Goal: Task Accomplishment & Management: Manage account settings

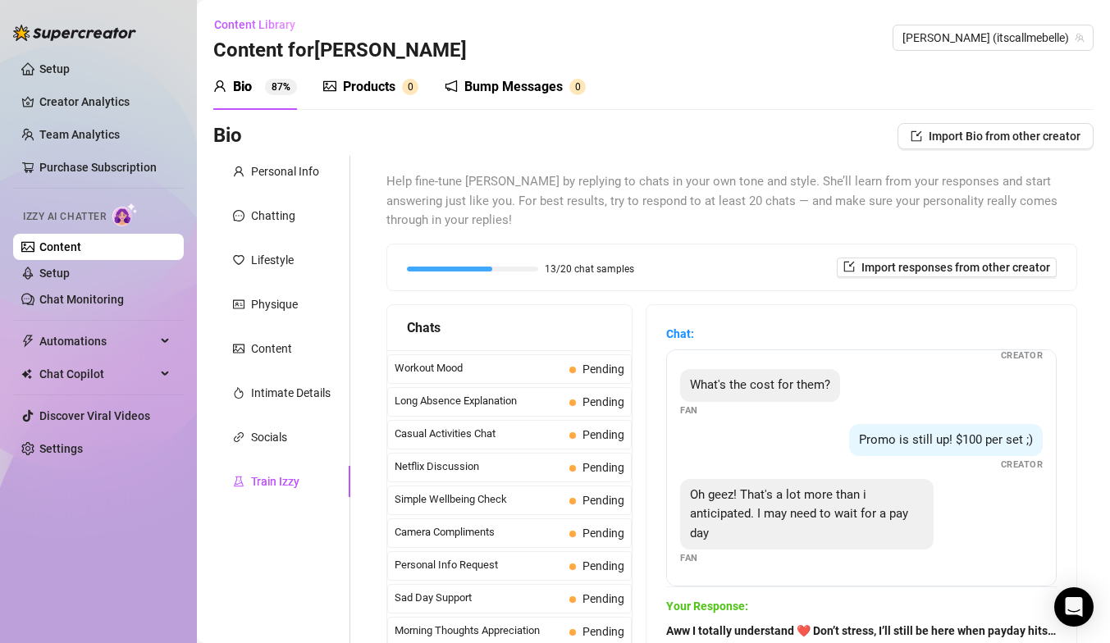
scroll to position [231, 0]
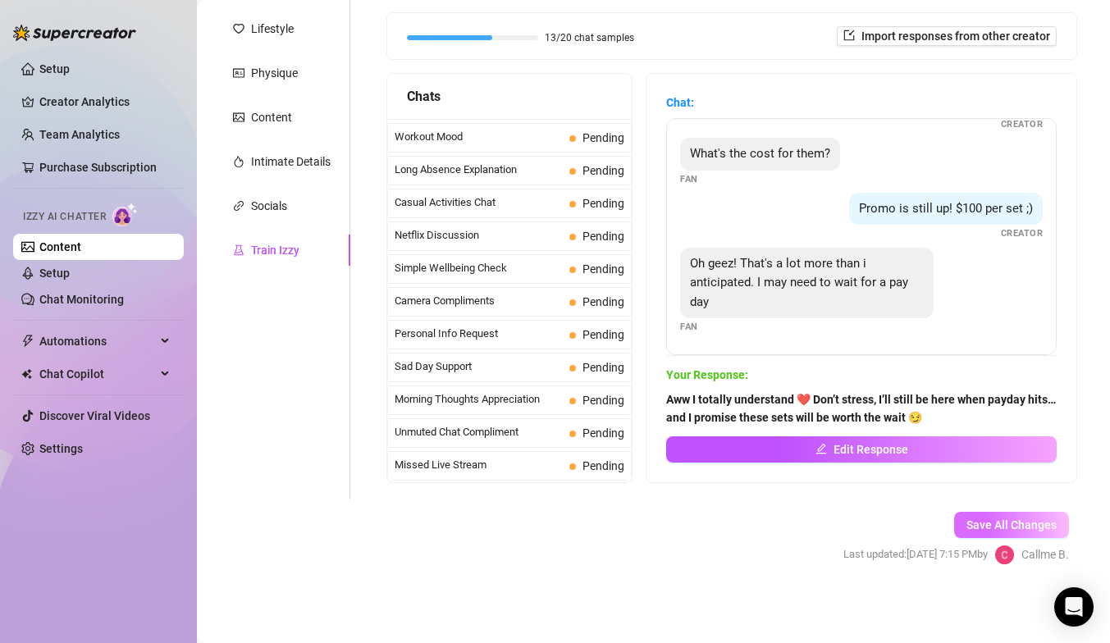
click at [984, 527] on span "Save All Changes" at bounding box center [1011, 524] width 90 height 13
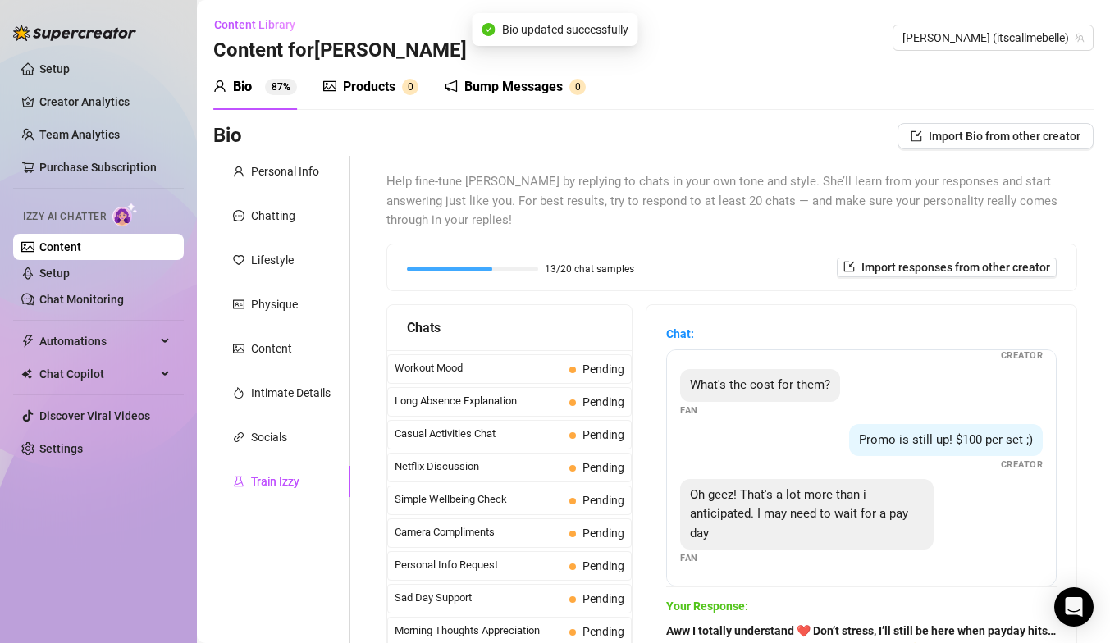
click at [357, 83] on div "Products" at bounding box center [369, 87] width 53 height 20
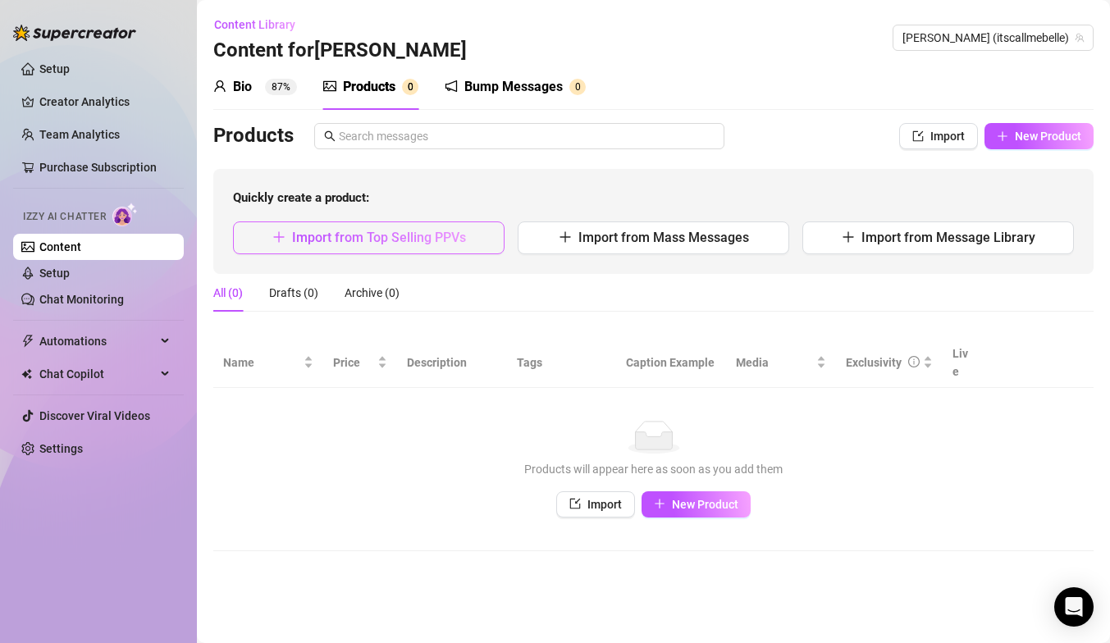
click at [466, 247] on button "Import from Top Selling PPVs" at bounding box center [369, 237] width 272 height 33
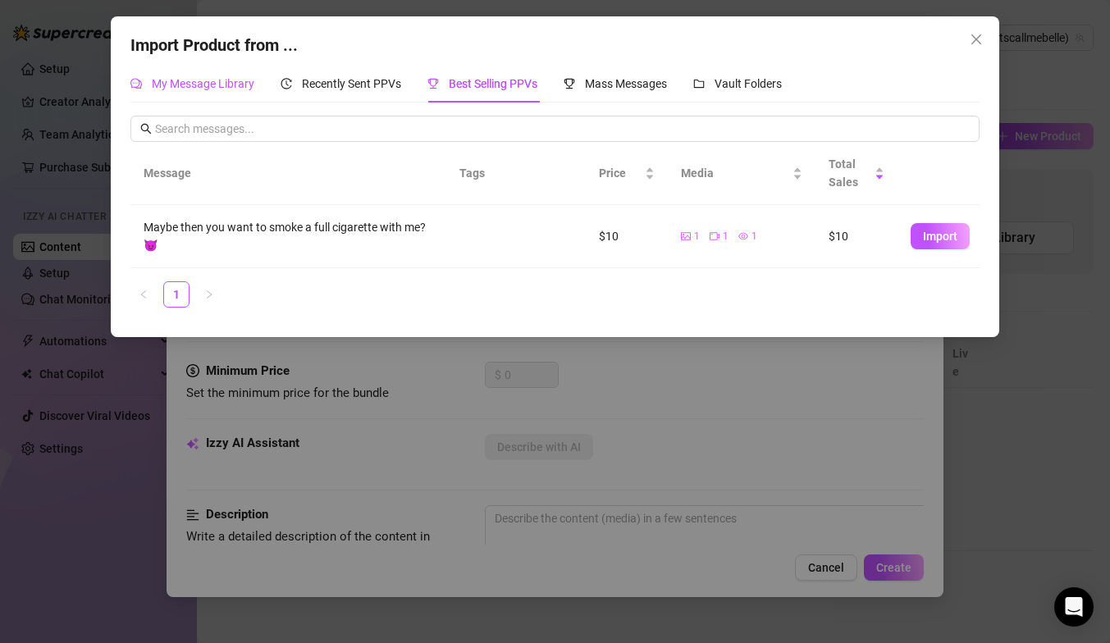
click at [203, 87] on span "My Message Library" at bounding box center [203, 83] width 103 height 13
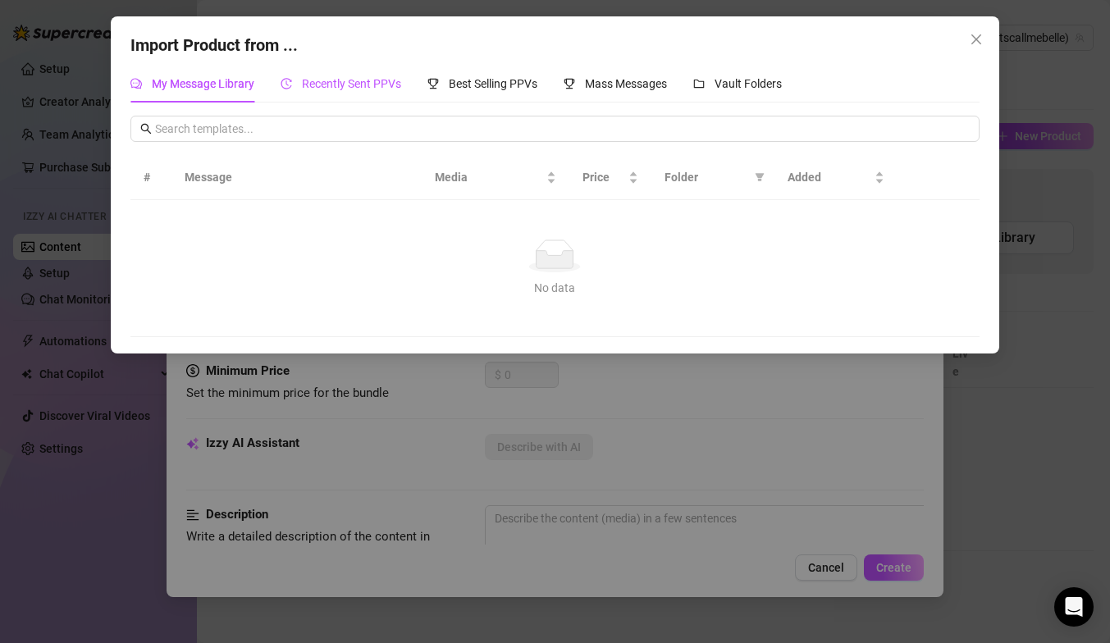
click at [317, 89] on span "Recently Sent PPVs" at bounding box center [351, 83] width 99 height 13
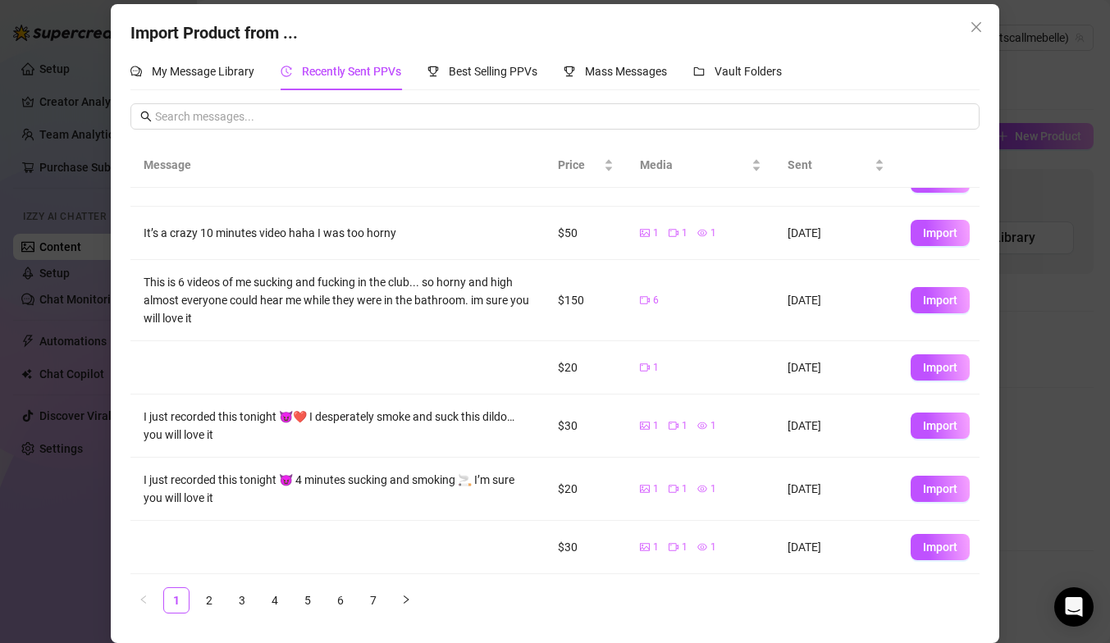
scroll to position [191, 0]
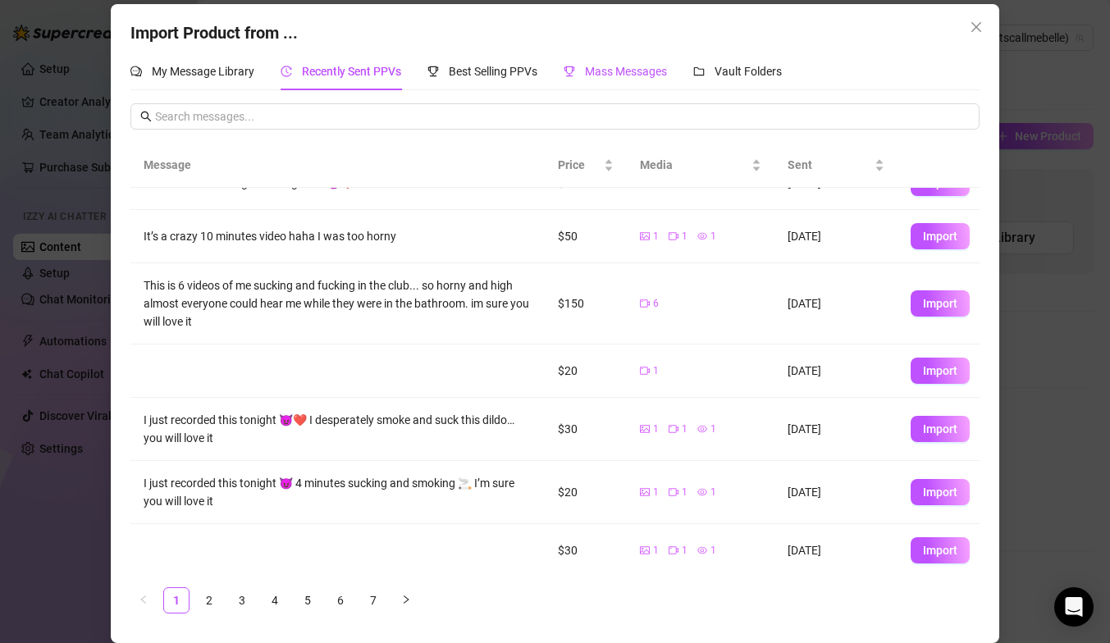
click at [635, 71] on span "Mass Messages" at bounding box center [626, 71] width 82 height 13
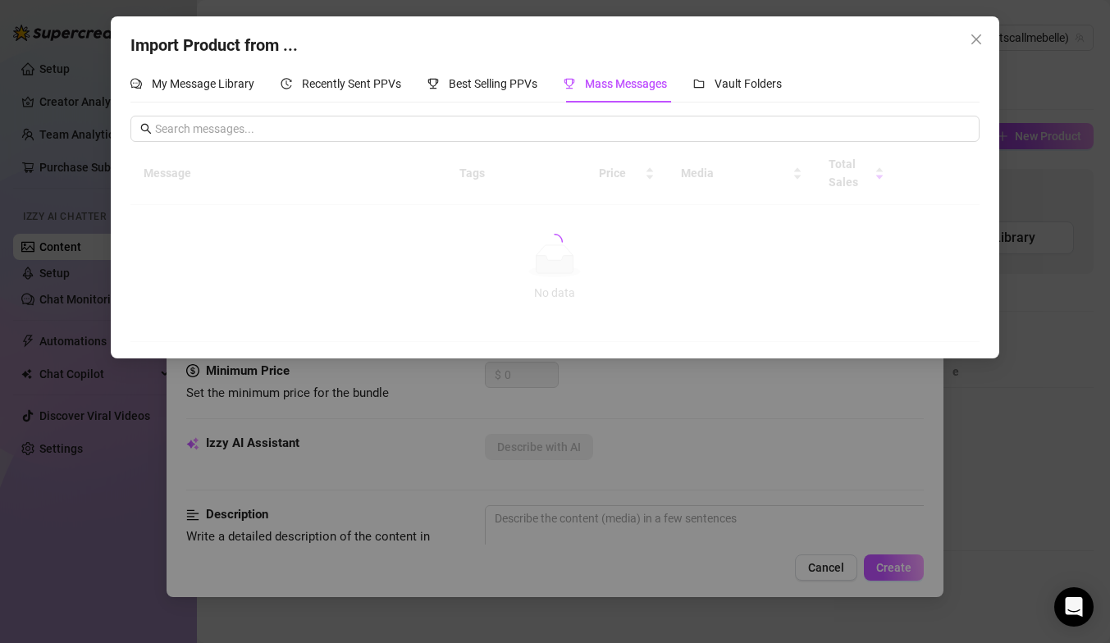
scroll to position [0, 0]
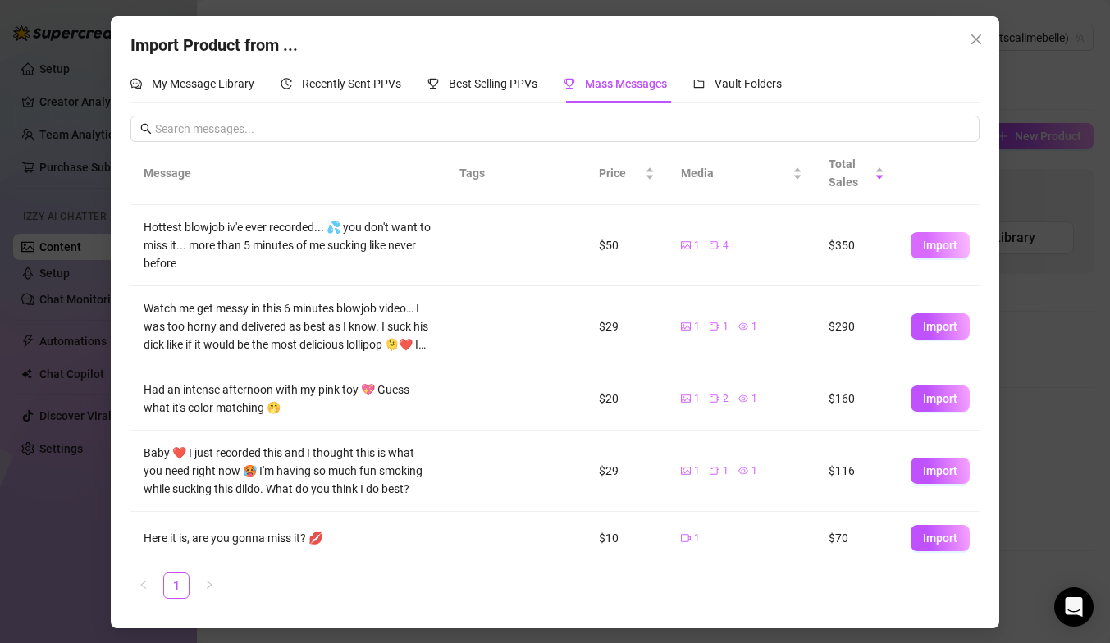
click at [939, 244] on span "Import" at bounding box center [940, 245] width 34 height 13
type textarea "Hottest blowjob iv'e ever recorded... 💦 you don't want to miss it... more than …"
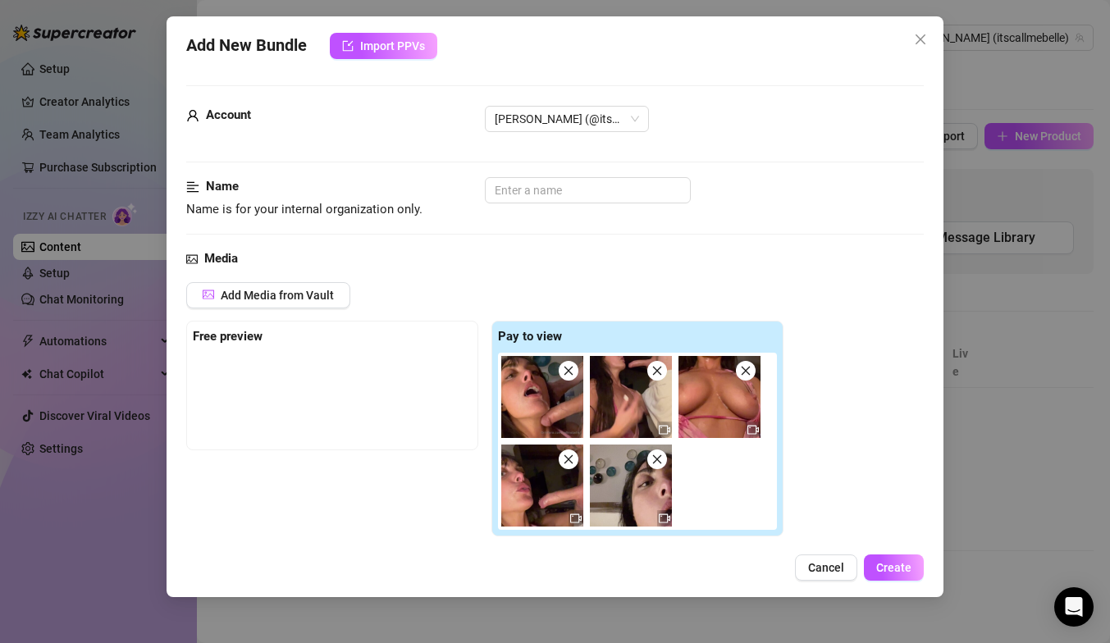
click at [417, 358] on div at bounding box center [335, 356] width 285 height 7
click at [253, 340] on strong "Free preview" at bounding box center [228, 336] width 70 height 15
click at [334, 304] on button "Add Media from Vault" at bounding box center [268, 295] width 164 height 26
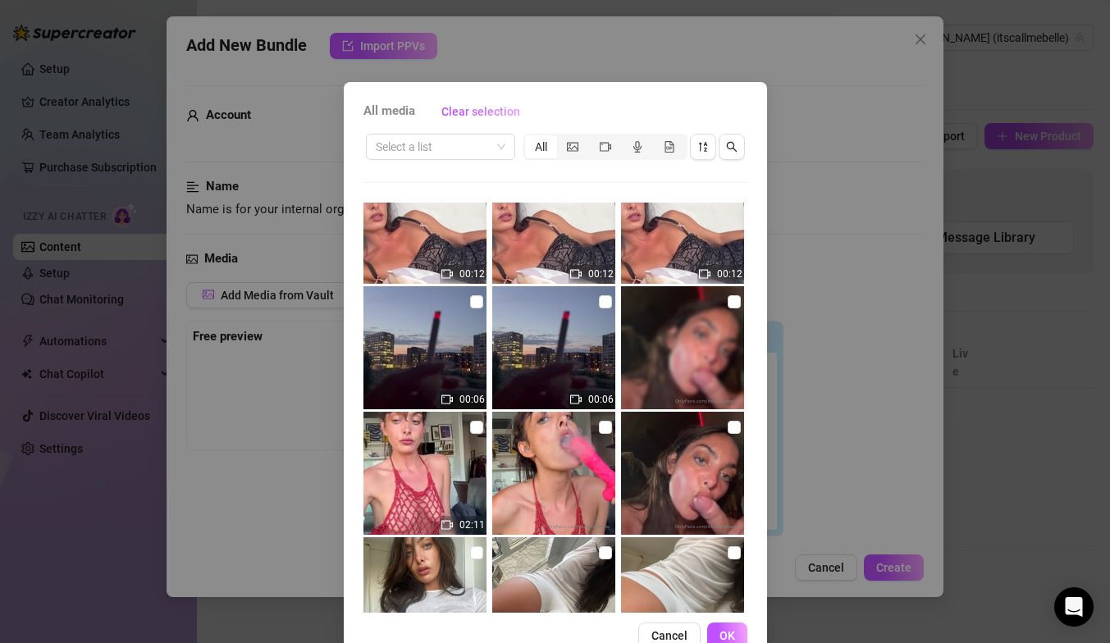
scroll to position [2058, 0]
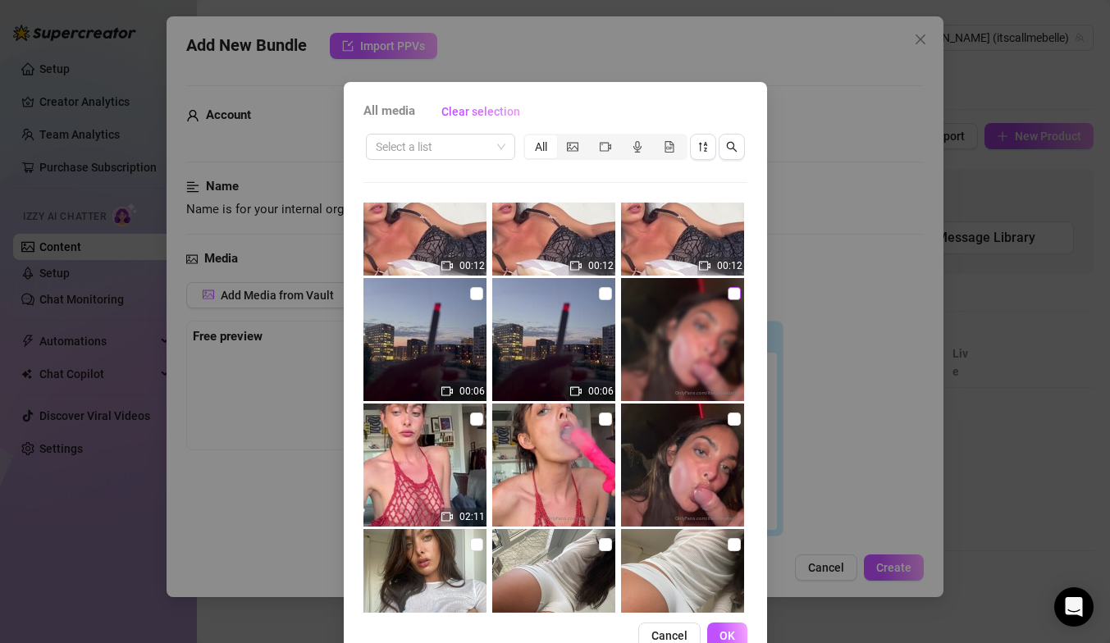
click at [733, 295] on input "checkbox" at bounding box center [734, 293] width 13 height 13
checkbox input "true"
click at [726, 632] on span "OK" at bounding box center [727, 635] width 16 height 13
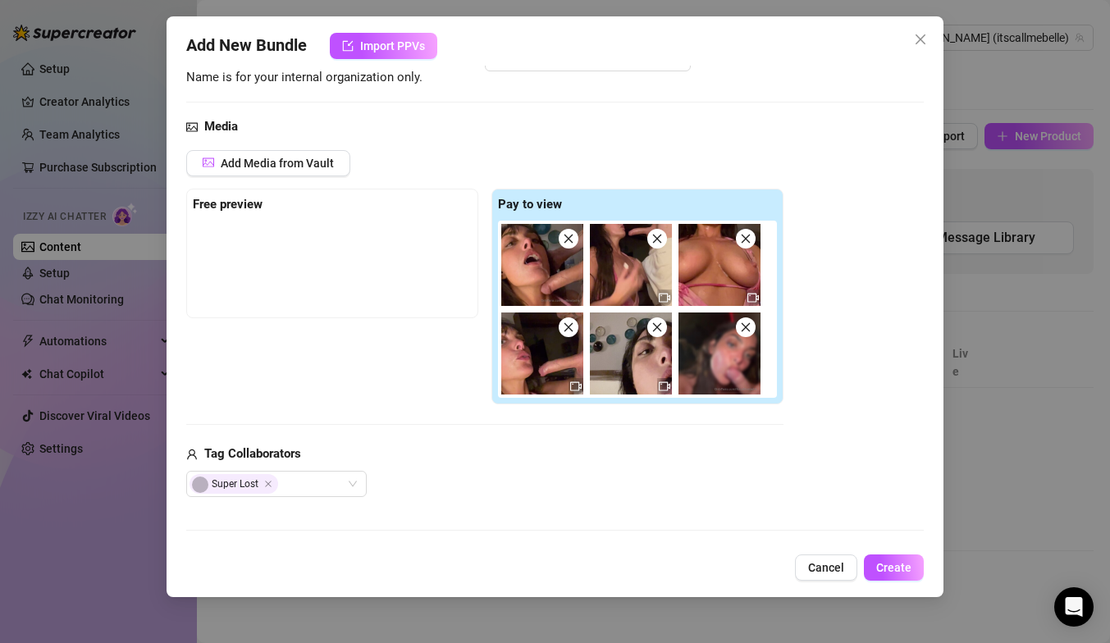
scroll to position [130, 0]
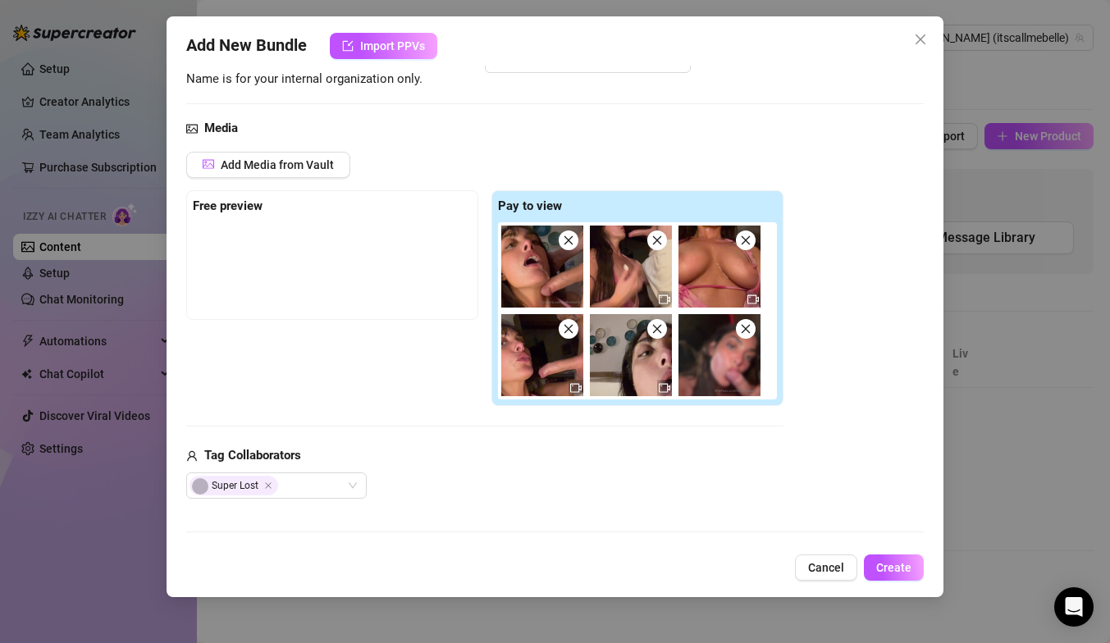
click at [710, 375] on img at bounding box center [719, 355] width 82 height 82
click at [718, 354] on img at bounding box center [719, 355] width 82 height 82
click at [326, 222] on div at bounding box center [335, 225] width 285 height 7
click at [746, 327] on icon "close" at bounding box center [746, 329] width 9 height 9
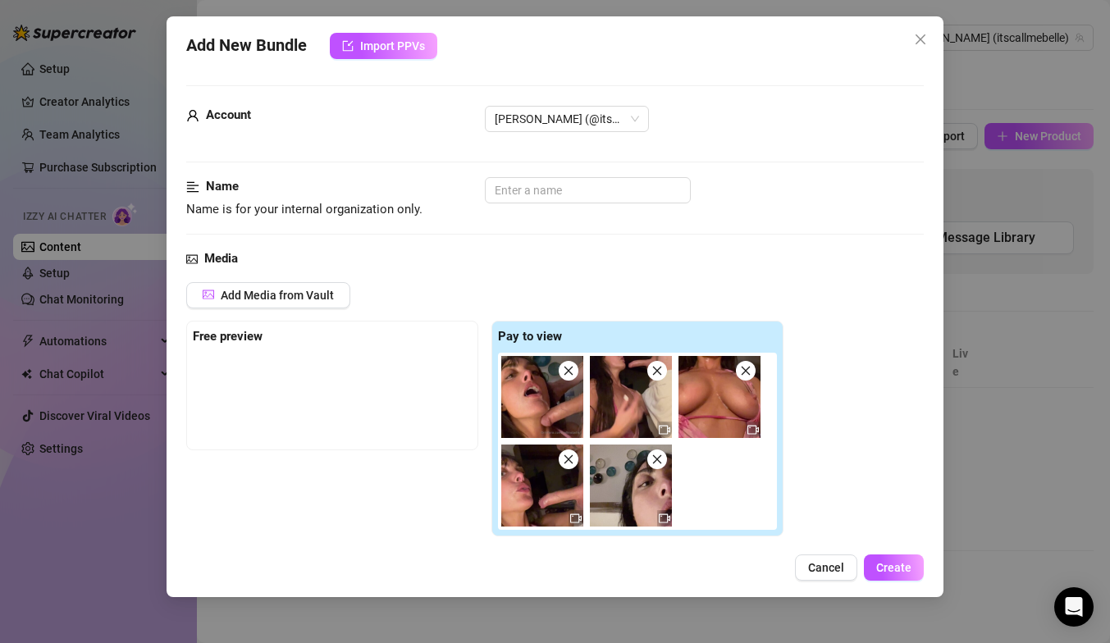
click at [927, 21] on div "Add New Bundle Import PPVs Account Isabella (@itscallmebelle) Name Name is for …" at bounding box center [555, 306] width 777 height 581
click at [922, 35] on icon "close" at bounding box center [920, 39] width 13 height 13
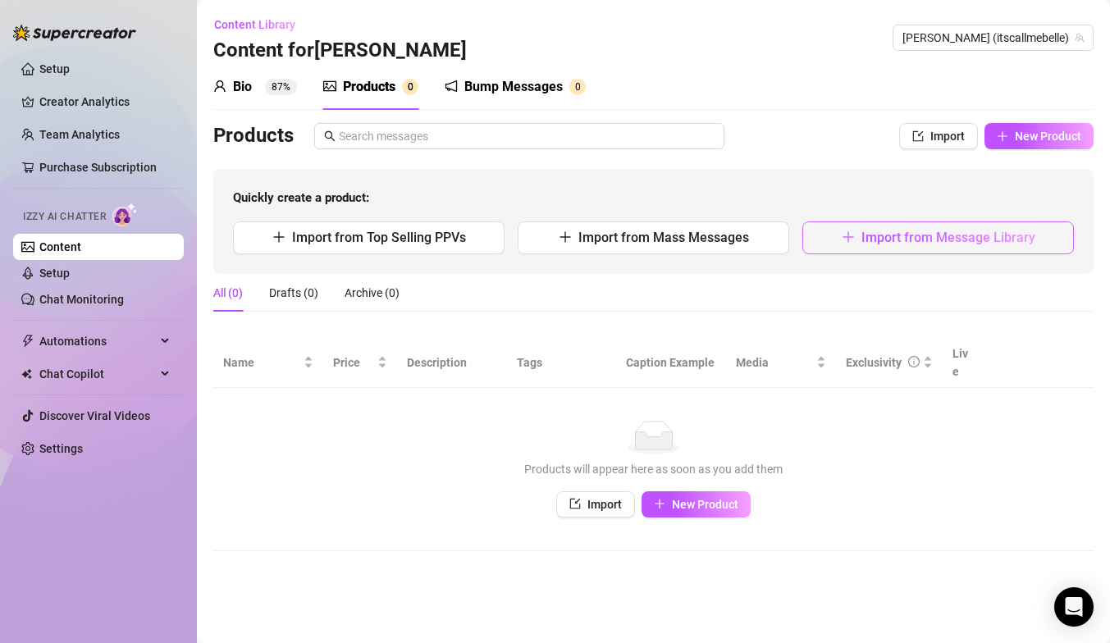
click at [904, 233] on span "Import from Message Library" at bounding box center [948, 238] width 174 height 16
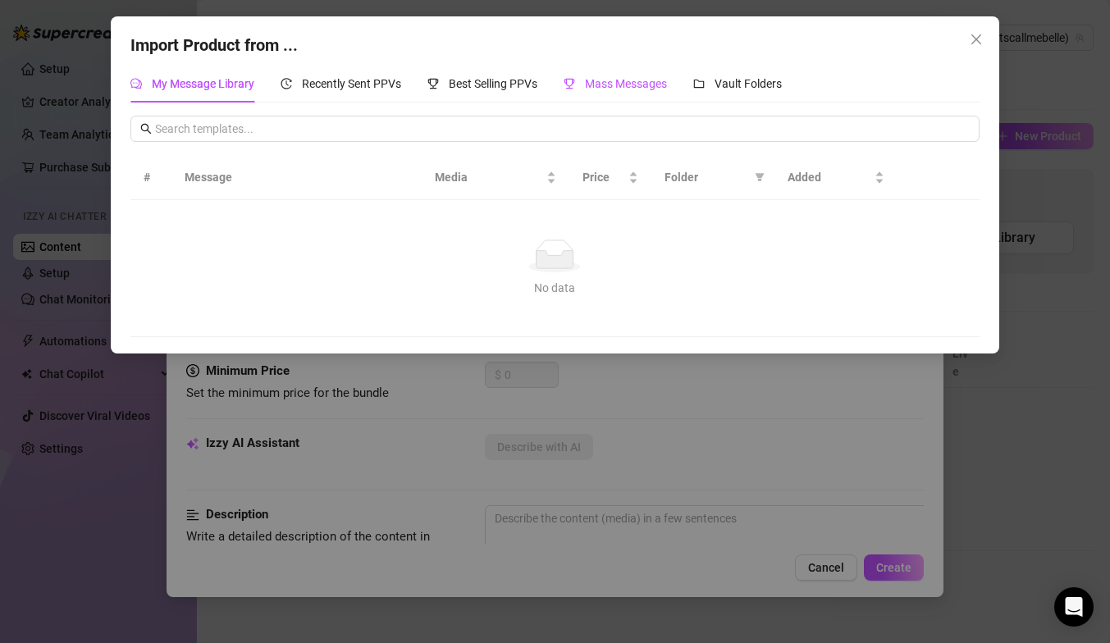
click at [643, 84] on span "Mass Messages" at bounding box center [626, 83] width 82 height 13
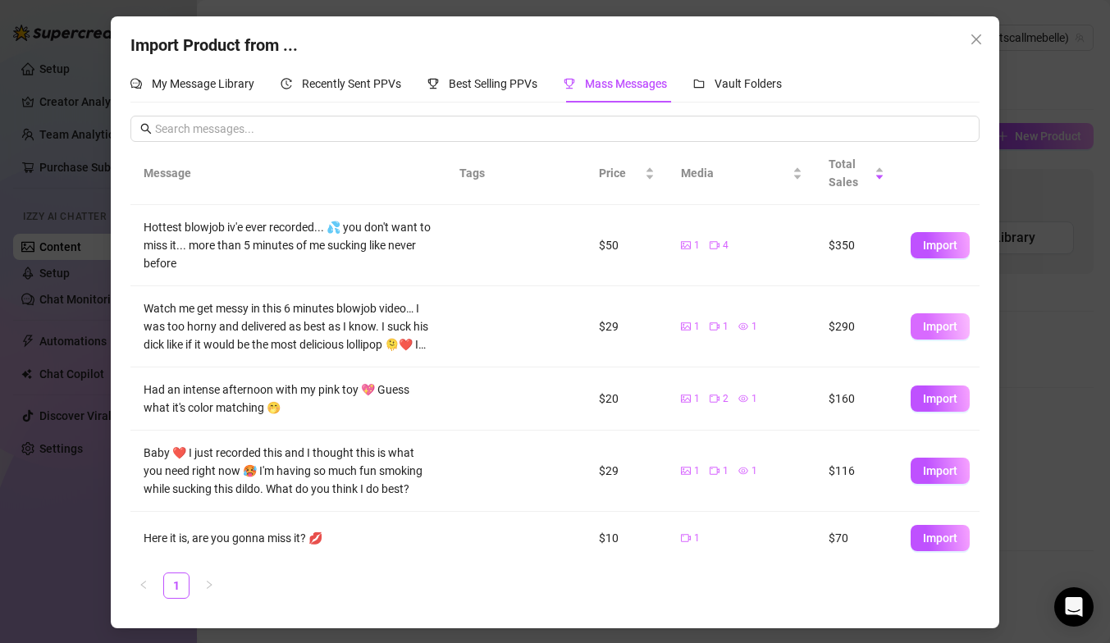
click at [959, 335] on button "Import" at bounding box center [940, 326] width 59 height 26
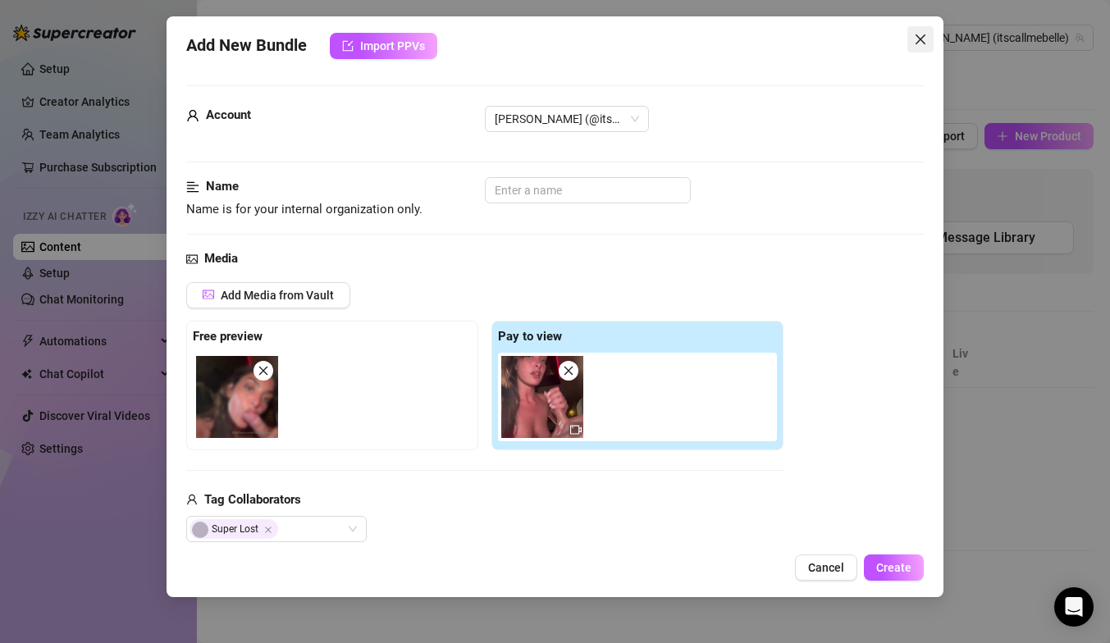
click at [917, 39] on icon "close" at bounding box center [920, 39] width 13 height 13
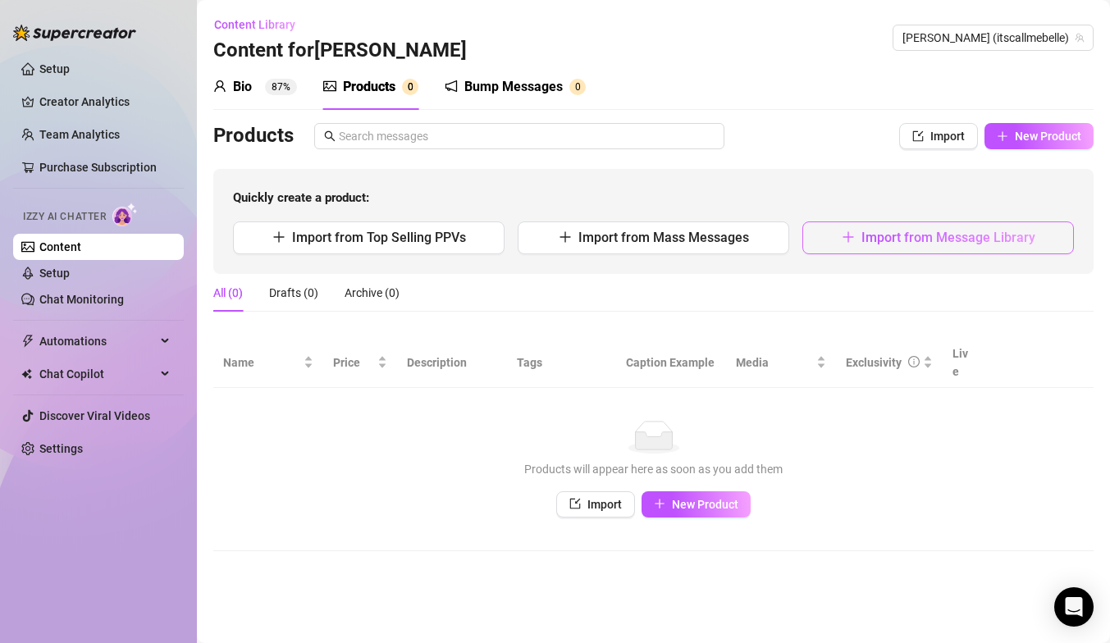
click at [897, 238] on span "Import from Message Library" at bounding box center [948, 238] width 174 height 16
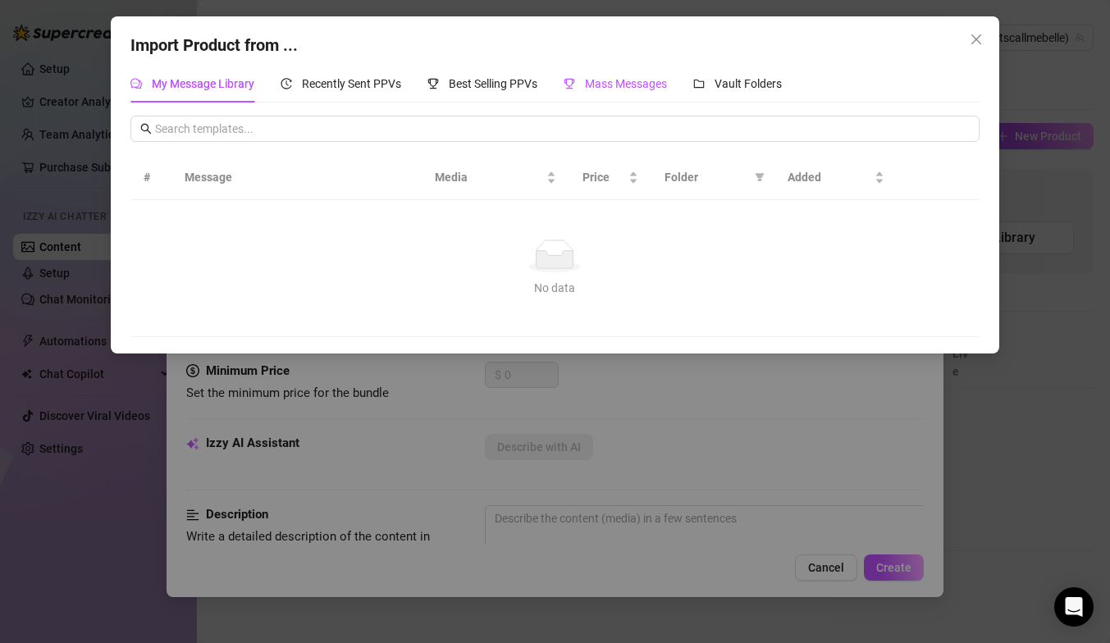
click at [599, 81] on span "Mass Messages" at bounding box center [626, 83] width 82 height 13
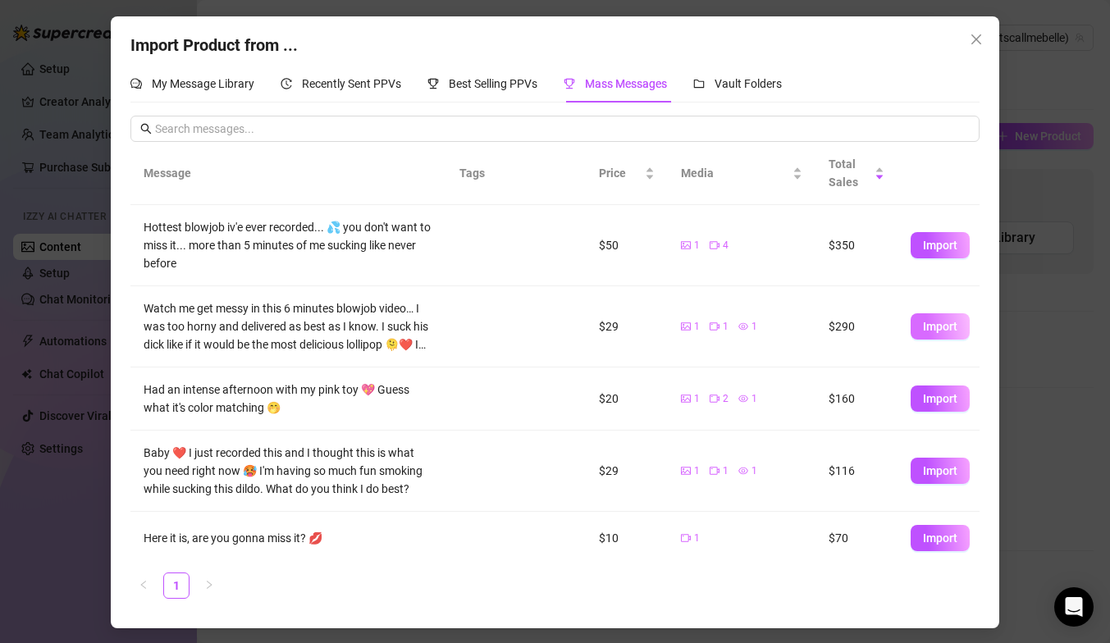
click at [945, 322] on span "Import" at bounding box center [940, 326] width 34 height 13
type textarea "Watch me get messy in this 6 minutes blowjob video… I was too horny and deliver…"
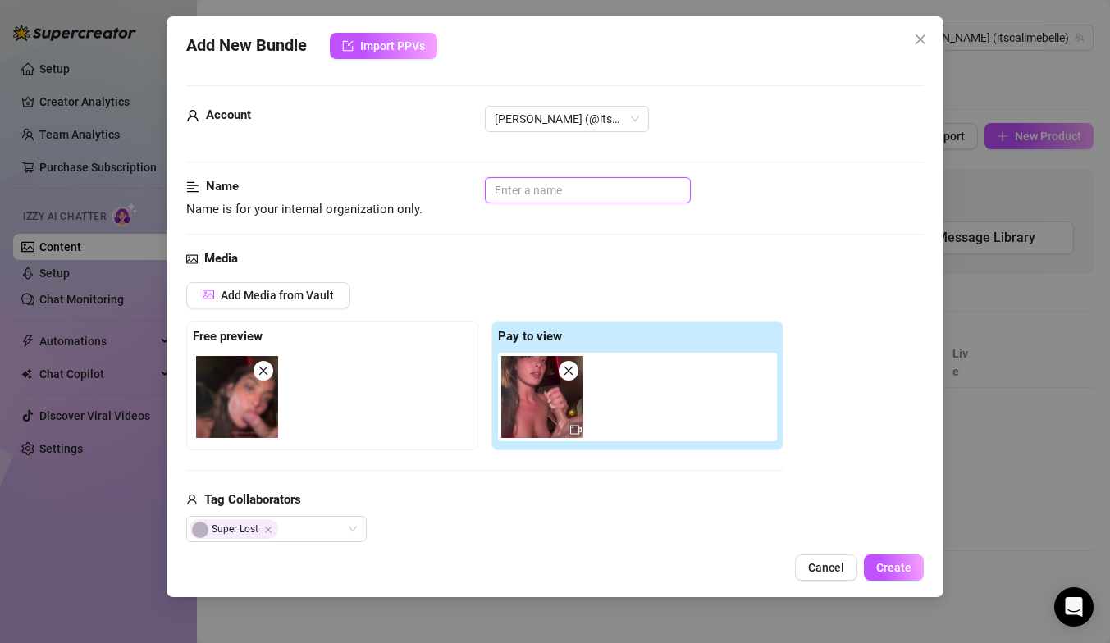
click at [584, 197] on input "text" at bounding box center [588, 190] width 206 height 26
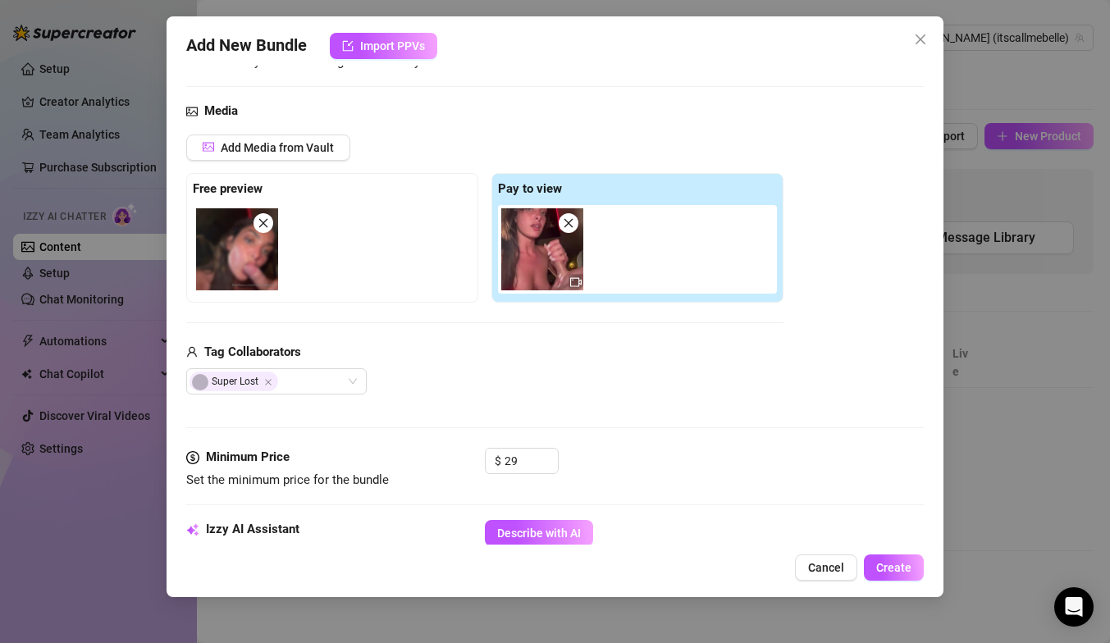
scroll to position [149, 0]
type input "6 minutes blowjob video"
click at [520, 459] on input "29" at bounding box center [531, 459] width 53 height 25
type input "2"
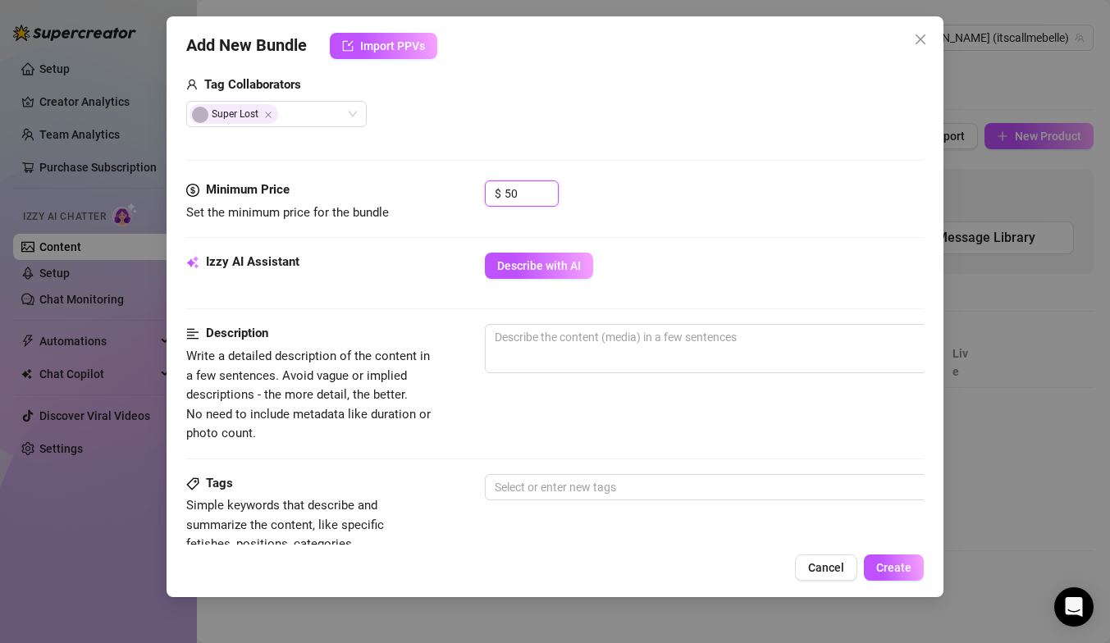
scroll to position [439, 0]
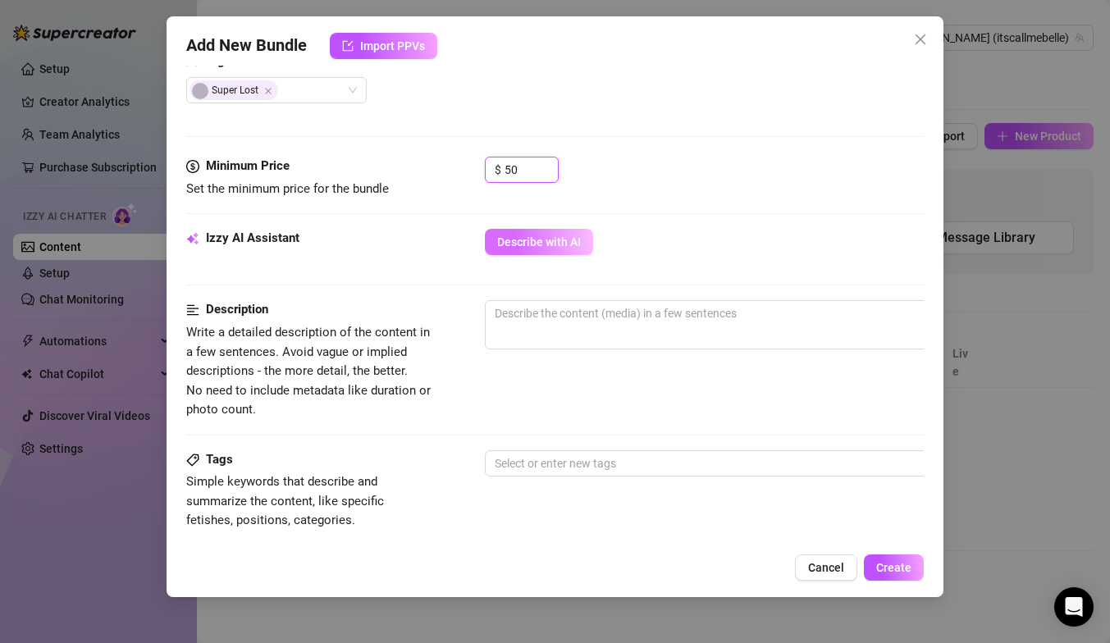
type input "50"
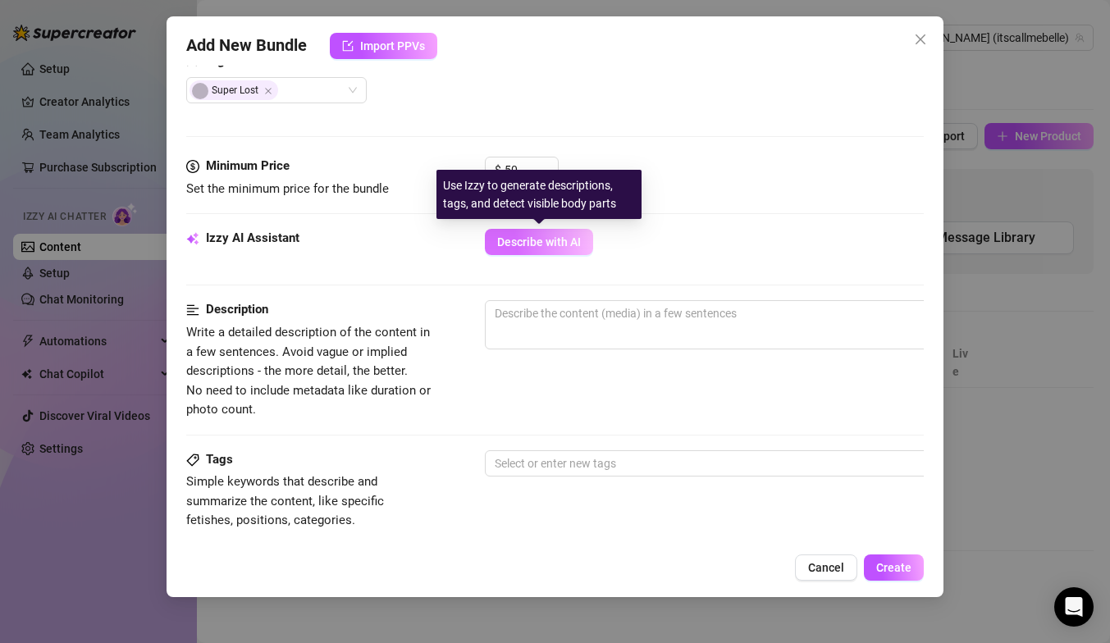
click at [558, 248] on span "Describe with AI" at bounding box center [539, 241] width 84 height 13
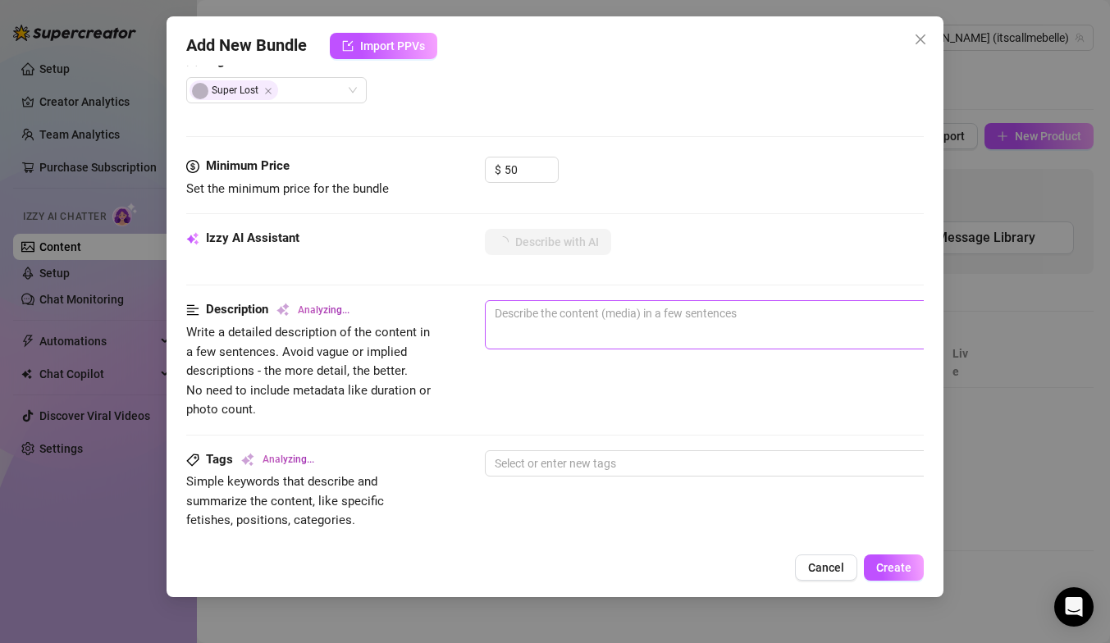
type textarea "[PERSON_NAME]"
type textarea "[PERSON_NAME] is"
type textarea "Isabella is topless,"
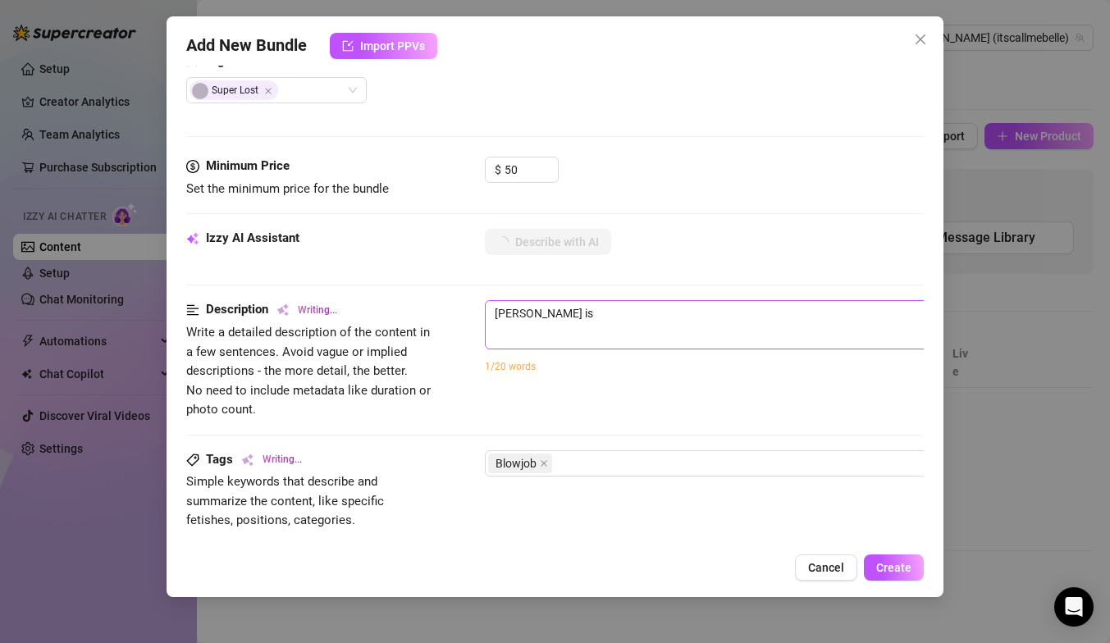
type textarea "Isabella is topless,"
type textarea "Isabella is topless, stroking"
type textarea "Isabella is topless, stroking and"
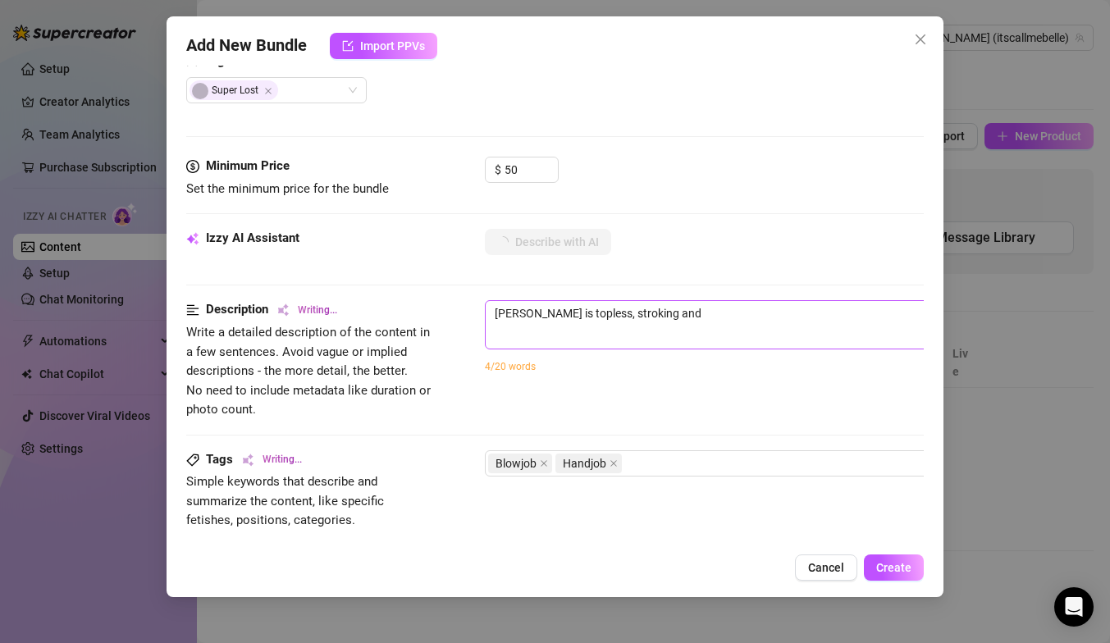
type textarea "Isabella is topless, stroking and sucking"
type textarea "Isabella is topless, stroking and sucking a"
type textarea "Isabella is topless, stroking and sucking a thick"
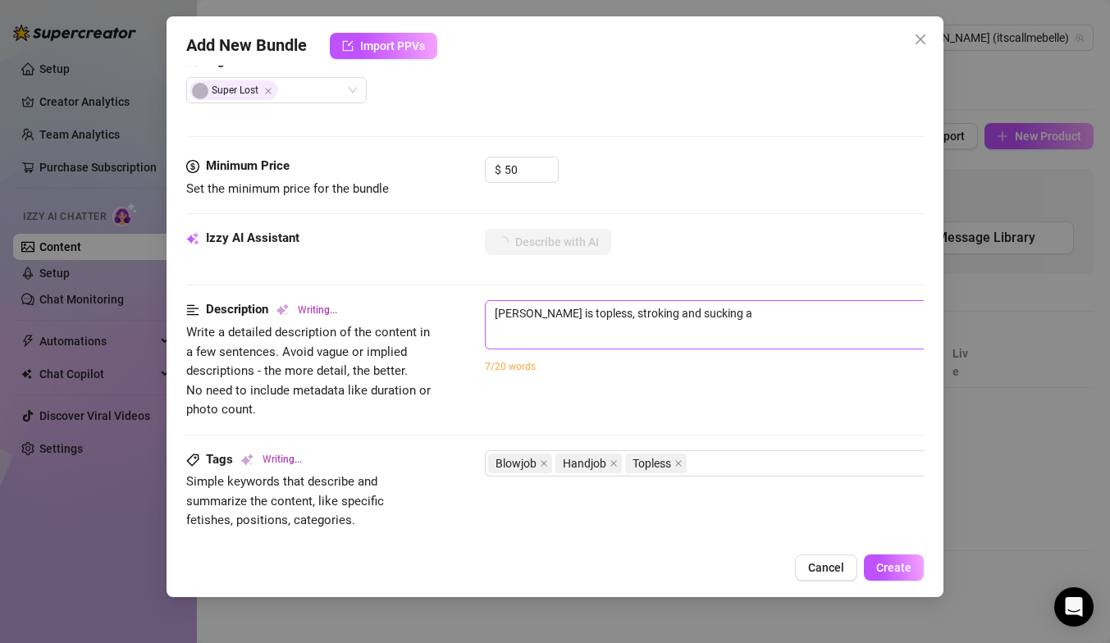
type textarea "Isabella is topless, stroking and sucking a thick"
type textarea "Isabella is topless, stroking and sucking a thick hard"
type textarea "Isabella is topless, stroking and sucking a thick hard cock"
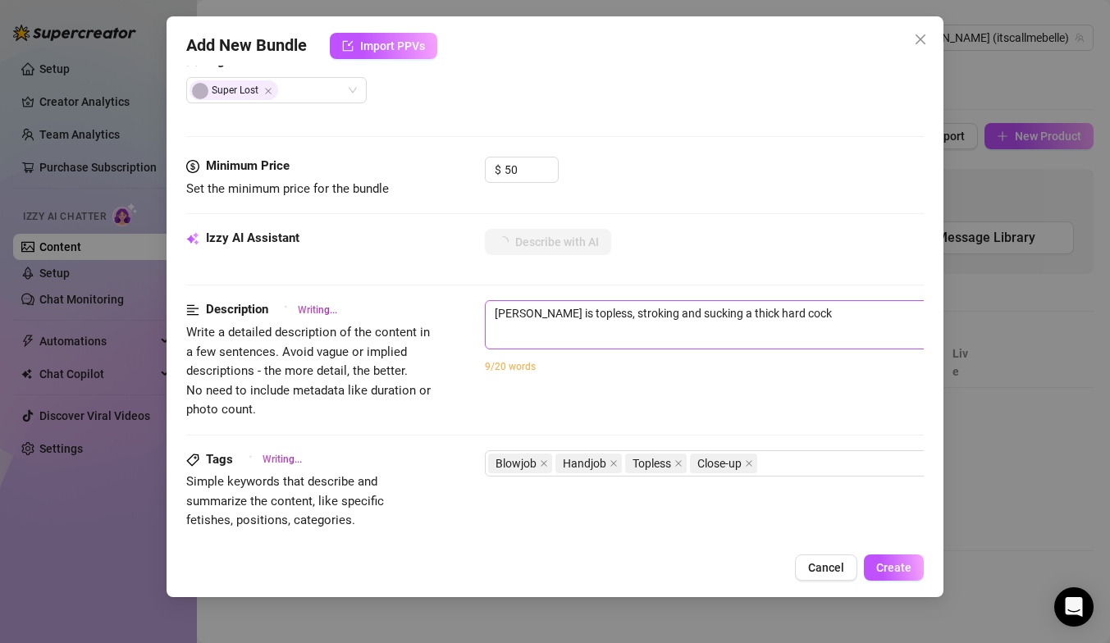
type textarea "Isabella is topless, stroking and sucking a thick hard cock in"
type textarea "Isabella is topless, stroking and sucking a thick hard cock in a"
type textarea "Isabella is topless, stroking and sucking a thick hard cock in a dimly"
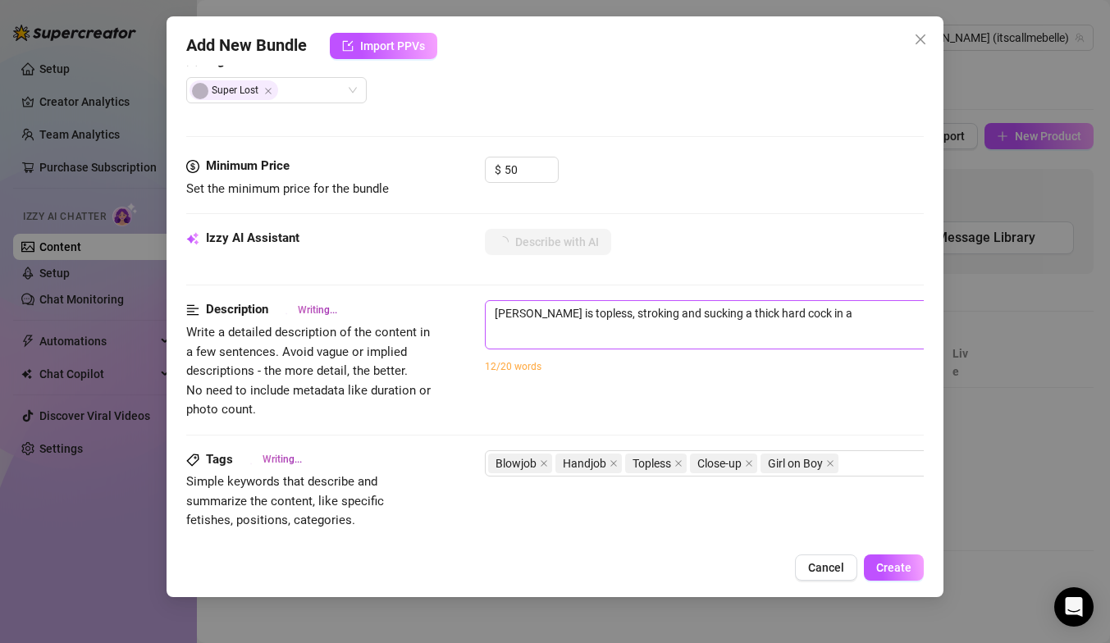
type textarea "Isabella is topless, stroking and sucking a thick hard cock in a dimly"
type textarea "Isabella is topless, stroking and sucking a thick hard cock in a dimly lit"
type textarea "Isabella is topless, stroking and sucking a thick hard cock in a dimly lit room"
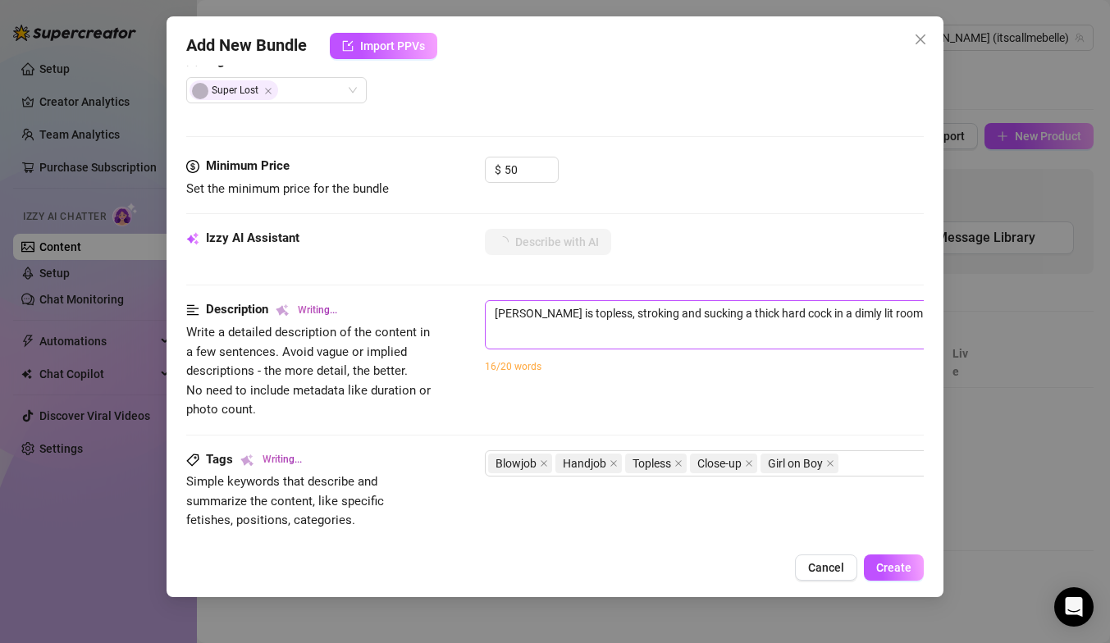
type textarea "Isabella is topless, stroking and sucking a thick hard cock in a dimly lit room…"
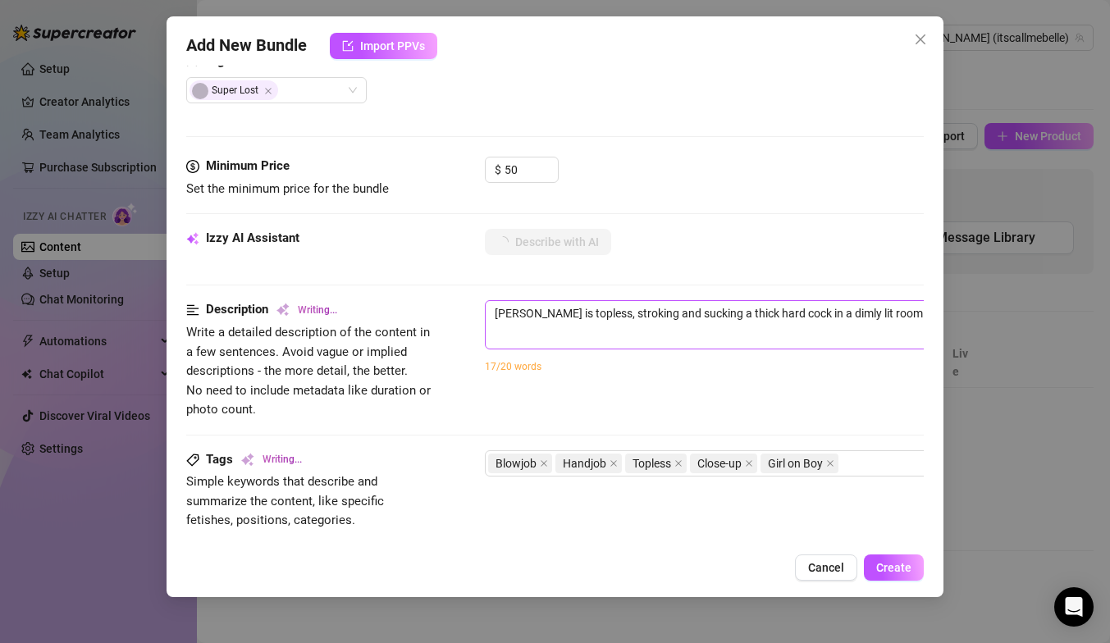
type textarea "Isabella is topless, stroking and sucking a thick hard cock in a dimly lit room…"
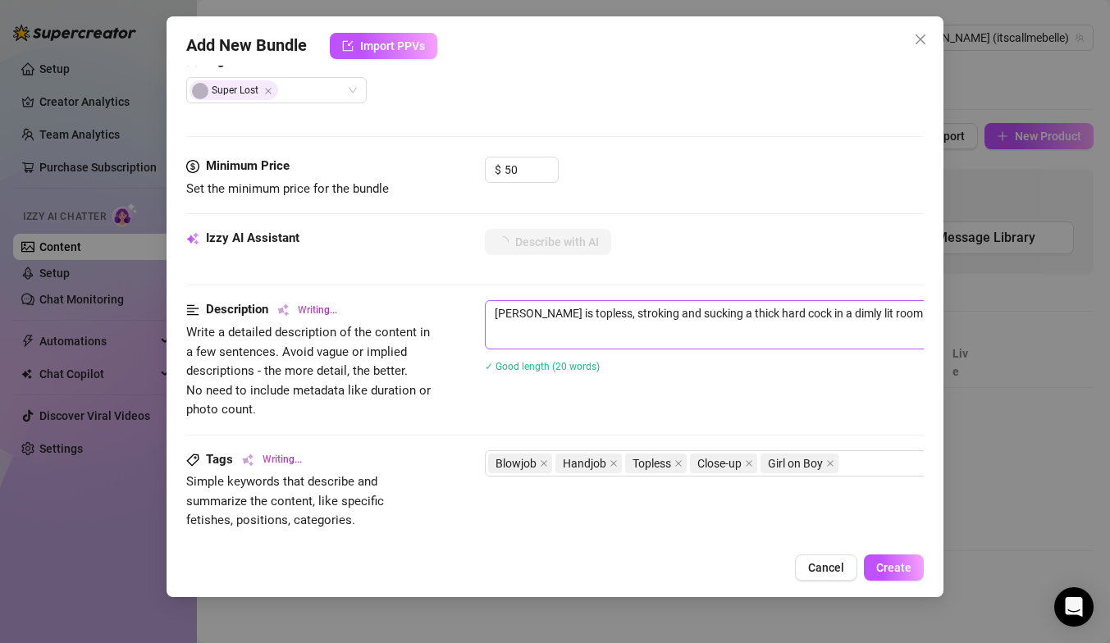
type textarea "Isabella is topless, stroking and sucking a thick hard cock in a dimly lit room…"
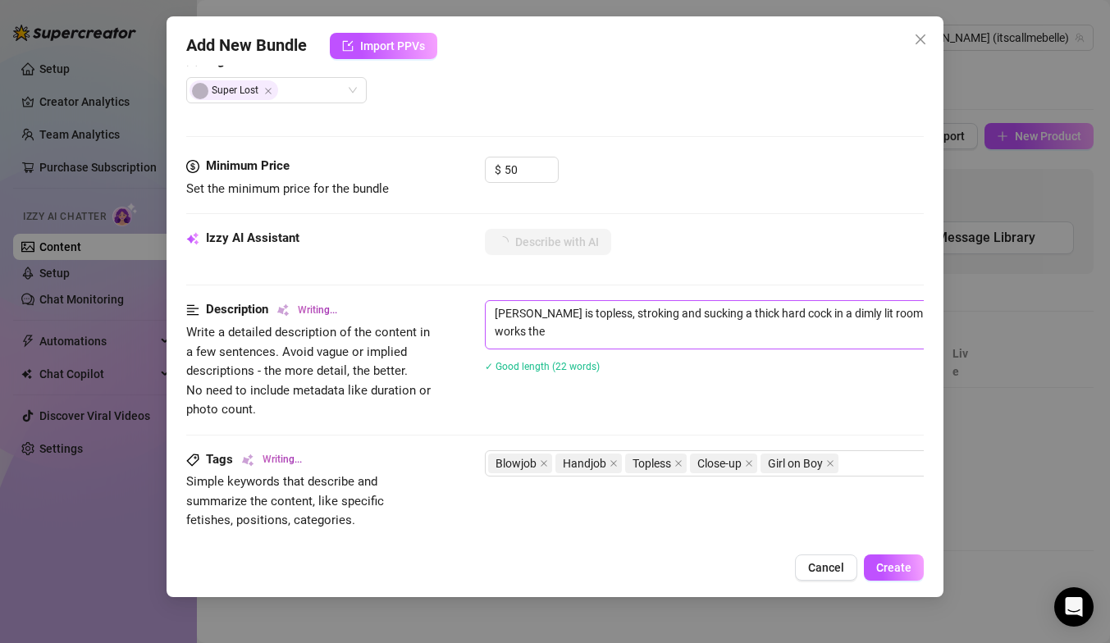
type textarea "Isabella is topless, stroking and sucking a thick hard cock in a dimly lit room…"
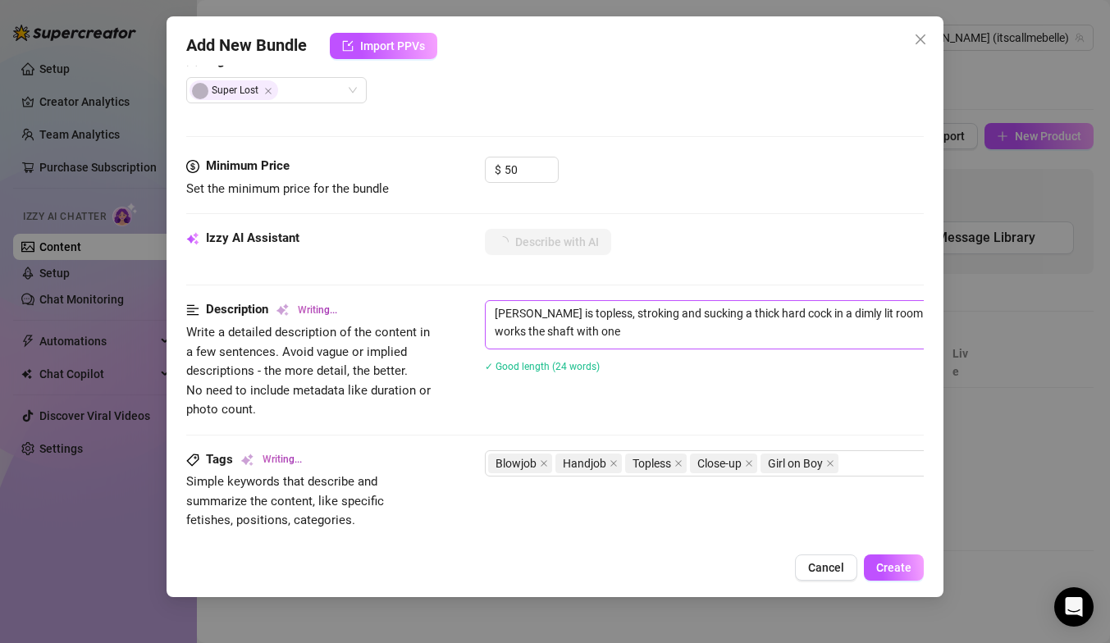
type textarea "Isabella is topless, stroking and sucking a thick hard cock in a dimly lit room…"
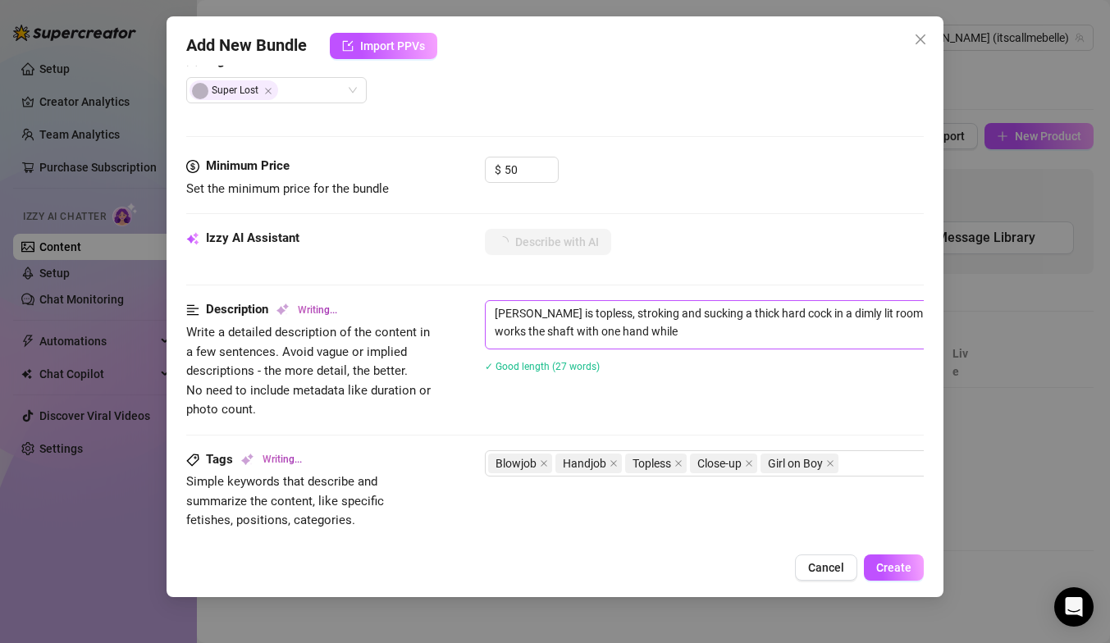
type textarea "Isabella is topless, stroking and sucking a thick hard cock in a dimly lit room…"
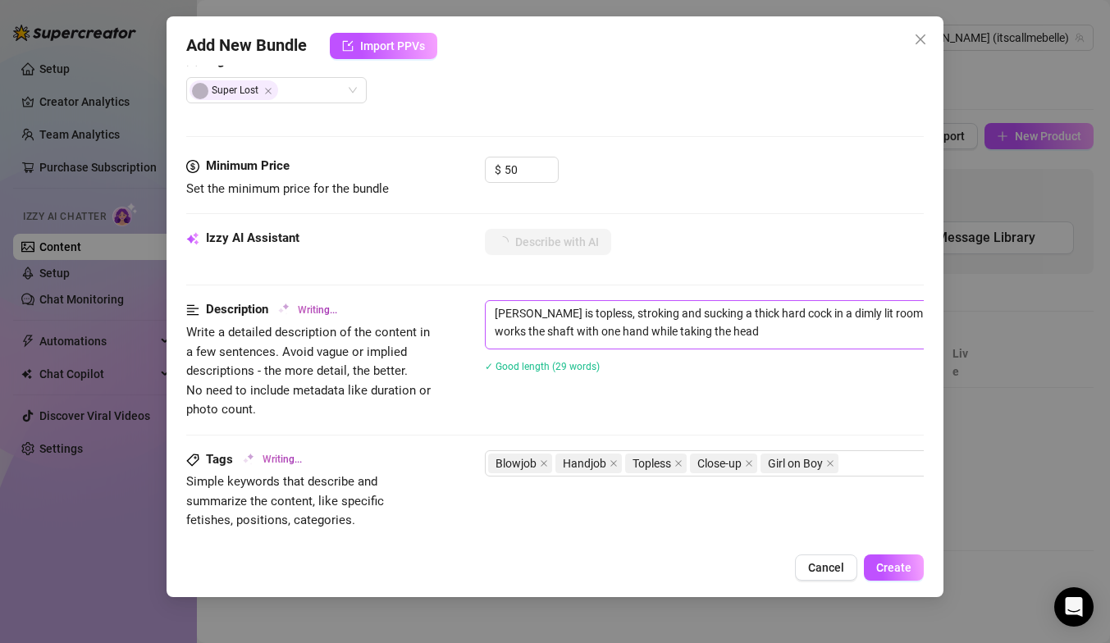
type textarea "Isabella is topless, stroking and sucking a thick hard cock in a dimly lit room…"
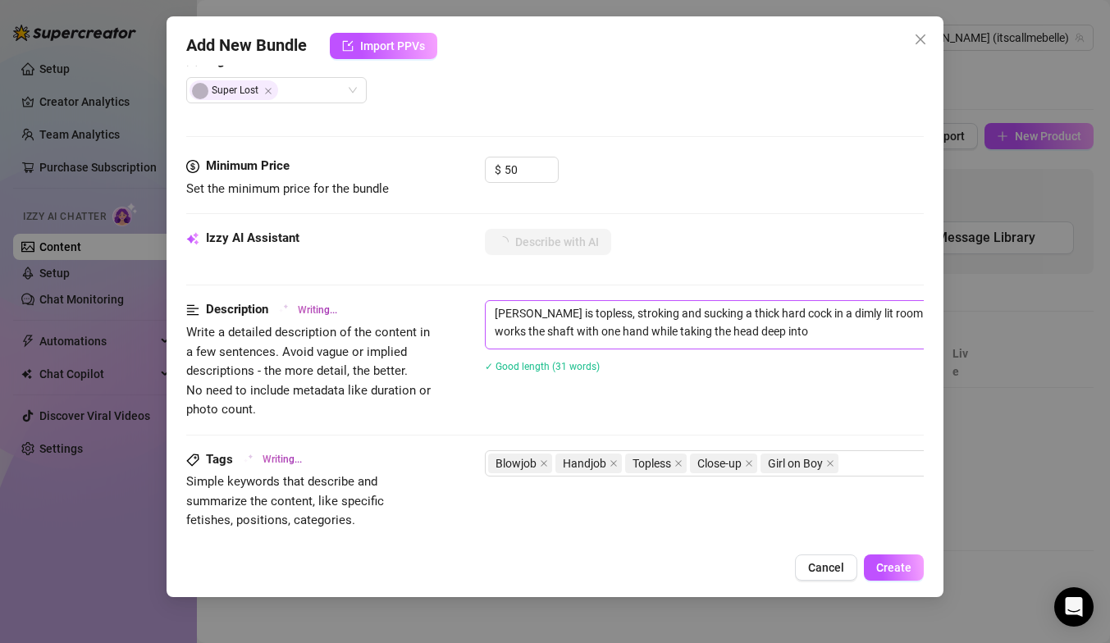
type textarea "Isabella is topless, stroking and sucking a thick hard cock in a dimly lit room…"
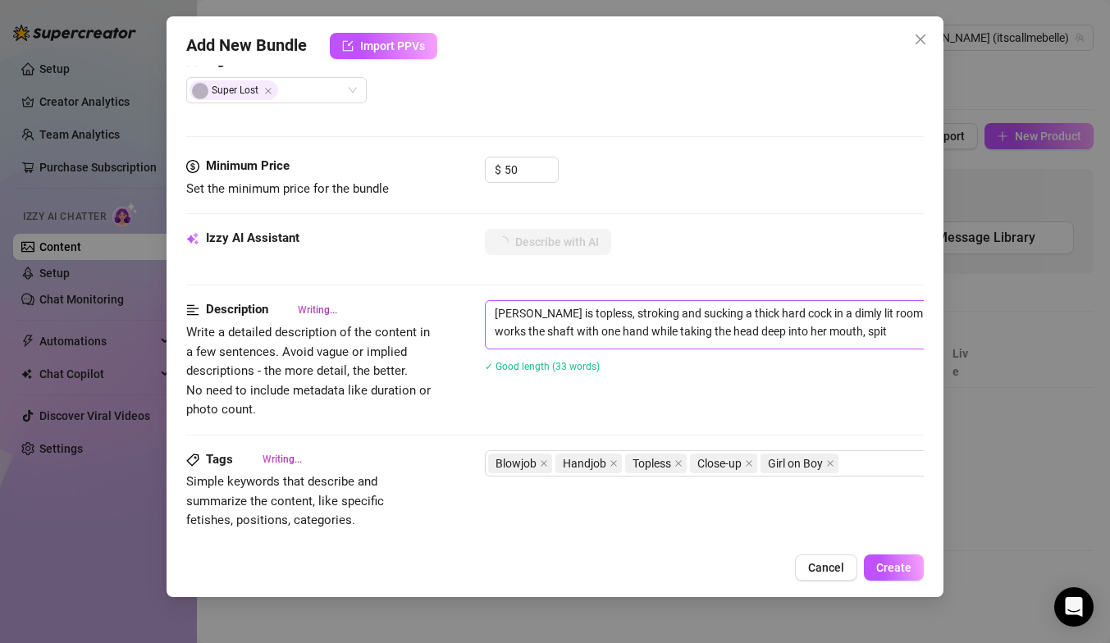
type textarea "Isabella is topless, stroking and sucking a thick hard cock in a dimly lit room…"
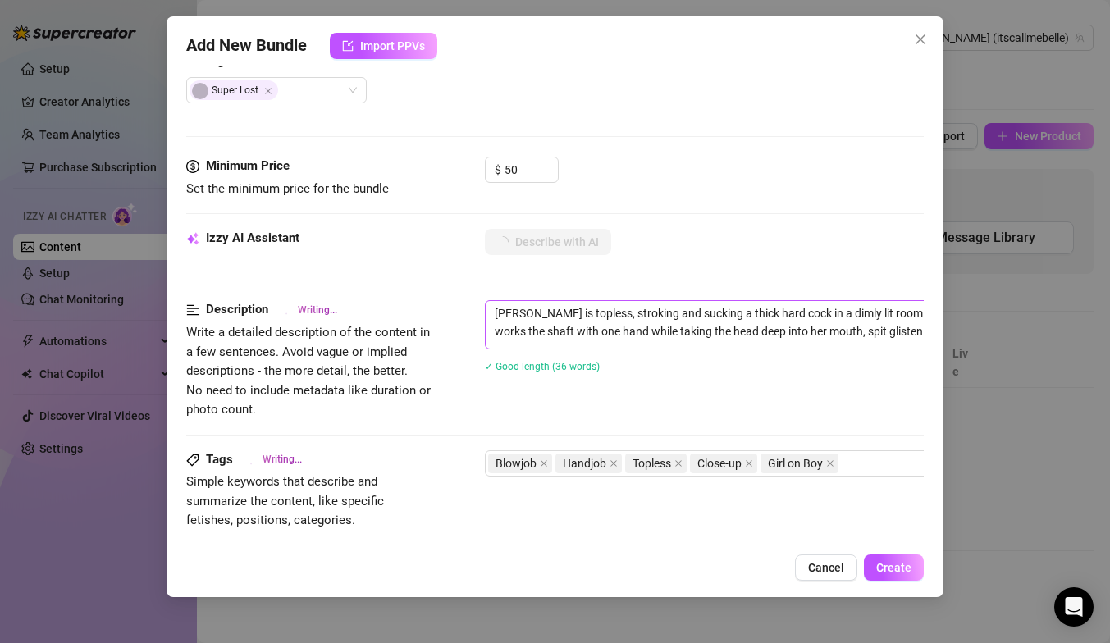
type textarea "Isabella is topless, stroking and sucking a thick hard cock in a dimly lit room…"
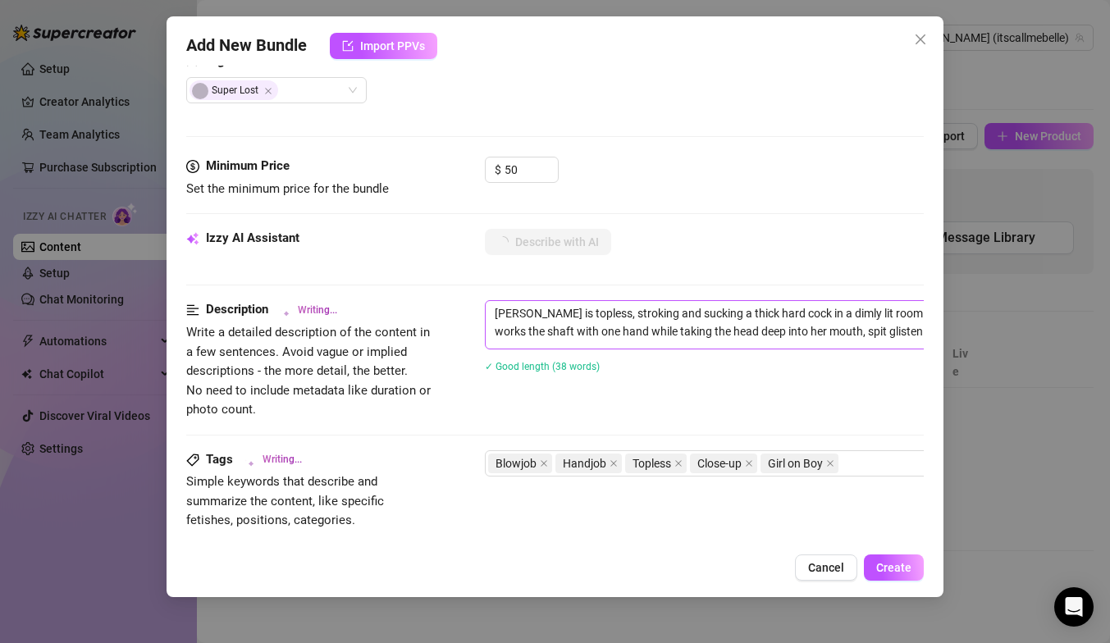
type textarea "Isabella is topless, stroking and sucking a thick hard cock in a dimly lit room…"
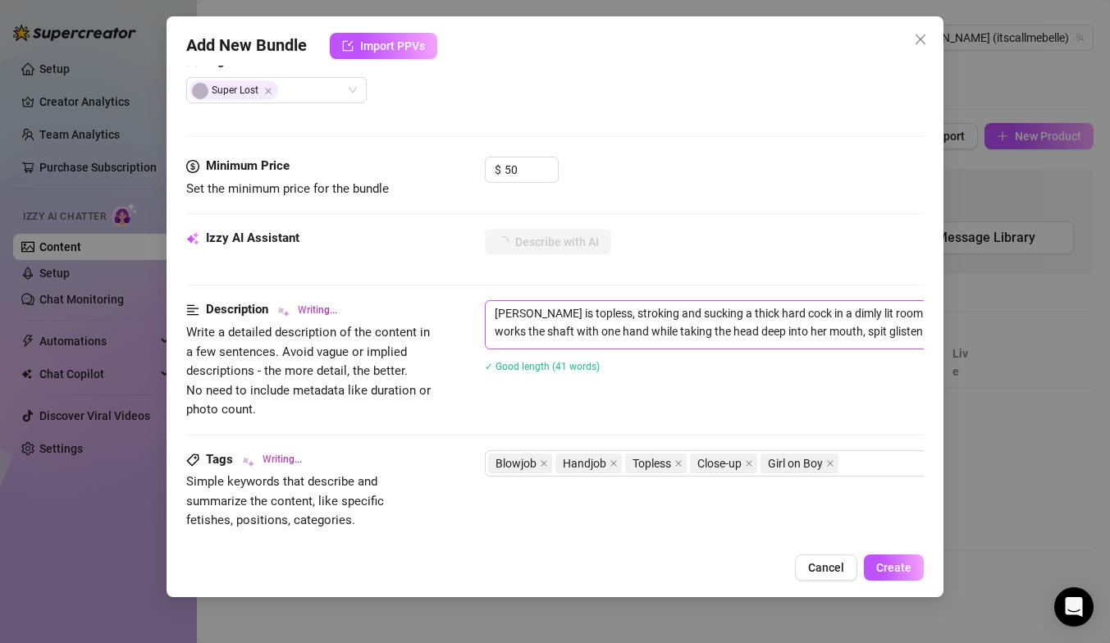
type textarea "Isabella is topless, stroking and sucking a thick hard cock in a dimly lit room…"
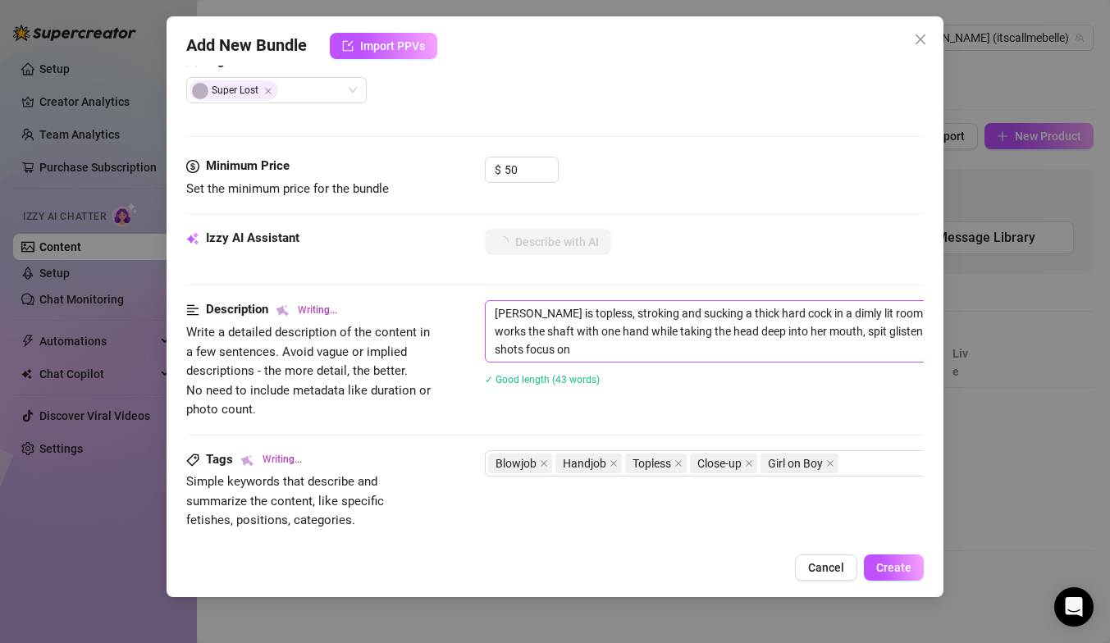
type textarea "Isabella is topless, stroking and sucking a thick hard cock in a dimly lit room…"
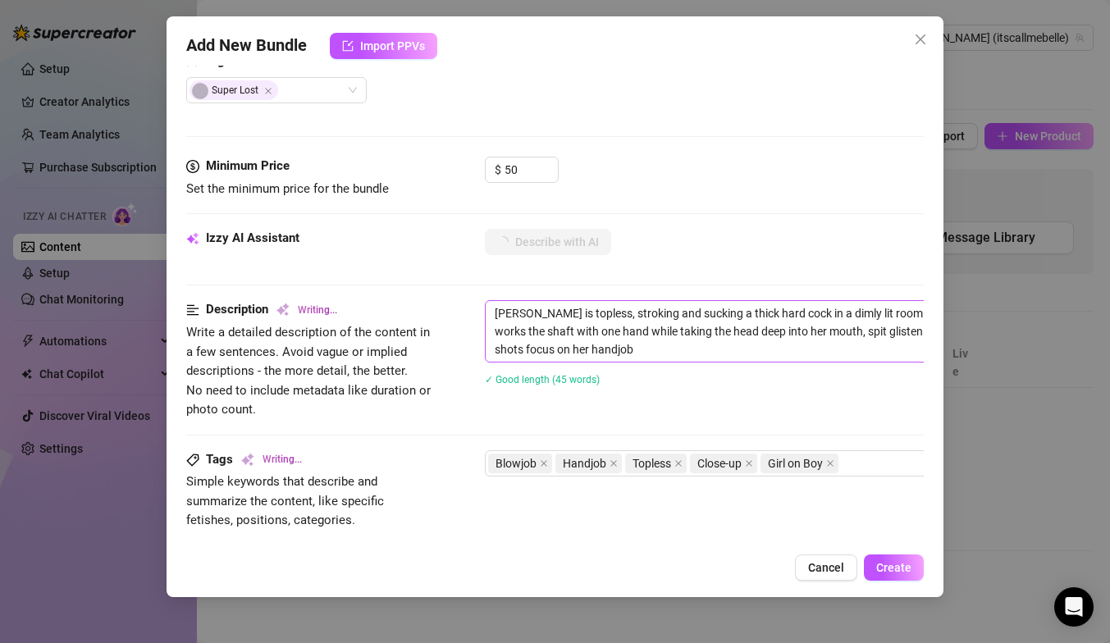
type textarea "Isabella is topless, stroking and sucking a thick hard cock in a dimly lit room…"
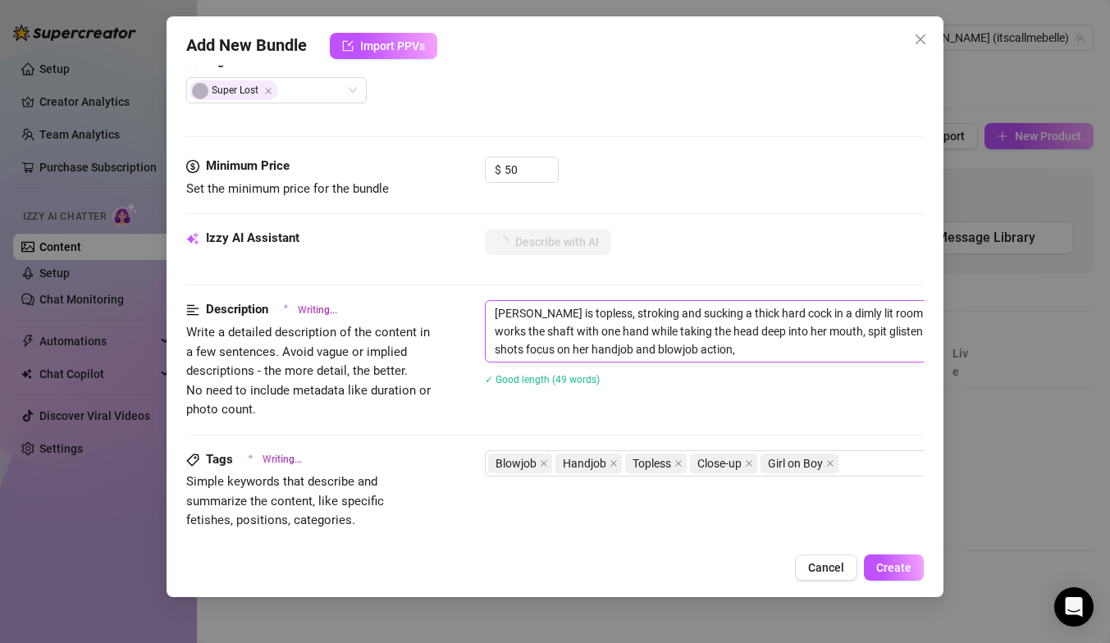
type textarea "Isabella is topless, stroking and sucking a thick hard cock in a dimly lit room…"
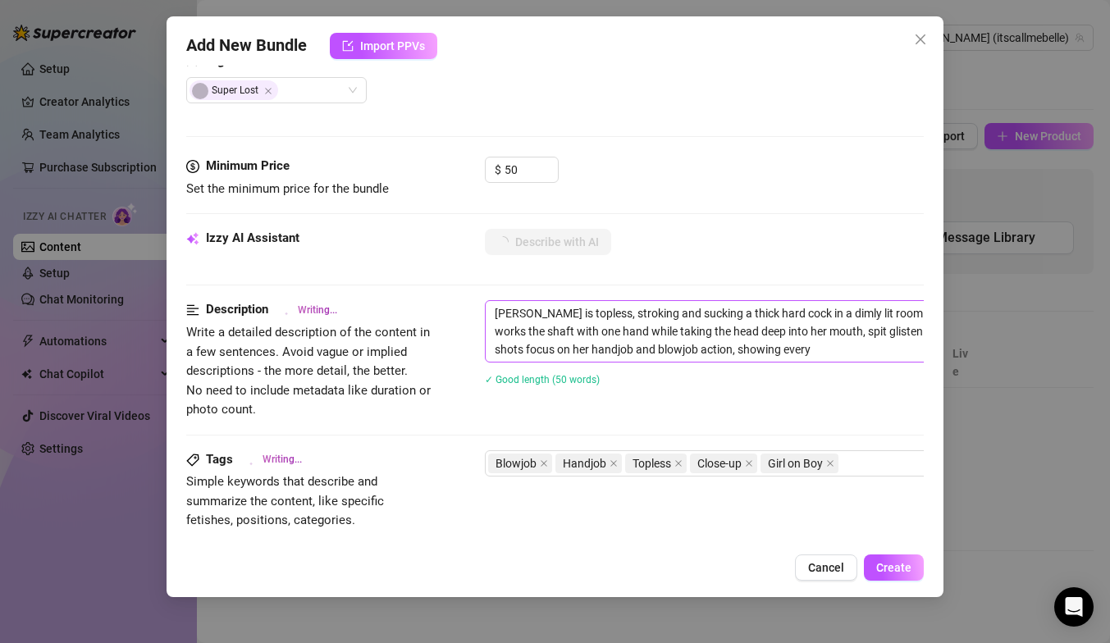
type textarea "Isabella is topless, stroking and sucking a thick hard cock in a dimly lit room…"
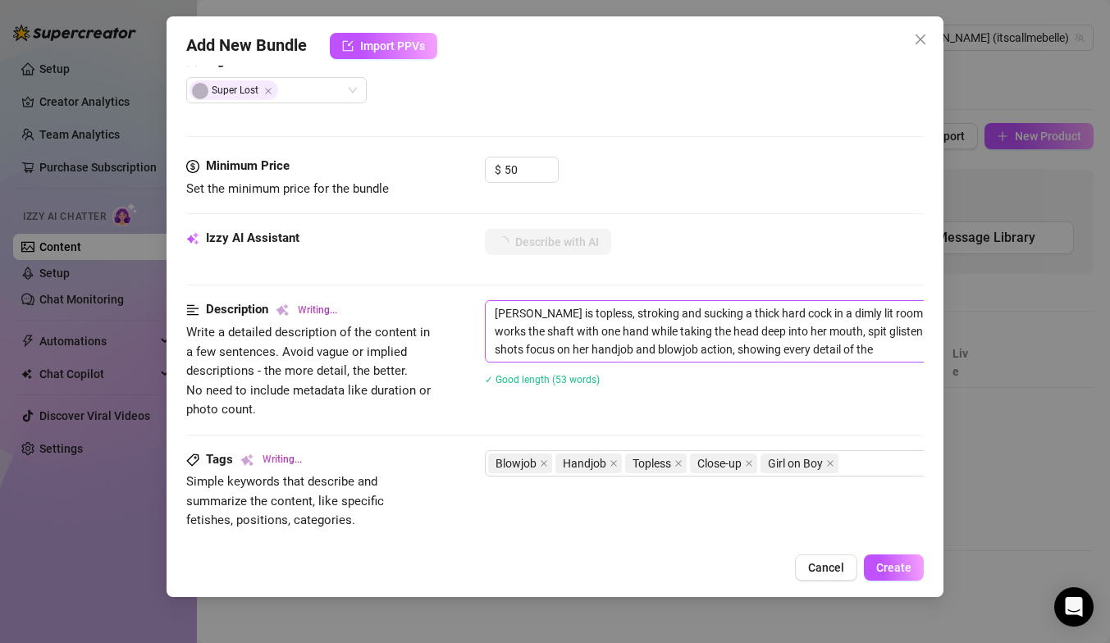
type textarea "Isabella is topless, stroking and sucking a thick hard cock in a dimly lit room…"
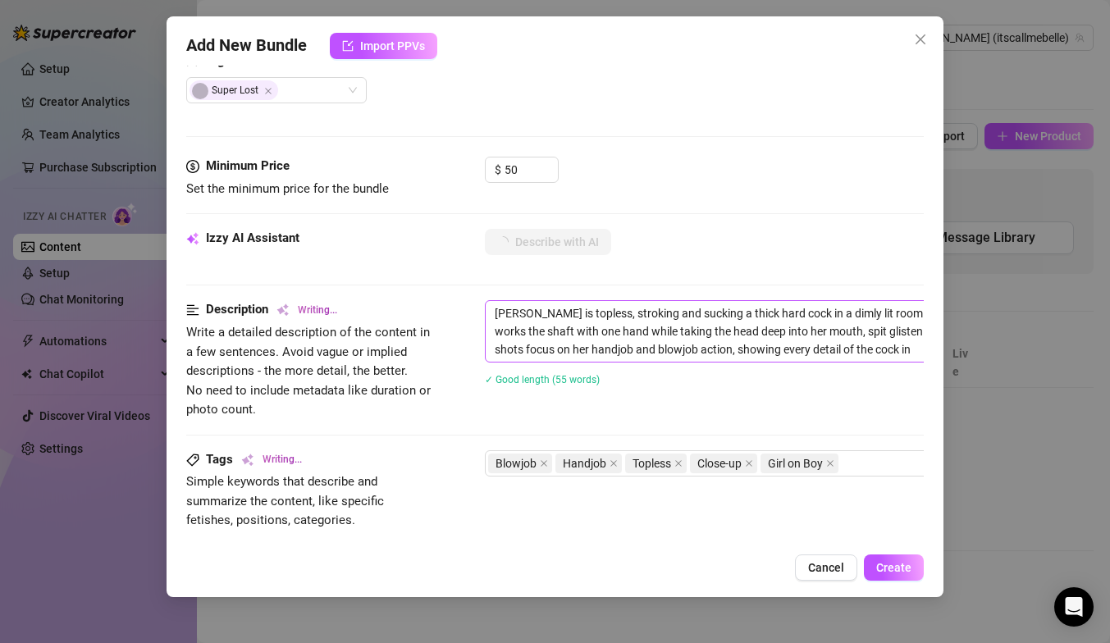
type textarea "Isabella is topless, stroking and sucking a thick hard cock in a dimly lit room…"
type textarea "[PERSON_NAME] is topless, stroking and sucking a thick hard cock in a dimly lit…"
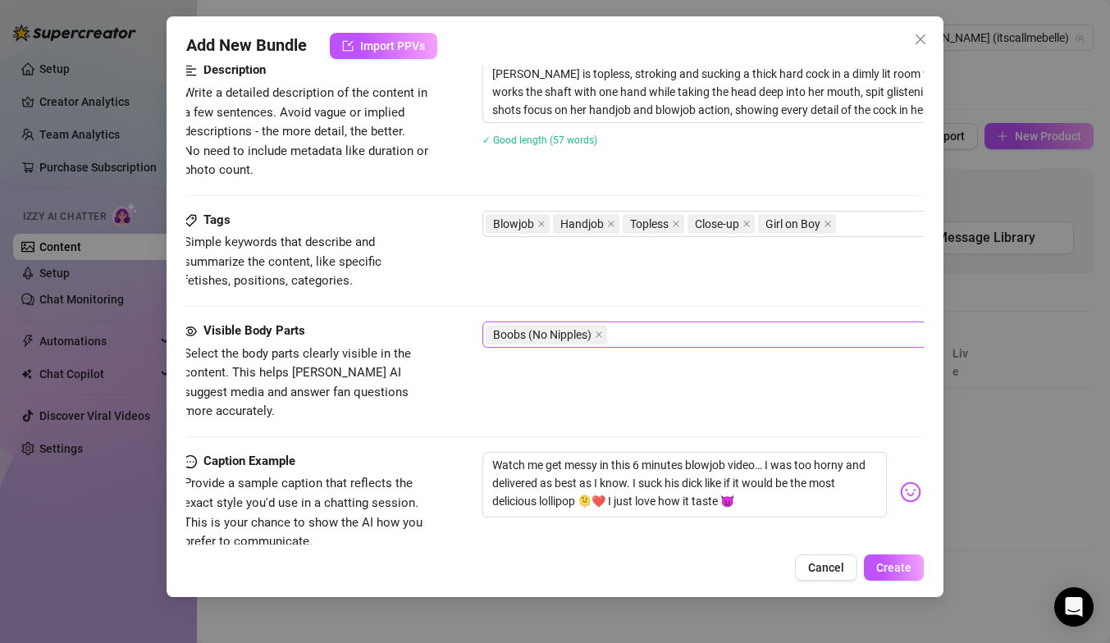
scroll to position [689, 2]
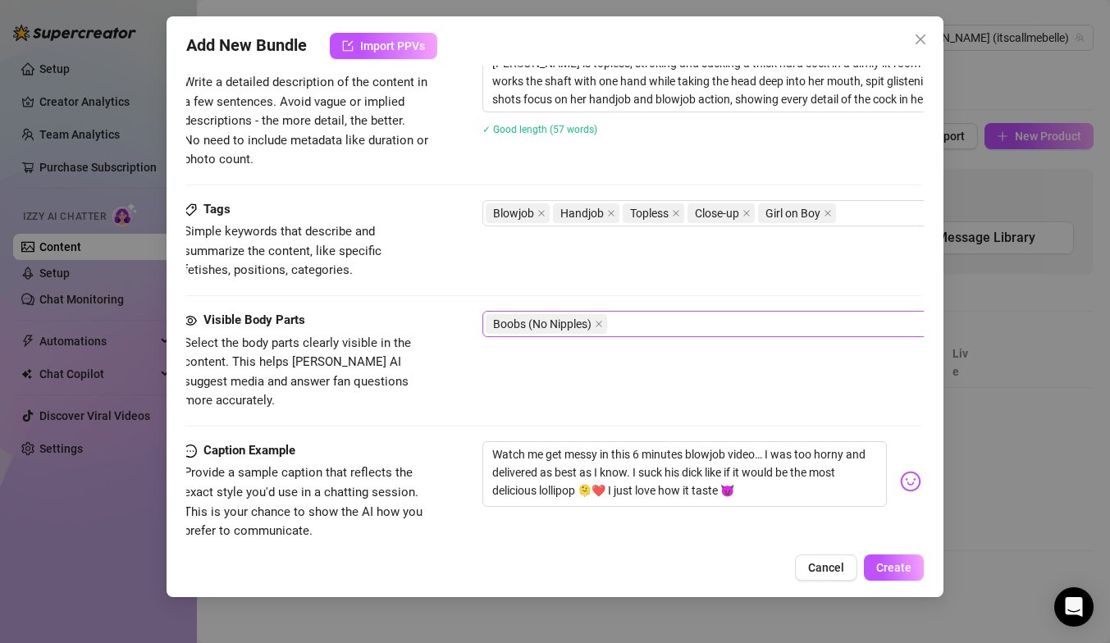
click at [634, 334] on div "Boobs (No Nipples)" at bounding box center [761, 324] width 550 height 23
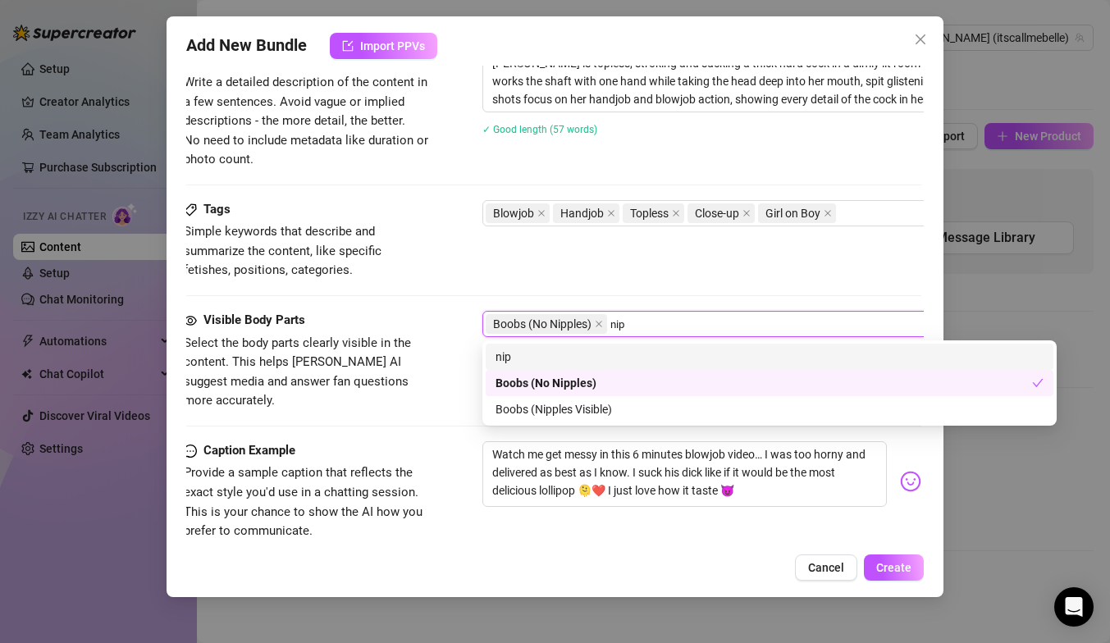
type input "nipp"
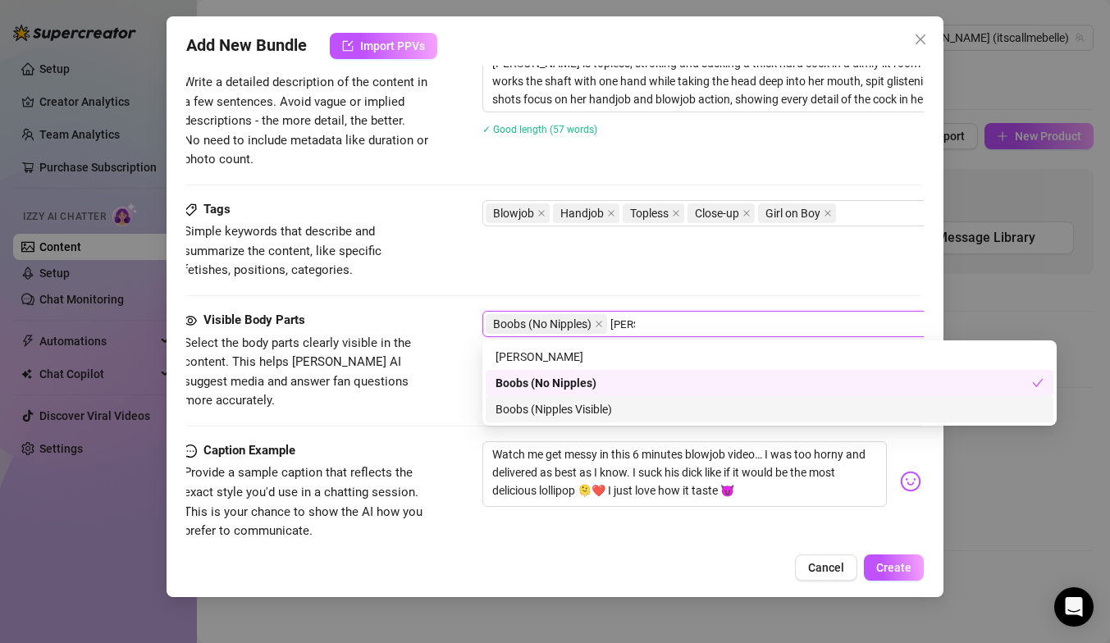
click at [593, 397] on div "Boobs (Nipples Visible)" at bounding box center [770, 409] width 568 height 26
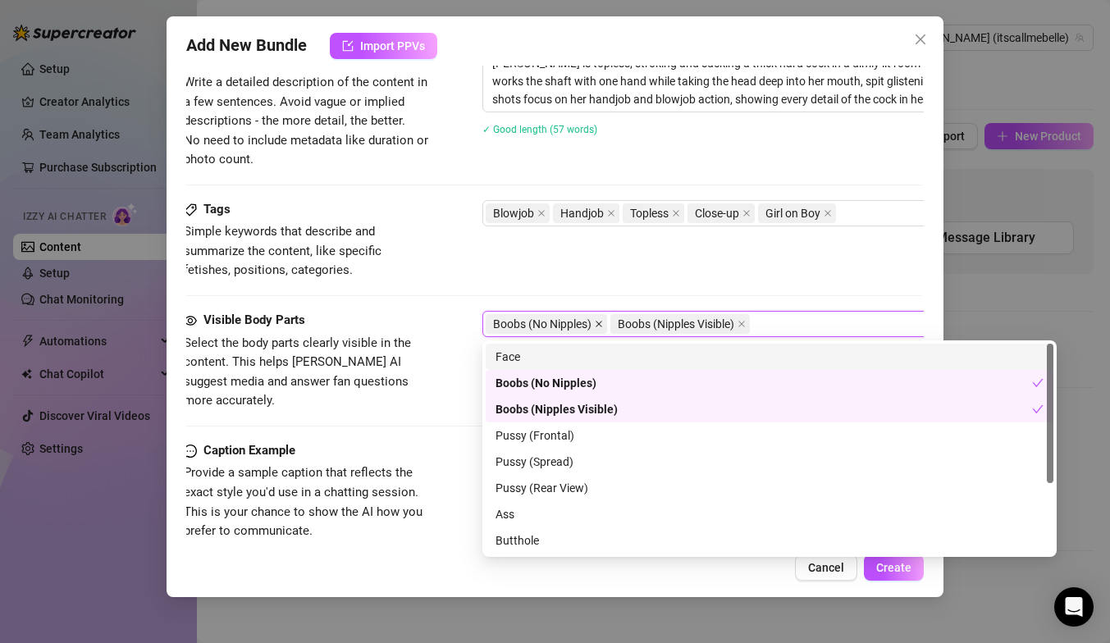
click at [596, 322] on icon "close" at bounding box center [599, 324] width 8 height 8
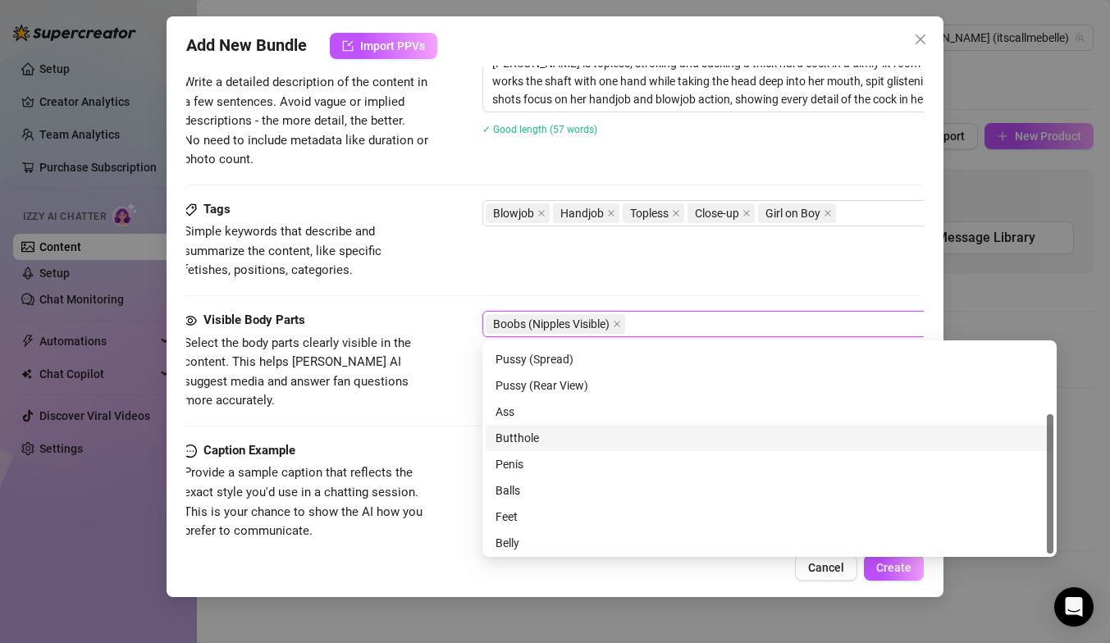
scroll to position [105, 0]
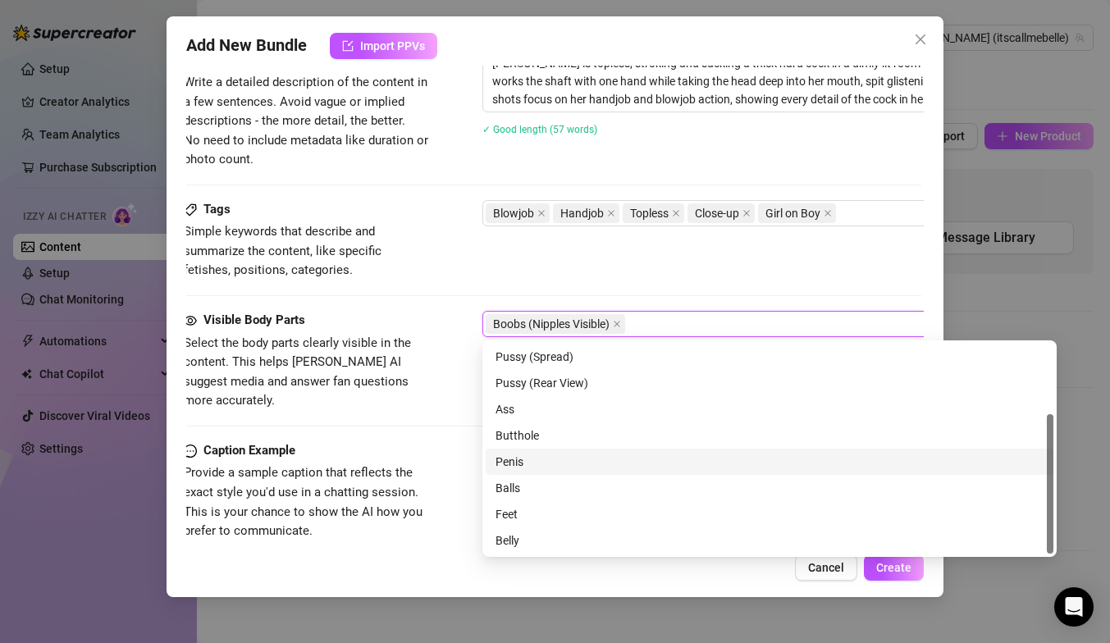
click at [648, 463] on div "Penis" at bounding box center [769, 462] width 548 height 18
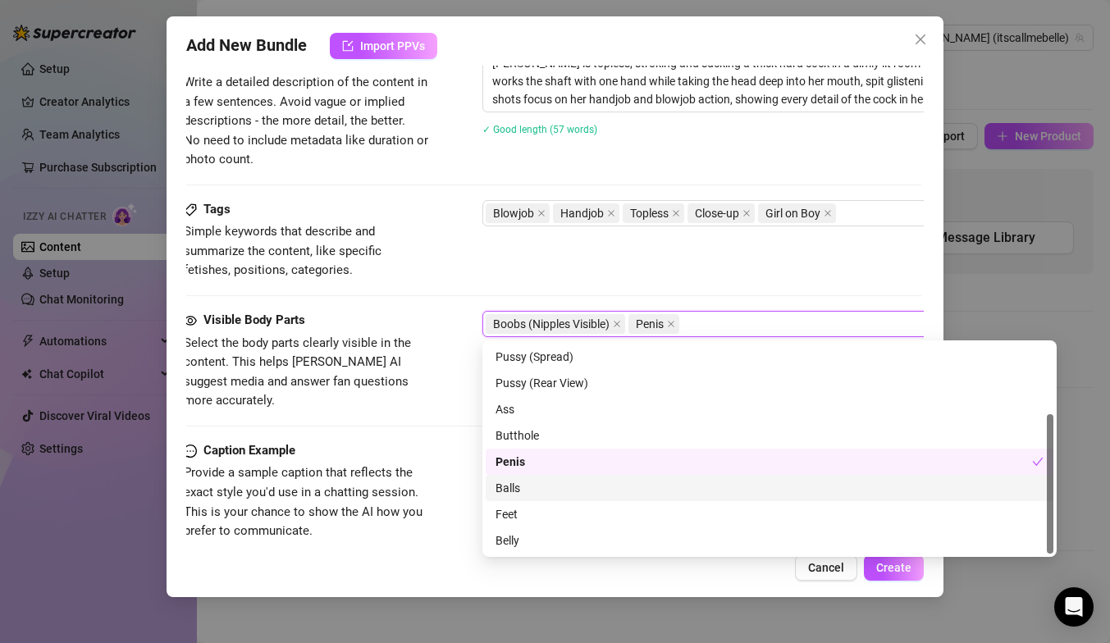
click at [627, 495] on div "Balls" at bounding box center [769, 488] width 548 height 18
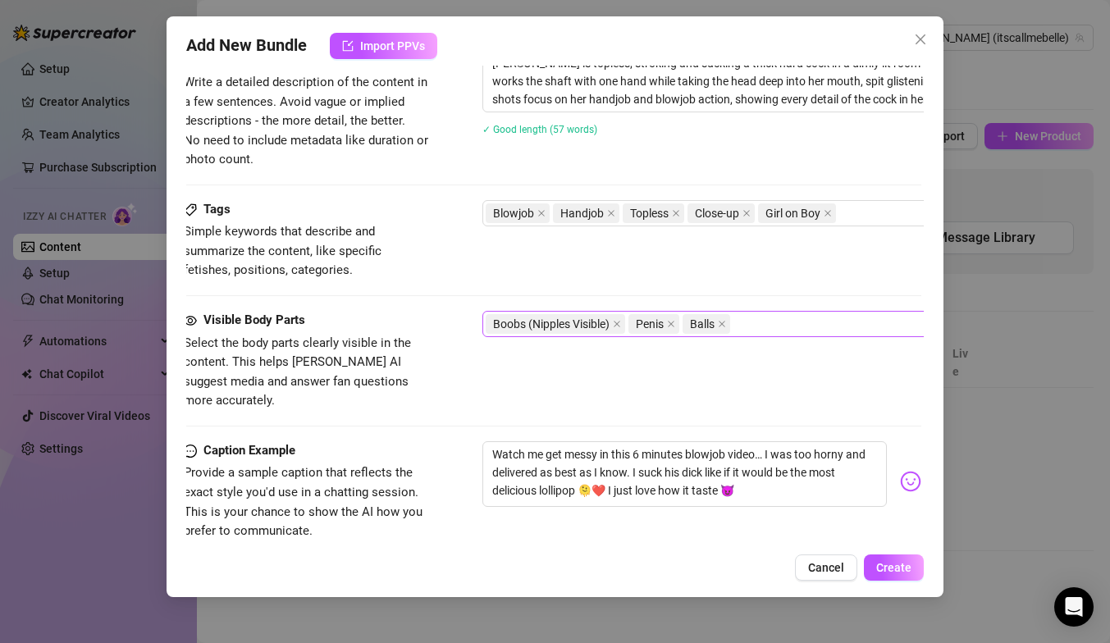
click at [778, 249] on div "Tags Simple keywords that describe and summarize the content, like specific fet…" at bounding box center [552, 240] width 737 height 80
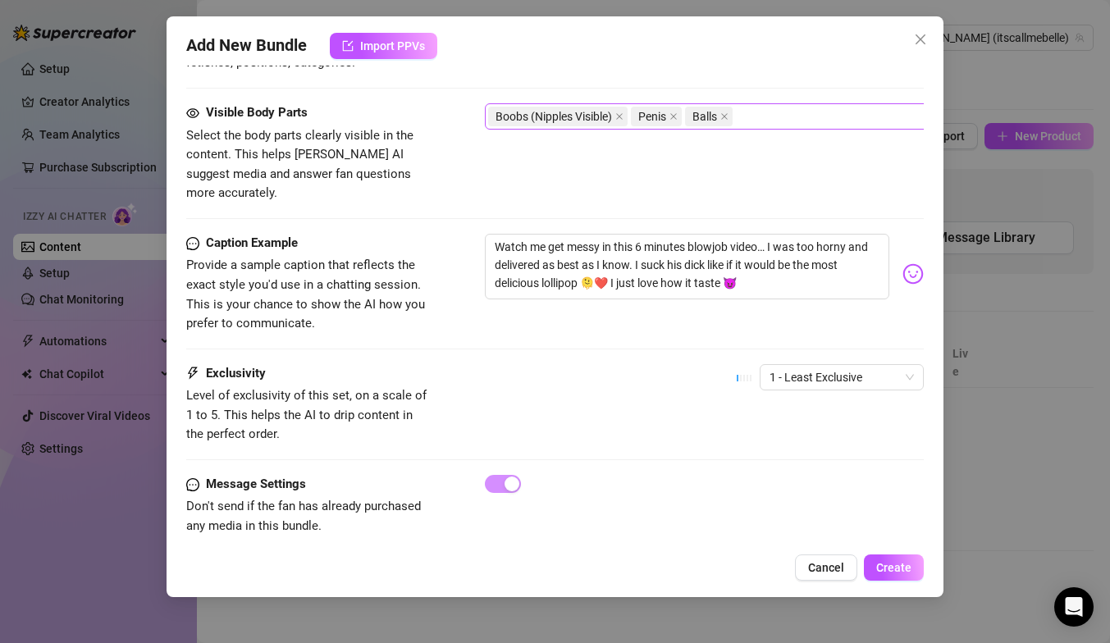
scroll to position [899, 0]
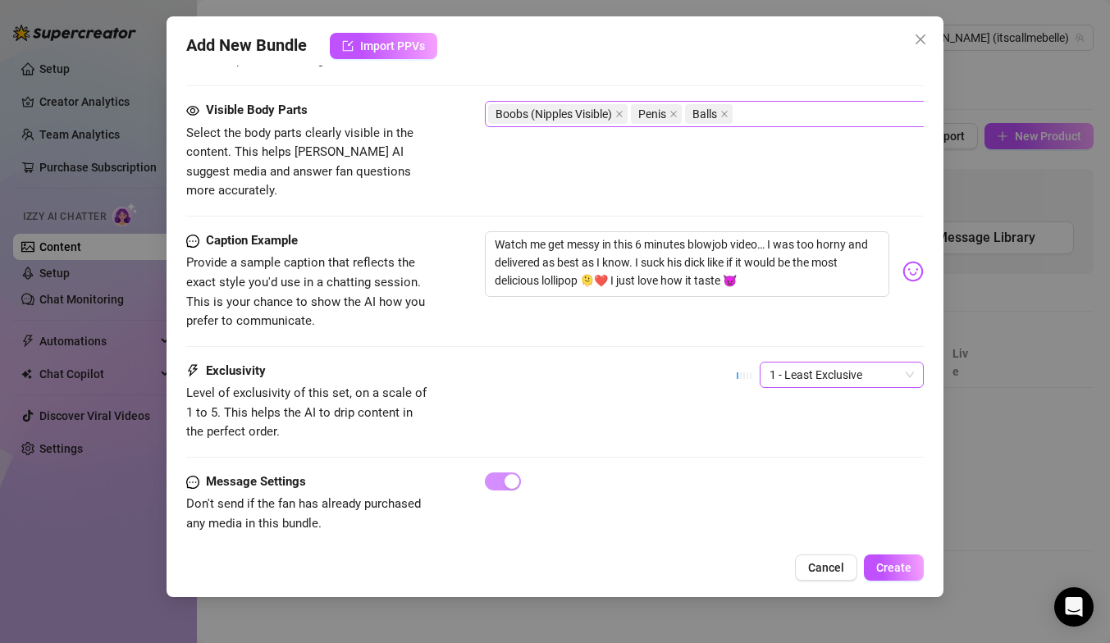
click at [870, 363] on span "1 - Least Exclusive" at bounding box center [841, 375] width 144 height 25
click at [856, 471] on div "4" at bounding box center [842, 467] width 138 height 18
click at [891, 572] on span "Create" at bounding box center [893, 567] width 35 height 13
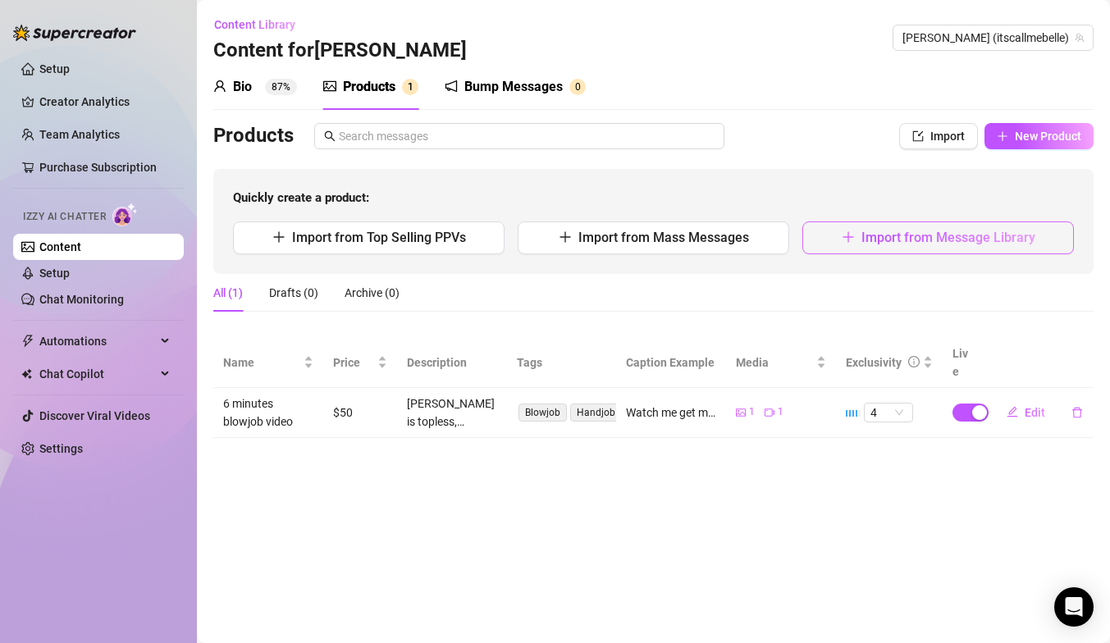
click at [992, 231] on span "Import from Message Library" at bounding box center [948, 238] width 174 height 16
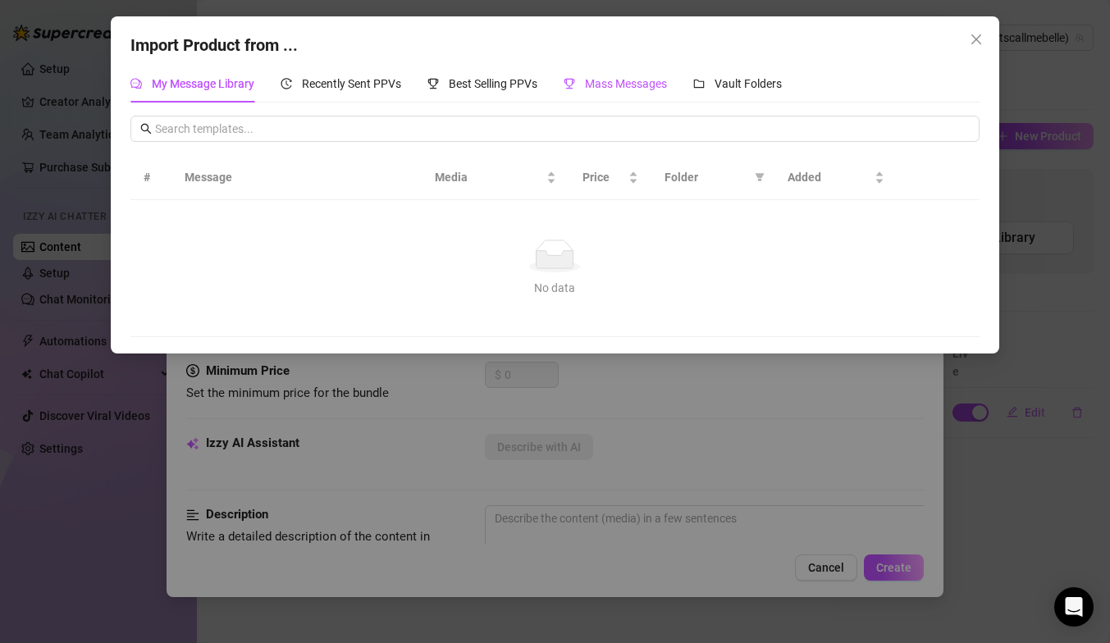
click at [617, 87] on span "Mass Messages" at bounding box center [626, 83] width 82 height 13
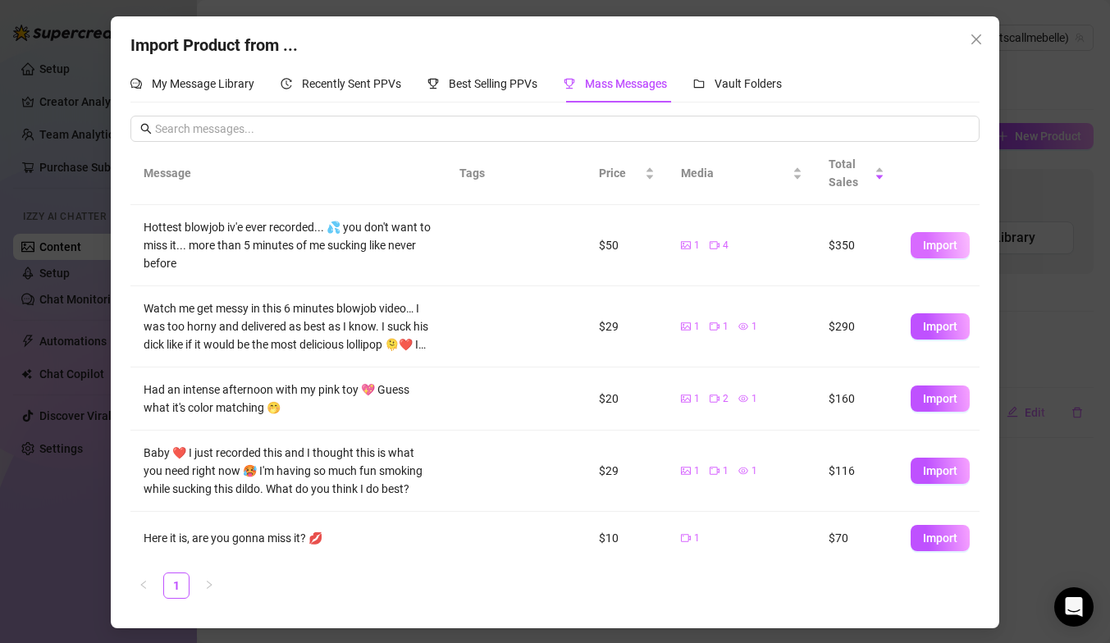
click at [938, 251] on span "Import" at bounding box center [940, 245] width 34 height 13
type textarea "Hottest blowjob iv'e ever recorded... 💦 you don't want to miss it... more than …"
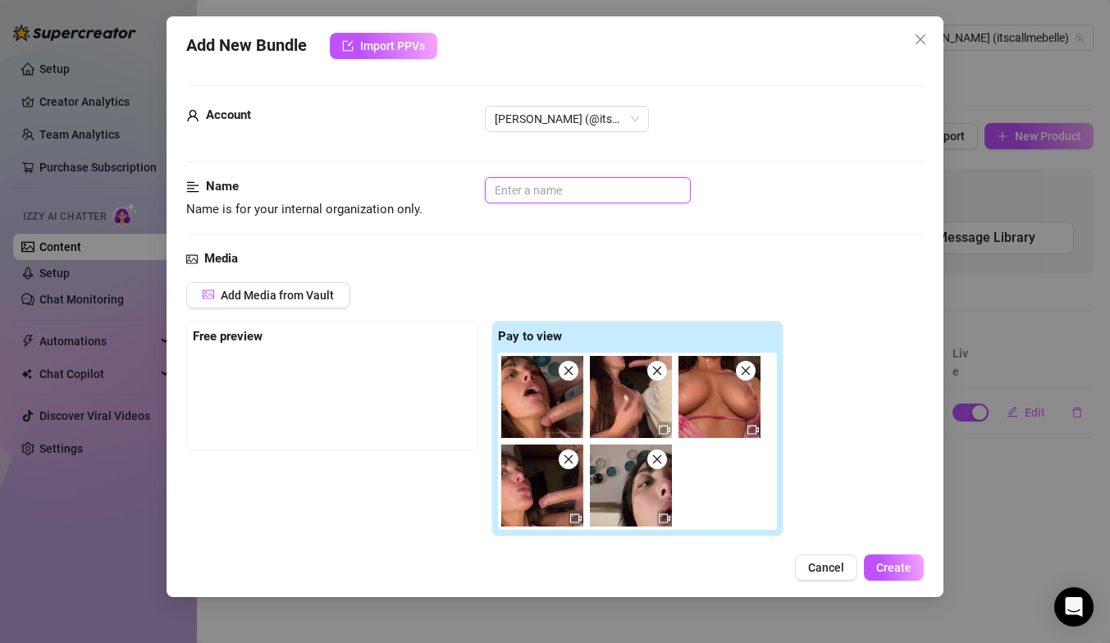
click at [637, 188] on input "text" at bounding box center [588, 190] width 206 height 26
type input "Collection of 5 blowjob videos"
click at [288, 301] on span "Add Media from Vault" at bounding box center [277, 295] width 113 height 13
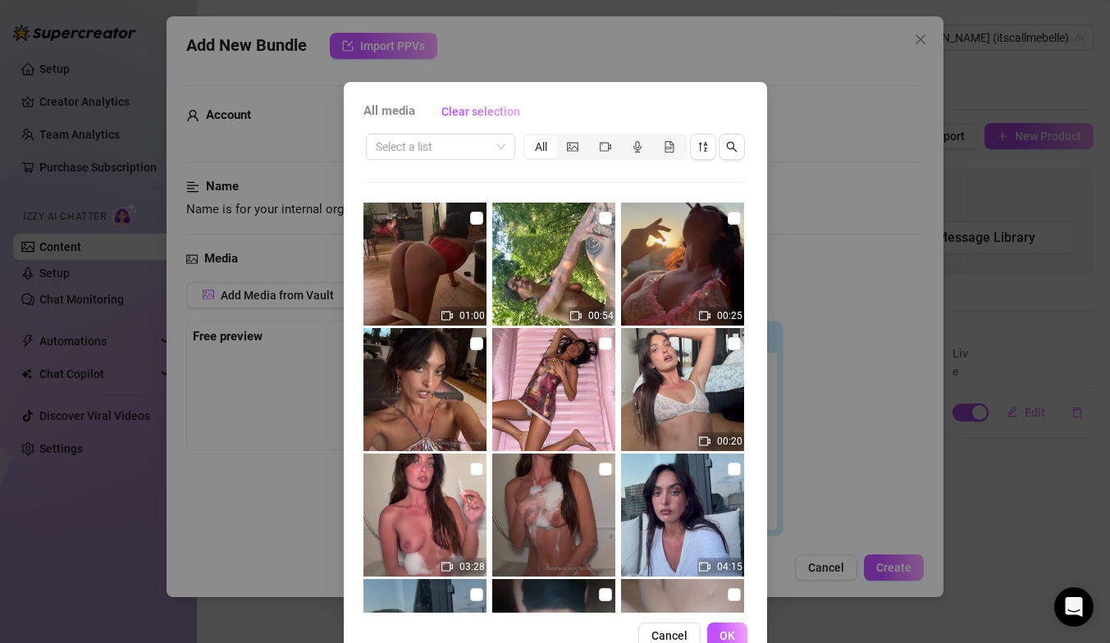
click at [224, 373] on div "All media Clear selection Select a list All 01:00 00:54 00:25 00:20 03:28 04:15…" at bounding box center [555, 321] width 1110 height 643
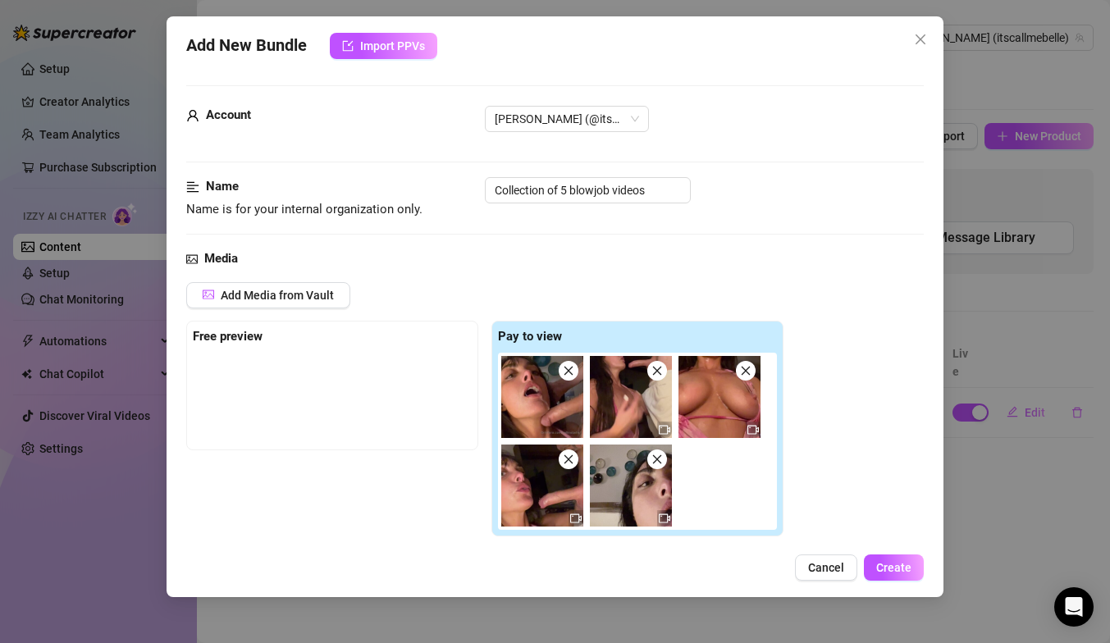
click at [276, 381] on div at bounding box center [332, 394] width 279 height 82
click at [269, 338] on div "Free preview" at bounding box center [332, 337] width 279 height 20
click at [281, 292] on span "Add Media from Vault" at bounding box center [277, 295] width 113 height 13
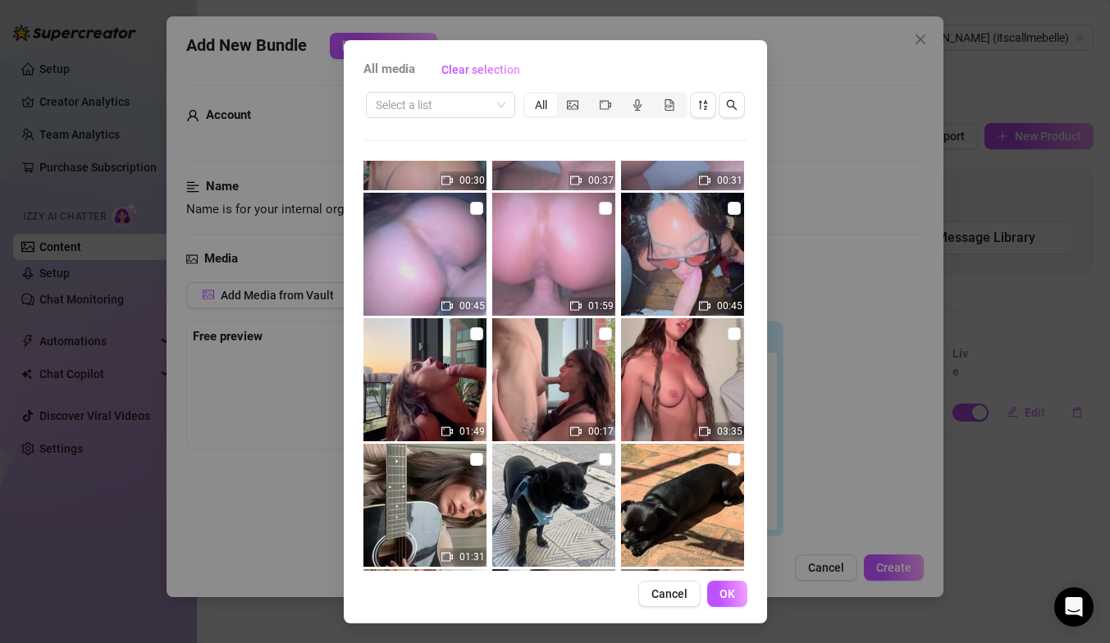
scroll to position [5115, 0]
click at [473, 334] on input "checkbox" at bounding box center [476, 332] width 13 height 13
checkbox input "true"
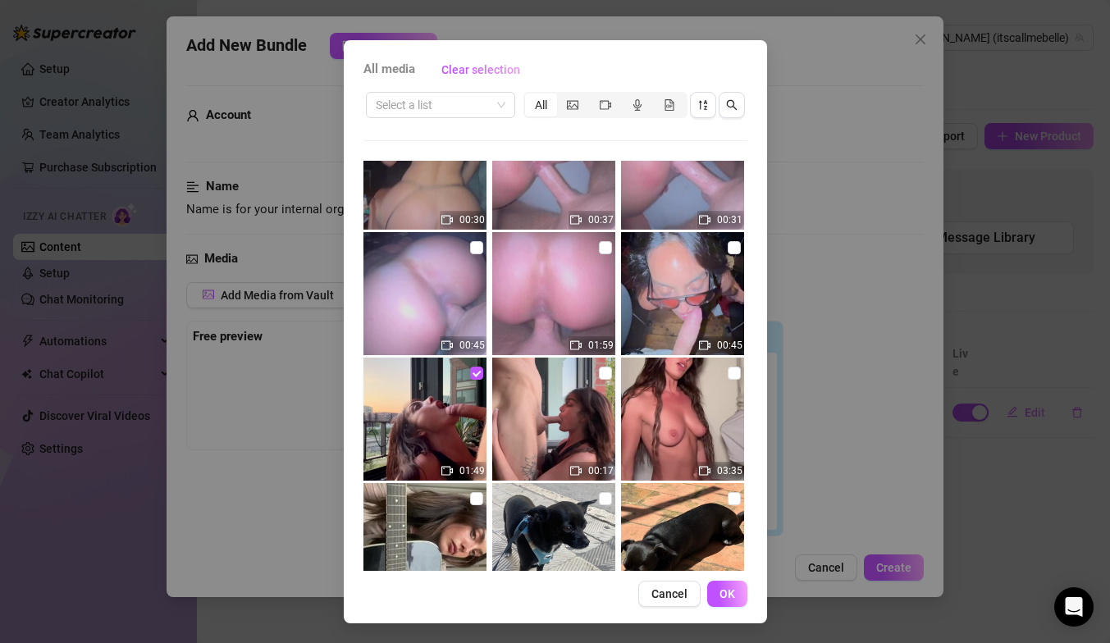
scroll to position [5084, 0]
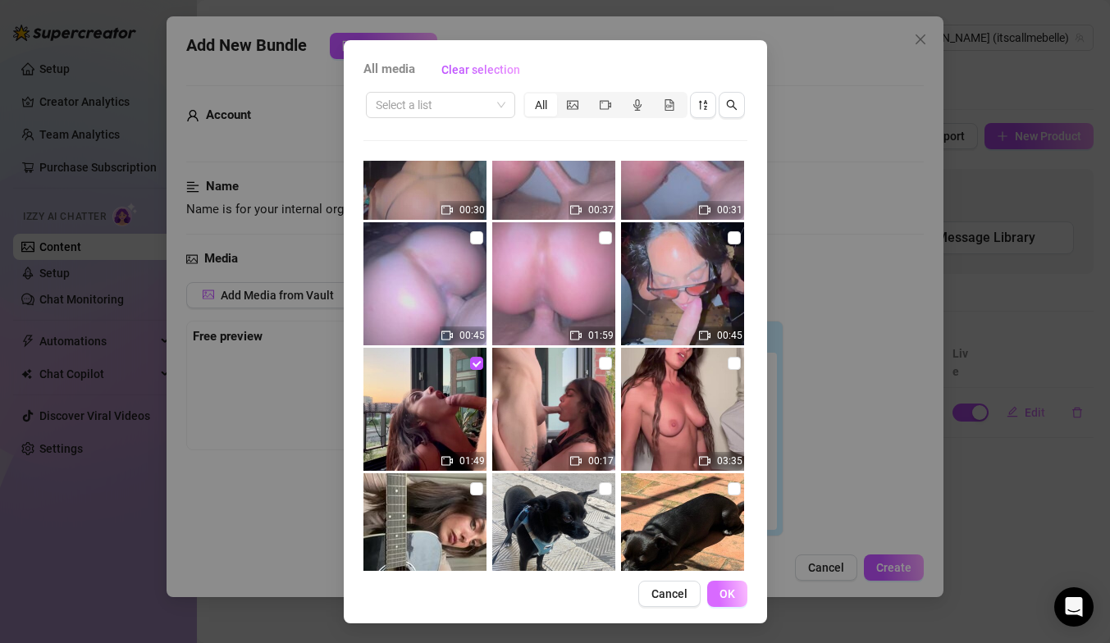
click at [733, 594] on span "OK" at bounding box center [727, 593] width 16 height 13
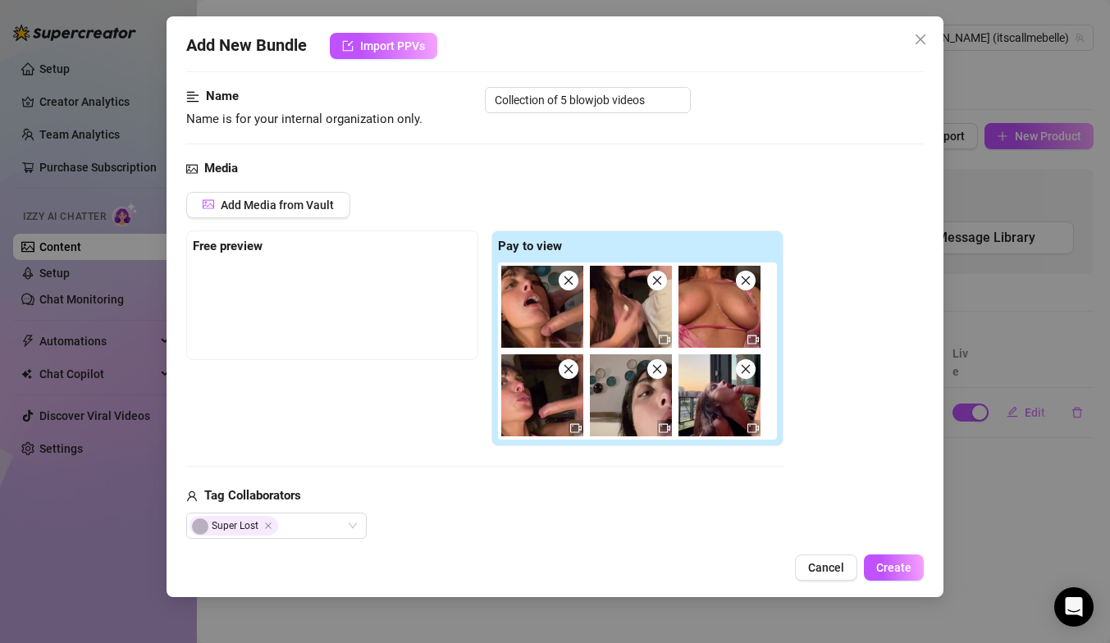
scroll to position [135, 0]
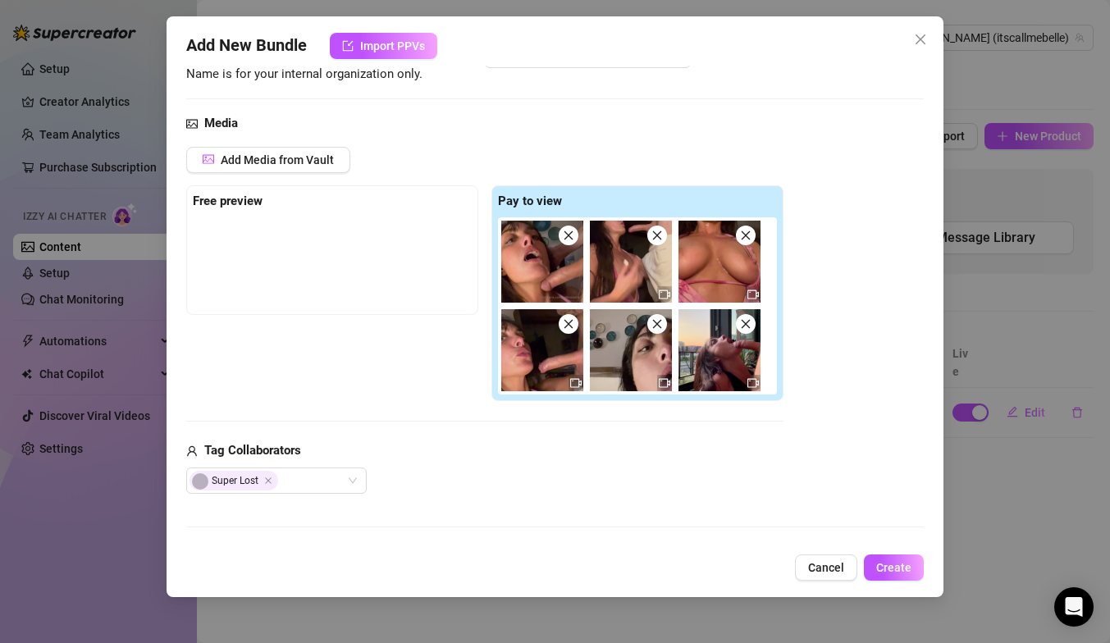
click at [541, 290] on img at bounding box center [542, 262] width 82 height 82
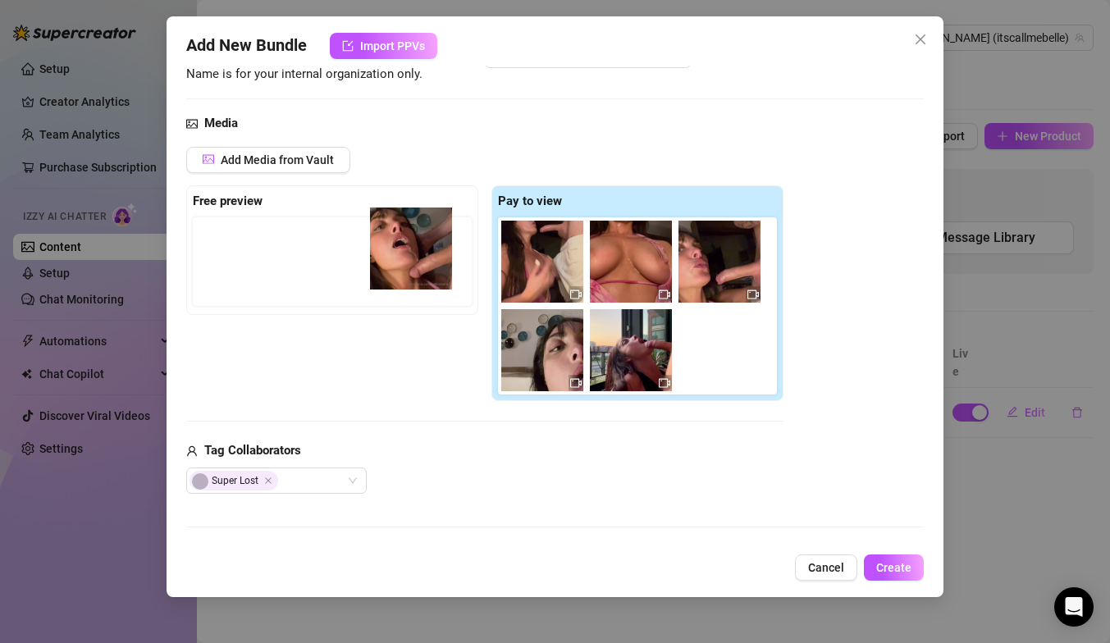
drag, startPoint x: 535, startPoint y: 276, endPoint x: 395, endPoint y: 258, distance: 141.4
click at [395, 262] on div "Free preview Pay to view" at bounding box center [484, 293] width 597 height 217
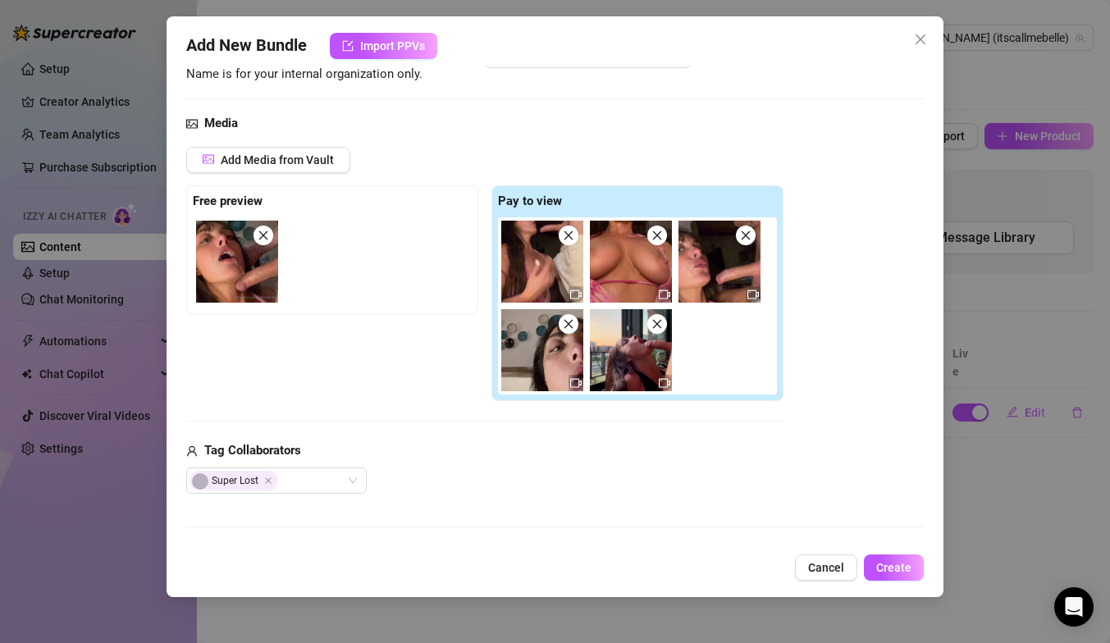
click at [240, 270] on img at bounding box center [237, 262] width 82 height 82
click at [241, 288] on img at bounding box center [237, 262] width 82 height 82
click at [233, 272] on img at bounding box center [237, 262] width 82 height 82
click at [434, 239] on div at bounding box center [335, 261] width 285 height 89
click at [723, 349] on div at bounding box center [640, 305] width 285 height 177
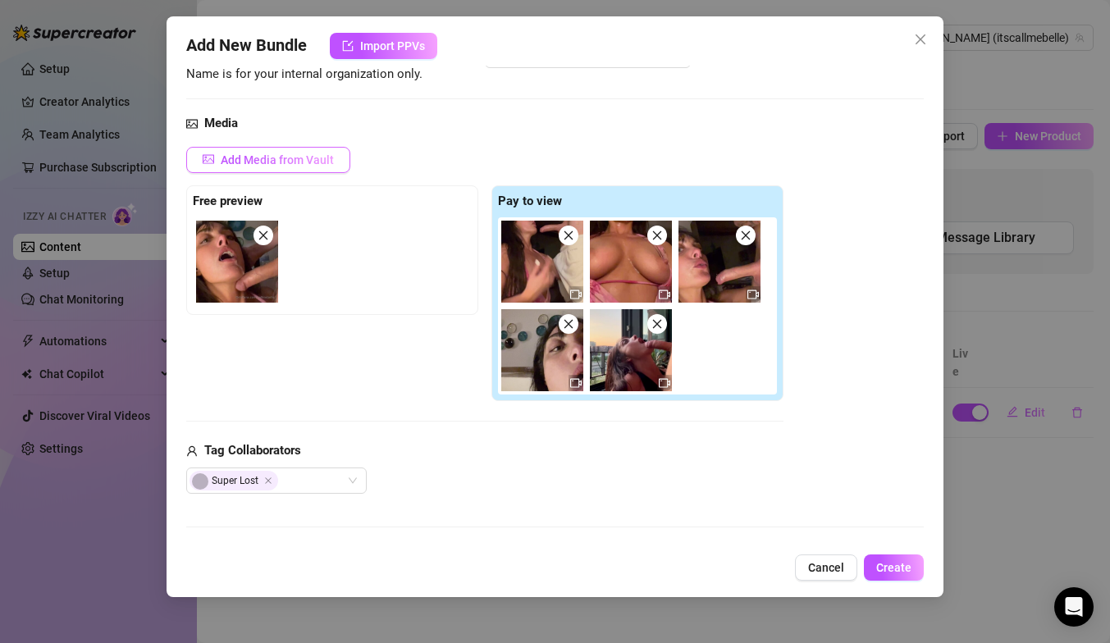
click at [289, 162] on span "Add Media from Vault" at bounding box center [277, 159] width 113 height 13
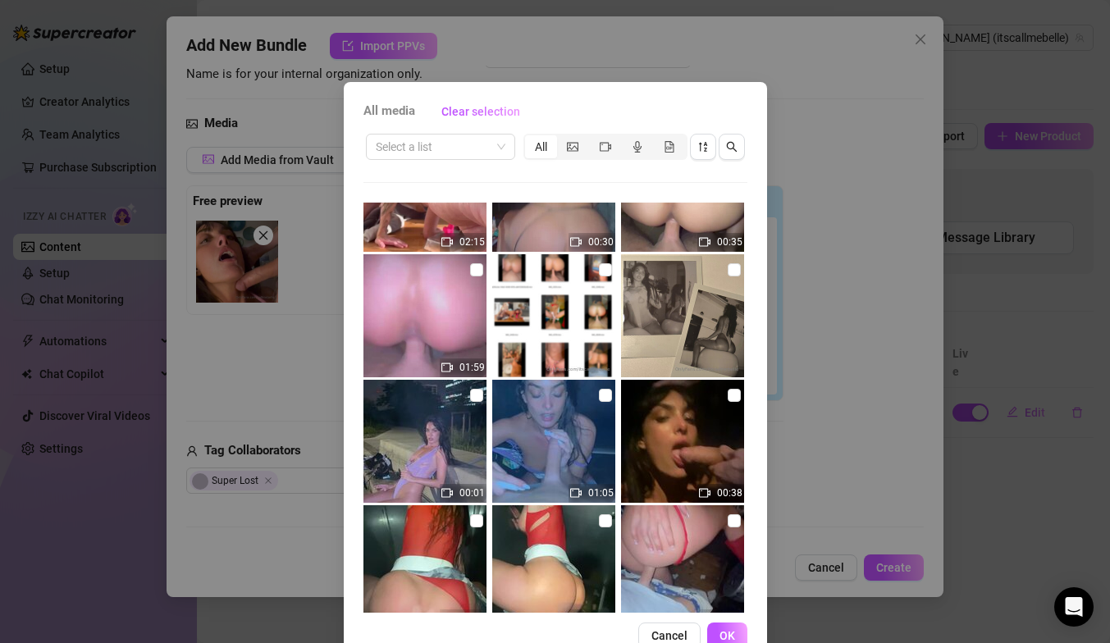
scroll to position [702, 0]
click at [608, 393] on input "checkbox" at bounding box center [605, 394] width 13 height 13
checkbox input "true"
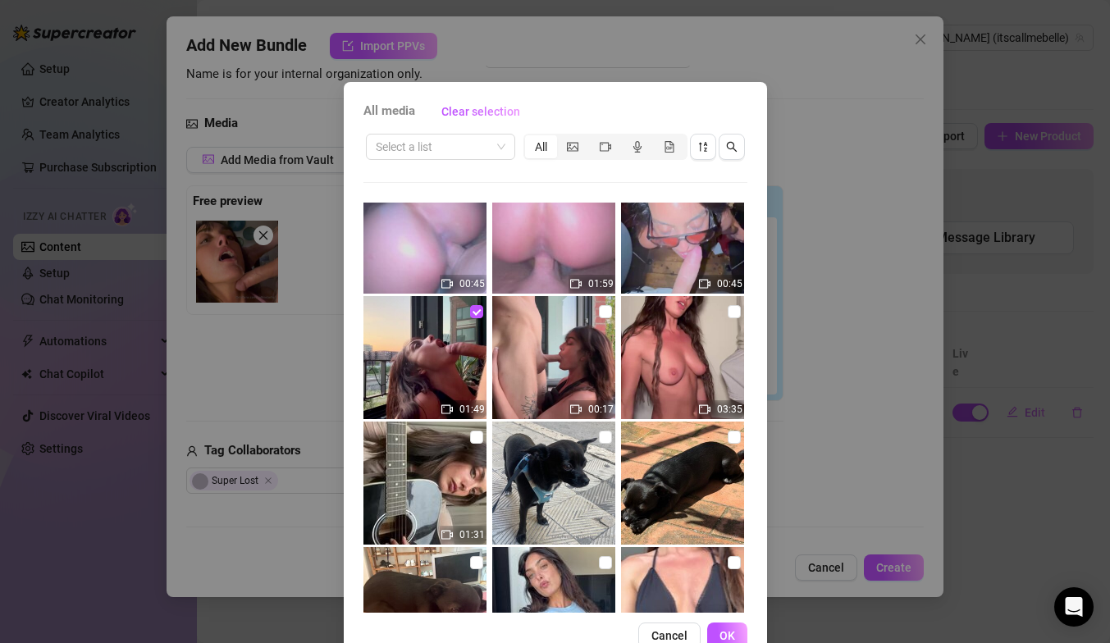
scroll to position [5070, 0]
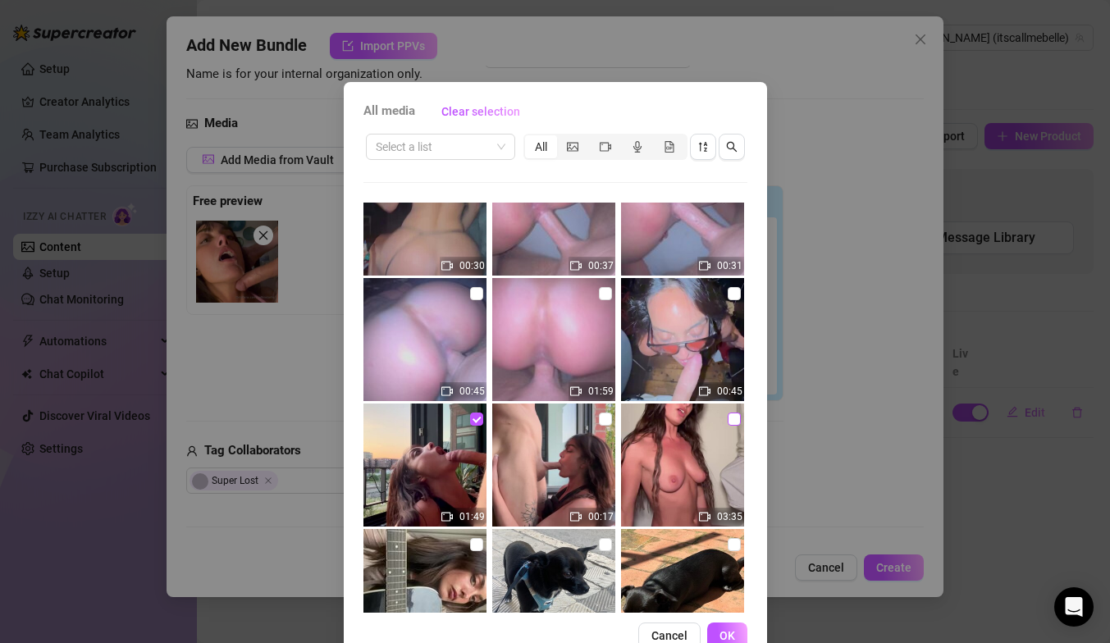
click at [730, 418] on input "checkbox" at bounding box center [734, 419] width 13 height 13
checkbox input "true"
click at [728, 630] on span "OK" at bounding box center [727, 635] width 16 height 13
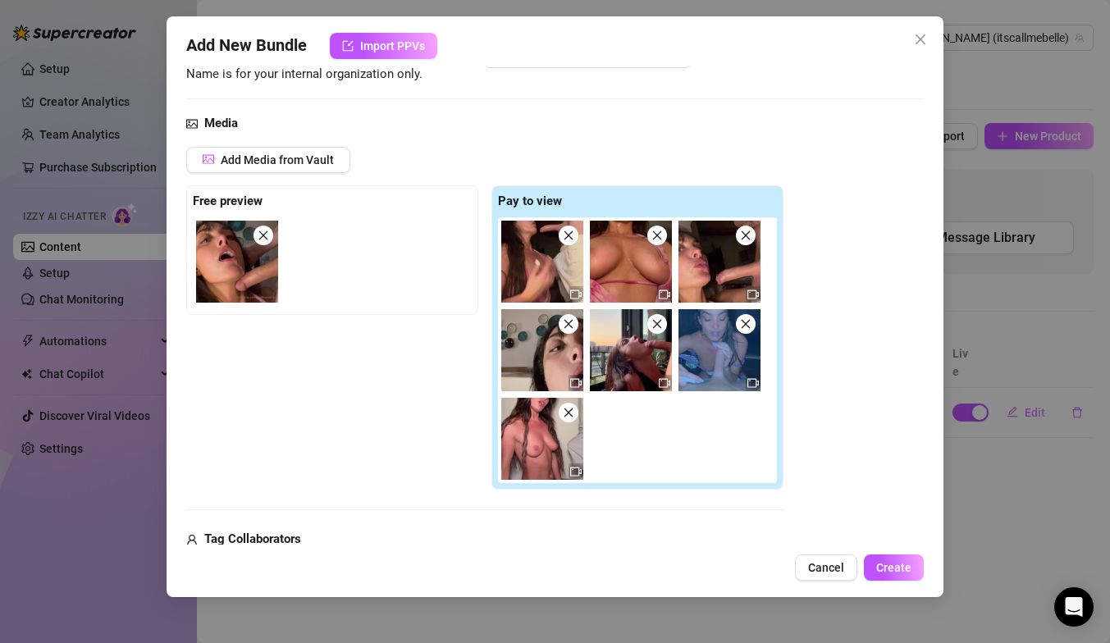
click at [557, 364] on img at bounding box center [542, 350] width 82 height 82
click at [820, 574] on button "Cancel" at bounding box center [826, 568] width 62 height 26
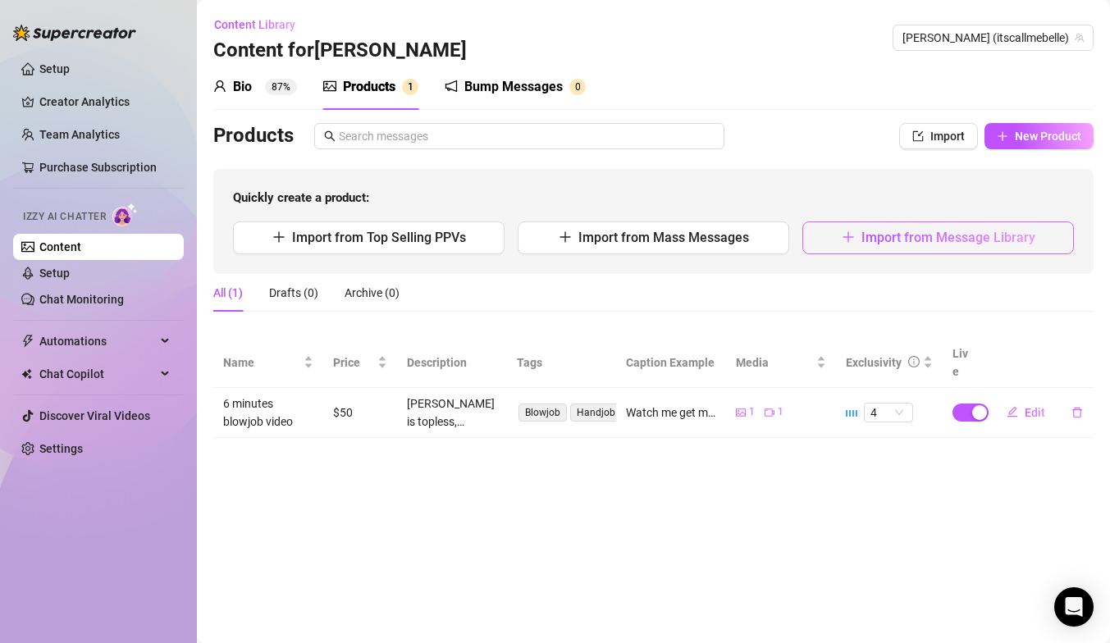
click at [916, 235] on span "Import from Message Library" at bounding box center [948, 238] width 174 height 16
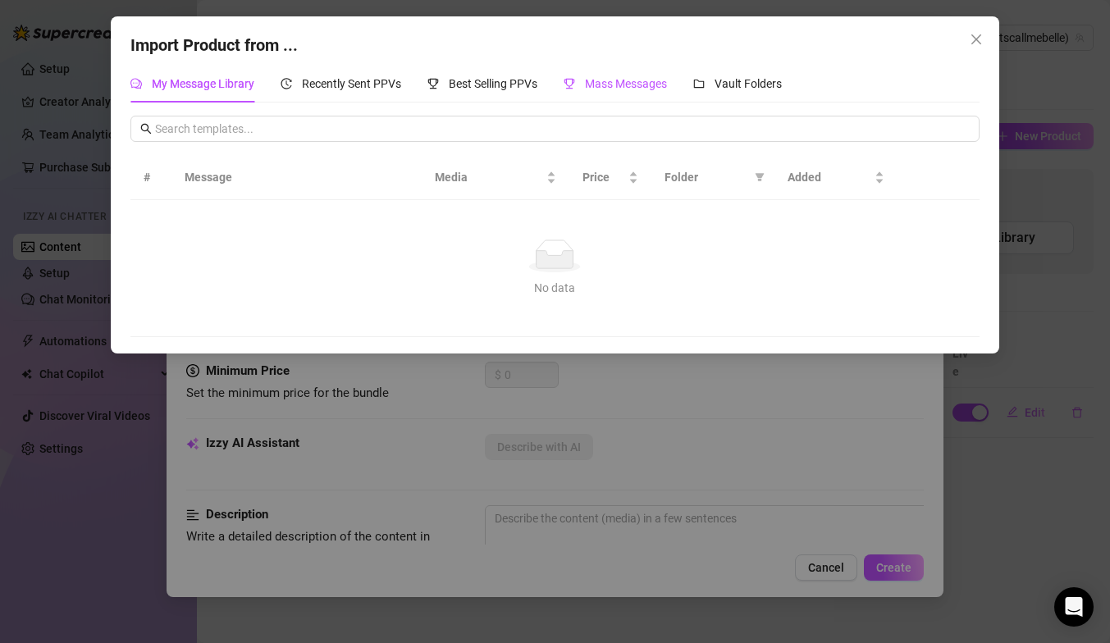
click at [632, 77] on span "Mass Messages" at bounding box center [626, 83] width 82 height 13
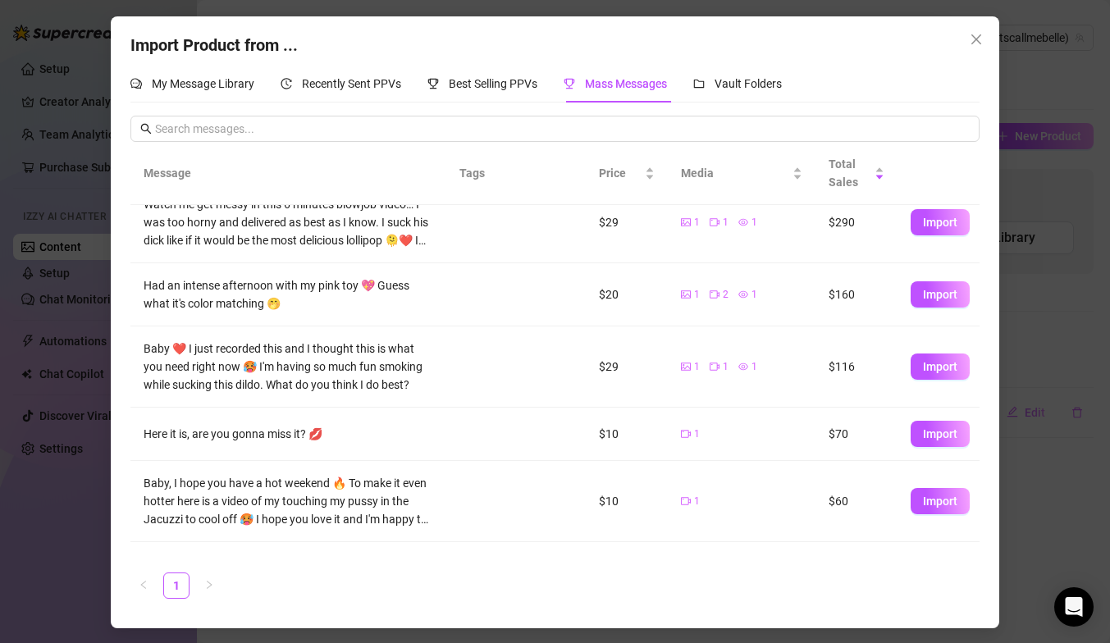
scroll to position [106, 0]
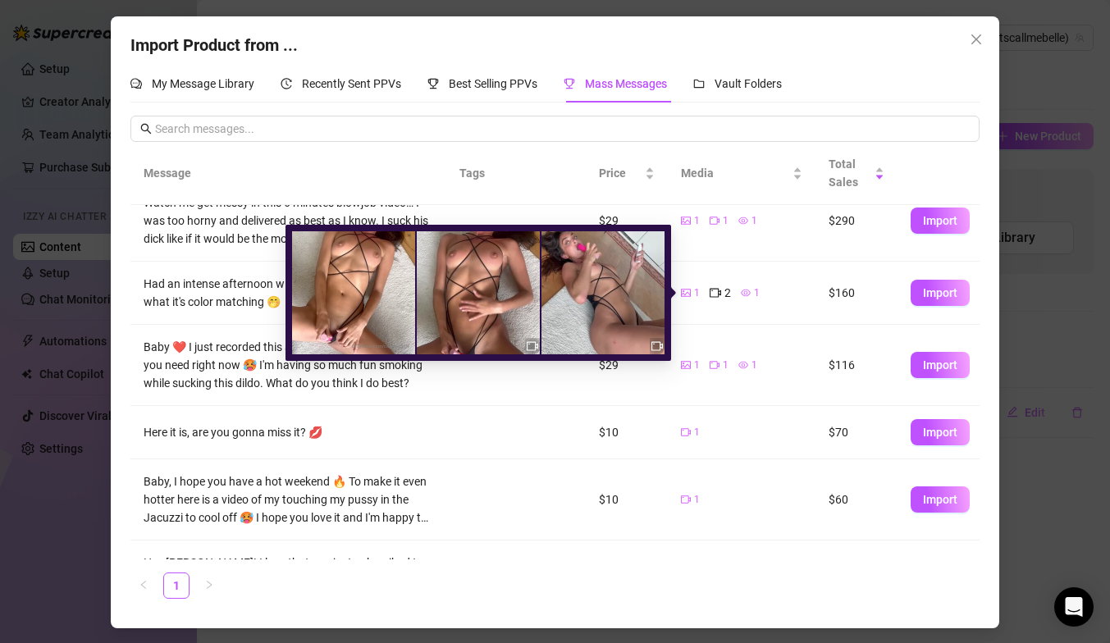
click at [755, 289] on span "1" at bounding box center [757, 293] width 6 height 16
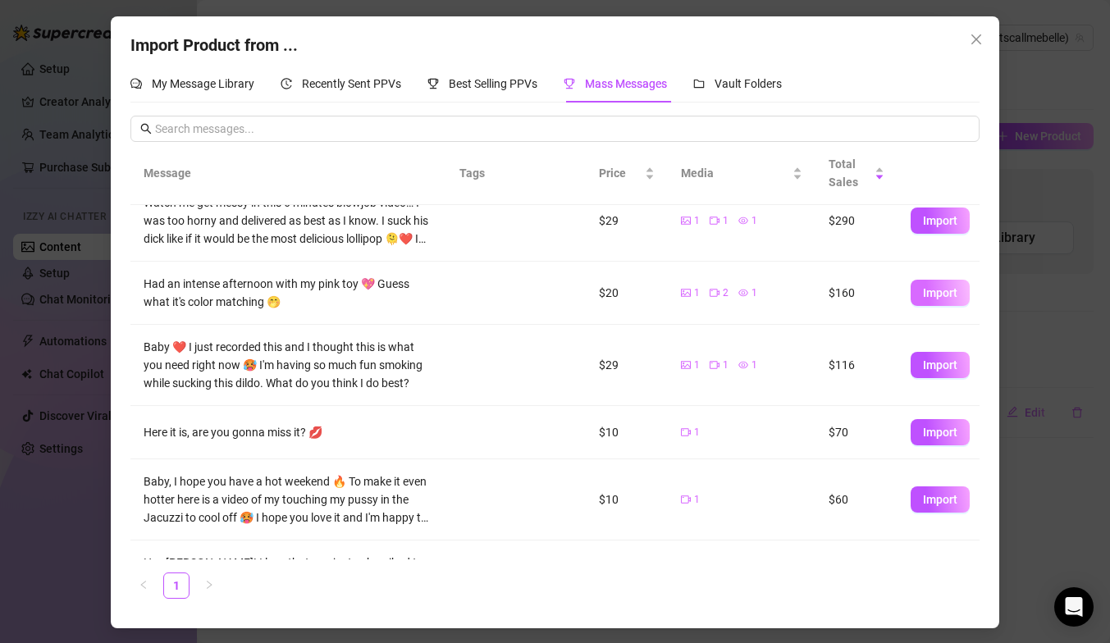
click at [923, 295] on span "Import" at bounding box center [940, 292] width 34 height 13
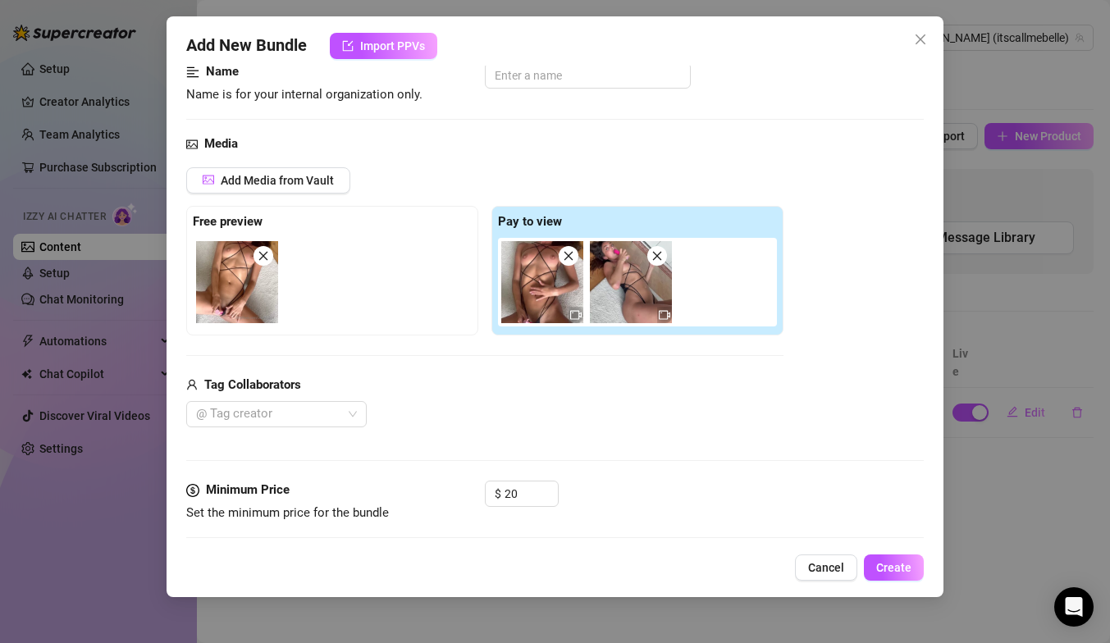
scroll to position [128, 0]
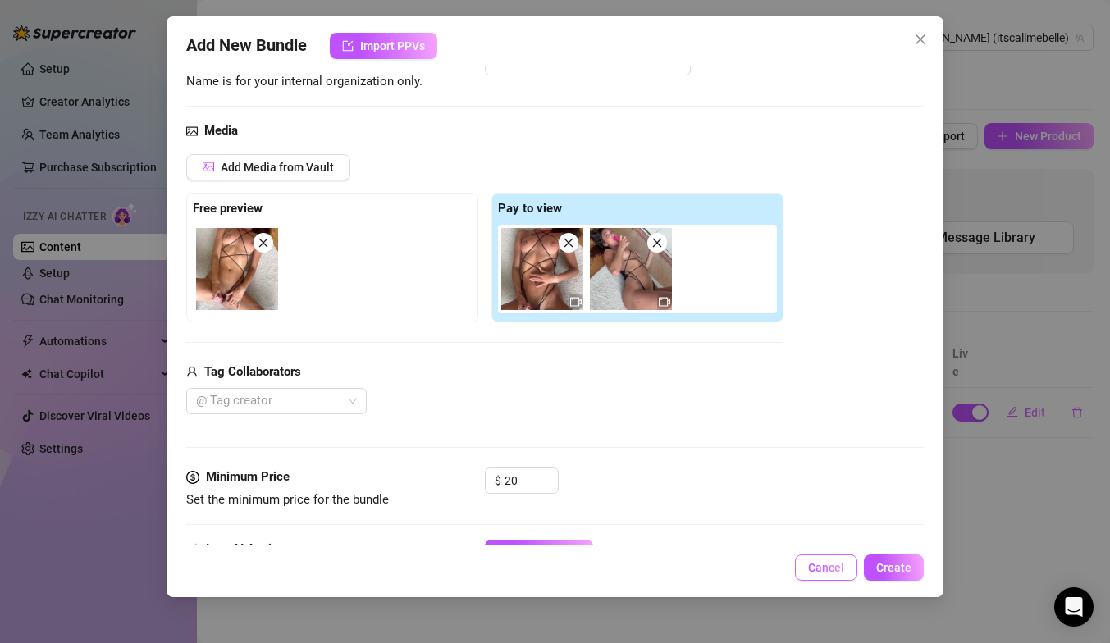
click at [819, 562] on span "Cancel" at bounding box center [826, 567] width 36 height 13
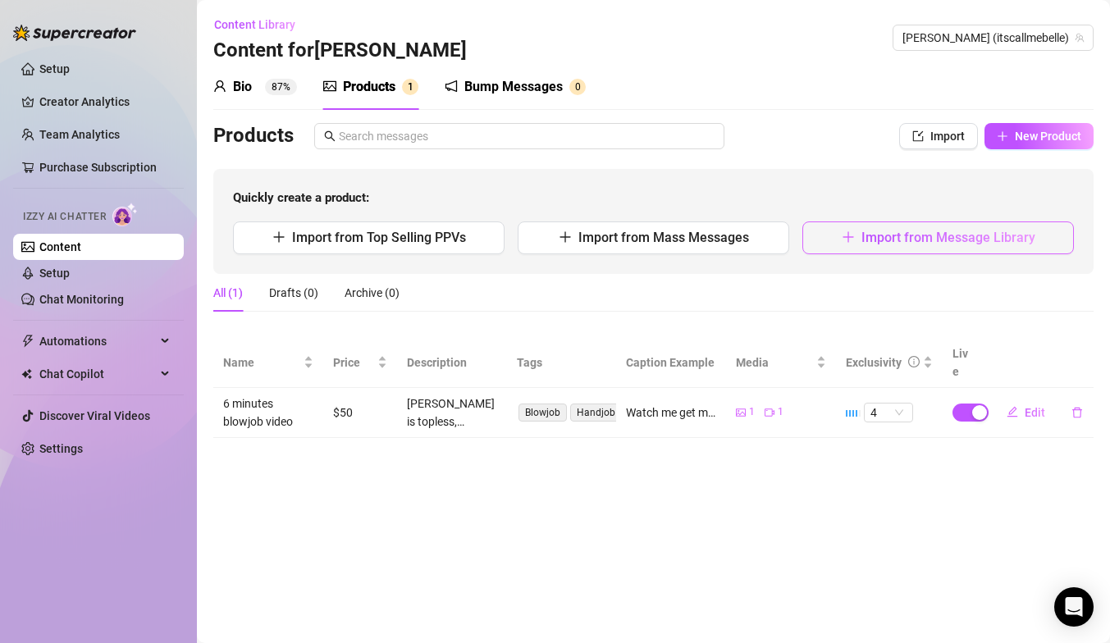
click at [915, 244] on span "Import from Message Library" at bounding box center [948, 238] width 174 height 16
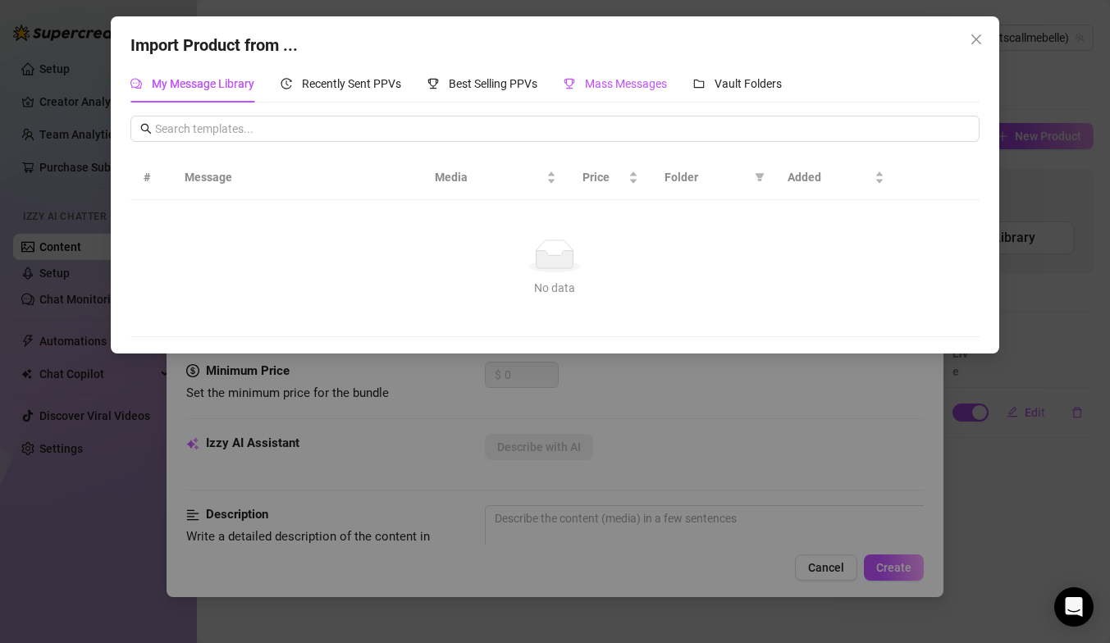
click at [617, 78] on span "Mass Messages" at bounding box center [626, 83] width 82 height 13
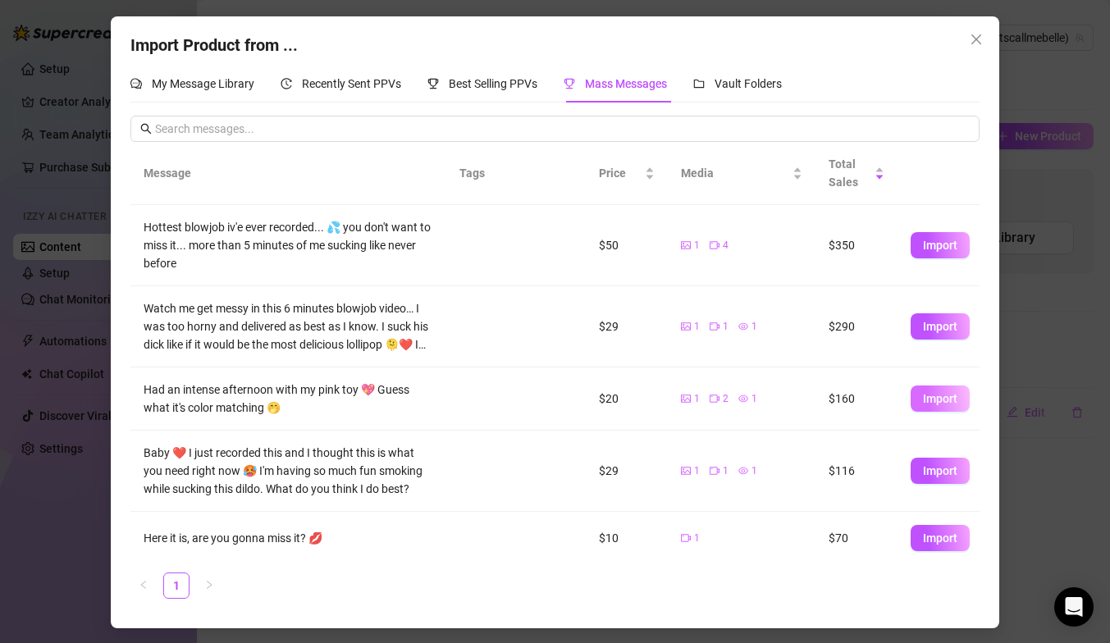
click at [947, 397] on span "Import" at bounding box center [940, 398] width 34 height 13
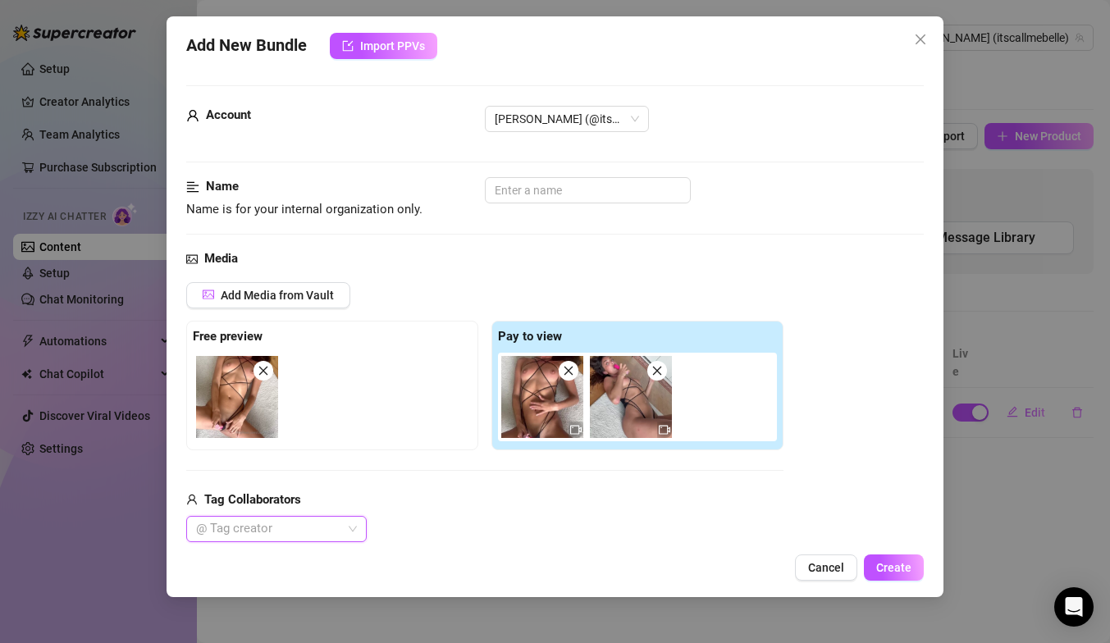
type textarea "Had an intense afternoon with my pink toy 💖 Guess what it's color matching 🤭"
click at [594, 185] on input "text" at bounding box center [587, 190] width 206 height 26
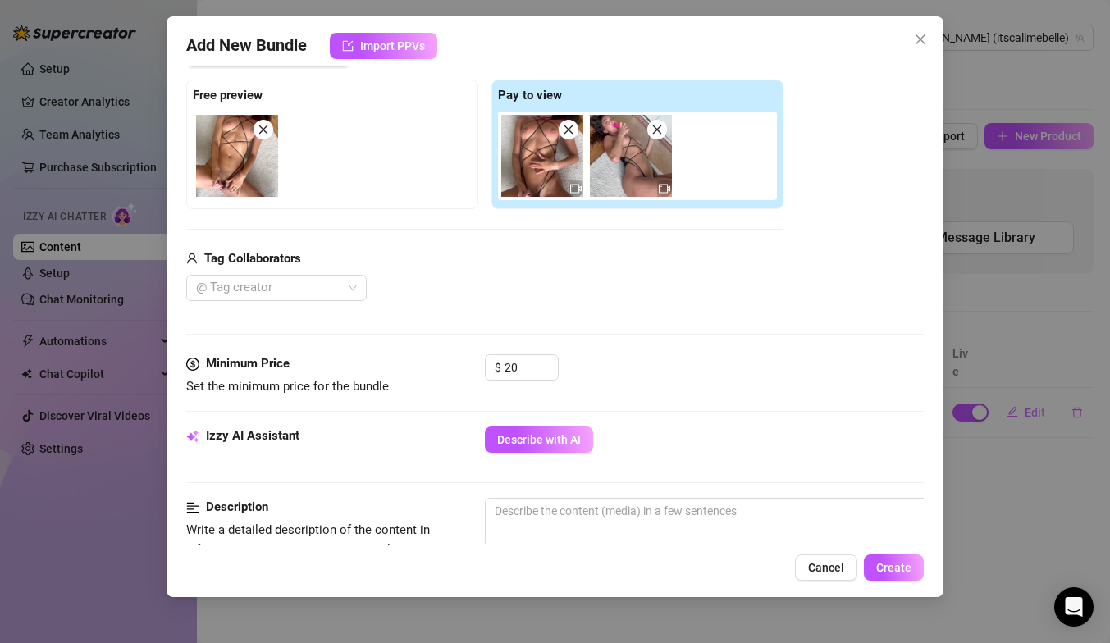
scroll to position [237, 0]
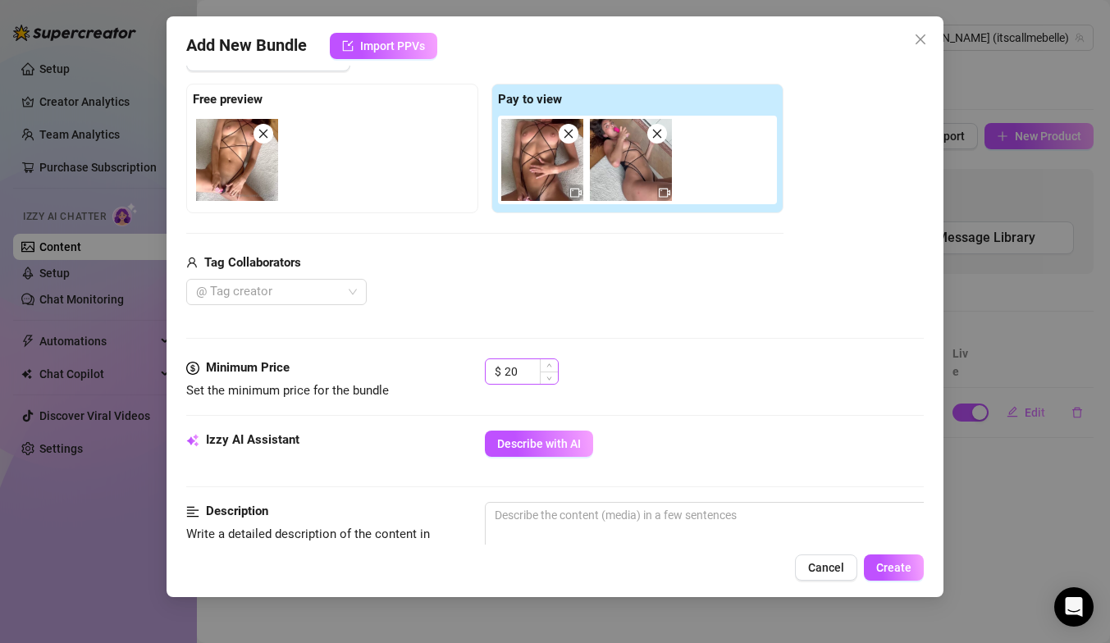
type input "playing with toy"
click at [536, 368] on input "20" at bounding box center [531, 371] width 53 height 25
type input "2"
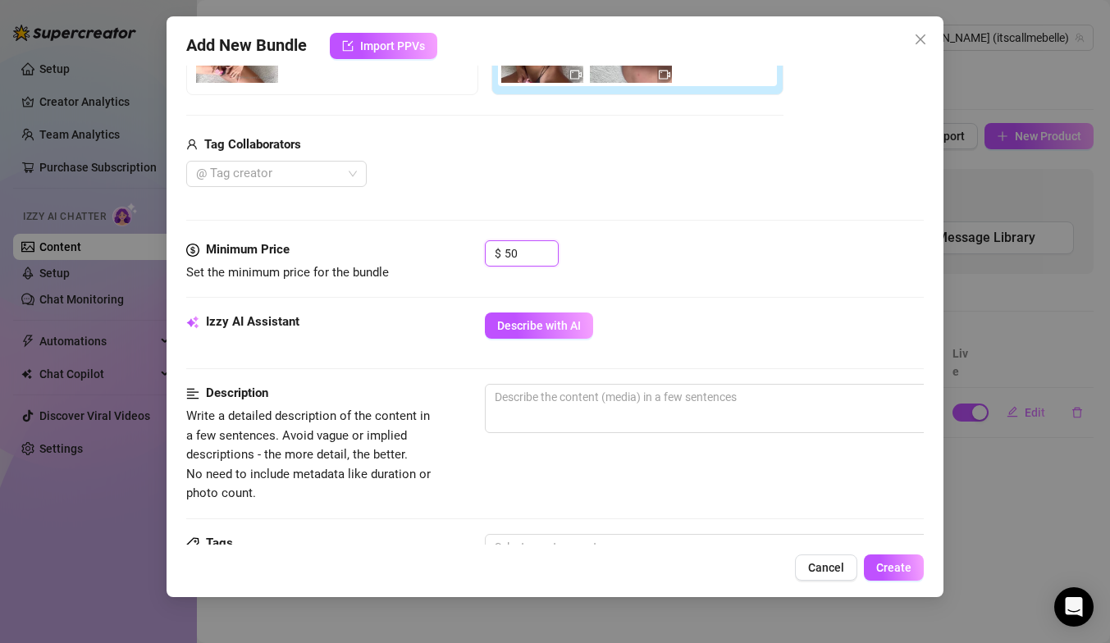
scroll to position [369, 0]
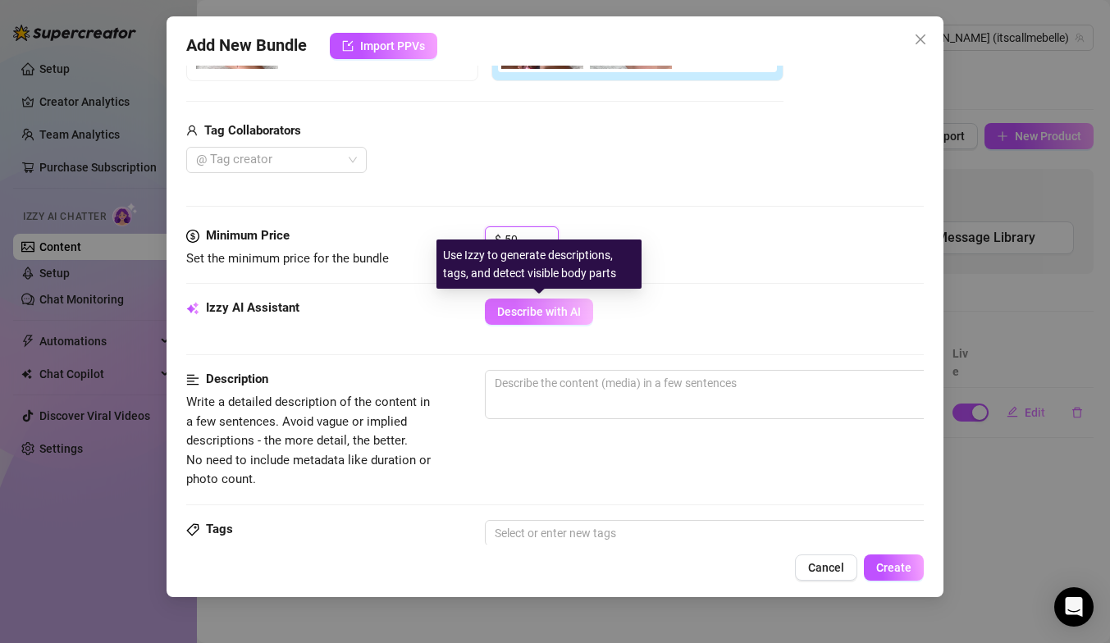
type input "50"
click at [523, 315] on span "Describe with AI" at bounding box center [539, 311] width 84 height 13
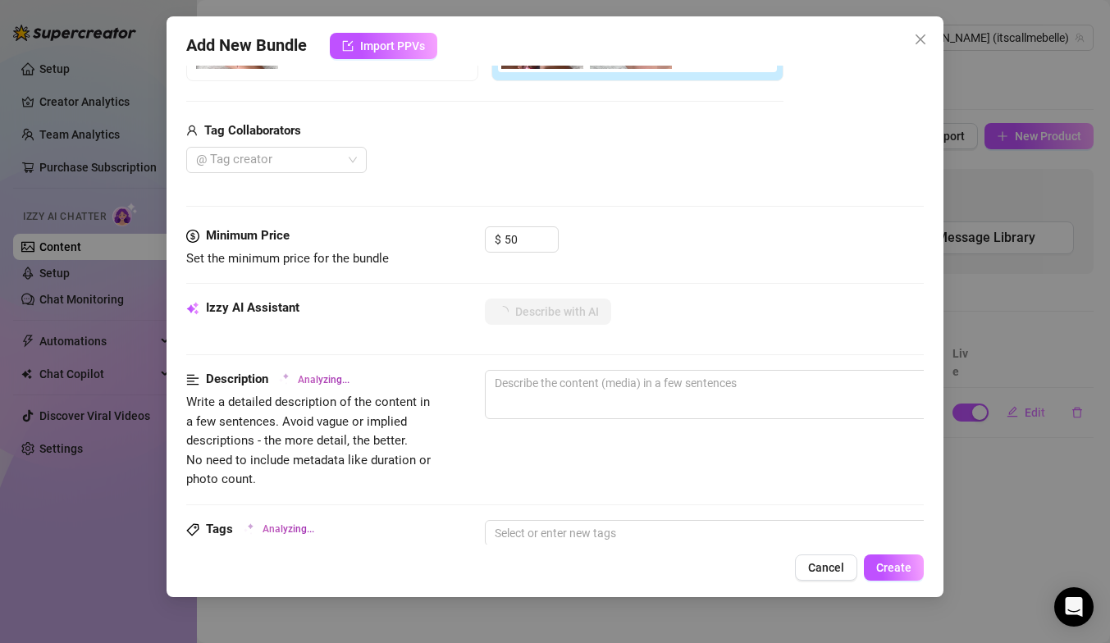
type textarea "[PERSON_NAME]"
type textarea "Isabella wears"
type textarea "Isabella wears a"
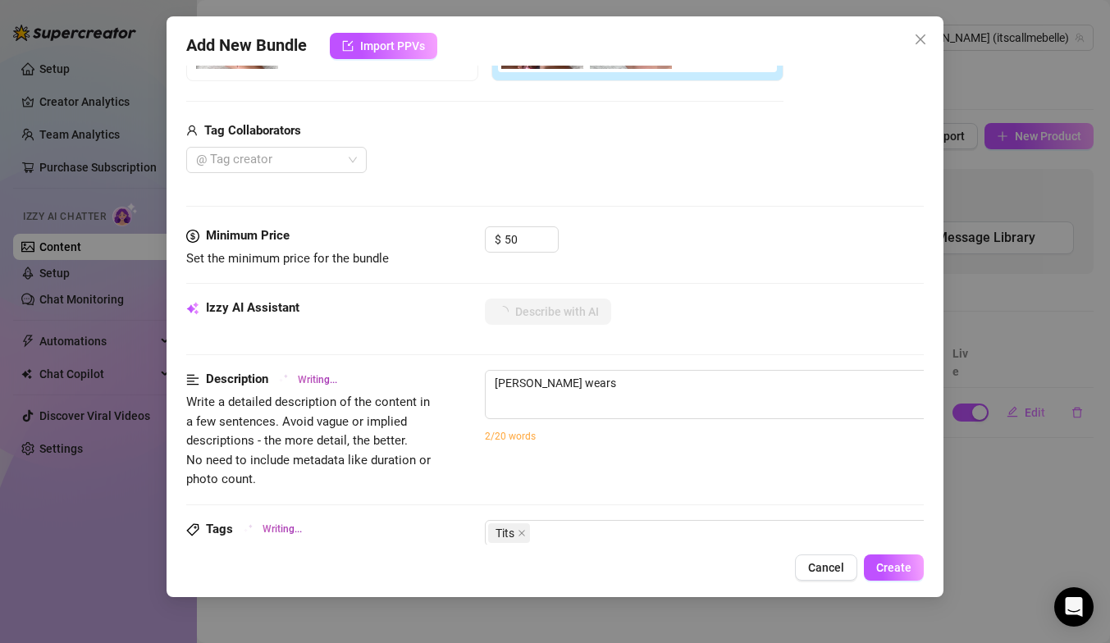
type textarea "Isabella wears a"
type textarea "Isabella wears a strappy"
type textarea "Isabella wears a strappy black"
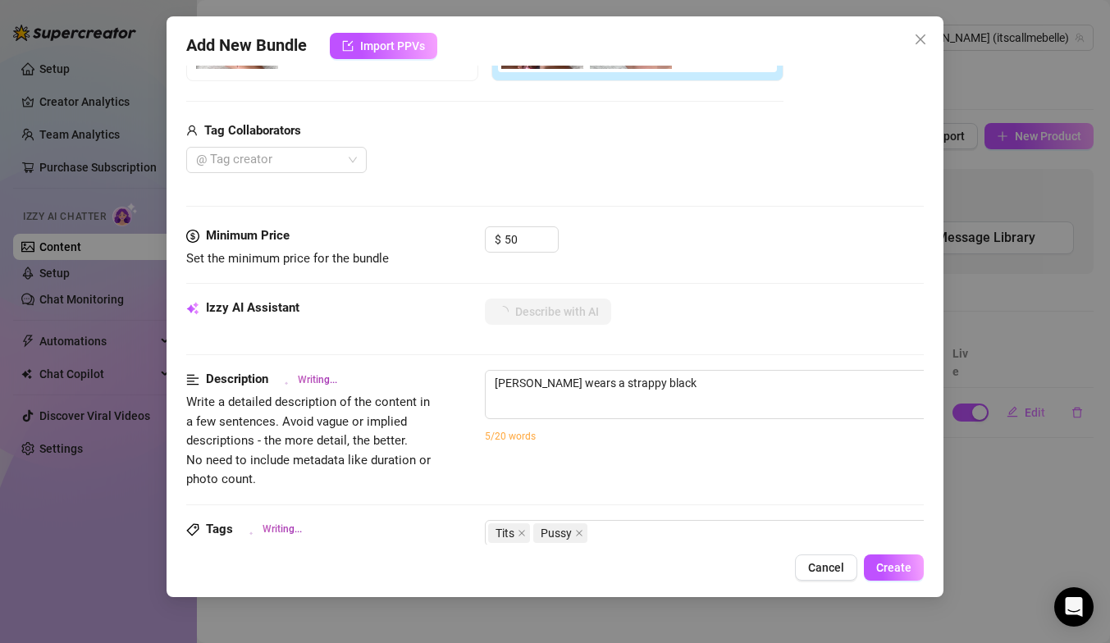
type textarea "Isabella wears a strappy black micro-bodysuit"
type textarea "Isabella wears a strappy black micro-bodysuit and"
type textarea "Isabella wears a strappy black micro-bodysuit and black"
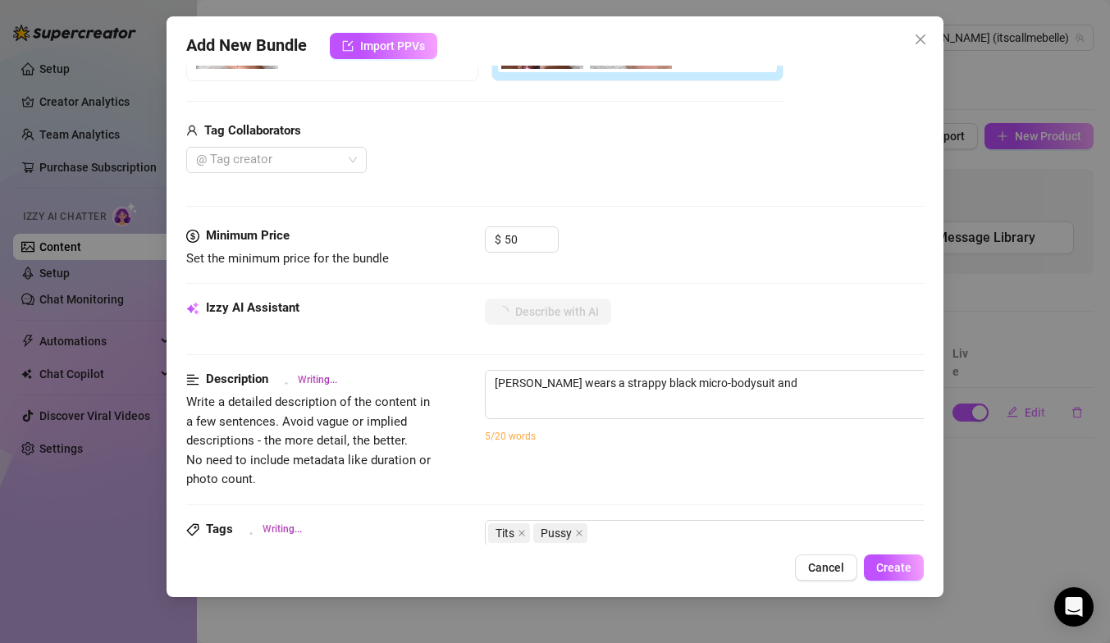
type textarea "Isabella wears a strappy black micro-bodysuit and black"
type textarea "Isabella wears a strappy black micro-bodysuit and black boots,"
type textarea "Isabella wears a strappy black micro-bodysuit and black boots, showing"
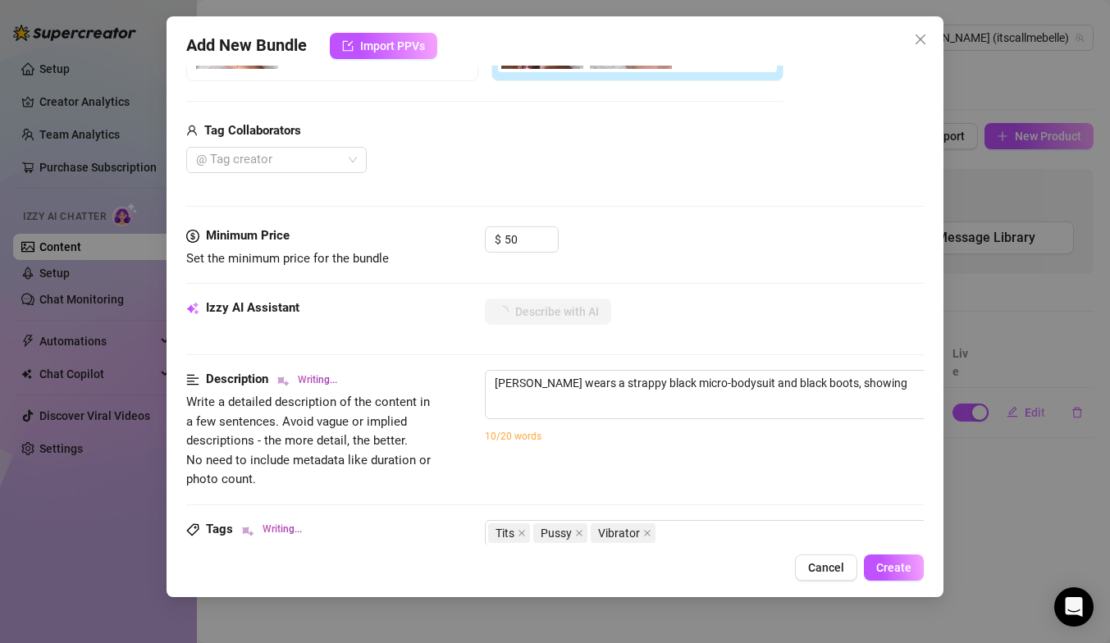
type textarea "Isabella wears a strappy black micro-bodysuit and black boots, showing off"
type textarea "Isabella wears a strappy black micro-bodysuit and black boots, showing off her"
type textarea "Isabella wears a strappy black micro-bodysuit and black boots, showing off her …"
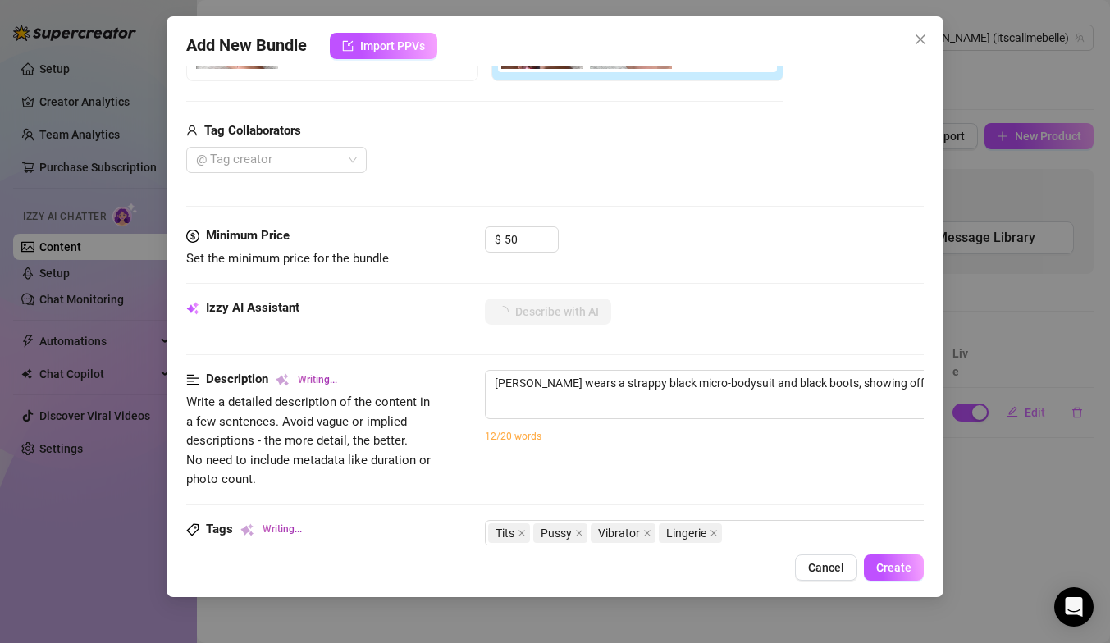
type textarea "Isabella wears a strappy black micro-bodysuit and black boots, showing off her …"
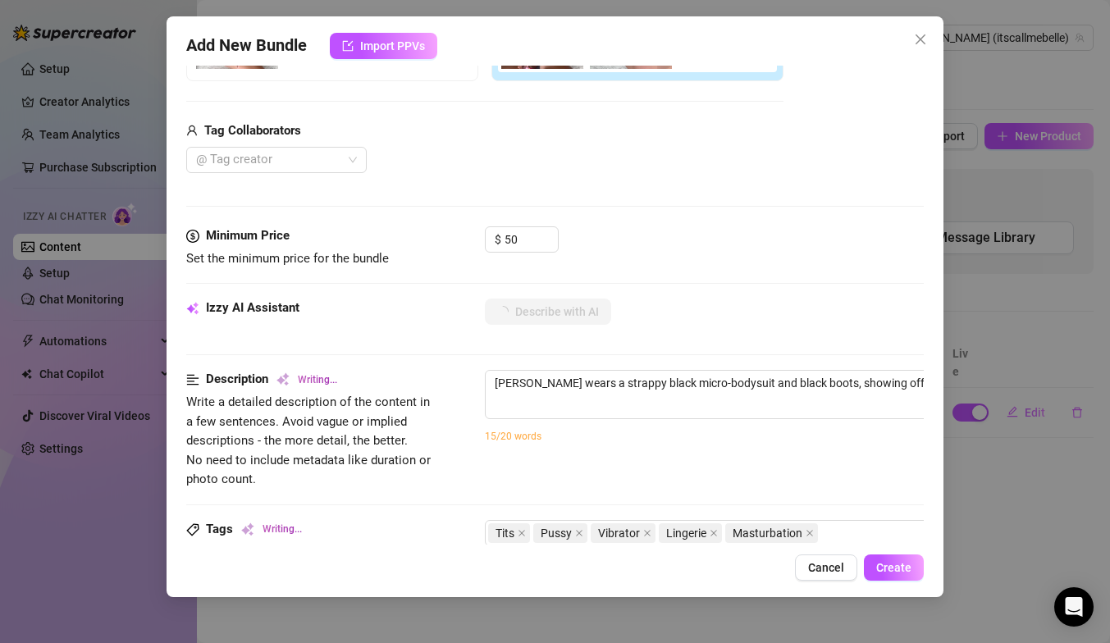
type textarea "Isabella wears a strappy black micro-bodysuit and black boots, showing off her …"
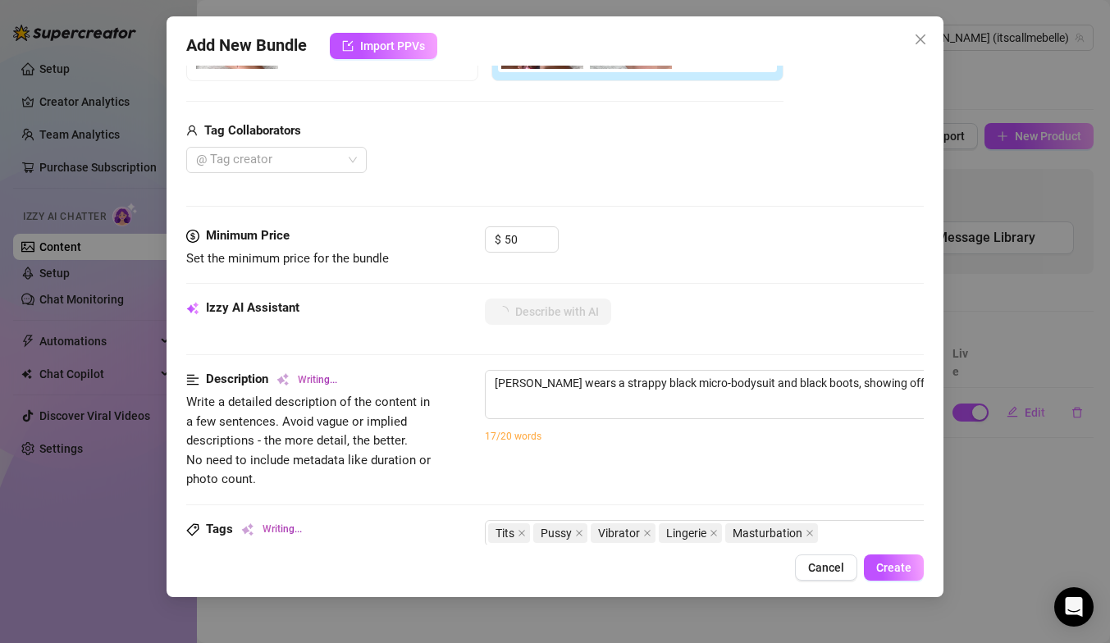
type textarea "Isabella wears a strappy black micro-bodysuit and black boots, showing off her …"
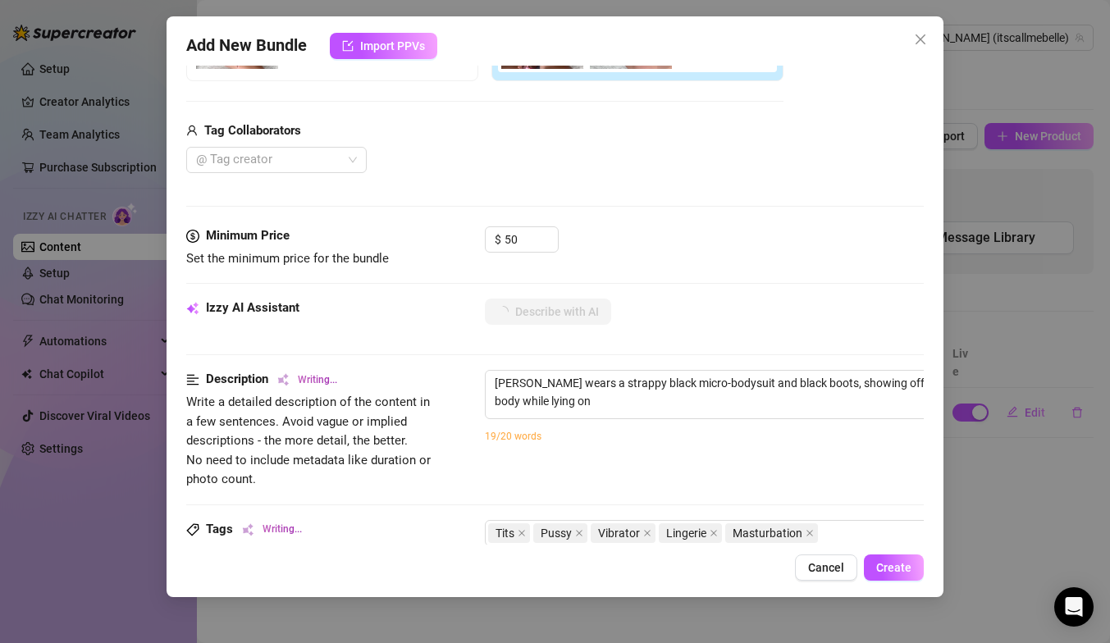
type textarea "Isabella wears a strappy black micro-bodysuit and black boots, showing off her …"
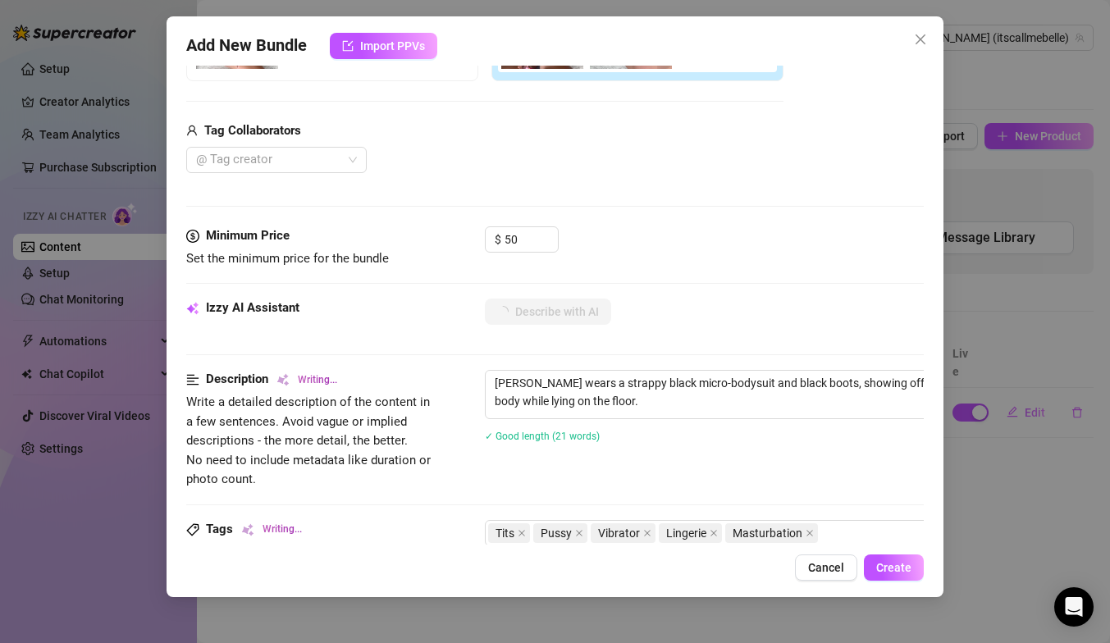
type textarea "Isabella wears a strappy black micro-bodysuit and black boots, showing off her …"
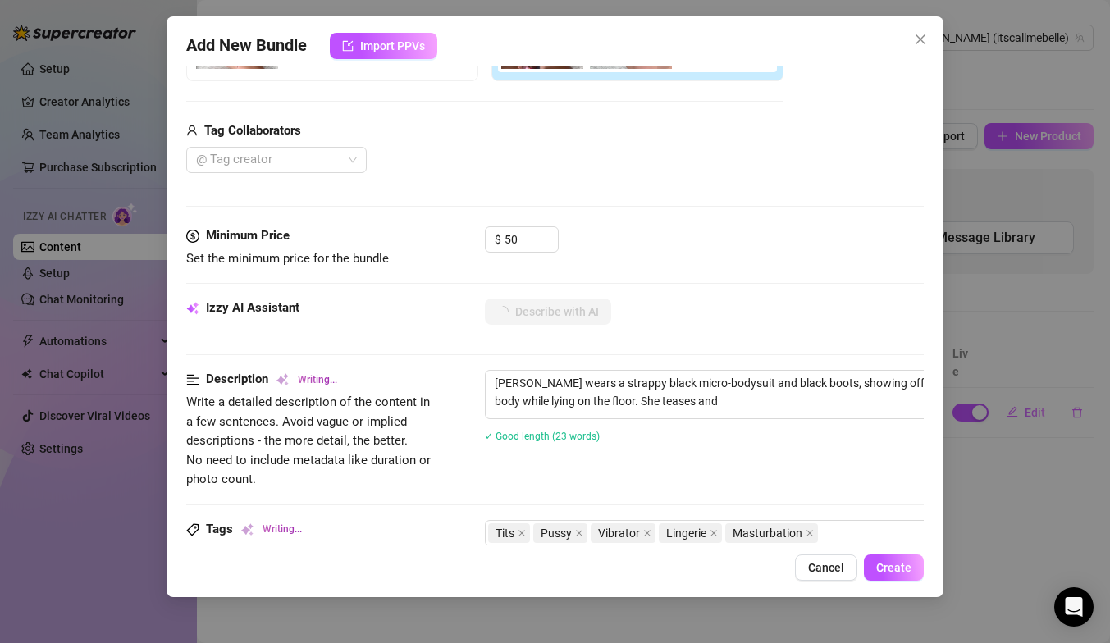
type textarea "Isabella wears a strappy black micro-bodysuit and black boots, showing off her …"
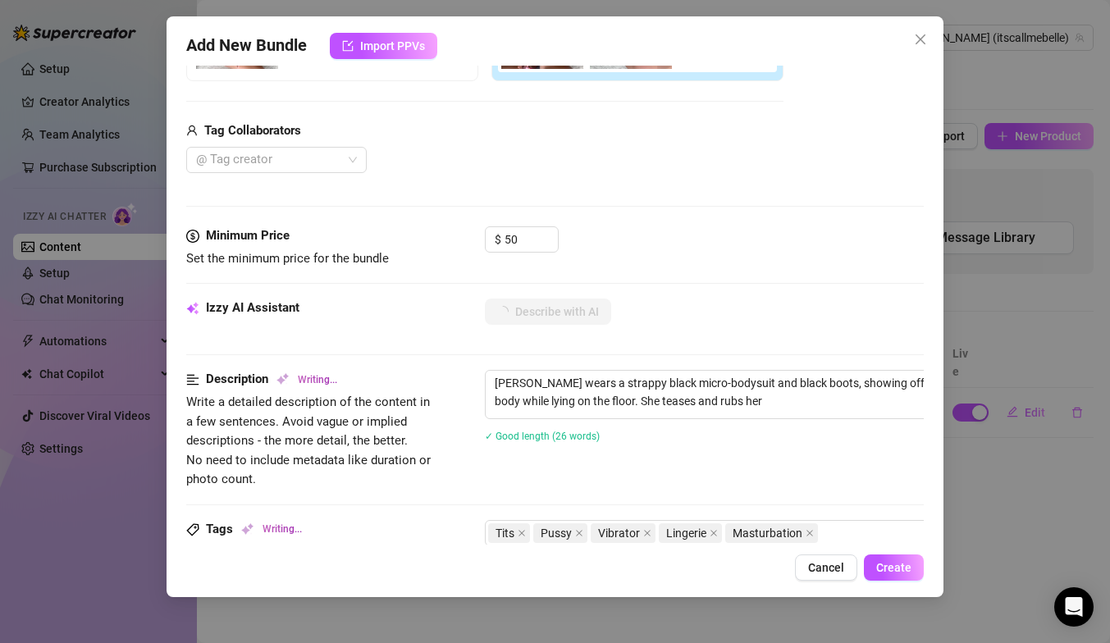
type textarea "Isabella wears a strappy black micro-bodysuit and black boots, showing off her …"
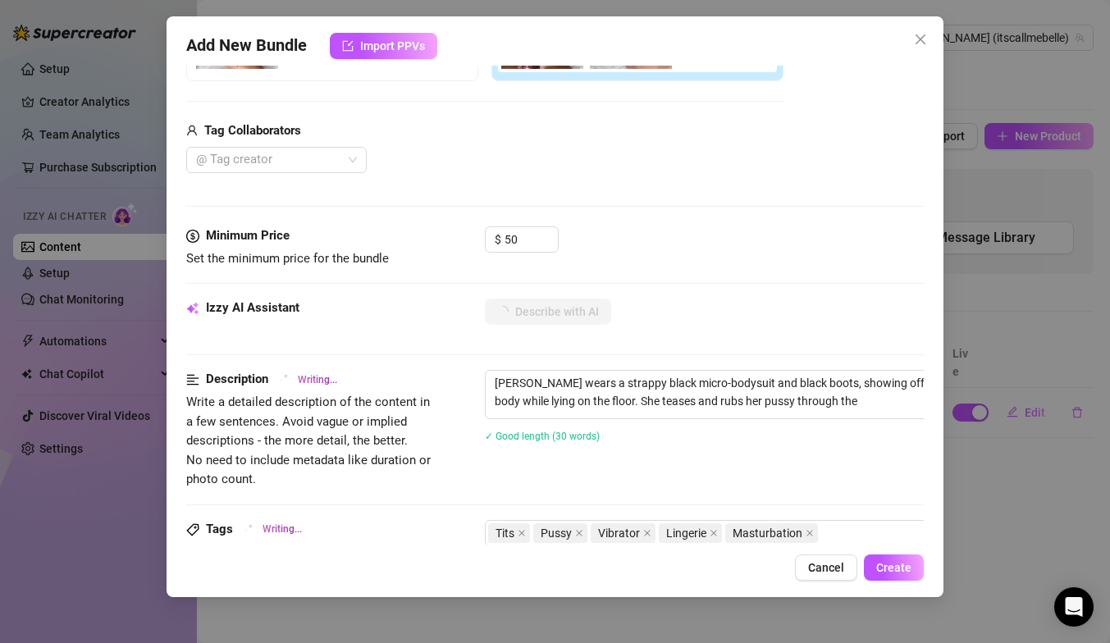
type textarea "Isabella wears a strappy black micro-bodysuit and black boots, showing off her …"
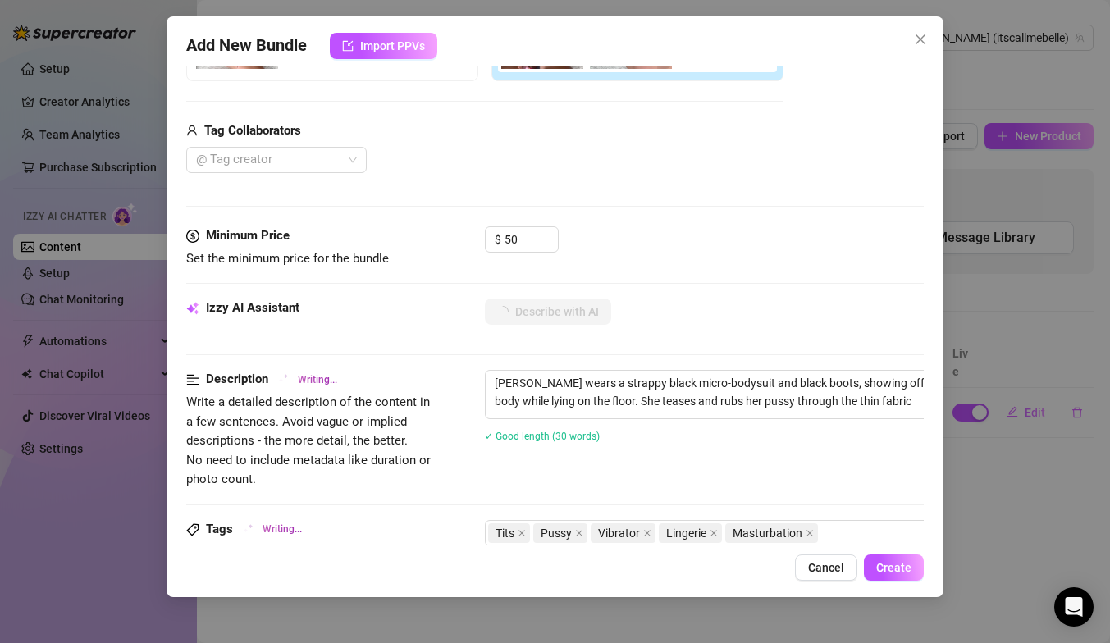
type textarea "Isabella wears a strappy black micro-bodysuit and black boots, showing off her …"
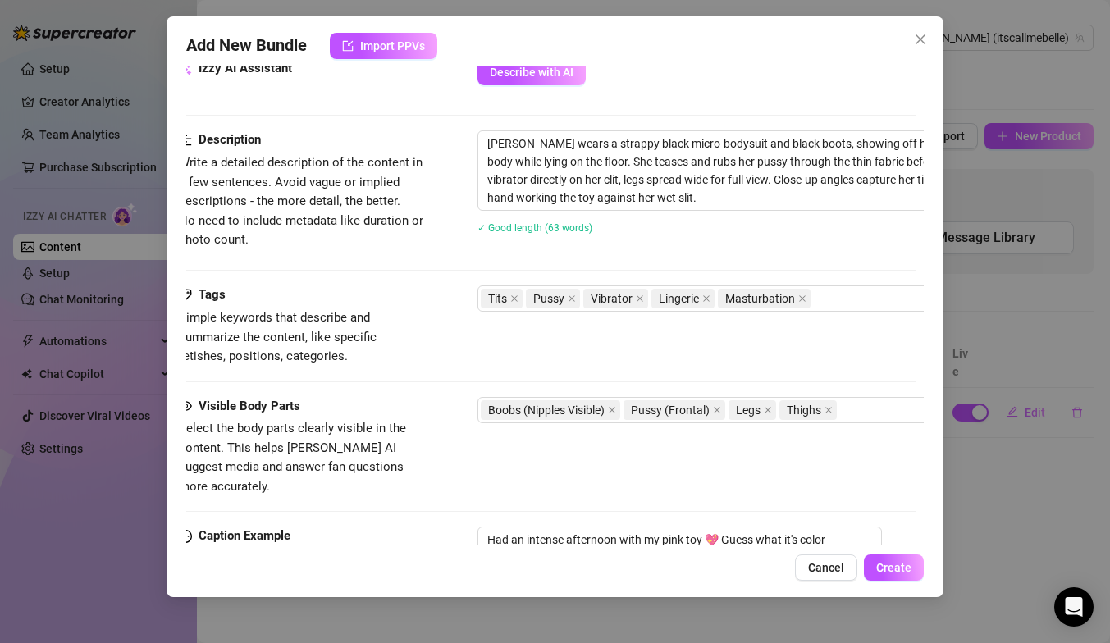
scroll to position [614, 7]
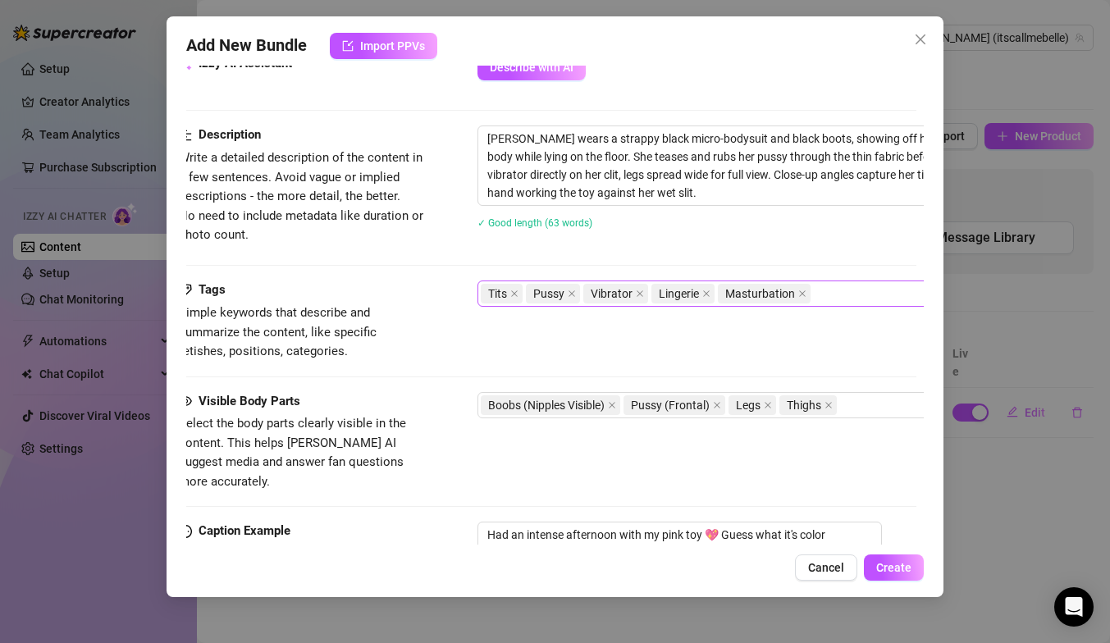
click at [828, 291] on div "Tits Pussy Vibrator Lingerie Masturbation" at bounding box center [756, 293] width 550 height 23
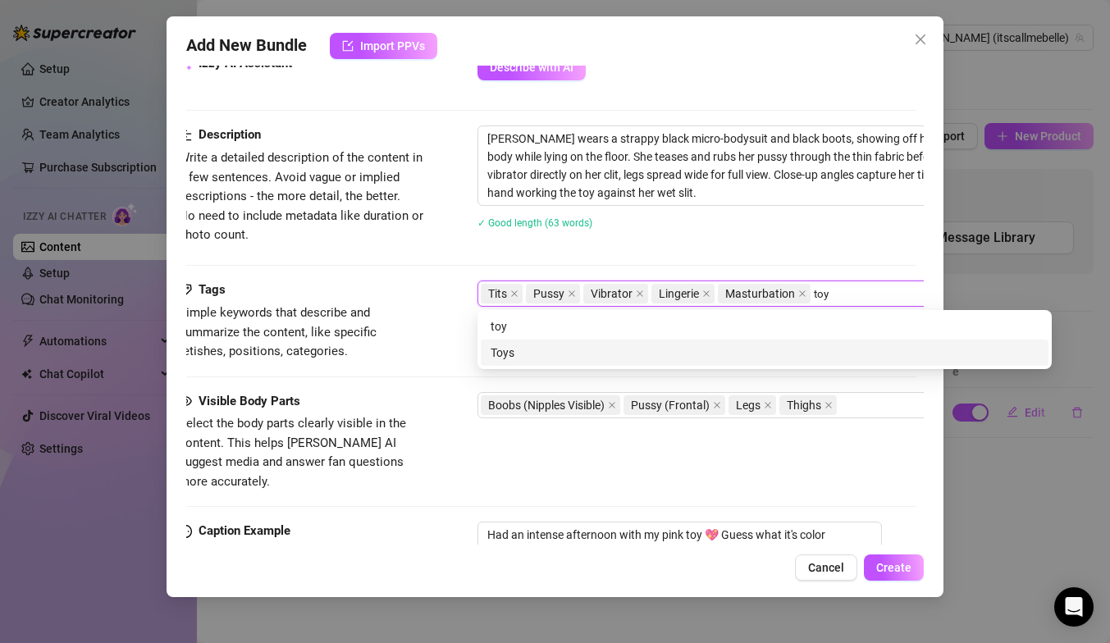
click at [761, 345] on div "Toys" at bounding box center [765, 353] width 548 height 18
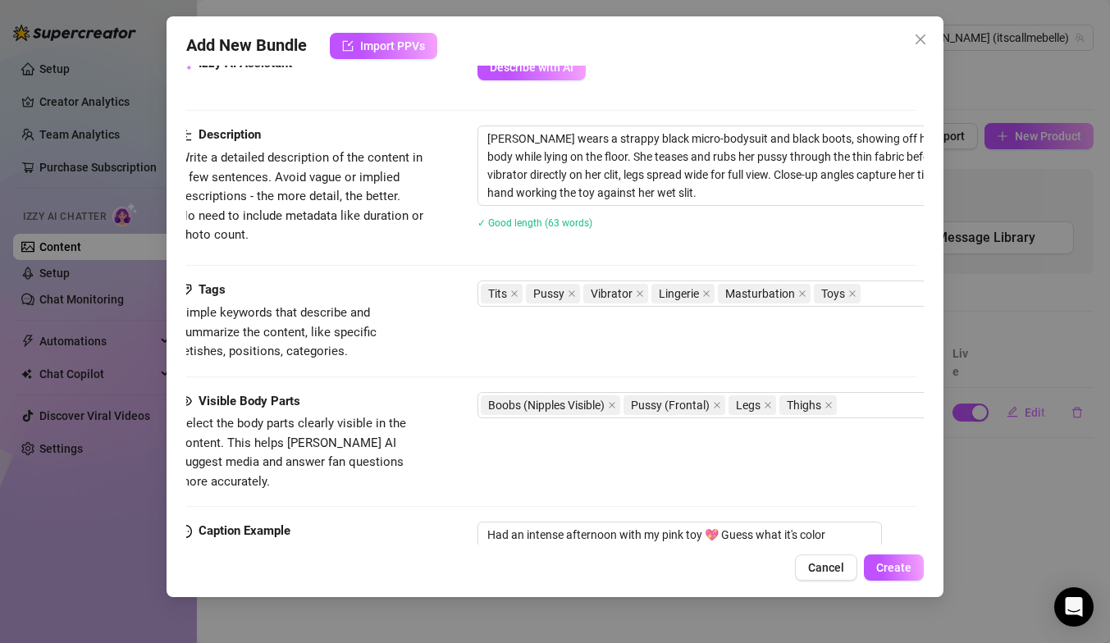
click at [842, 253] on div "Description Write a detailed description of the content in a few sentences. Avo…" at bounding box center [547, 203] width 737 height 155
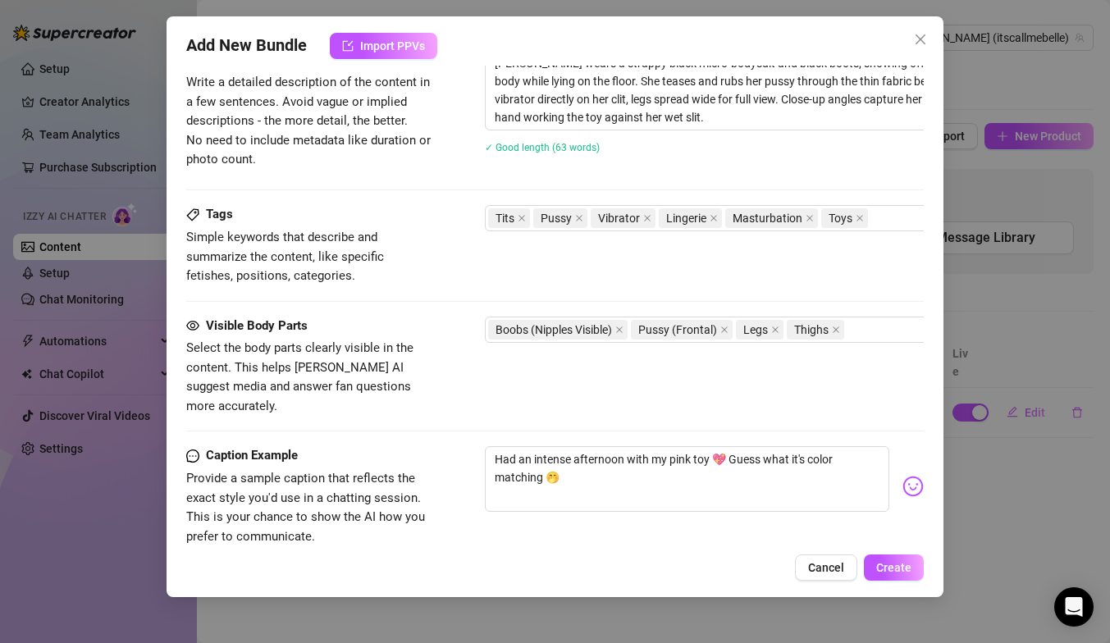
scroll to position [689, 4]
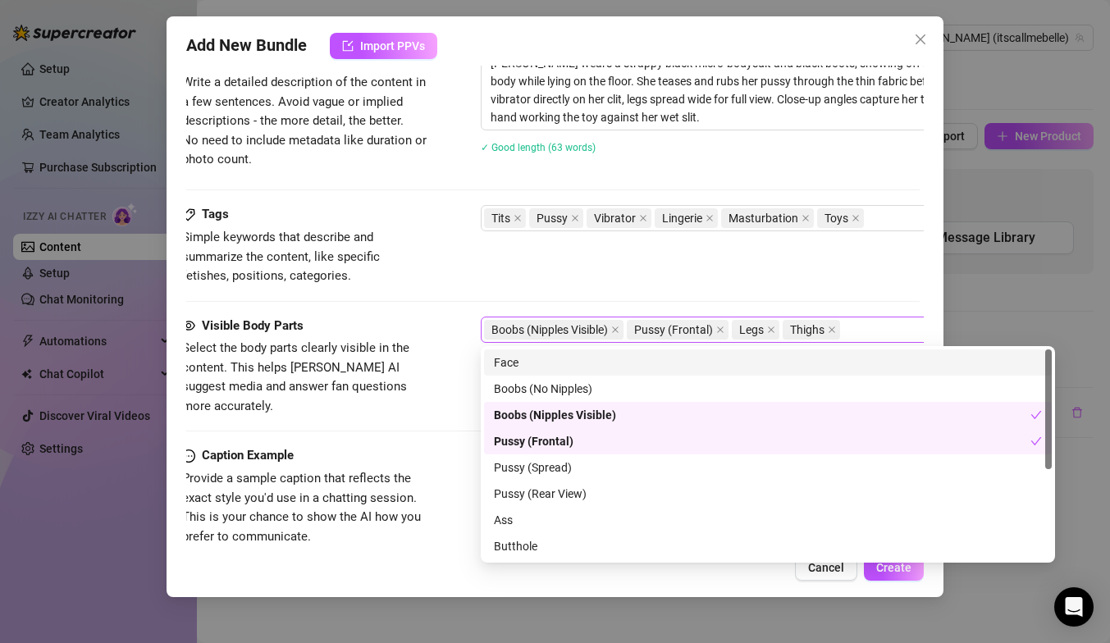
click at [863, 337] on div "Boobs (Nipples Visible) Pussy (Frontal) Legs Thighs" at bounding box center [759, 329] width 550 height 23
click at [833, 359] on div "Face" at bounding box center [768, 363] width 548 height 18
click at [848, 275] on div "Tags Simple keywords that describe and summarize the content, like specific fet…" at bounding box center [550, 245] width 737 height 80
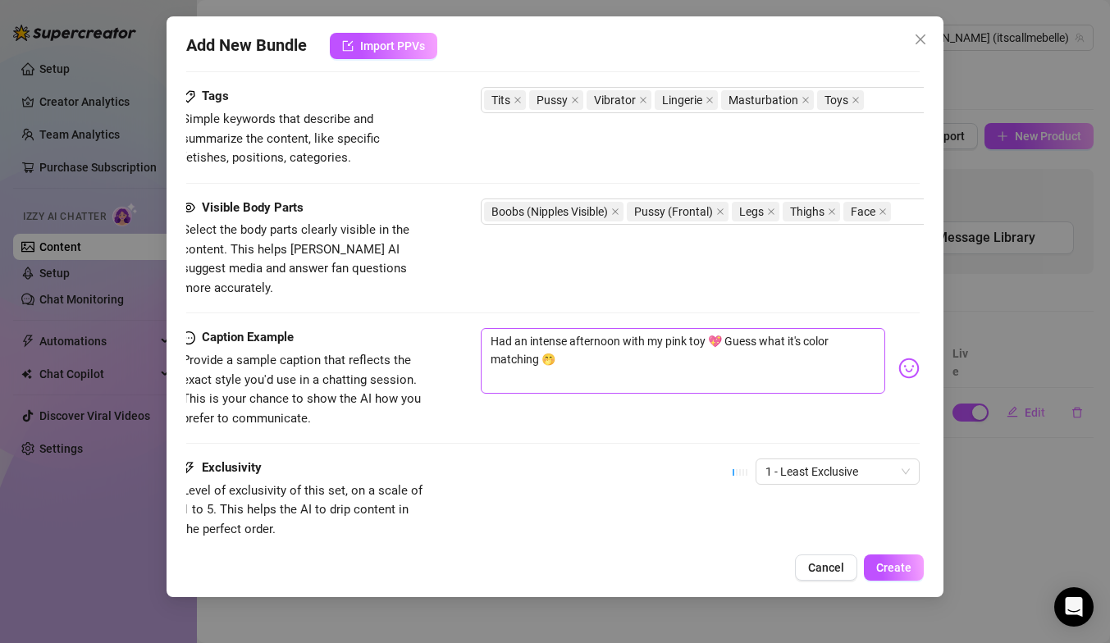
scroll to position [905, 4]
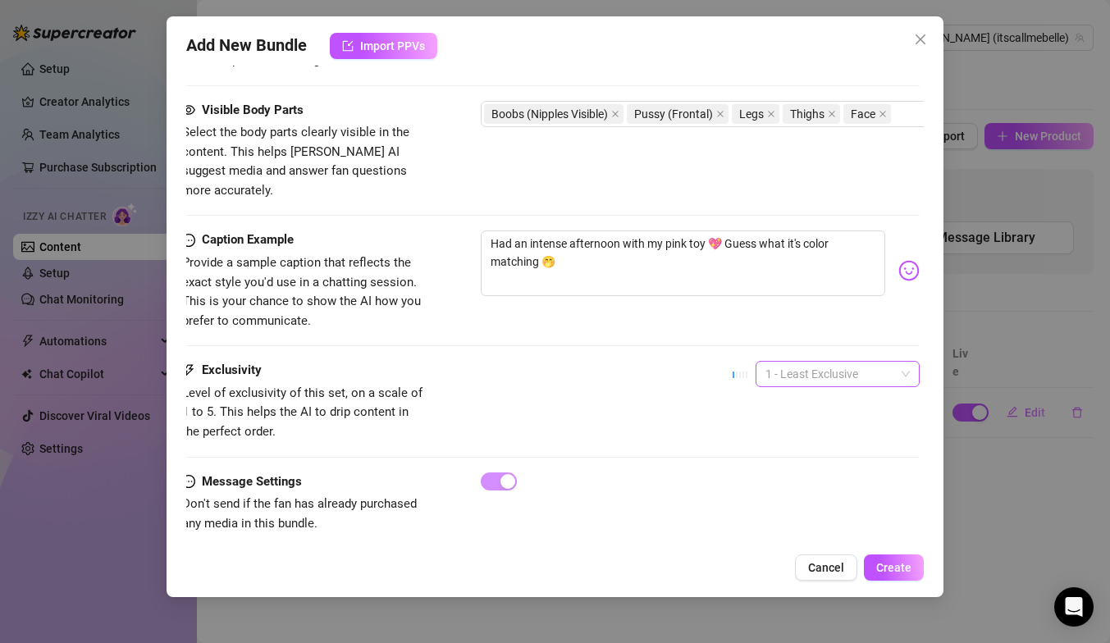
click at [852, 362] on span "1 - Least Exclusive" at bounding box center [837, 374] width 144 height 25
click at [842, 465] on div "4" at bounding box center [838, 467] width 138 height 18
click at [887, 568] on span "Create" at bounding box center [893, 567] width 35 height 13
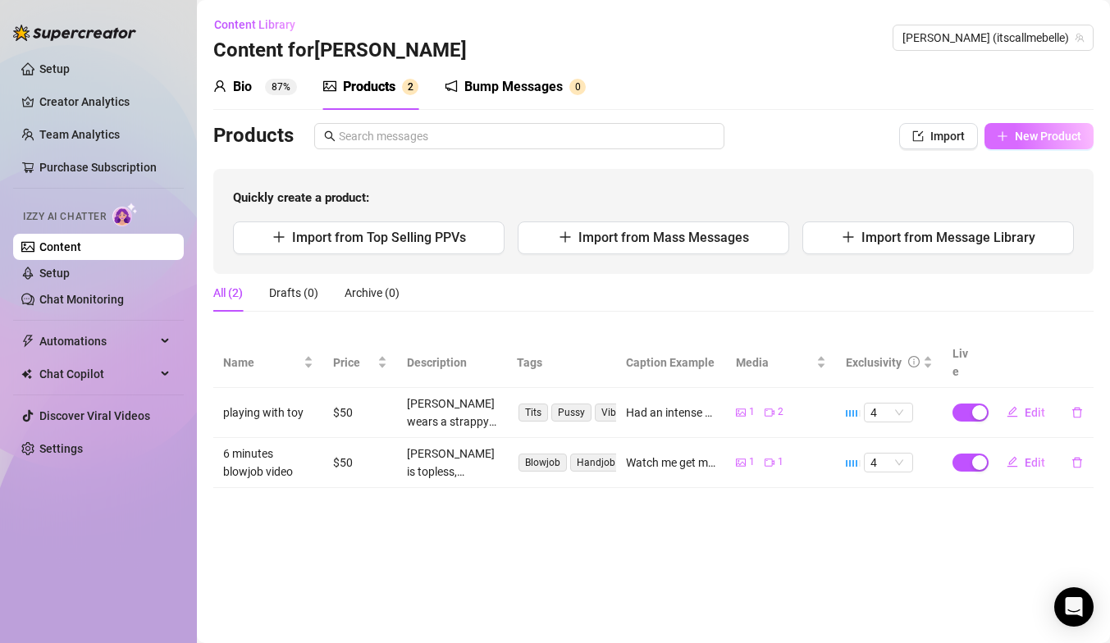
click at [1030, 138] on span "New Product" at bounding box center [1048, 136] width 66 height 13
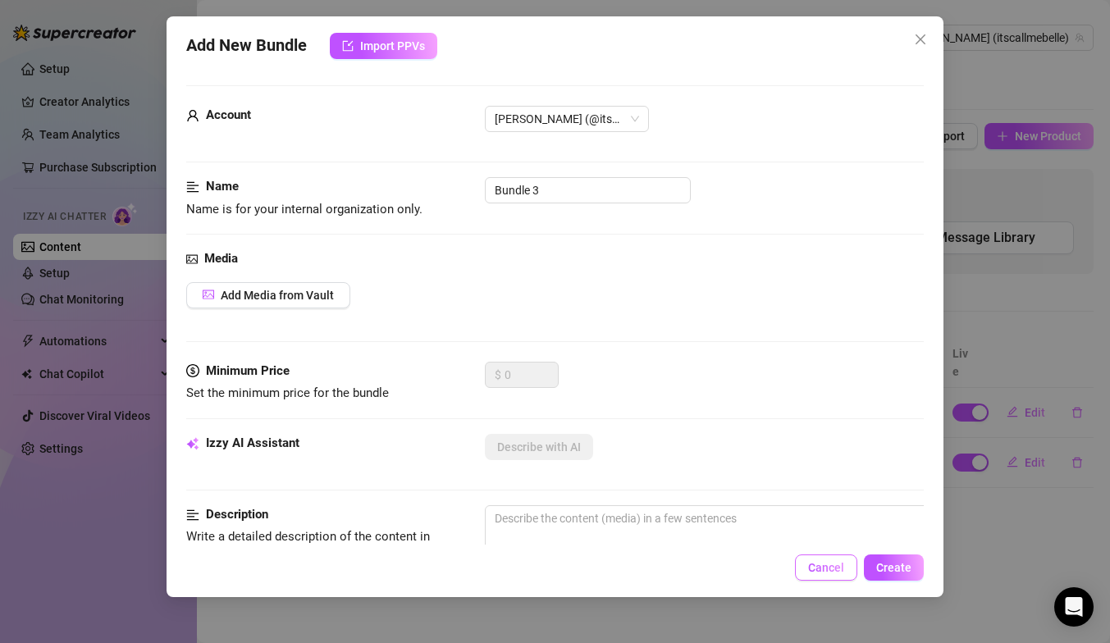
click at [810, 572] on span "Cancel" at bounding box center [826, 567] width 36 height 13
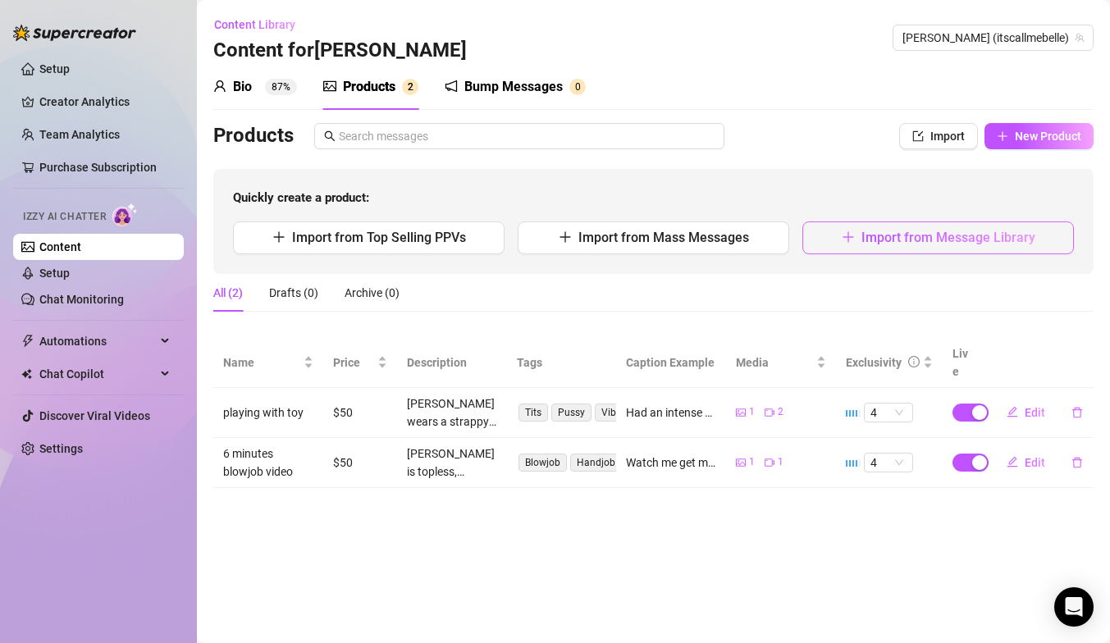
click at [1030, 235] on span "Import from Message Library" at bounding box center [948, 238] width 174 height 16
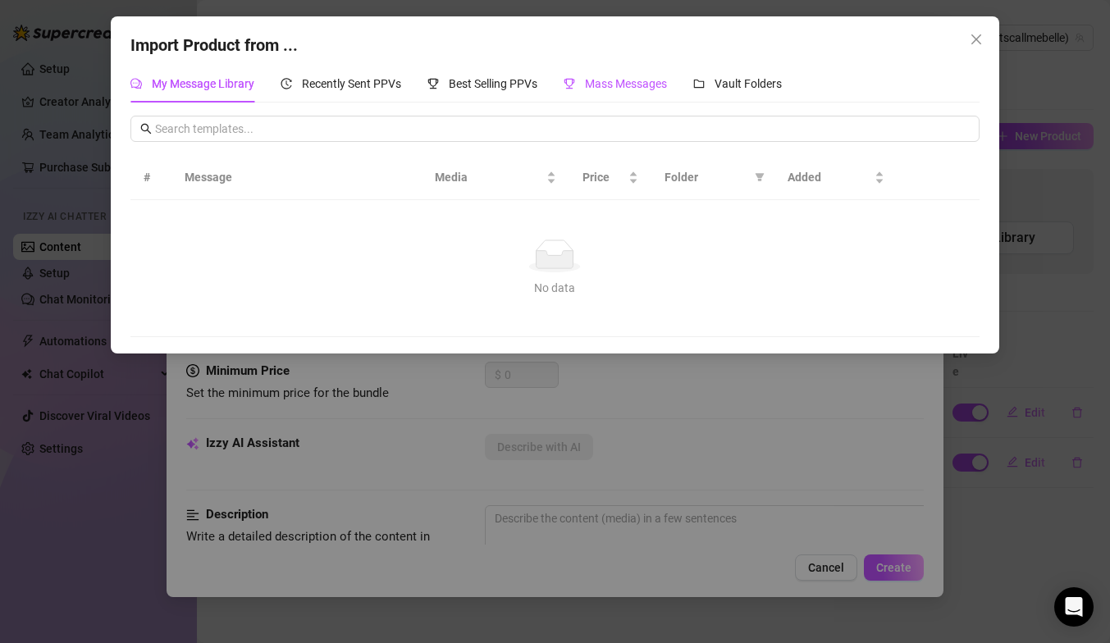
click at [632, 82] on span "Mass Messages" at bounding box center [626, 83] width 82 height 13
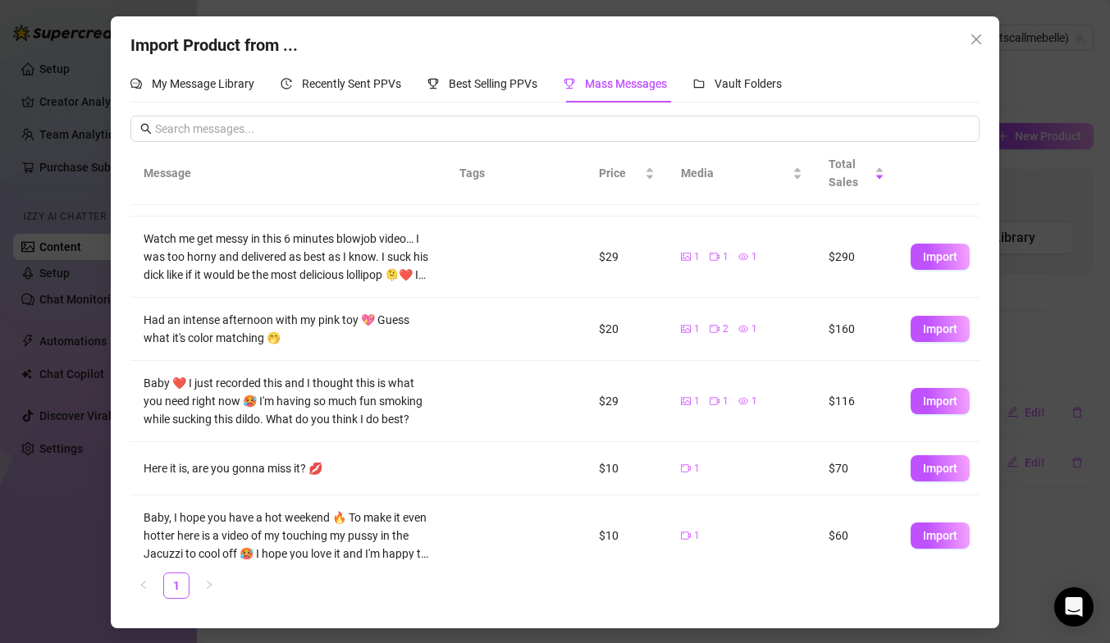
scroll to position [71, 0]
click at [939, 404] on span "Import" at bounding box center [940, 400] width 34 height 13
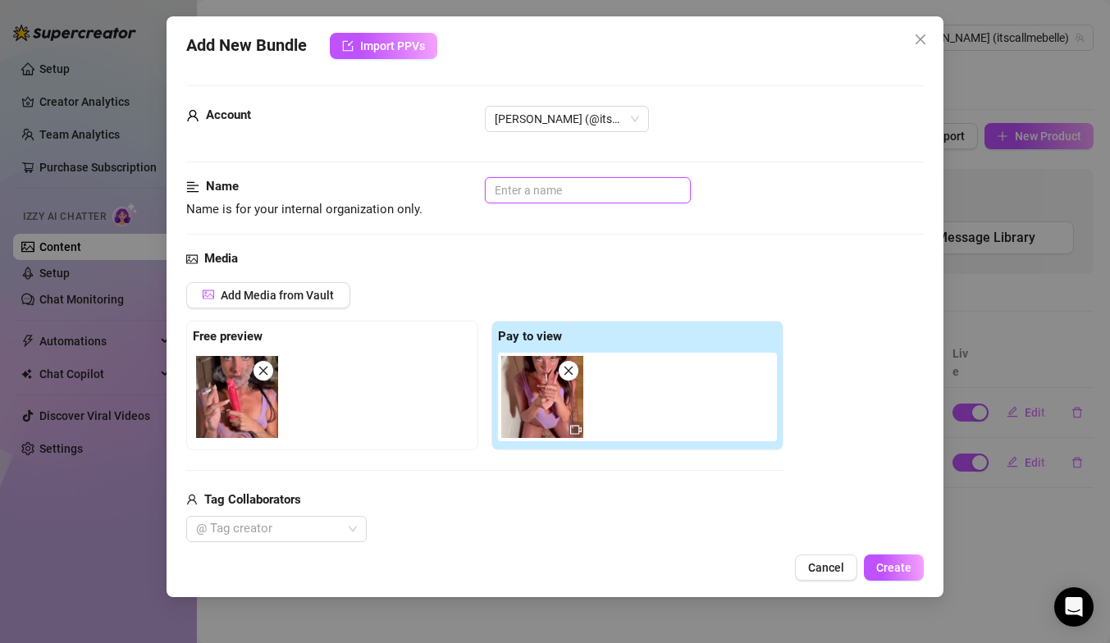
click at [581, 199] on input "text" at bounding box center [588, 190] width 206 height 26
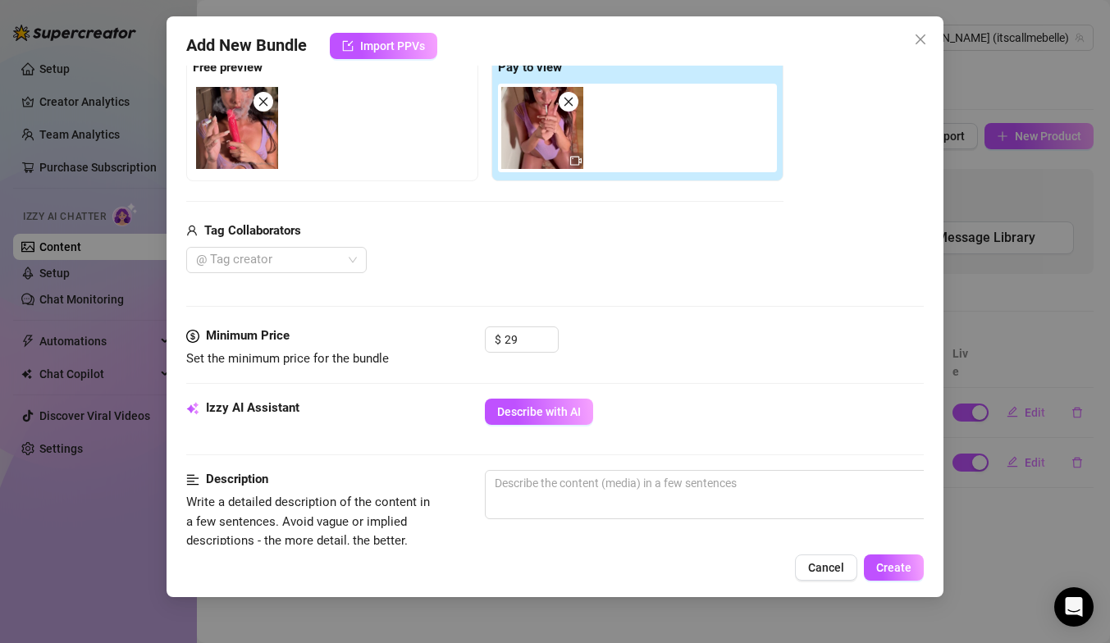
scroll to position [313, 0]
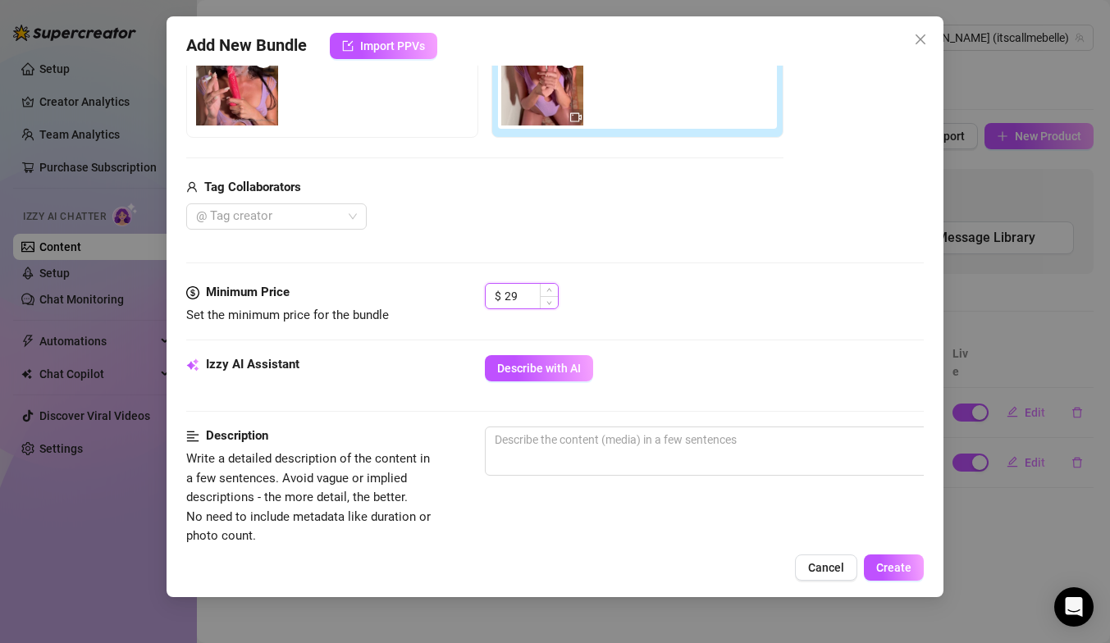
click at [527, 295] on input "29" at bounding box center [531, 296] width 53 height 25
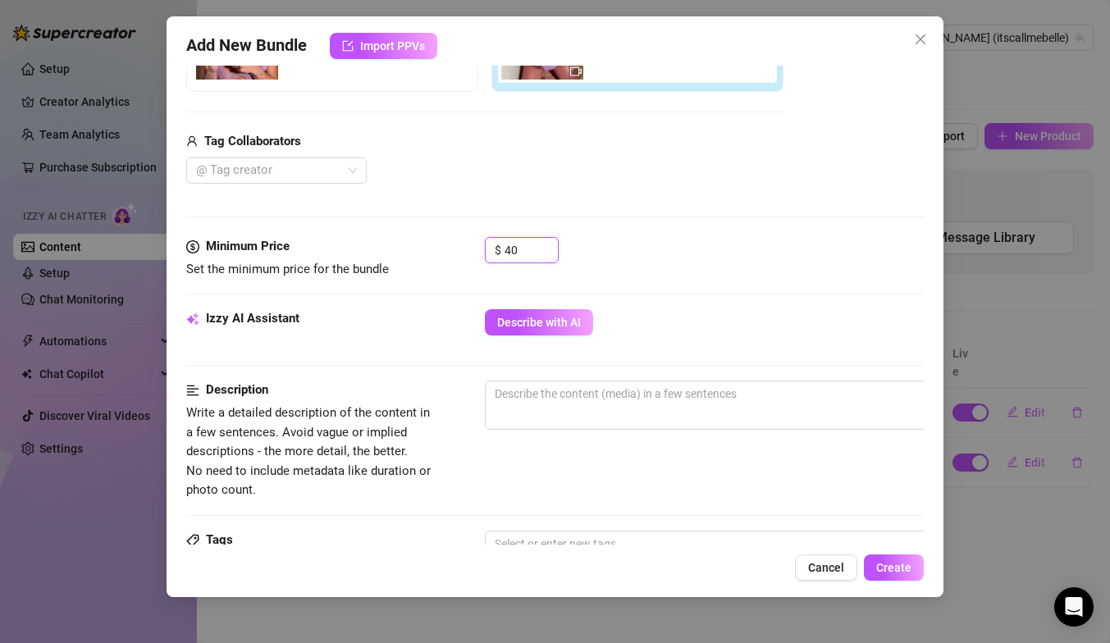
scroll to position [360, 0]
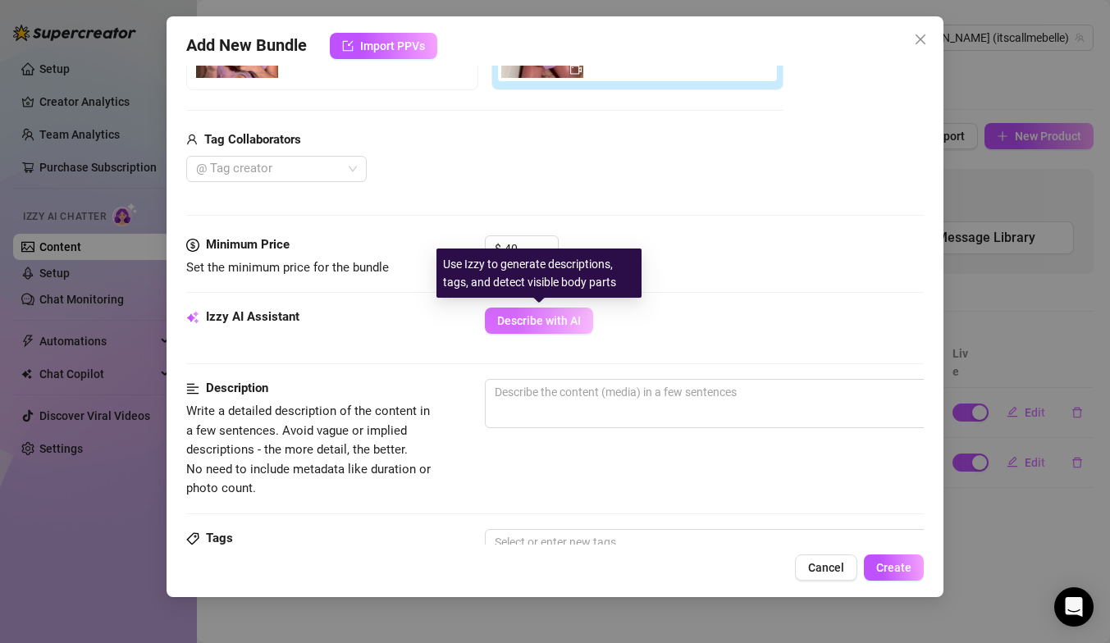
click at [550, 325] on span "Describe with AI" at bounding box center [539, 320] width 84 height 13
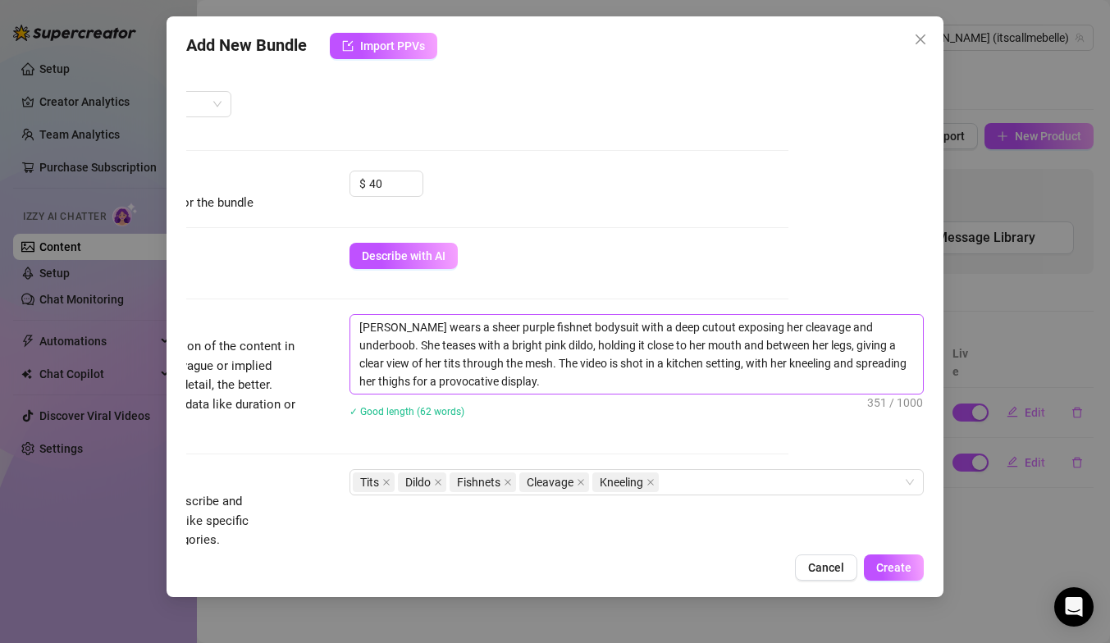
scroll to position [429, 135]
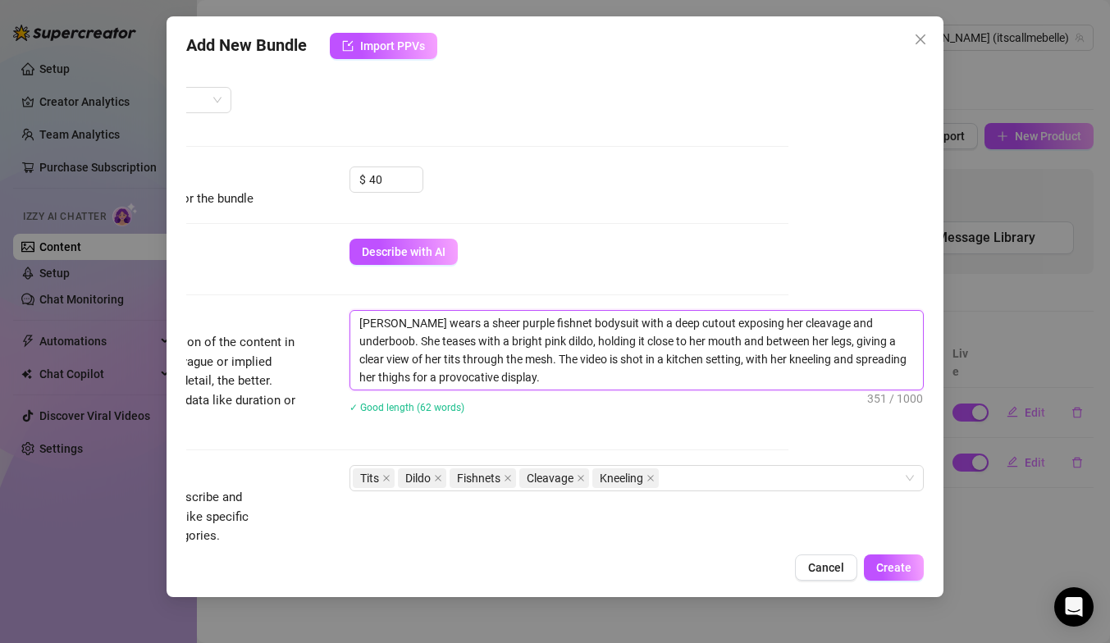
click at [430, 343] on textarea "Isabella wears a sheer purple fishnet bodysuit with a deep cutout exposing her …" at bounding box center [636, 350] width 573 height 79
click at [830, 340] on textarea "Isabella wears a sheer purple fishnet bodysuit with a deep cutout exposing her …" at bounding box center [636, 350] width 573 height 79
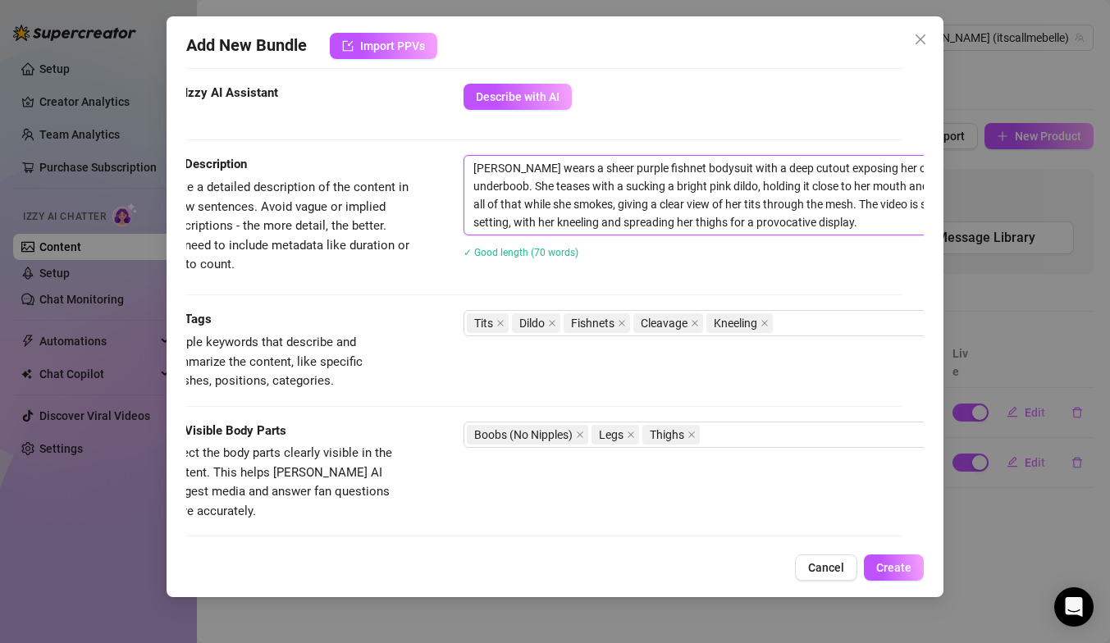
scroll to position [584, 16]
click at [802, 323] on div "Tits Dildo Fishnets Cleavage Kneeling" at bounding box center [747, 323] width 550 height 23
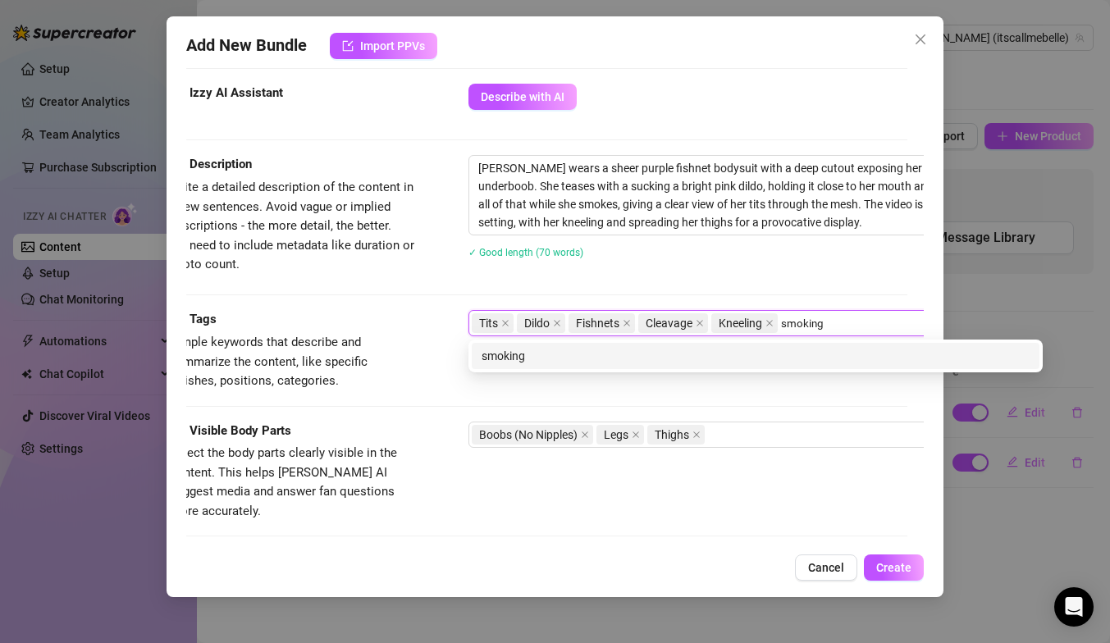
click at [744, 360] on div "smoking" at bounding box center [756, 356] width 548 height 18
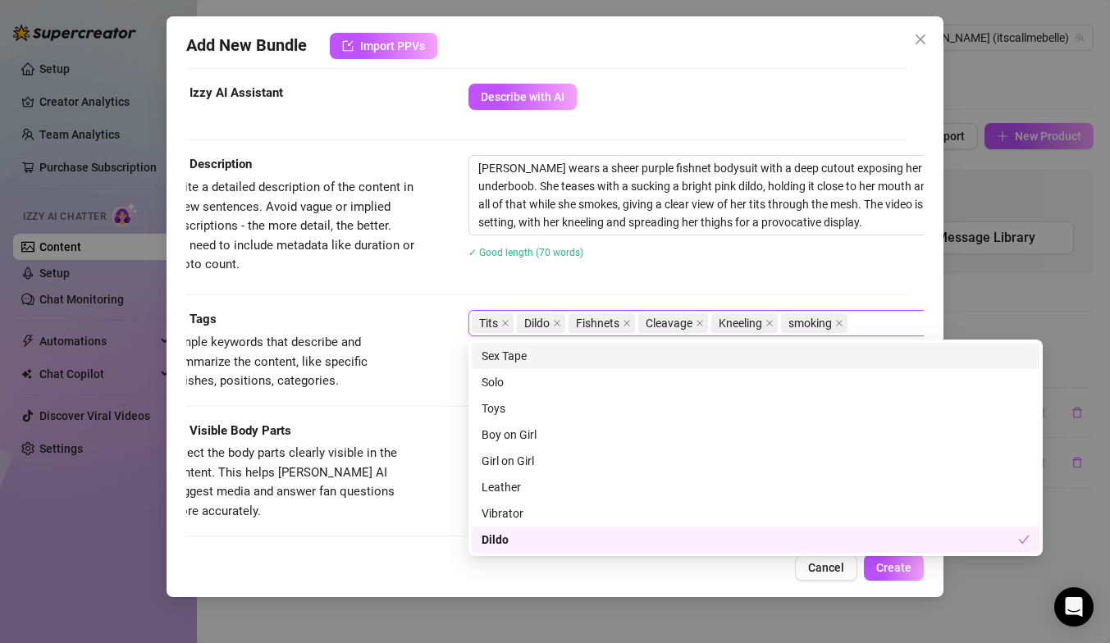
click at [883, 321] on div "Tits Dildo Fishnets Cleavage Kneeling smoking" at bounding box center [747, 323] width 550 height 23
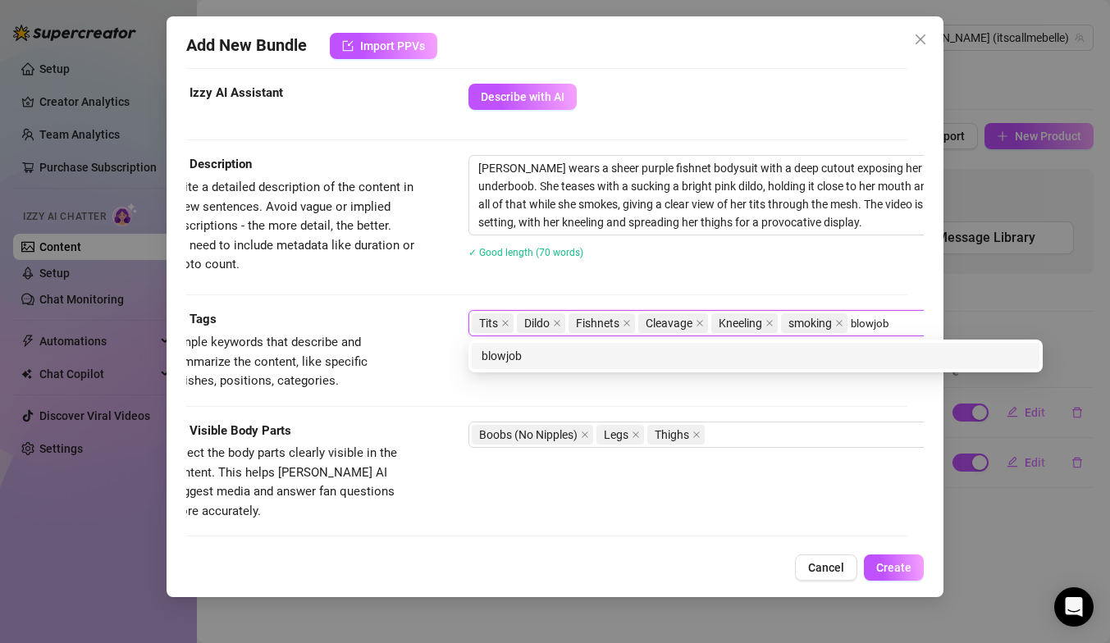
click at [797, 354] on div "blowjob" at bounding box center [756, 356] width 548 height 18
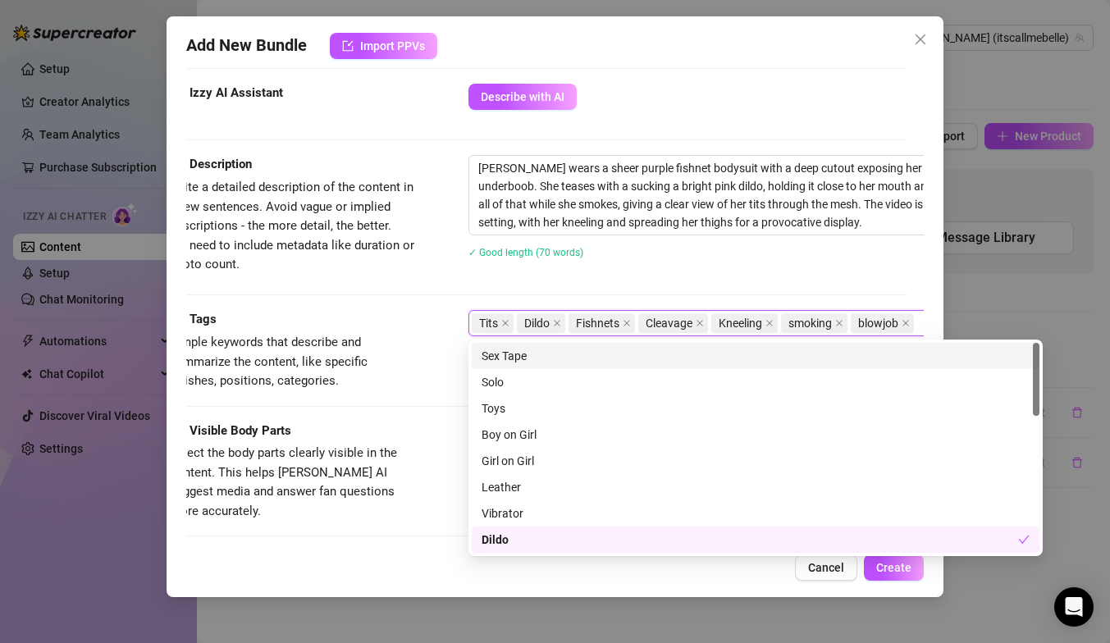
click at [802, 257] on div "✓ Good length (70 words)" at bounding box center [755, 252] width 574 height 18
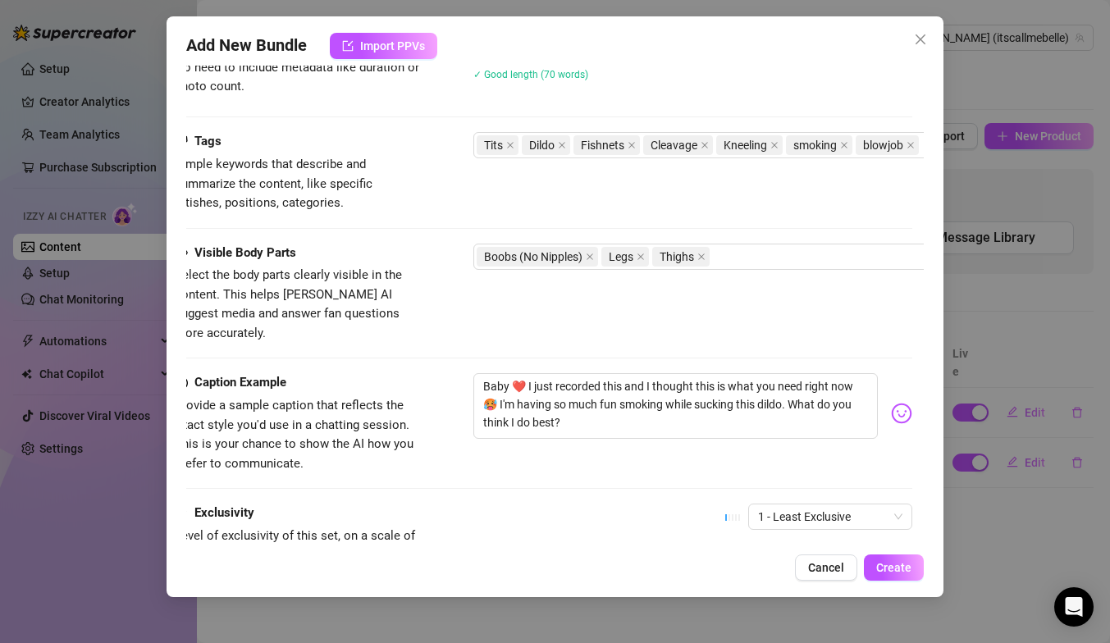
scroll to position [764, 11]
click at [587, 253] on icon "close" at bounding box center [590, 255] width 8 height 8
click at [668, 252] on div "Legs Thighs" at bounding box center [752, 255] width 550 height 23
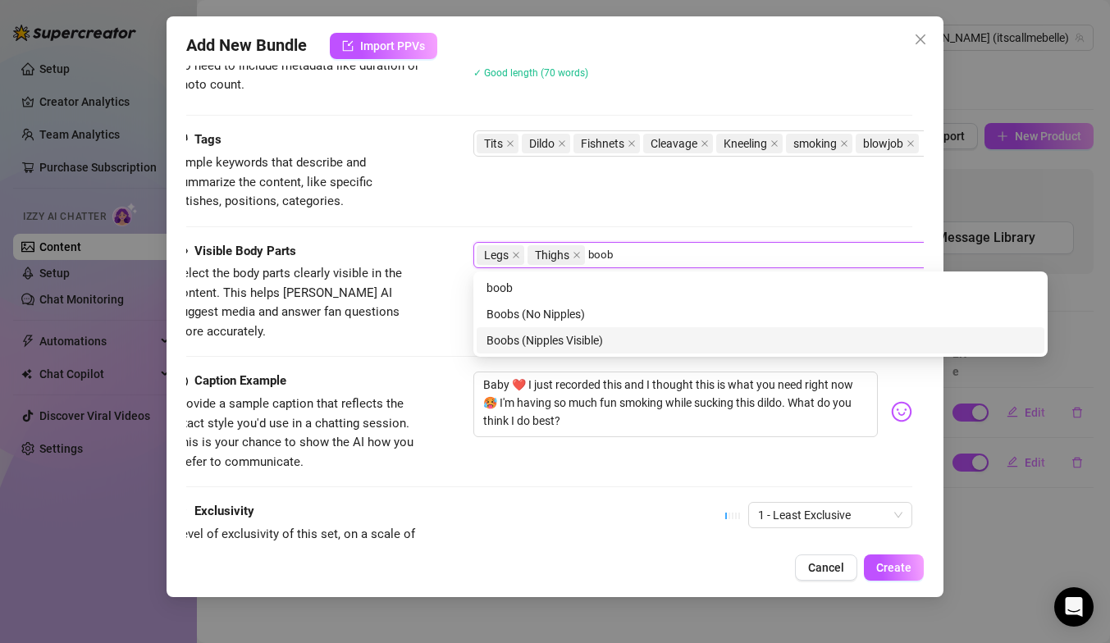
click at [628, 339] on div "Boobs (Nipples Visible)" at bounding box center [760, 340] width 548 height 18
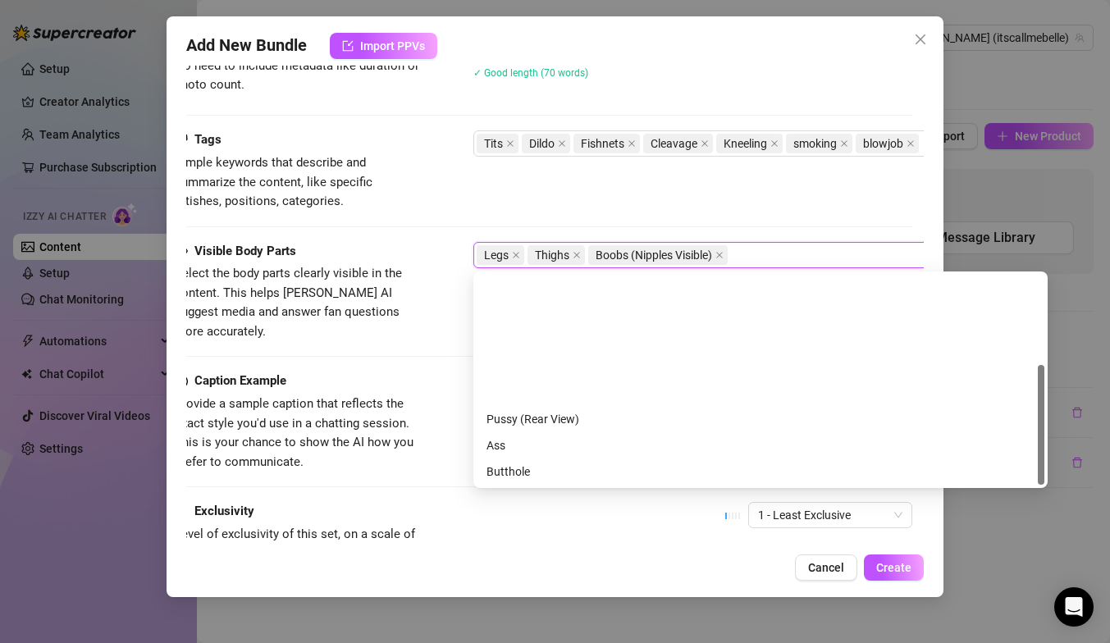
scroll to position [158, 0]
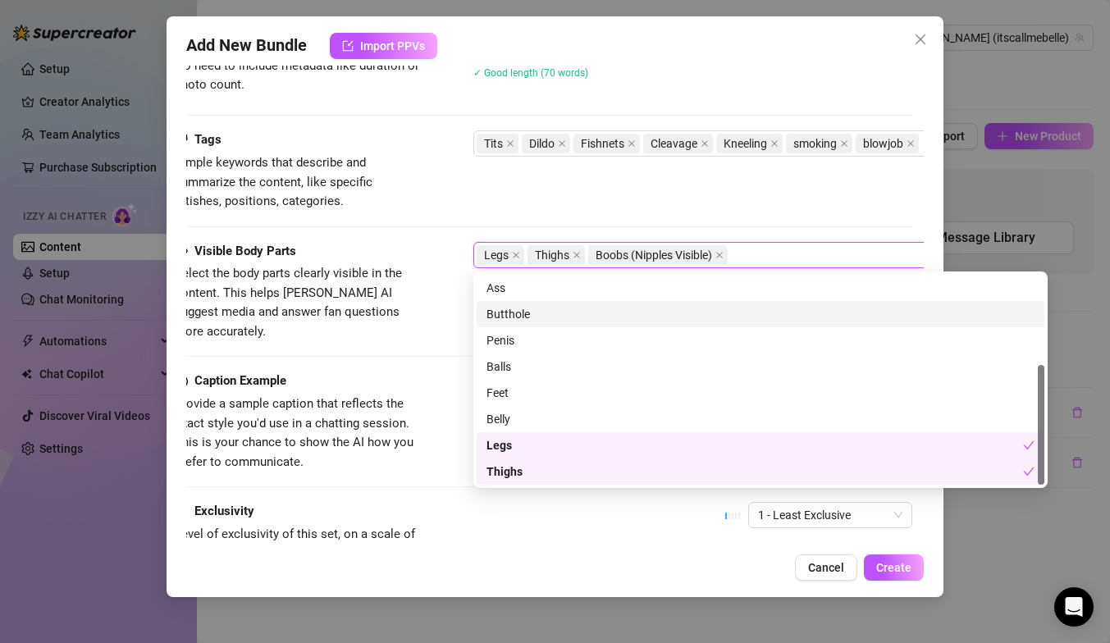
click at [843, 166] on div "Tags Simple keywords that describe and summarize the content, like specific fet…" at bounding box center [543, 170] width 737 height 80
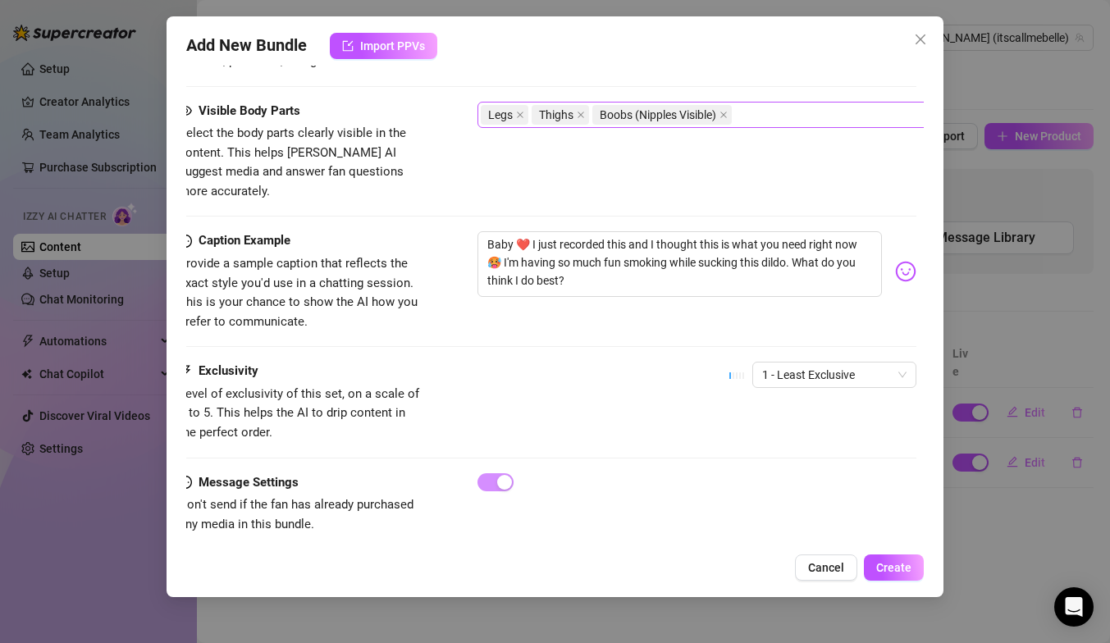
scroll to position [905, 7]
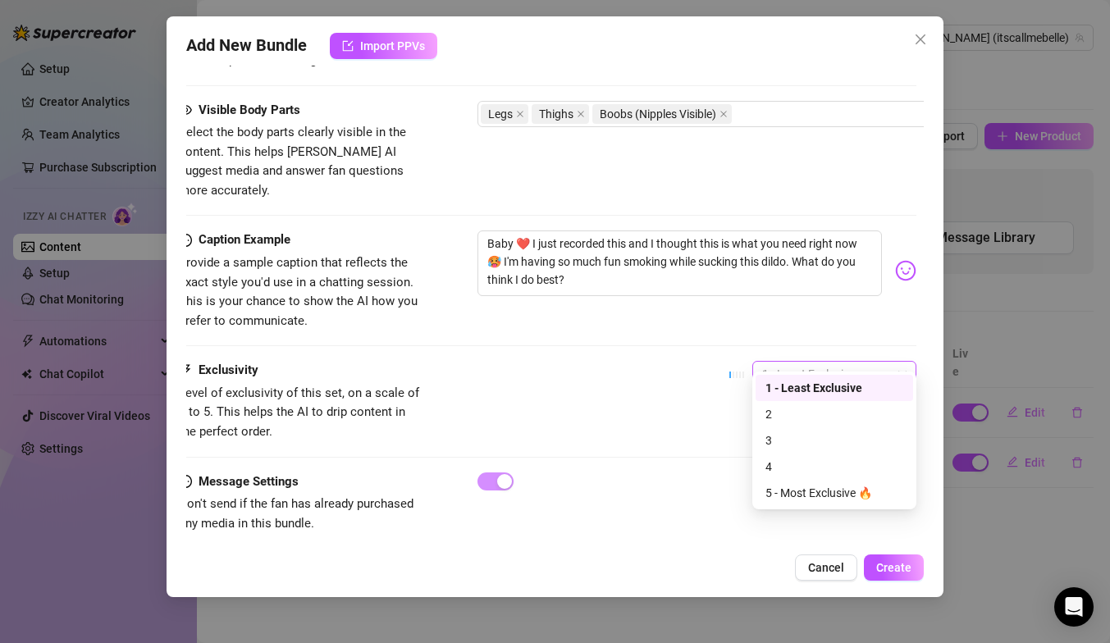
click at [836, 362] on span "1 - Least Exclusive" at bounding box center [834, 374] width 144 height 25
click at [833, 440] on div "3" at bounding box center [834, 440] width 138 height 18
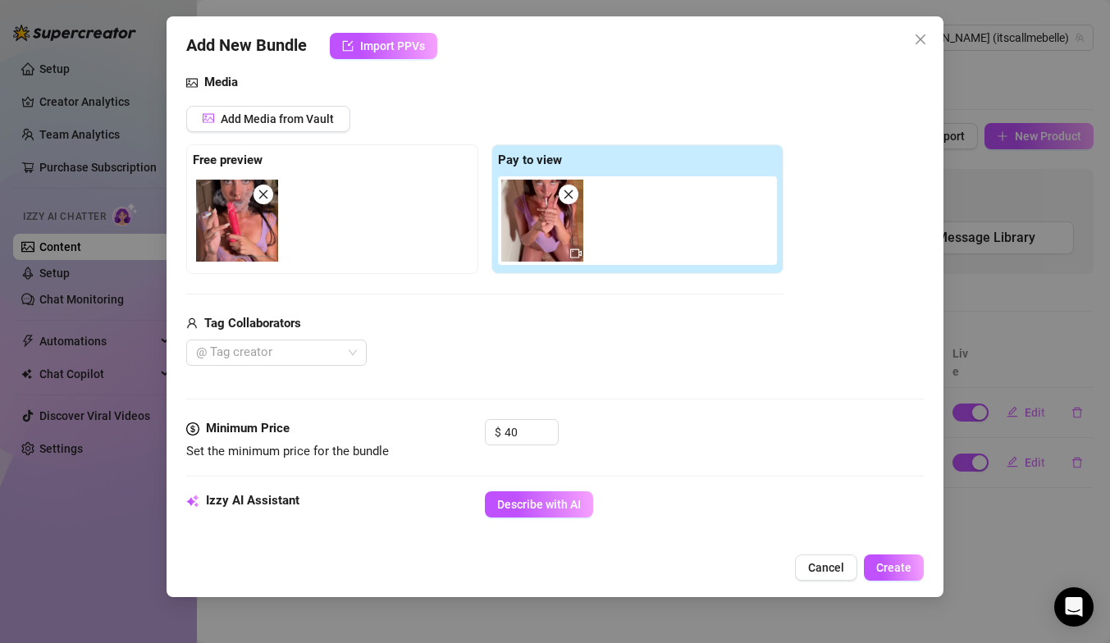
scroll to position [905, 0]
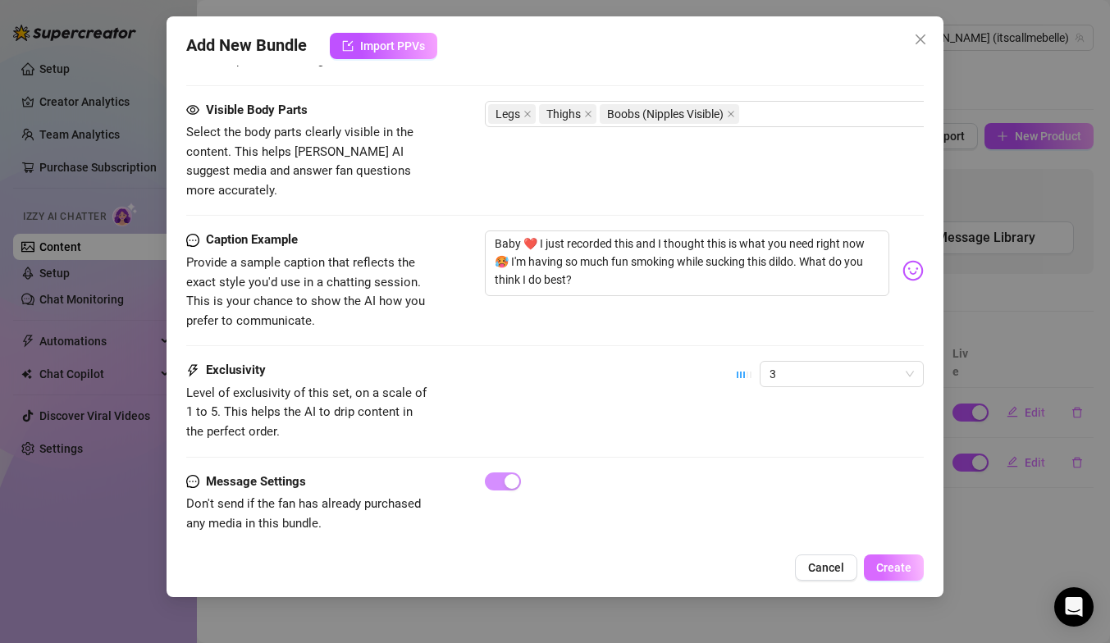
click at [899, 564] on span "Create" at bounding box center [893, 567] width 35 height 13
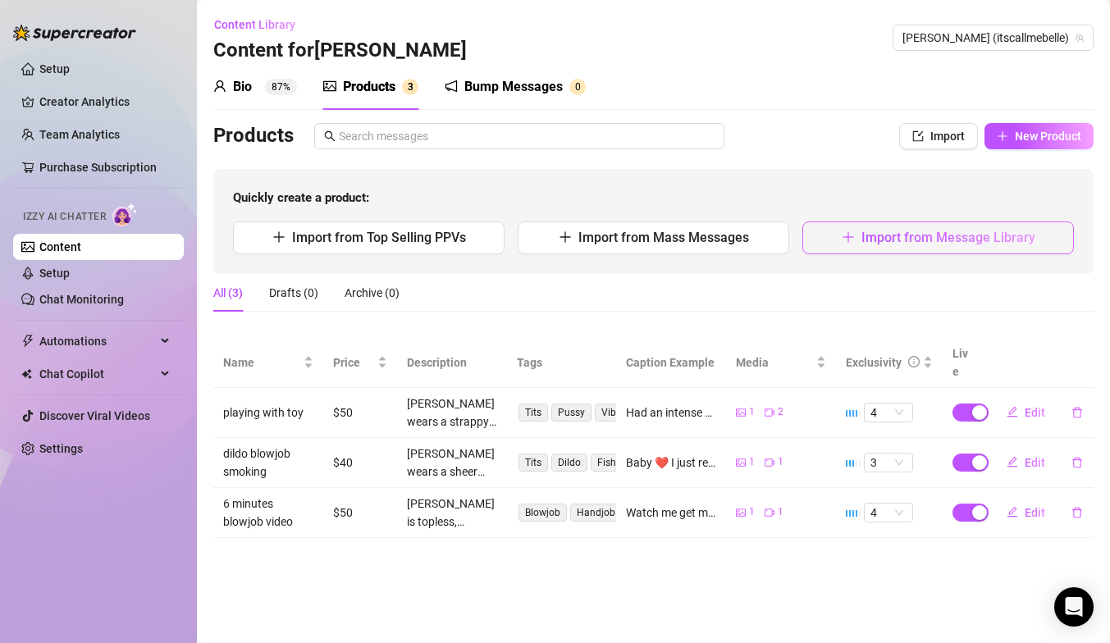
click at [982, 244] on span "Import from Message Library" at bounding box center [948, 238] width 174 height 16
click at [986, 227] on div "Import Product from ... My Message Library Recently Sent PPVs Best Selling PPVs…" at bounding box center [555, 184] width 888 height 337
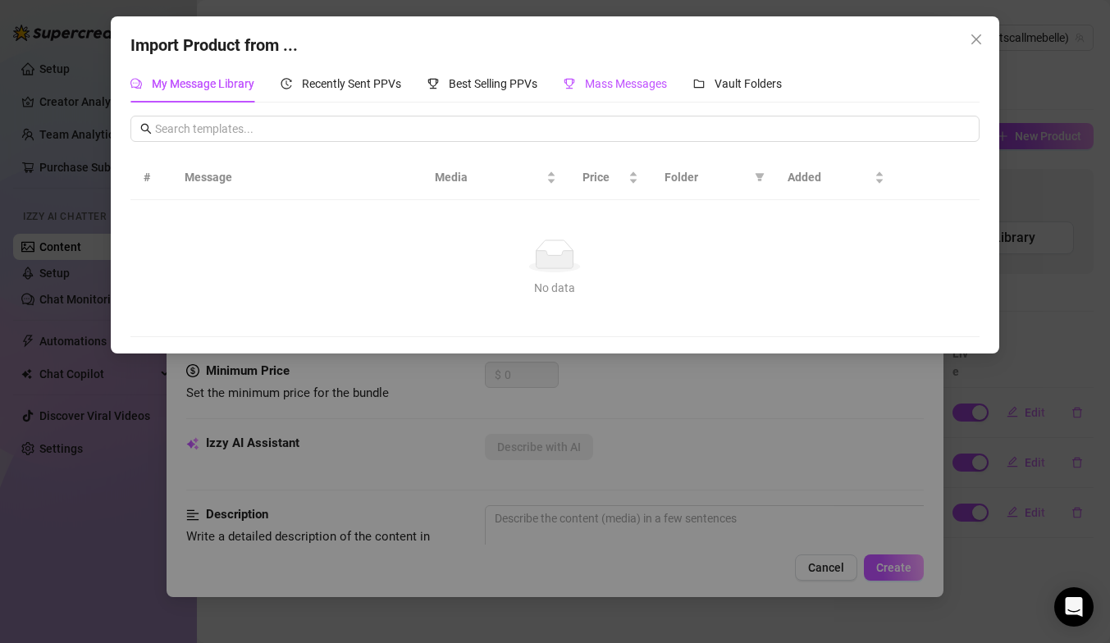
click at [636, 84] on span "Mass Messages" at bounding box center [626, 83] width 82 height 13
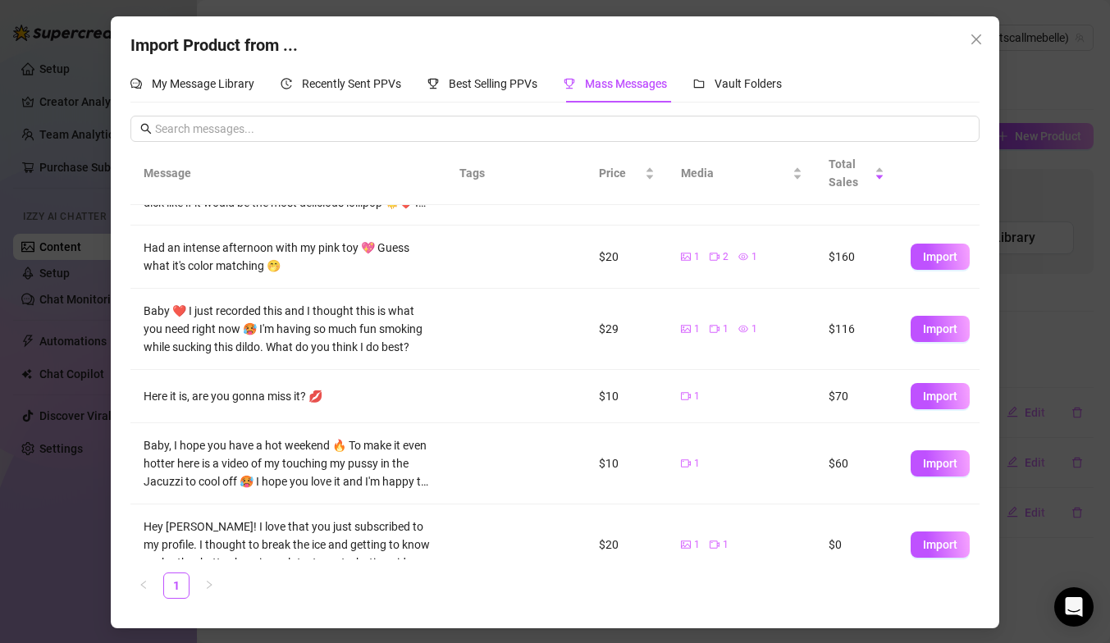
scroll to position [168, 0]
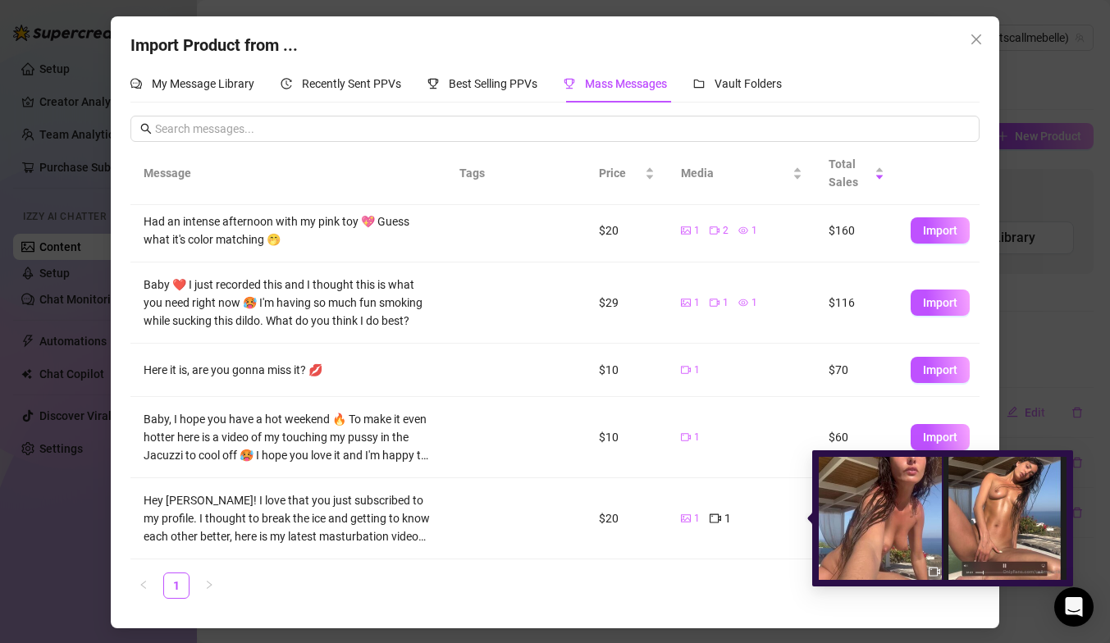
click at [853, 533] on img at bounding box center [880, 518] width 123 height 123
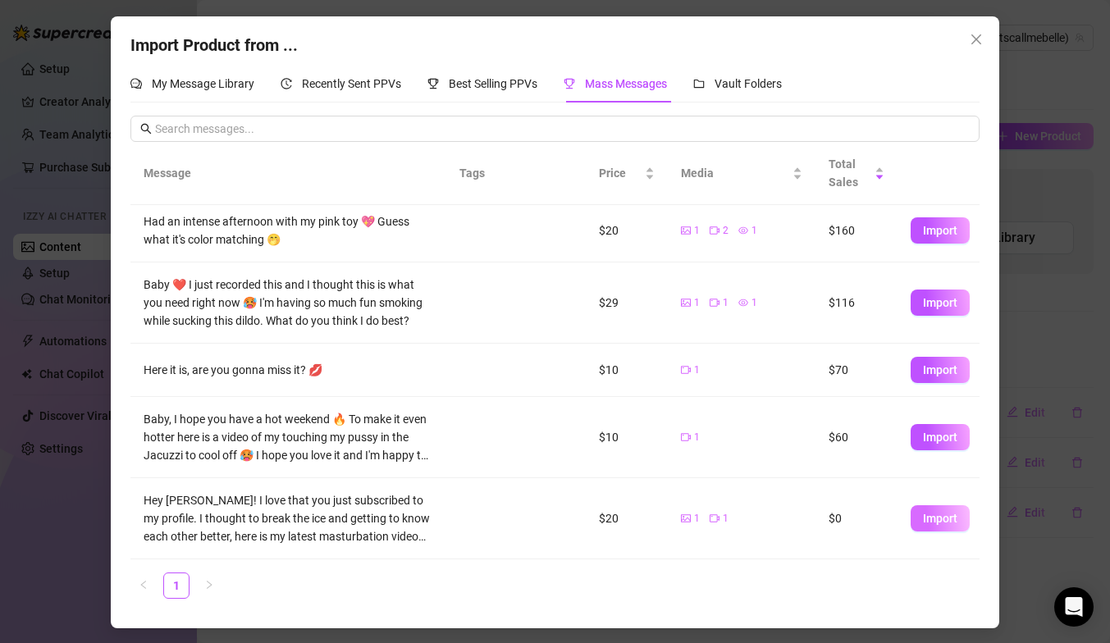
click at [961, 514] on button "Import" at bounding box center [940, 518] width 59 height 26
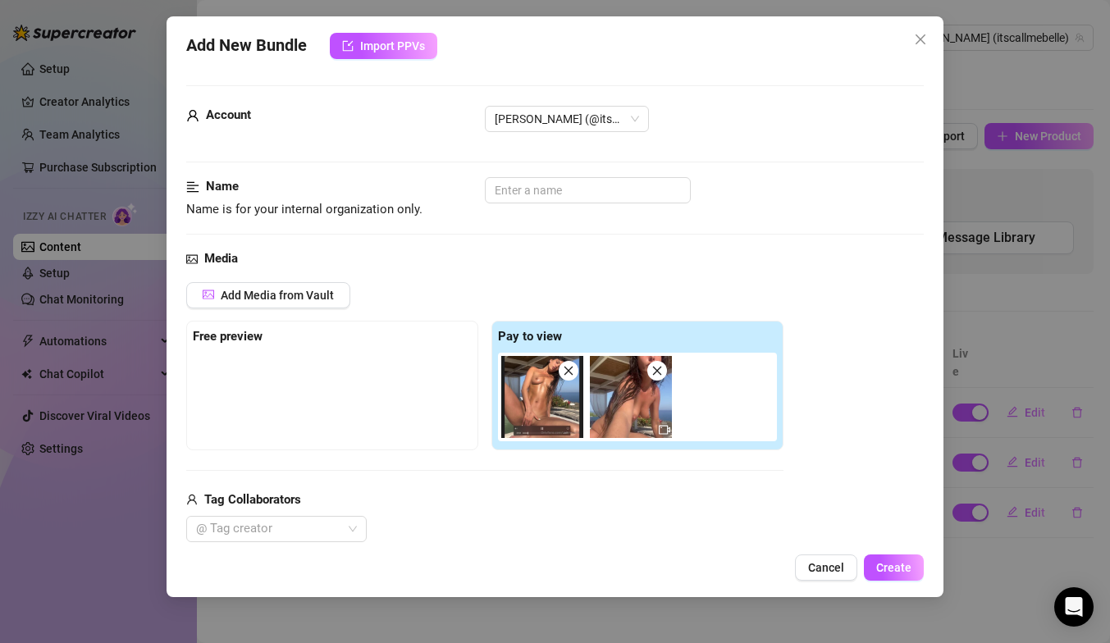
click at [554, 422] on img at bounding box center [542, 397] width 82 height 82
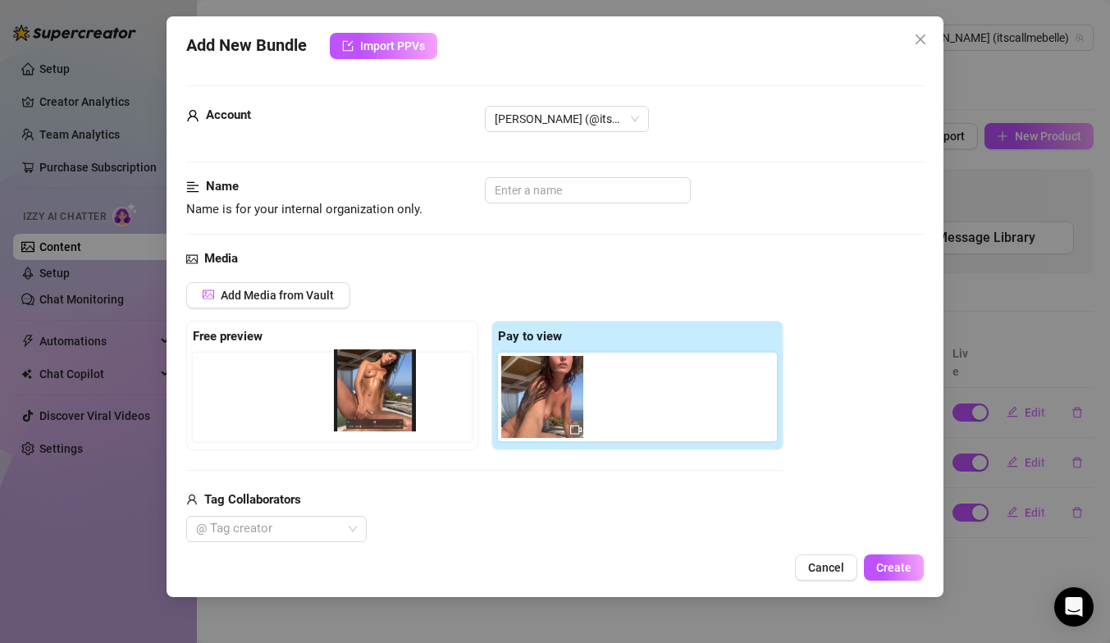
drag, startPoint x: 550, startPoint y: 422, endPoint x: 377, endPoint y: 413, distance: 172.5
click at [377, 414] on div "Free preview Pay to view" at bounding box center [484, 386] width 597 height 130
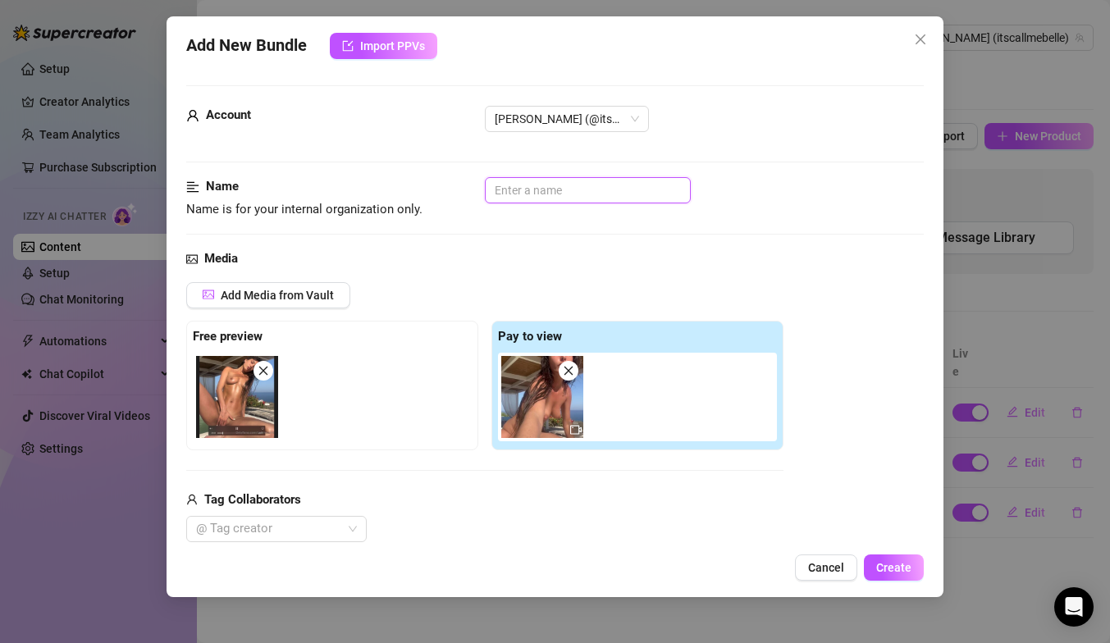
click at [613, 192] on input "text" at bounding box center [588, 190] width 206 height 26
click at [804, 272] on div "Media Add Media from Vault Free preview Pay to view Tag Collaborators @ Tag cre…" at bounding box center [554, 422] width 737 height 346
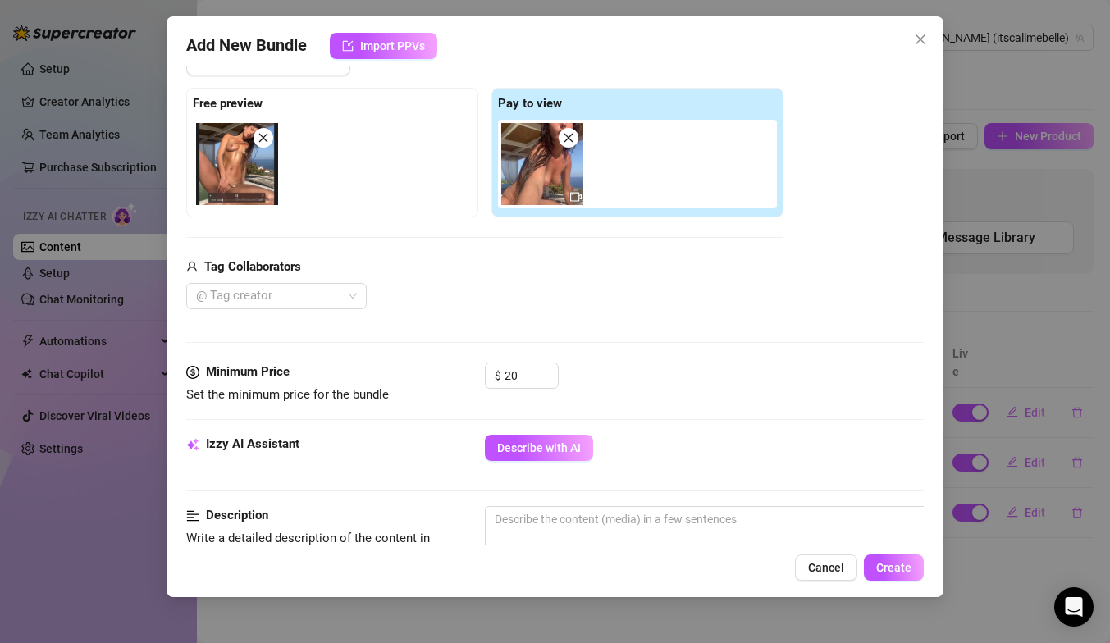
scroll to position [317, 0]
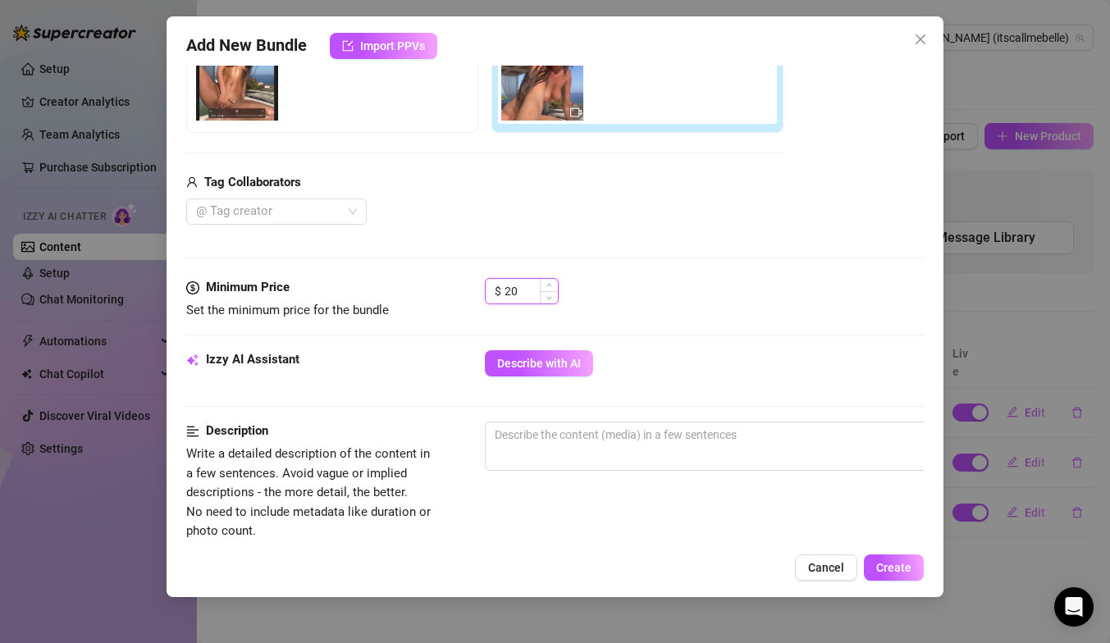
click at [525, 291] on input "20" at bounding box center [531, 291] width 53 height 25
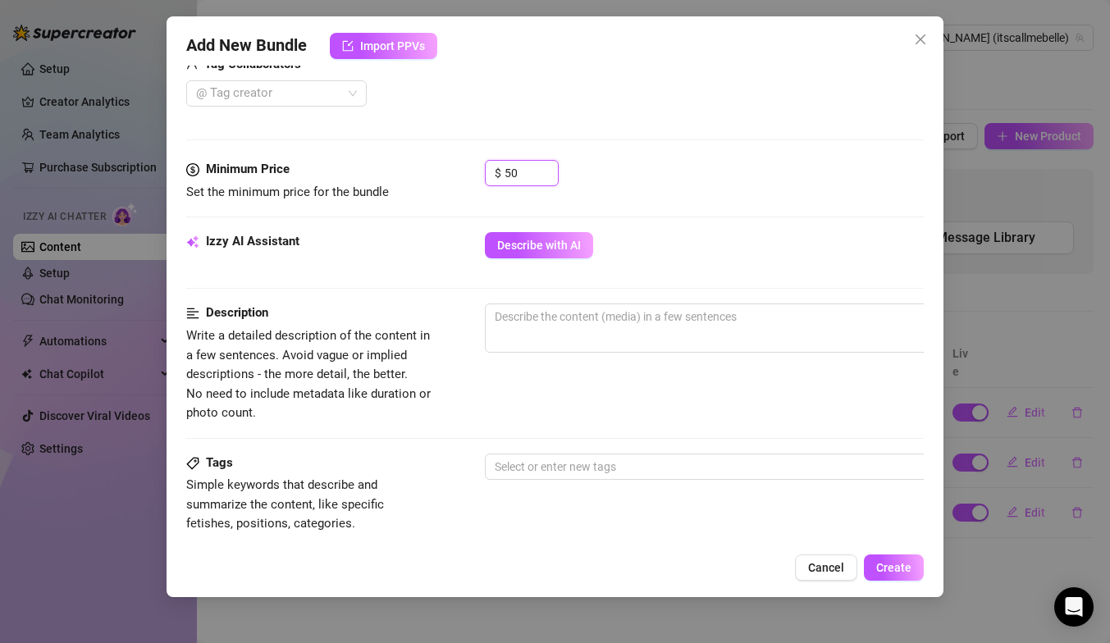
scroll to position [461, 0]
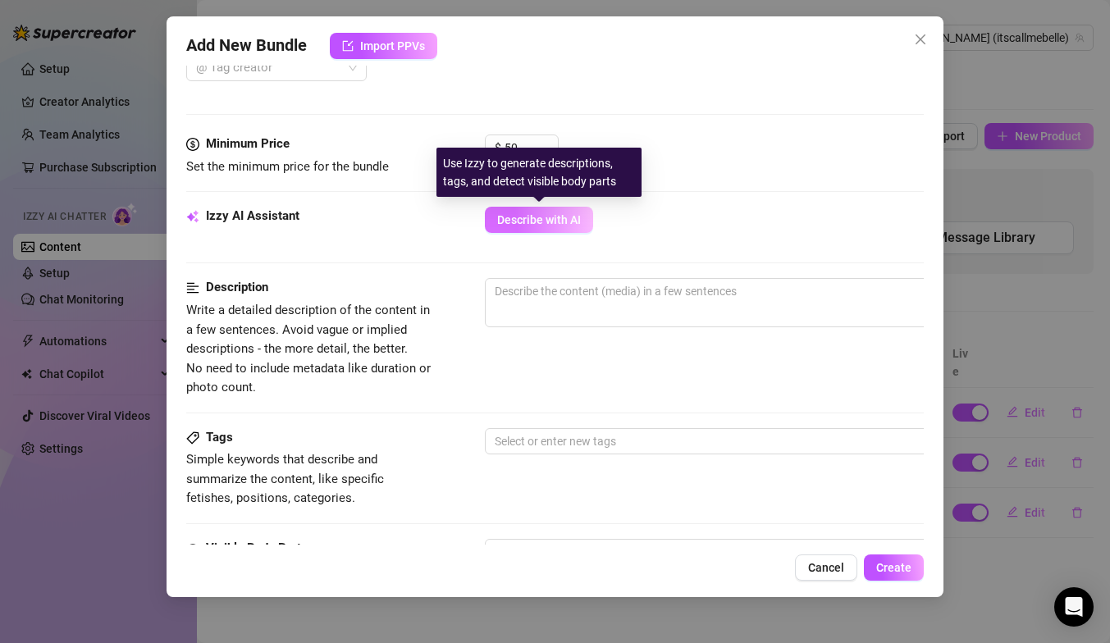
click at [567, 211] on button "Describe with AI" at bounding box center [539, 220] width 108 height 26
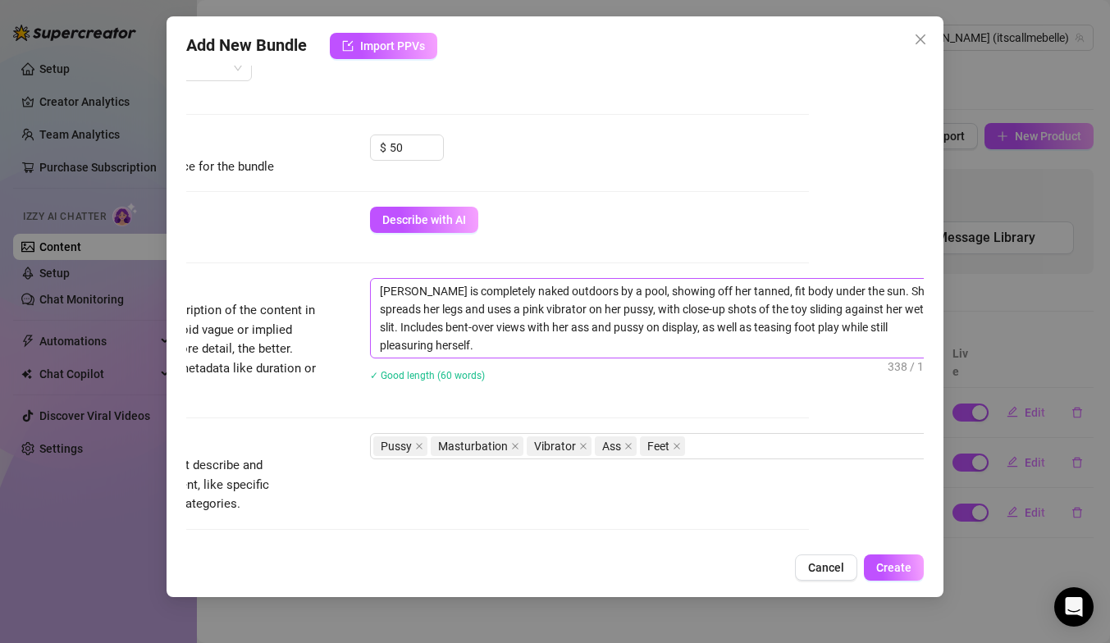
scroll to position [461, 135]
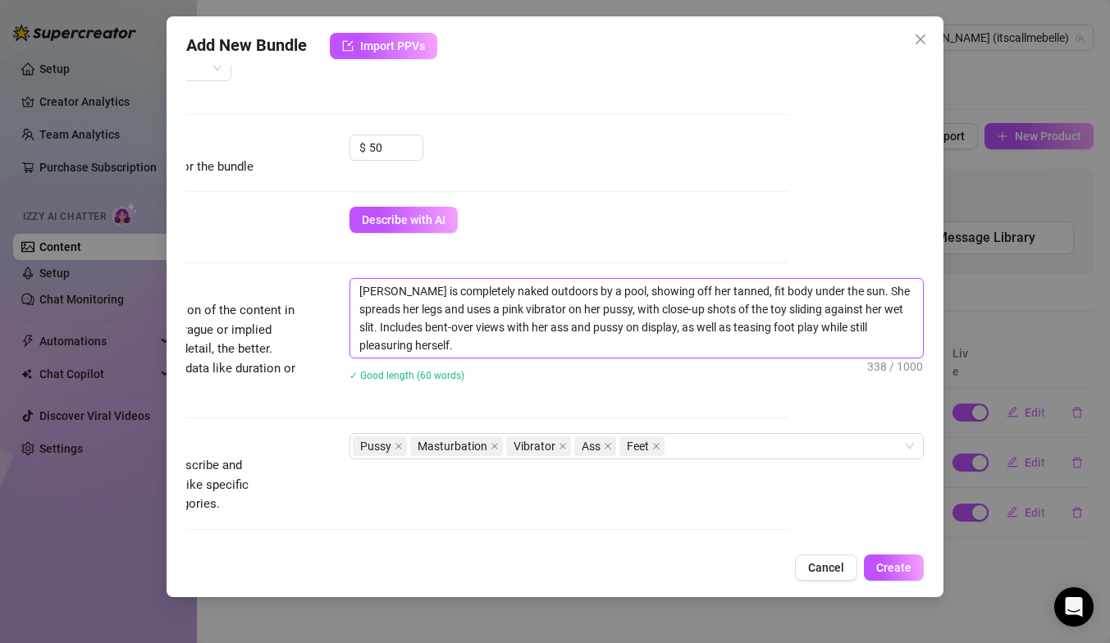
click at [550, 295] on textarea "Isabella is completely naked outdoors by a pool, showing off her tanned, fit bo…" at bounding box center [636, 318] width 573 height 79
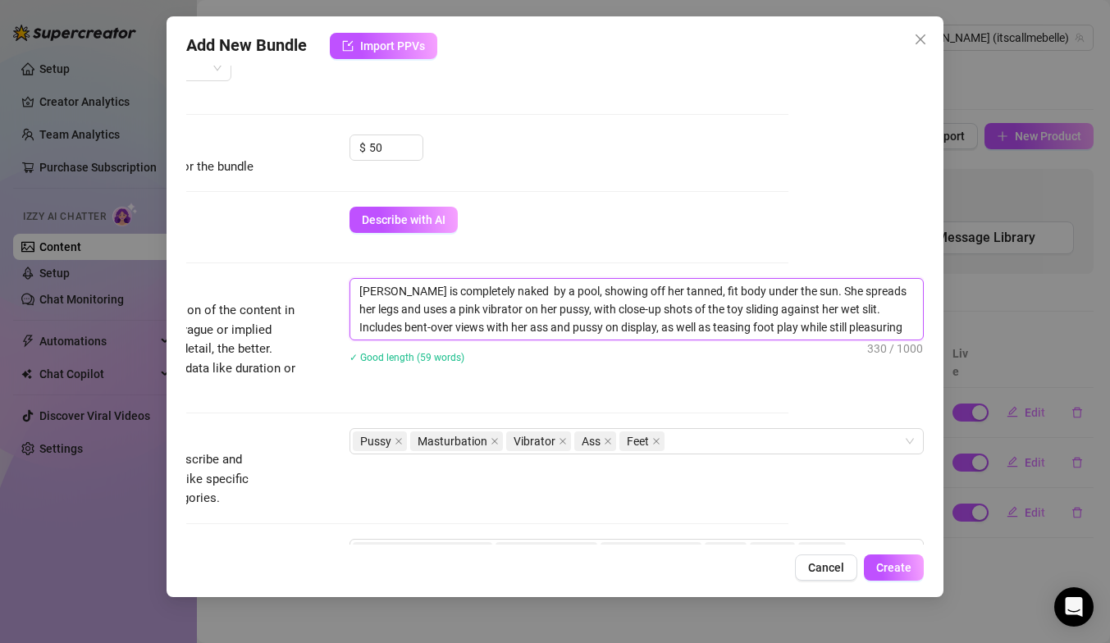
click at [531, 290] on textarea "Isabella is completely naked by a pool, showing off her tanned, fit body under …" at bounding box center [636, 309] width 573 height 61
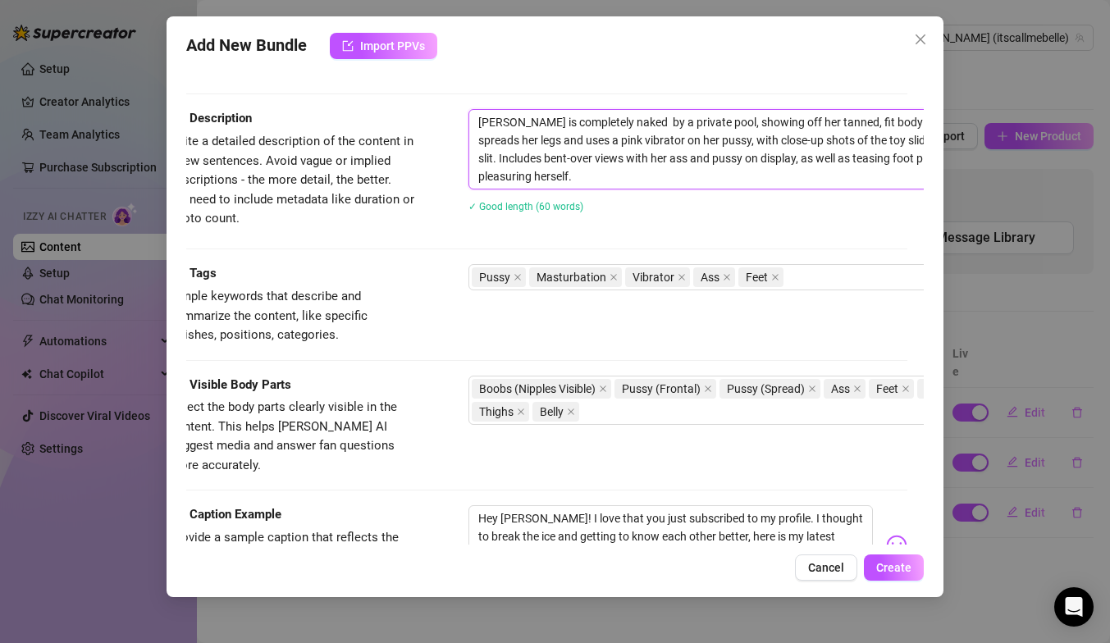
scroll to position [634, 16]
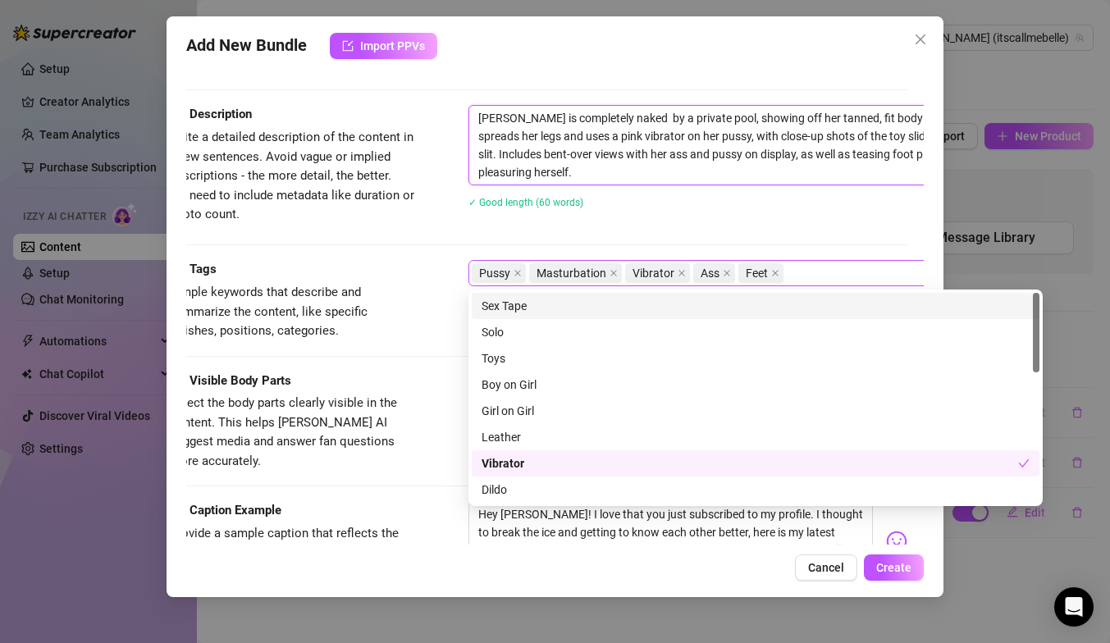
click at [839, 271] on div "Pussy Masturbation Vibrator Ass Feet" at bounding box center [747, 273] width 550 height 23
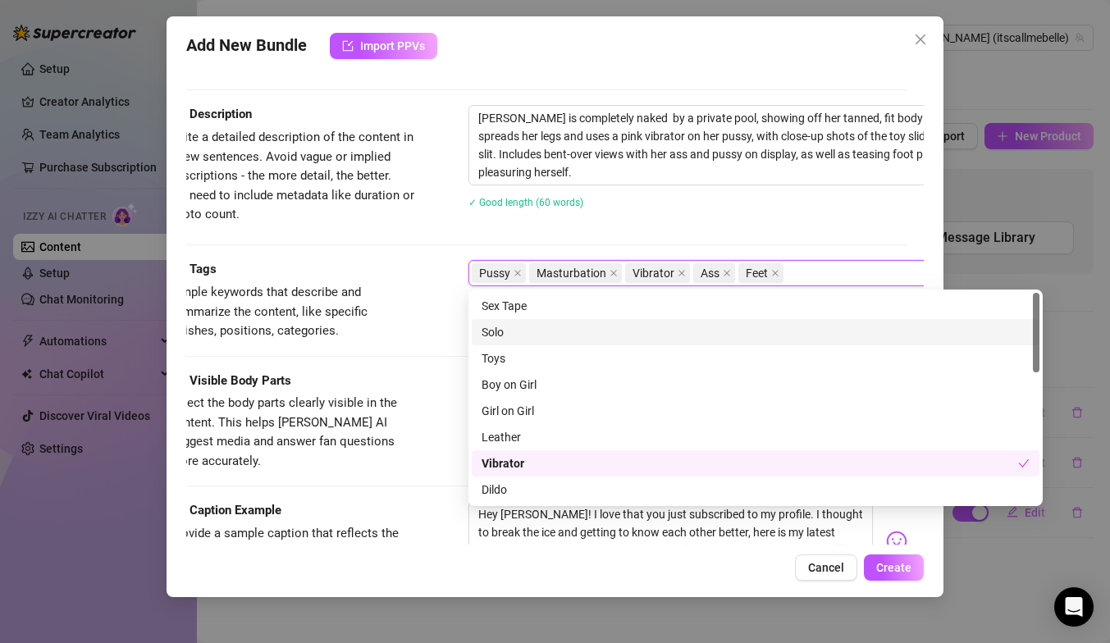
click at [728, 335] on div "Solo" at bounding box center [756, 332] width 548 height 18
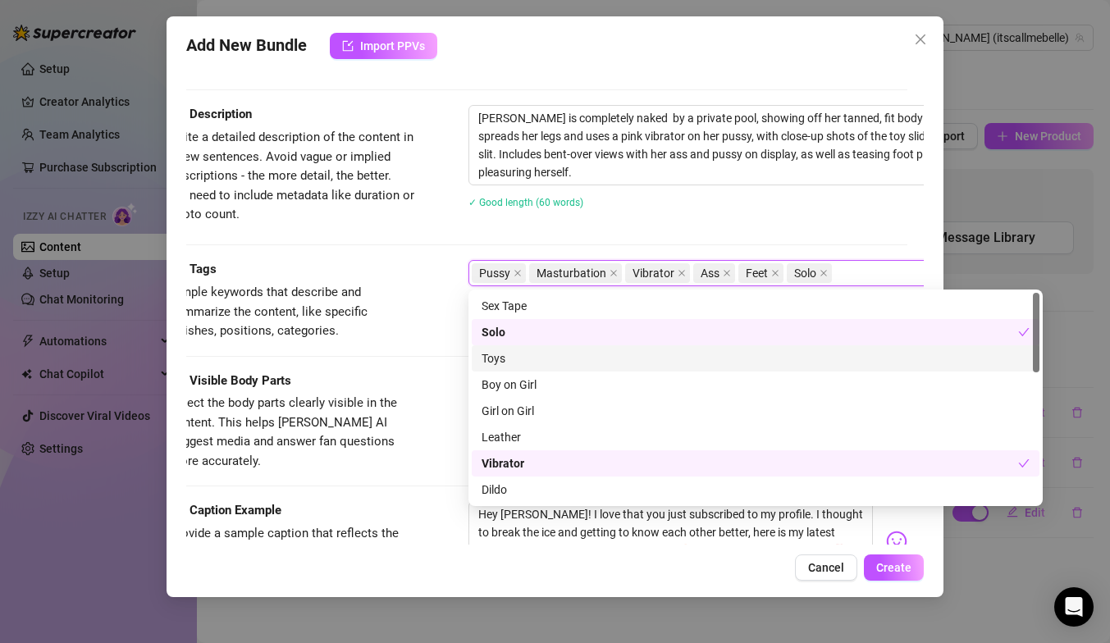
click at [692, 358] on div "Toys" at bounding box center [756, 358] width 548 height 18
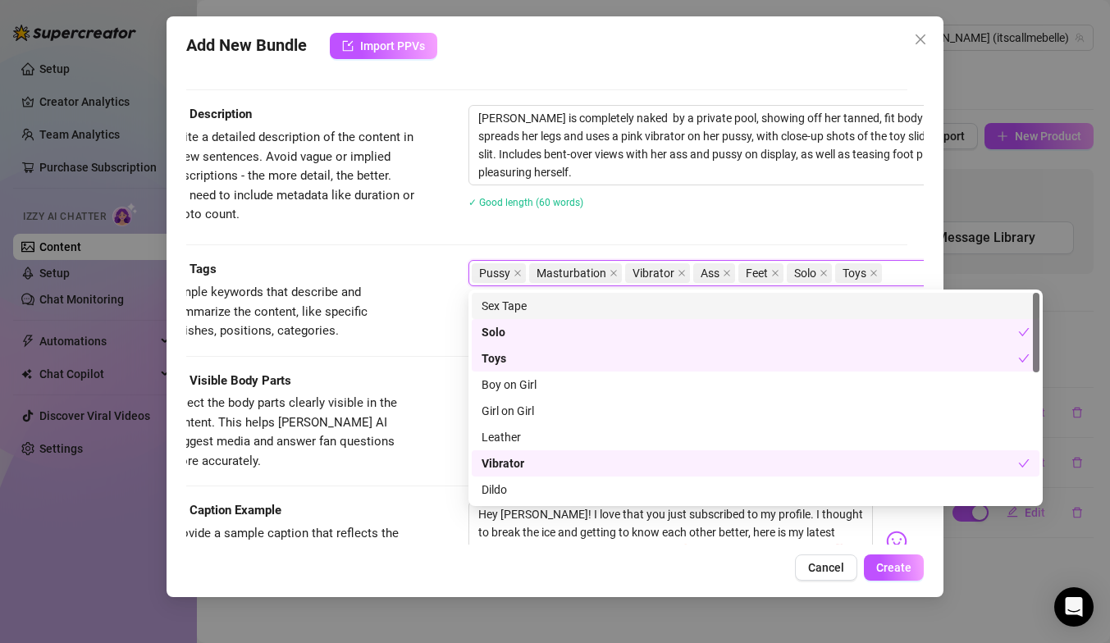
scroll to position [3, 0]
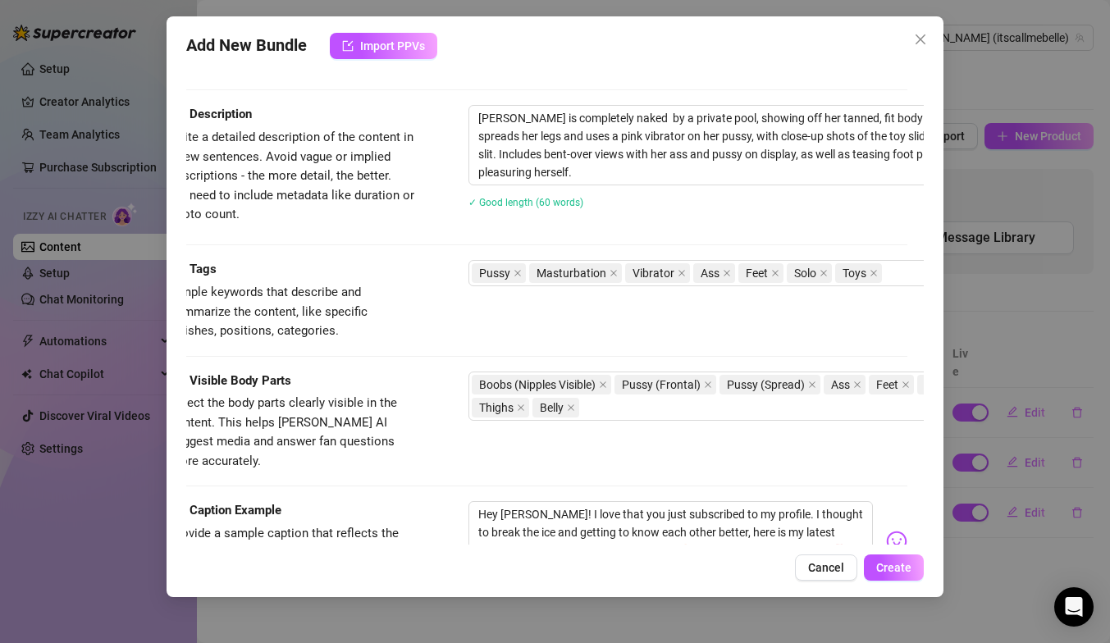
click at [746, 224] on div "Isabella is completely naked by a private pool, showing off her tanned, fit bod…" at bounding box center [755, 167] width 574 height 125
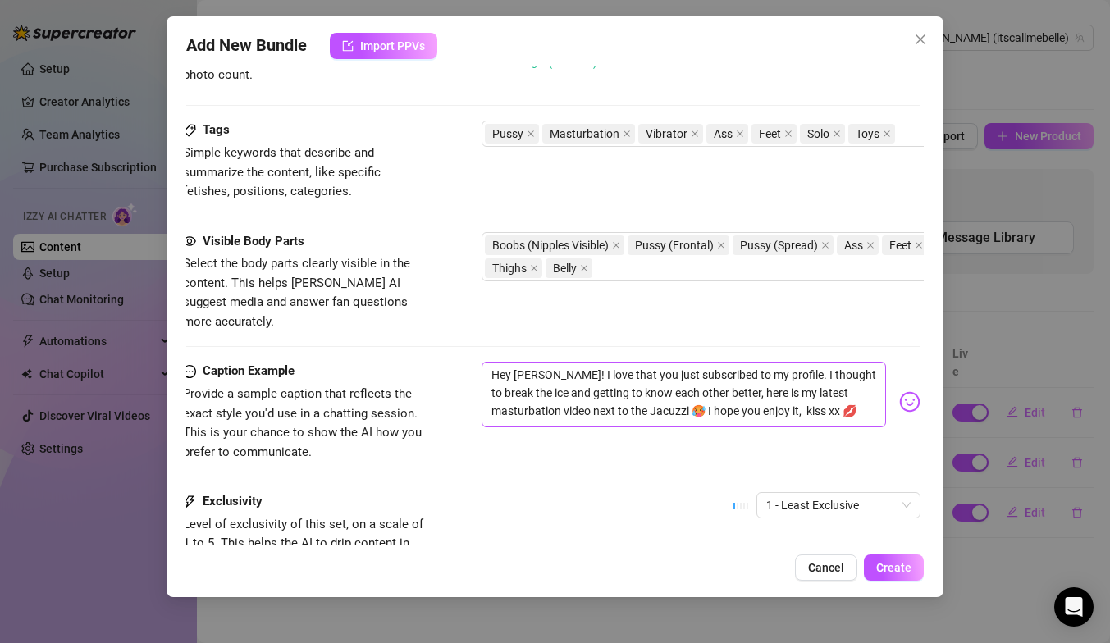
scroll to position [781, 3]
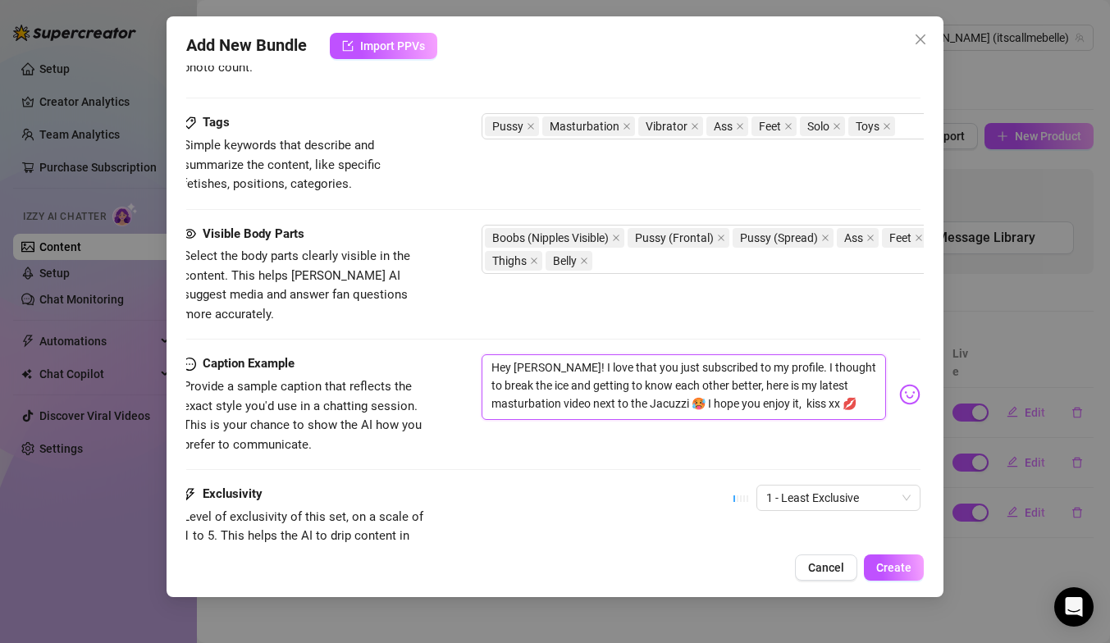
drag, startPoint x: 768, startPoint y: 348, endPoint x: 546, endPoint y: 348, distance: 222.3
click at [546, 354] on textarea "Hey [PERSON_NAME]! I love that you just subscribed to my profile. I thought to …" at bounding box center [684, 387] width 404 height 66
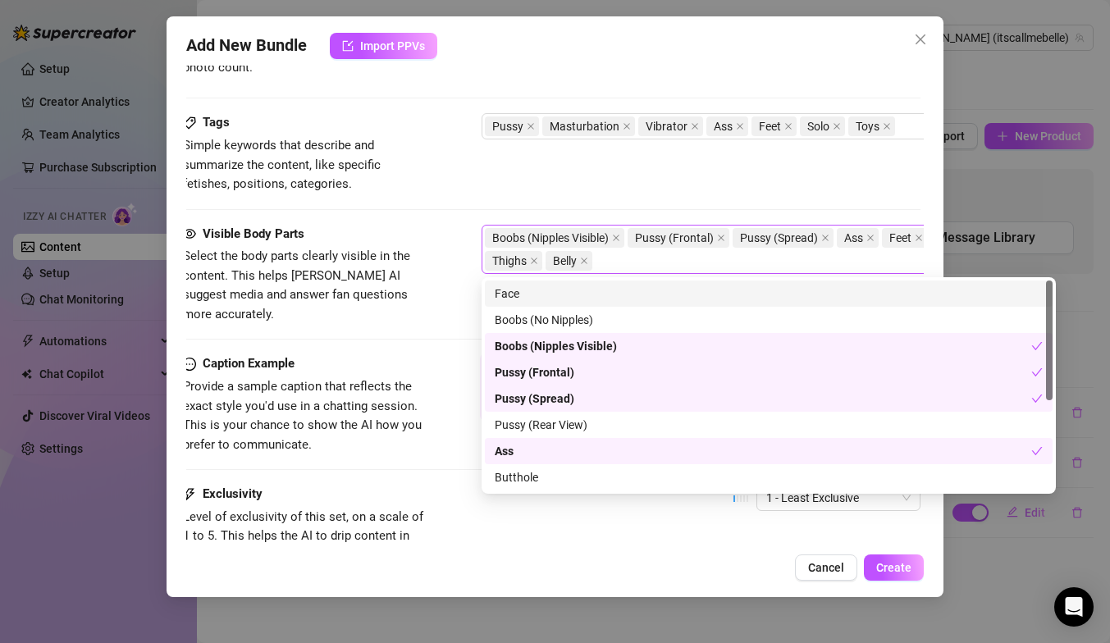
click at [660, 259] on div "Boobs (Nipples Visible) Pussy (Frontal) Pussy (Spread) Ass Feet Legs Thighs Bel…" at bounding box center [760, 249] width 550 height 46
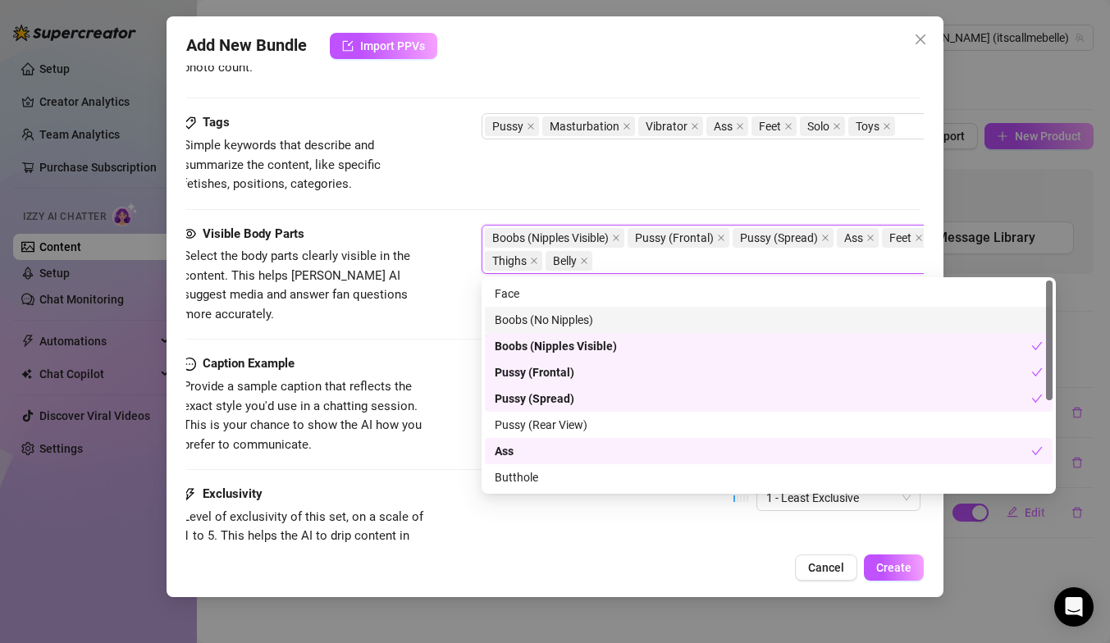
click at [449, 314] on div "Visible Body Parts Select the body parts clearly visible in the content. This h…" at bounding box center [551, 290] width 737 height 130
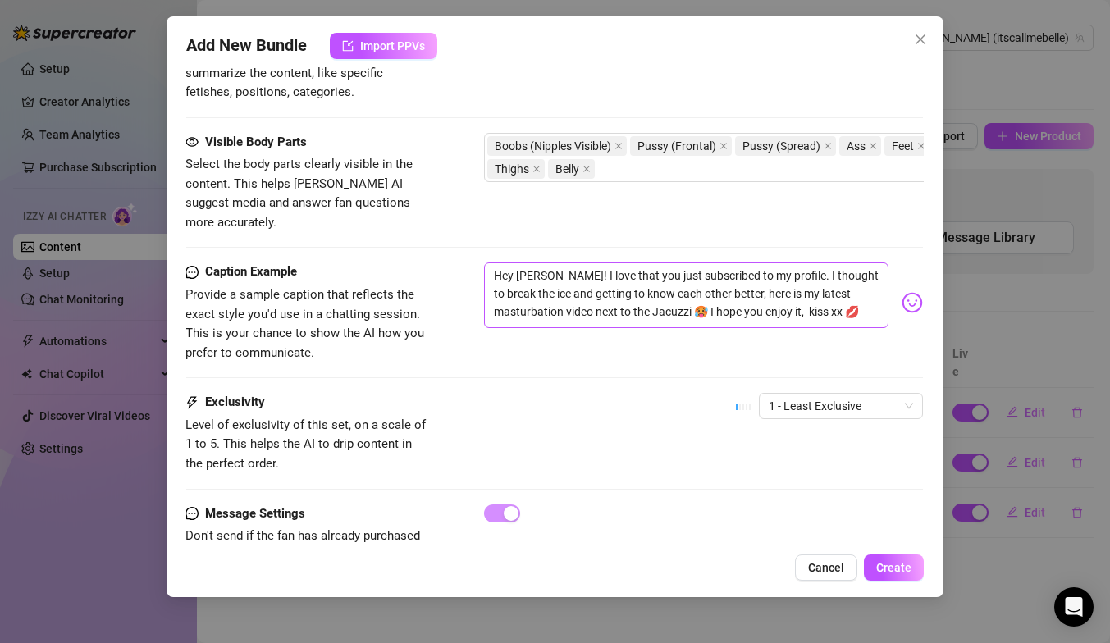
scroll to position [905, 1]
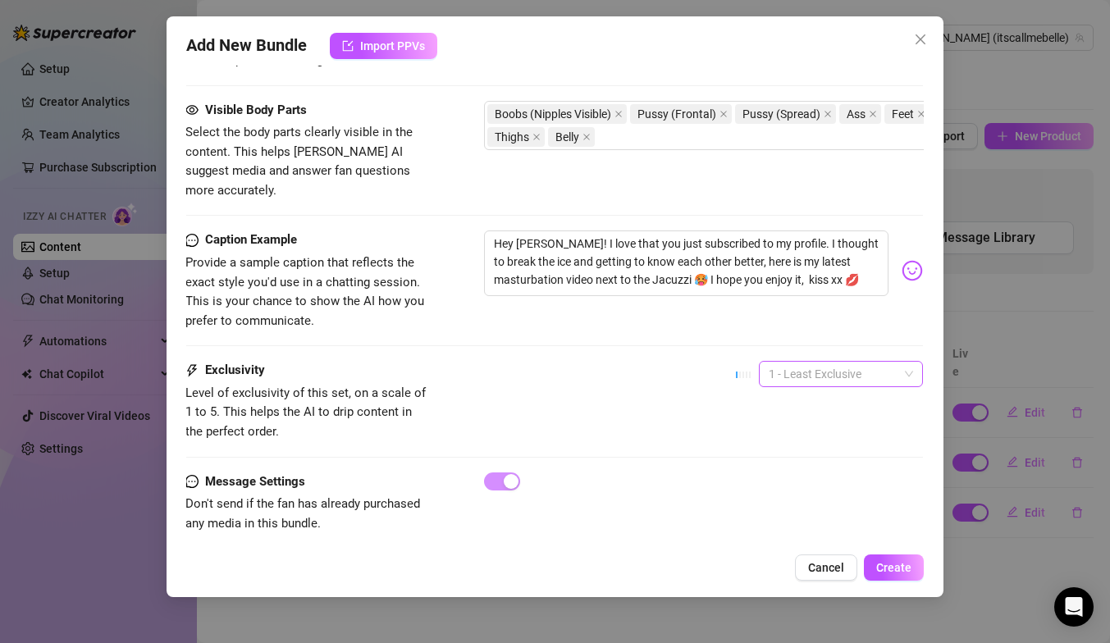
click at [793, 362] on span "1 - Least Exclusive" at bounding box center [841, 374] width 144 height 25
click at [804, 491] on div "5 - Most Exclusive 🔥" at bounding box center [841, 493] width 138 height 18
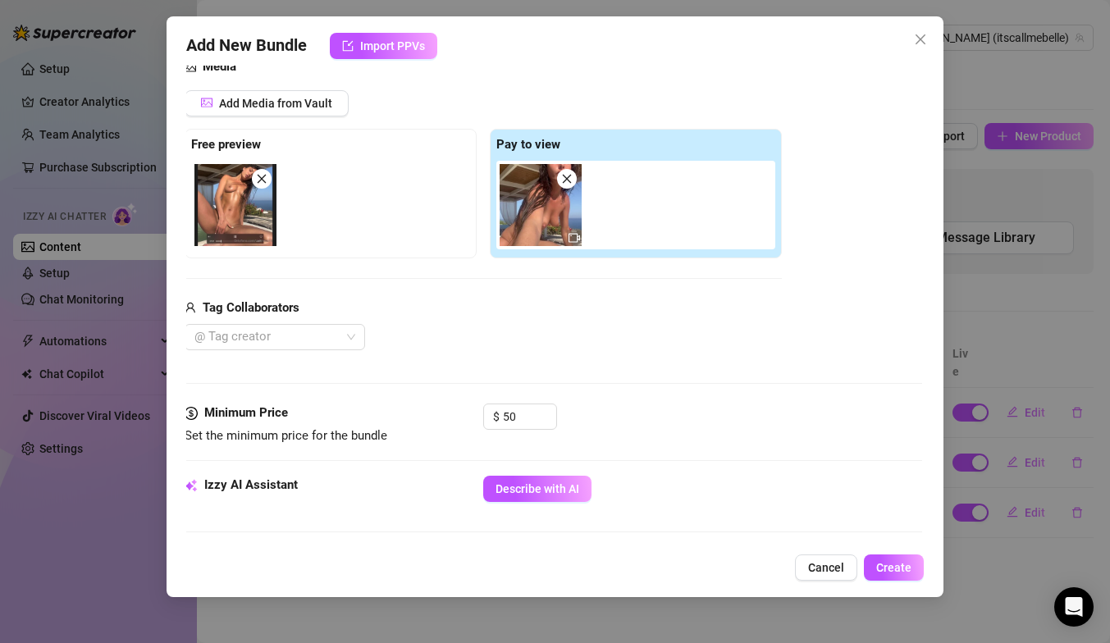
scroll to position [192, 3]
click at [527, 418] on input "50" at bounding box center [527, 416] width 53 height 25
click at [880, 574] on button "Create" at bounding box center [894, 568] width 60 height 26
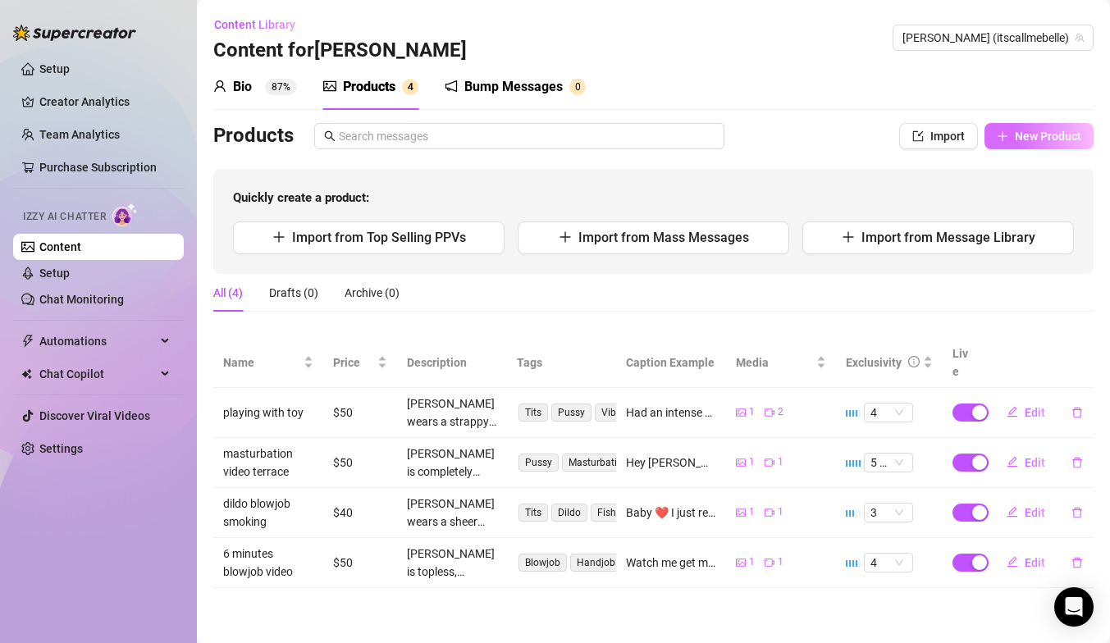
click at [1050, 137] on span "New Product" at bounding box center [1048, 136] width 66 height 13
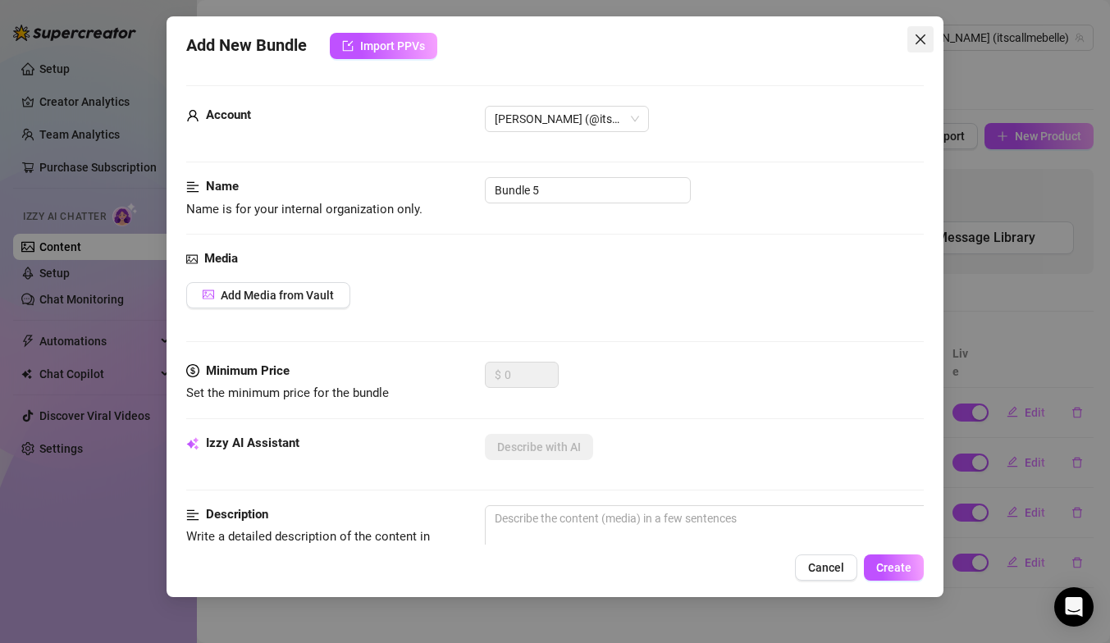
click at [920, 41] on icon "close" at bounding box center [920, 39] width 13 height 13
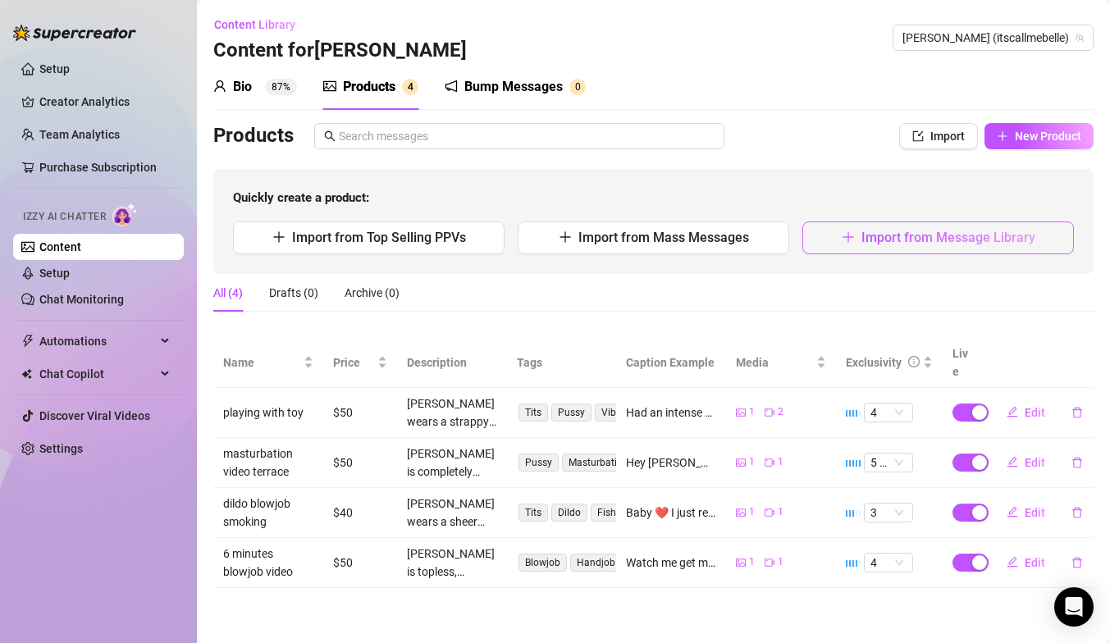
click at [923, 234] on span "Import from Message Library" at bounding box center [948, 238] width 174 height 16
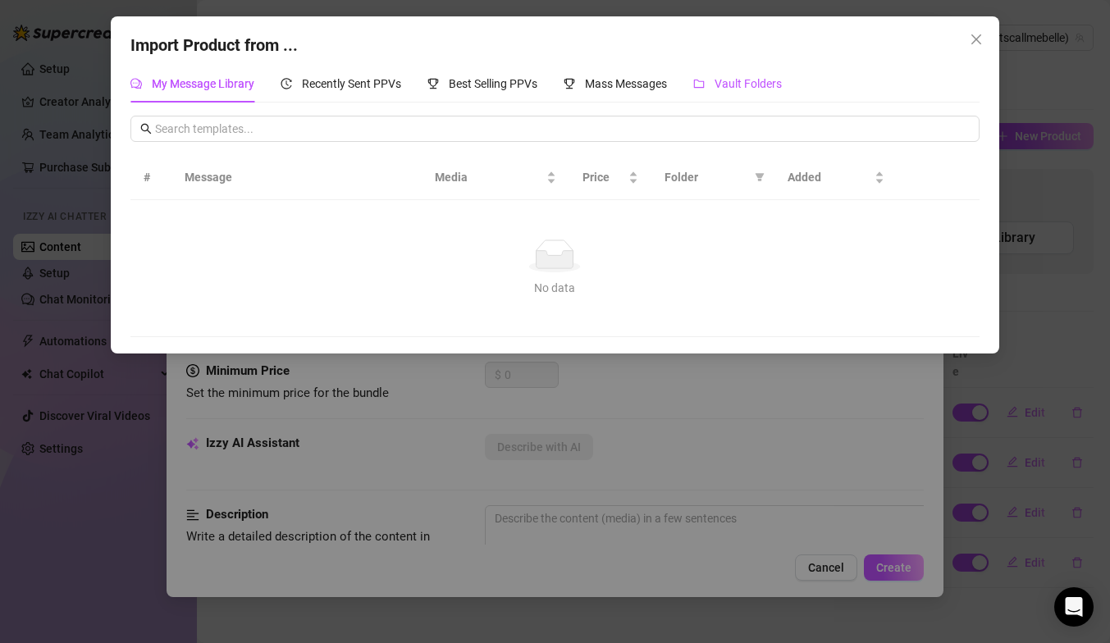
click at [705, 89] on span at bounding box center [698, 83] width 11 height 13
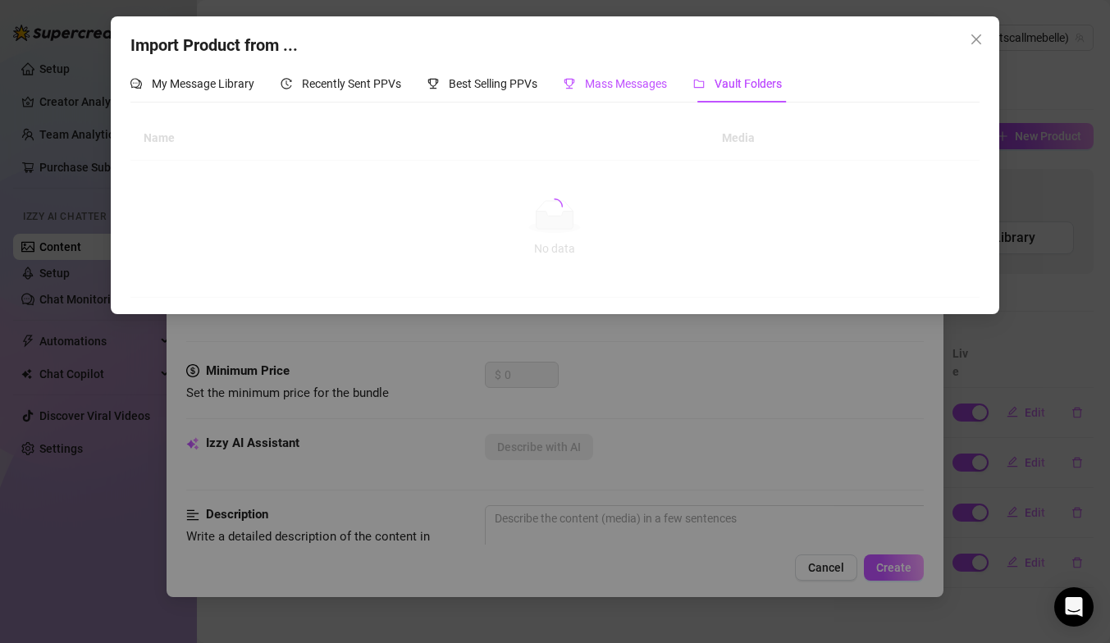
click at [629, 86] on span "Mass Messages" at bounding box center [626, 83] width 82 height 13
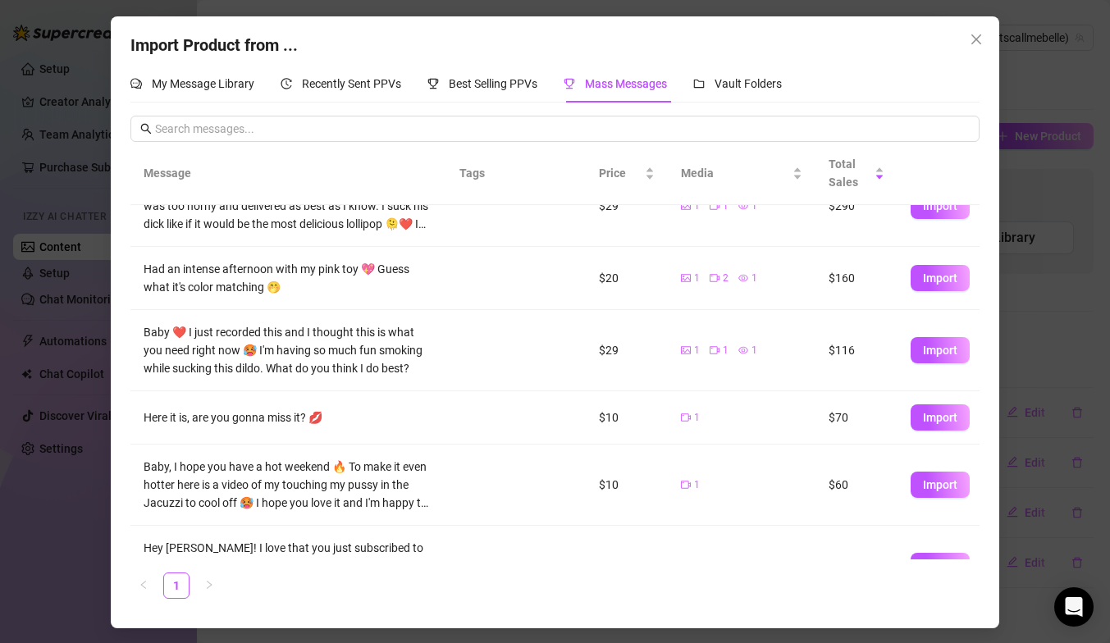
scroll to position [0, 0]
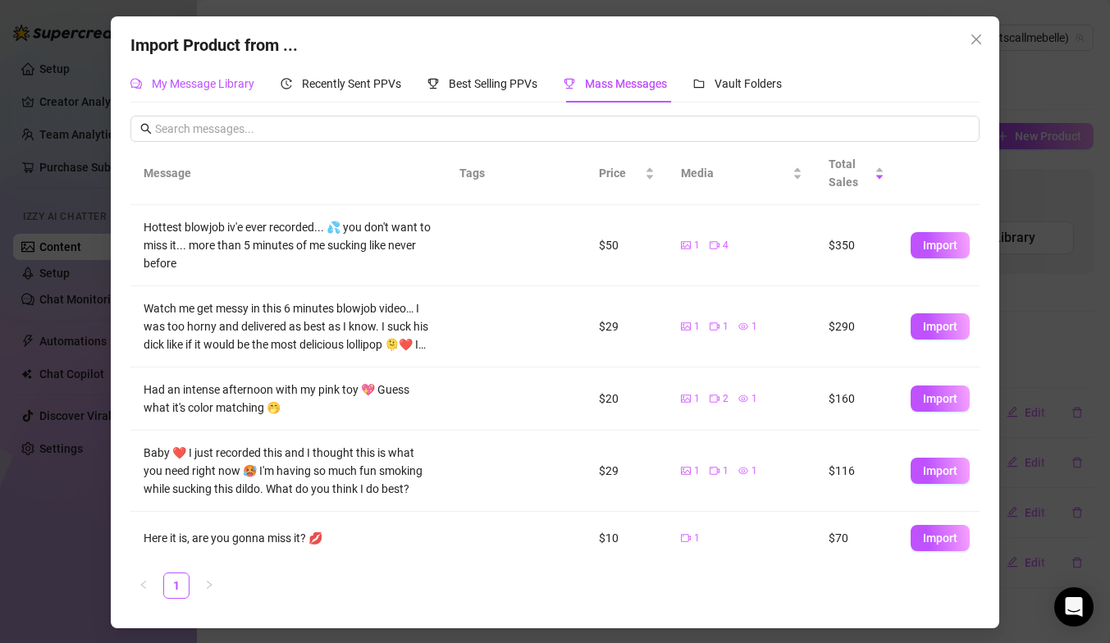
click at [251, 84] on span "My Message Library" at bounding box center [203, 83] width 103 height 13
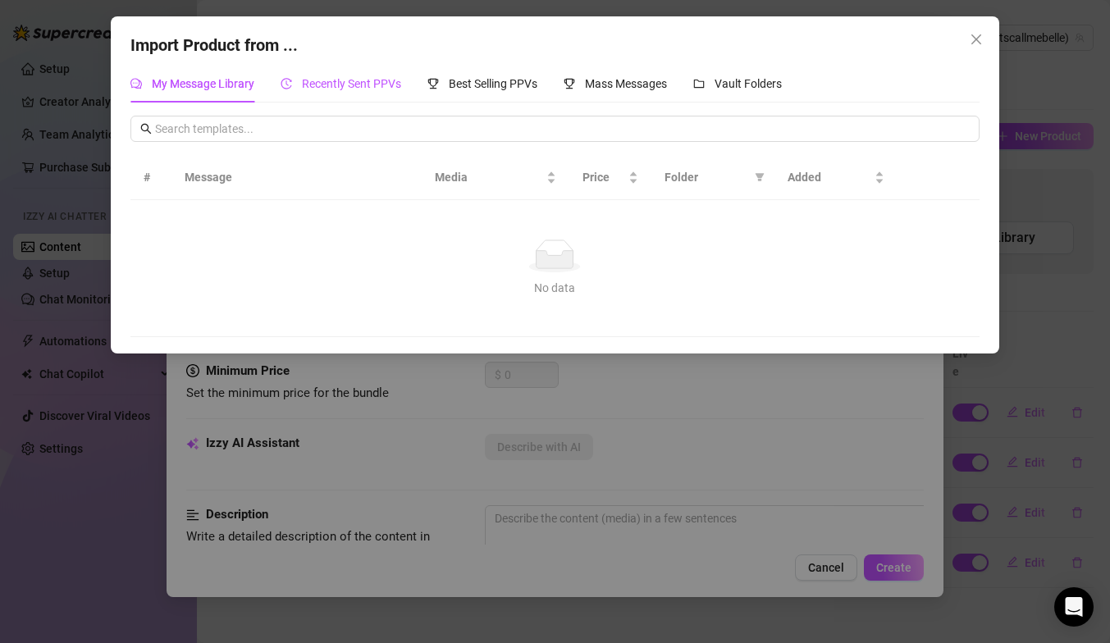
click at [331, 80] on span "Recently Sent PPVs" at bounding box center [351, 83] width 99 height 13
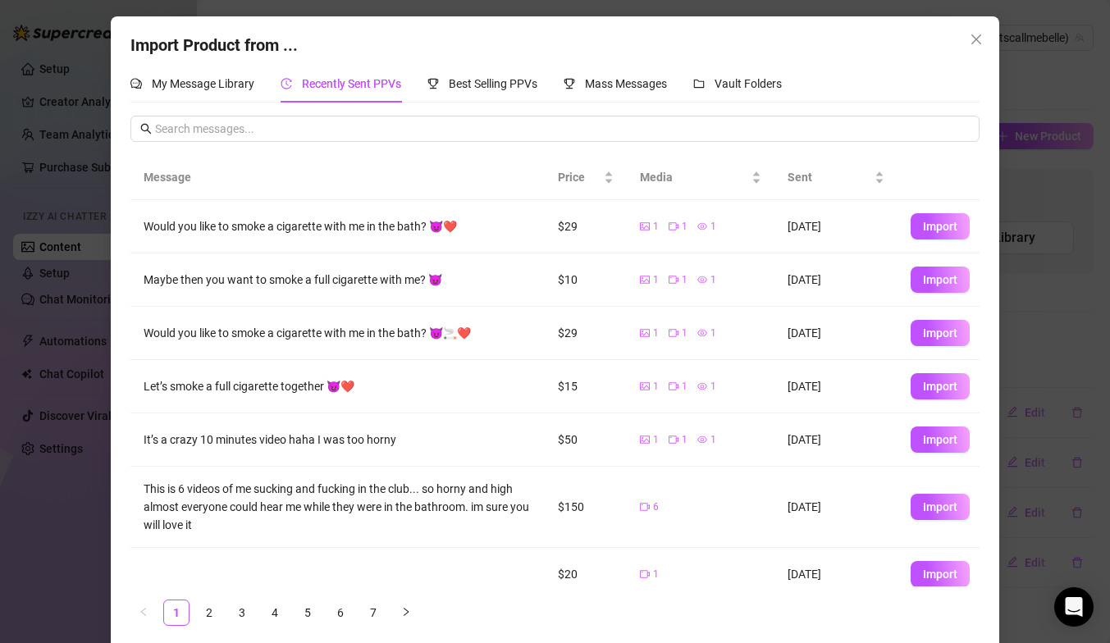
click at [572, 226] on td "$29" at bounding box center [586, 226] width 82 height 53
click at [957, 224] on button "Import" at bounding box center [940, 226] width 59 height 26
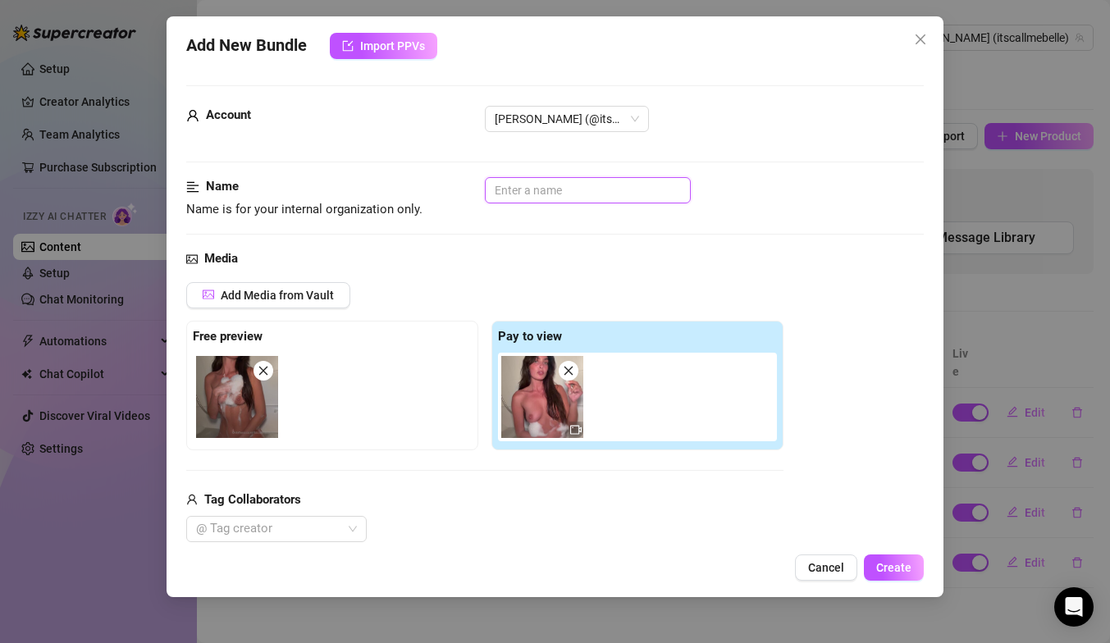
click at [558, 189] on input "text" at bounding box center [588, 190] width 206 height 26
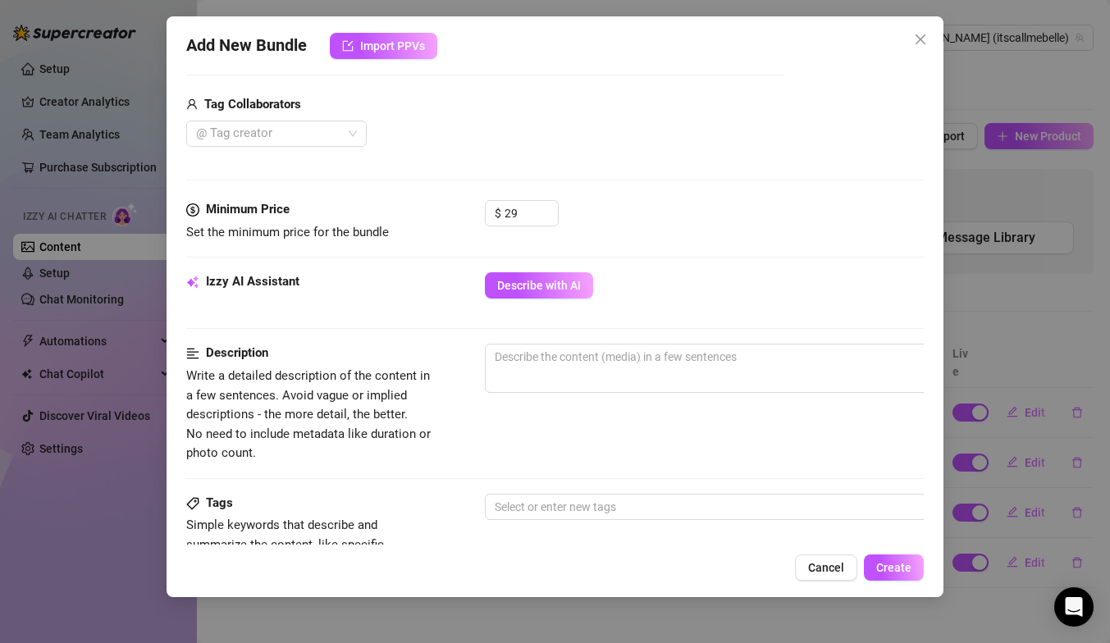
scroll to position [421, 0]
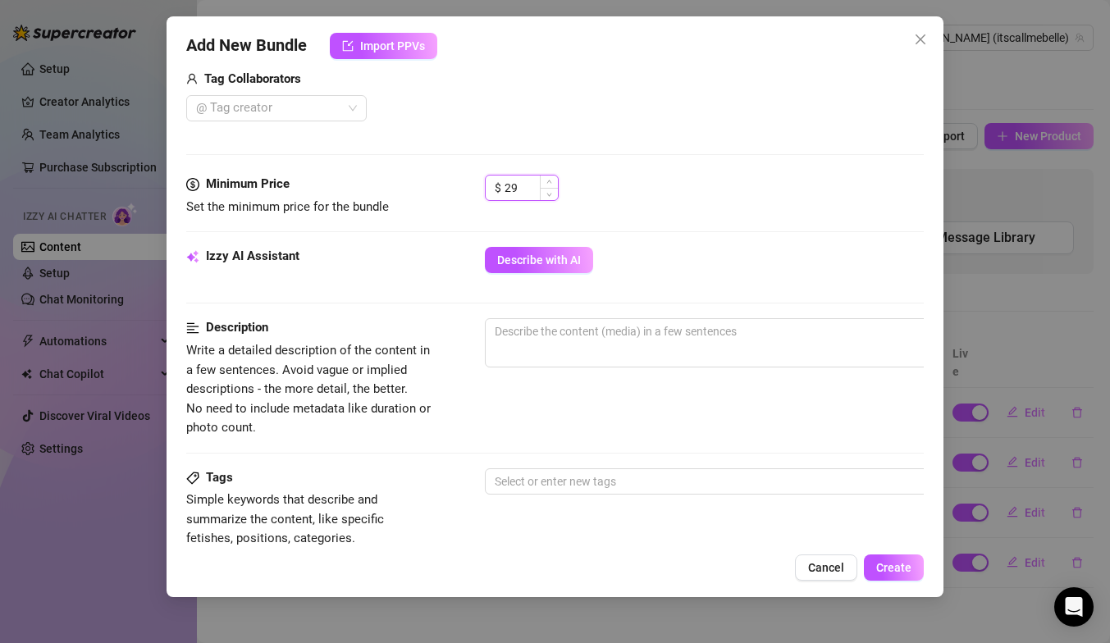
click at [532, 197] on input "29" at bounding box center [531, 188] width 53 height 25
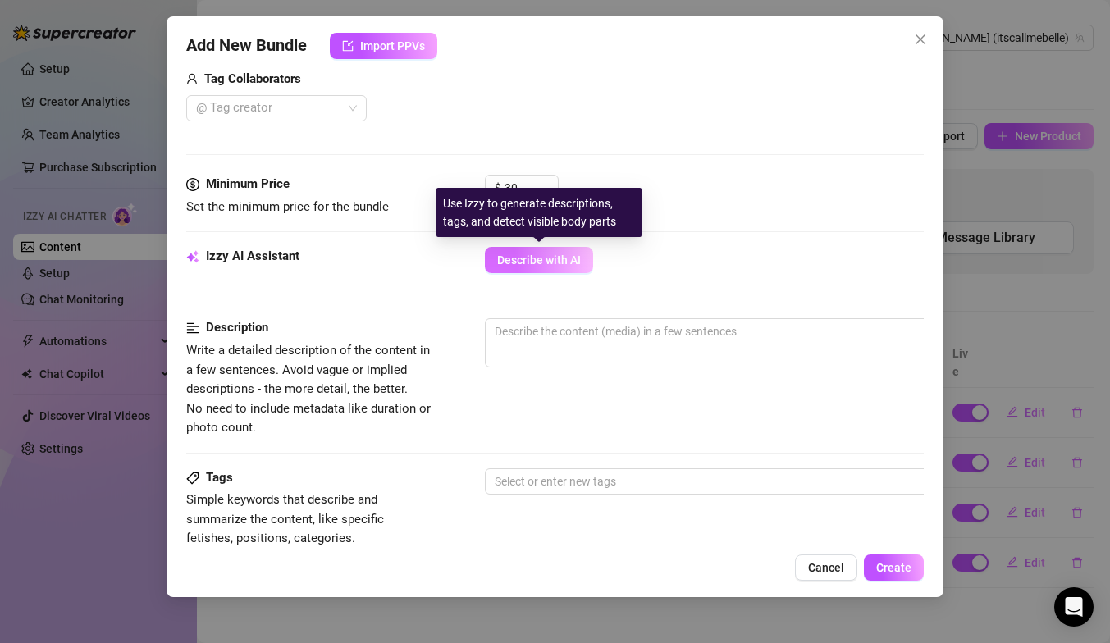
click at [532, 262] on span "Describe with AI" at bounding box center [539, 259] width 84 height 13
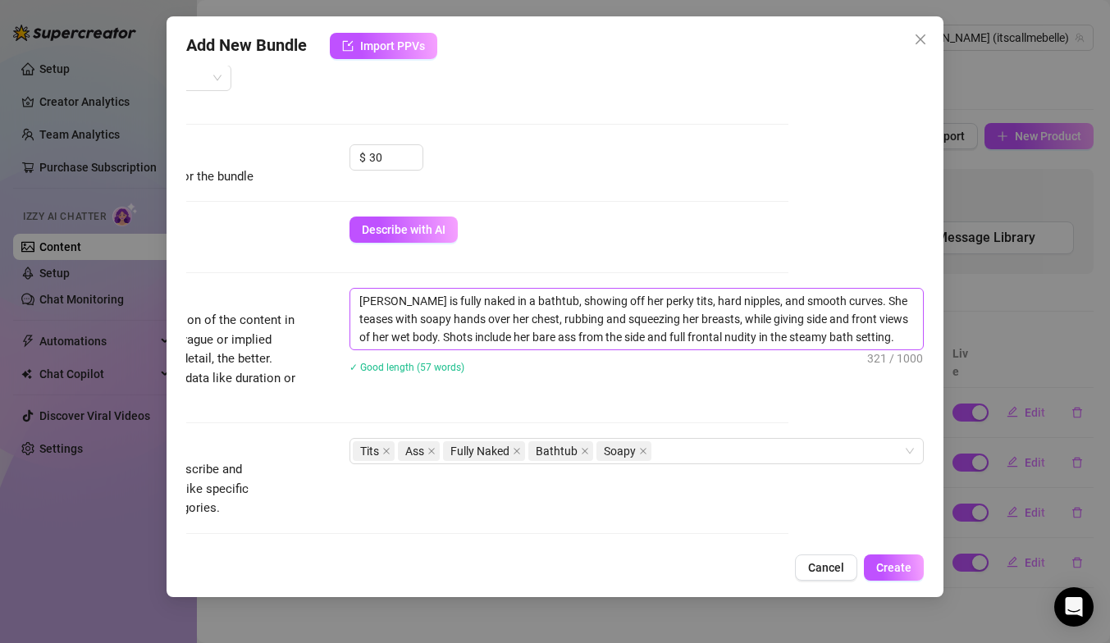
scroll to position [454, 135]
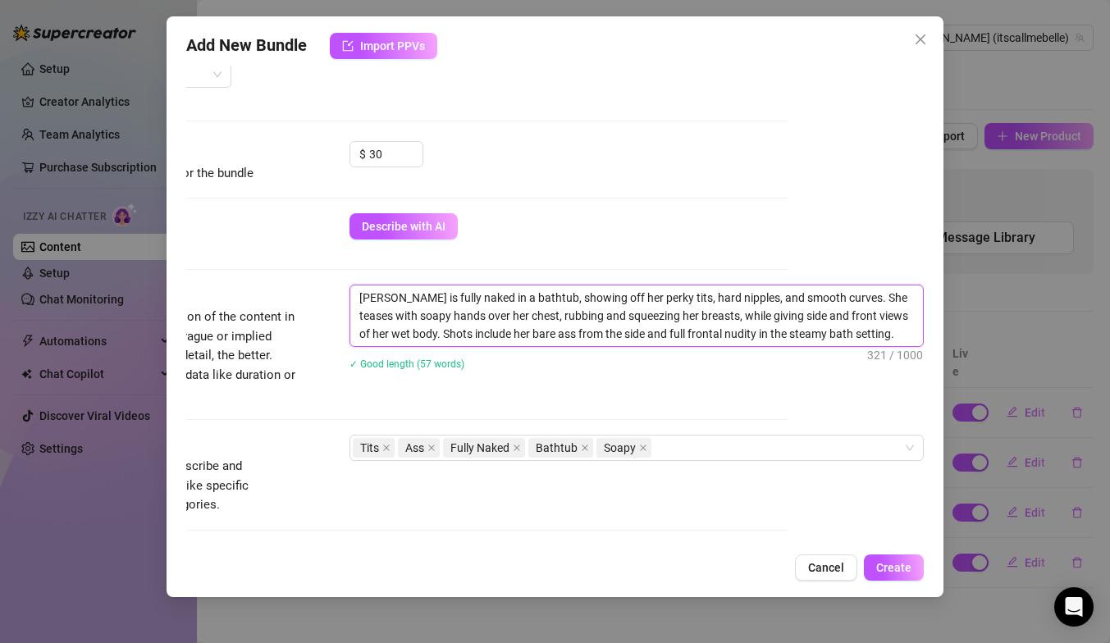
click at [471, 299] on textarea "Isabella is fully naked in a bathtub, showing off her perky tits, hard nipples,…" at bounding box center [636, 315] width 573 height 61
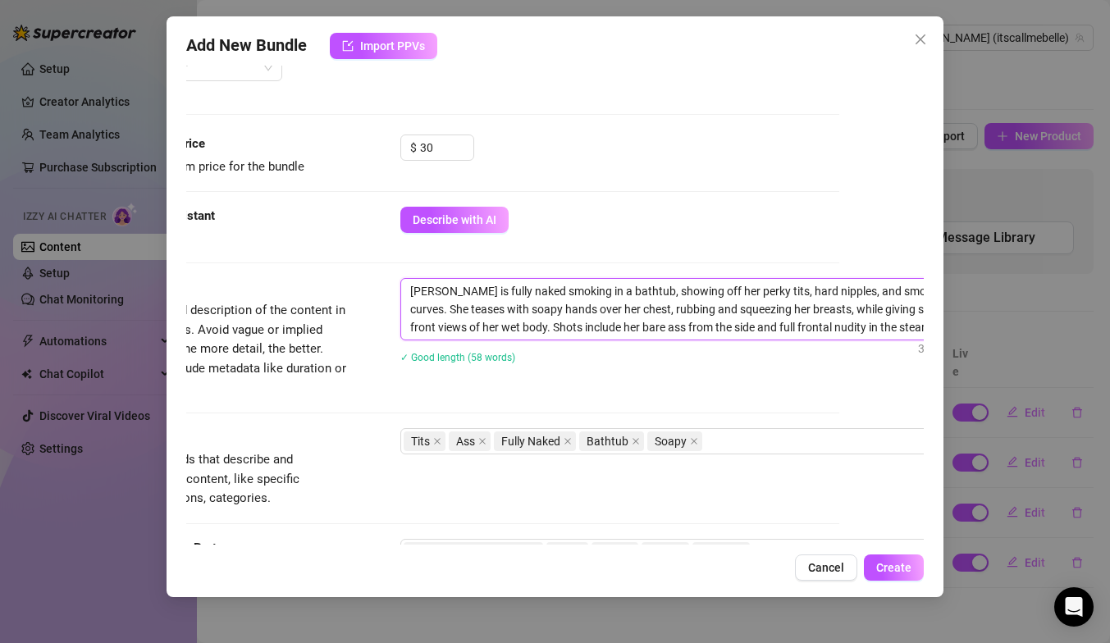
scroll to position [461, 75]
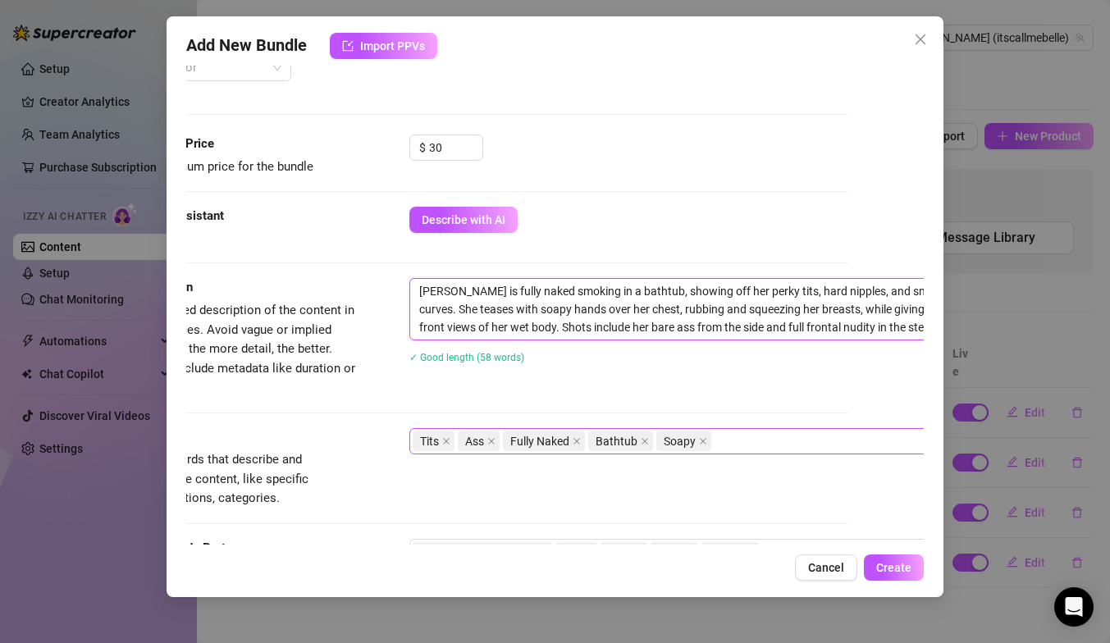
click at [770, 445] on div "Tits Ass Fully Naked Bathtub Soapy" at bounding box center [688, 441] width 550 height 23
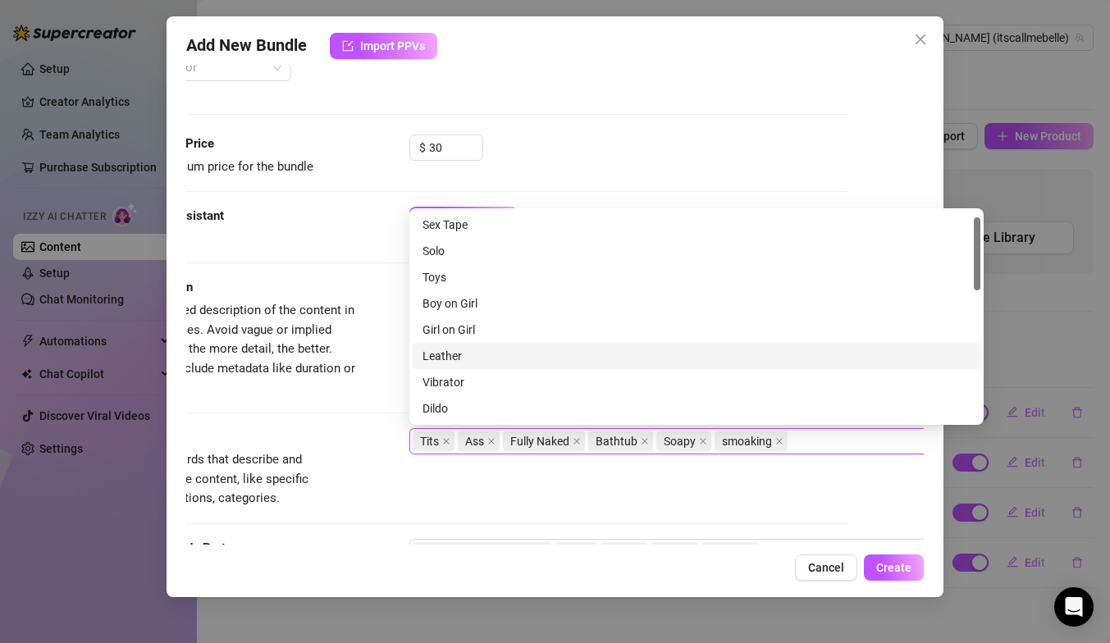
scroll to position [16, 0]
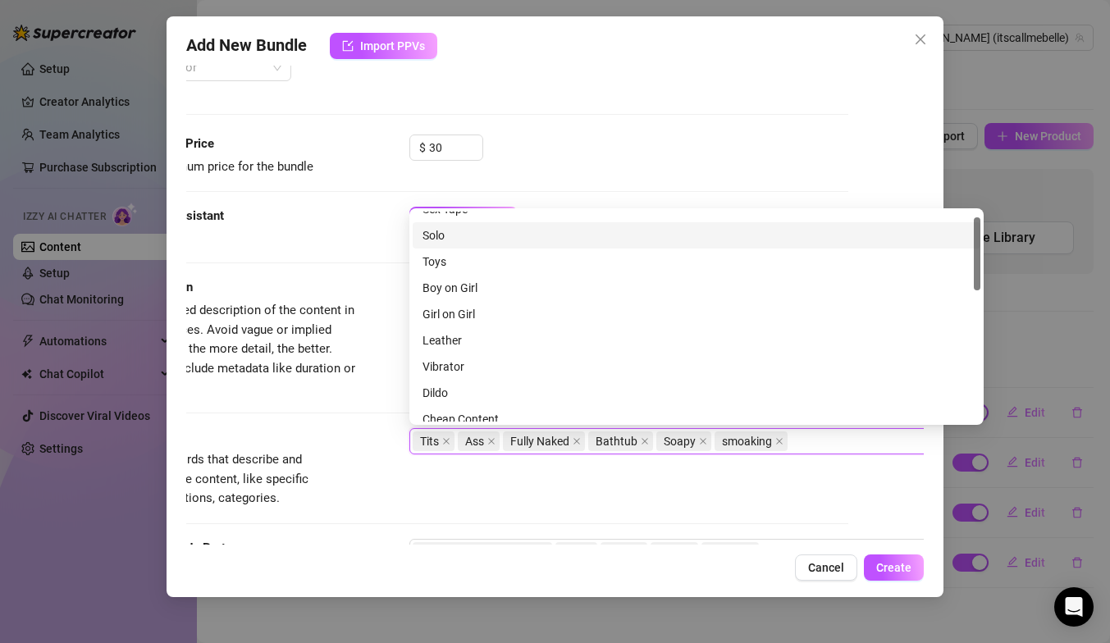
click at [616, 237] on div "Solo" at bounding box center [696, 235] width 548 height 18
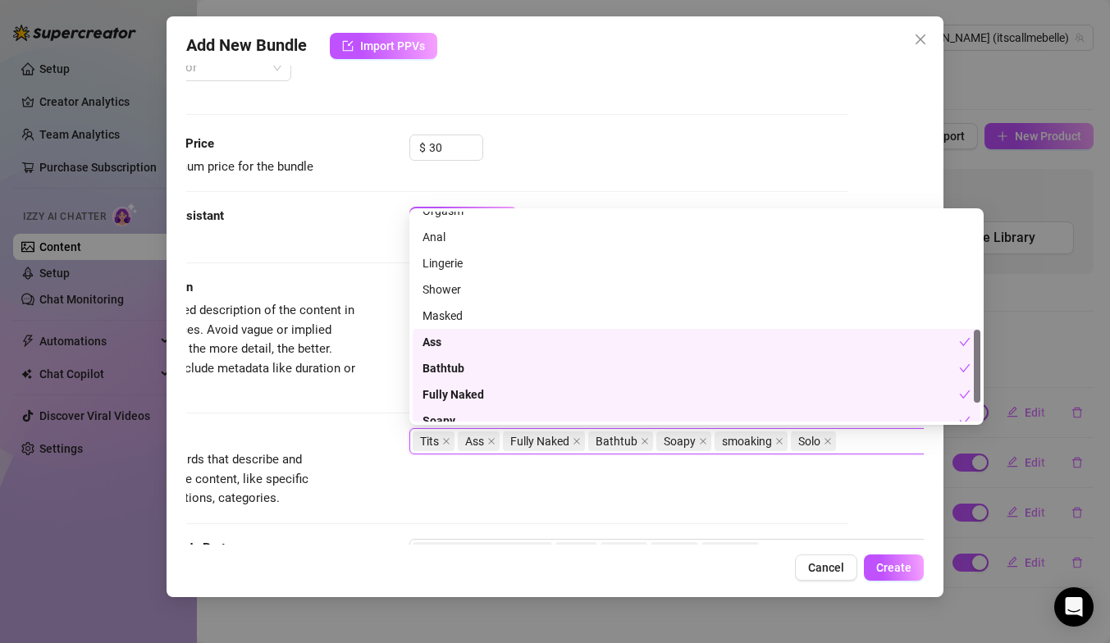
scroll to position [394, 0]
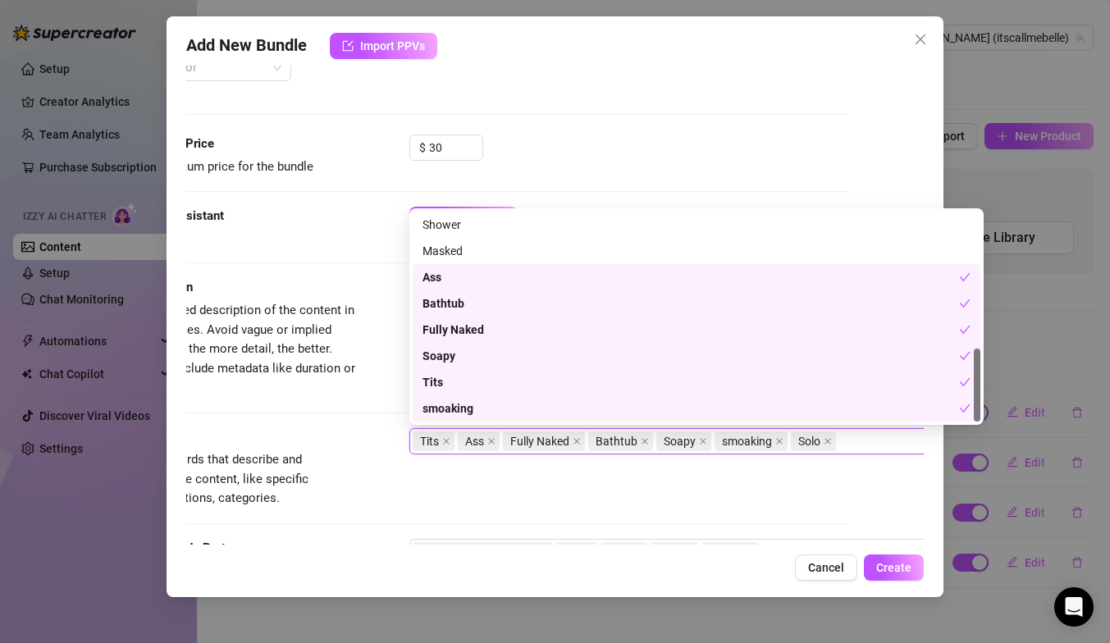
click at [707, 482] on div "Tags Simple keywords that describe and summarize the content, like specific fet…" at bounding box center [479, 468] width 737 height 80
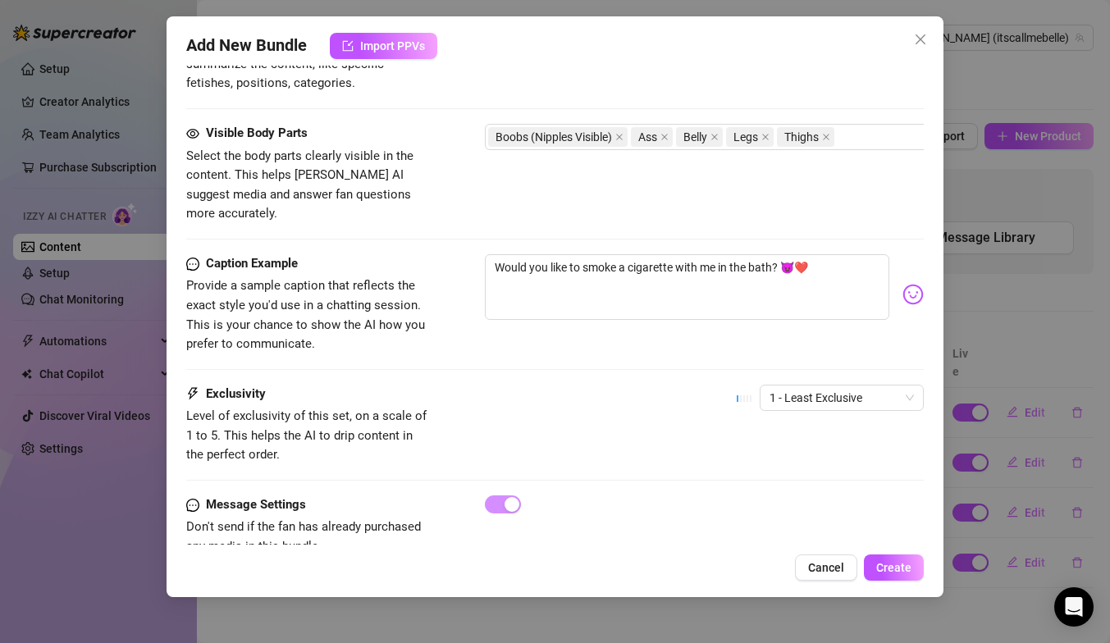
scroll to position [877, 0]
click at [793, 385] on span "1 - Least Exclusive" at bounding box center [841, 397] width 144 height 25
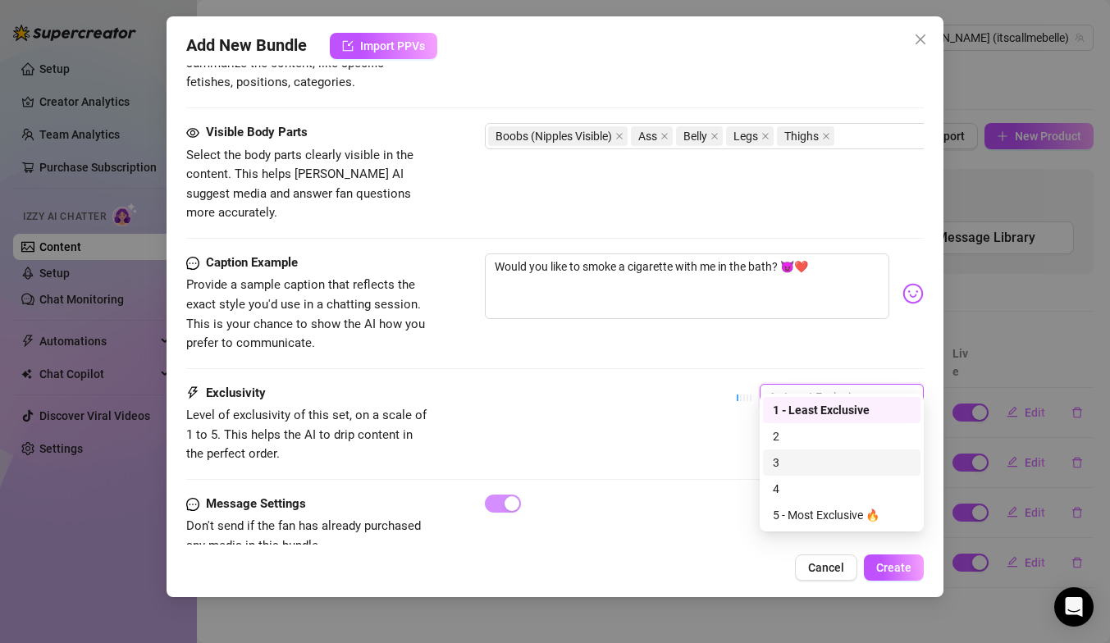
click at [808, 458] on div "3" at bounding box center [842, 463] width 138 height 18
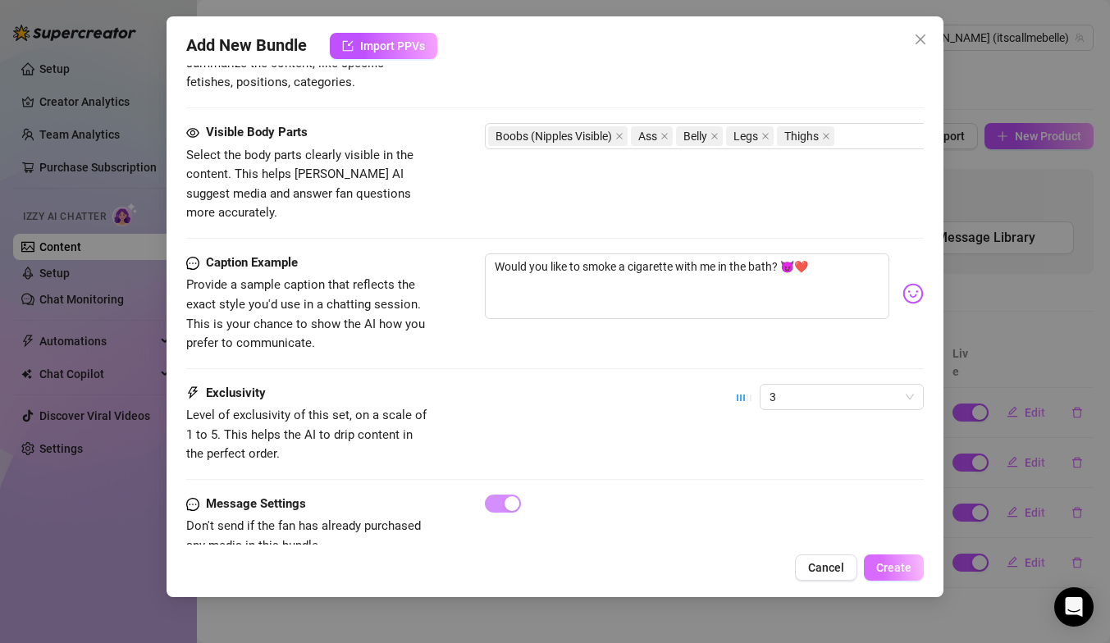
click at [891, 570] on span "Create" at bounding box center [893, 567] width 35 height 13
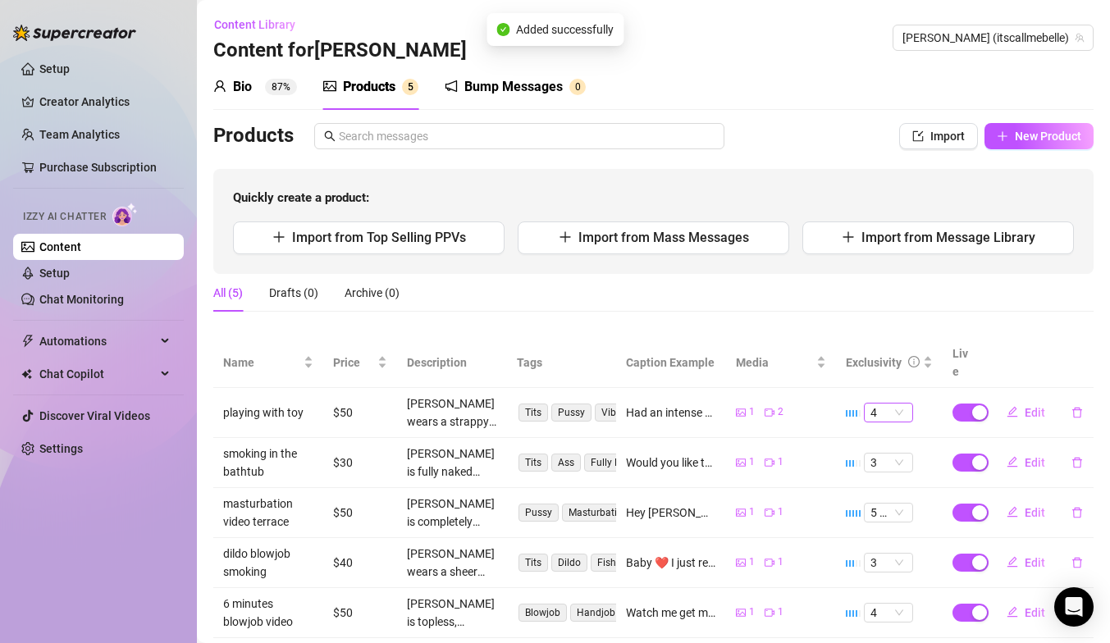
scroll to position [26, 0]
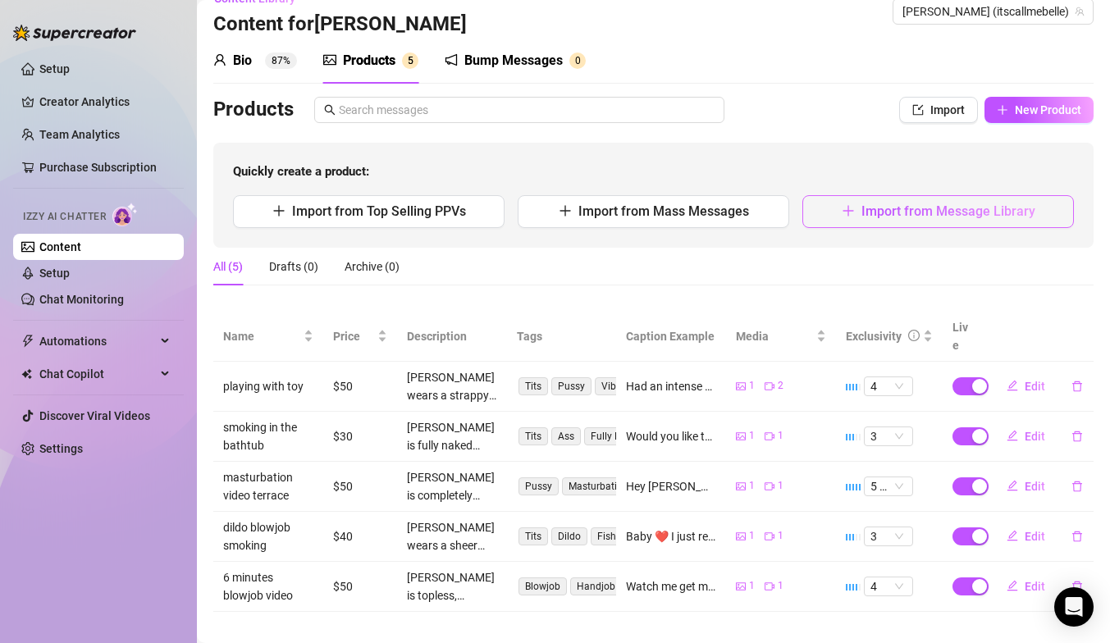
click at [884, 217] on span "Import from Message Library" at bounding box center [948, 211] width 174 height 16
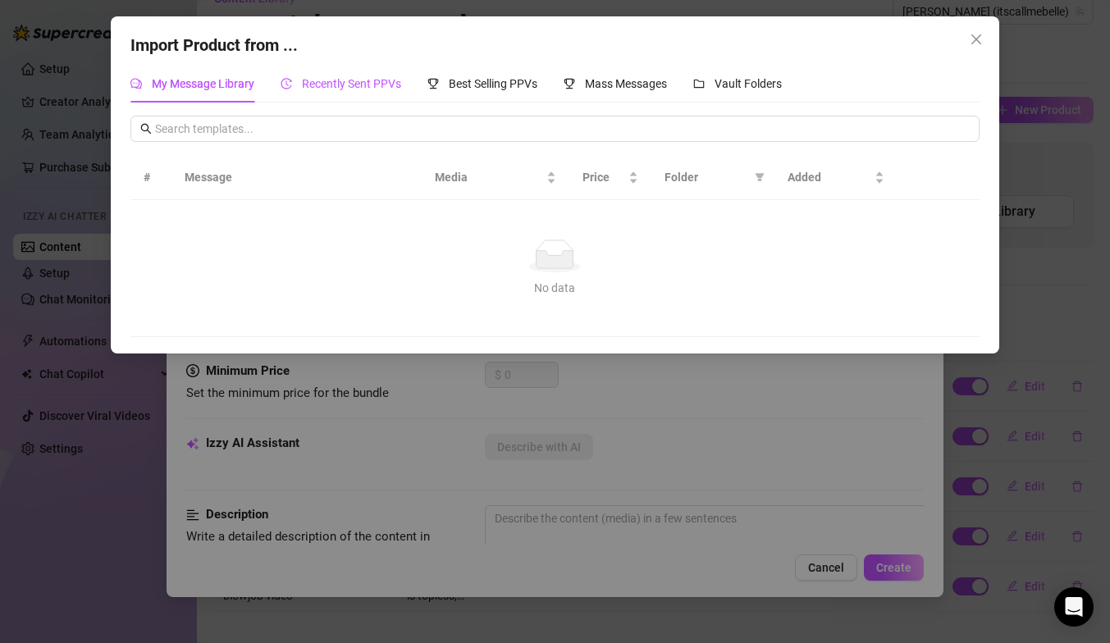
click at [377, 91] on div "Recently Sent PPVs" at bounding box center [341, 84] width 121 height 18
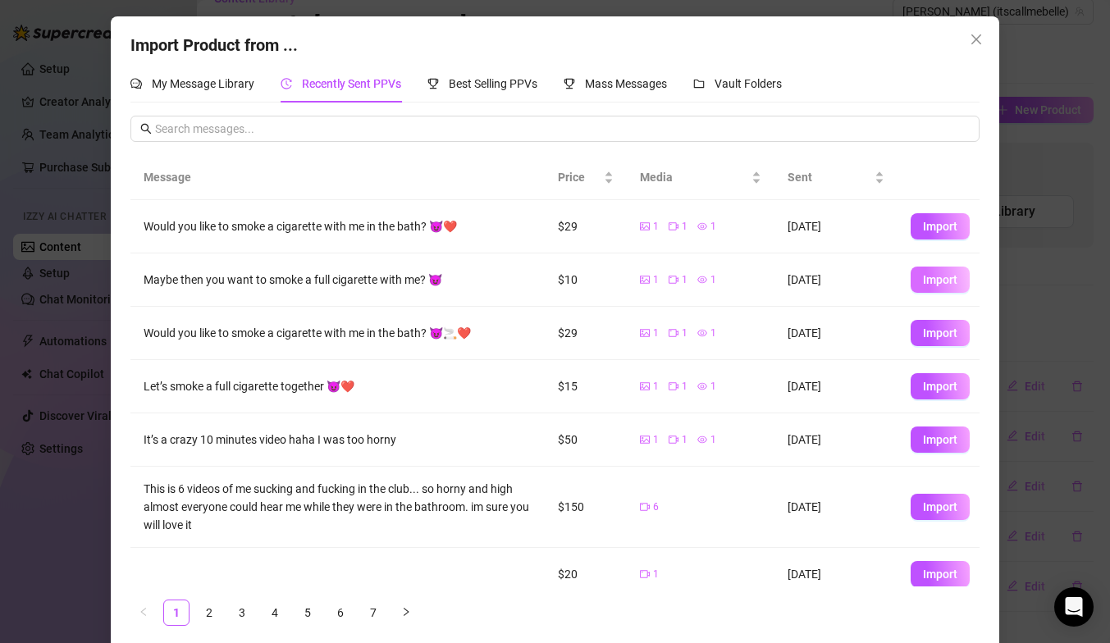
click at [937, 279] on span "Import" at bounding box center [940, 279] width 34 height 13
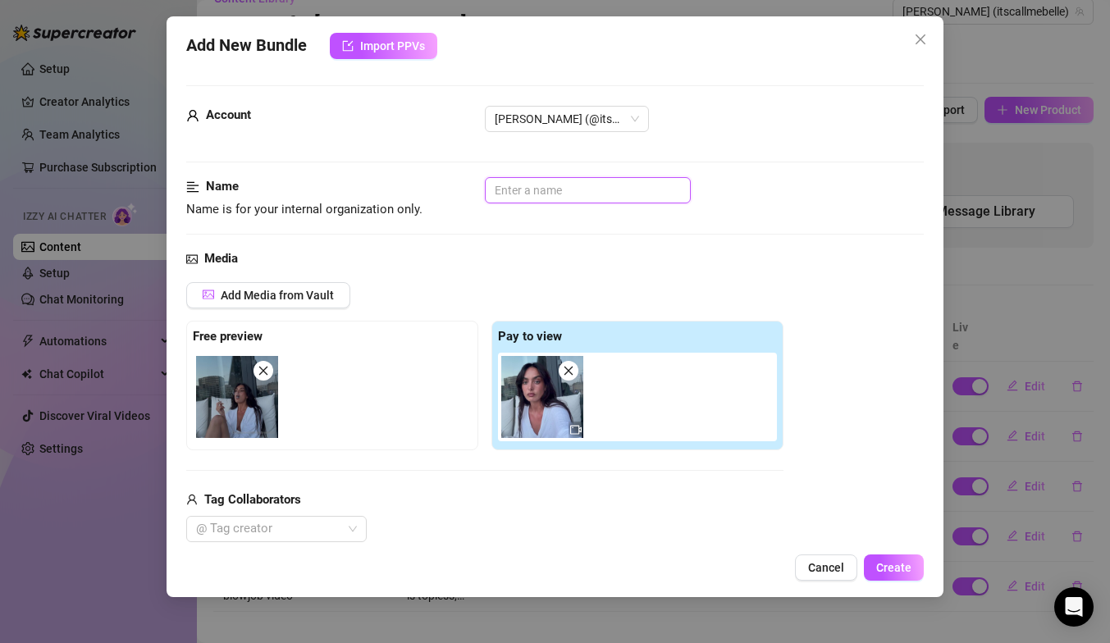
click at [598, 193] on input "text" at bounding box center [588, 190] width 206 height 26
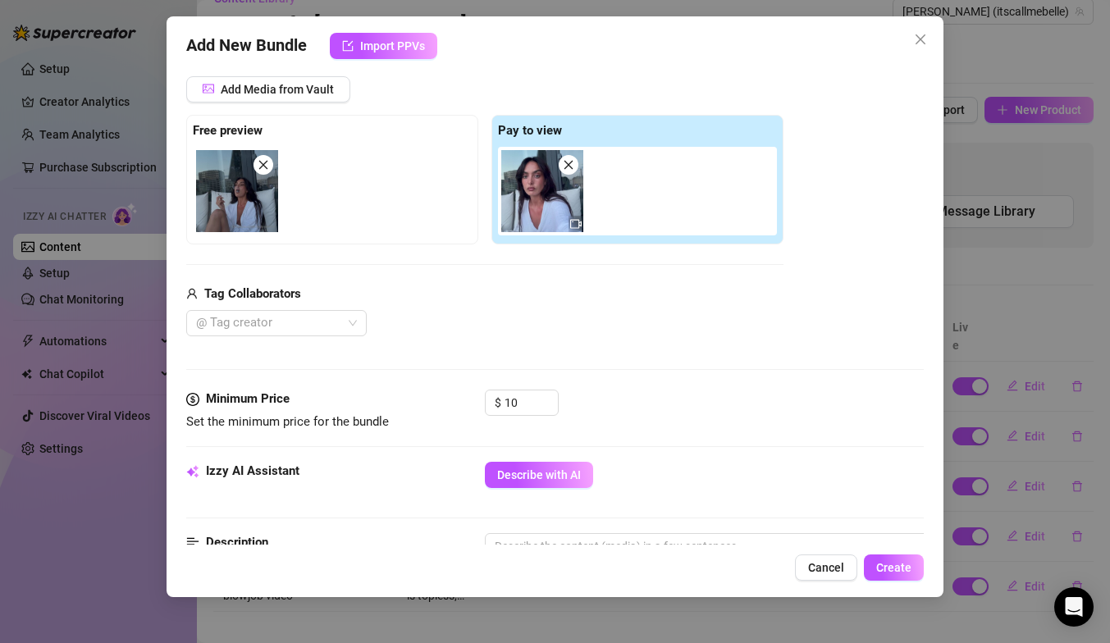
scroll to position [356, 0]
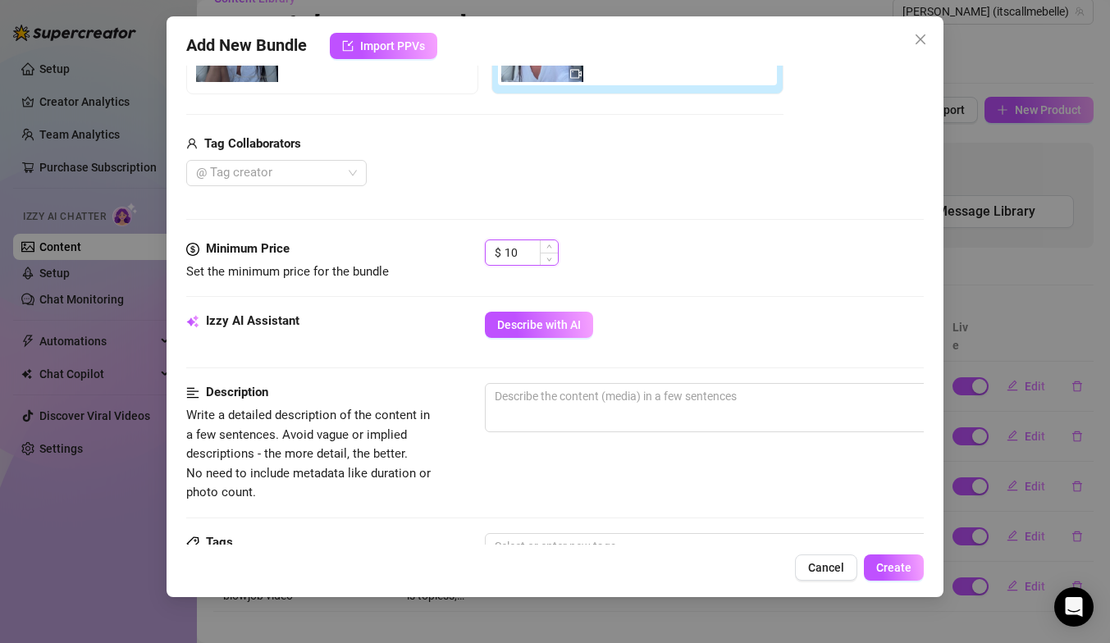
click at [523, 255] on input "10" at bounding box center [531, 252] width 53 height 25
click at [529, 313] on button "Describe with AI" at bounding box center [539, 325] width 108 height 26
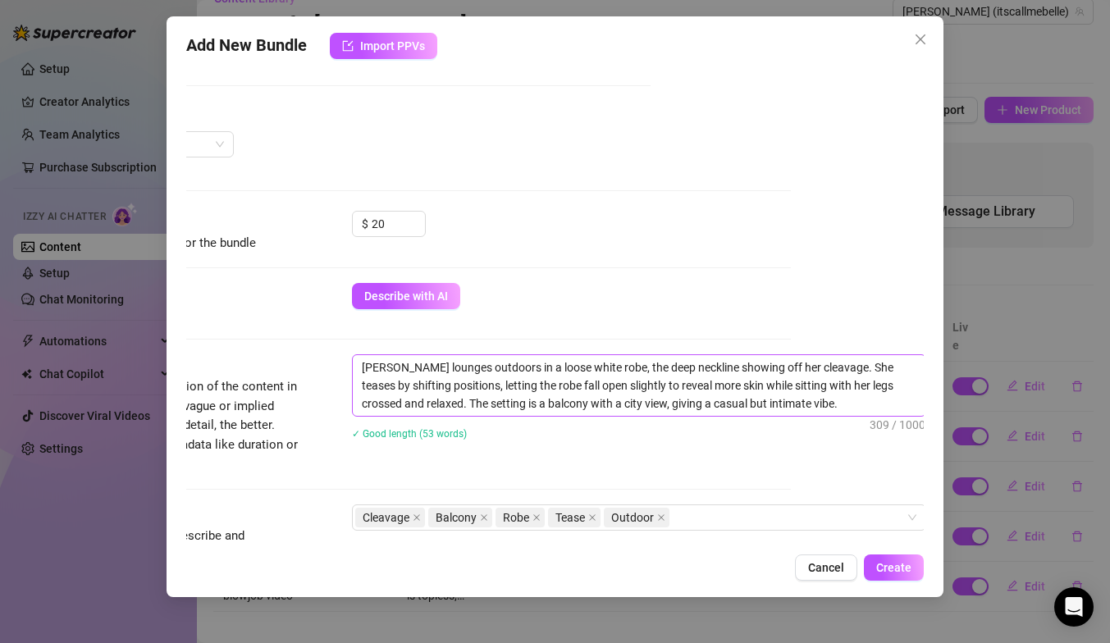
scroll to position [385, 135]
click at [490, 369] on textarea "Isabella lounges outdoors in a loose white robe, the deep neckline showing off …" at bounding box center [636, 385] width 573 height 61
drag, startPoint x: 443, startPoint y: 371, endPoint x: 405, endPoint y: 371, distance: 37.7
click at [405, 371] on textarea "Isabella lounges in her balcony a loose white robe, the deep neckline showing o…" at bounding box center [636, 385] width 573 height 61
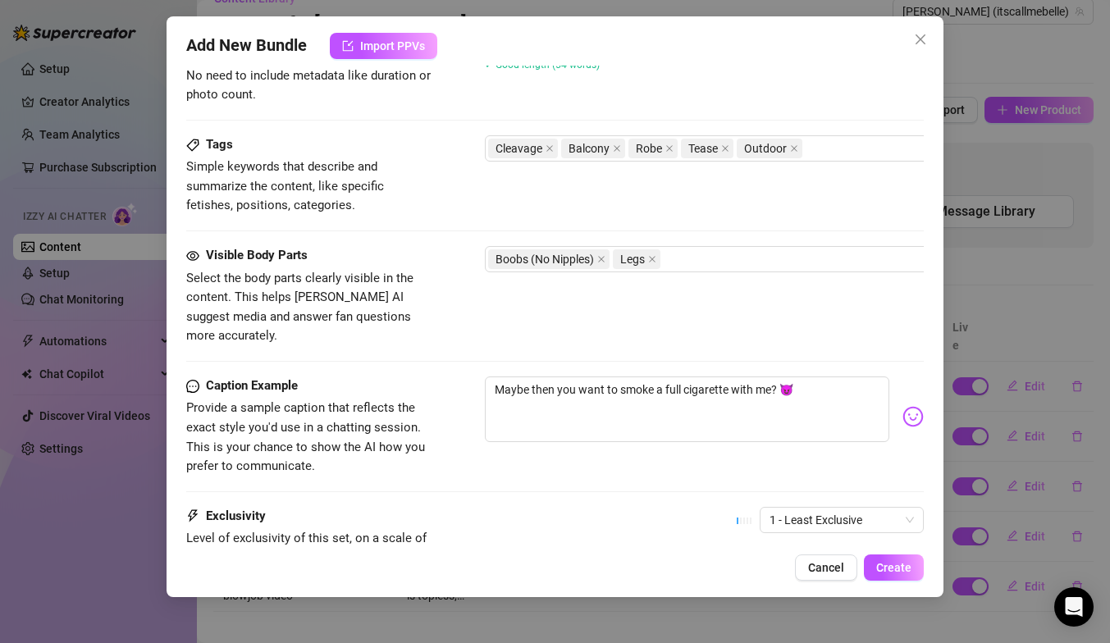
scroll to position [756, 0]
click at [775, 254] on div "Boobs (No Nipples) Legs" at bounding box center [763, 257] width 550 height 23
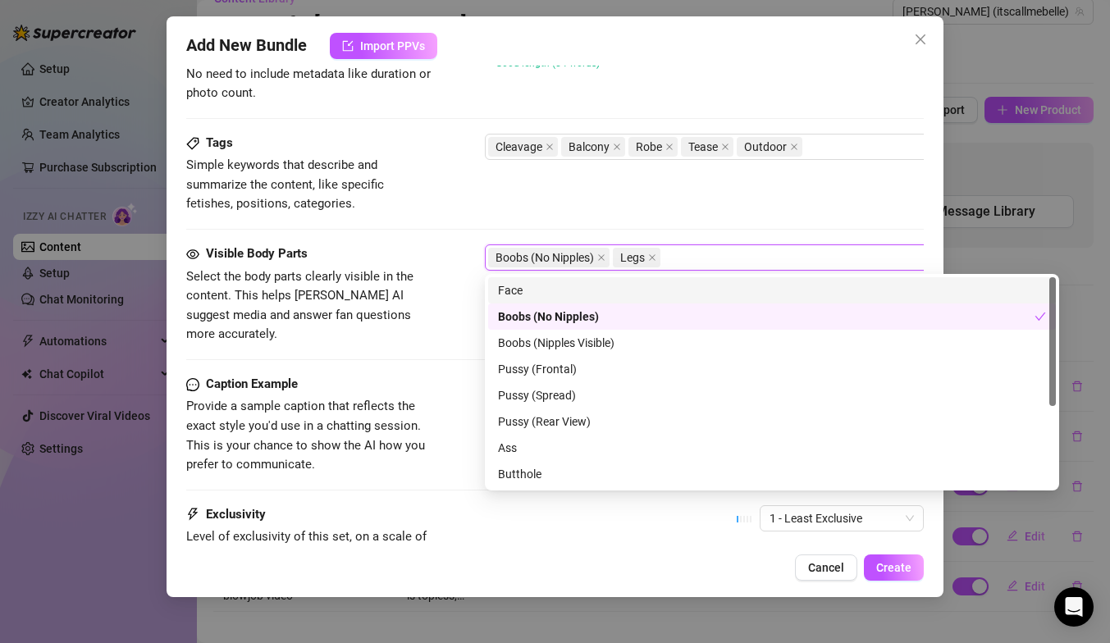
click at [684, 290] on div "Face" at bounding box center [772, 290] width 548 height 18
click at [774, 226] on div "Tags Simple keywords that describe and summarize the content, like specific fet…" at bounding box center [554, 189] width 737 height 111
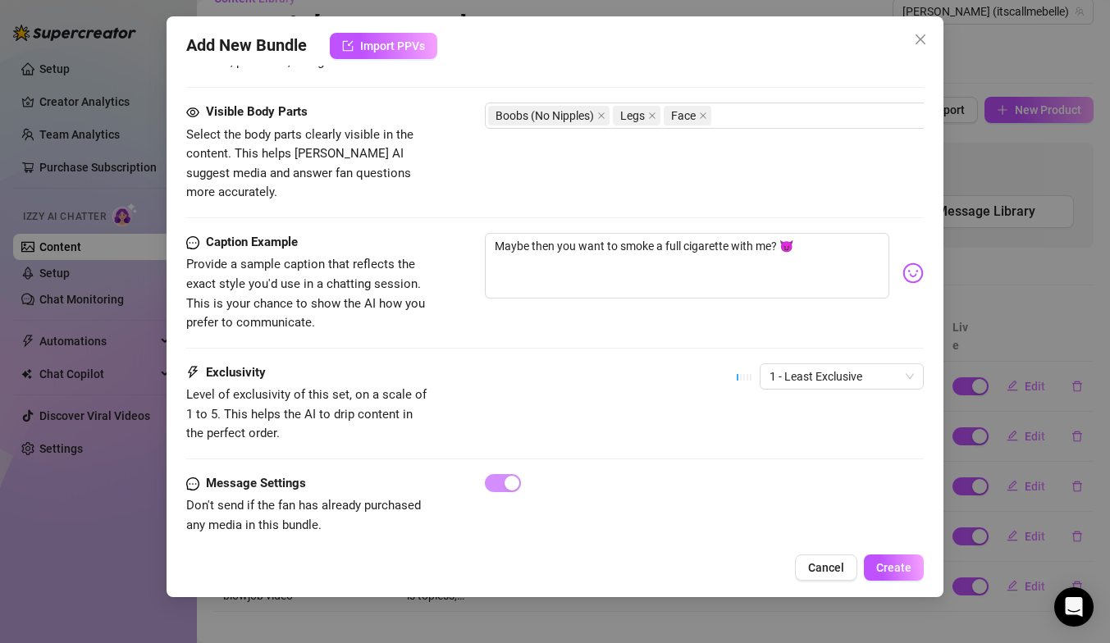
scroll to position [899, 0]
click at [893, 564] on span "Create" at bounding box center [893, 567] width 35 height 13
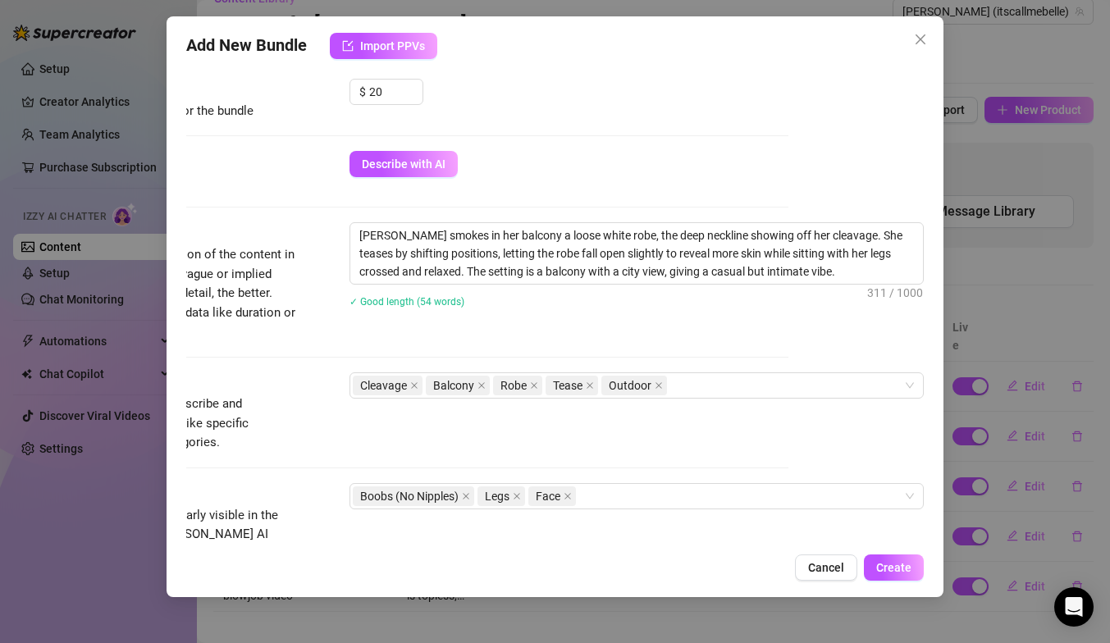
scroll to position [514, 135]
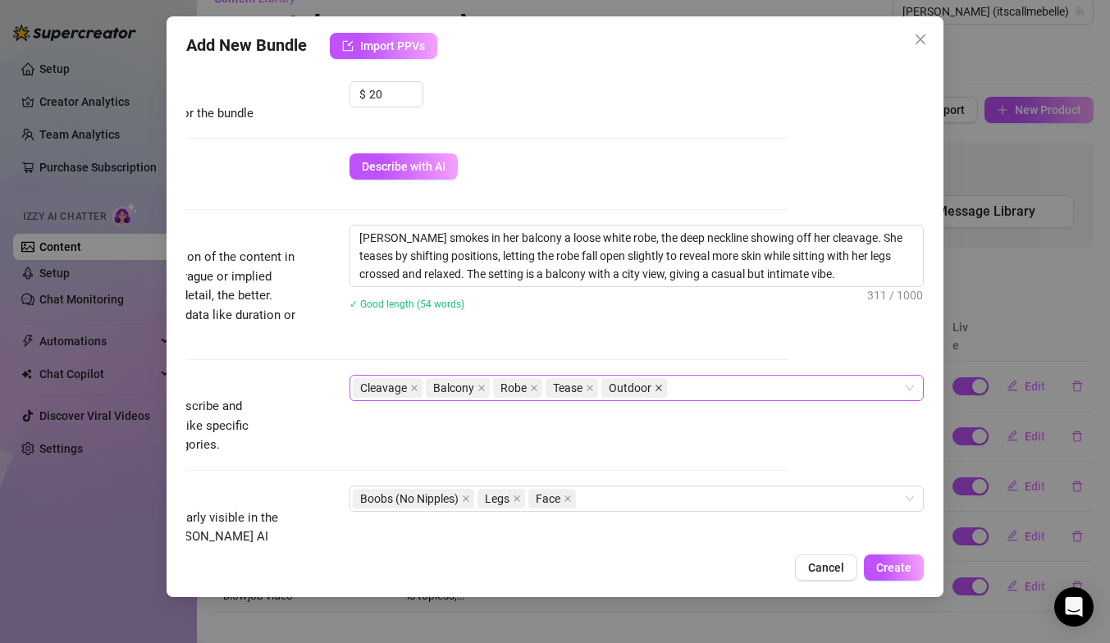
click at [659, 386] on icon "close" at bounding box center [658, 388] width 7 height 7
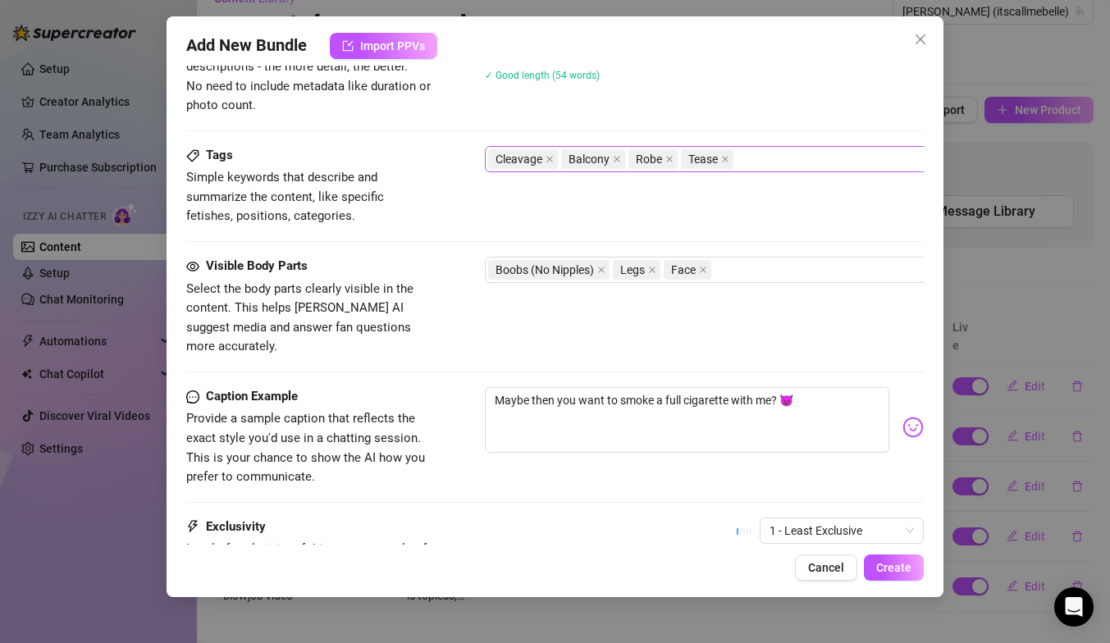
scroll to position [899, 0]
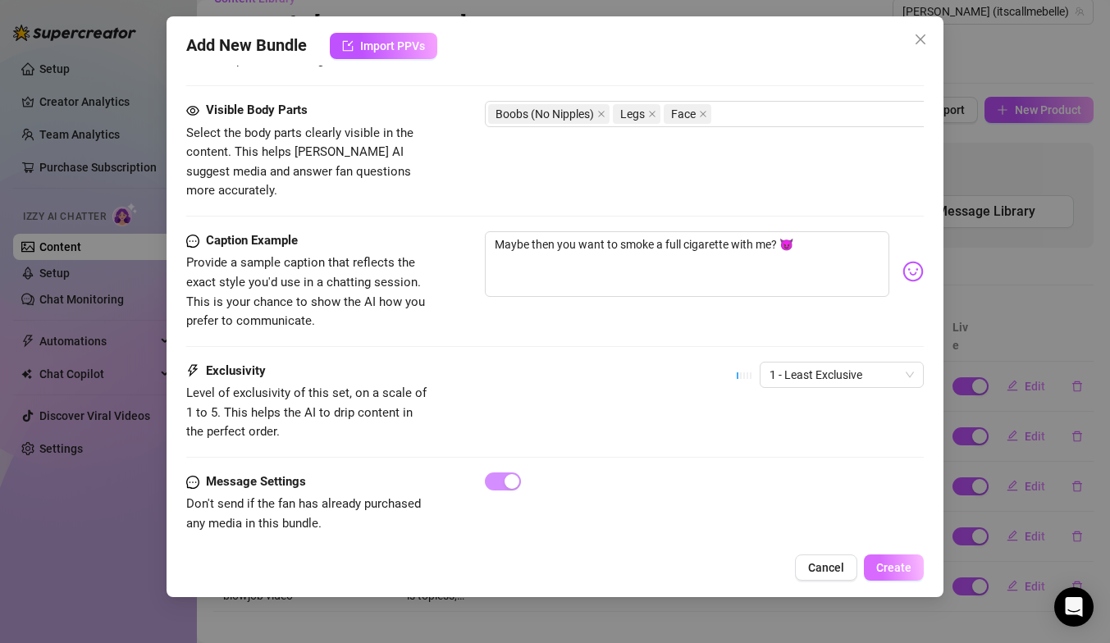
click at [902, 576] on button "Create" at bounding box center [894, 568] width 60 height 26
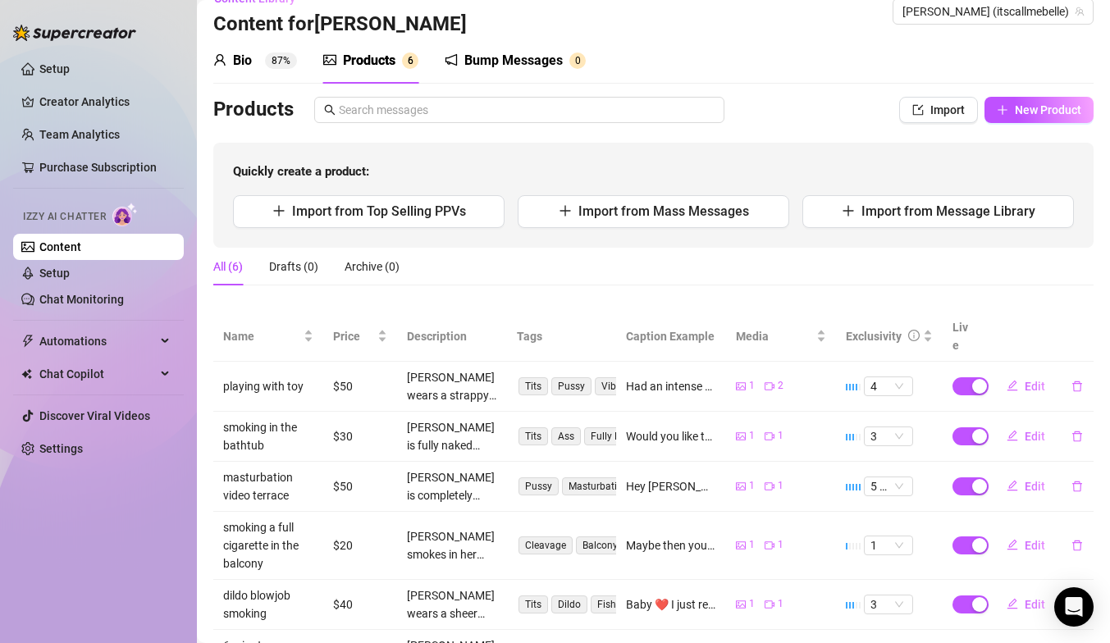
scroll to position [94, 0]
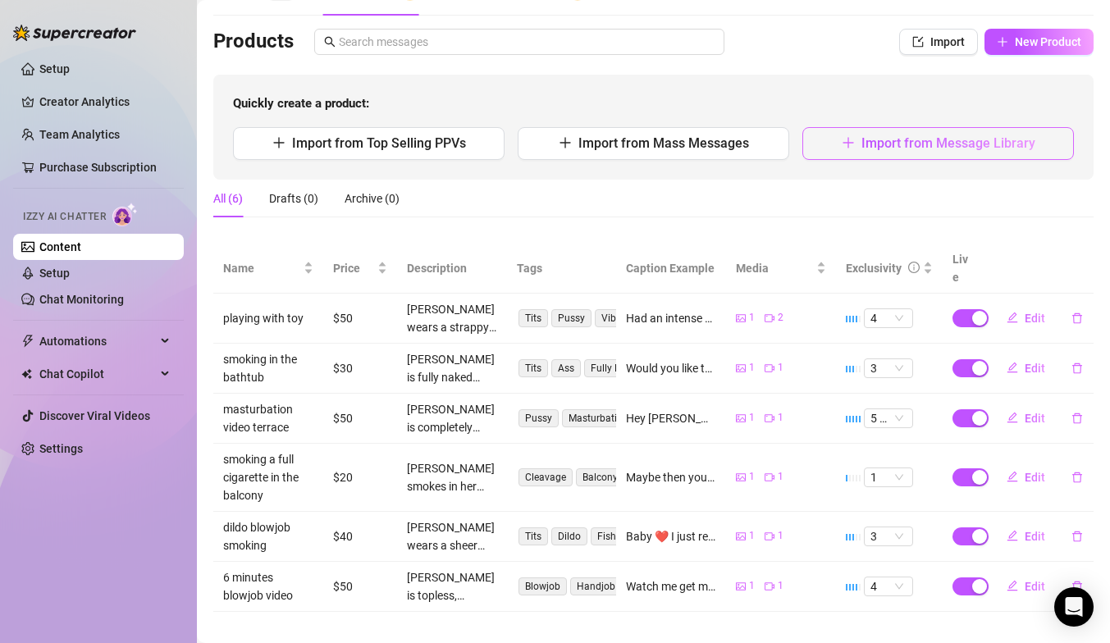
click at [938, 144] on span "Import from Message Library" at bounding box center [948, 143] width 174 height 16
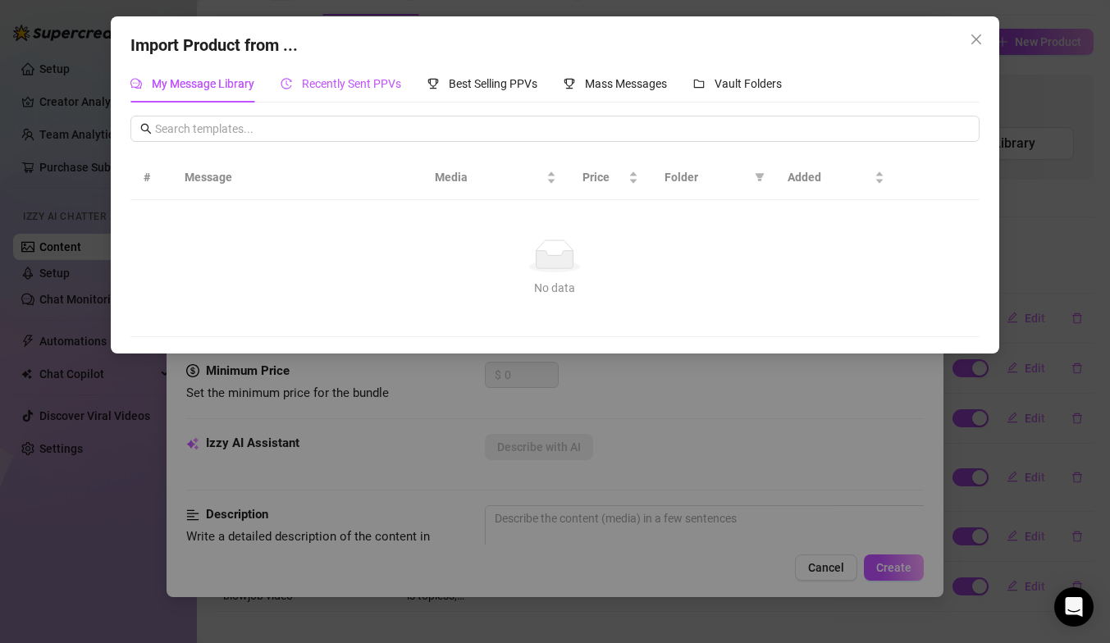
click at [355, 84] on span "Recently Sent PPVs" at bounding box center [351, 83] width 99 height 13
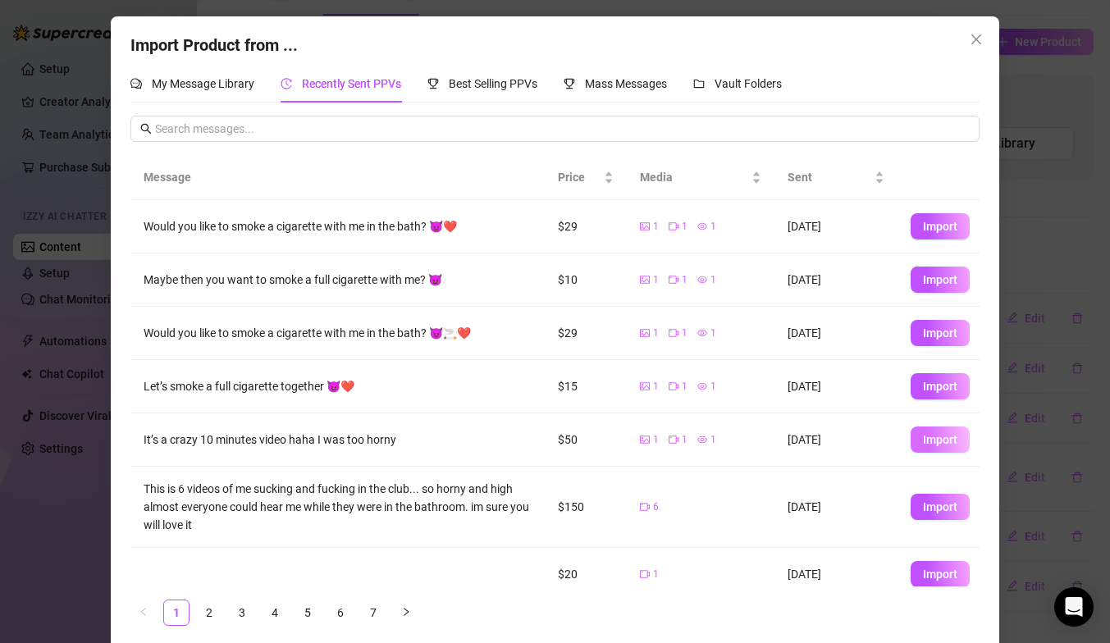
click at [938, 447] on button "Import" at bounding box center [940, 440] width 59 height 26
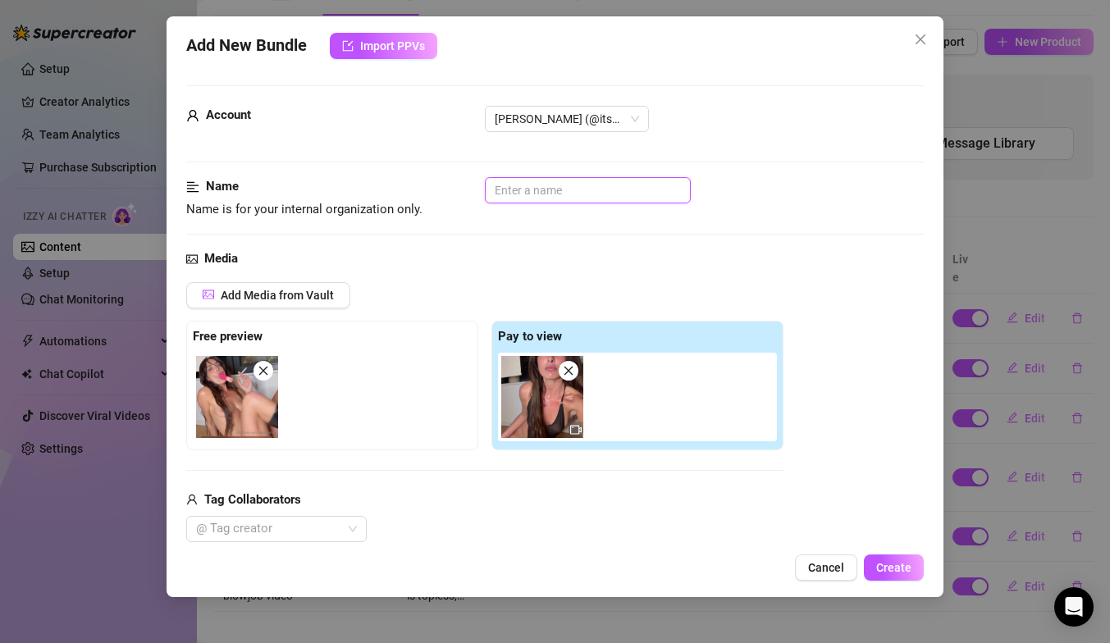
click at [589, 203] on input "text" at bounding box center [588, 190] width 206 height 26
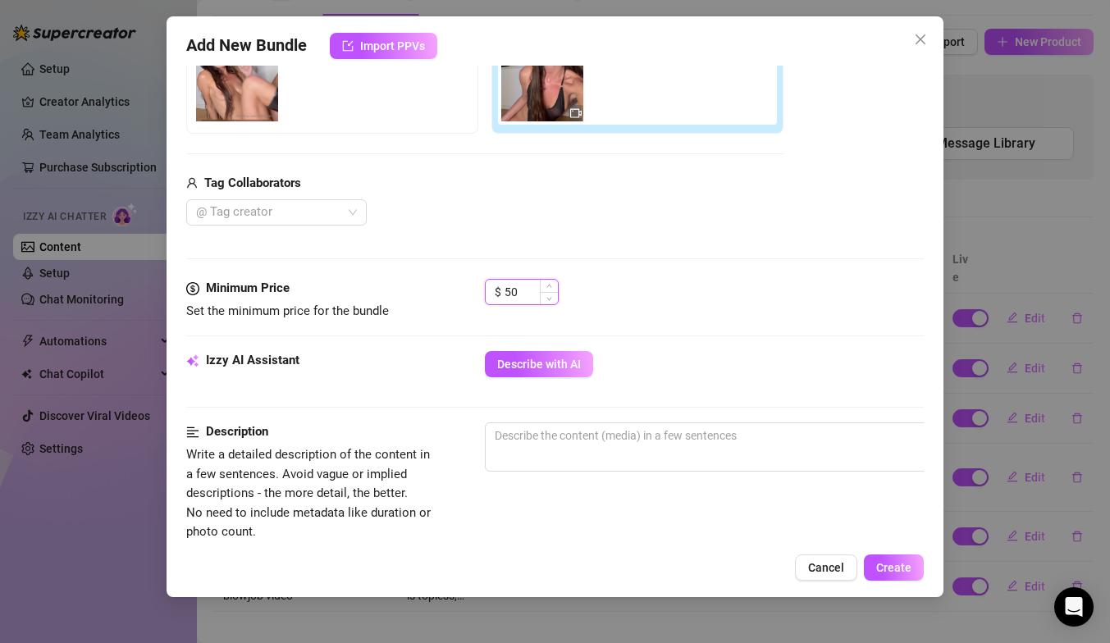
scroll to position [0, 0]
click at [527, 295] on input "50" at bounding box center [531, 292] width 53 height 25
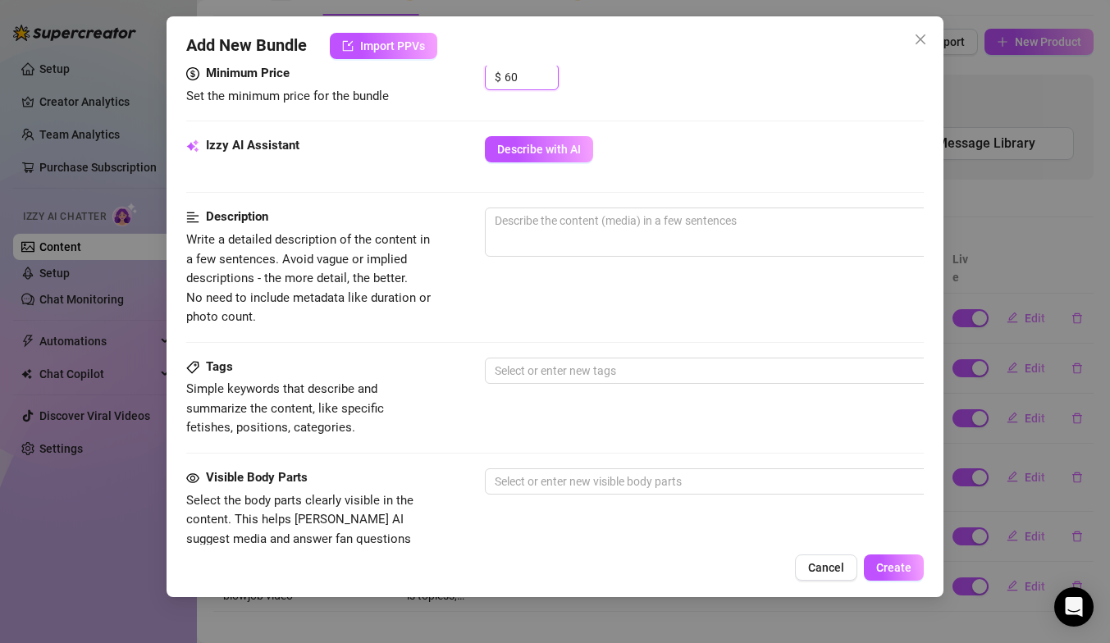
scroll to position [533, 0]
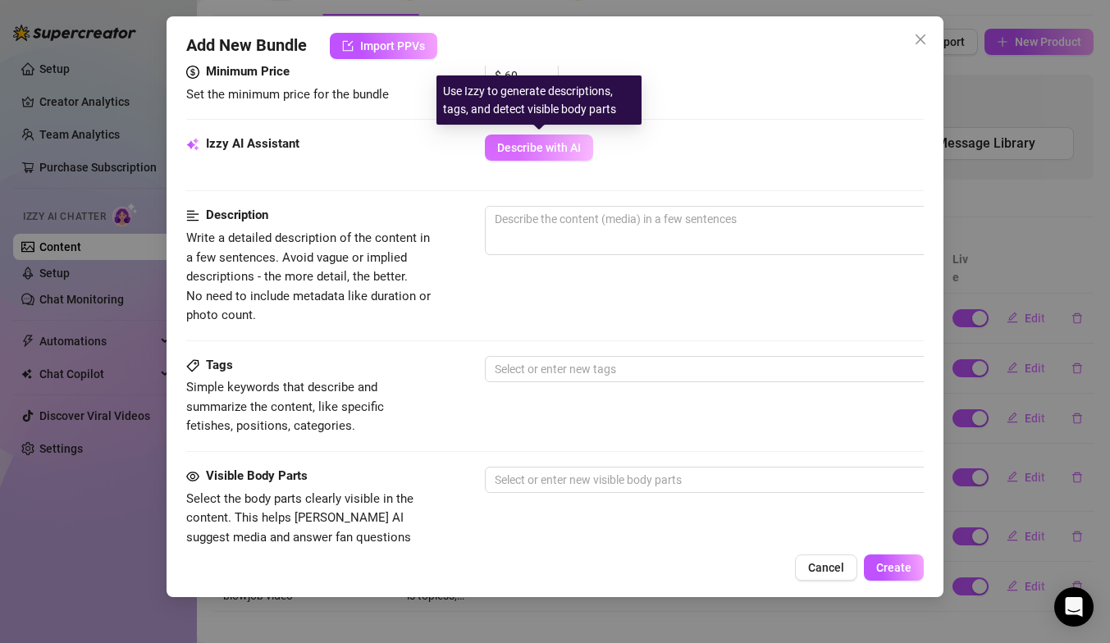
click at [573, 149] on span "Describe with AI" at bounding box center [539, 147] width 84 height 13
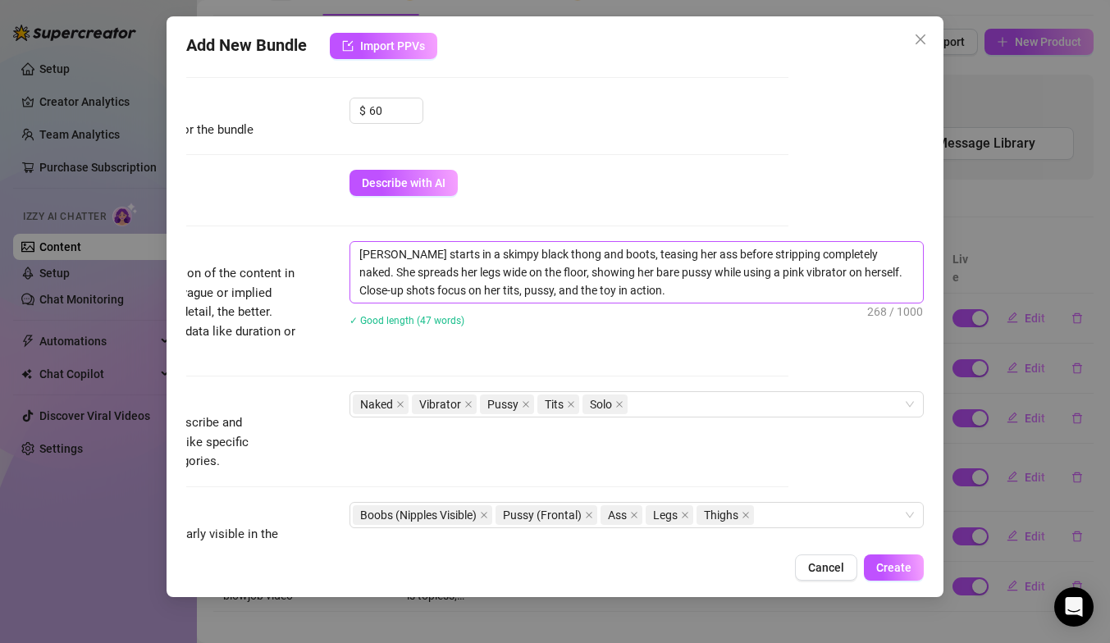
scroll to position [496, 135]
click at [401, 256] on textarea "Isabella starts in a skimpy black thong and boots, teasing her ass before strip…" at bounding box center [636, 274] width 573 height 61
drag, startPoint x: 490, startPoint y: 254, endPoint x: 462, endPoint y: 253, distance: 27.9
click at [462, 253] on textarea "Isabella is smoking starts in a skimpy black thong and boots, teasing her ass b…" at bounding box center [636, 274] width 573 height 61
click at [688, 296] on textarea "Isabella is smoking in a skimpy black thong and boots, teasing her ass before s…" at bounding box center [636, 274] width 573 height 61
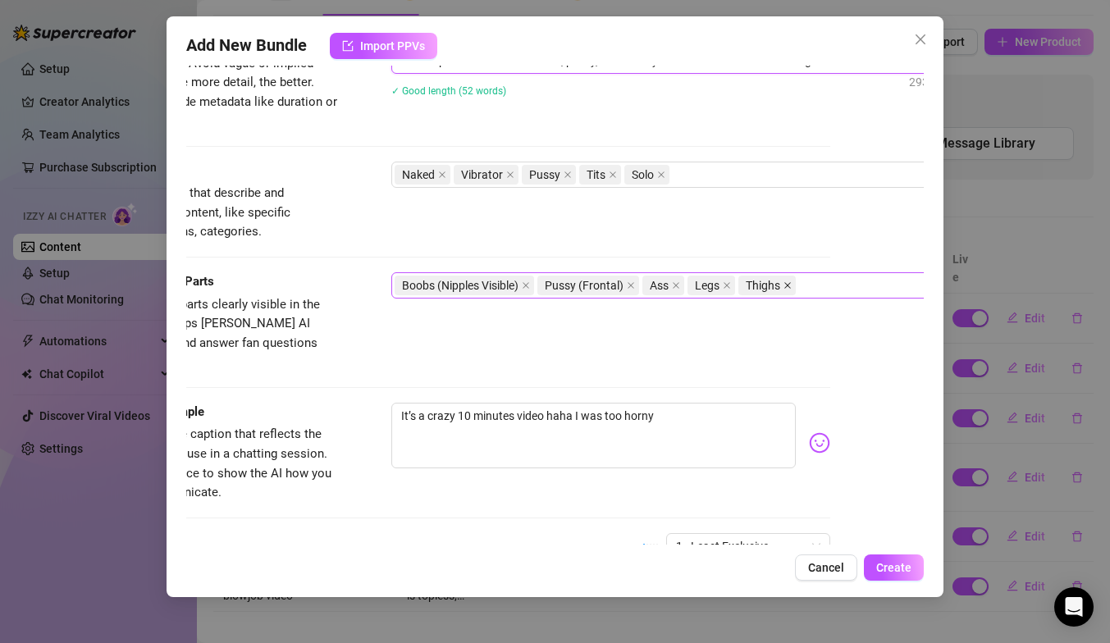
scroll to position [728, 66]
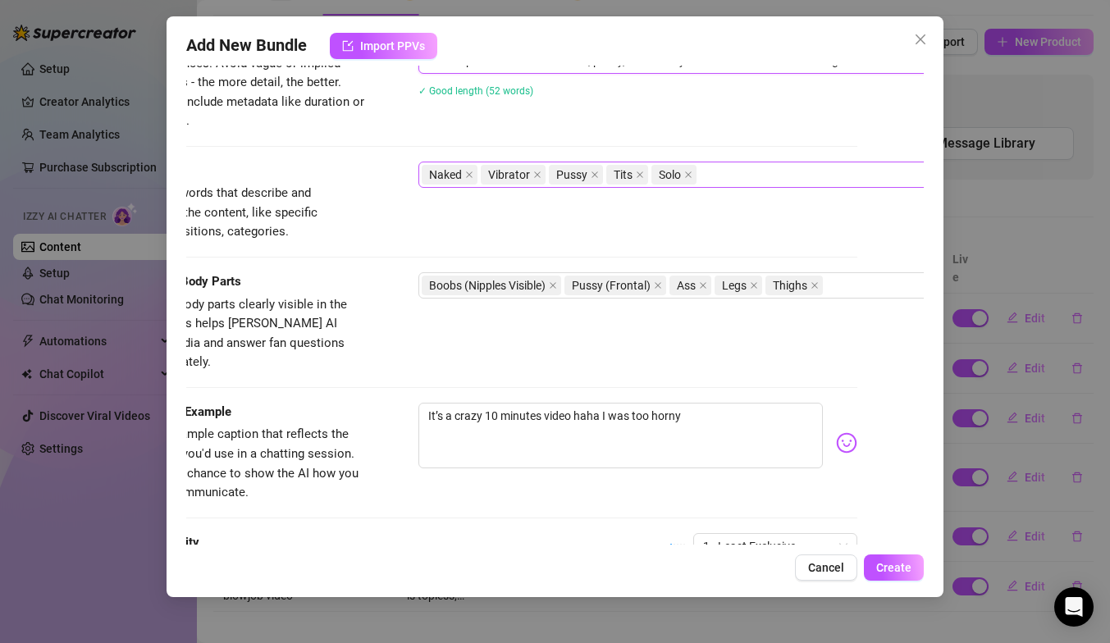
click at [782, 171] on div "Naked Vibrator Pussy Tits Solo" at bounding box center [697, 174] width 550 height 23
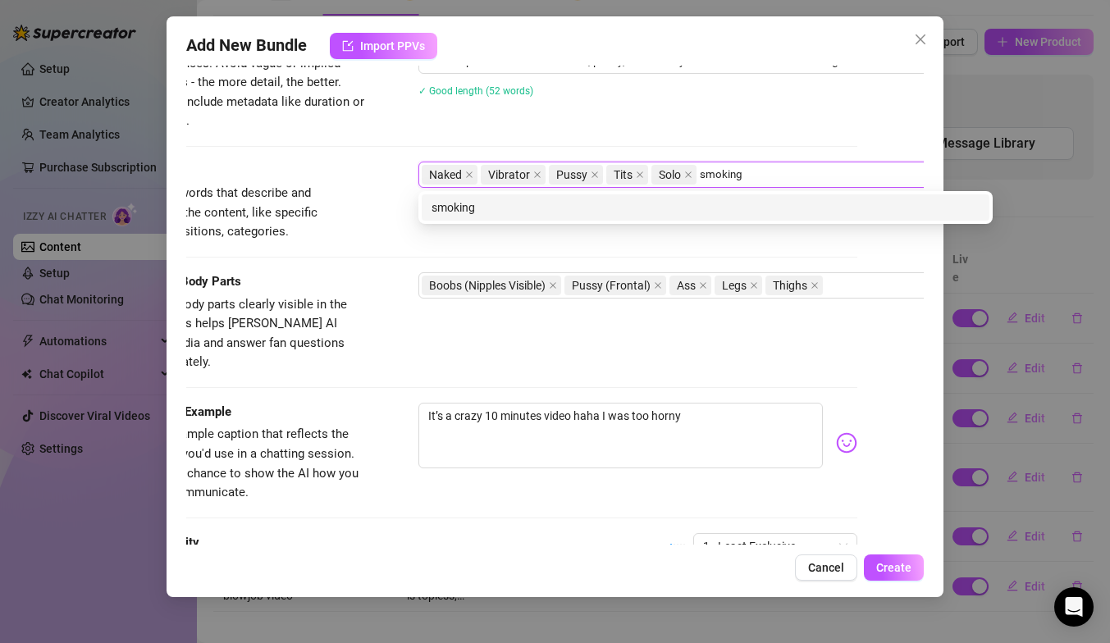
click at [714, 207] on div "smoking" at bounding box center [705, 208] width 548 height 18
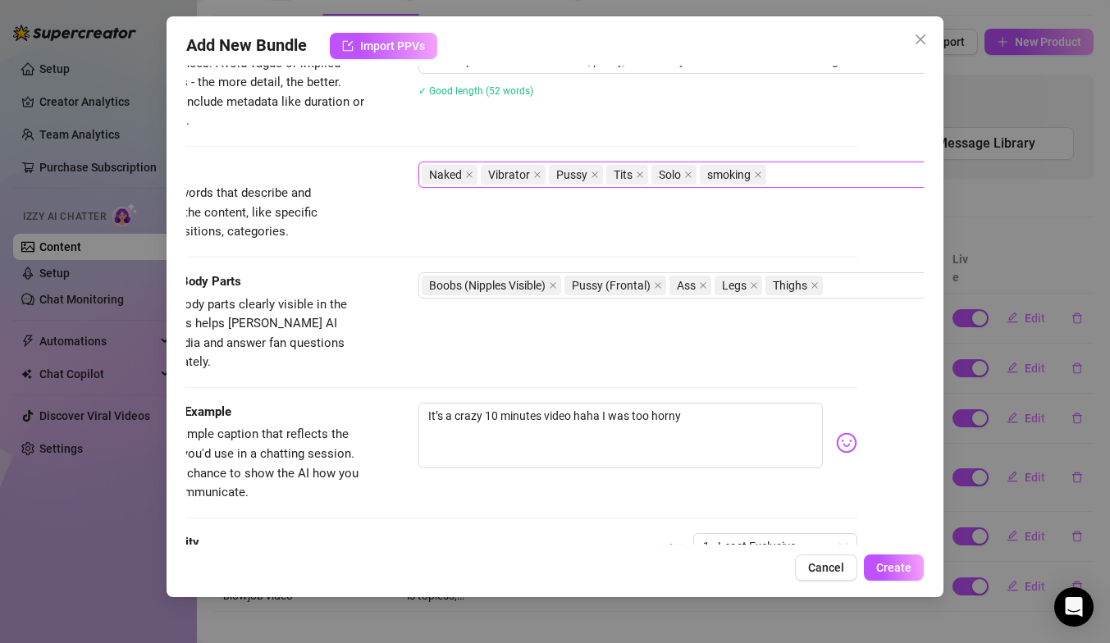
click at [808, 168] on div "Naked Vibrator Pussy Tits Solo smoking" at bounding box center [697, 174] width 550 height 23
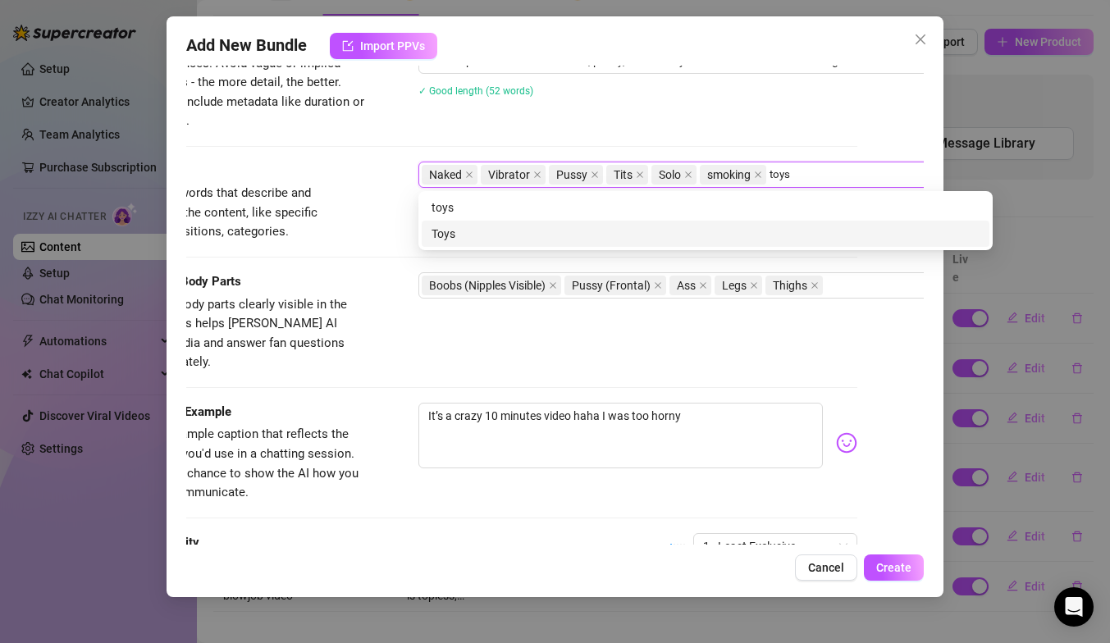
click at [747, 231] on div "Toys" at bounding box center [705, 234] width 548 height 18
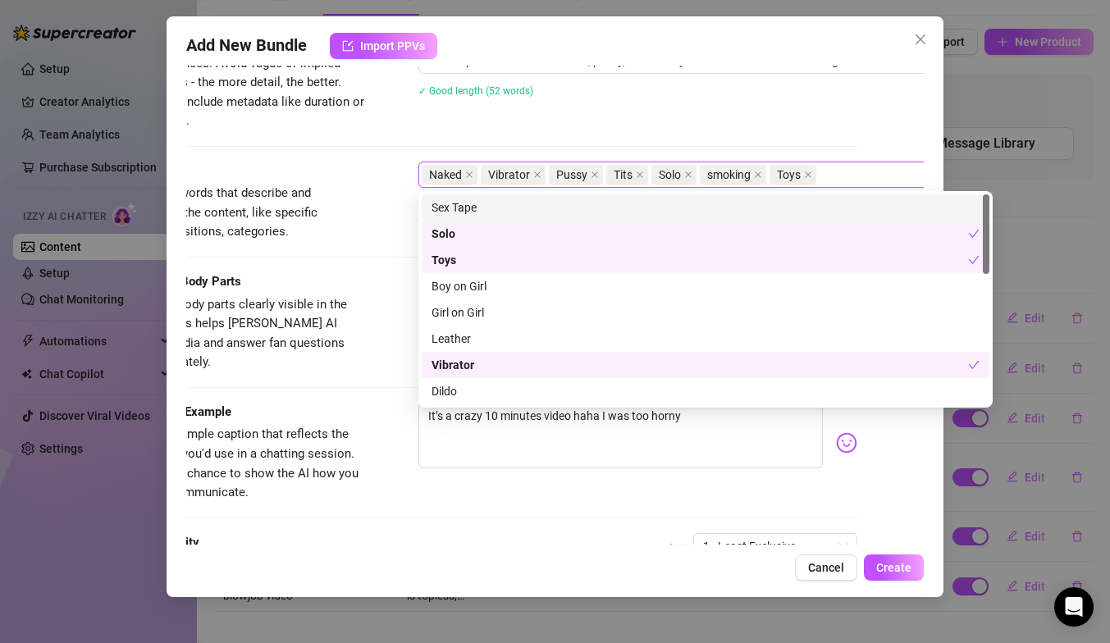
click at [831, 130] on div "Description Write a detailed description of the content in a few sentences. Avo…" at bounding box center [488, 85] width 737 height 149
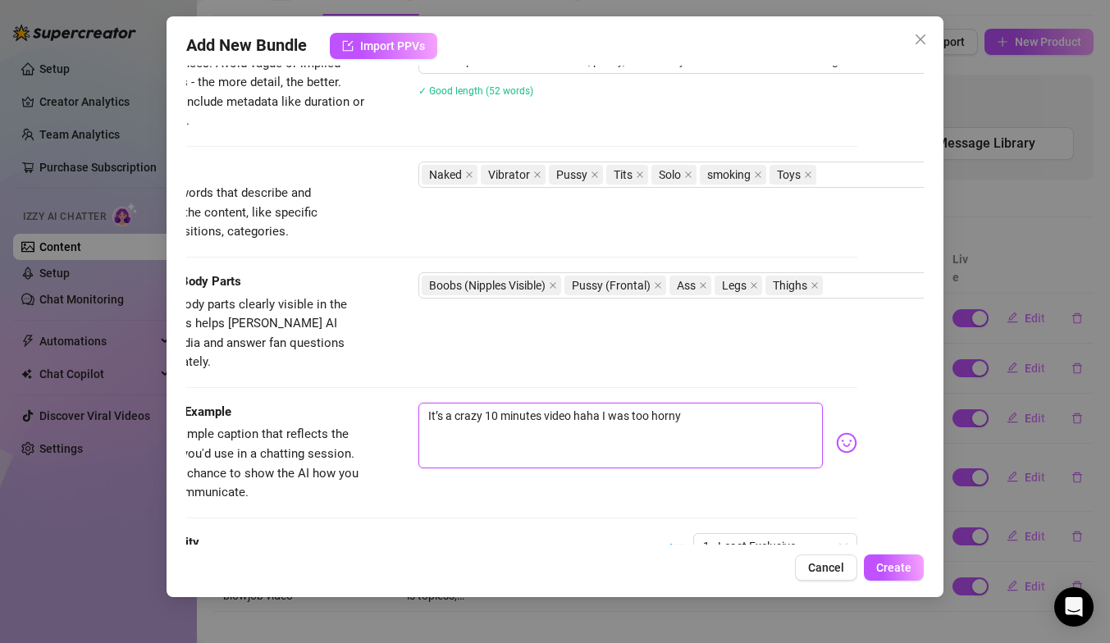
click at [715, 413] on textarea "It’s a crazy 10 minutes video haha I was too horny" at bounding box center [620, 436] width 404 height 66
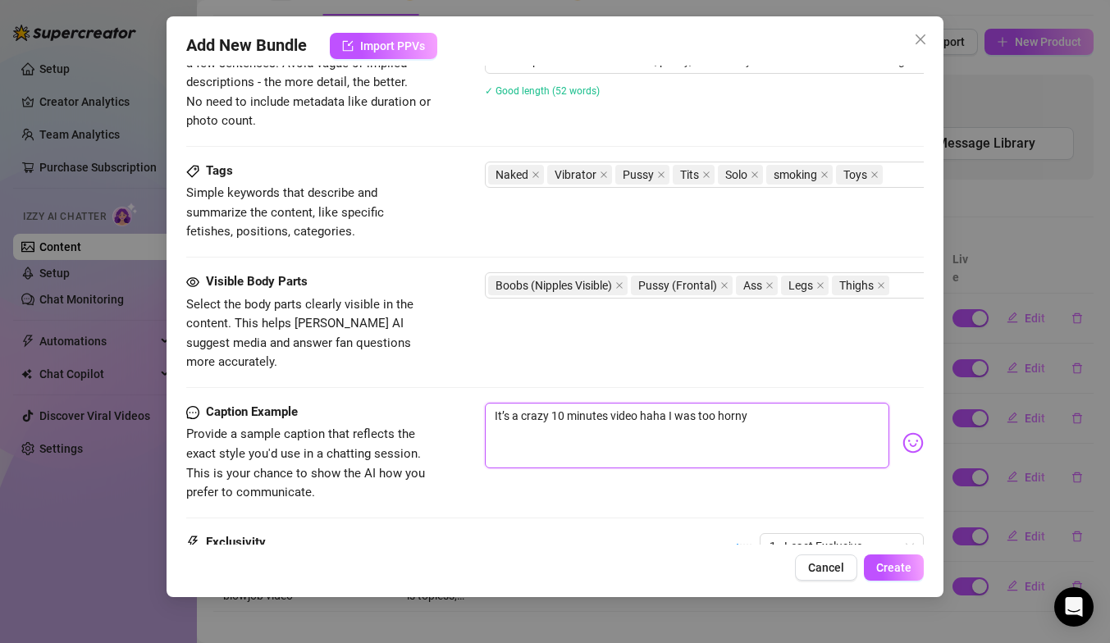
drag, startPoint x: 790, startPoint y: 409, endPoint x: 434, endPoint y: 349, distance: 360.9
click at [434, 349] on form "Account Isabella (@itscallmebelle) Name Name is for your internal organization …" at bounding box center [554, 47] width 737 height 1378
click at [834, 403] on textarea "I think you would love to see this... 10 minutes of me smoking and playing with…" at bounding box center [687, 436] width 404 height 66
drag, startPoint x: 742, startPoint y: 422, endPoint x: 649, endPoint y: 415, distance: 92.9
click at [649, 415] on textarea "I think you would love to see this... 10 minutes of me smoking, masturbating an…" at bounding box center [687, 436] width 404 height 66
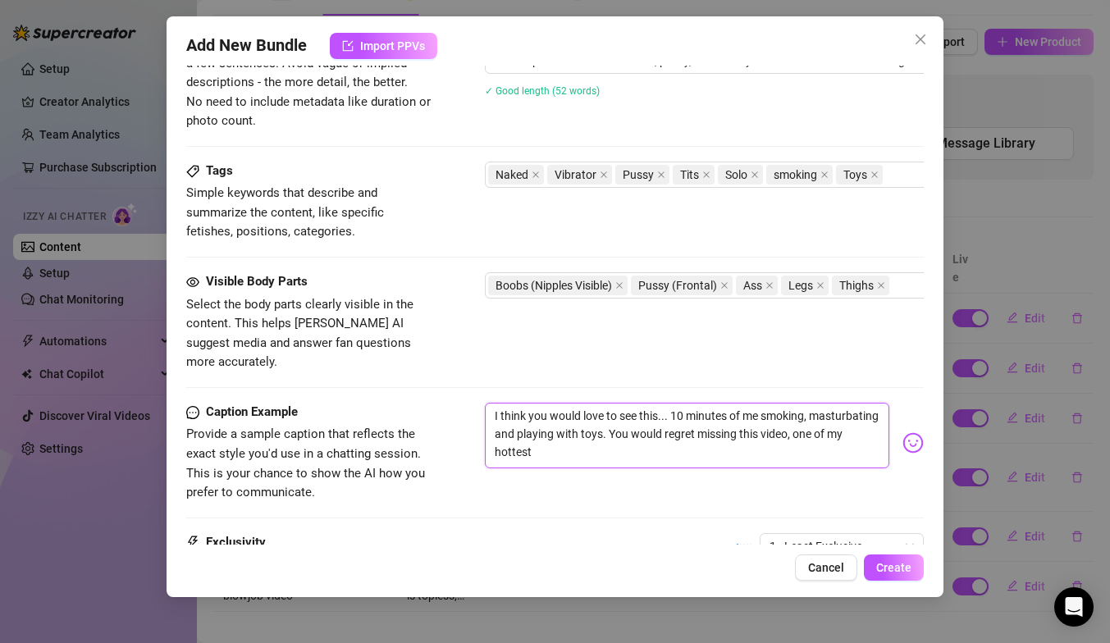
drag, startPoint x: 859, startPoint y: 414, endPoint x: 833, endPoint y: 413, distance: 25.4
click at [833, 413] on textarea "I think you would love to see this... 10 minutes of me smoking, masturbating an…" at bounding box center [687, 436] width 404 height 66
click at [749, 441] on textarea "I think you would love to see this... 10 minutes of me smoking, masturbating an…" at bounding box center [687, 436] width 404 height 66
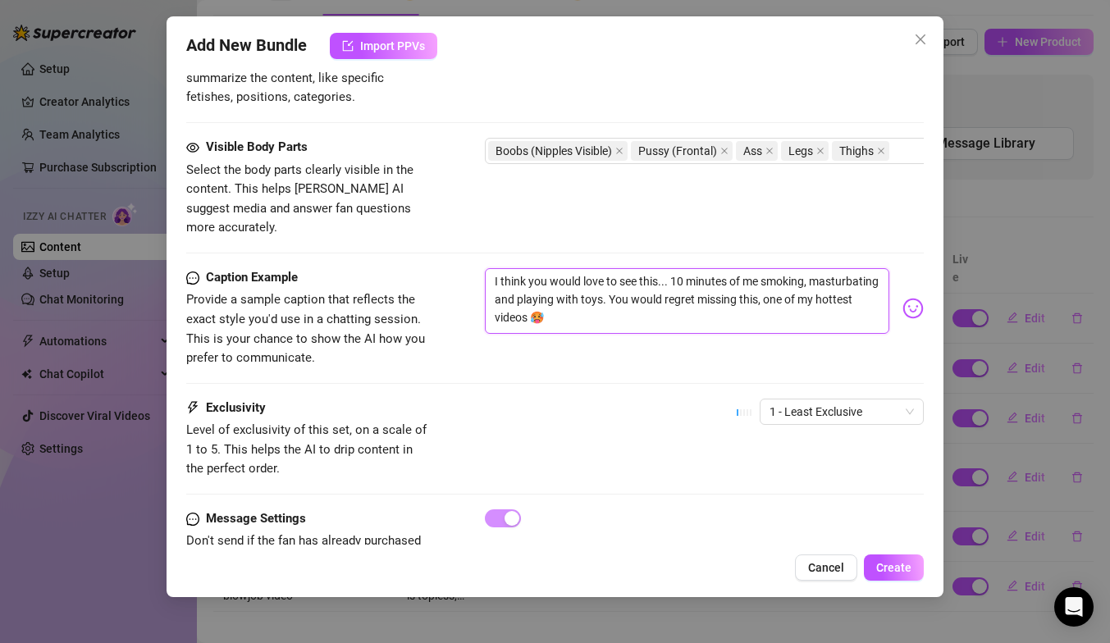
scroll to position [899, 0]
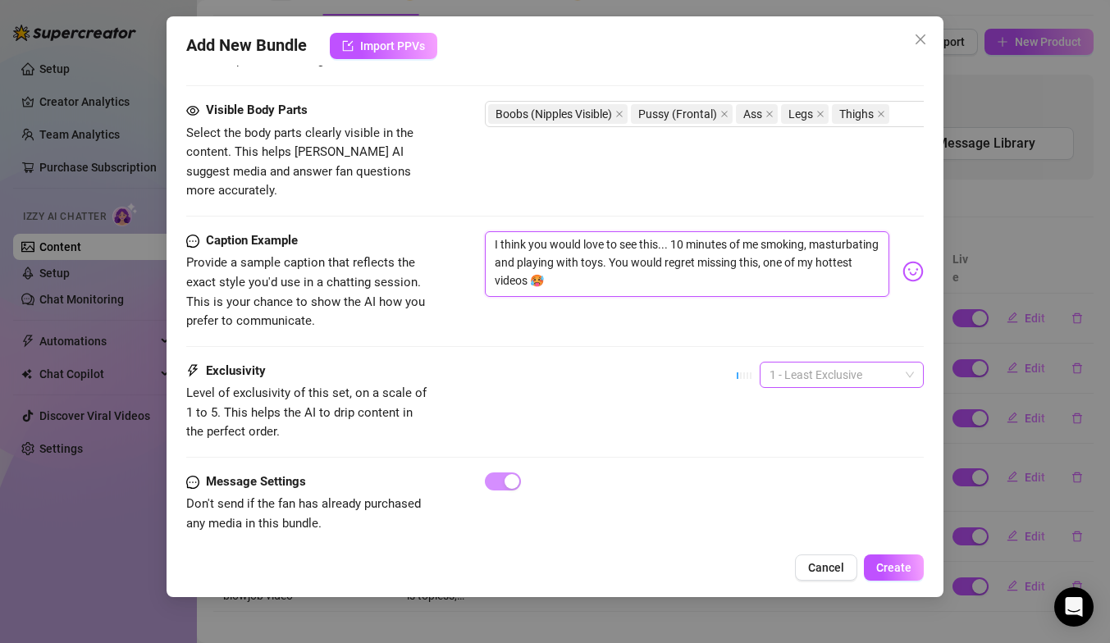
click at [812, 363] on span "1 - Least Exclusive" at bounding box center [841, 375] width 144 height 25
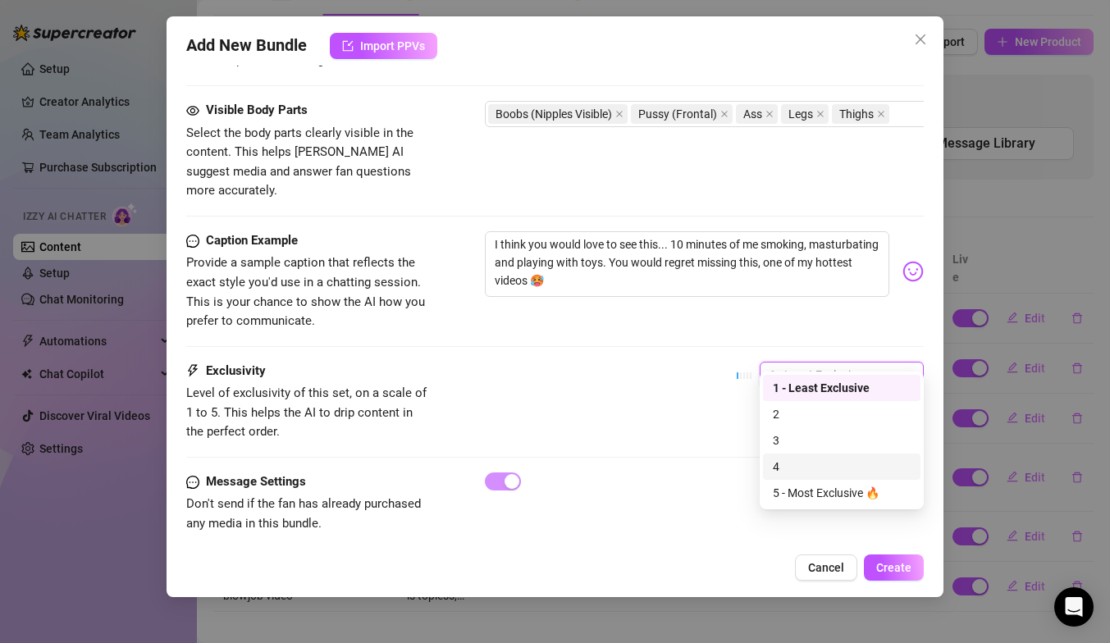
click at [805, 462] on div "4" at bounding box center [842, 467] width 138 height 18
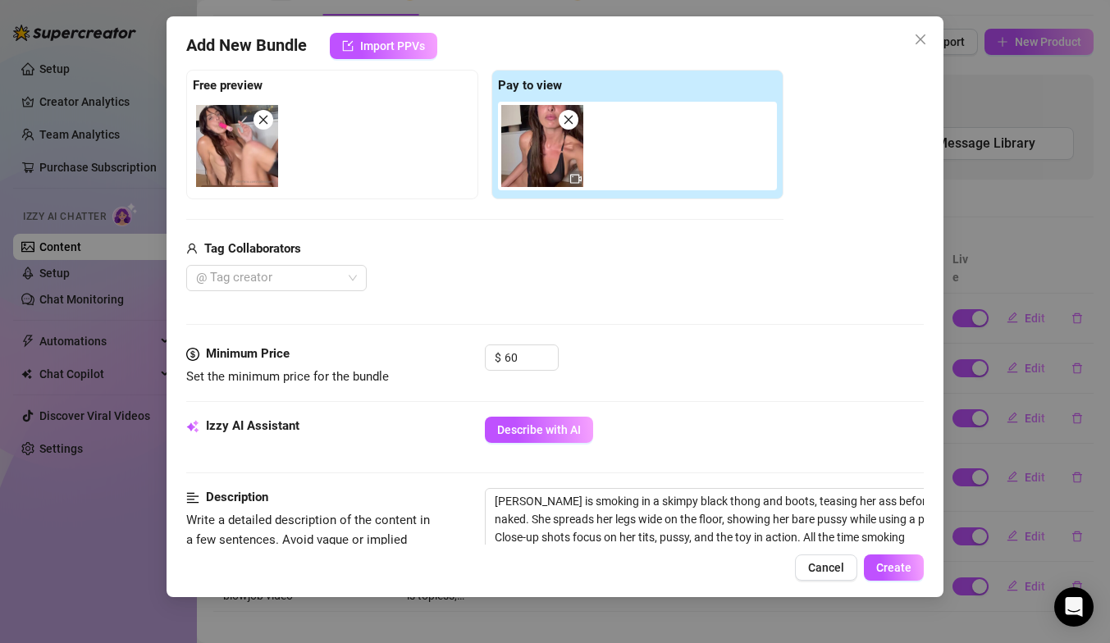
scroll to position [0, 0]
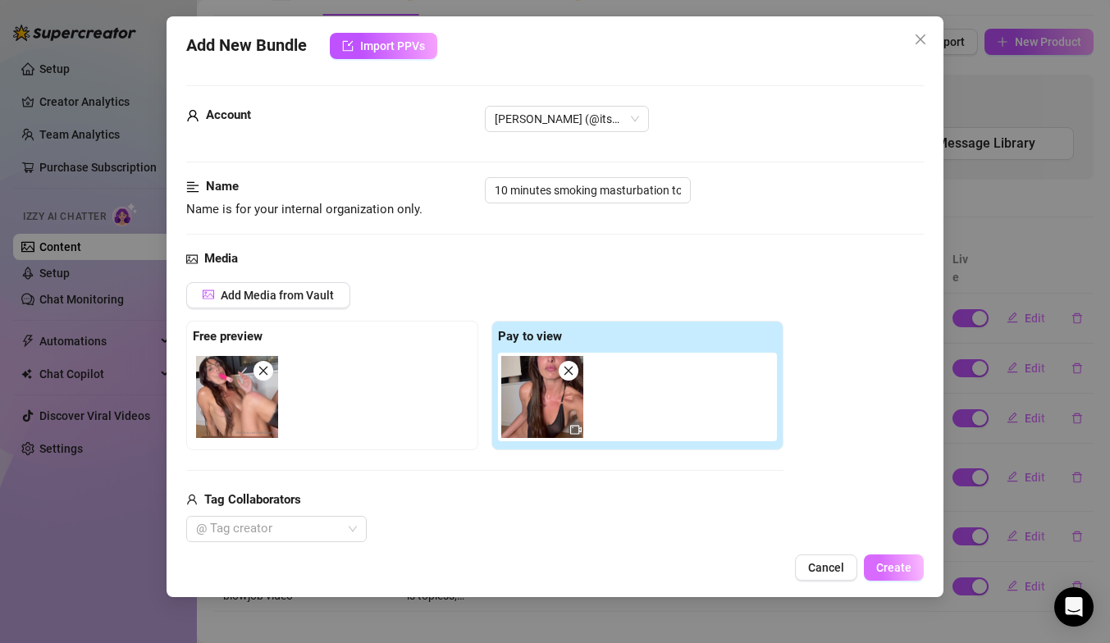
click at [890, 569] on span "Create" at bounding box center [893, 567] width 35 height 13
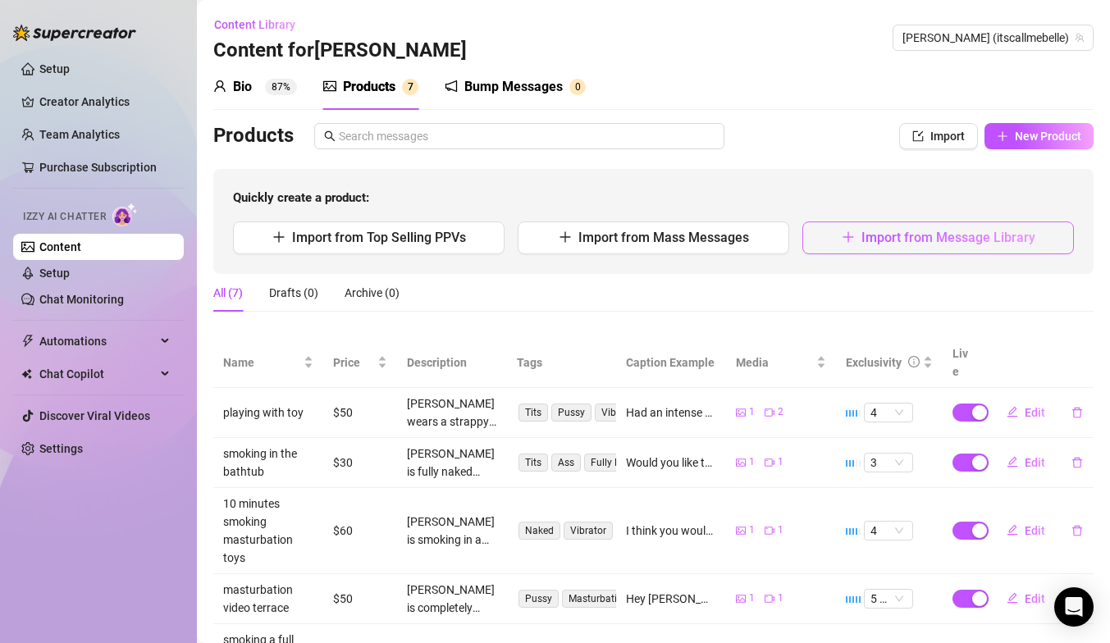
click at [951, 246] on button "Import from Message Library" at bounding box center [938, 237] width 272 height 33
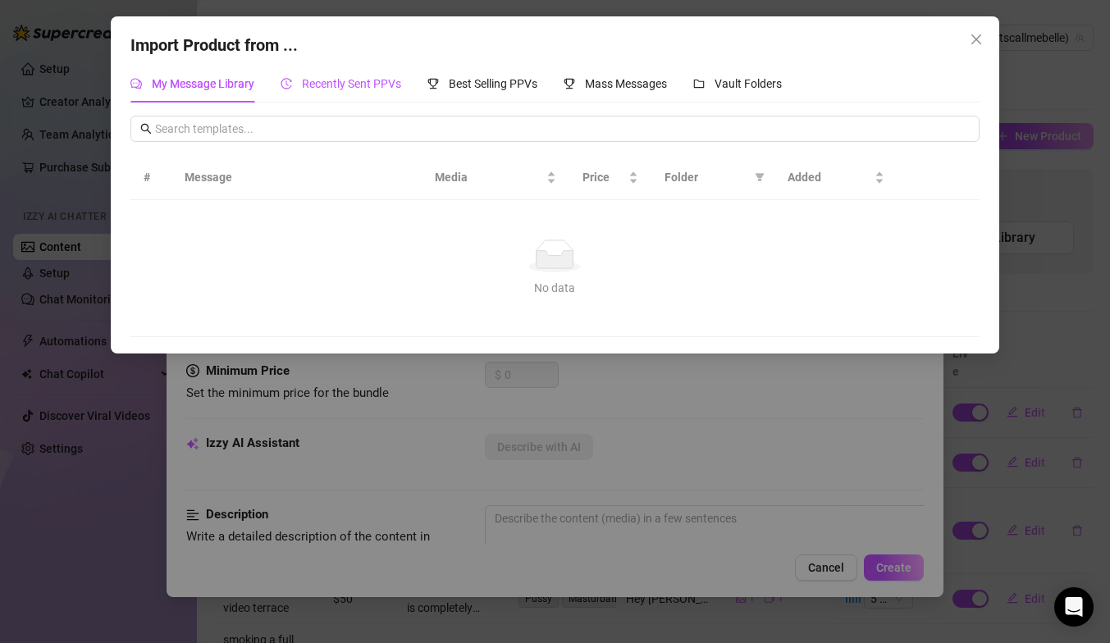
click at [363, 89] on span "Recently Sent PPVs" at bounding box center [351, 83] width 99 height 13
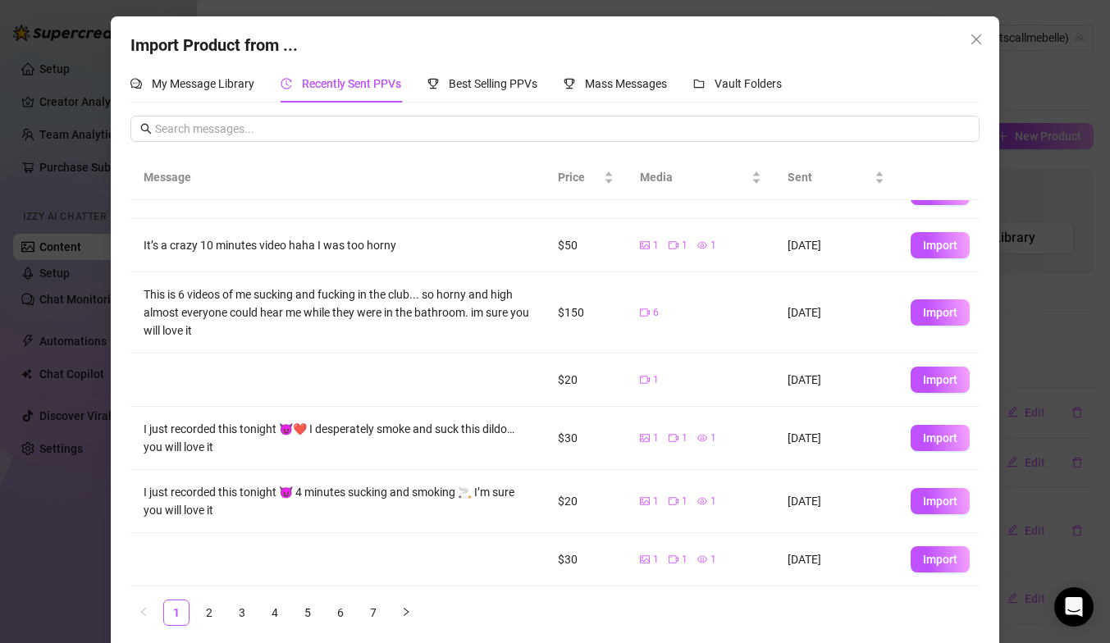
scroll to position [12, 0]
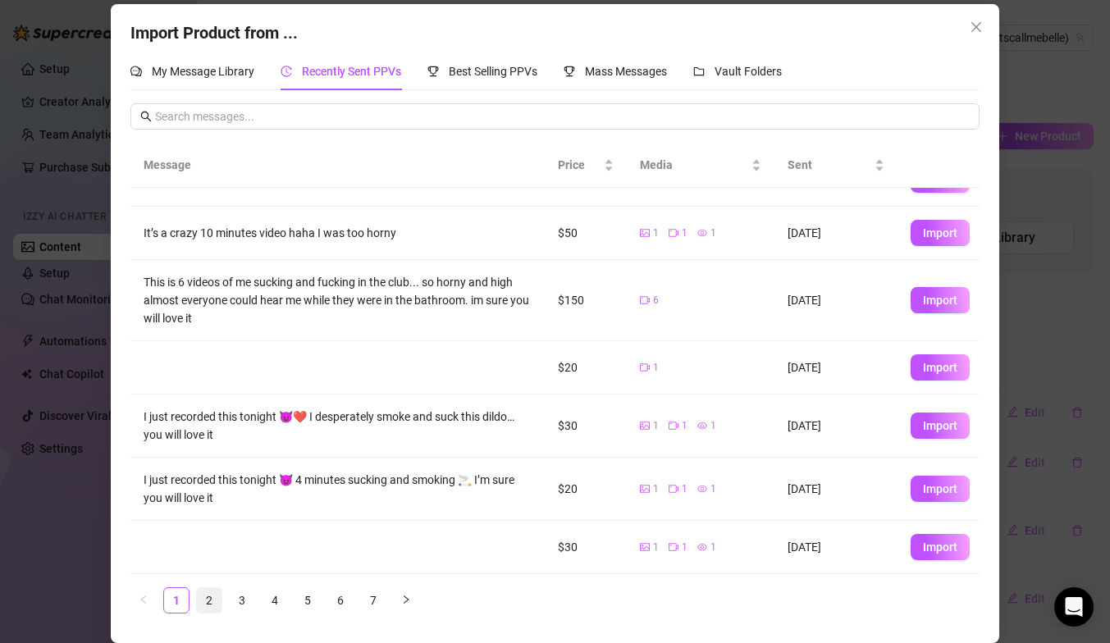
click at [212, 601] on link "2" at bounding box center [209, 600] width 25 height 25
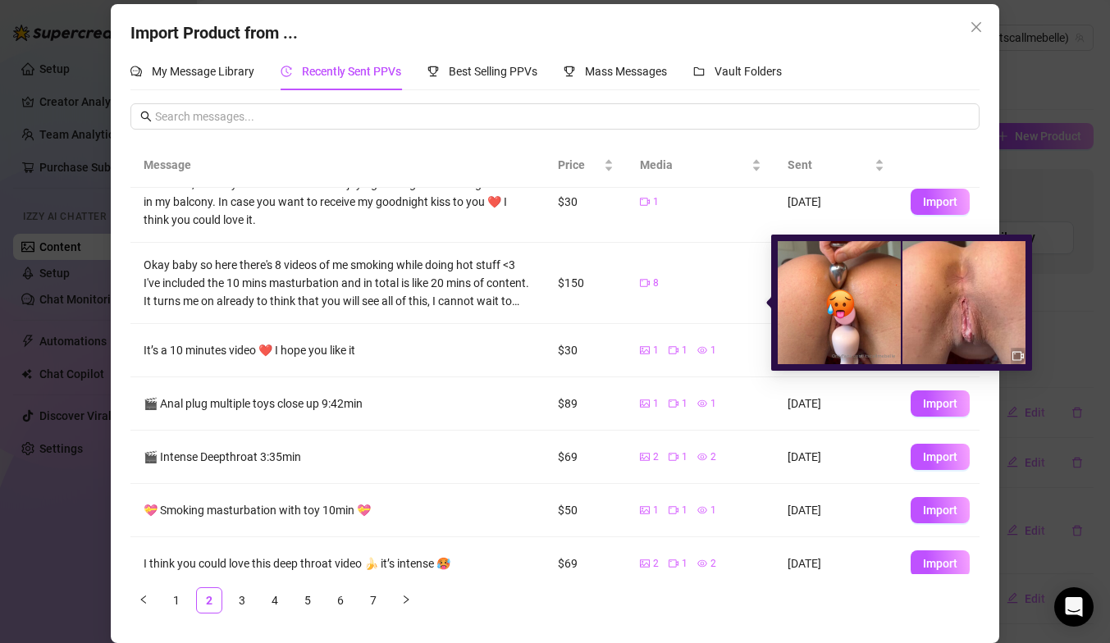
scroll to position [198, 0]
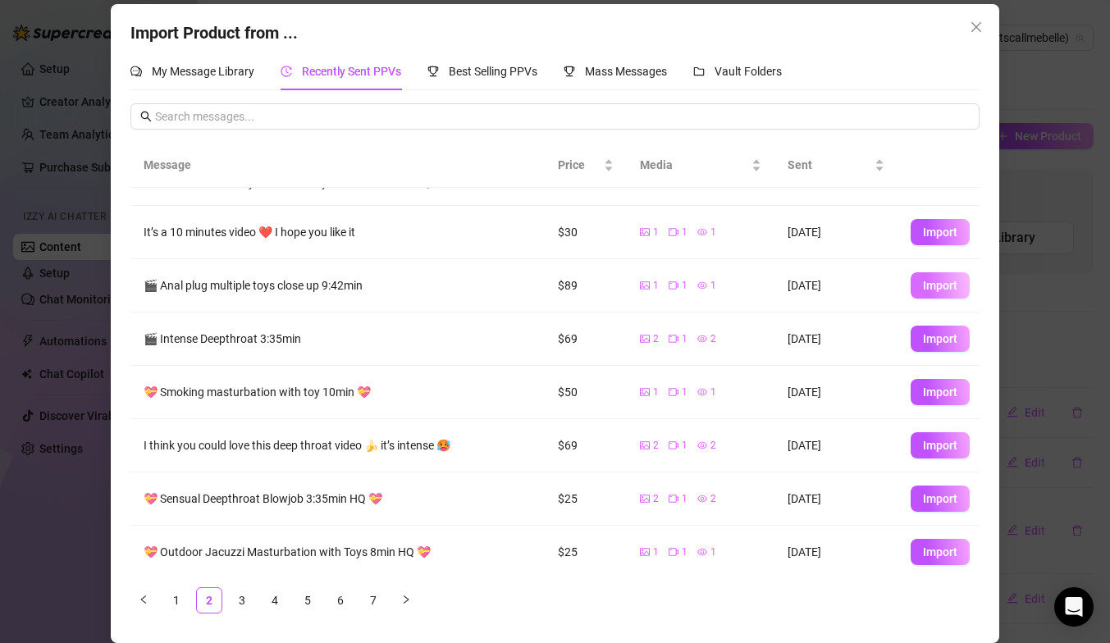
click at [932, 290] on span "Import" at bounding box center [940, 285] width 34 height 13
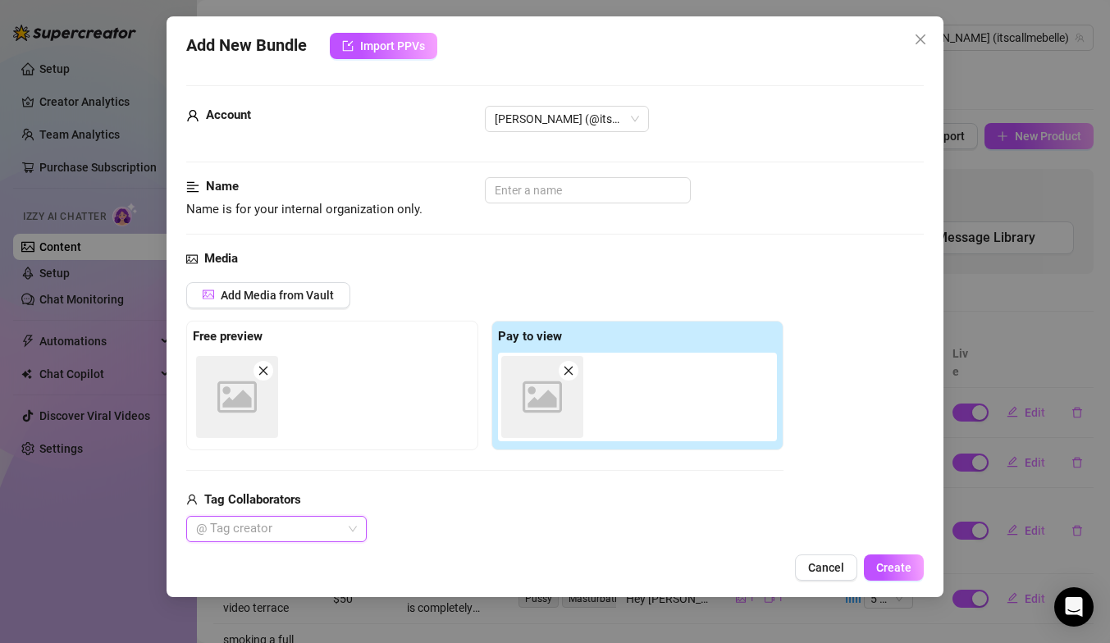
scroll to position [0, 0]
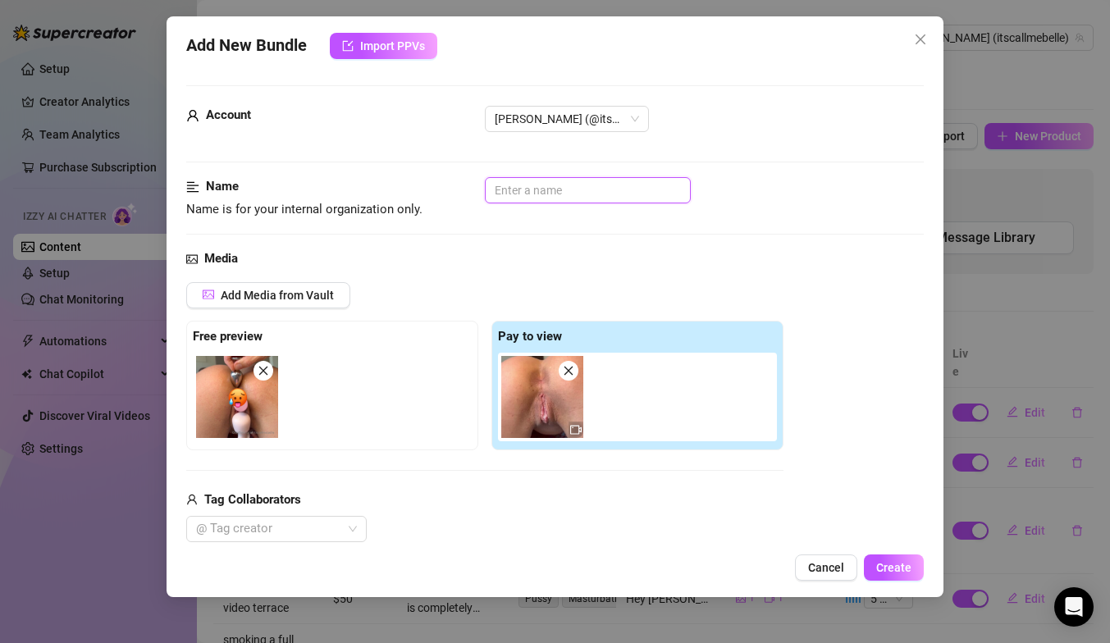
click at [541, 181] on input "text" at bounding box center [588, 190] width 206 height 26
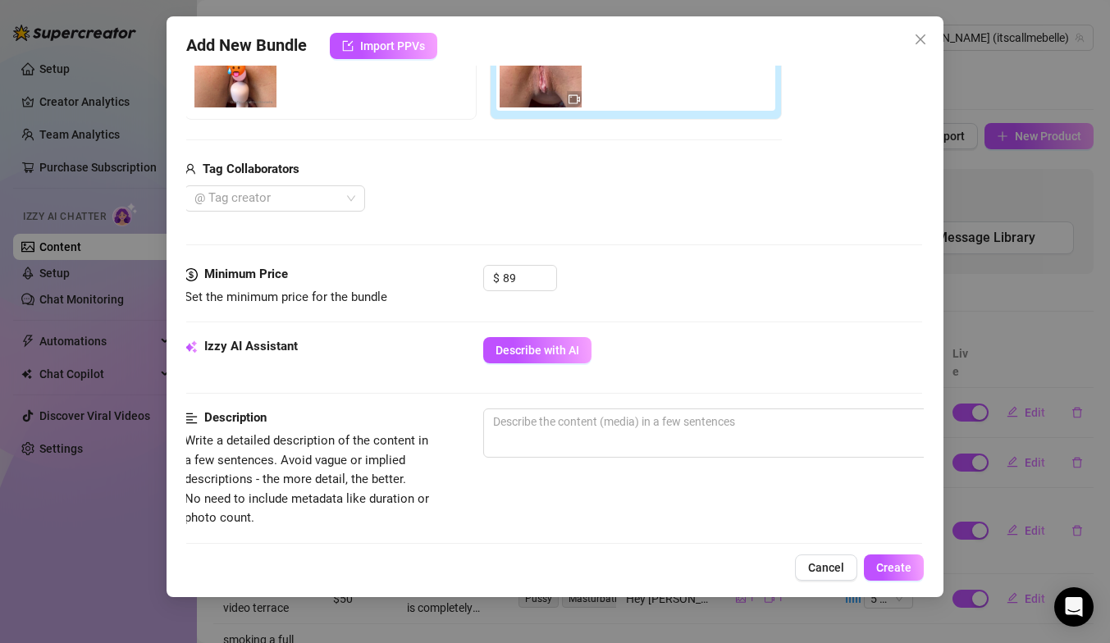
scroll to position [364, 2]
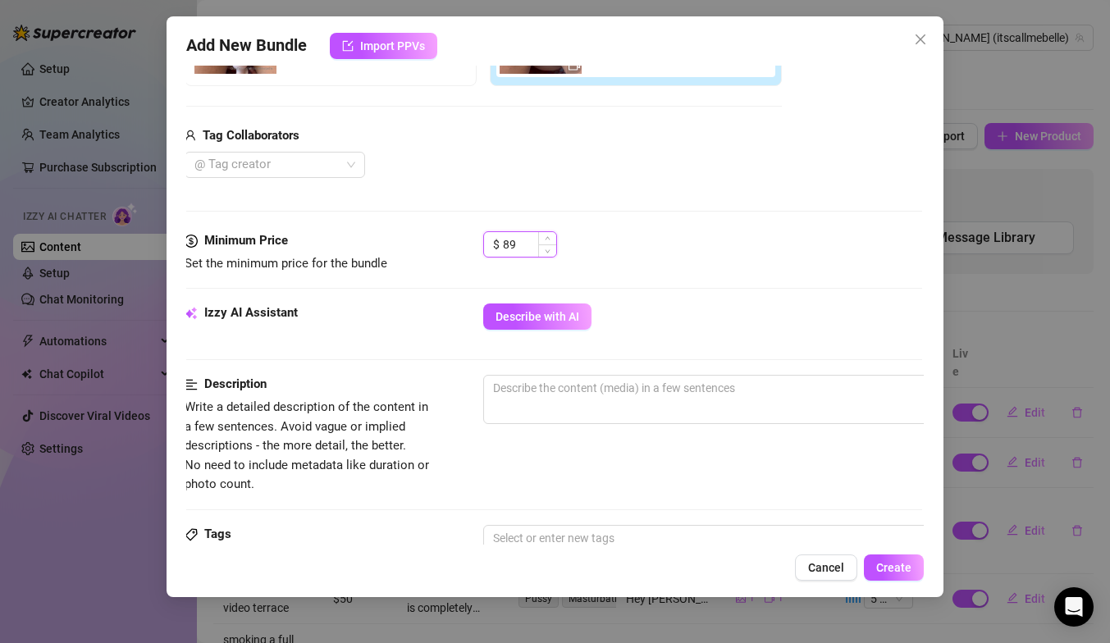
click at [521, 245] on input "89" at bounding box center [529, 244] width 53 height 25
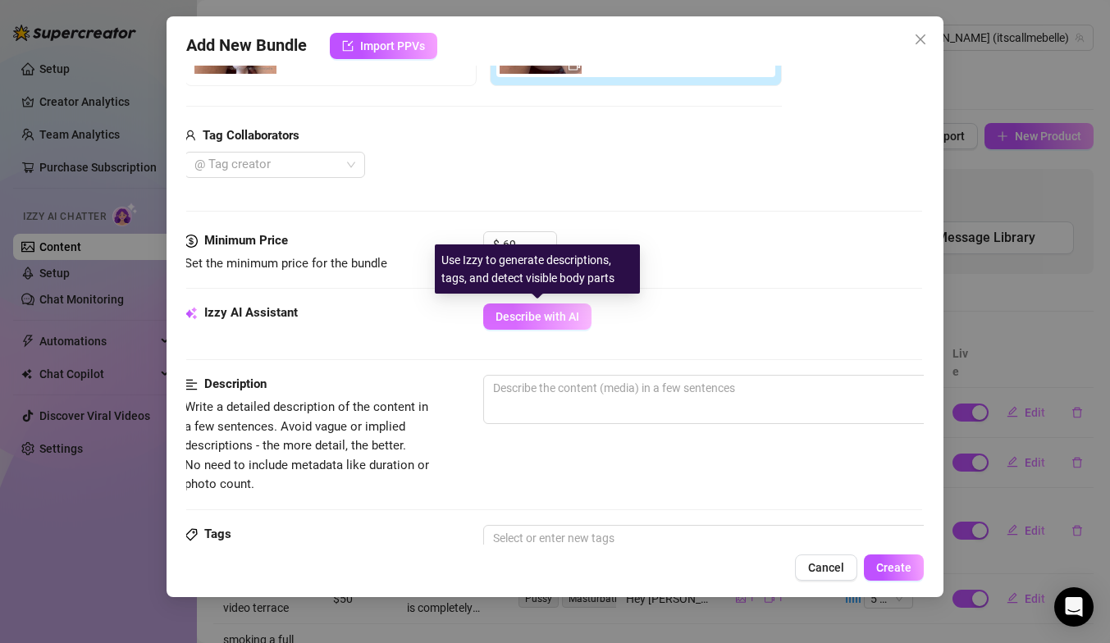
click at [556, 315] on span "Describe with AI" at bounding box center [537, 316] width 84 height 13
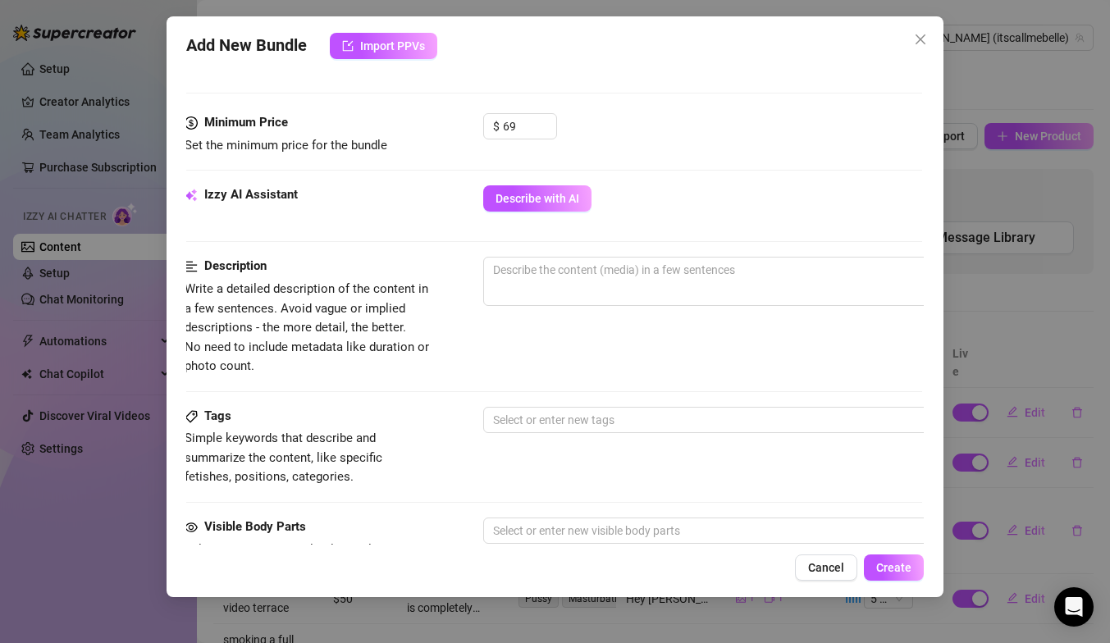
scroll to position [482, 0]
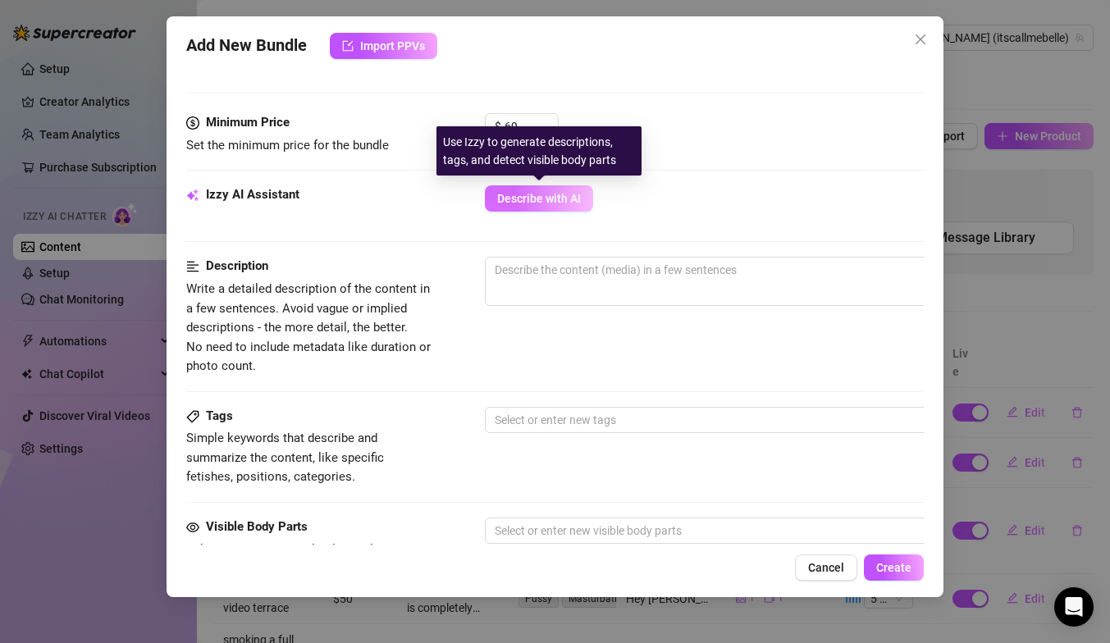
click at [563, 199] on span "Describe with AI" at bounding box center [539, 198] width 84 height 13
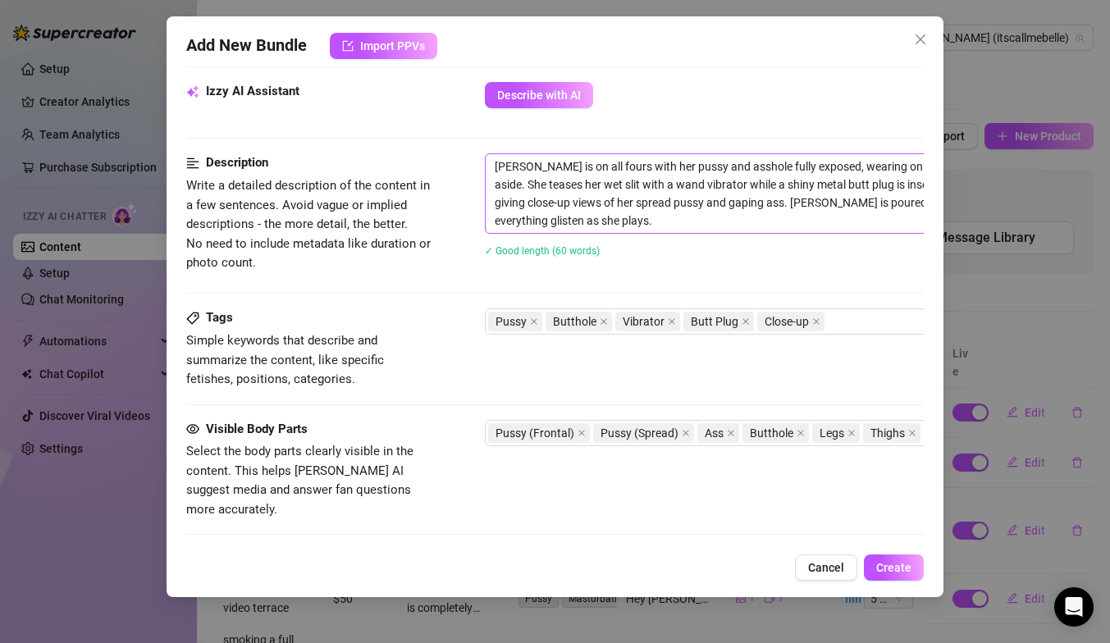
scroll to position [593, 0]
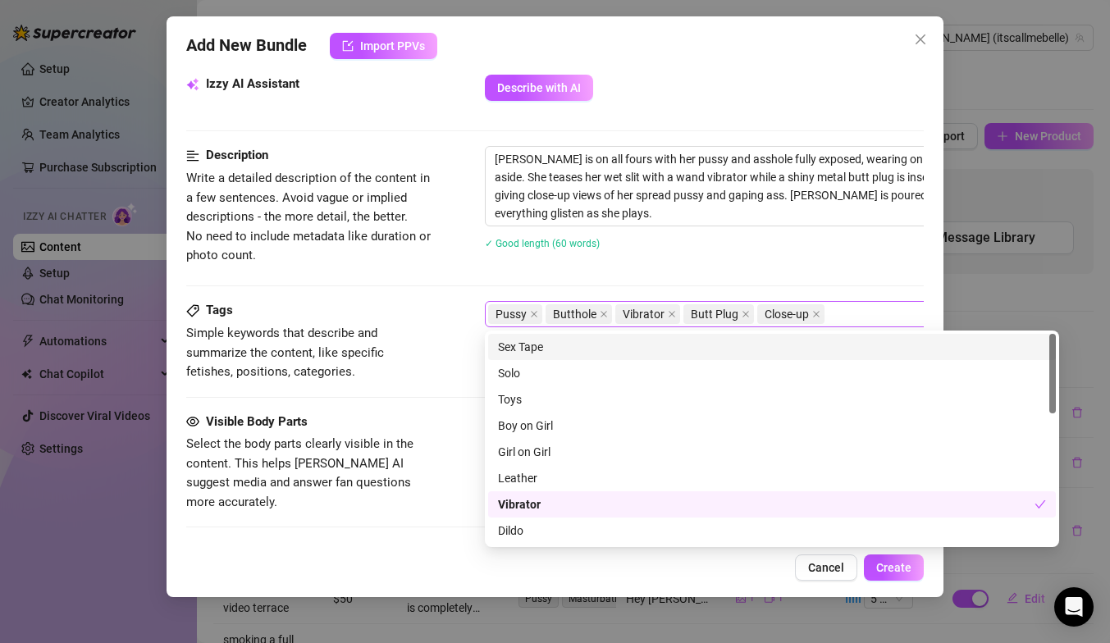
click at [861, 317] on div "Pussy Butthole Vibrator Butt Plug Close-up" at bounding box center [763, 314] width 550 height 23
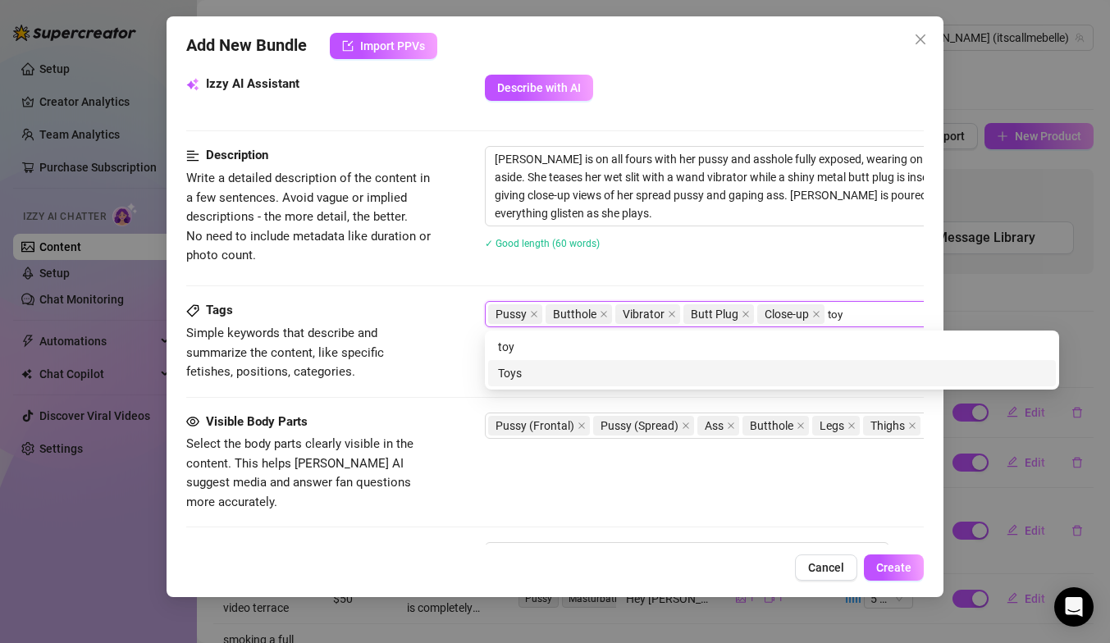
click at [769, 370] on div "Toys" at bounding box center [772, 373] width 548 height 18
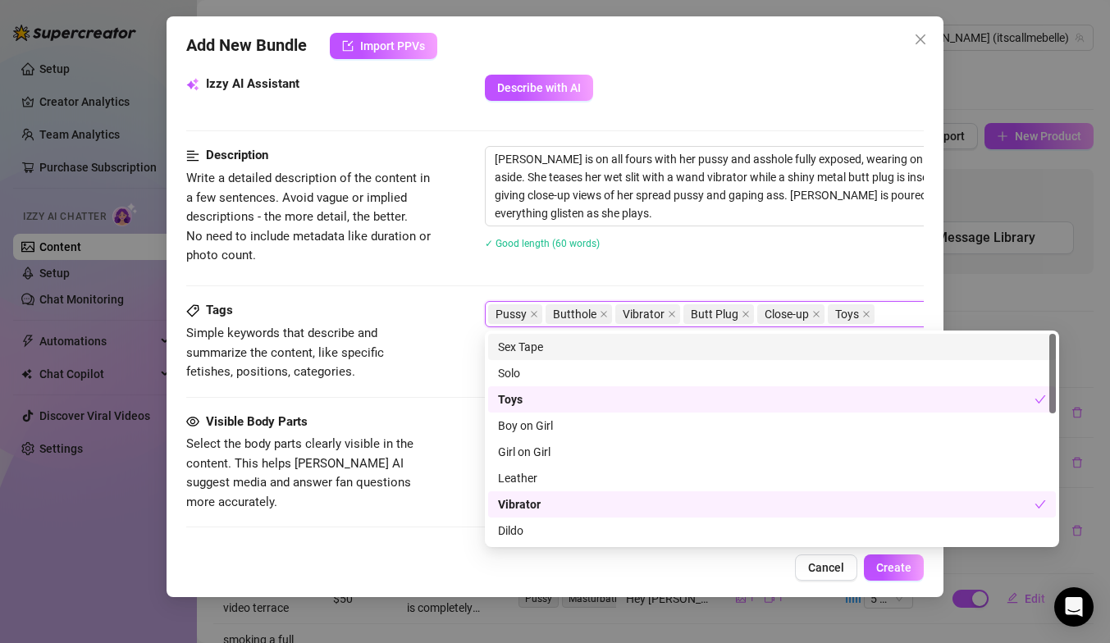
click at [821, 264] on div "Isabella is on all fours with her pussy and asshole fully exposed, wearing only…" at bounding box center [772, 208] width 574 height 125
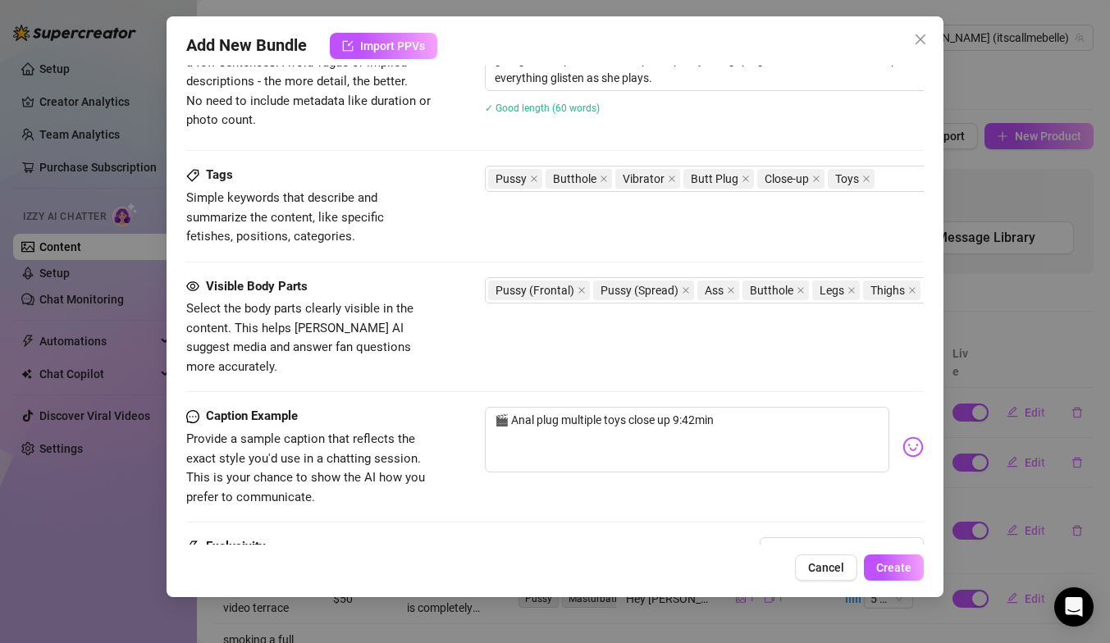
scroll to position [736, 0]
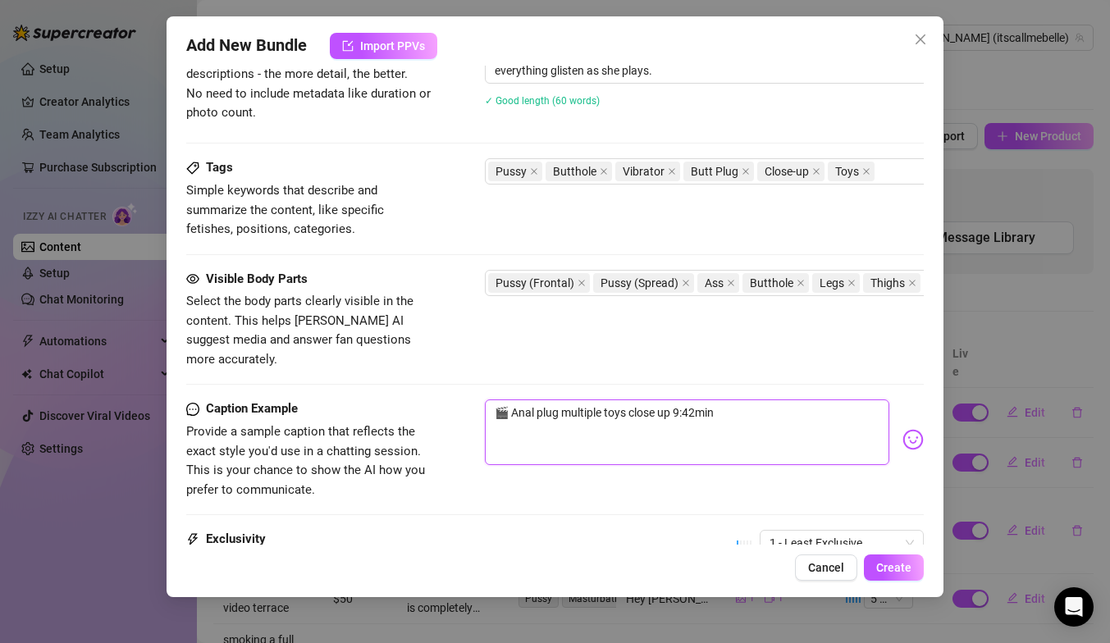
click at [750, 401] on textarea "🎬 Anal plug multiple toys close up 9:42min" at bounding box center [687, 433] width 404 height 66
click at [510, 400] on textarea "🎬 Anal plug multiple toys close up 9:42min" at bounding box center [687, 433] width 404 height 66
click at [551, 400] on textarea "I guess yoy want to see Anal plug multiple toys close up 9:42min" at bounding box center [687, 433] width 404 height 66
click at [617, 400] on textarea "I guess you want to see Anal plug multiple toys close up 9:42min" at bounding box center [687, 433] width 404 height 66
click at [755, 400] on textarea "I guess you want to see me enjoying this anal plug multiple toys close up 9:42m…" at bounding box center [687, 433] width 404 height 66
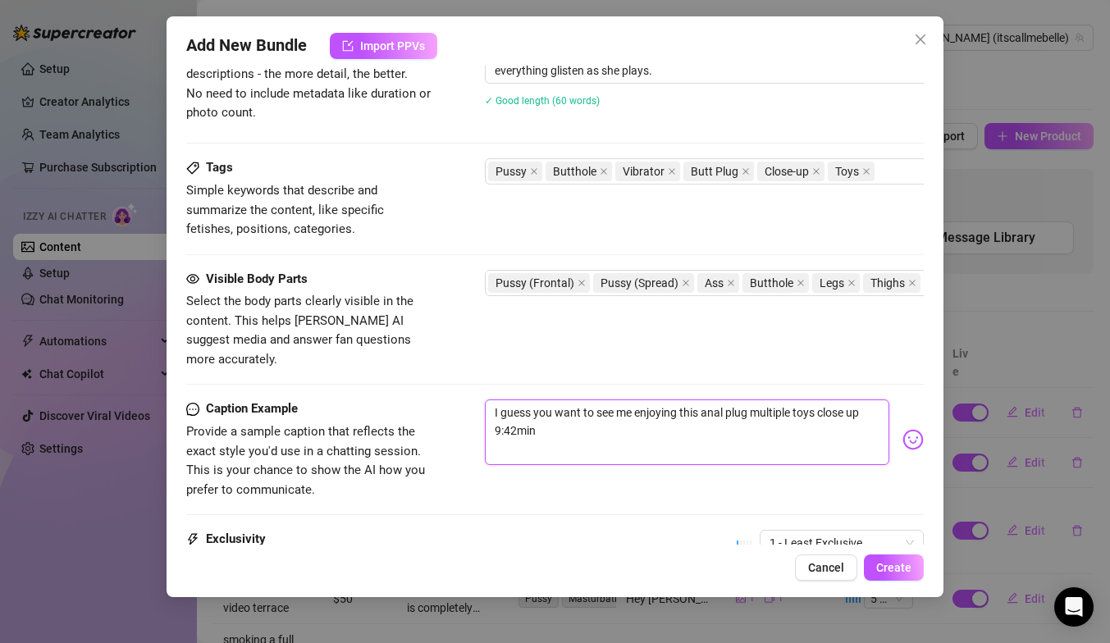
click at [869, 400] on textarea "I guess you want to see me enjoying this anal plug multiple toys close up 9:42m…" at bounding box center [687, 433] width 404 height 66
click at [795, 418] on textarea "I guess you want to see me enjoying this anal plug multiple toys close up mastu…" at bounding box center [687, 433] width 404 height 66
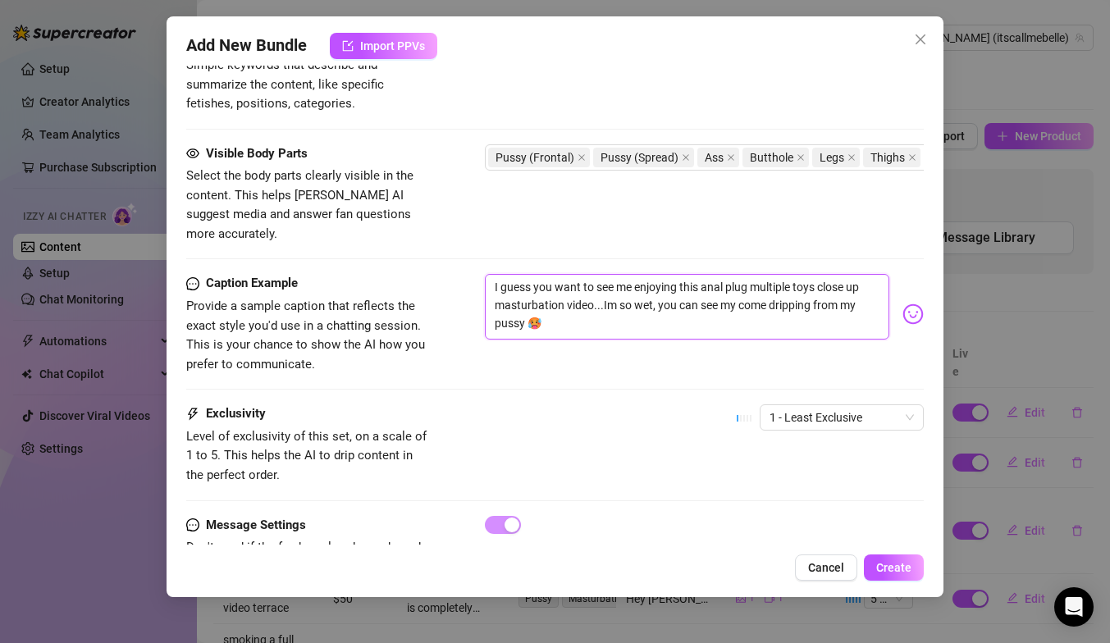
scroll to position [905, 0]
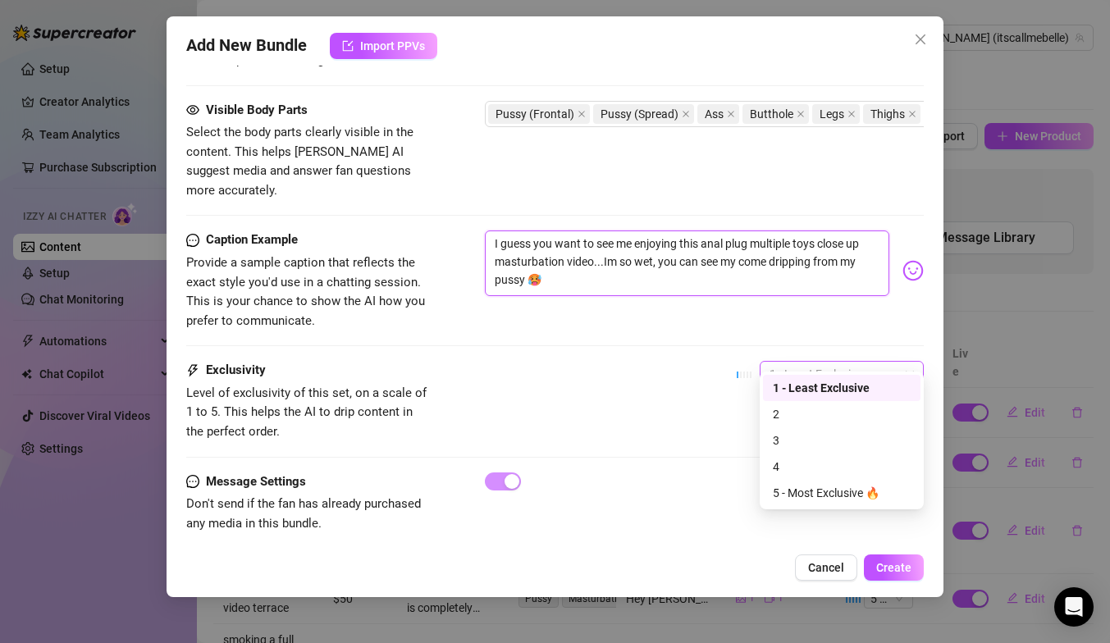
click at [823, 362] on span "1 - Least Exclusive" at bounding box center [841, 374] width 144 height 25
click at [809, 485] on div "5 - Most Exclusive 🔥" at bounding box center [842, 493] width 138 height 18
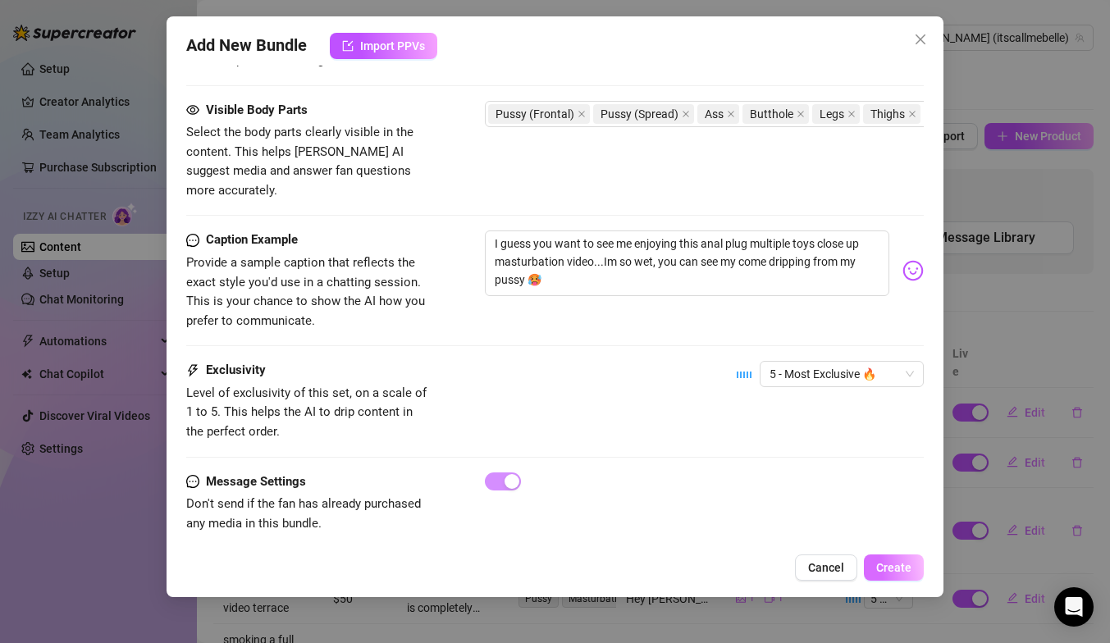
click at [885, 568] on span "Create" at bounding box center [893, 567] width 35 height 13
click at [891, 559] on button "Create" at bounding box center [894, 568] width 60 height 26
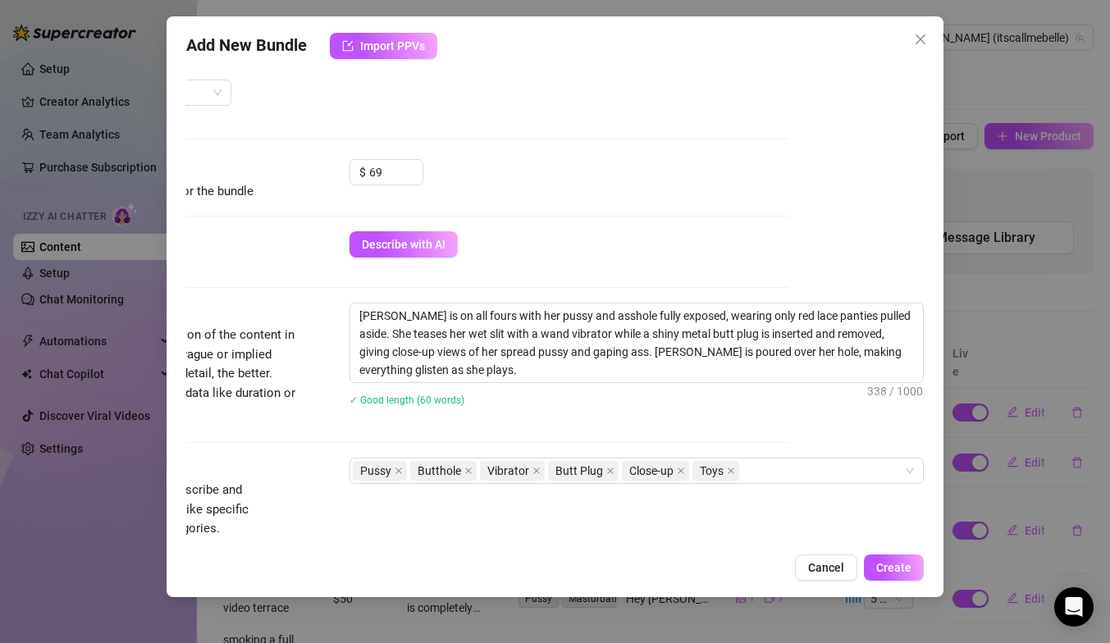
scroll to position [439, 135]
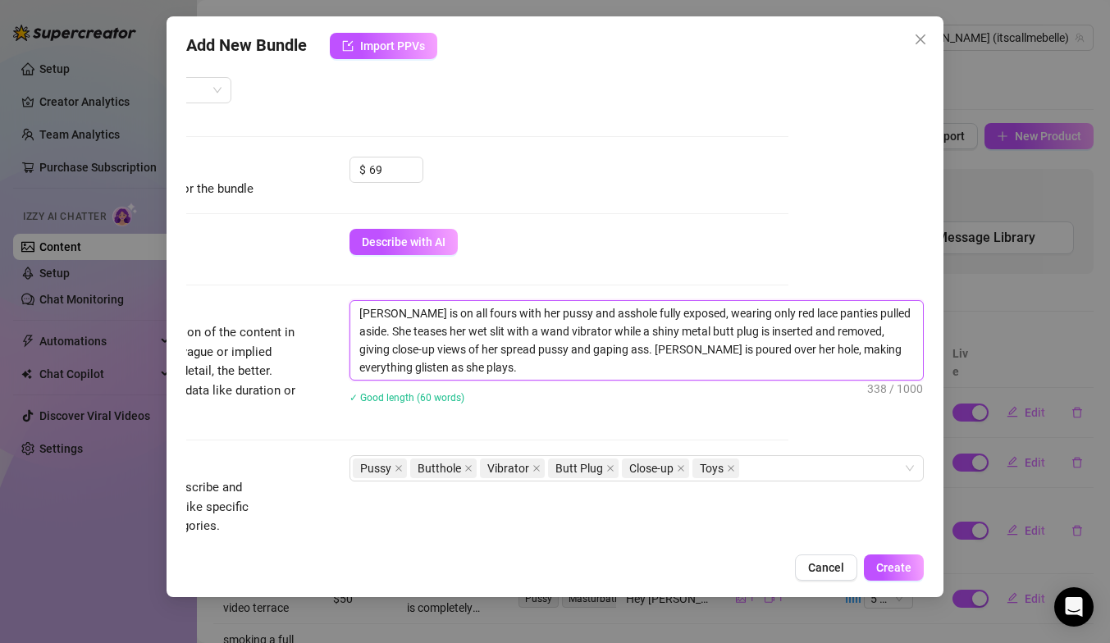
click at [600, 350] on textarea "Isabella is on all fours with her pussy and asshole fully exposed, wearing only…" at bounding box center [636, 340] width 573 height 79
click at [582, 352] on textarea "Isabella is on all fours with her pussy and asshole fully exposed, wearing only…" at bounding box center [636, 340] width 573 height 79
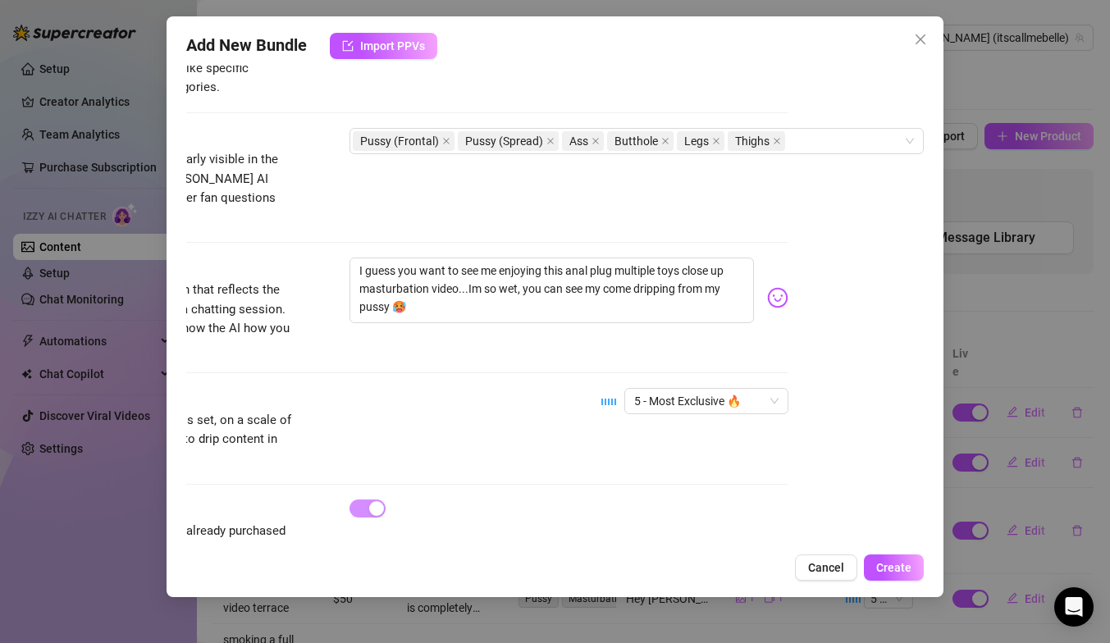
scroll to position [905, 135]
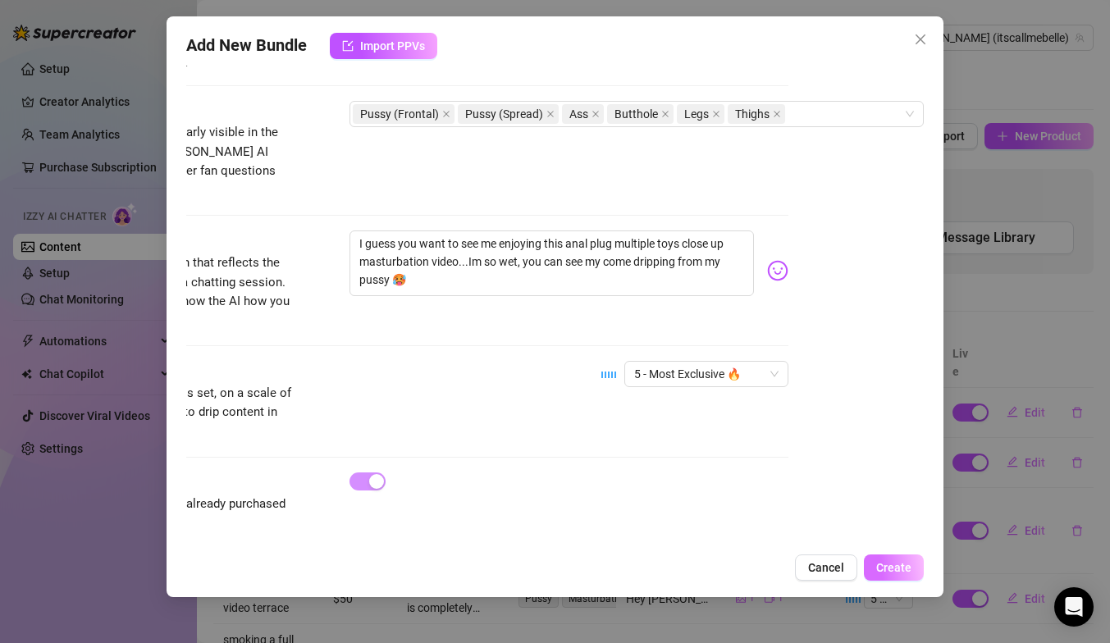
click at [885, 574] on button "Create" at bounding box center [894, 568] width 60 height 26
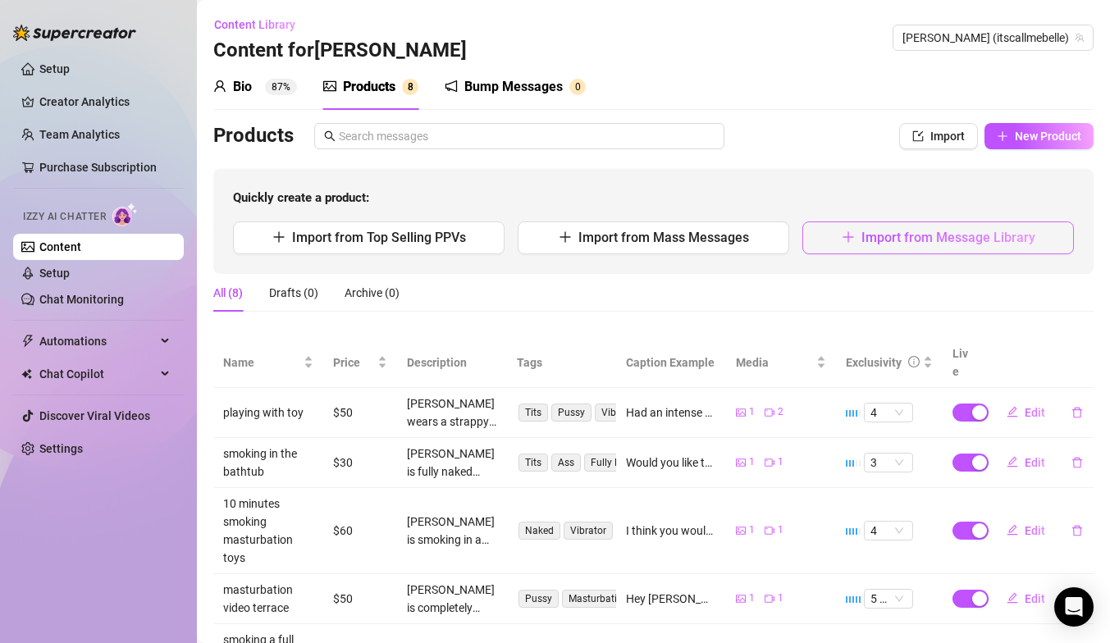
click at [870, 240] on span "Import from Message Library" at bounding box center [948, 238] width 174 height 16
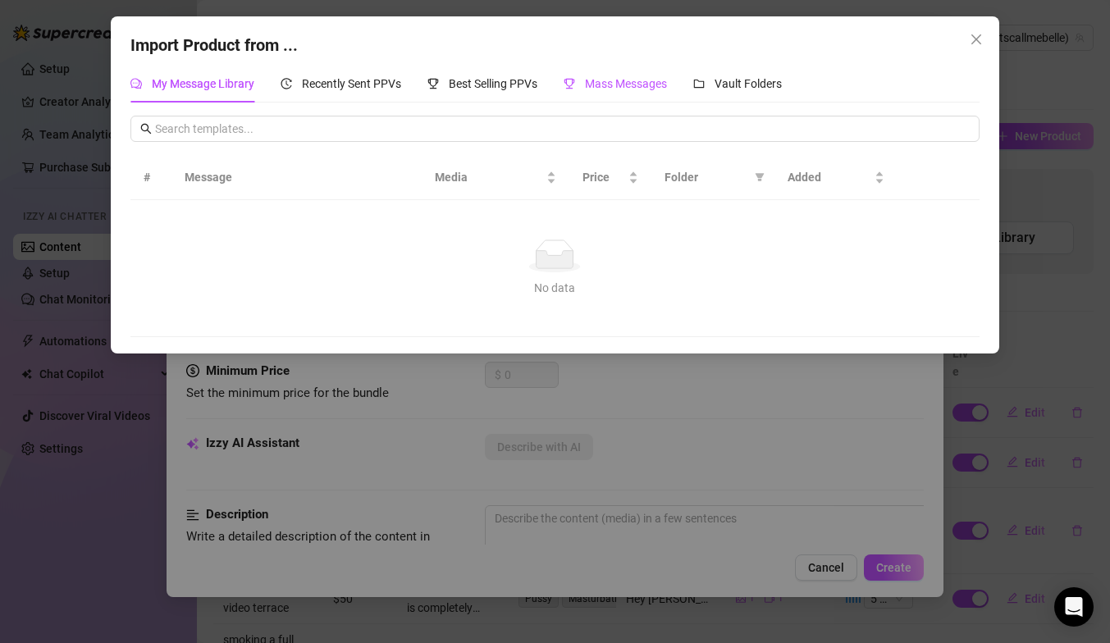
click at [641, 89] on span "Mass Messages" at bounding box center [626, 83] width 82 height 13
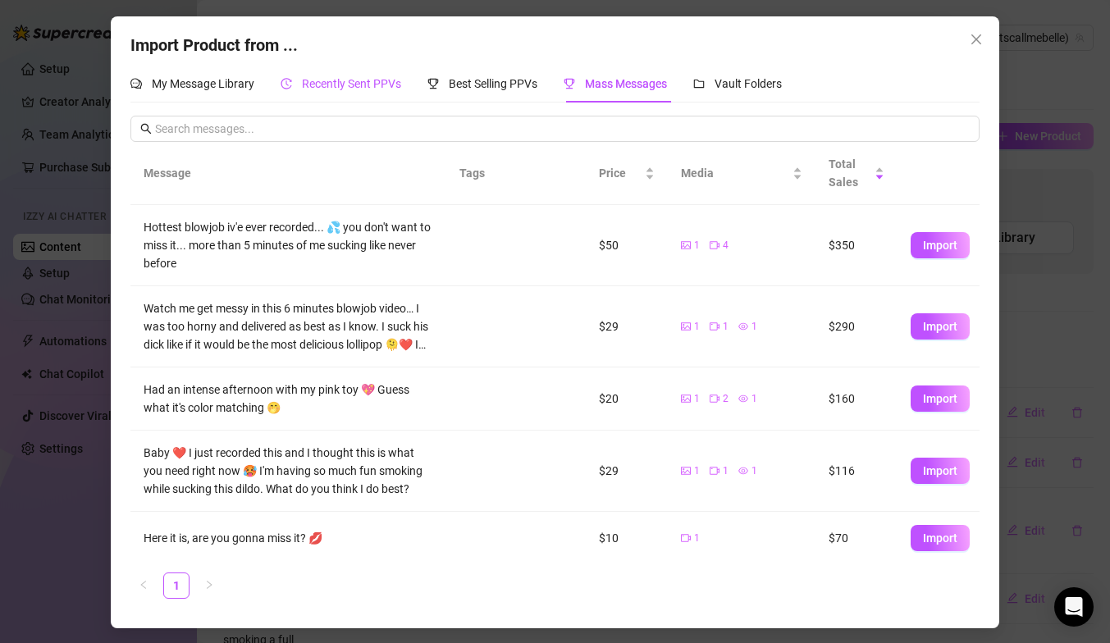
click at [317, 83] on span "Recently Sent PPVs" at bounding box center [351, 83] width 99 height 13
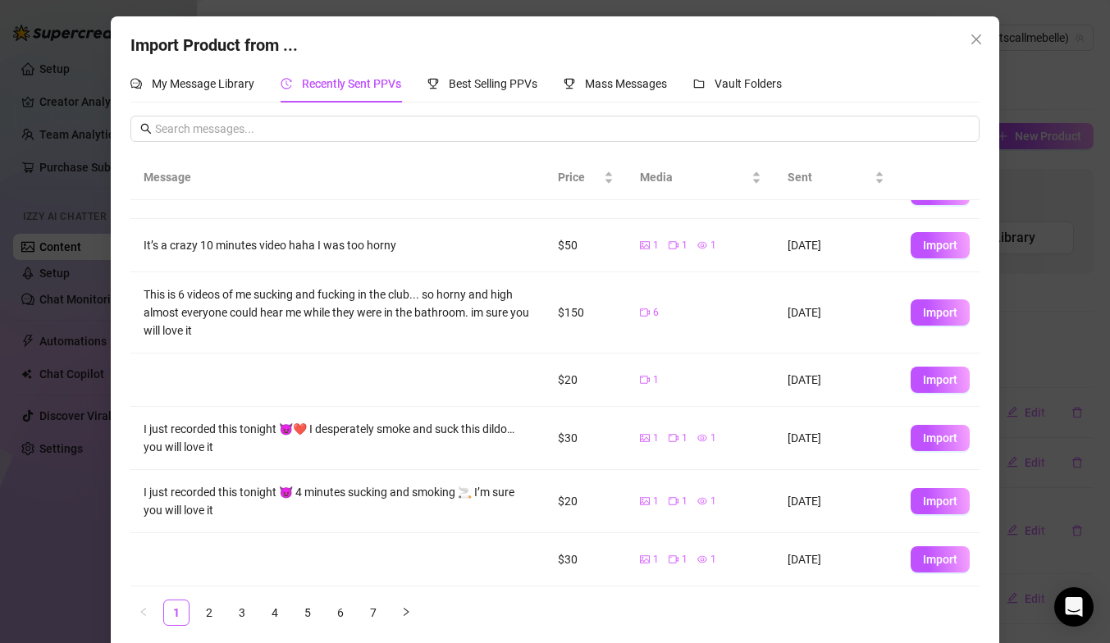
scroll to position [12, 0]
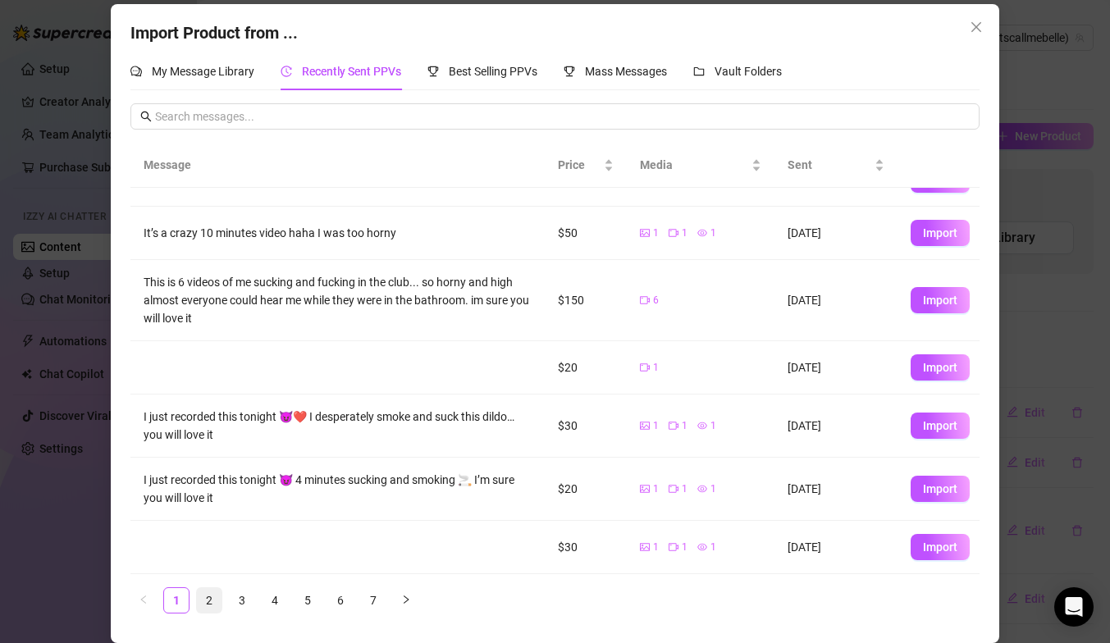
click at [213, 598] on link "2" at bounding box center [209, 600] width 25 height 25
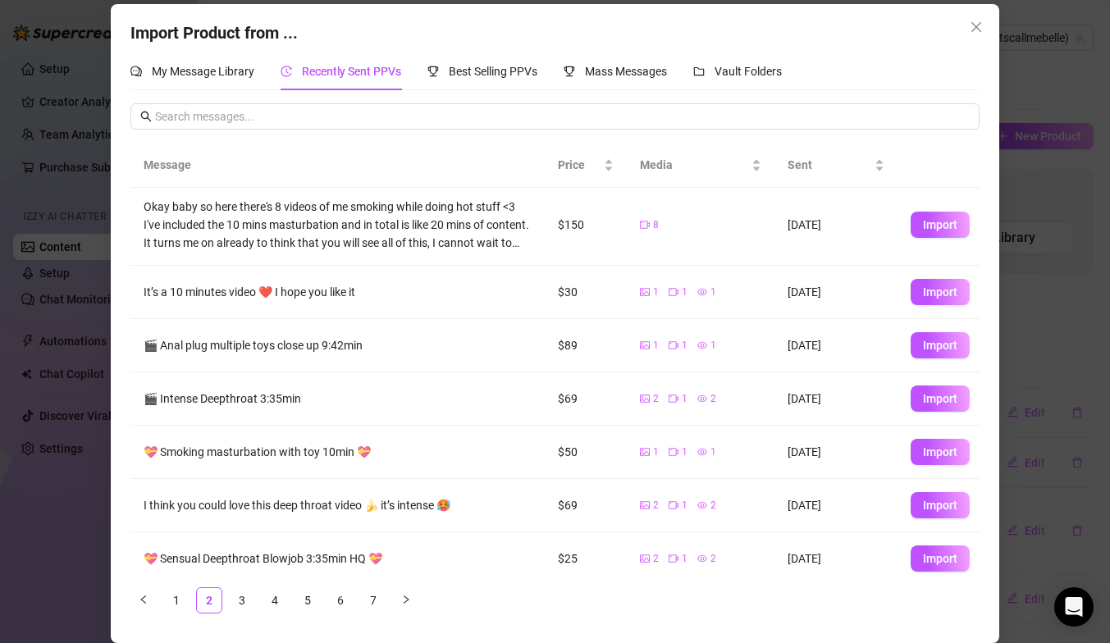
scroll to position [144, 0]
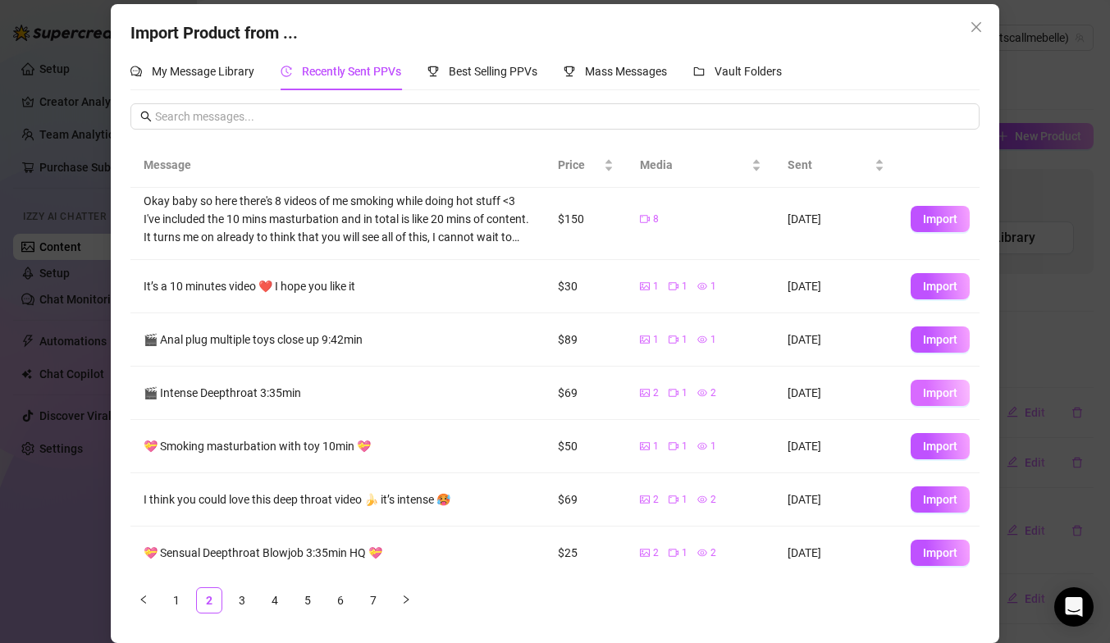
click at [950, 400] on span "Import" at bounding box center [940, 392] width 34 height 13
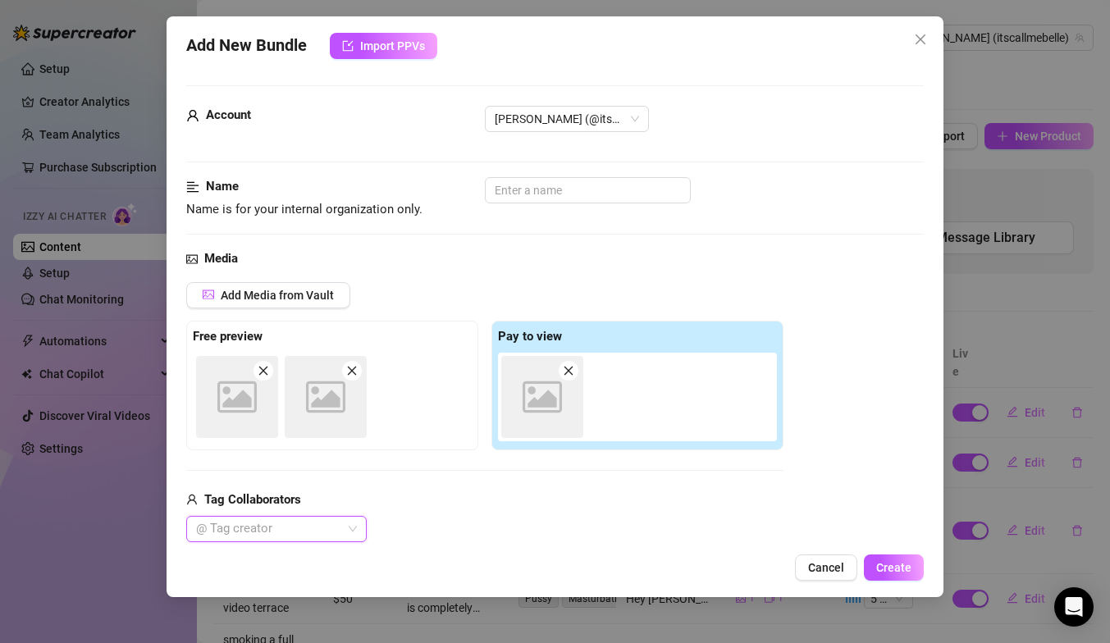
scroll to position [0, 0]
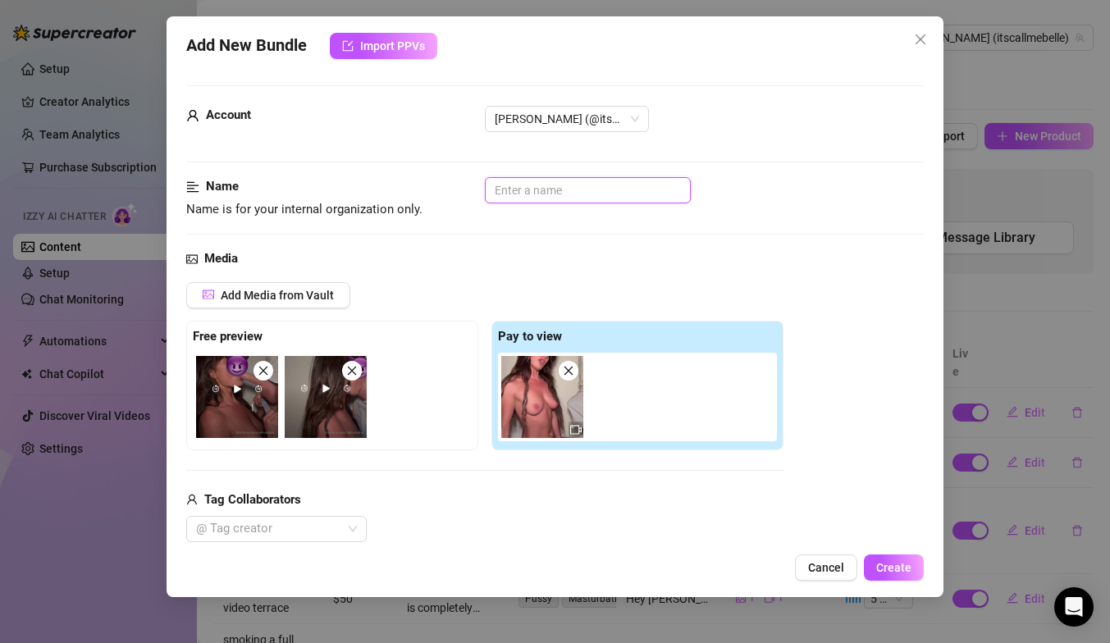
click at [565, 191] on input "text" at bounding box center [588, 190] width 206 height 26
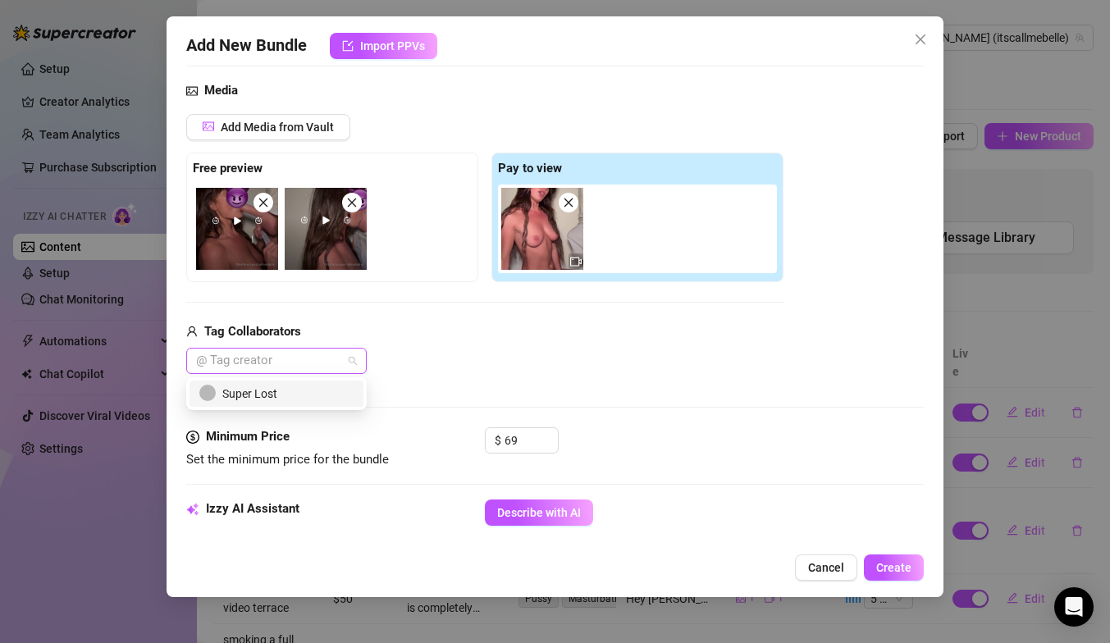
click at [288, 360] on div at bounding box center [267, 360] width 157 height 23
click at [287, 397] on div "Super Lost" at bounding box center [276, 394] width 154 height 18
click at [521, 384] on div "Media Add Media from Vault Free preview Pay to view Tag Collaborators Super Lost" at bounding box center [554, 254] width 737 height 346
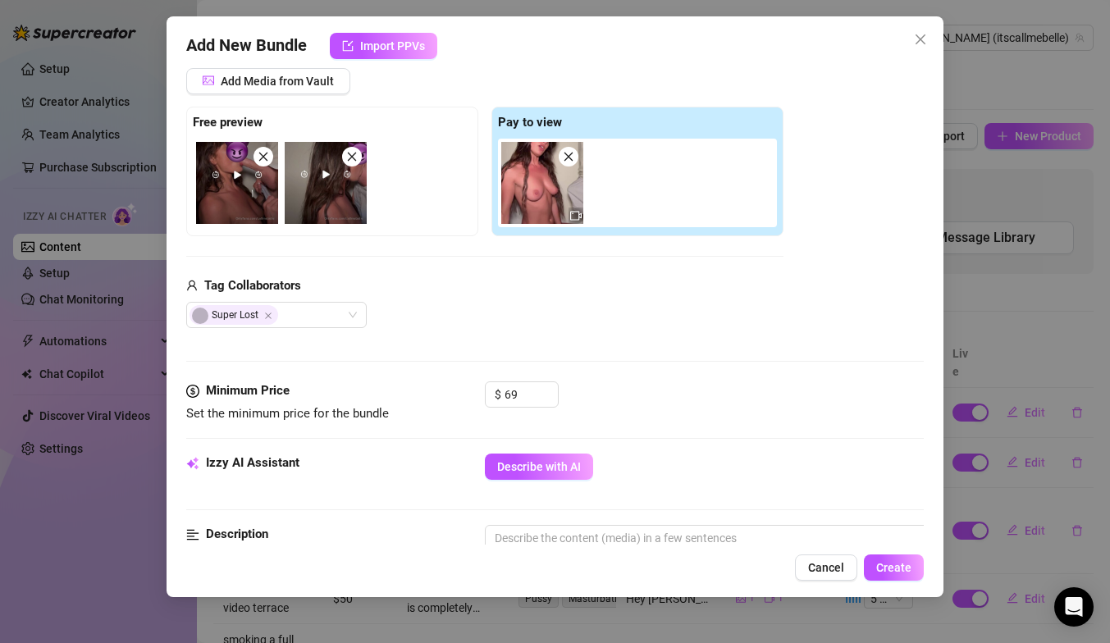
scroll to position [310, 0]
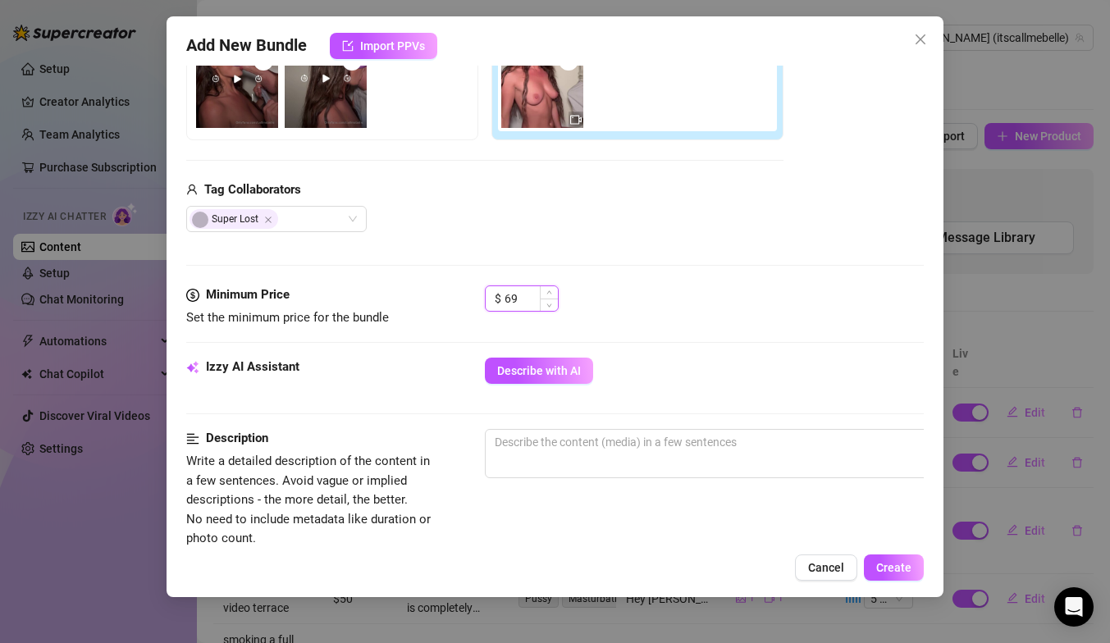
click at [531, 300] on input "69" at bounding box center [531, 298] width 53 height 25
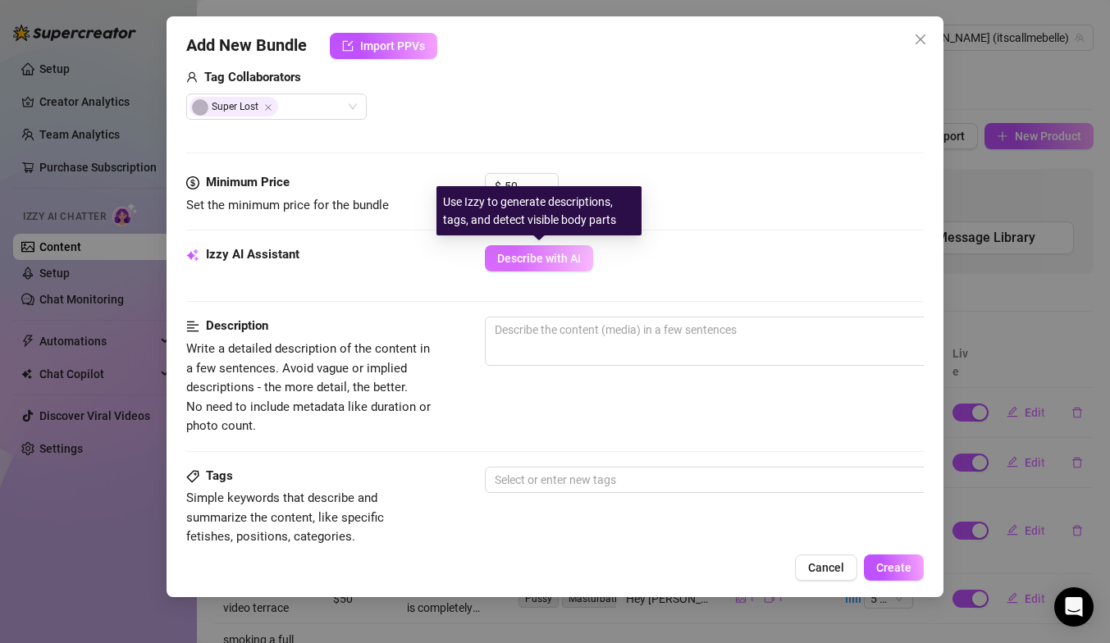
click at [548, 256] on span "Describe with AI" at bounding box center [539, 258] width 84 height 13
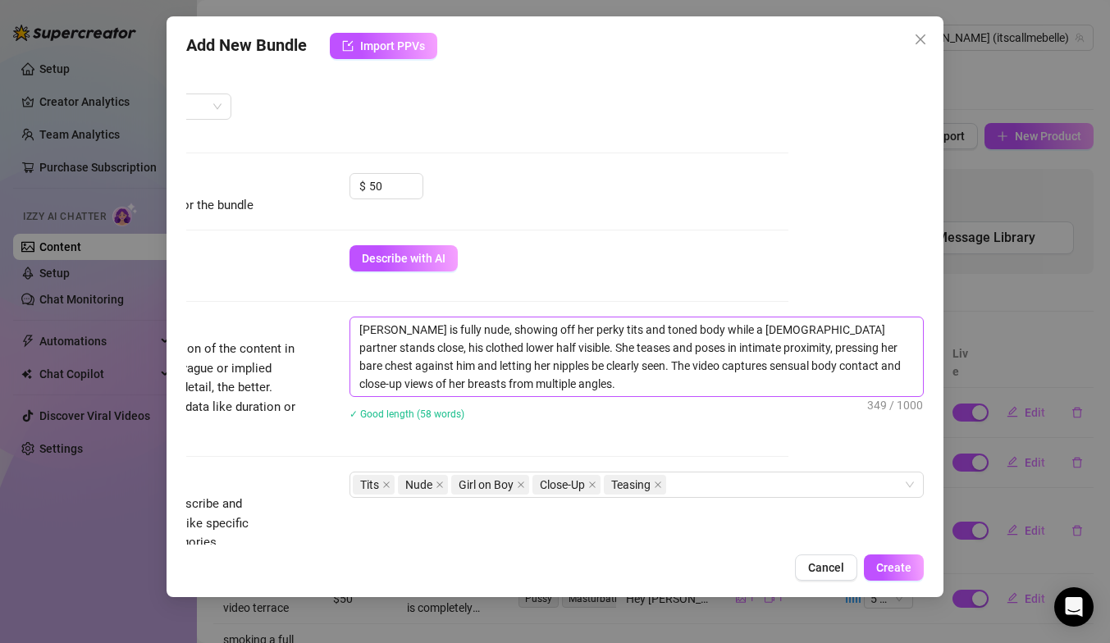
scroll to position [422, 135]
click at [710, 333] on textarea "Isabella is fully nude, showing off her perky tits and toned body while a male …" at bounding box center [636, 357] width 573 height 79
click at [359, 346] on textarea "Isabella is fully nude, showing off her perky tits and toned body while she suc…" at bounding box center [636, 357] width 573 height 79
click at [622, 345] on textarea "Isabella is fully nude, showing off her perky tits and toned body while she suc…" at bounding box center [636, 357] width 573 height 79
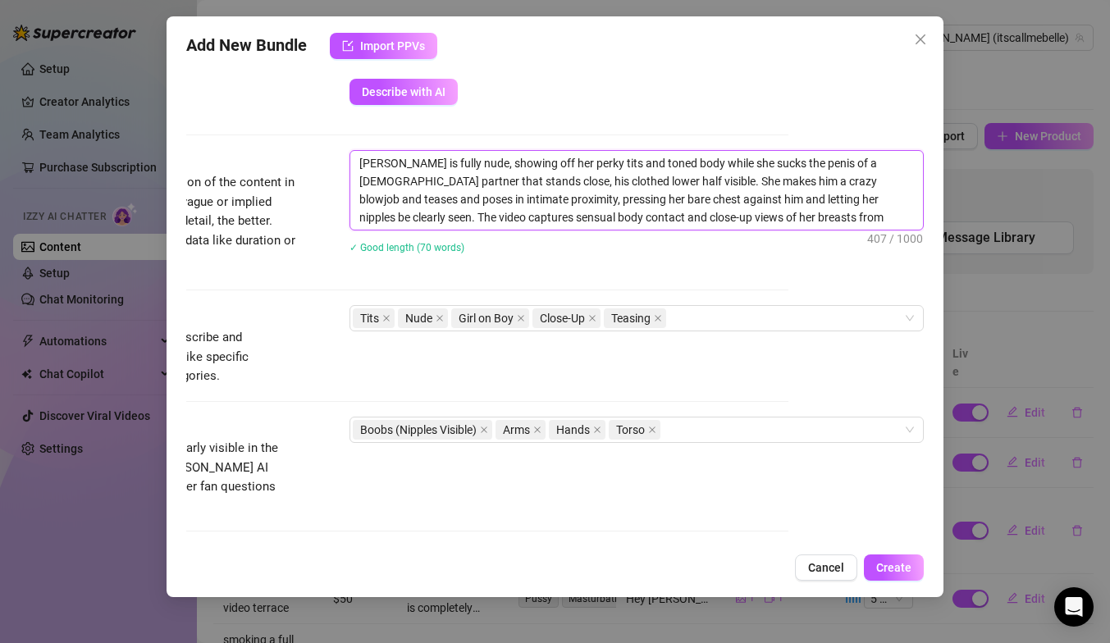
scroll to position [632, 135]
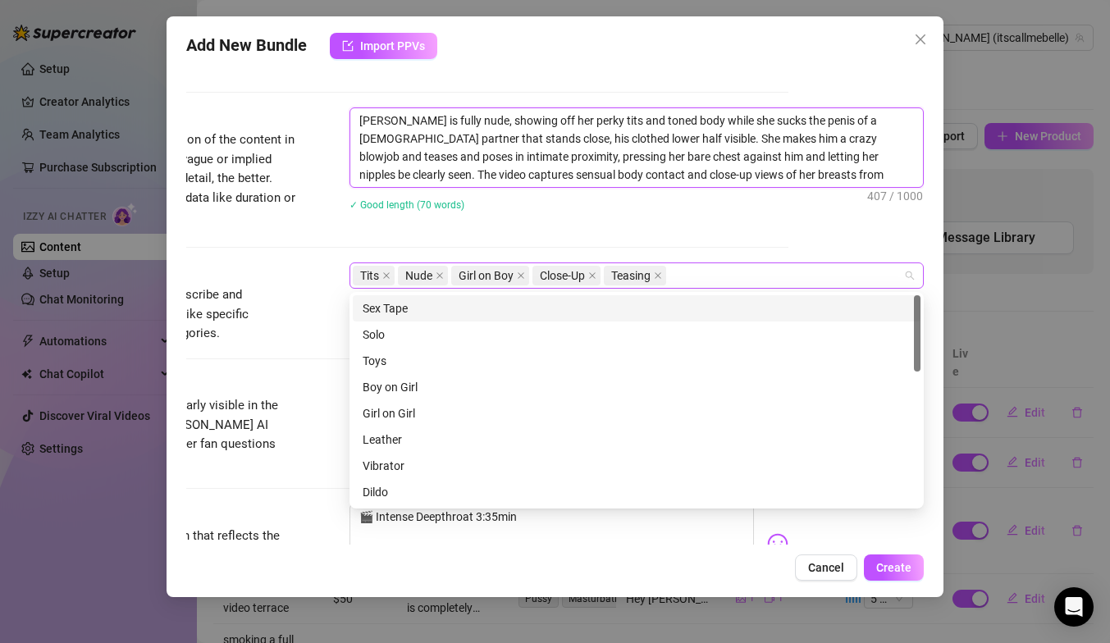
click at [708, 279] on div "Tits Nude Girl on Boy Close-Up Teasing" at bounding box center [628, 275] width 550 height 23
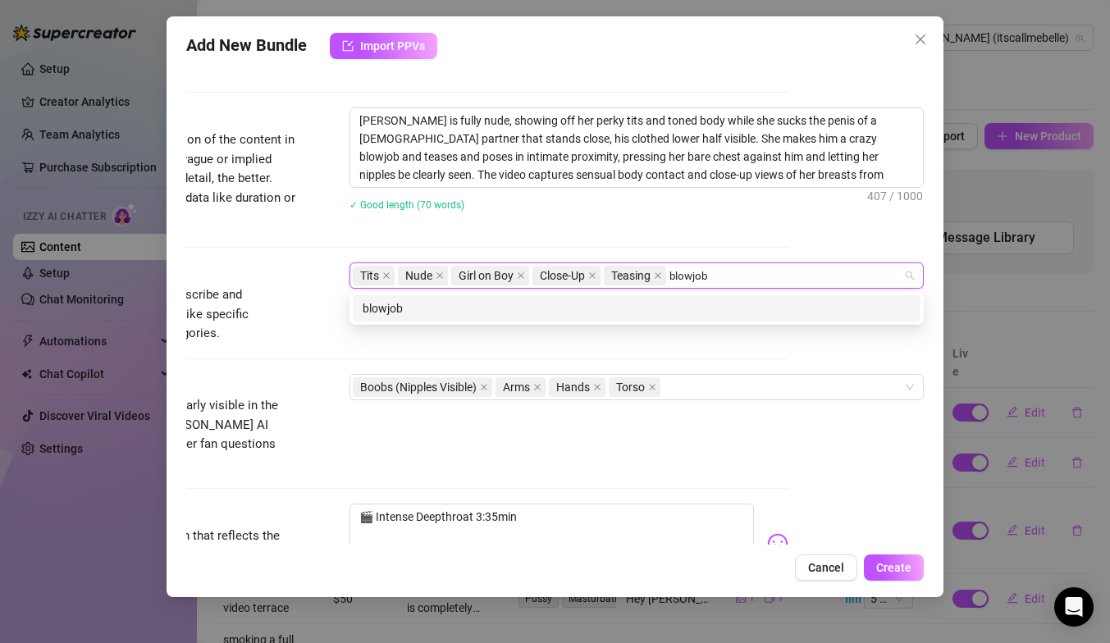
click at [686, 307] on div "blowjob" at bounding box center [637, 308] width 548 height 18
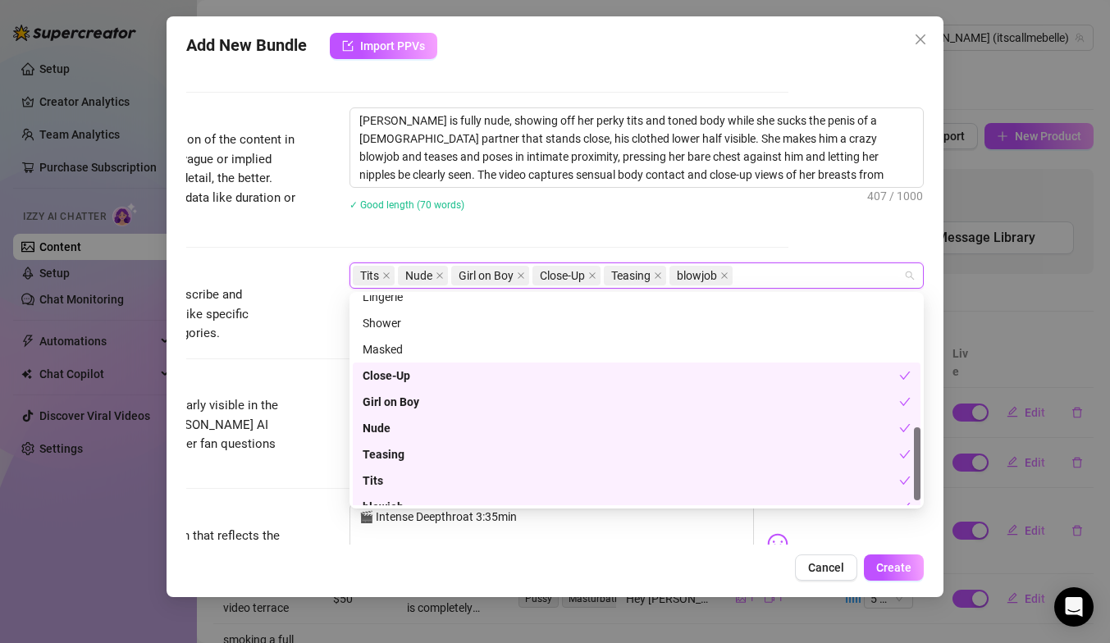
scroll to position [394, 0]
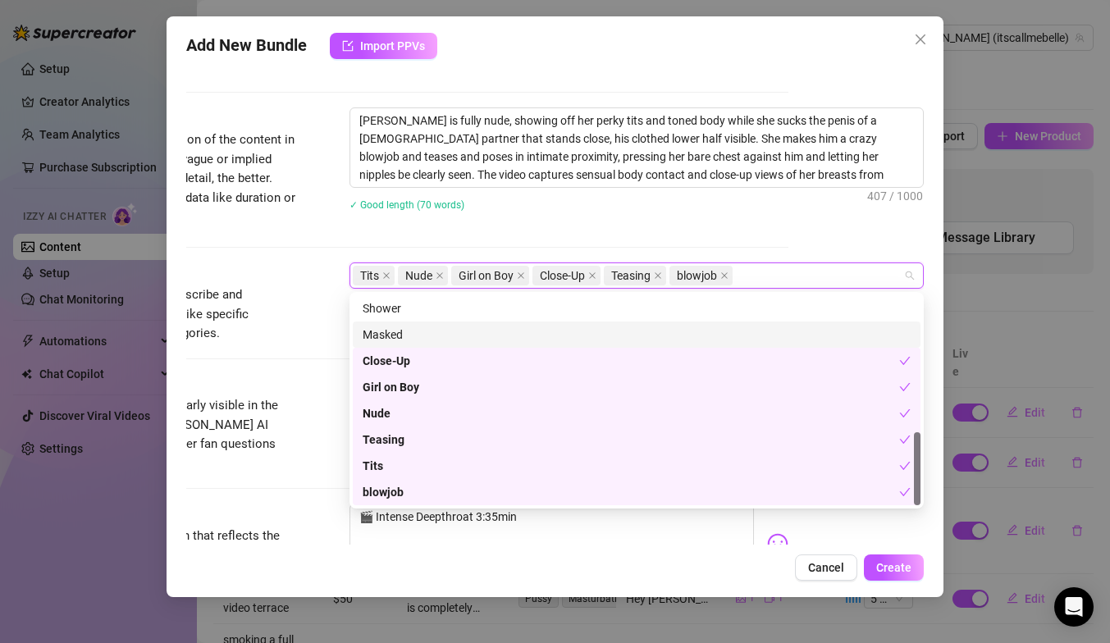
click at [840, 234] on div "Account Isabella (@itscallmebelle) Name Name is for your internal organization …" at bounding box center [554, 305] width 737 height 479
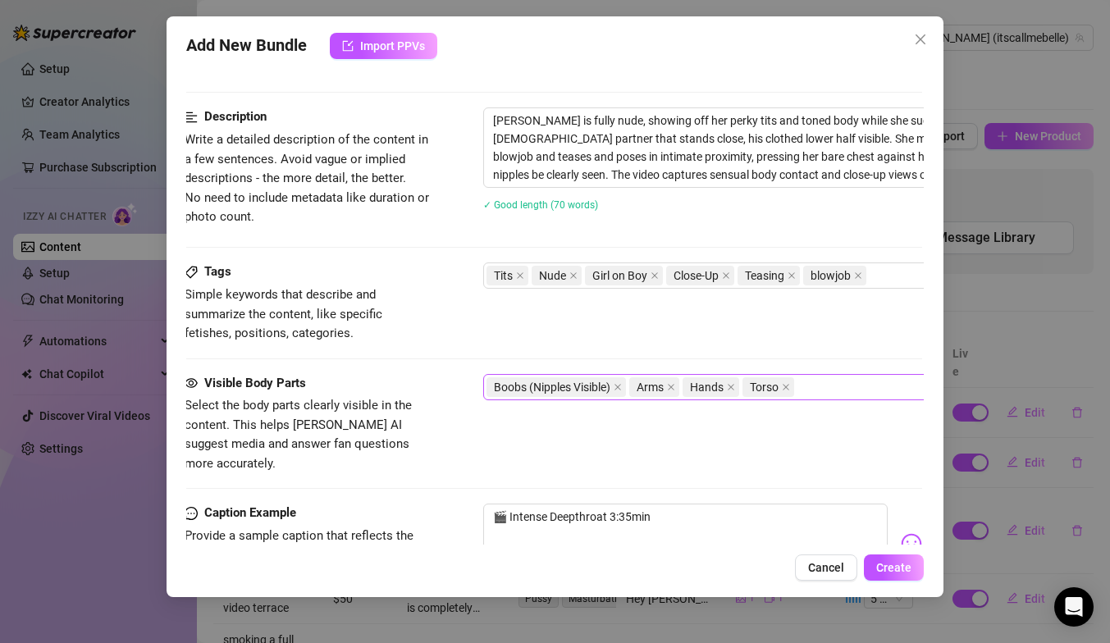
scroll to position [632, 0]
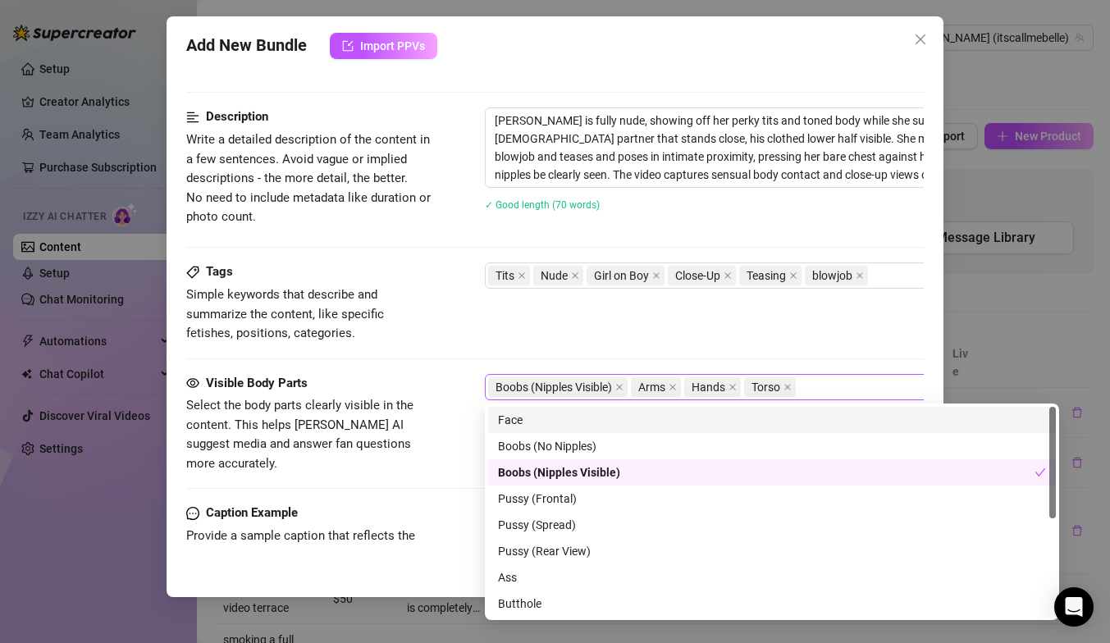
click at [824, 387] on div "Boobs (Nipples Visible) Arms Hands Torso" at bounding box center [763, 387] width 550 height 23
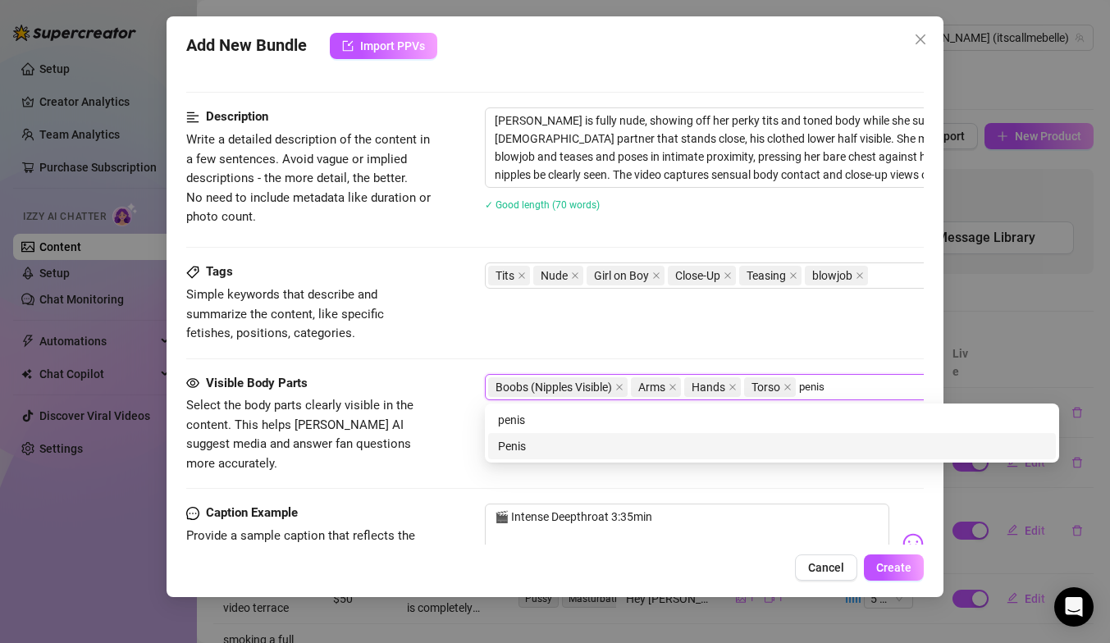
click at [789, 443] on div "Penis" at bounding box center [772, 446] width 548 height 18
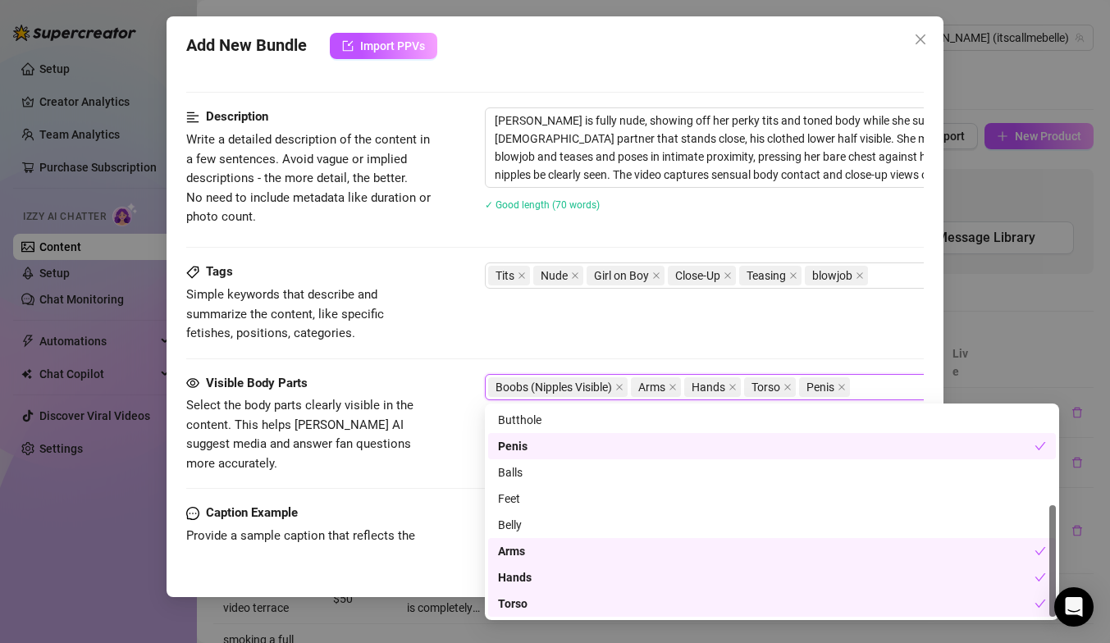
scroll to position [0, 0]
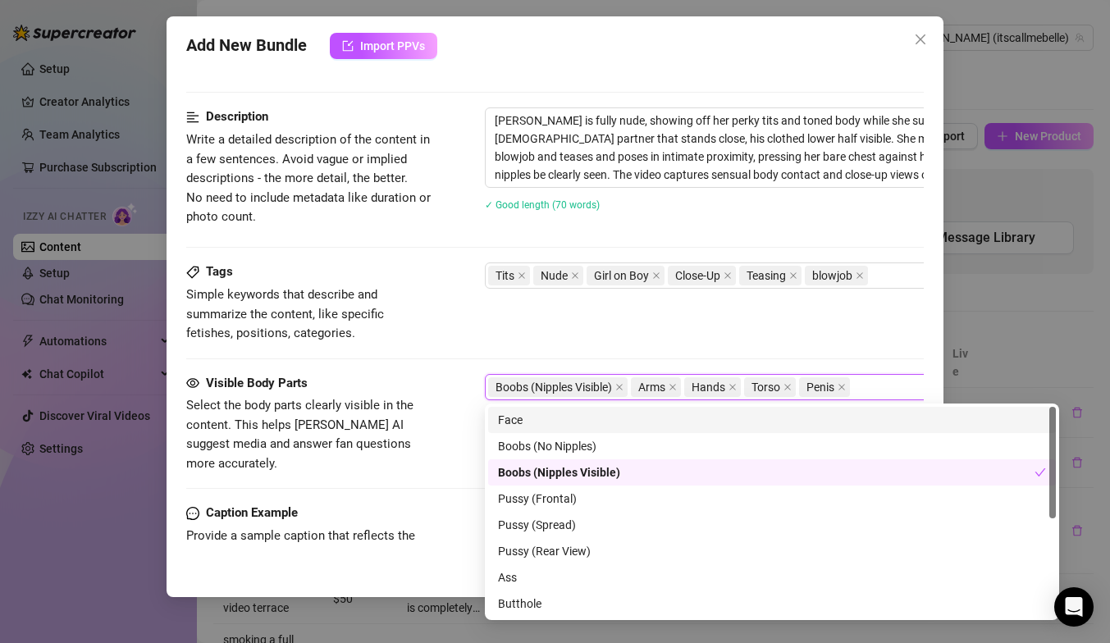
click at [718, 422] on div "Face" at bounding box center [772, 420] width 548 height 18
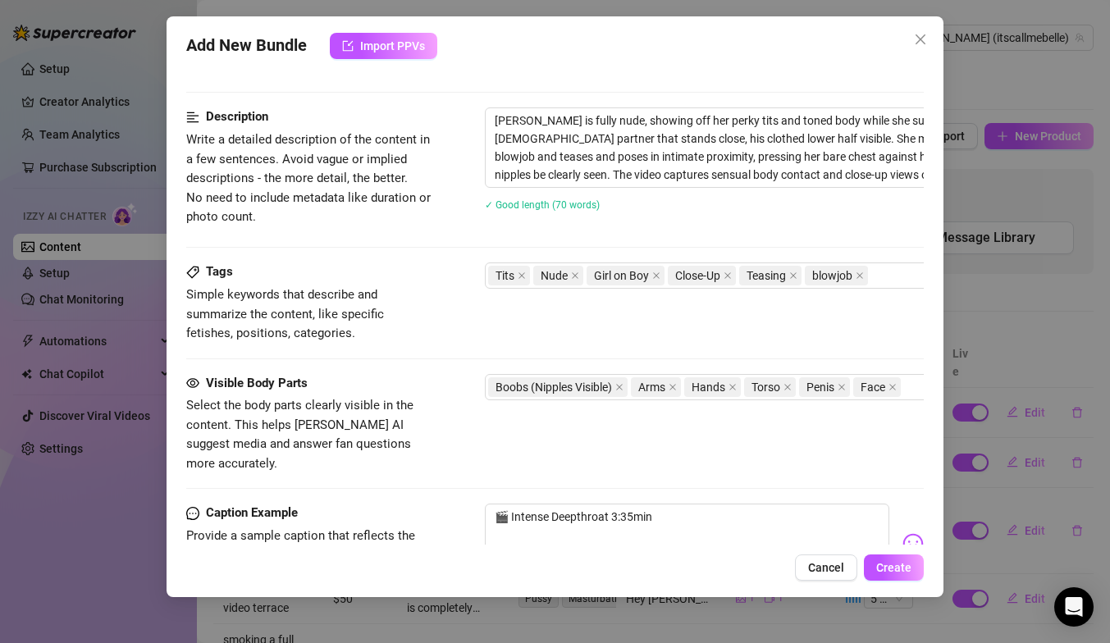
click at [746, 303] on div "Tags Simple keywords that describe and summarize the content, like specific fet…" at bounding box center [554, 303] width 737 height 80
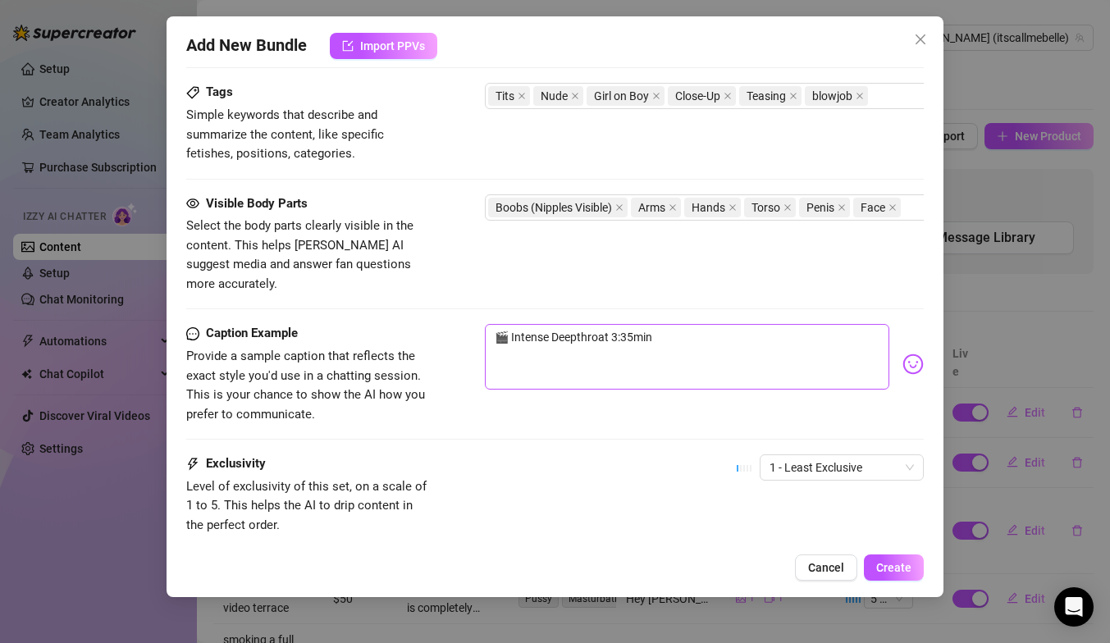
scroll to position [811, 1]
click at [511, 324] on textarea "🎬 Intense Deepthroat 3:35min" at bounding box center [686, 357] width 404 height 66
click at [579, 324] on textarea "Here you have a video of me making an intense deepthroat 3:35min" at bounding box center [686, 357] width 404 height 66
drag, startPoint x: 587, startPoint y: 336, endPoint x: 481, endPoint y: 334, distance: 106.7
click at [481, 334] on div "Caption Example Provide a sample caption that reflects the exact style you'd us…" at bounding box center [553, 374] width 737 height 100
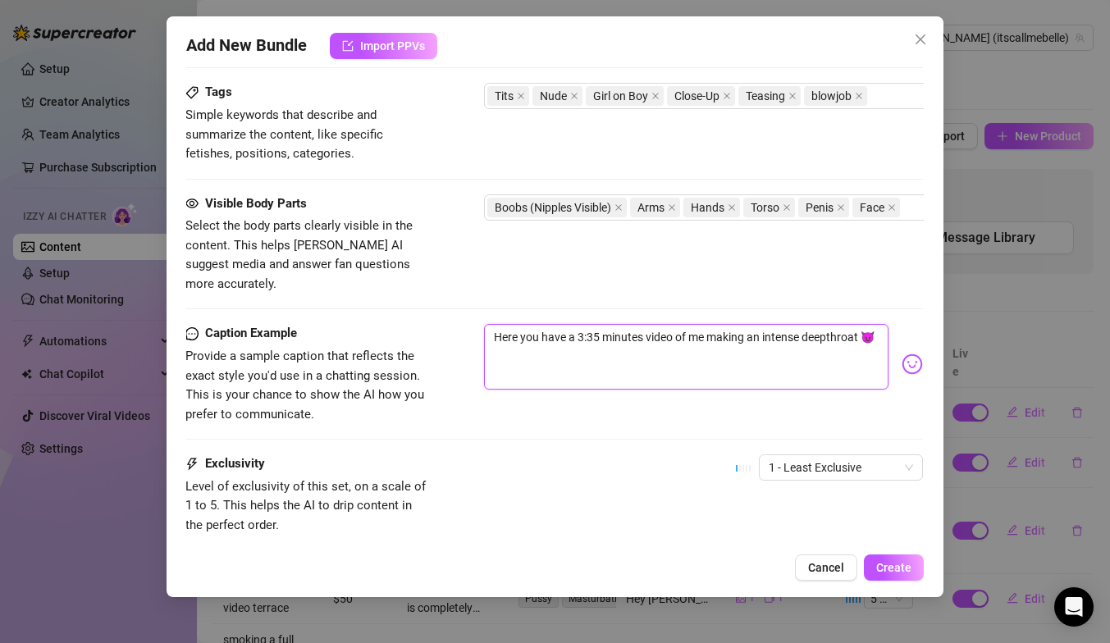
click at [644, 341] on textarea "Here you have a 3:35 minutes video of me making an intense deepthroat 😈" at bounding box center [686, 357] width 404 height 66
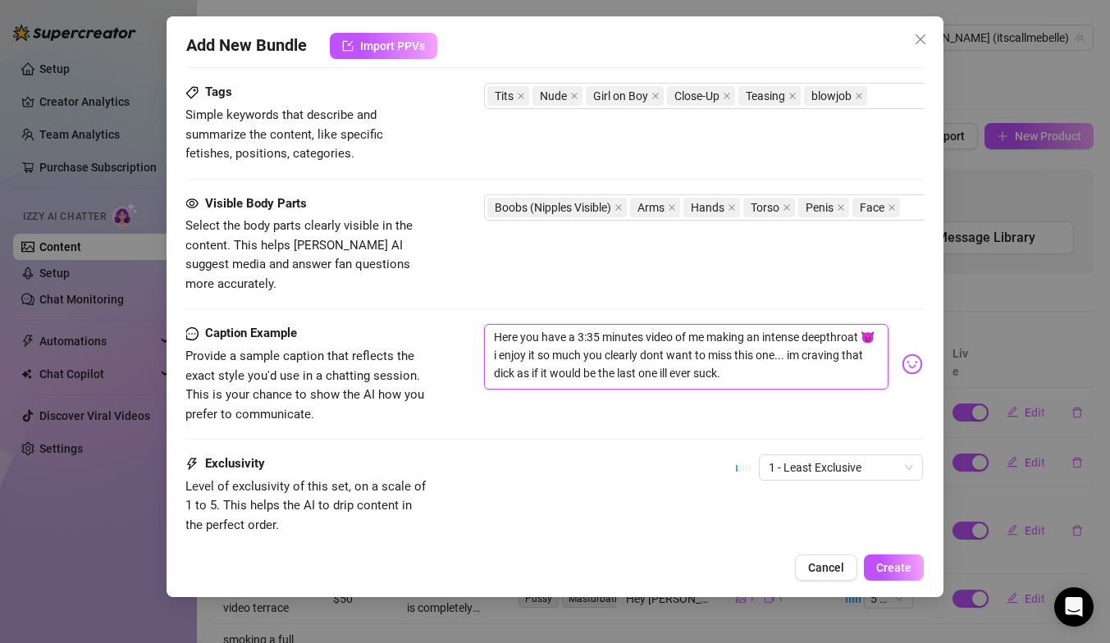
scroll to position [905, 1]
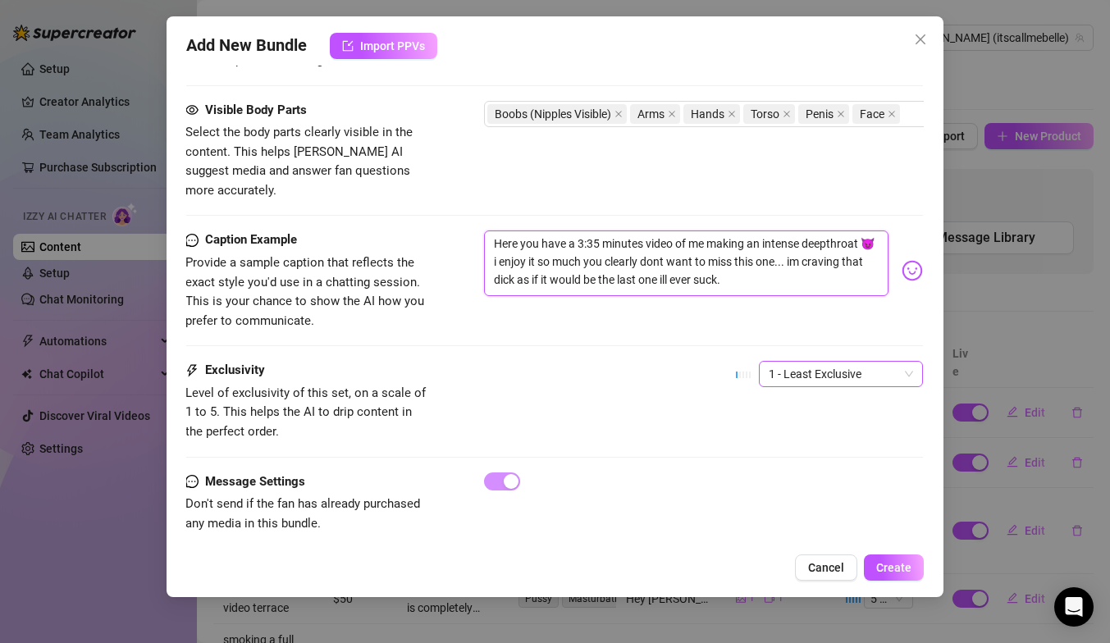
click at [822, 363] on span "1 - Least Exclusive" at bounding box center [841, 374] width 144 height 25
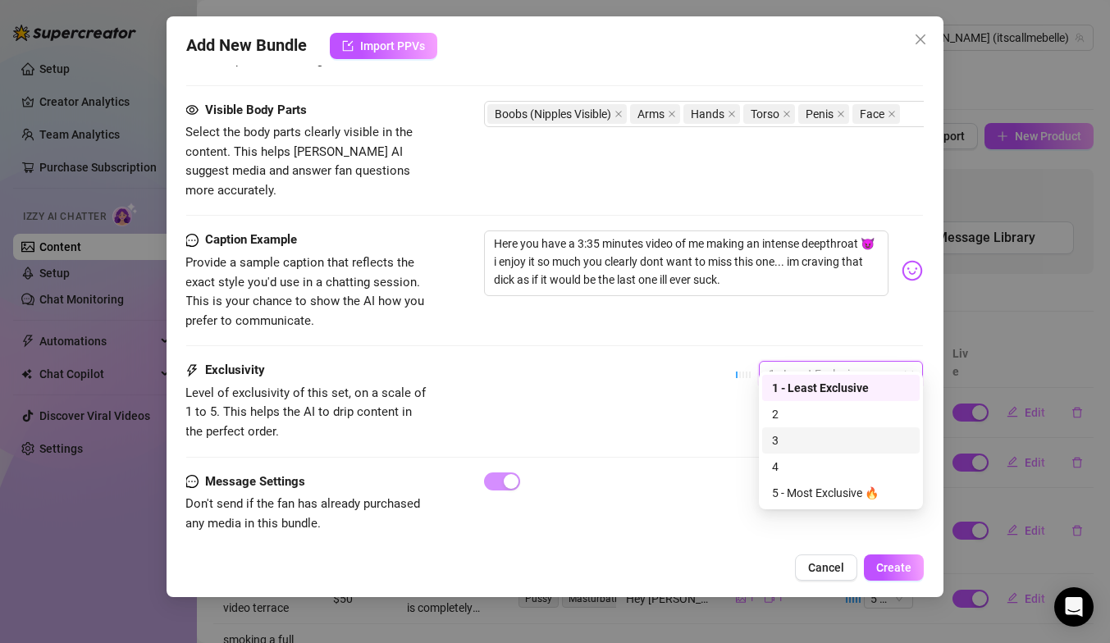
click at [829, 445] on div "3" at bounding box center [841, 440] width 138 height 18
click at [787, 362] on span "3" at bounding box center [841, 374] width 144 height 25
click at [795, 472] on div "4" at bounding box center [841, 467] width 138 height 18
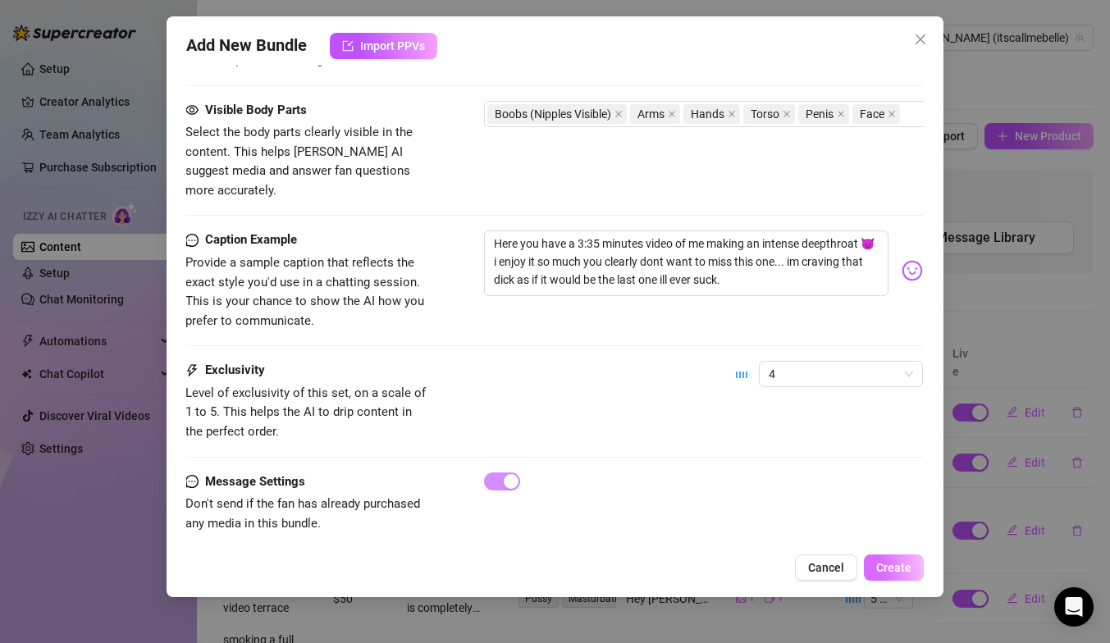
click at [894, 568] on span "Create" at bounding box center [893, 567] width 35 height 13
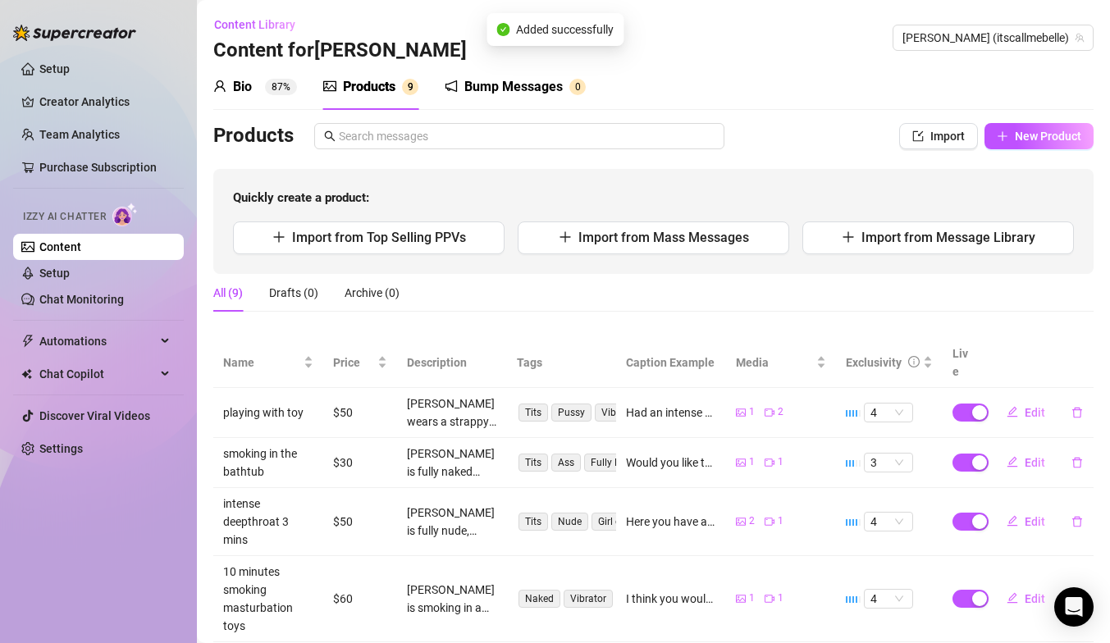
scroll to position [37, 0]
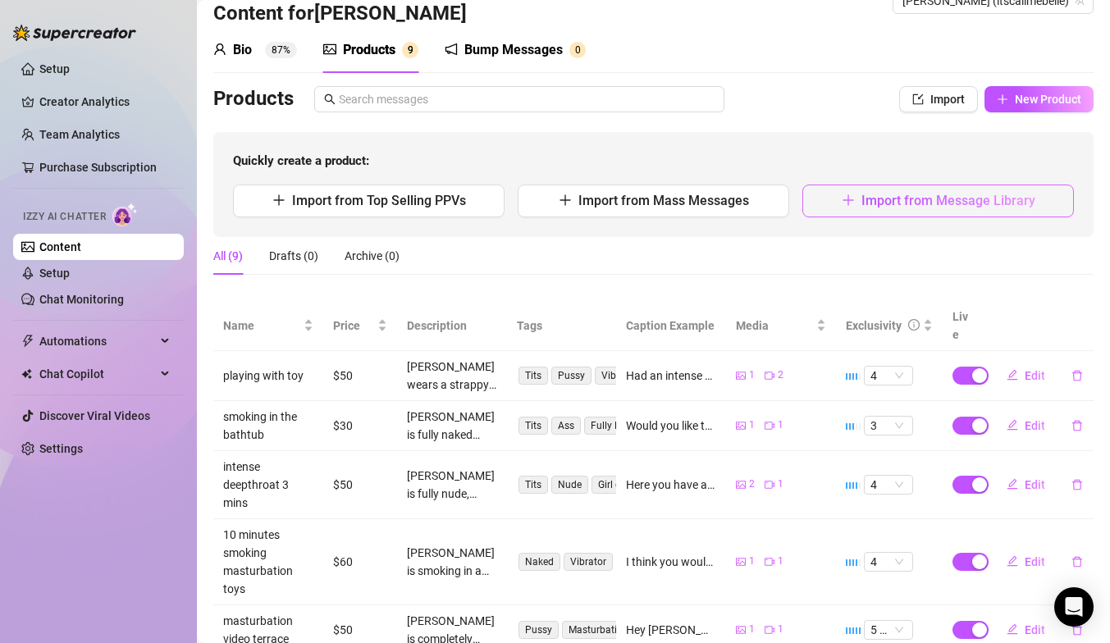
click at [953, 203] on span "Import from Message Library" at bounding box center [948, 201] width 174 height 16
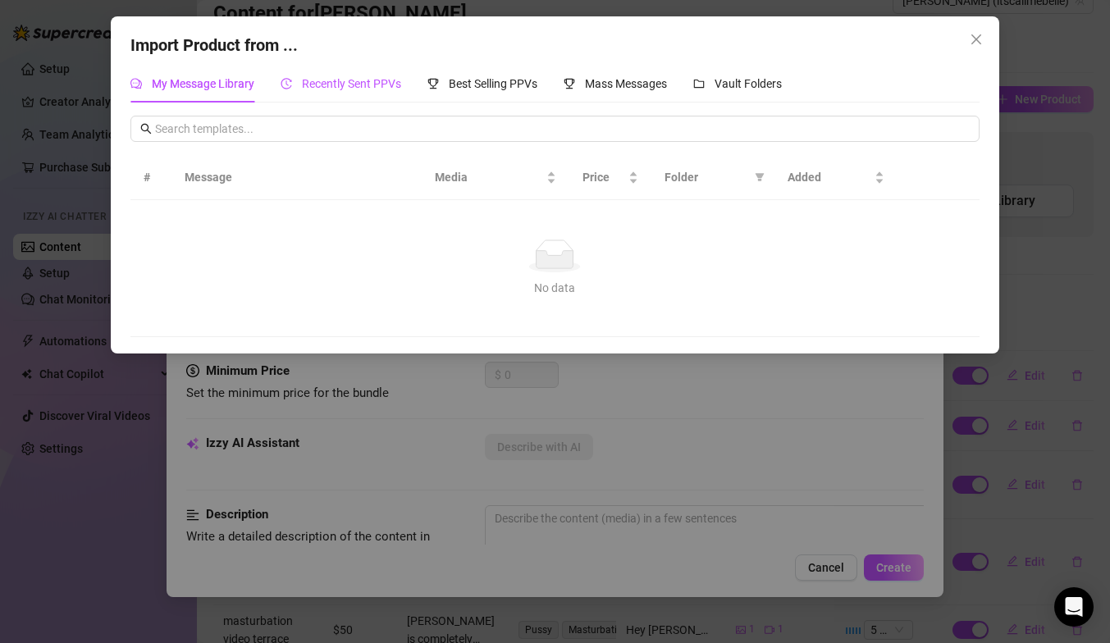
click at [390, 77] on span "Recently Sent PPVs" at bounding box center [351, 83] width 99 height 13
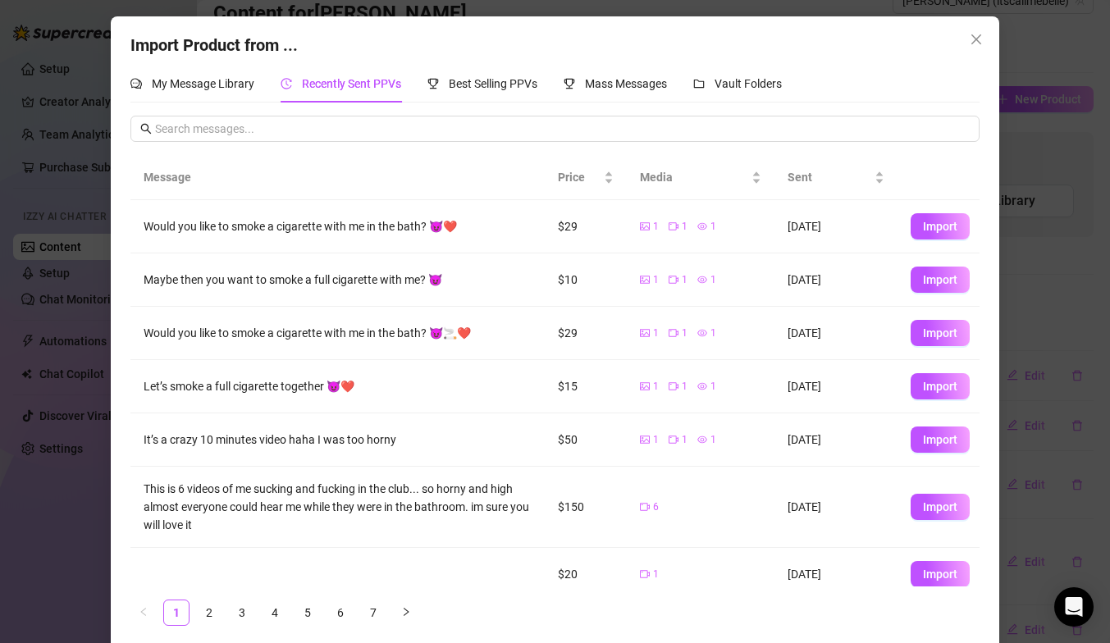
scroll to position [131, 0]
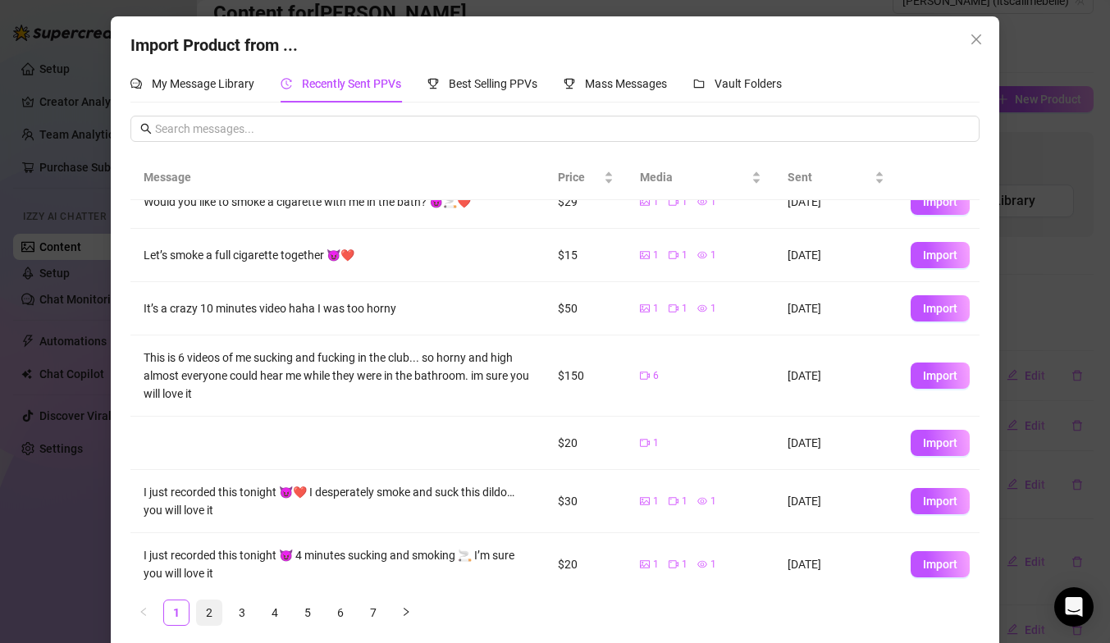
click at [207, 614] on link "2" at bounding box center [209, 612] width 25 height 25
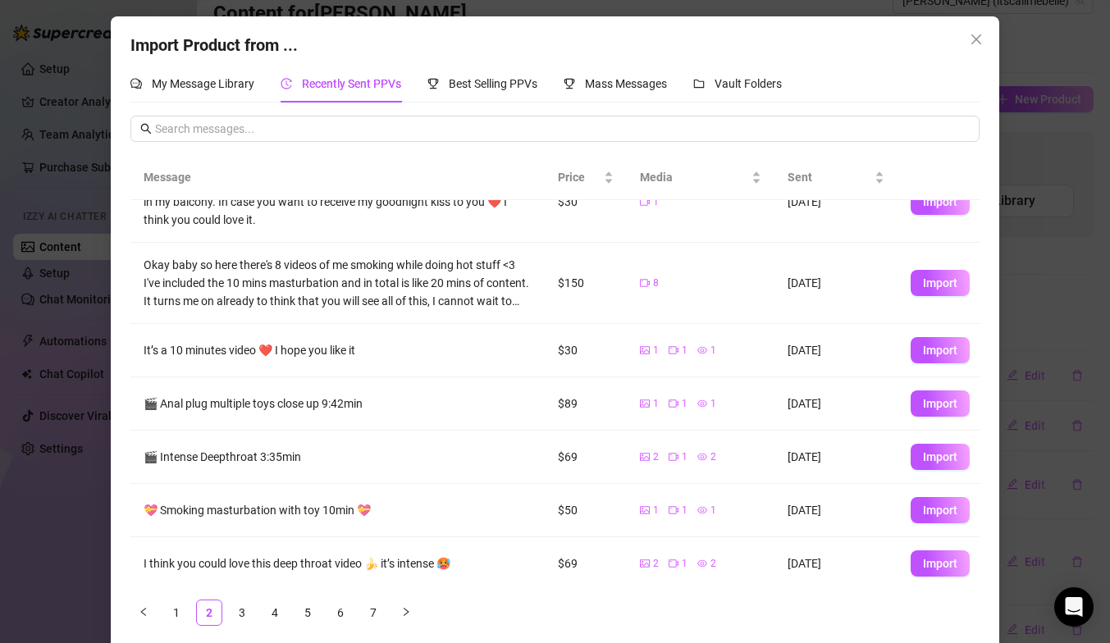
scroll to position [212, 0]
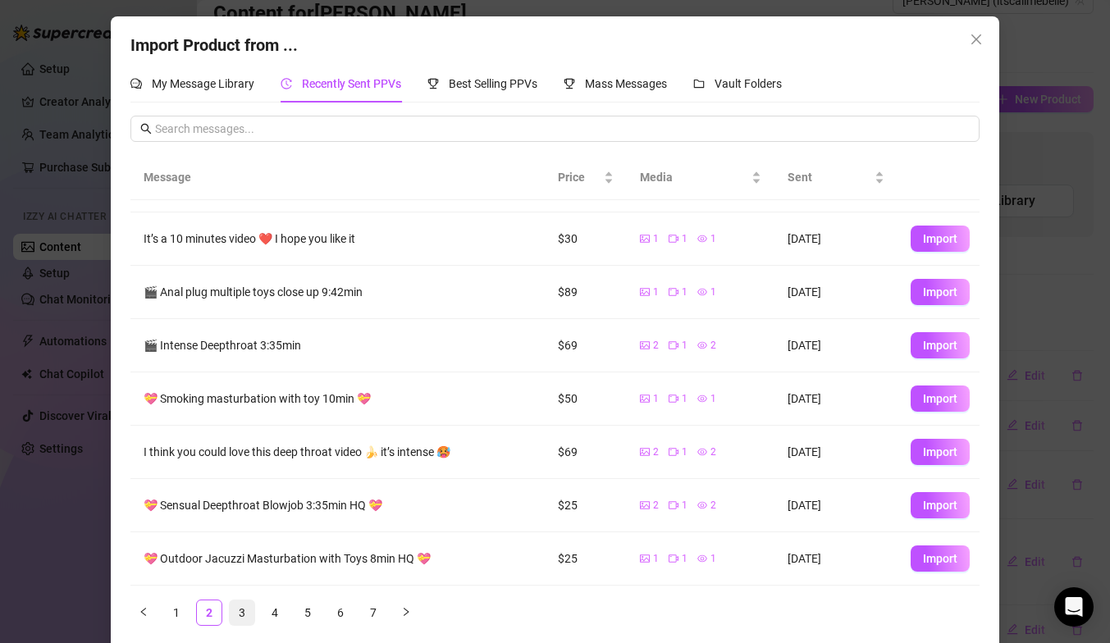
click at [244, 614] on link "3" at bounding box center [242, 612] width 25 height 25
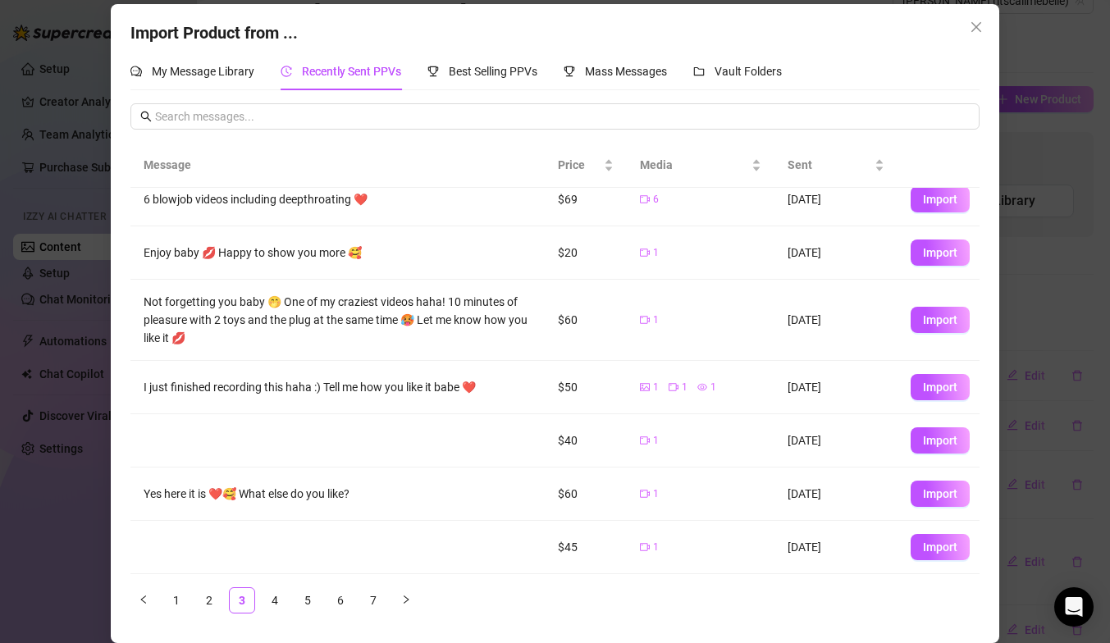
scroll to position [86, 0]
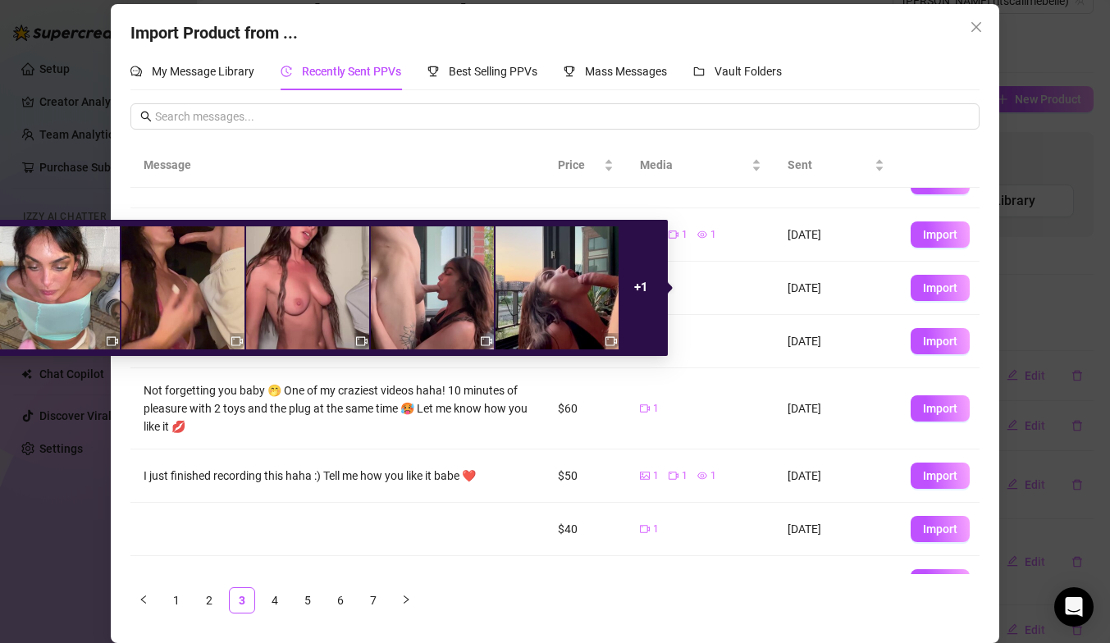
click at [645, 290] on strong "+ 1" at bounding box center [641, 287] width 14 height 15
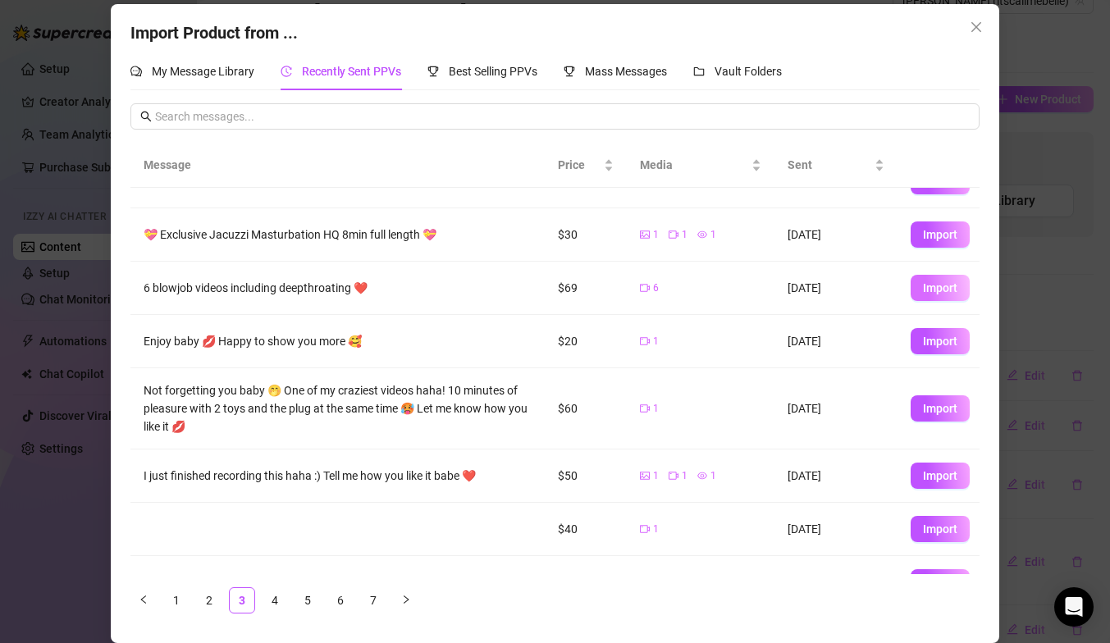
click at [929, 287] on span "Import" at bounding box center [940, 287] width 34 height 13
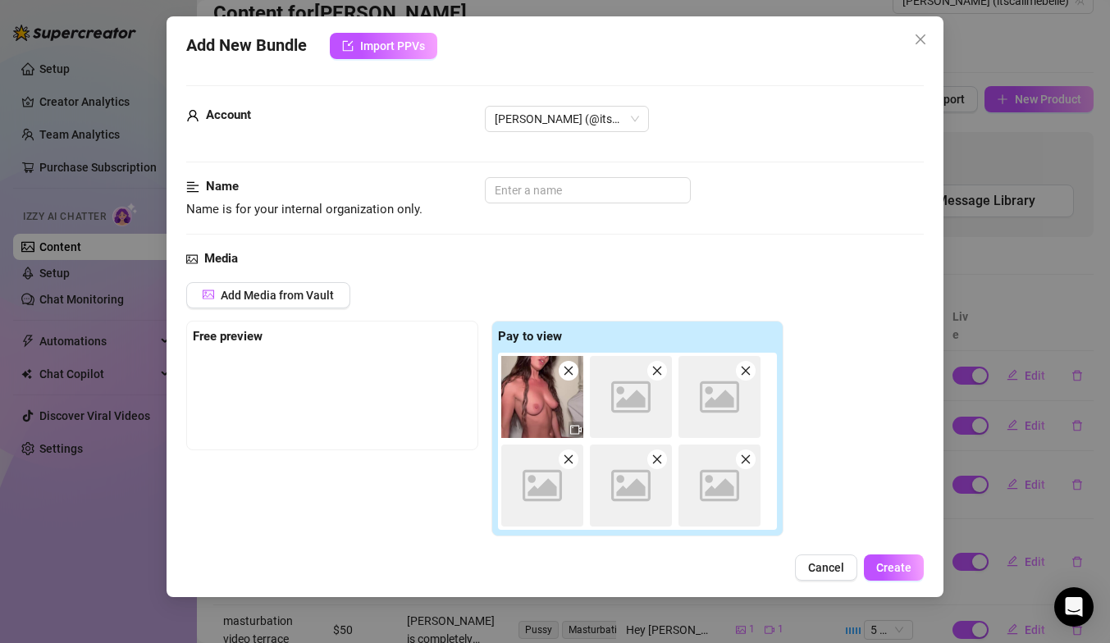
scroll to position [0, 0]
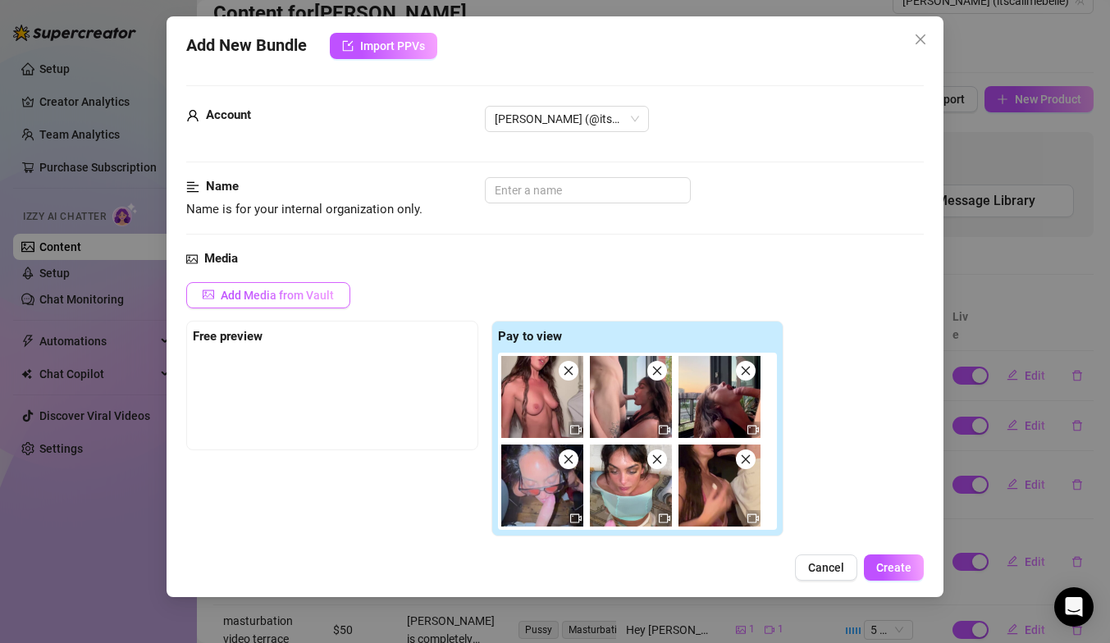
click at [238, 295] on span "Add Media from Vault" at bounding box center [277, 295] width 113 height 13
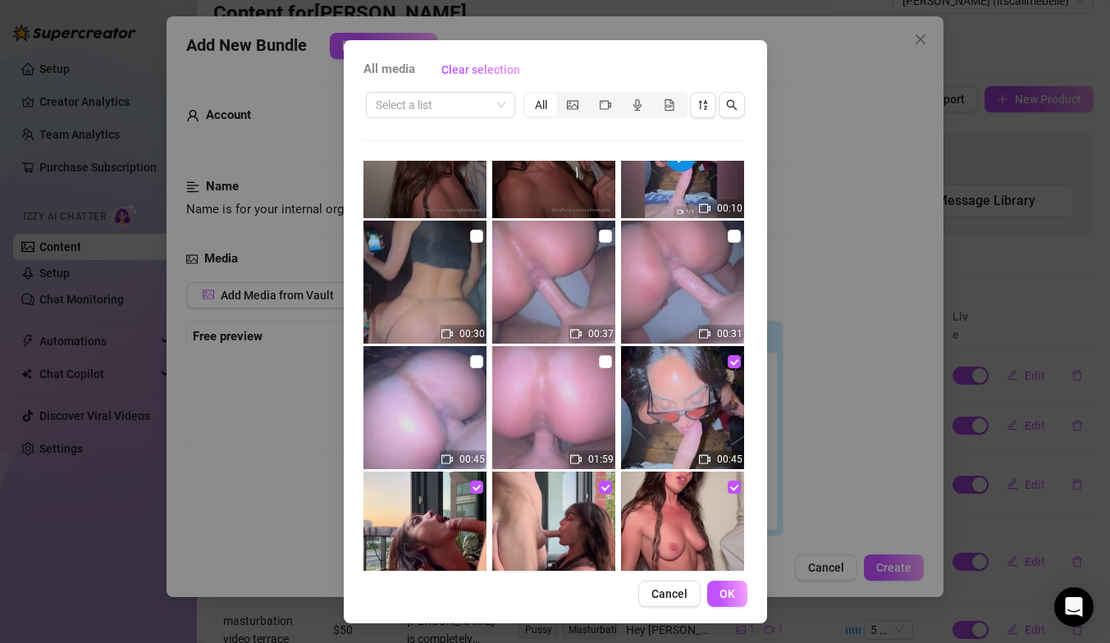
scroll to position [4900, 0]
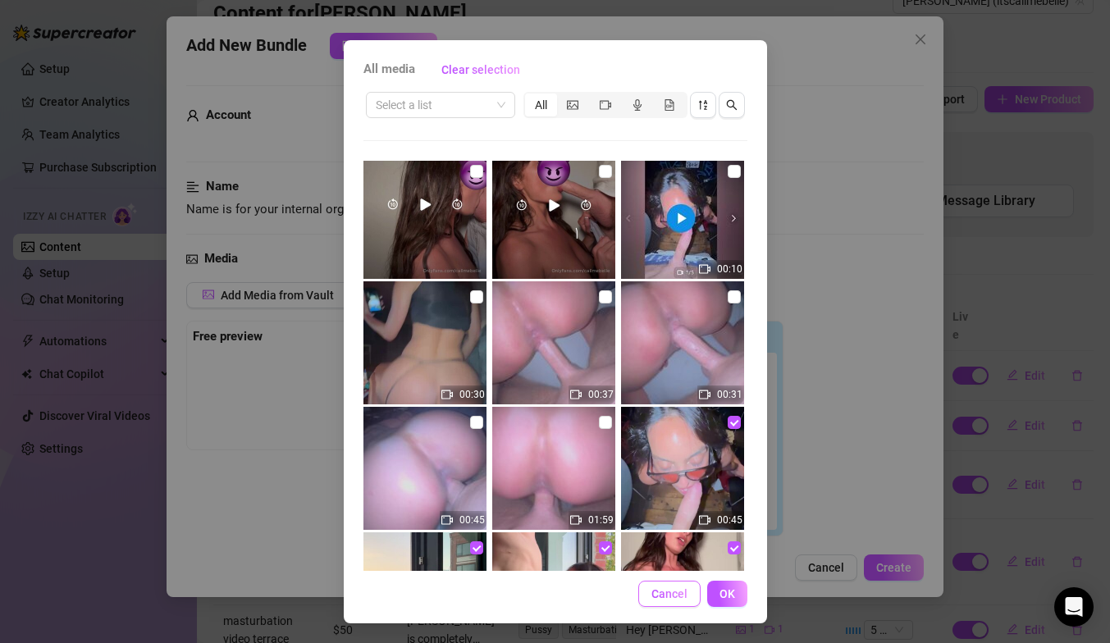
click at [658, 591] on span "Cancel" at bounding box center [669, 593] width 36 height 13
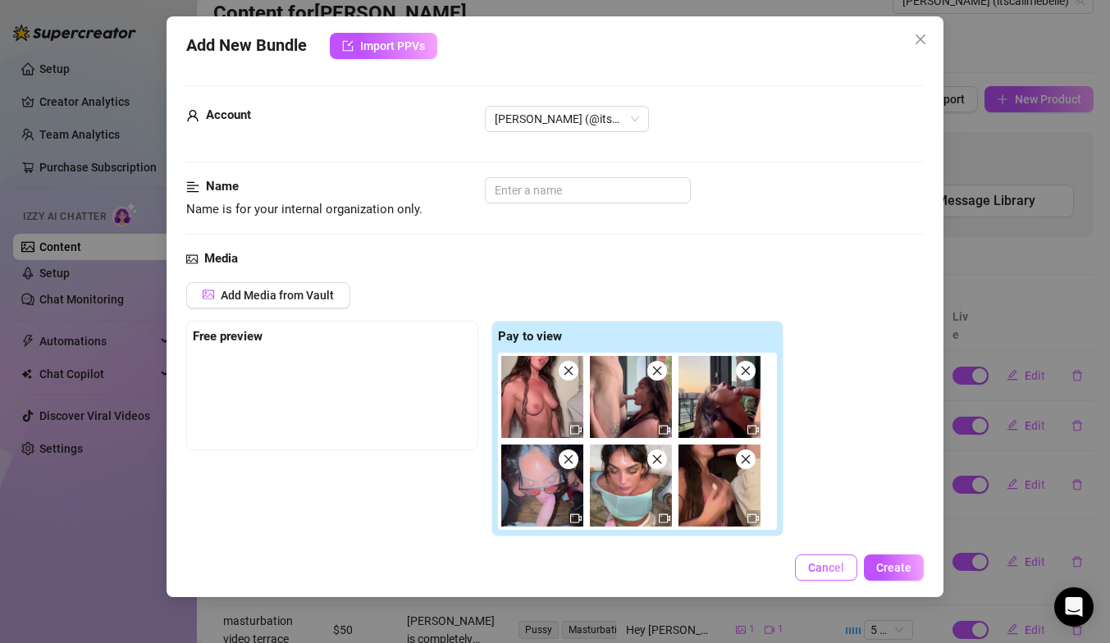
click at [833, 556] on button "Cancel" at bounding box center [826, 568] width 62 height 26
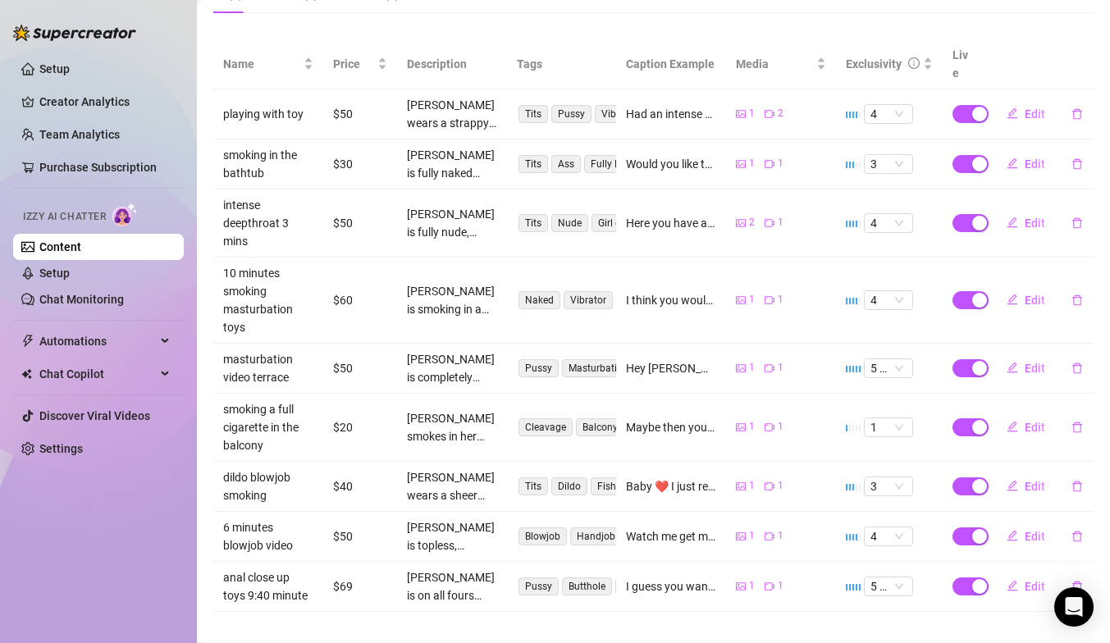
scroll to position [0, 0]
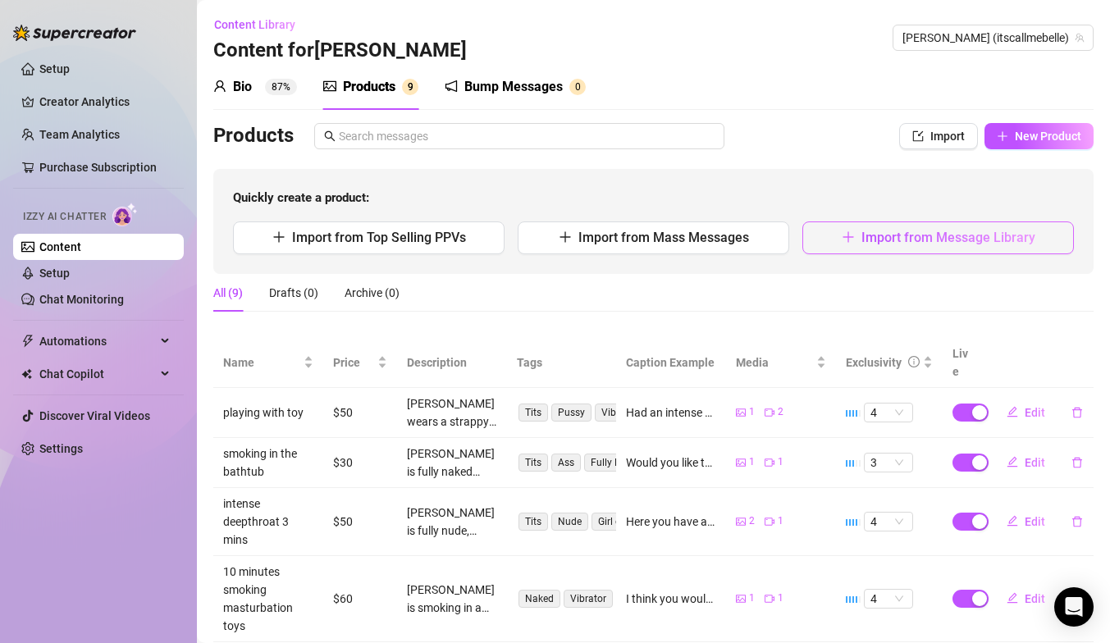
click at [975, 235] on span "Import from Message Library" at bounding box center [948, 238] width 174 height 16
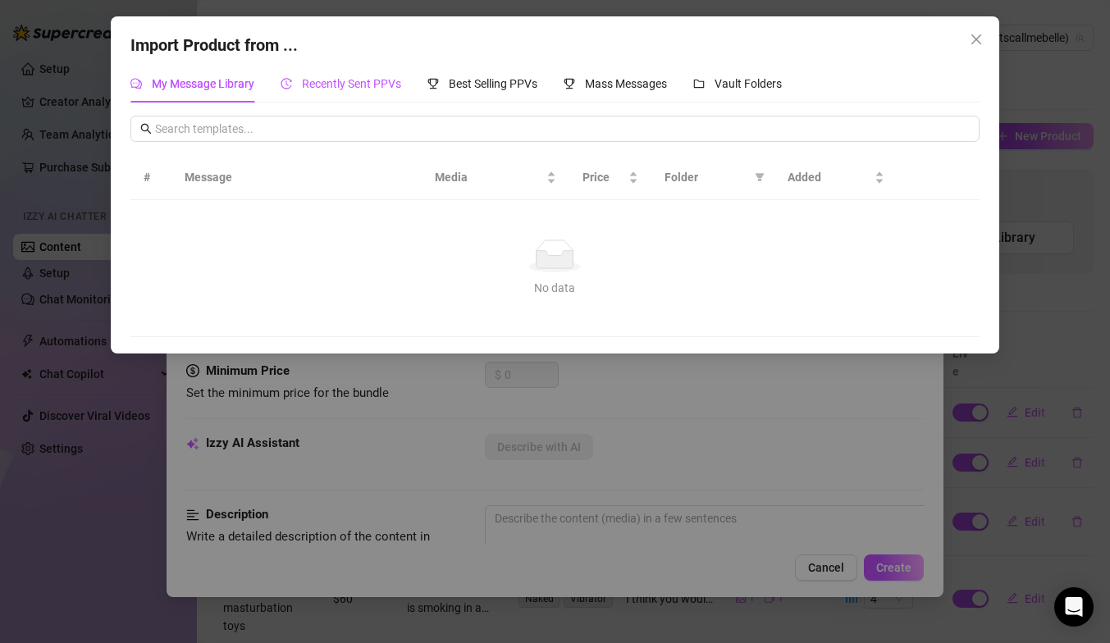
click at [363, 91] on div "Recently Sent PPVs" at bounding box center [341, 84] width 121 height 18
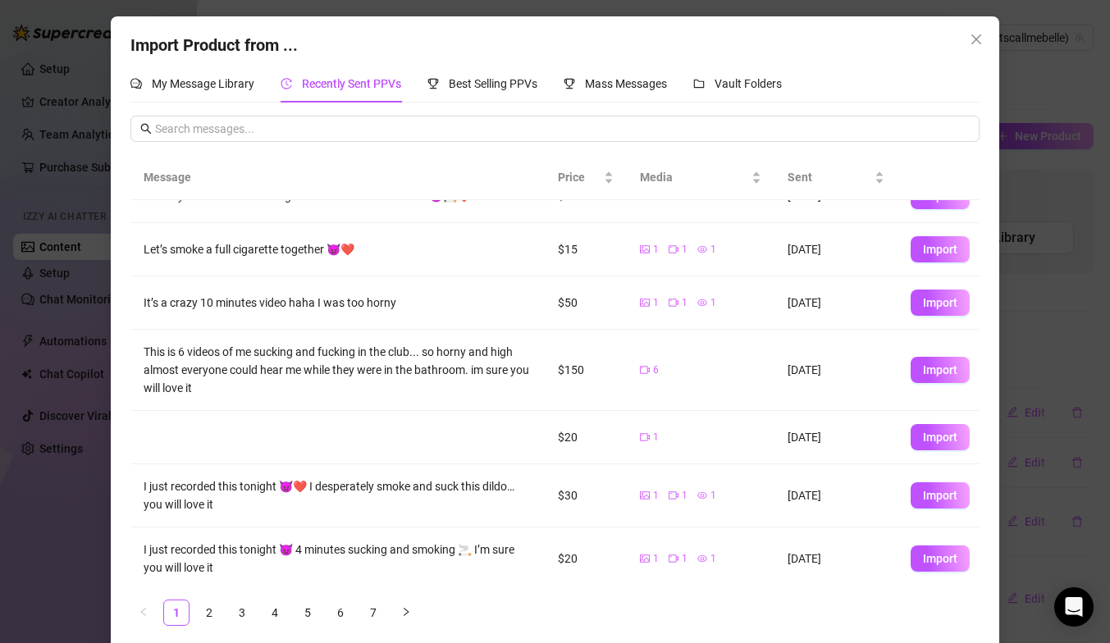
scroll to position [138, 0]
click at [214, 612] on link "2" at bounding box center [209, 612] width 25 height 25
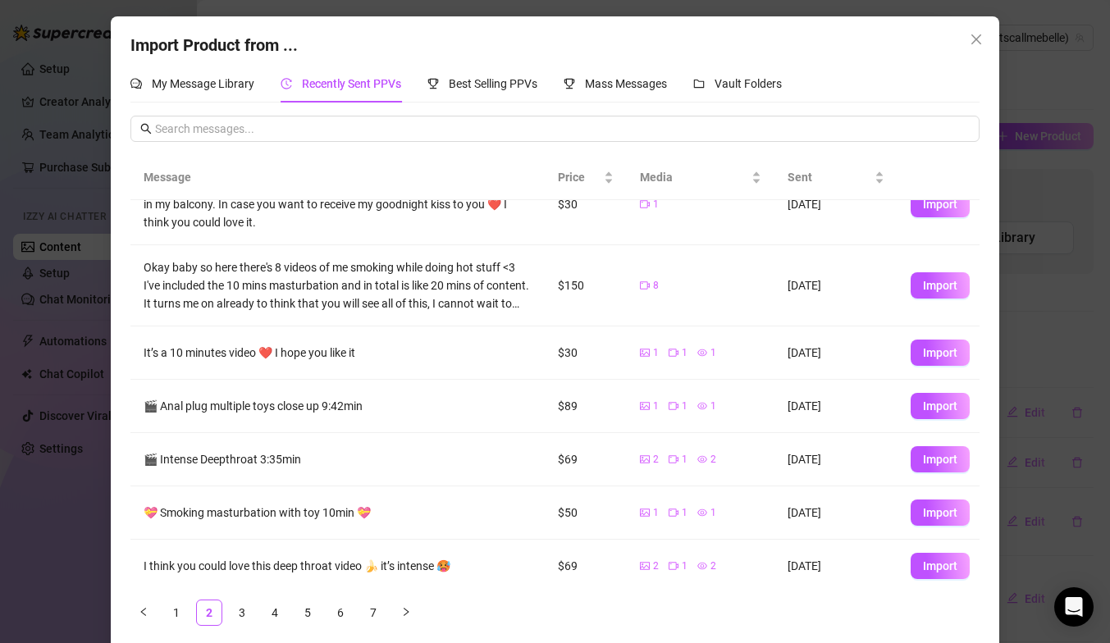
scroll to position [212, 0]
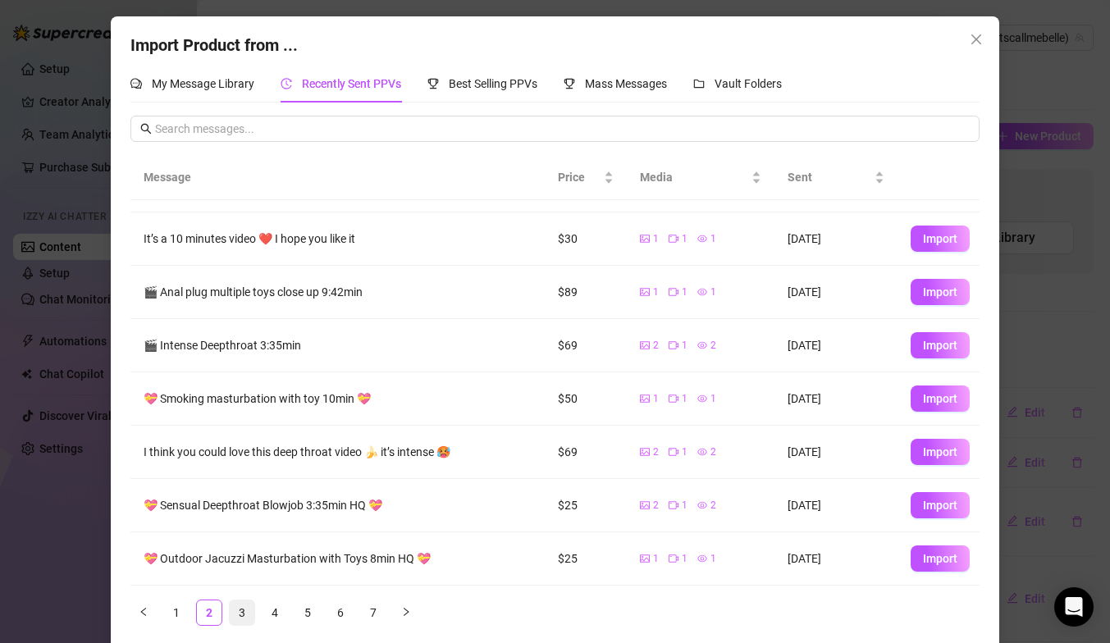
click at [249, 610] on link "3" at bounding box center [242, 612] width 25 height 25
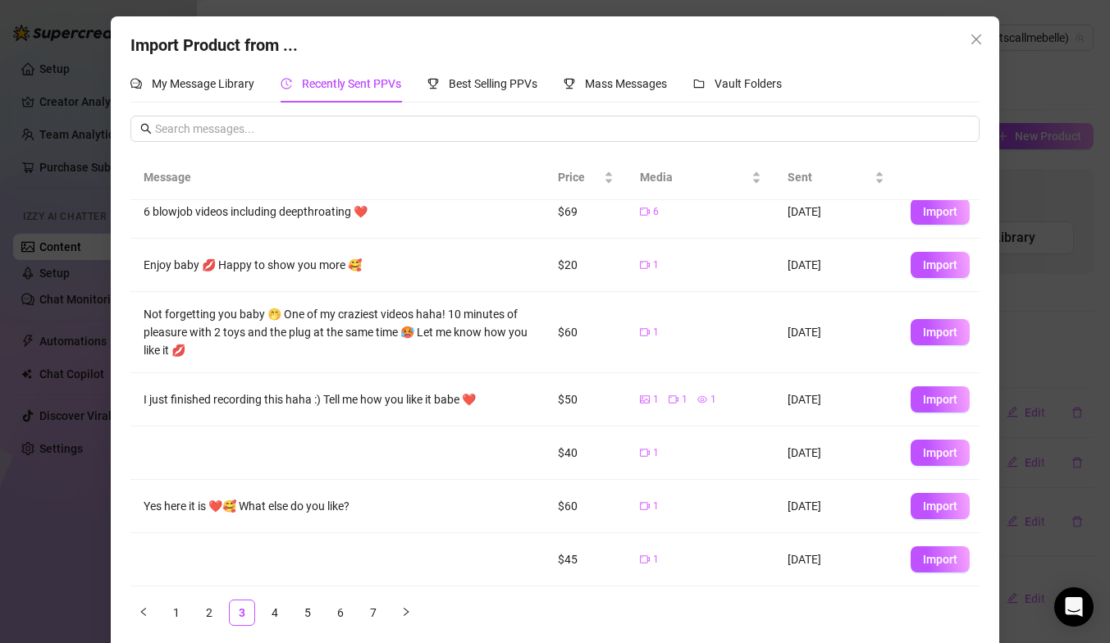
scroll to position [12, 0]
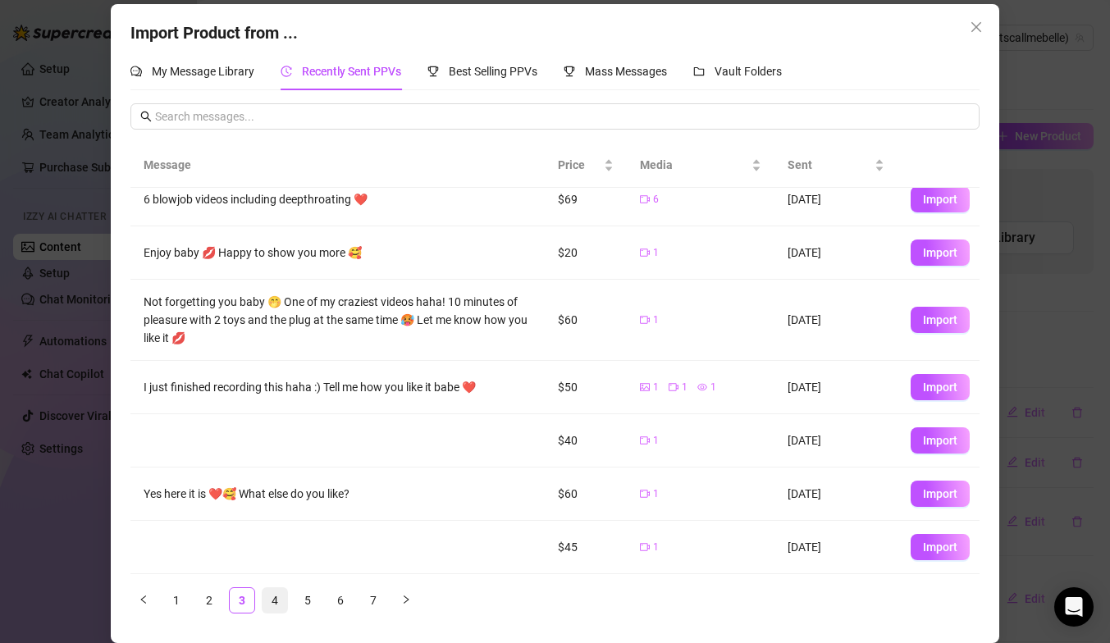
click at [275, 598] on link "4" at bounding box center [275, 600] width 25 height 25
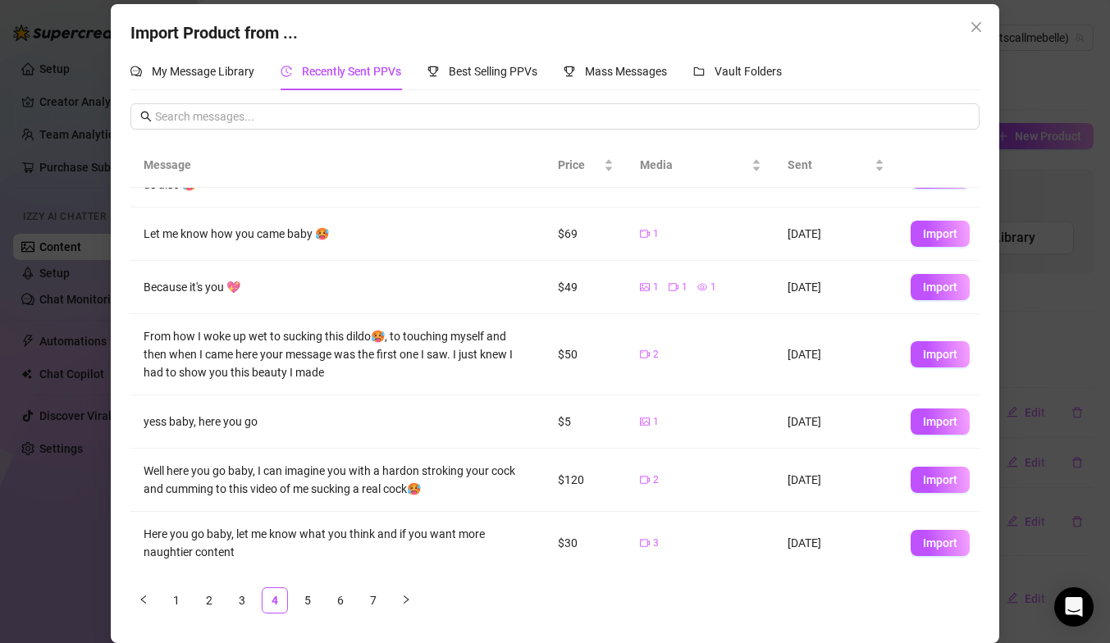
scroll to position [214, 0]
click at [313, 600] on link "5" at bounding box center [307, 600] width 25 height 25
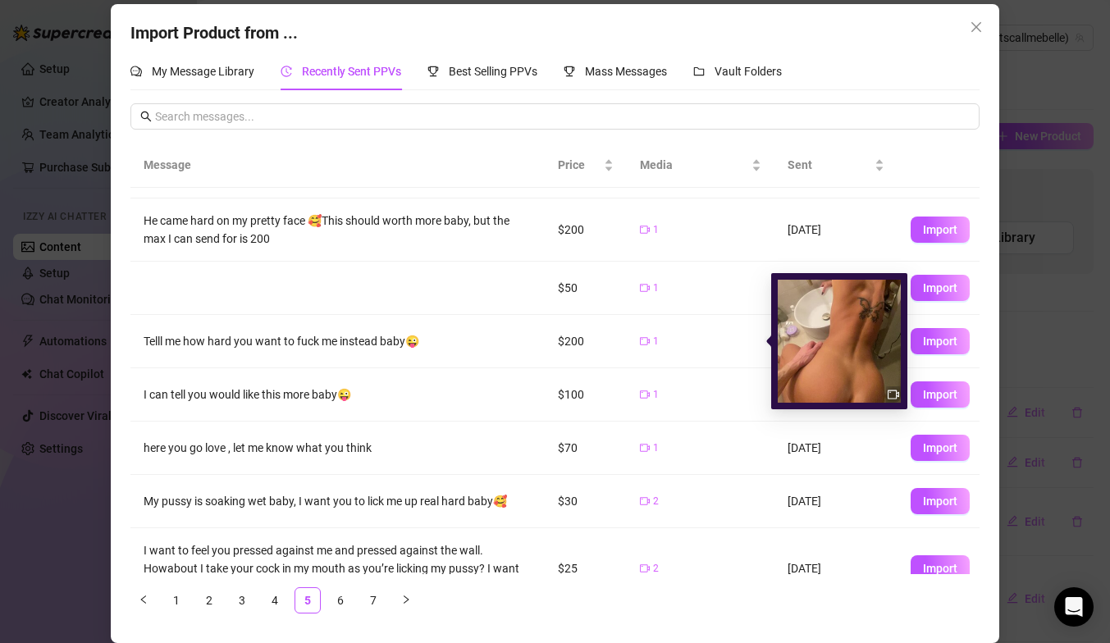
scroll to position [185, 0]
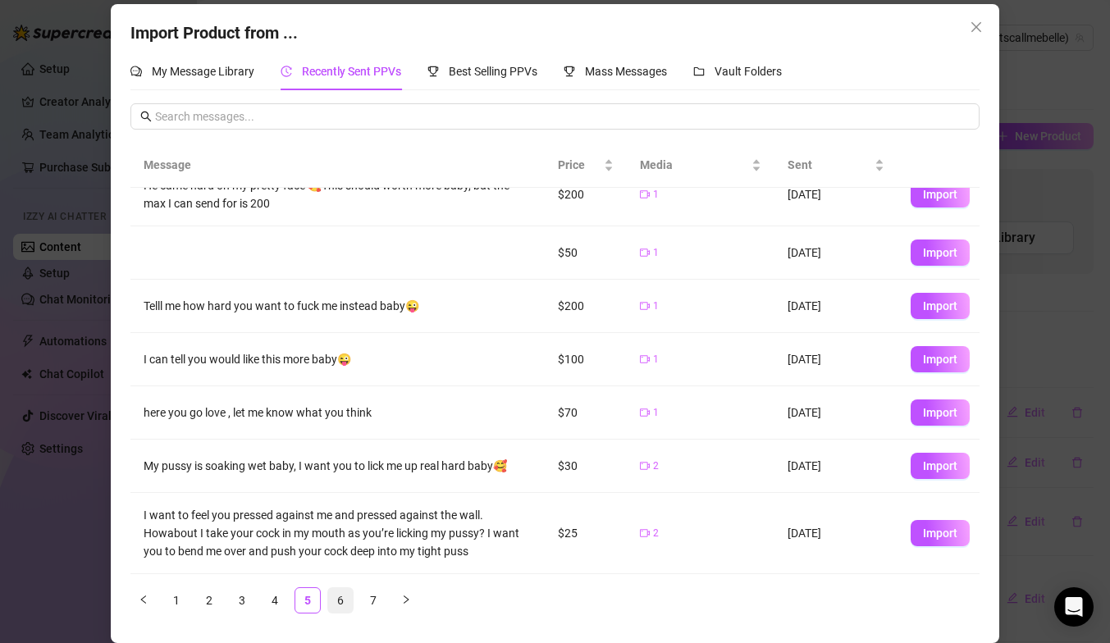
click at [344, 597] on link "6" at bounding box center [340, 600] width 25 height 25
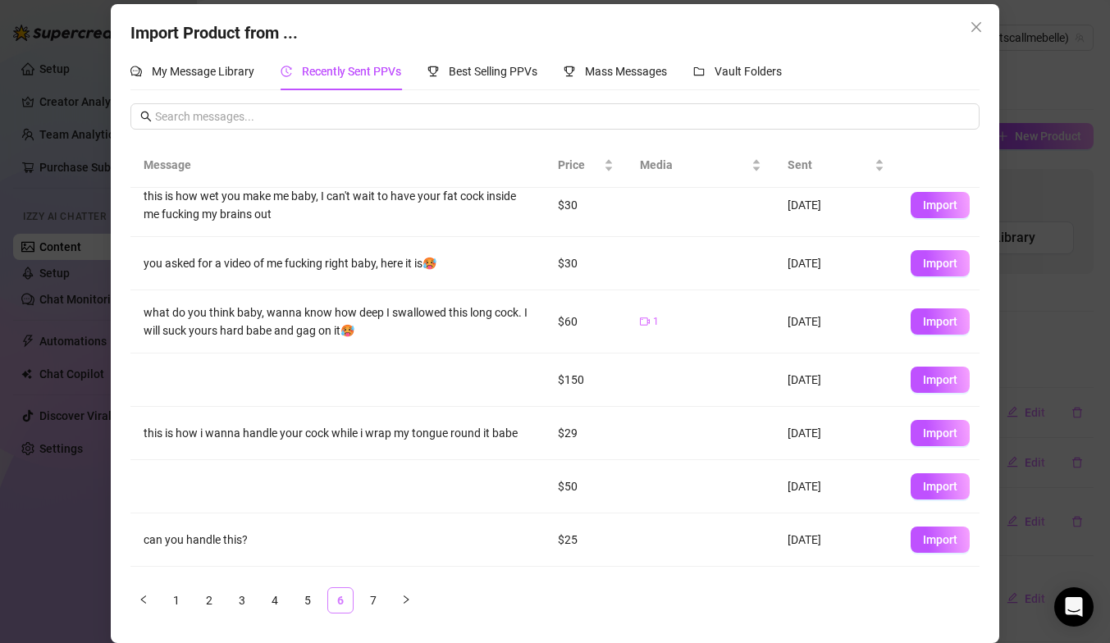
scroll to position [0, 0]
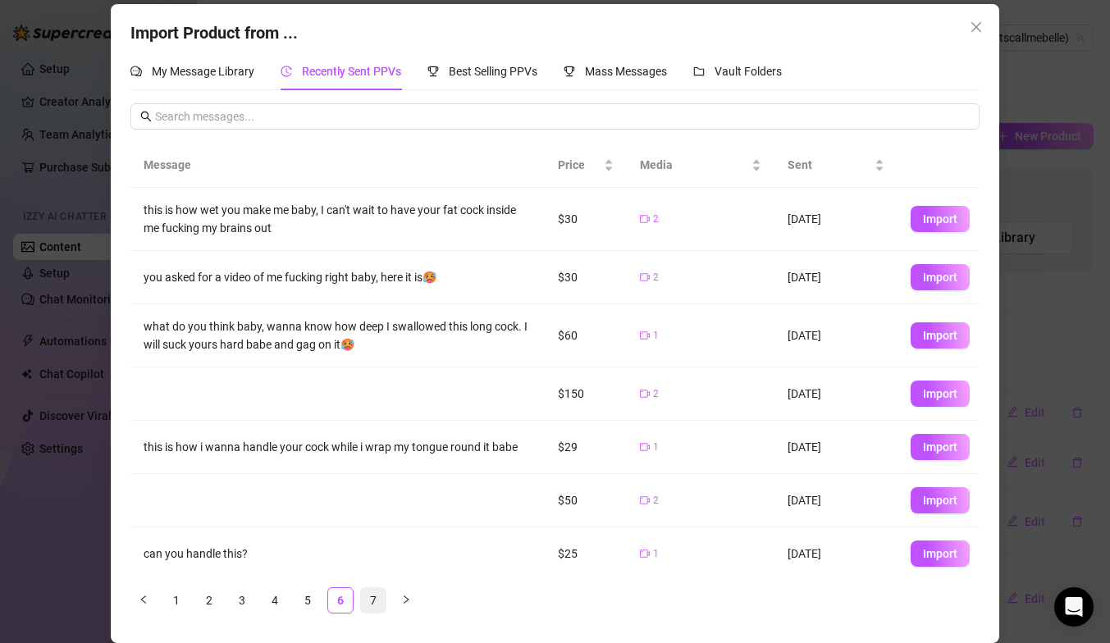
click at [372, 596] on link "7" at bounding box center [373, 600] width 25 height 25
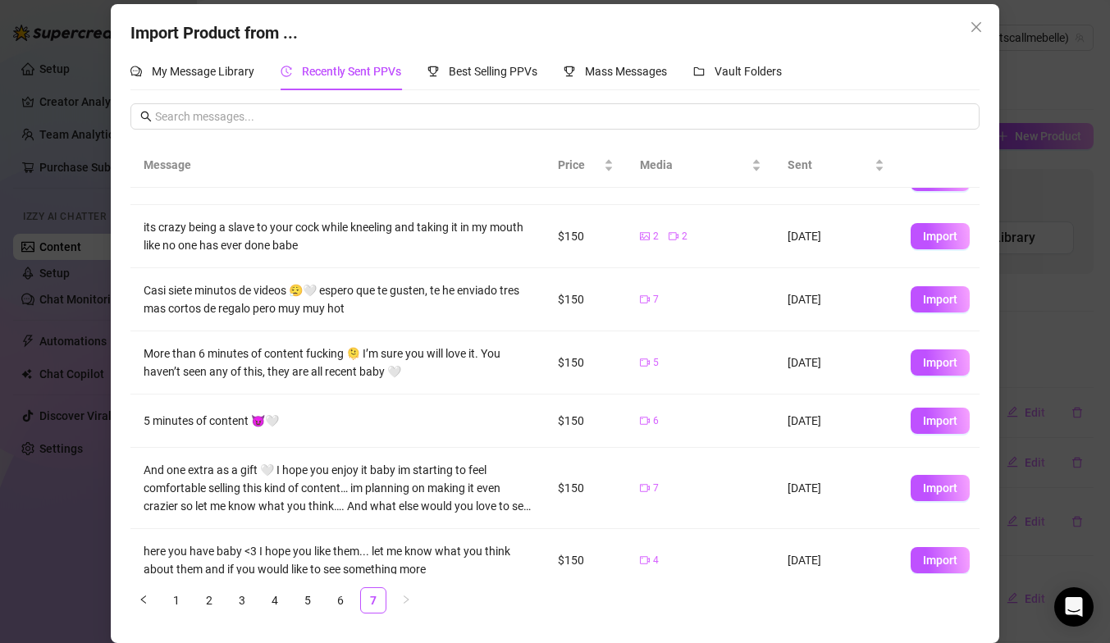
scroll to position [90, 0]
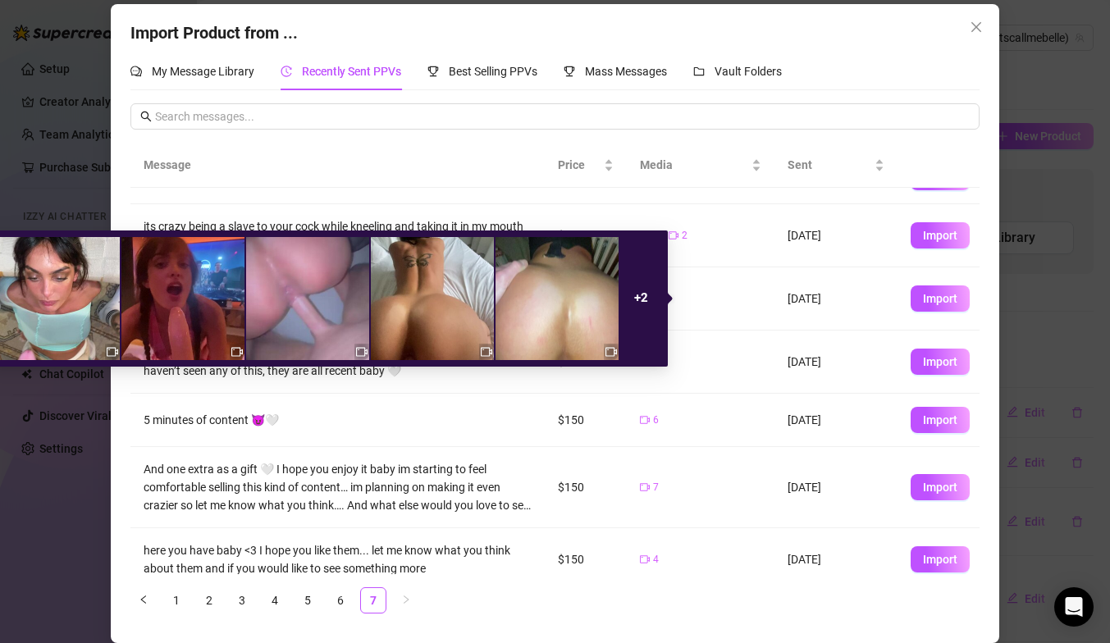
click at [760, 304] on div "7" at bounding box center [700, 299] width 121 height 18
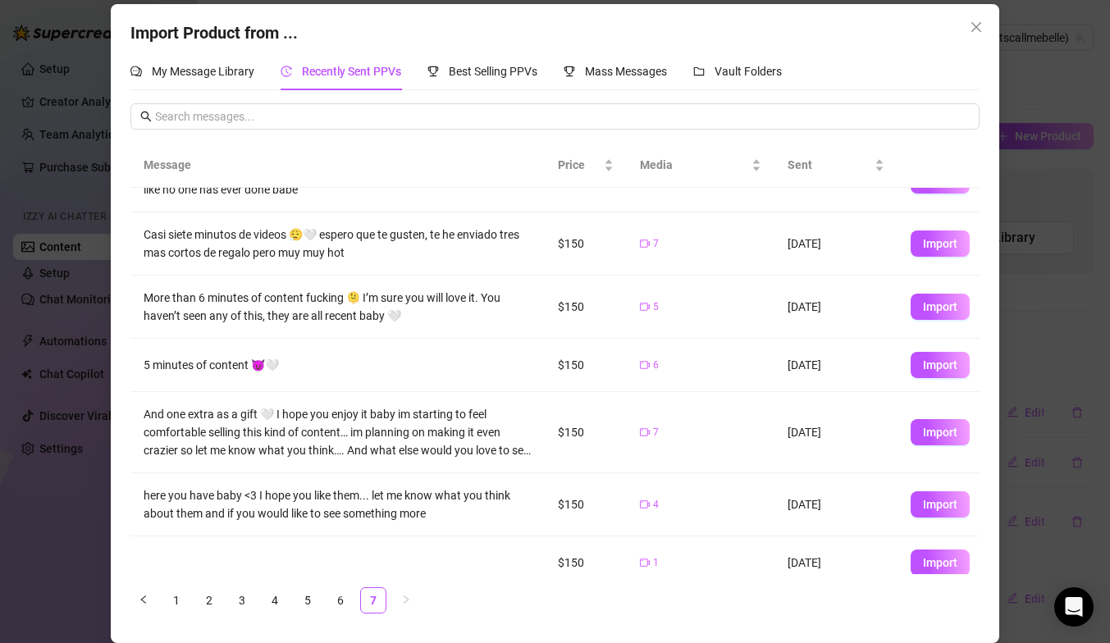
scroll to position [161, 0]
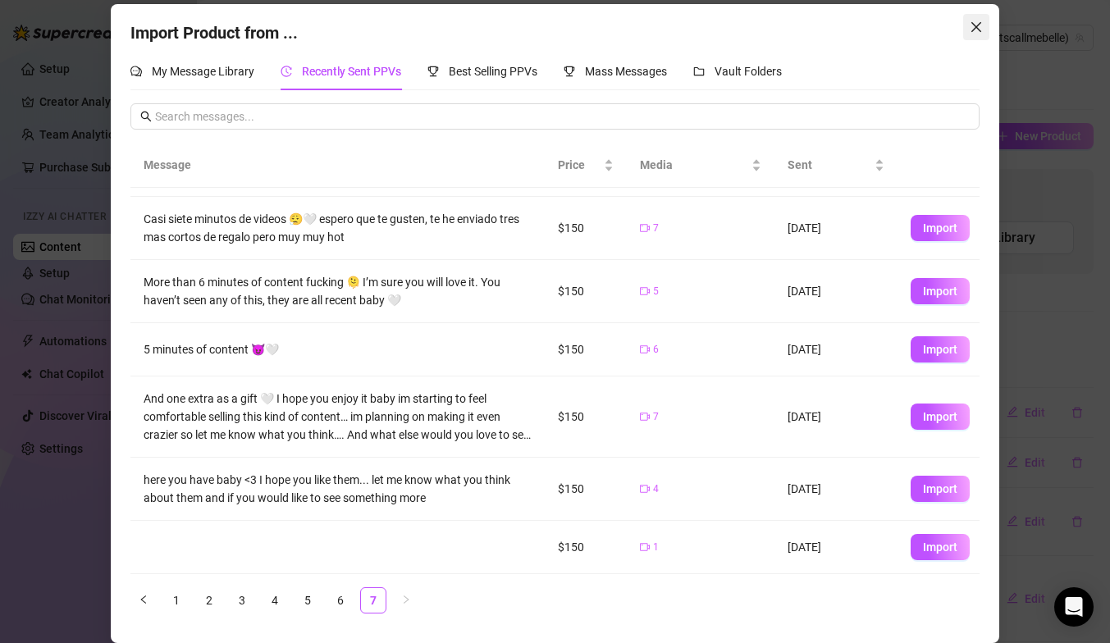
click at [974, 21] on icon "close" at bounding box center [976, 27] width 13 height 13
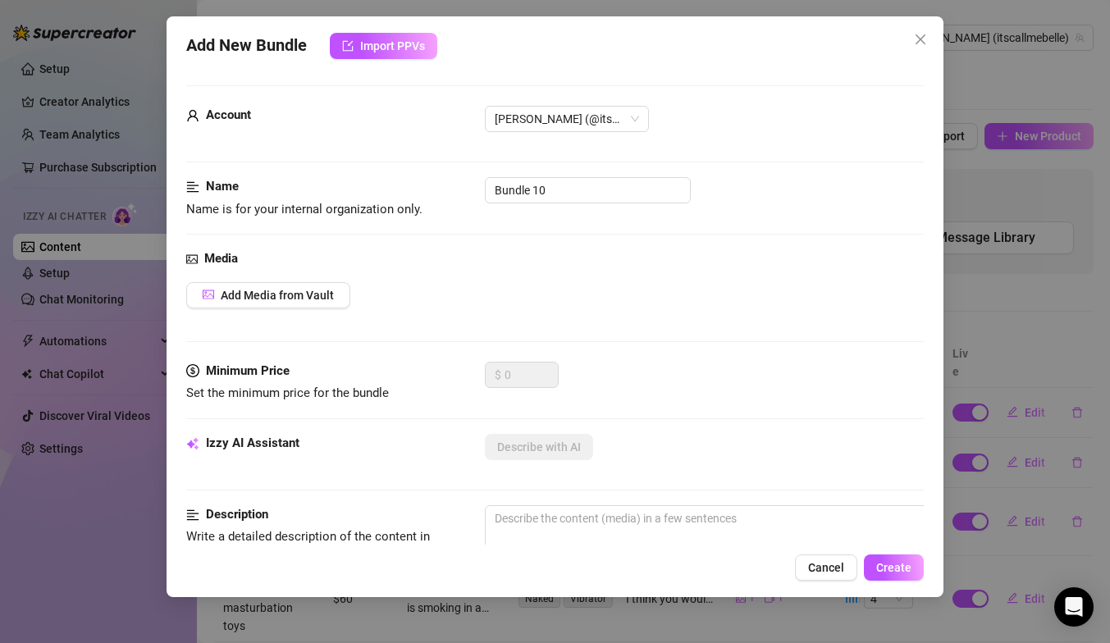
scroll to position [0, 0]
click at [922, 33] on icon "close" at bounding box center [920, 39] width 13 height 13
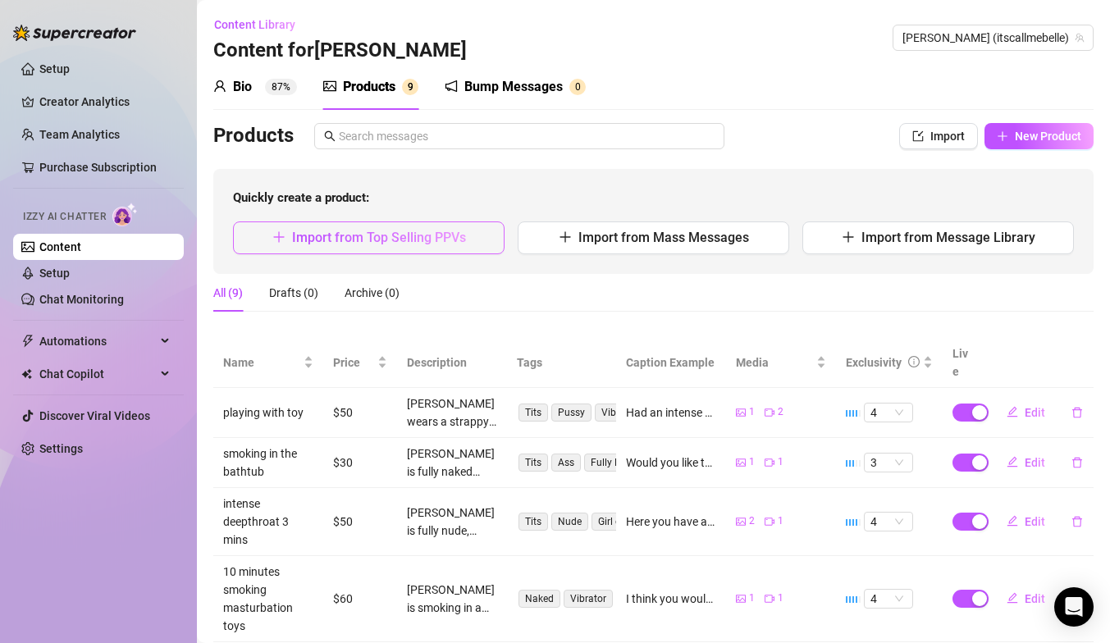
click at [450, 238] on span "Import from Top Selling PPVs" at bounding box center [379, 238] width 174 height 16
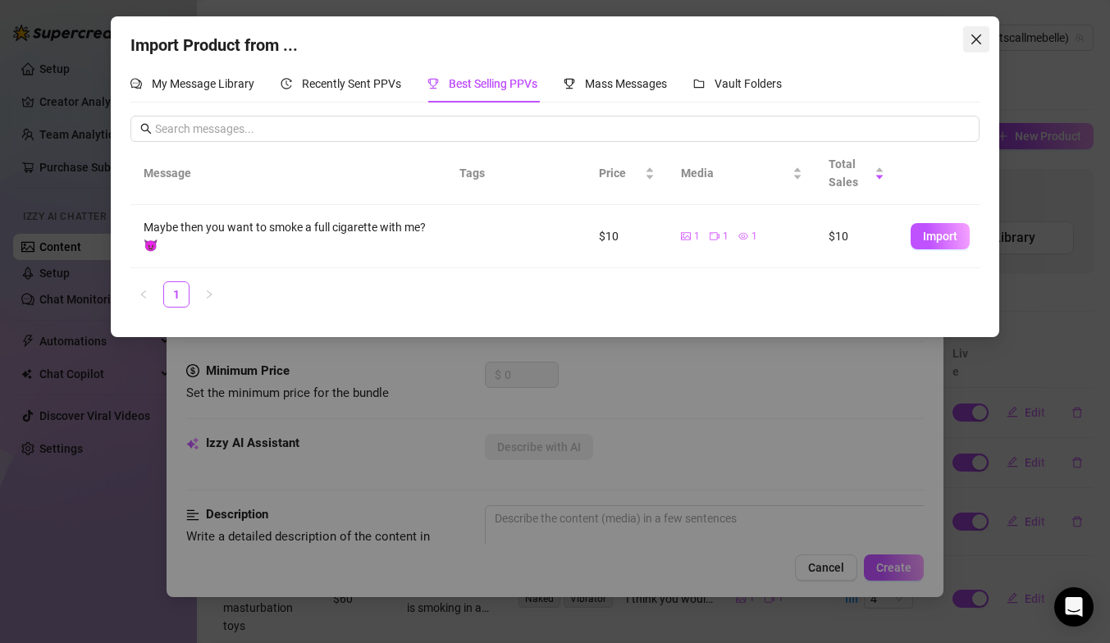
click at [972, 43] on icon "close" at bounding box center [976, 39] width 13 height 13
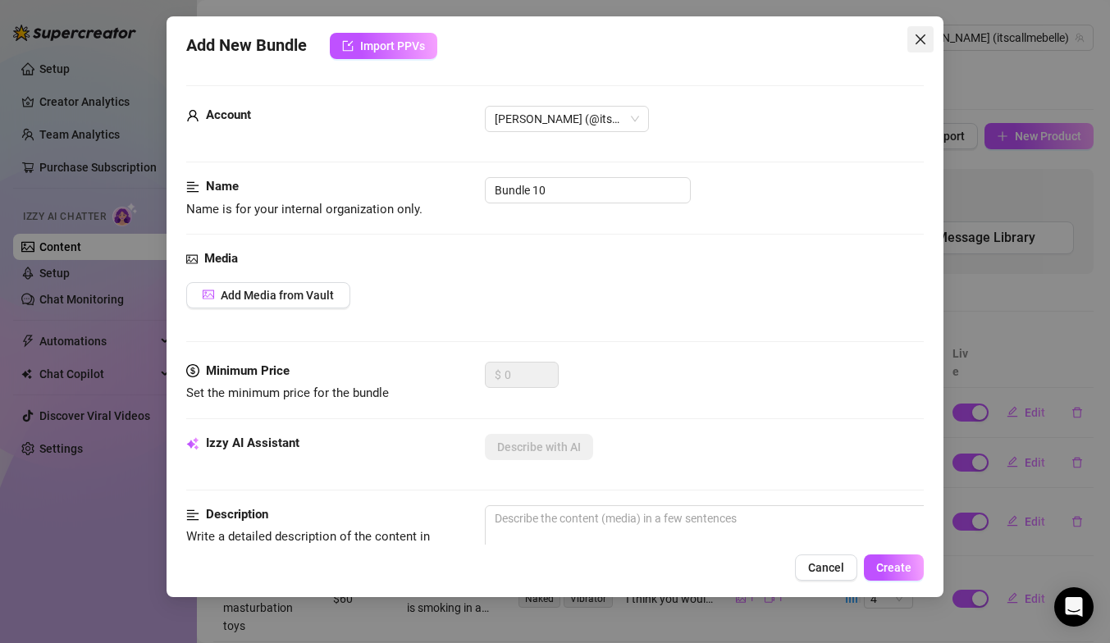
click at [913, 30] on button "Close" at bounding box center [920, 39] width 26 height 26
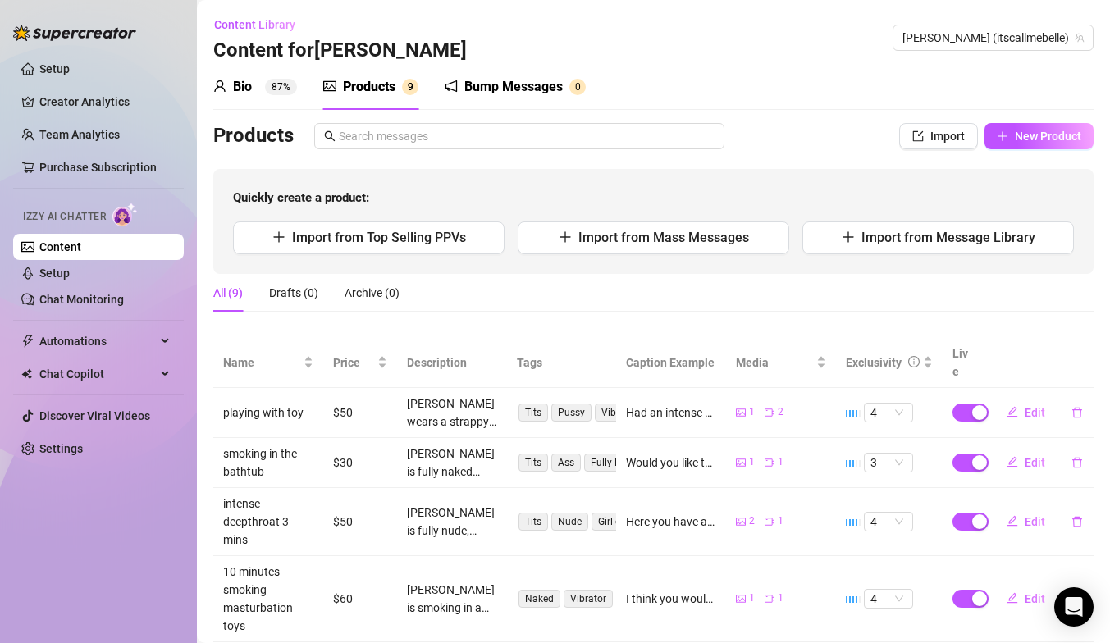
click at [950, 254] on div "Quickly create a product: Import from Top Selling PPVs Import from Mass Message…" at bounding box center [653, 221] width 880 height 105
click at [946, 232] on span "Import from Message Library" at bounding box center [948, 238] width 174 height 16
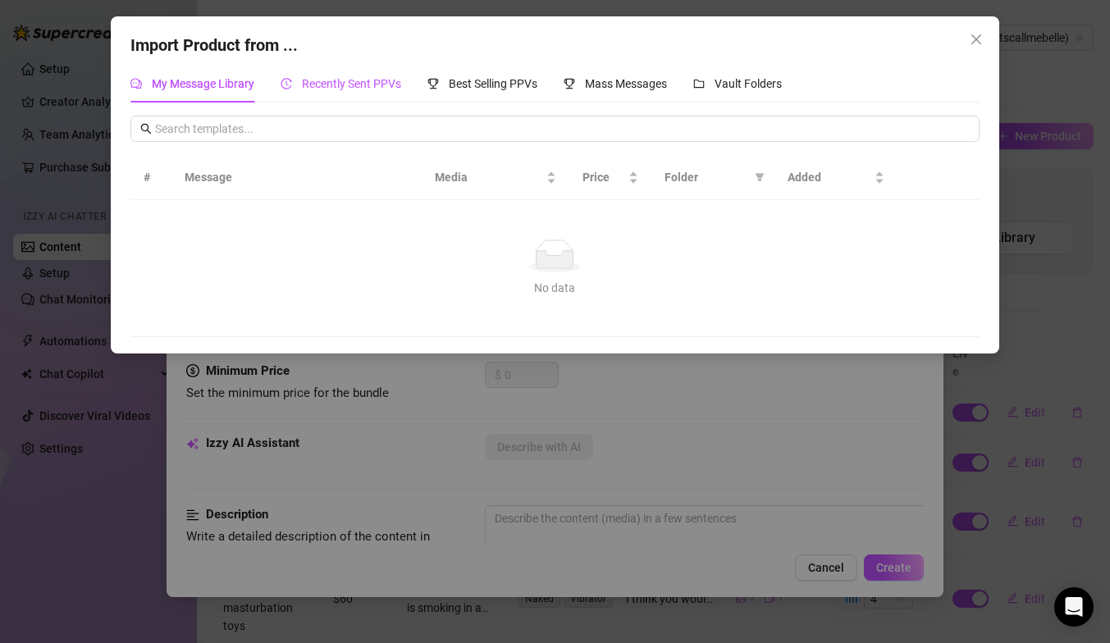
click at [364, 93] on div "Recently Sent PPVs" at bounding box center [341, 84] width 121 height 18
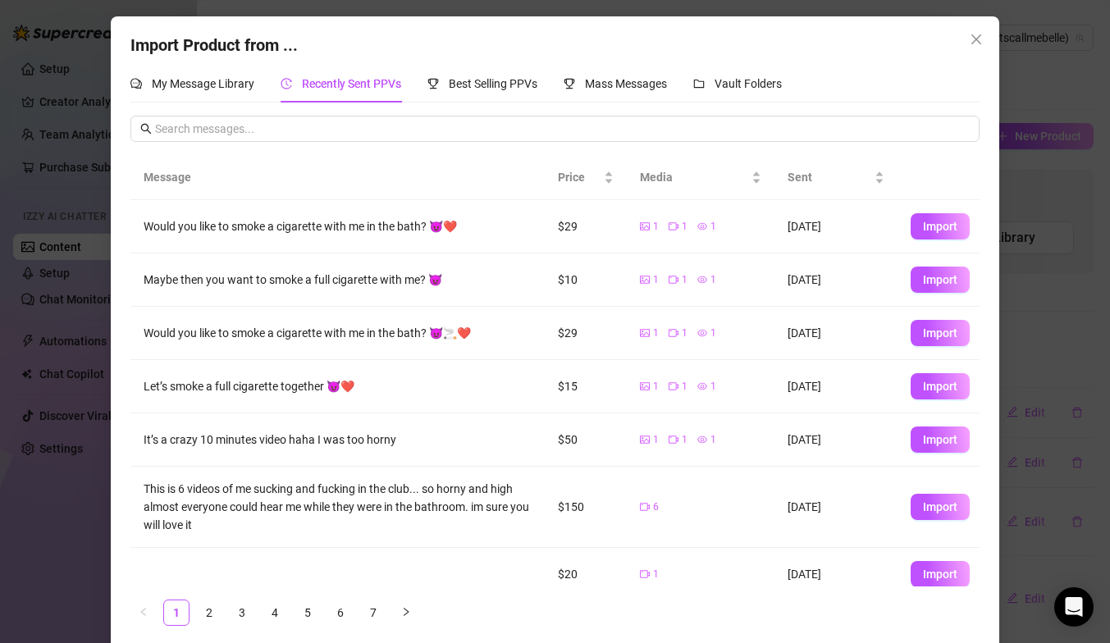
scroll to position [194, 0]
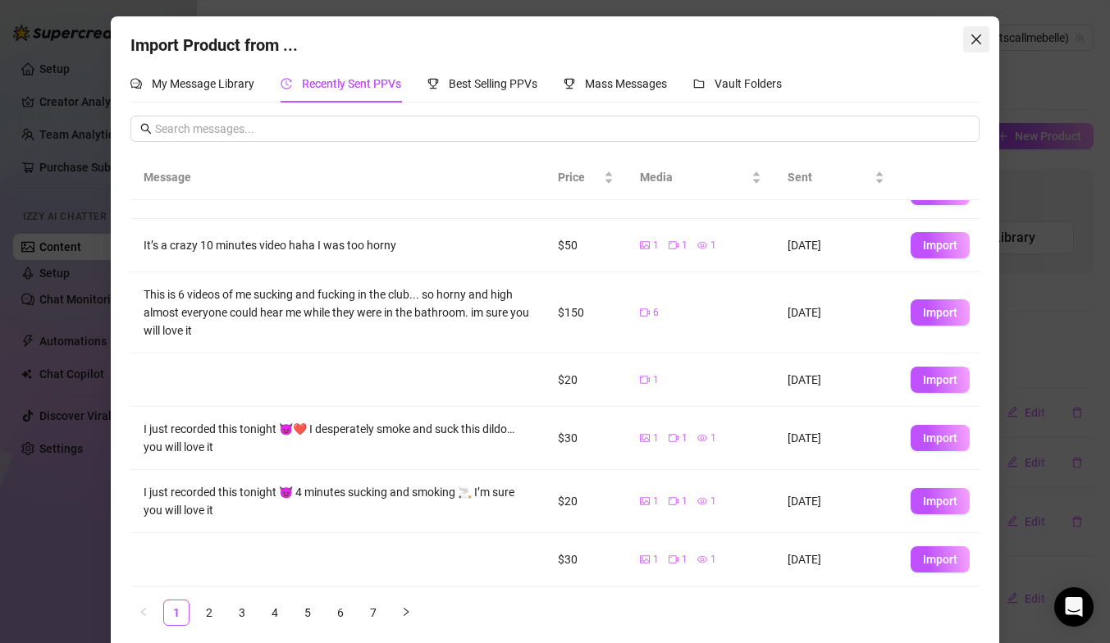
click at [970, 41] on icon "close" at bounding box center [976, 39] width 13 height 13
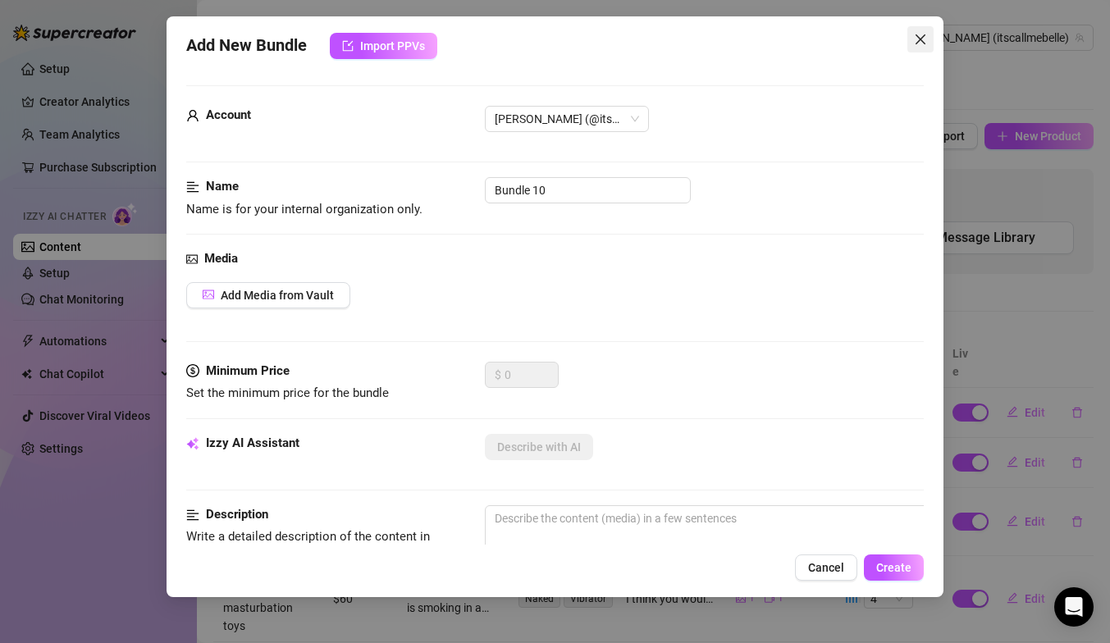
click at [914, 34] on icon "close" at bounding box center [920, 39] width 13 height 13
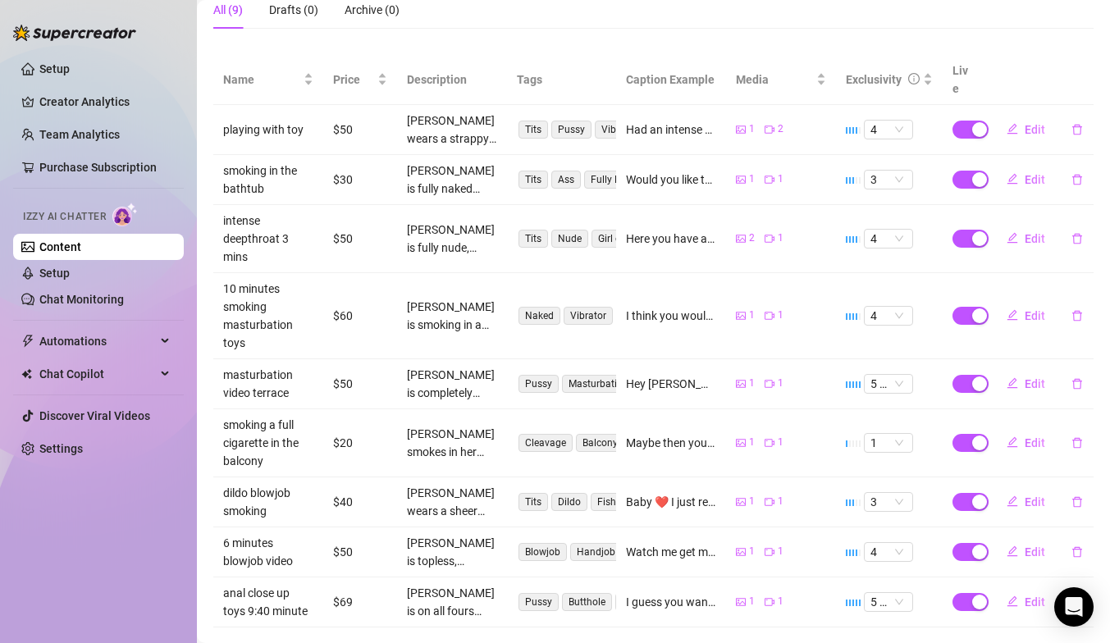
scroll to position [0, 0]
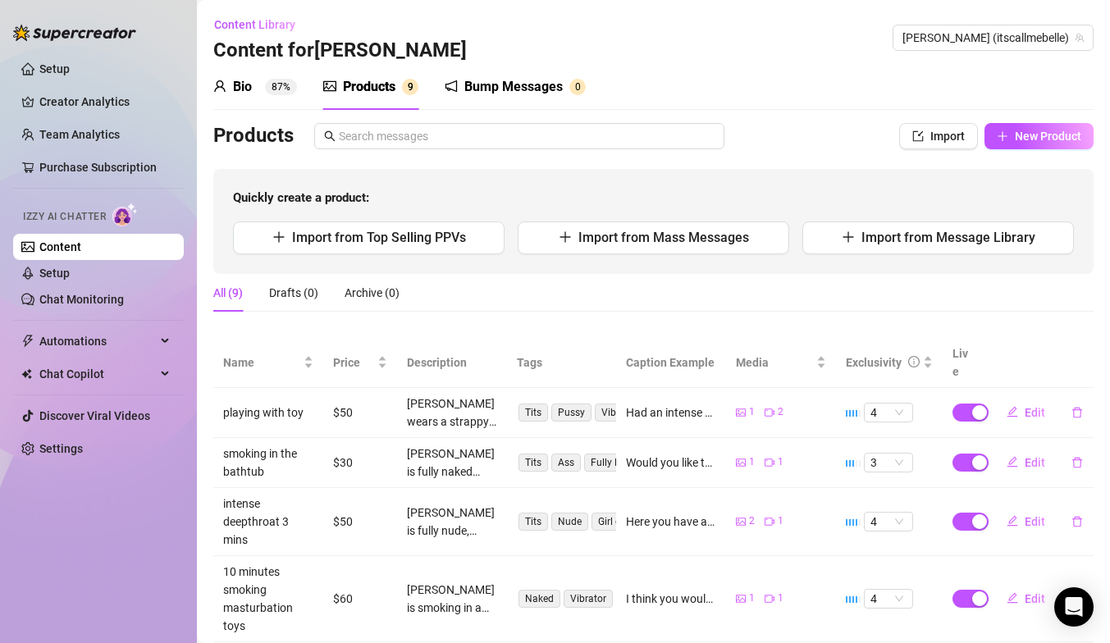
click at [257, 94] on div "Bio 87%" at bounding box center [255, 87] width 84 height 20
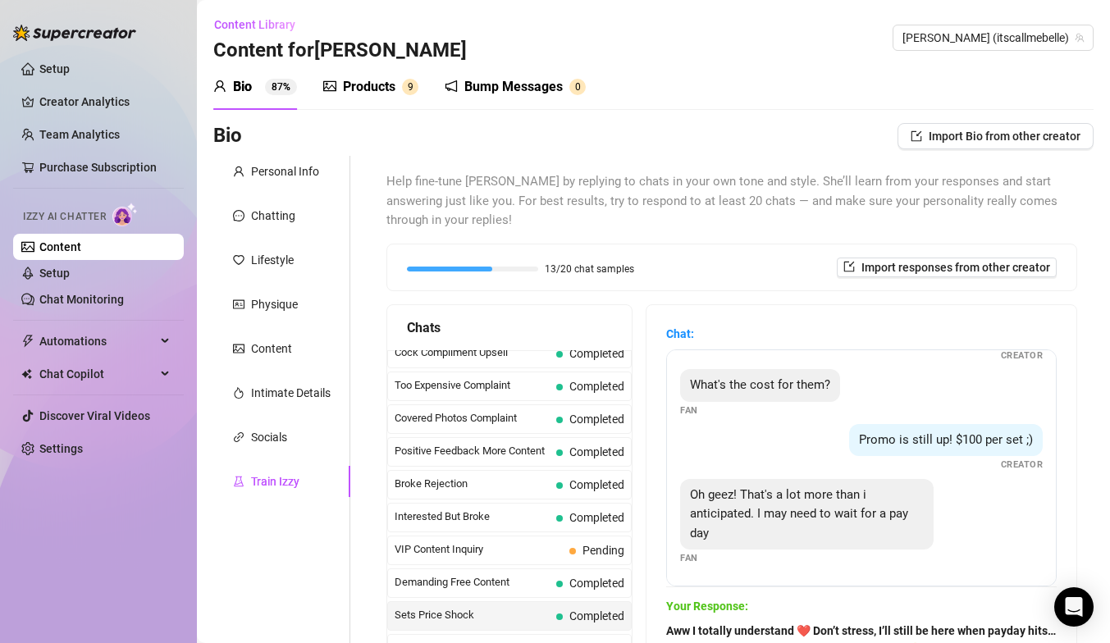
click at [365, 79] on div "Products" at bounding box center [369, 87] width 53 height 20
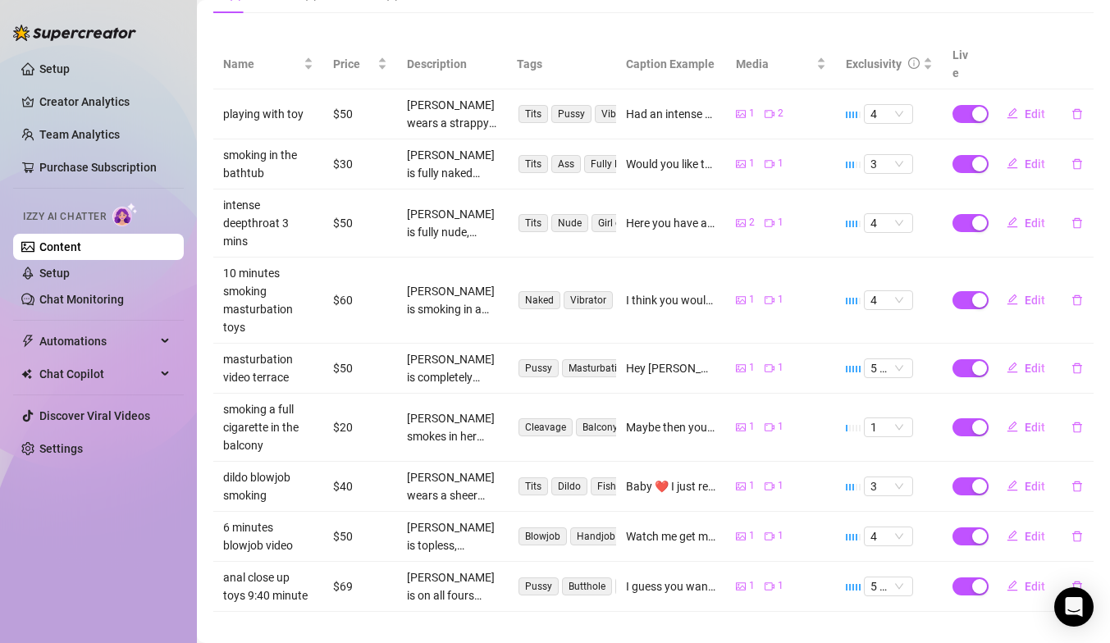
scroll to position [22, 0]
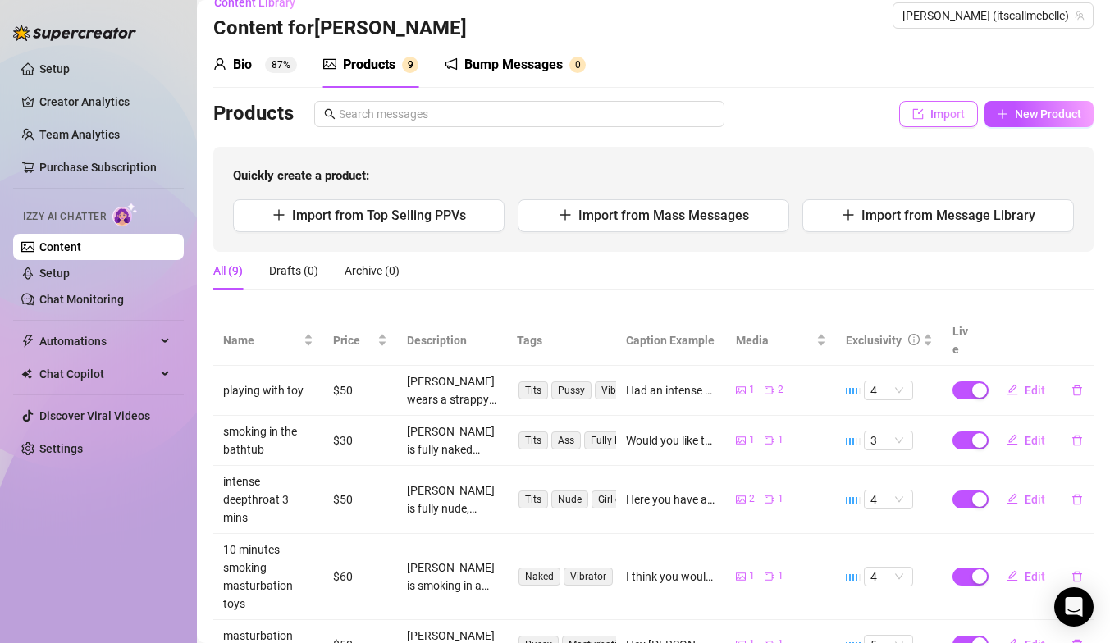
click at [966, 112] on button "Import" at bounding box center [938, 114] width 79 height 26
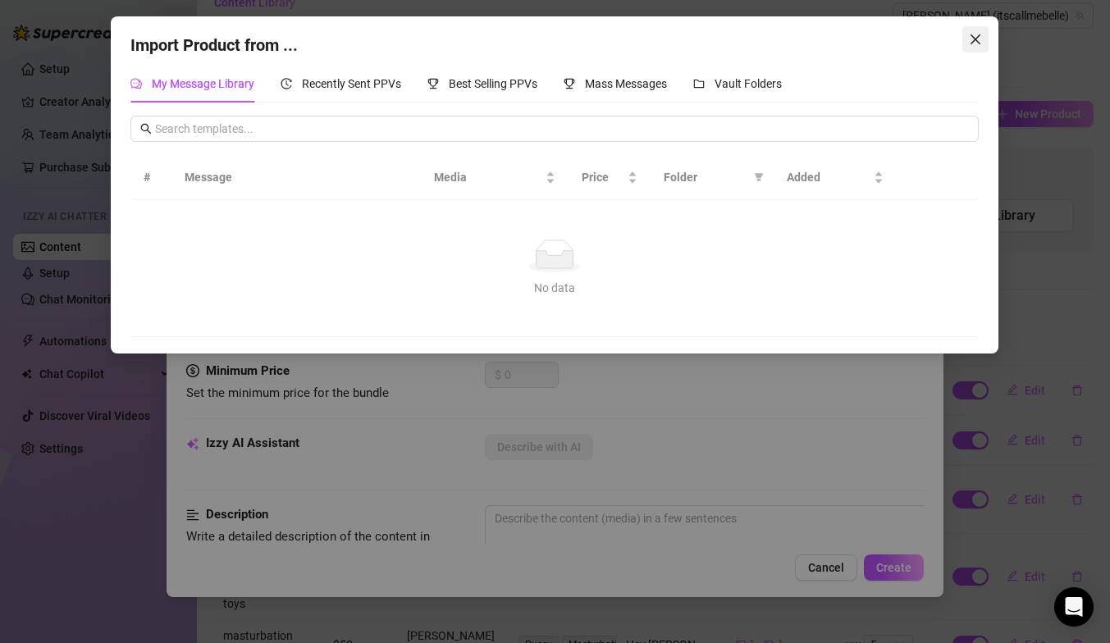
click at [971, 37] on icon "close" at bounding box center [976, 39] width 13 height 13
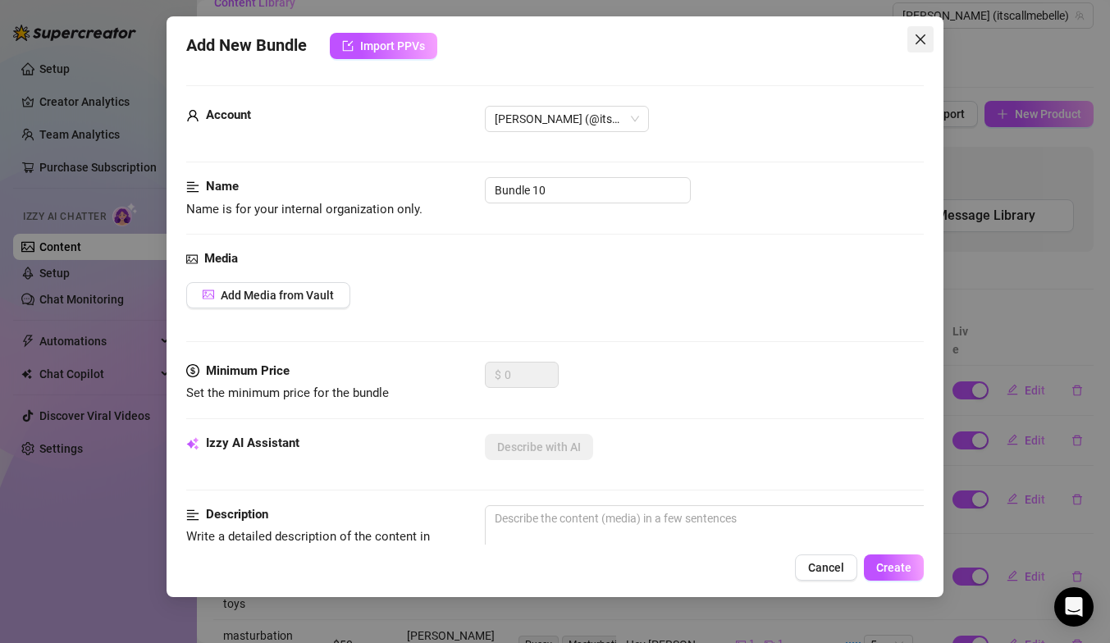
click at [918, 36] on icon "close" at bounding box center [920, 39] width 10 height 10
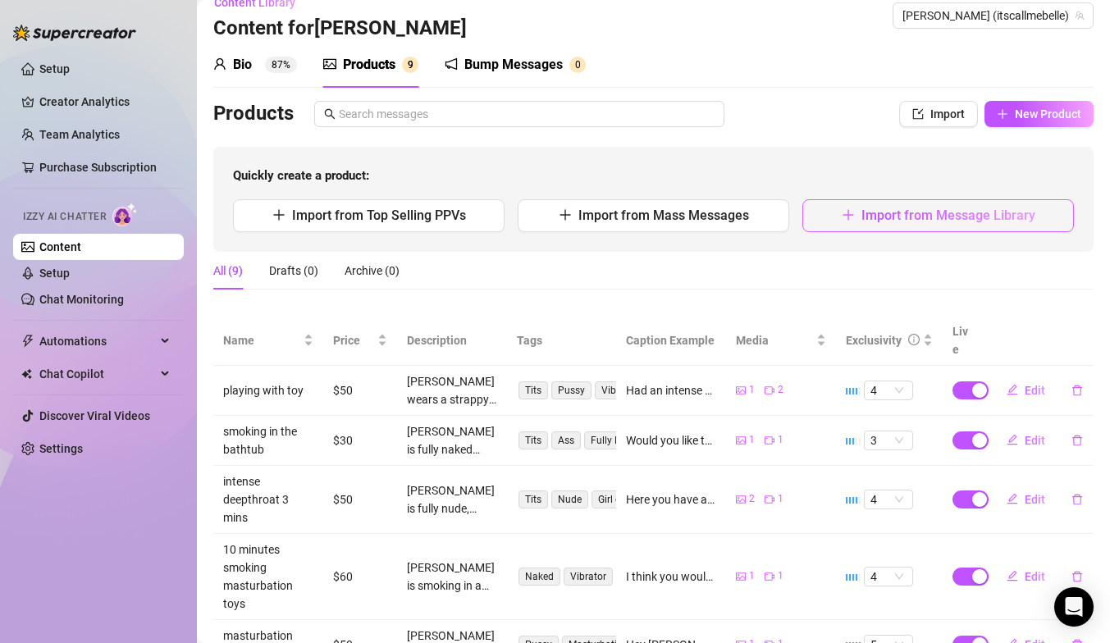
click at [918, 216] on span "Import from Message Library" at bounding box center [948, 216] width 174 height 16
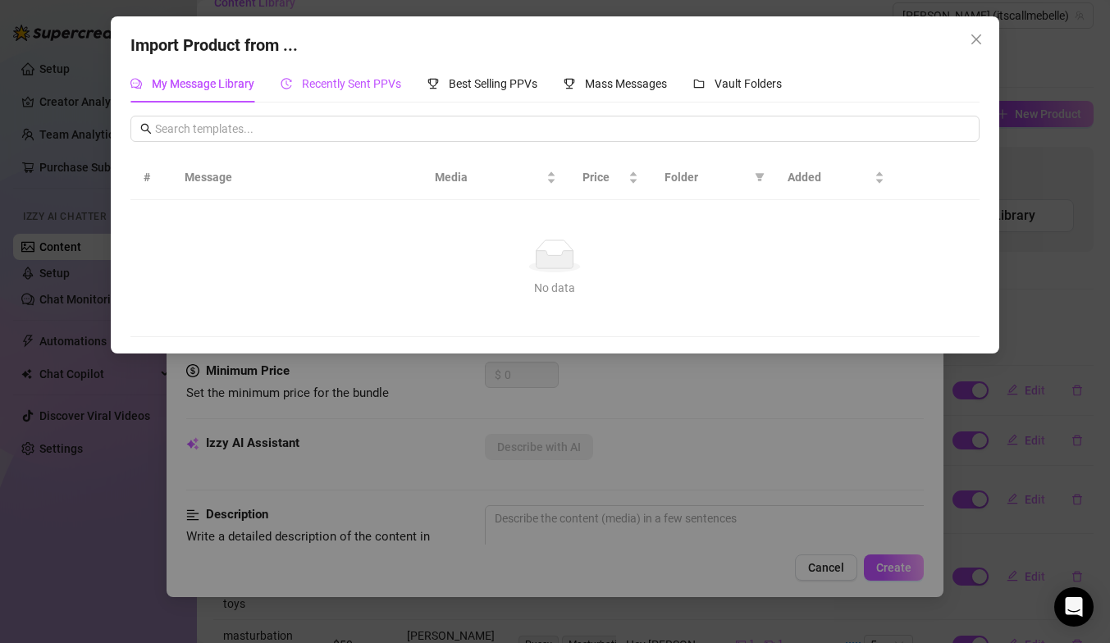
click at [329, 77] on span "Recently Sent PPVs" at bounding box center [351, 83] width 99 height 13
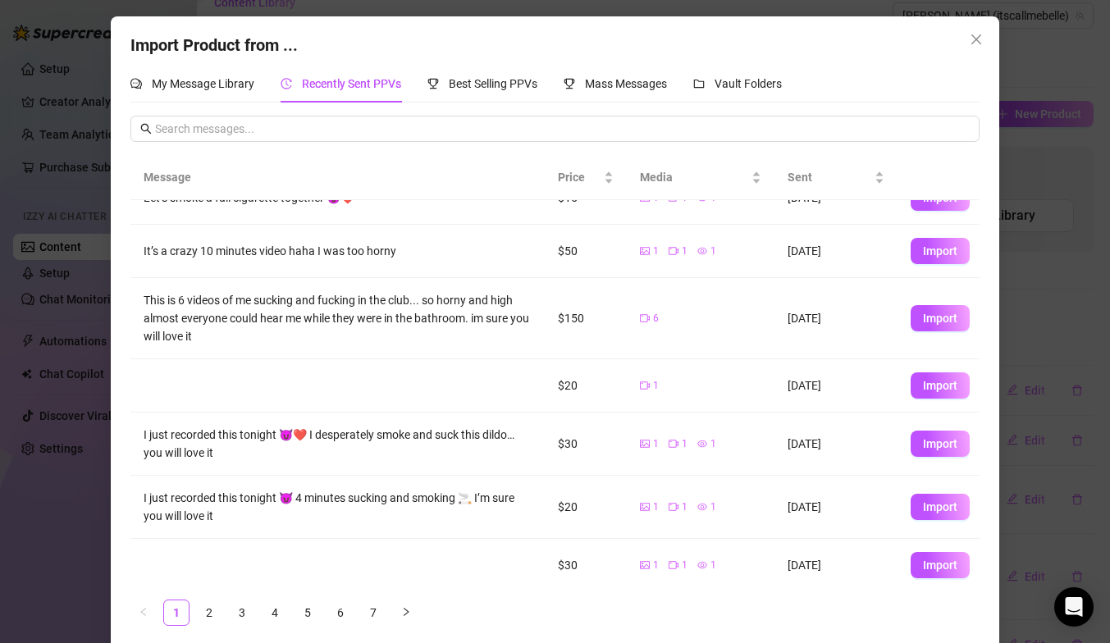
scroll to position [194, 0]
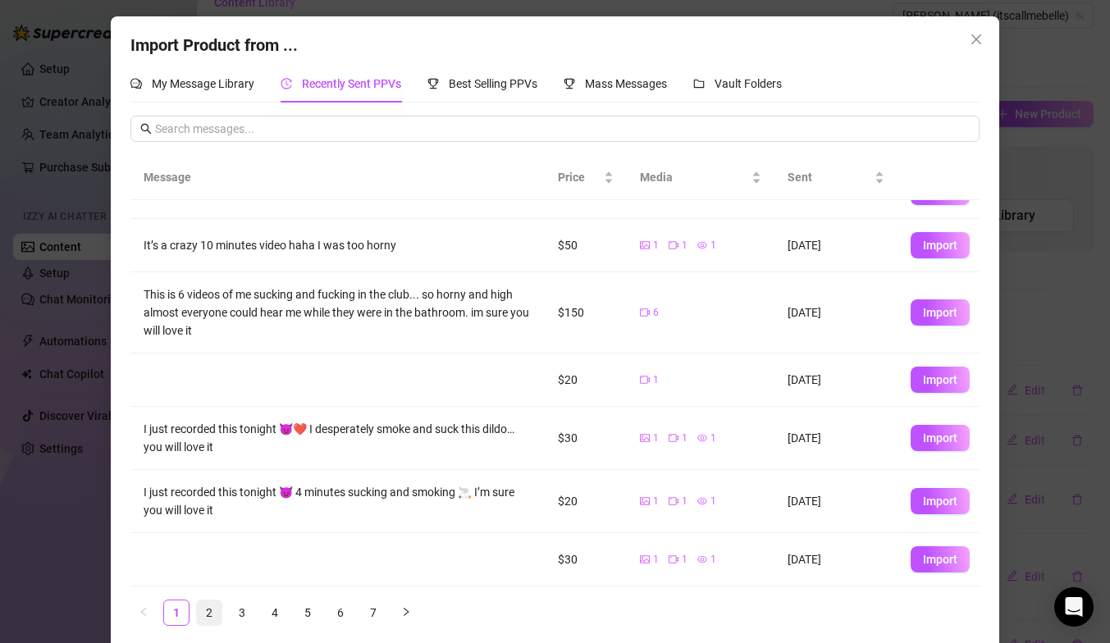
click at [201, 619] on link "2" at bounding box center [209, 612] width 25 height 25
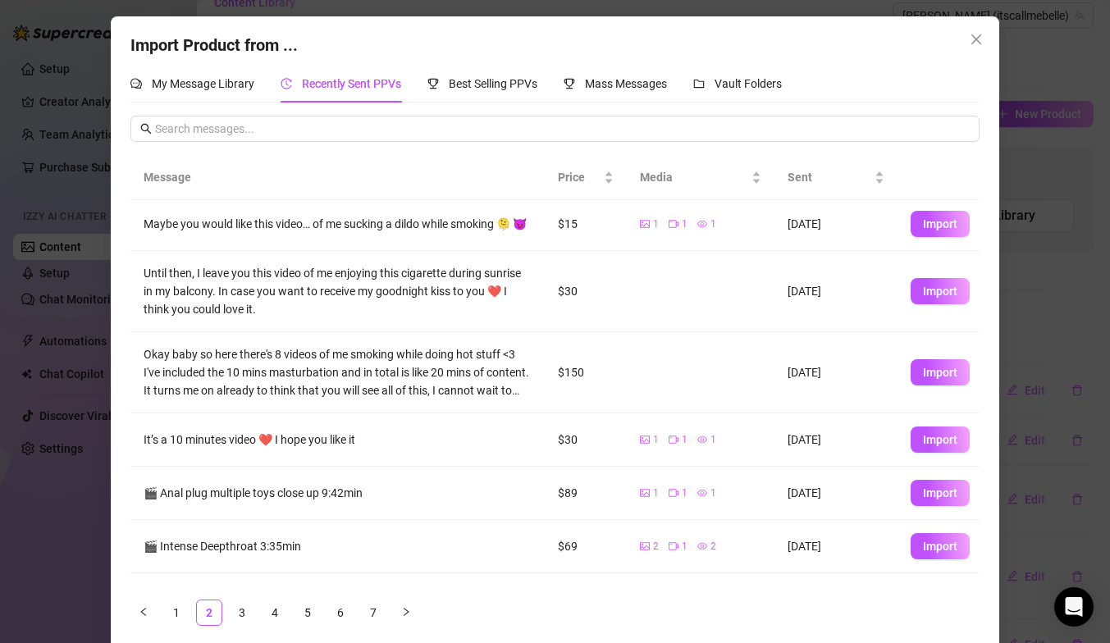
scroll to position [0, 0]
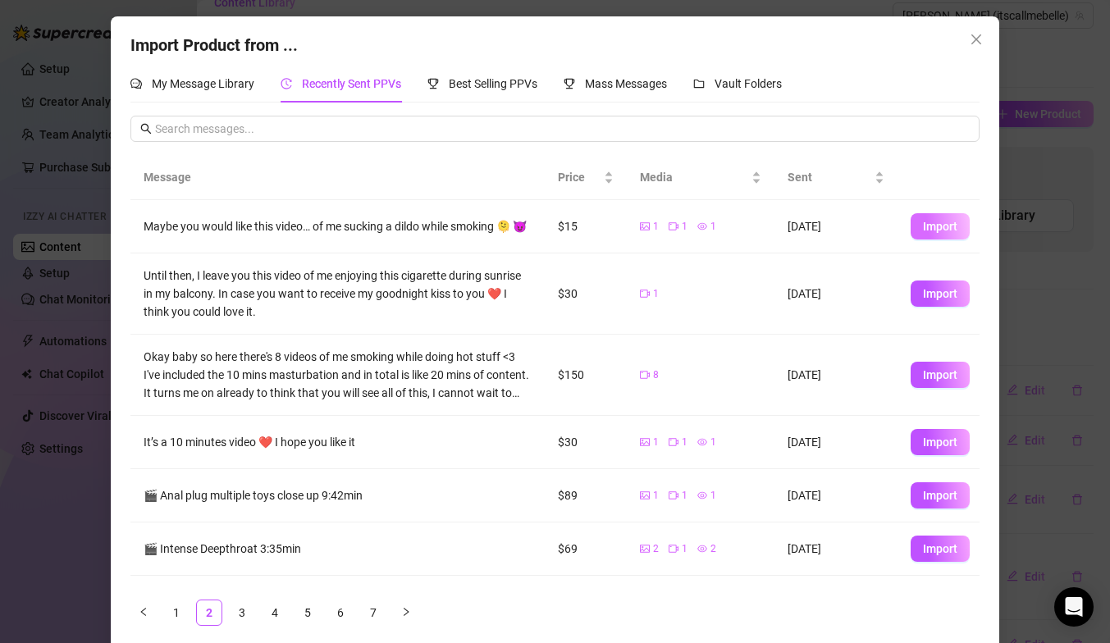
click at [943, 226] on span "Import" at bounding box center [940, 226] width 34 height 13
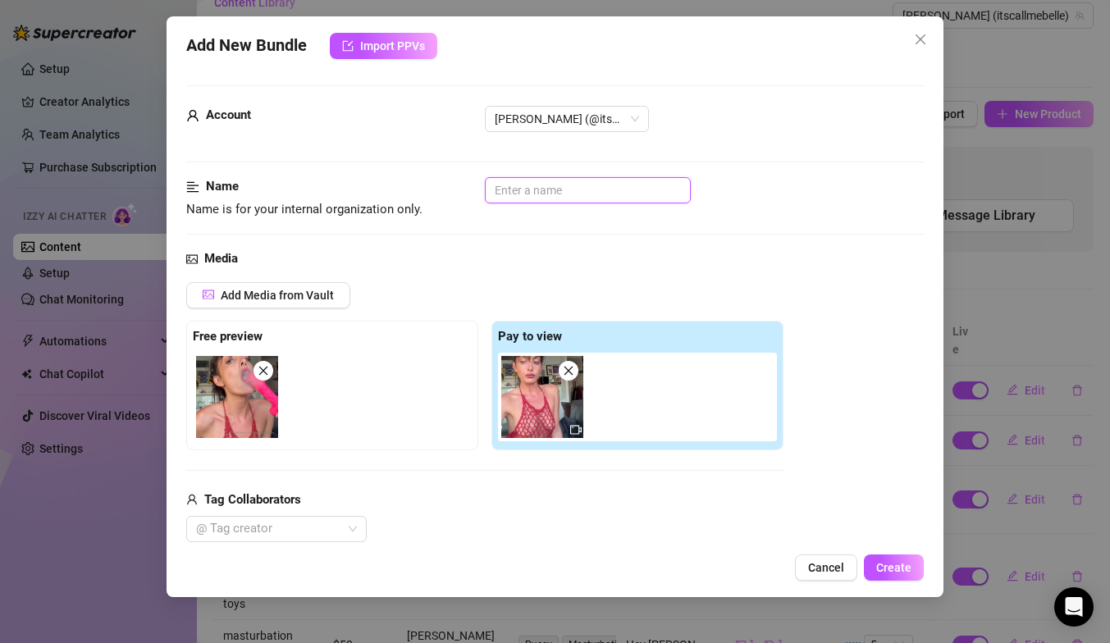
click at [555, 199] on input "text" at bounding box center [588, 190] width 206 height 26
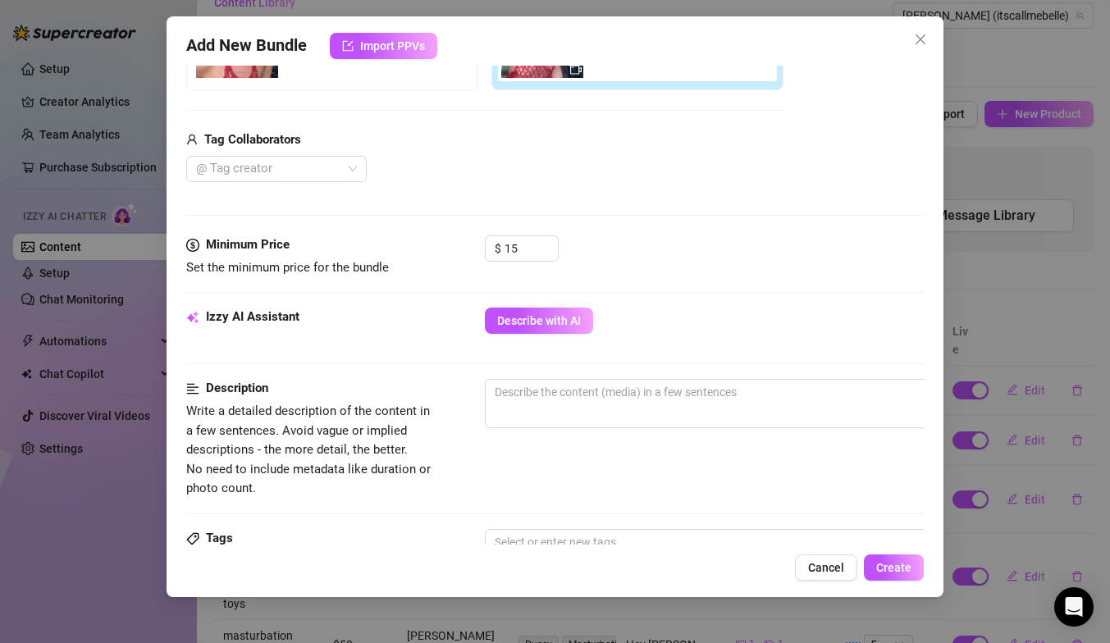
scroll to position [367, 0]
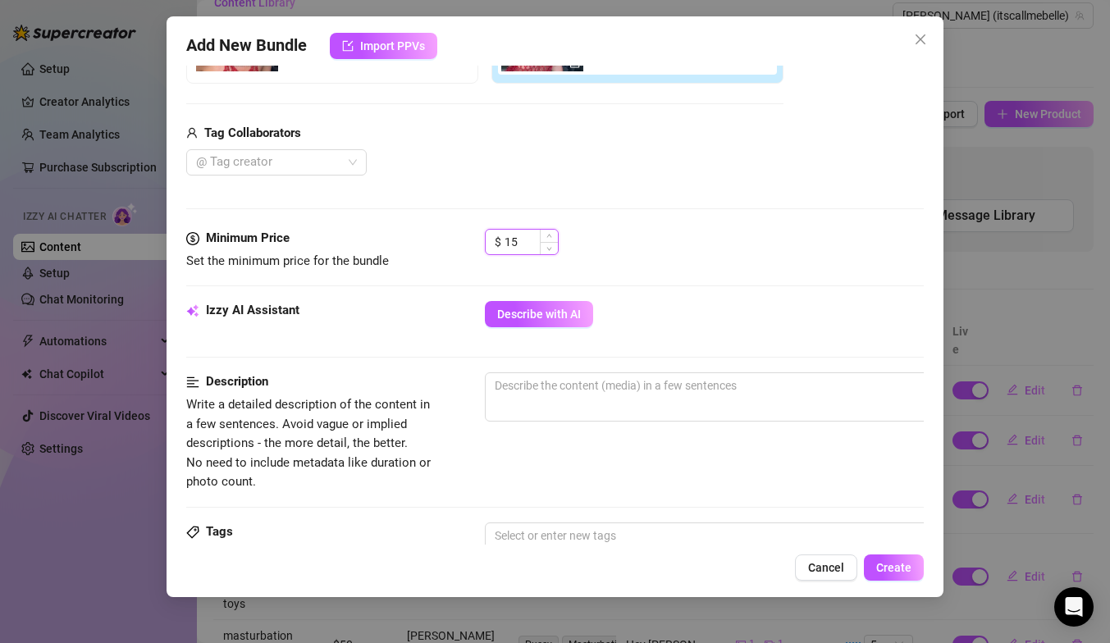
click at [529, 241] on input "15" at bounding box center [531, 242] width 53 height 25
click at [528, 317] on span "Describe with AI" at bounding box center [539, 314] width 84 height 13
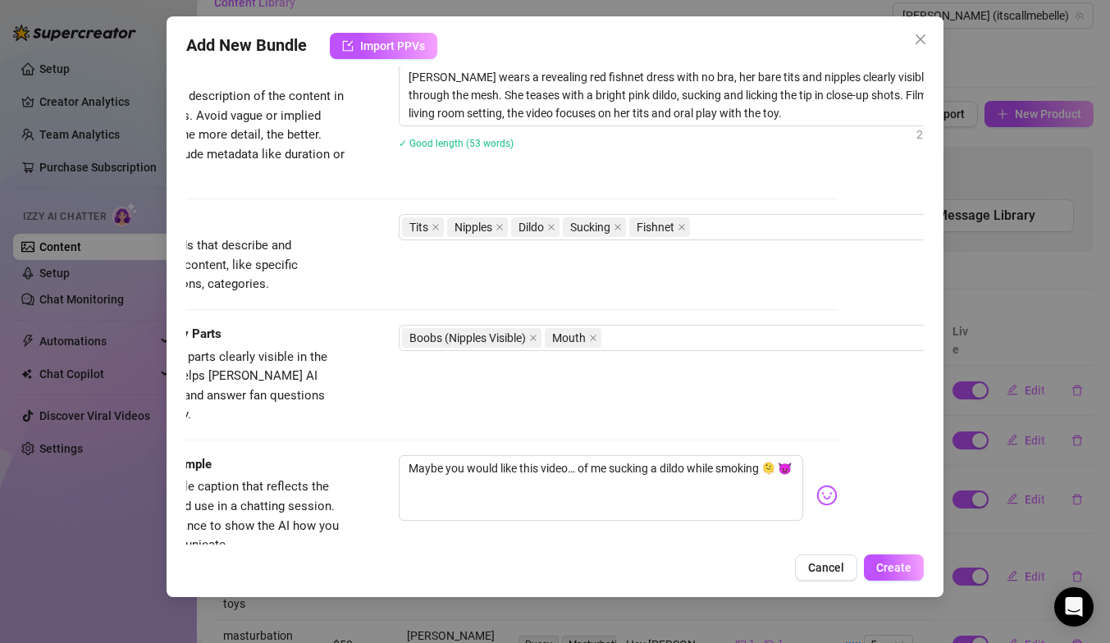
scroll to position [675, 59]
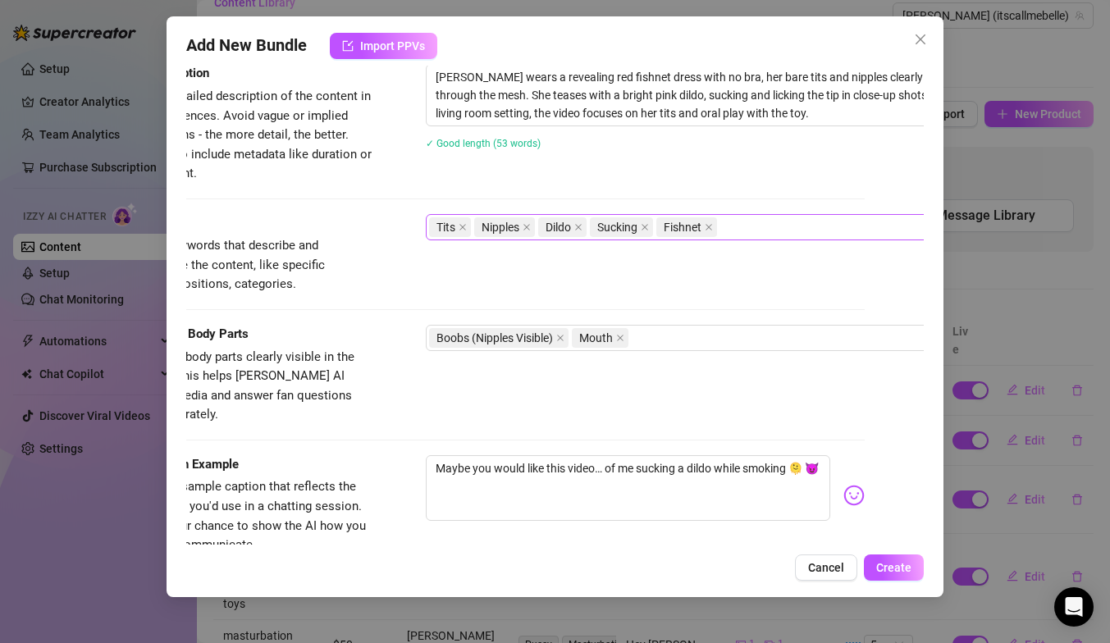
click at [755, 225] on div "Tits Nipples Dildo Sucking Fishnet" at bounding box center [704, 227] width 550 height 23
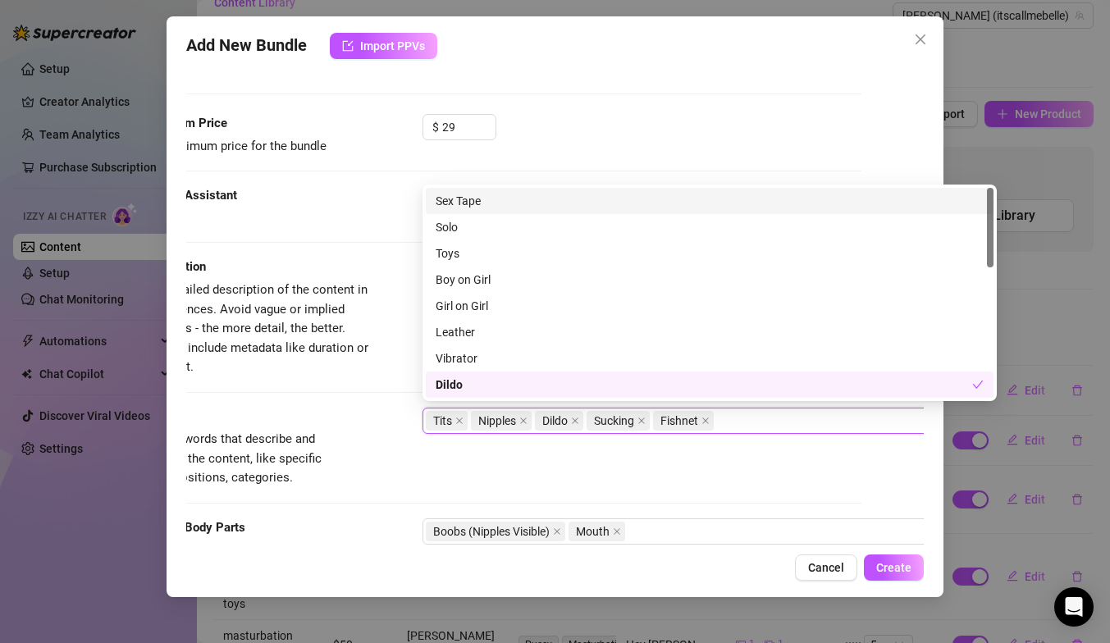
scroll to position [485, 62]
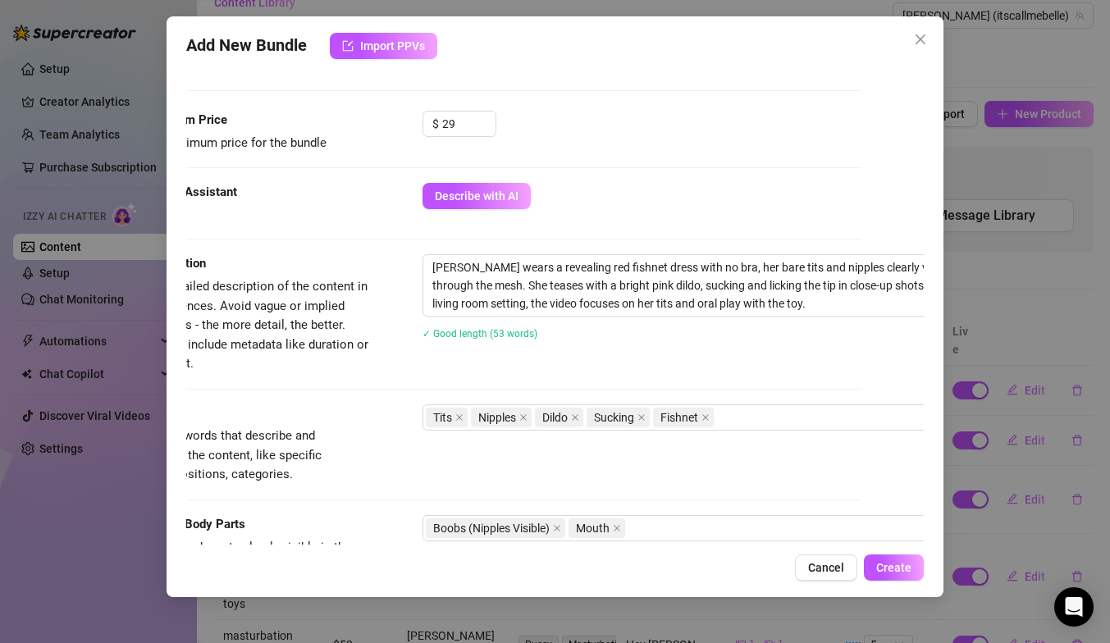
click at [737, 131] on div "$ 29" at bounding box center [641, 131] width 439 height 41
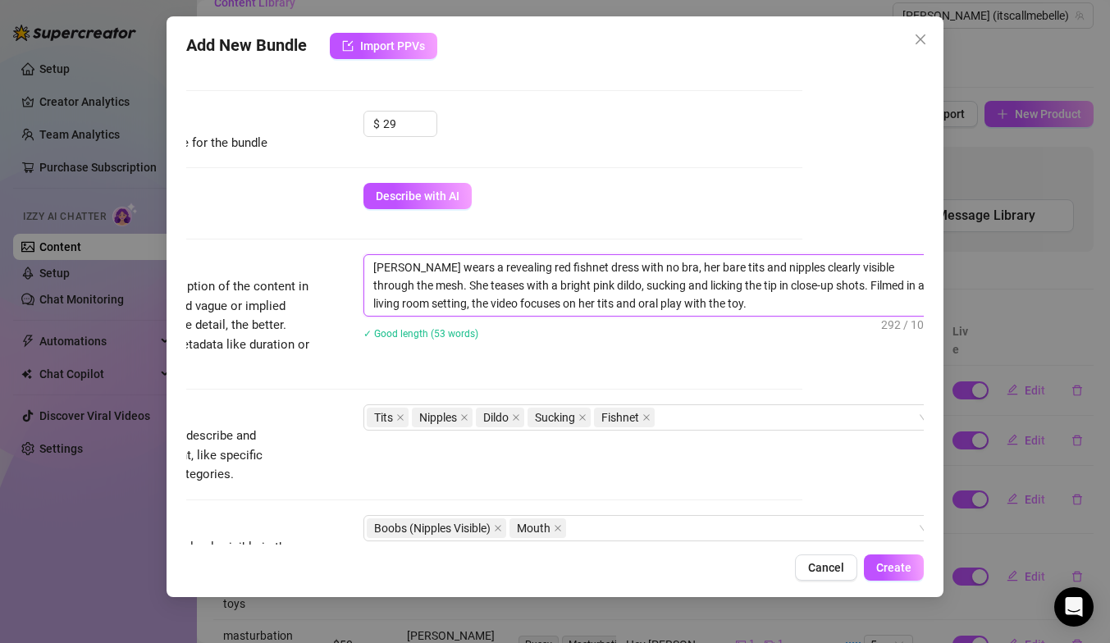
click at [720, 289] on textarea "[PERSON_NAME] wears a revealing red fishnet dress with no bra, her bare tits an…" at bounding box center [650, 285] width 573 height 61
type textarea "[PERSON_NAME] wears a revealing red fishnet dress with no bra, her bare tits an…"
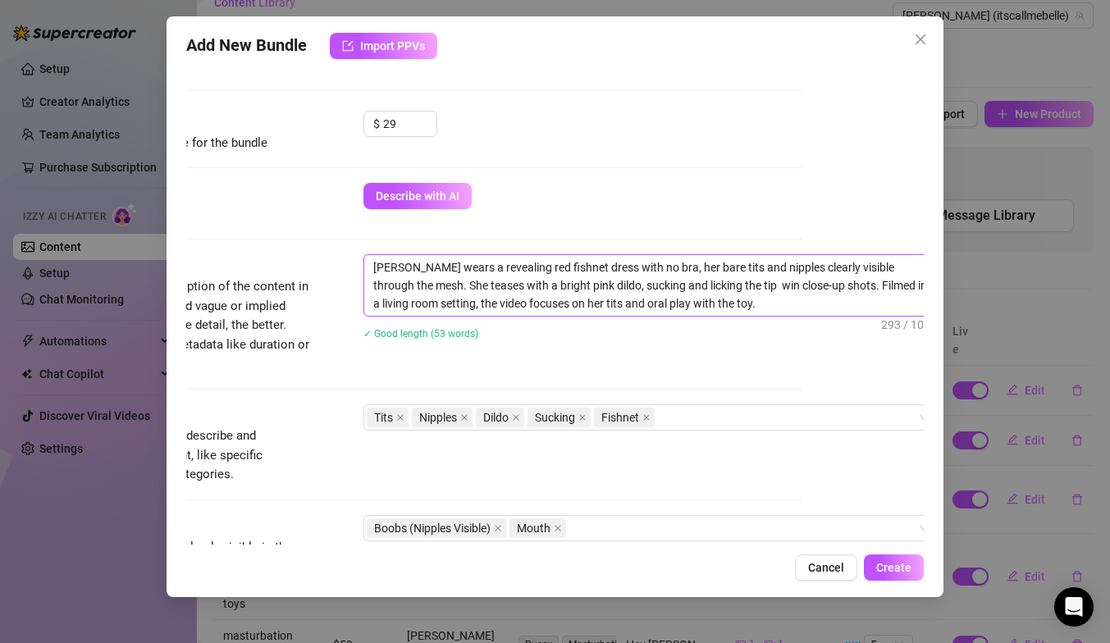
type textarea "[PERSON_NAME] wears a revealing red fishnet dress with no bra, her bare tits an…"
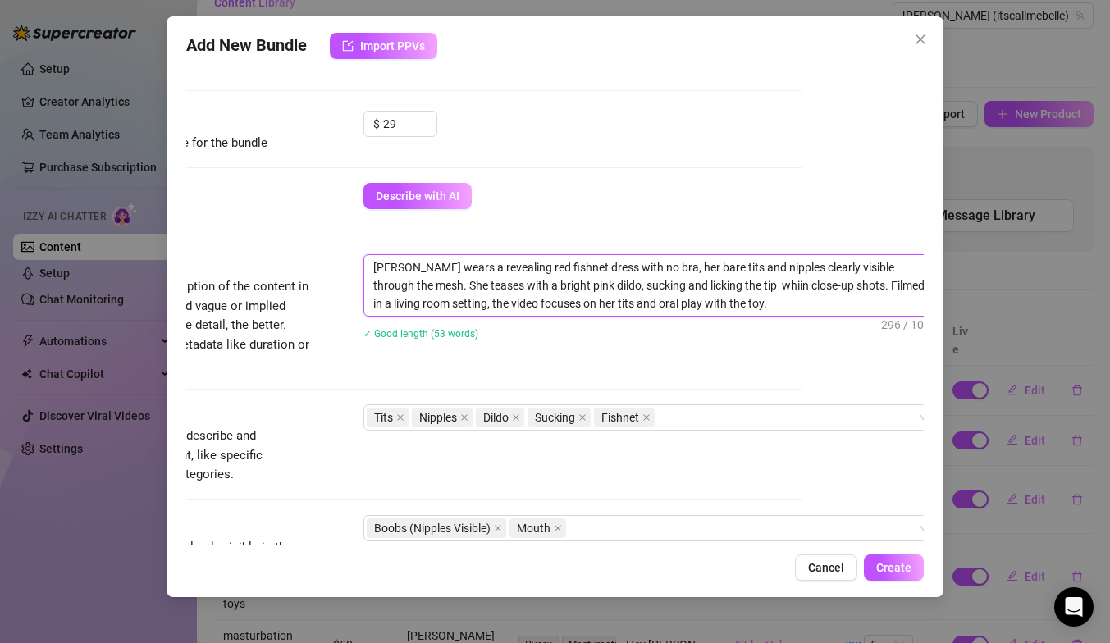
type textarea "[PERSON_NAME] wears a revealing red fishnet dress with no bra, her bare tits an…"
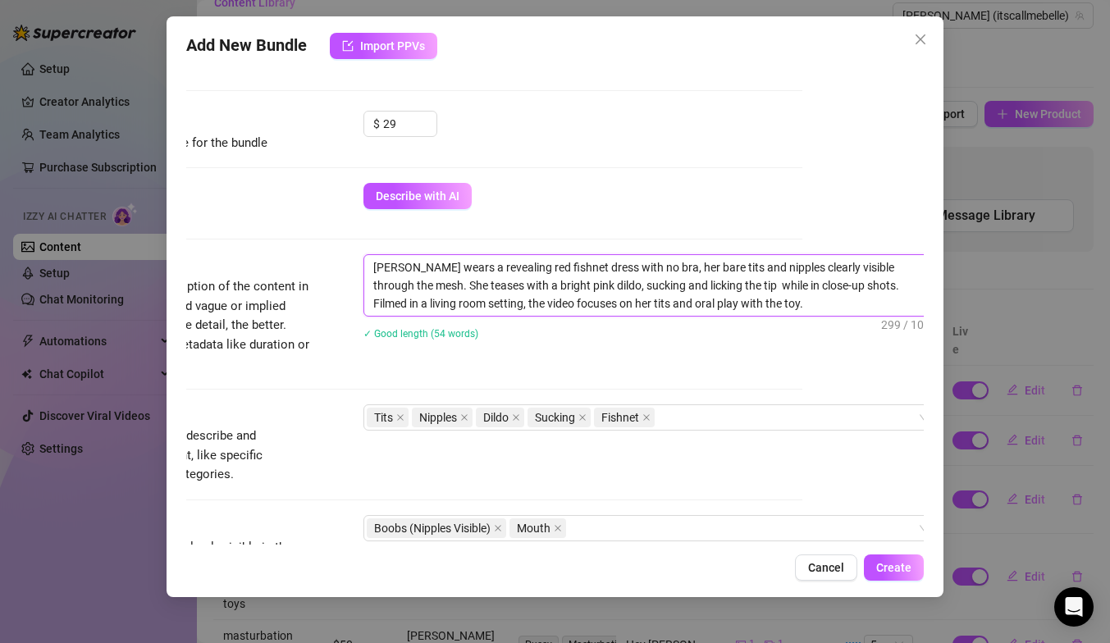
type textarea "[PERSON_NAME] wears a revealing red fishnet dress with no bra, her bare tits an…"
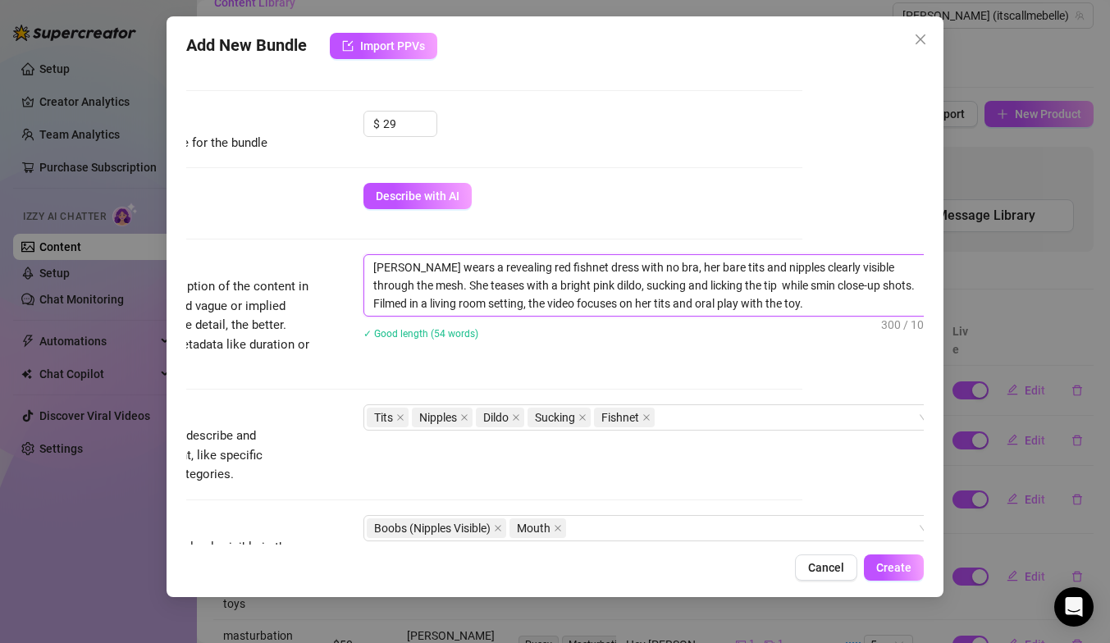
type textarea "[PERSON_NAME] wears a revealing red fishnet dress with no bra, her bare tits an…"
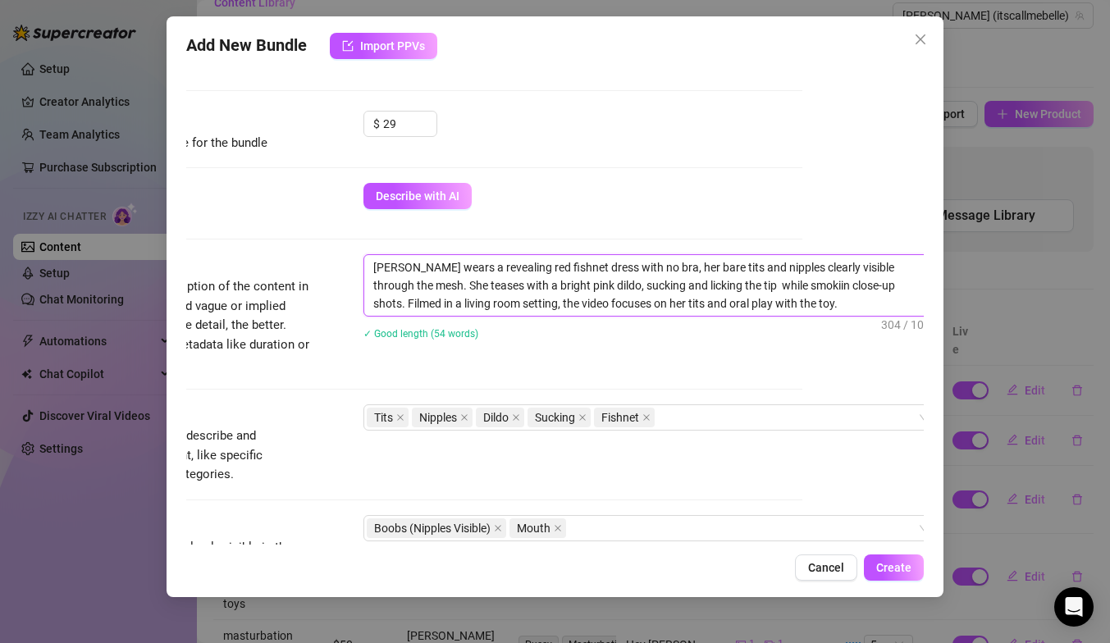
type textarea "[PERSON_NAME] wears a revealing red fishnet dress with no bra, her bare tits an…"
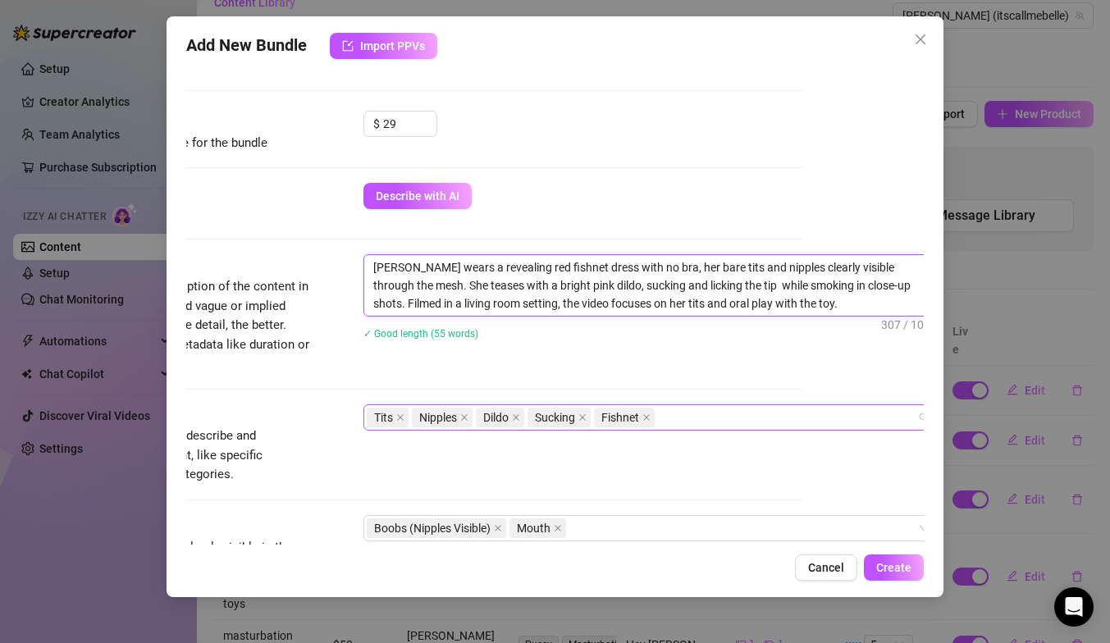
click at [717, 416] on div "Tits Nipples Dildo Sucking Fishnet" at bounding box center [642, 417] width 550 height 23
type textarea "[PERSON_NAME] wears a revealing red fishnet dress with no bra, her bare tits an…"
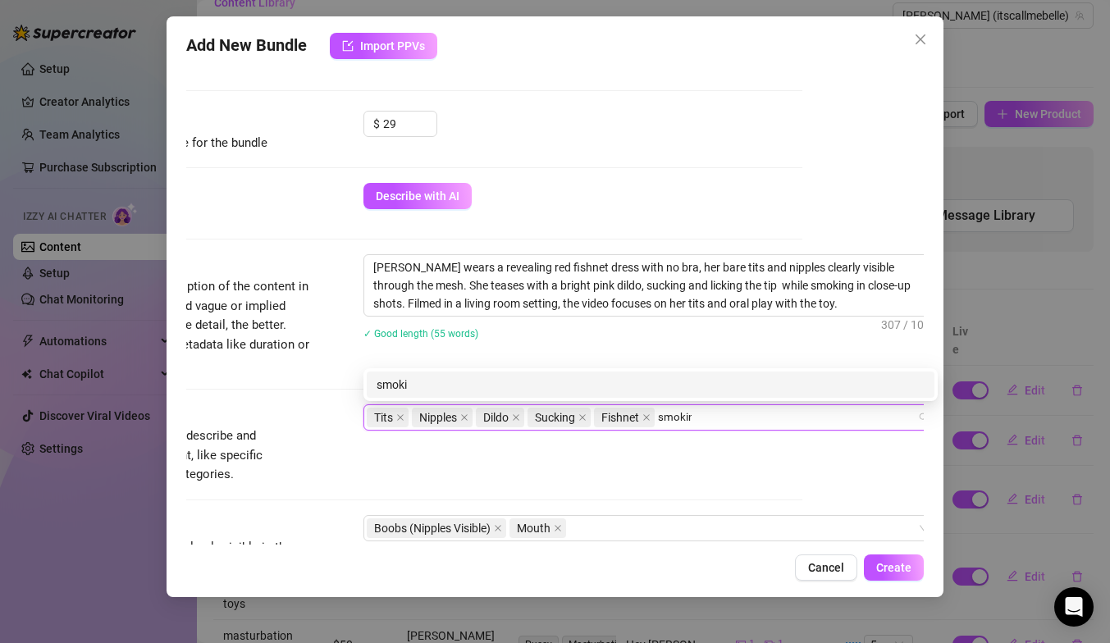
type input "smoking"
click at [689, 383] on div "smoking" at bounding box center [651, 385] width 548 height 18
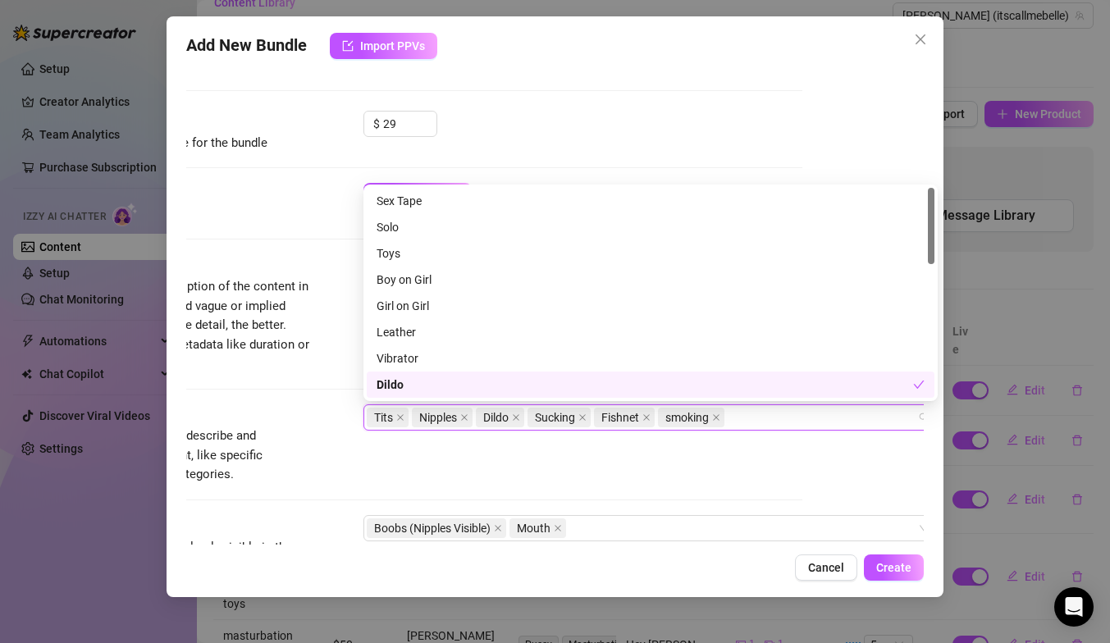
scroll to position [486, 123]
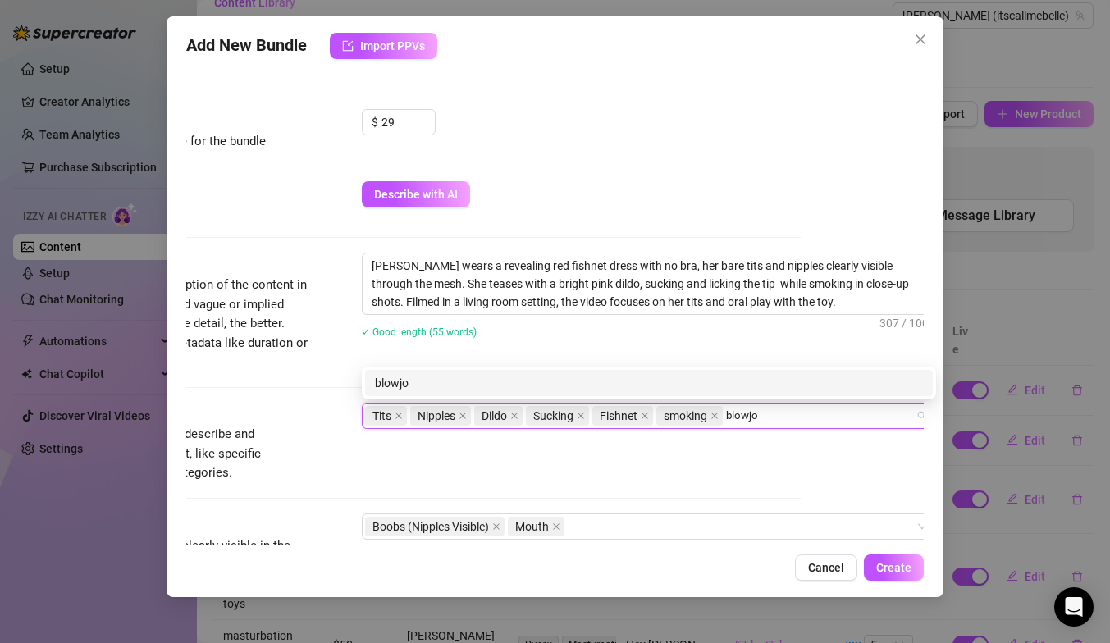
type input "blowjob"
click at [642, 386] on div "blowjob" at bounding box center [649, 383] width 548 height 18
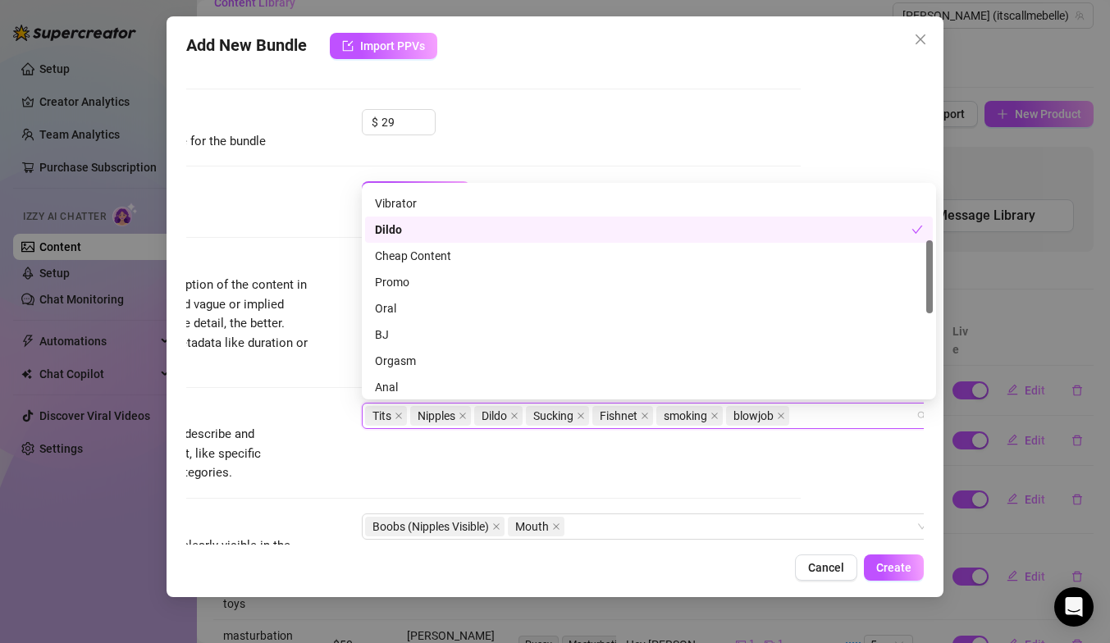
scroll to position [155, 0]
click at [636, 463] on div "Tags Simple keywords that describe and summarize the content, like specific fet…" at bounding box center [431, 443] width 737 height 80
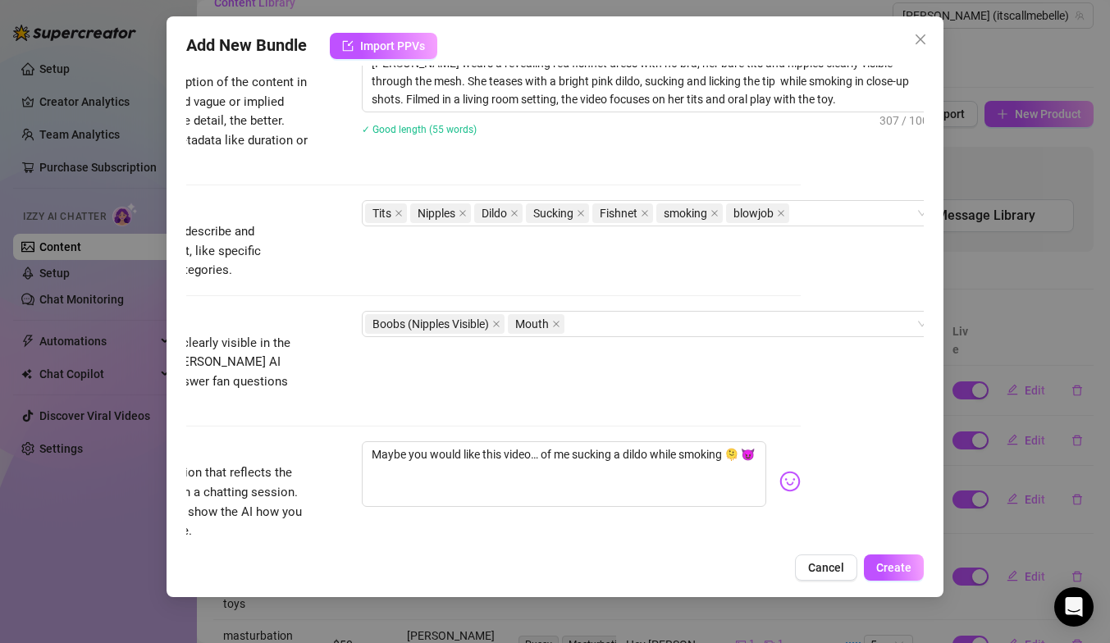
scroll to position [705, 123]
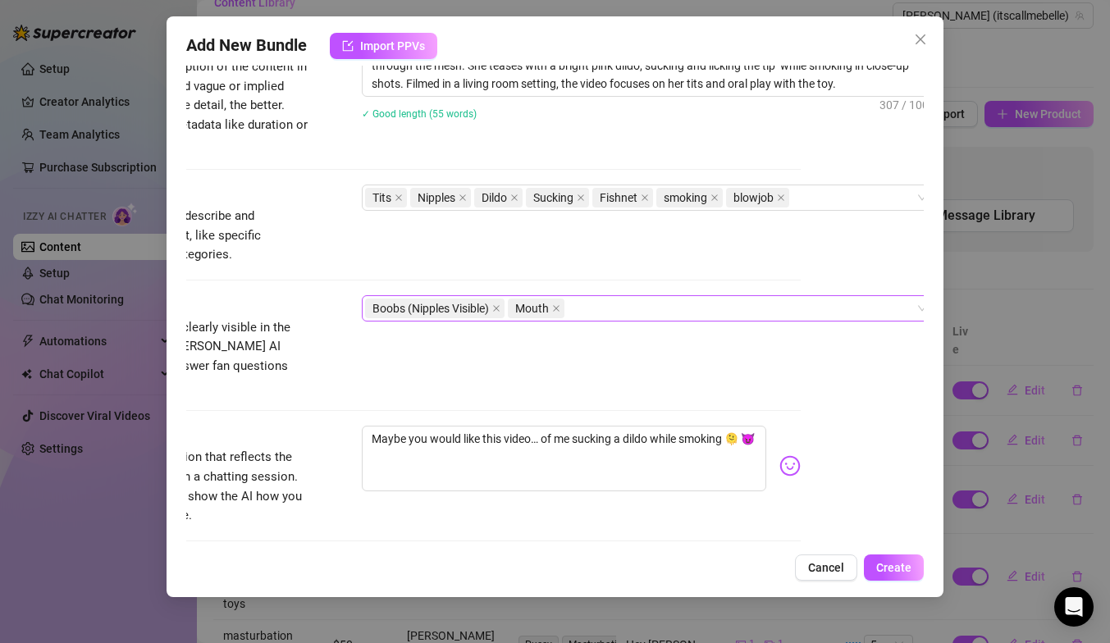
click at [582, 312] on div "Boobs (Nipples Visible) Mouth" at bounding box center [640, 308] width 550 height 23
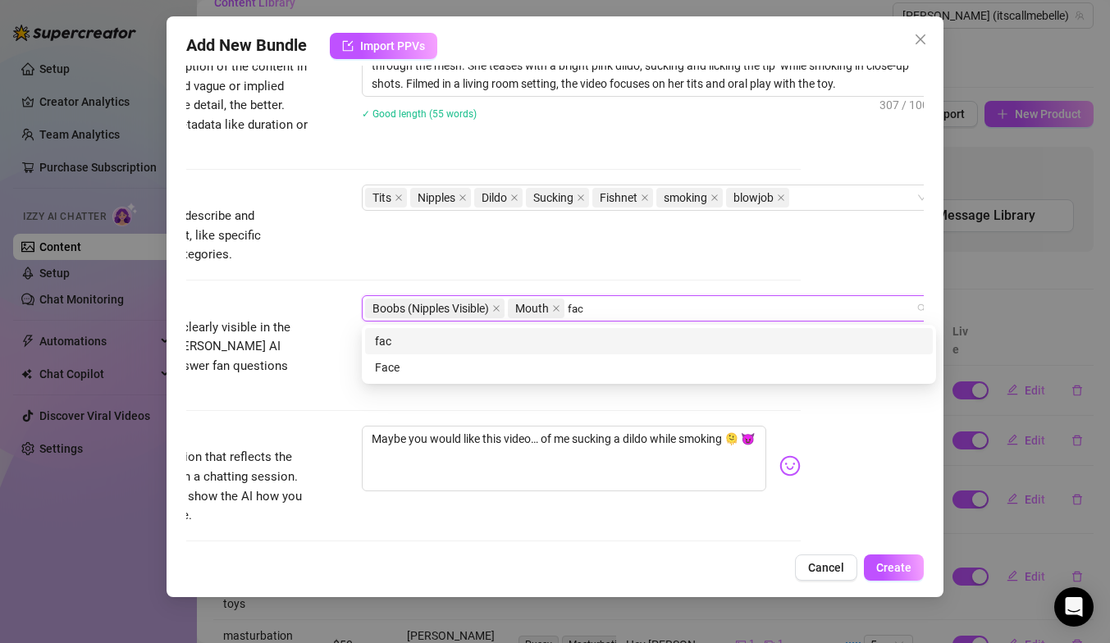
type input "face"
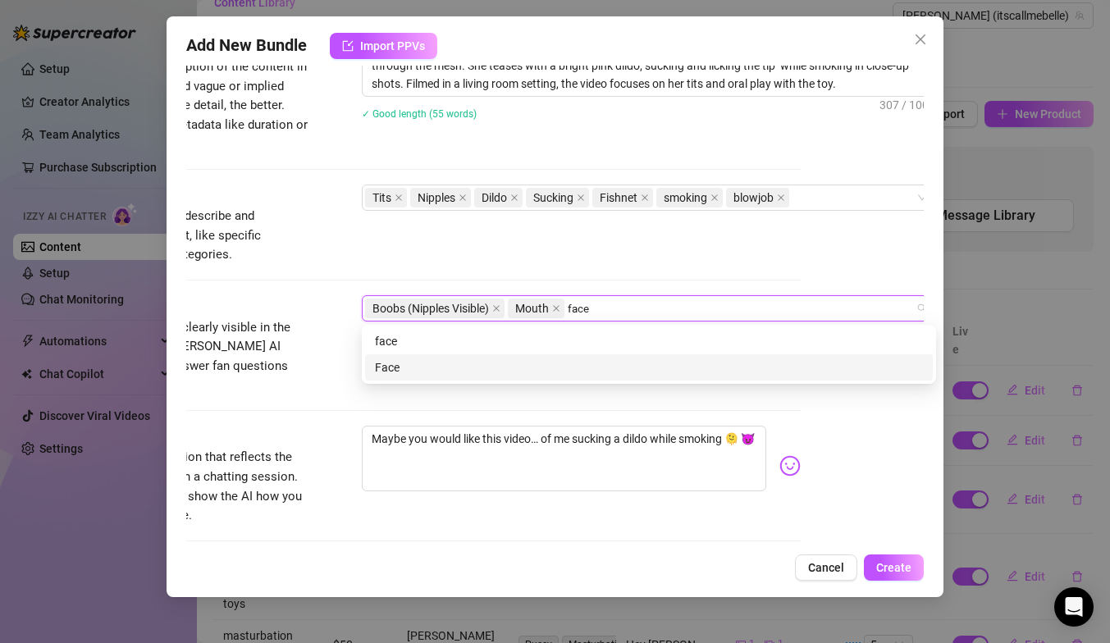
click at [550, 361] on div "Face" at bounding box center [649, 367] width 548 height 18
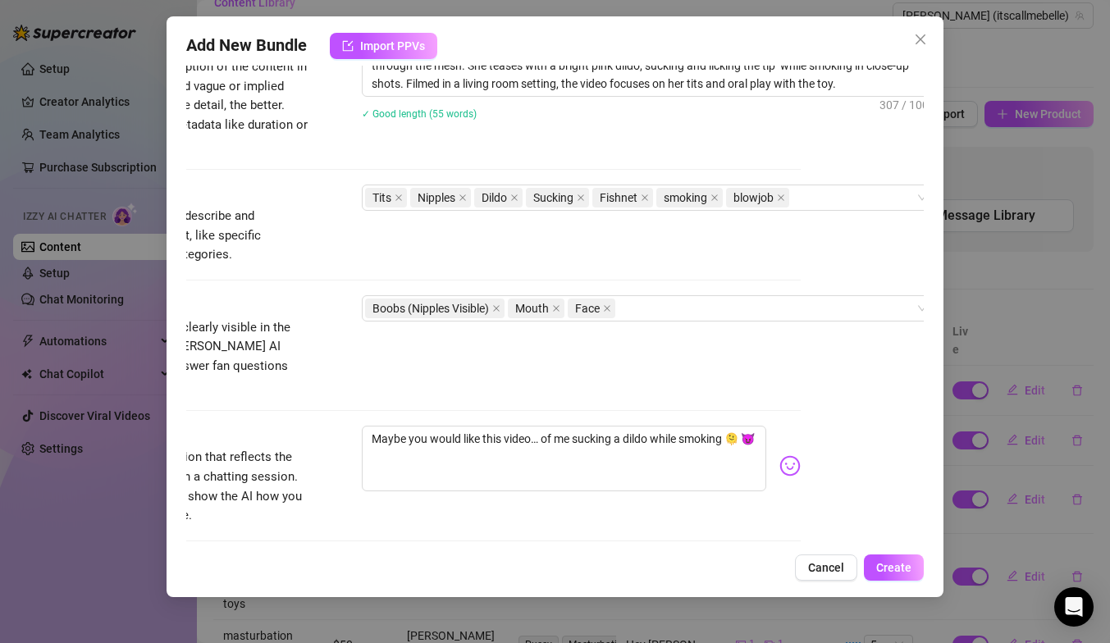
click at [745, 218] on div "Tags Simple keywords that describe and summarize the content, like specific fet…" at bounding box center [431, 225] width 737 height 80
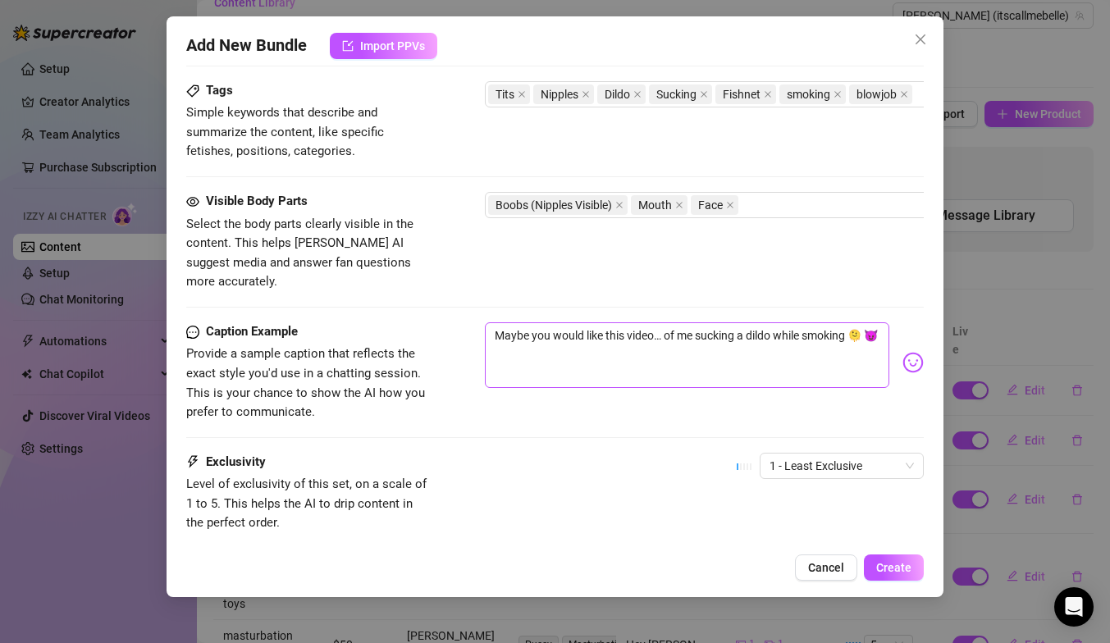
scroll to position [809, 0]
click at [839, 335] on textarea "Maybe you would like this video… of me sucking a dildo while smoking 🫠 😈" at bounding box center [687, 355] width 404 height 66
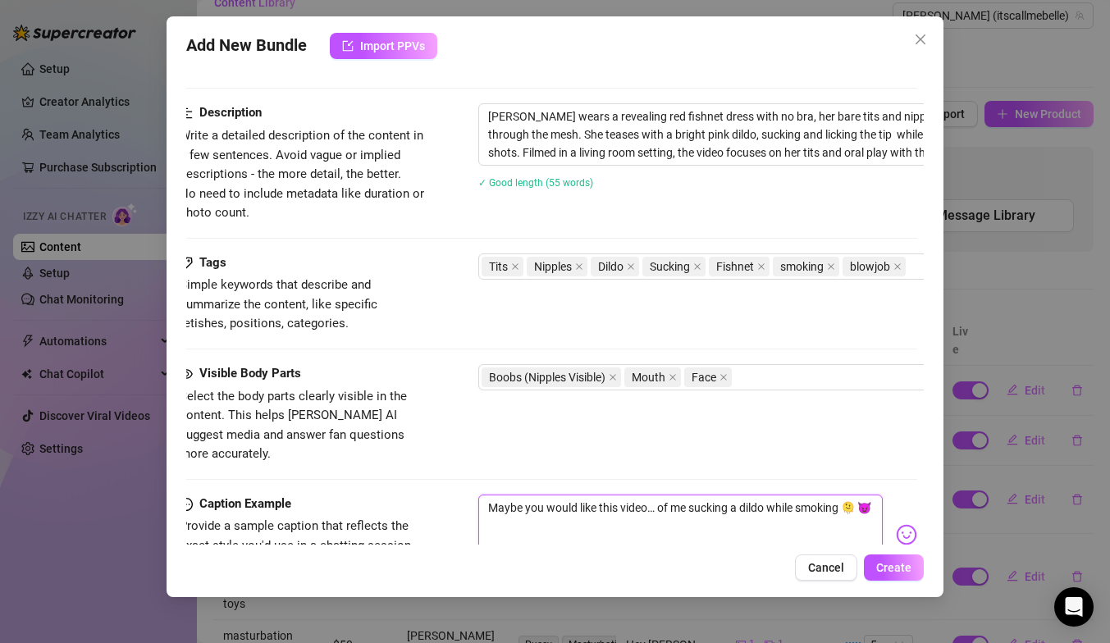
scroll to position [633, 7]
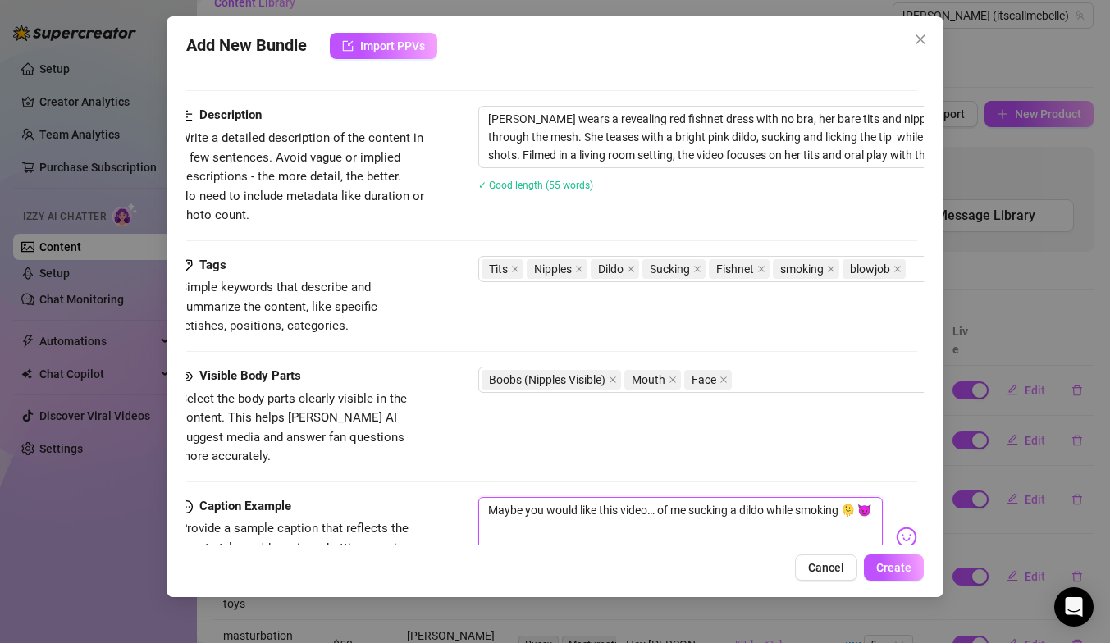
click at [660, 497] on textarea "Maybe you would like this video… of me sucking a dildo while smoking 🫠 😈" at bounding box center [680, 530] width 404 height 66
click at [823, 506] on textarea "Maybe you would like this video… of me sucking a dildo while smoking 🫠 😈" at bounding box center [680, 530] width 404 height 66
type textarea "Maybe you would like this video… of me sucking a dildo while smoking 🫠 😈"
type textarea "Maybe you would like this video… of me sucking a dildo while smoking 🫠 😈 I"
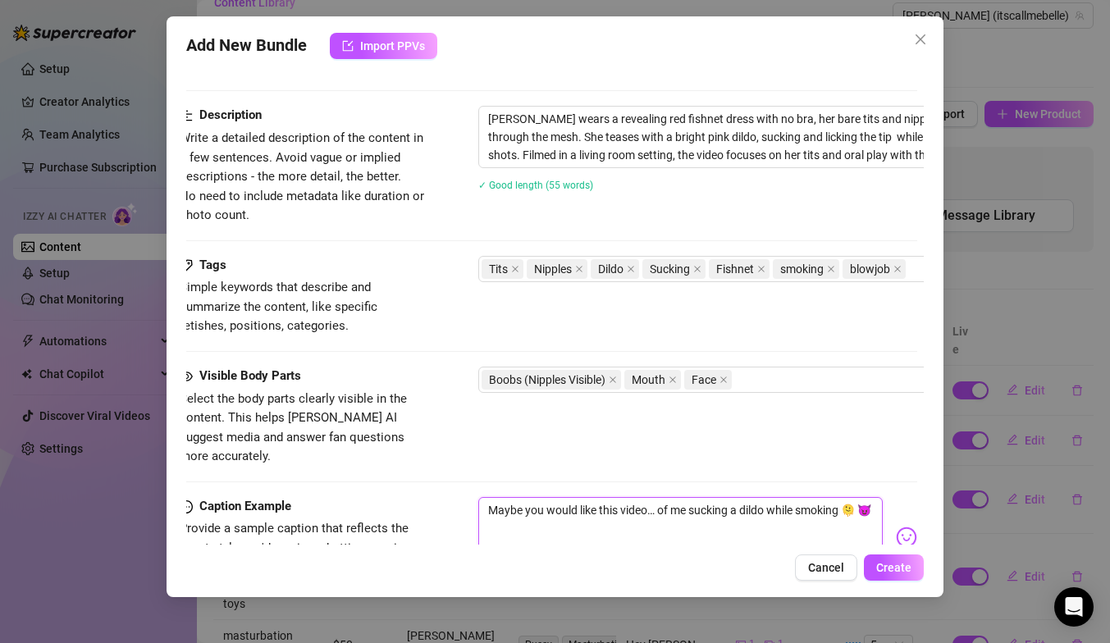
type textarea "Maybe you would like this video… of me sucking a dildo while smoking 🫠 😈 I"
type textarea "Maybe you would like this video… of me sucking a dildo while smoking 🫠 😈 I t"
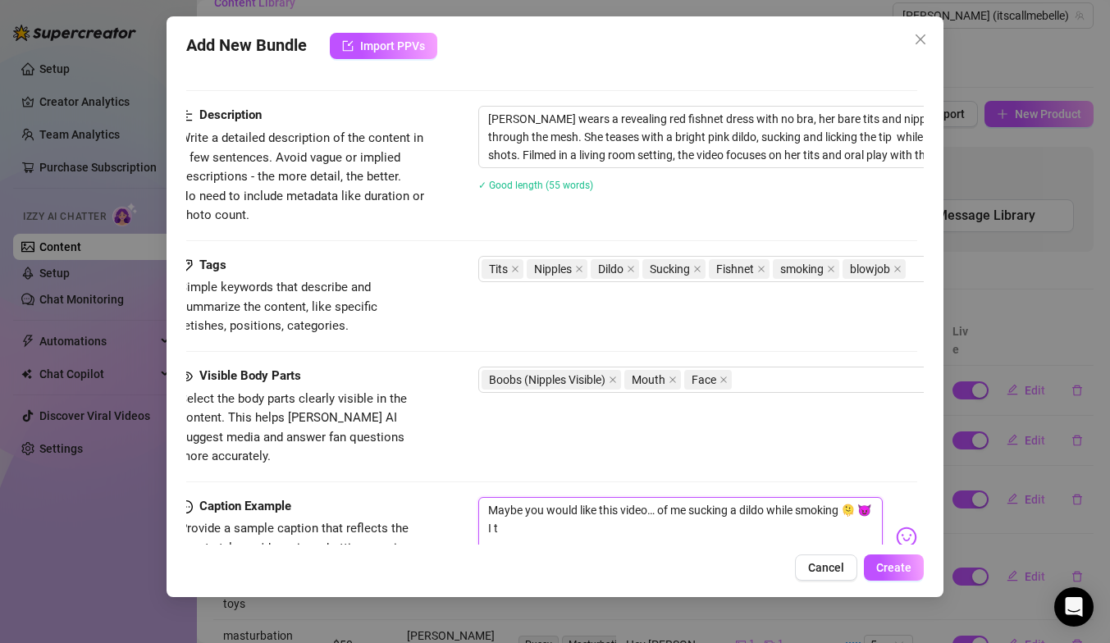
type textarea "Maybe you would like this video… of me sucking a dildo while smoking 🫠 😈 I te"
type textarea "Maybe you would like this video… of me sucking a dildo while smoking 🫠 😈 I tea"
type textarea "Maybe you would like this video… of me sucking a dildo while smoking 🫠 😈 I teas"
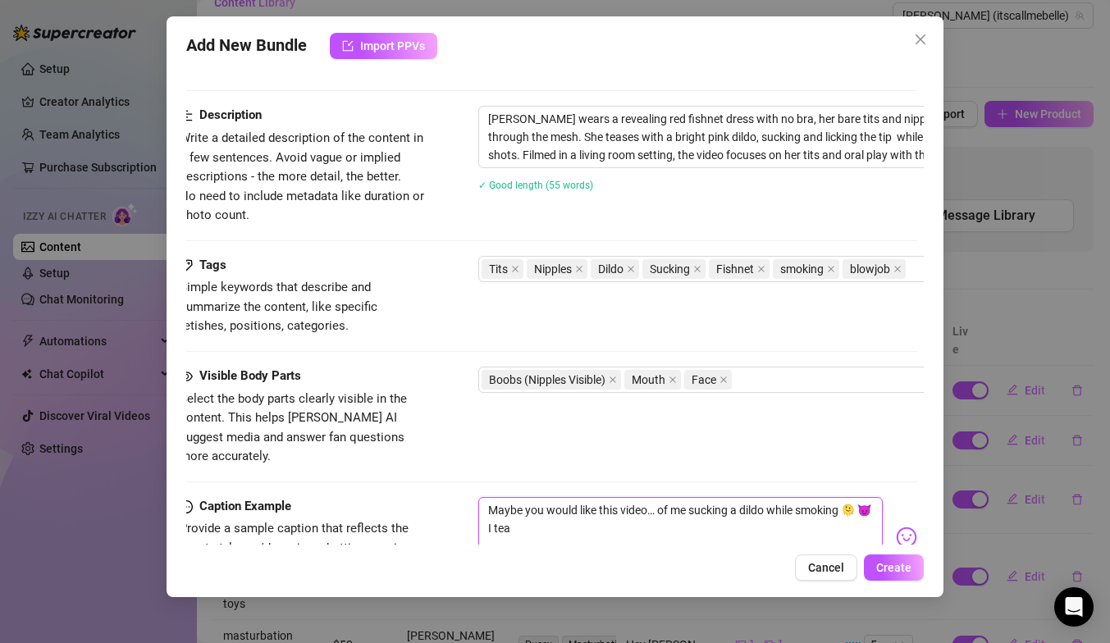
type textarea "Maybe you would like this video… of me sucking a dildo while smoking 🫠 😈 I teas"
type textarea "Maybe you would like this video… of me sucking a dildo while smoking 🫠 😈 I tea"
type textarea "Maybe you would like this video… of me sucking a dildo while smoking 🫠 😈 I te"
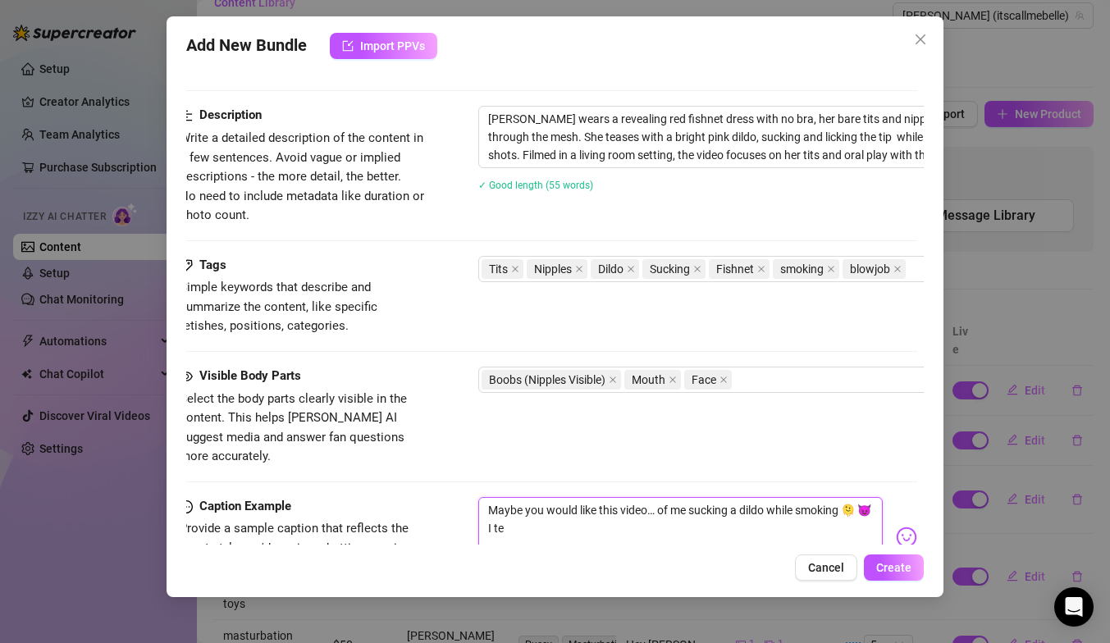
type textarea "Maybe you would like this video… of me sucking a dildo while smoking 🫠 😈 I t"
type textarea "Maybe you would like this video… of me sucking a dildo while smoking 🫠 😈 I"
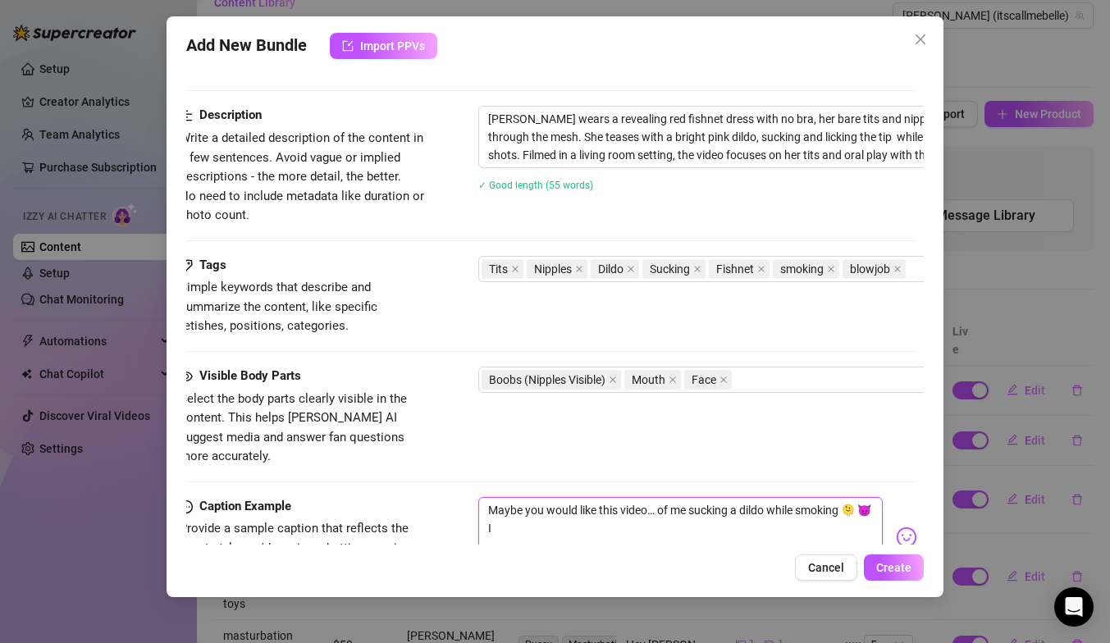
type textarea "Maybe you would like this video… of me sucking a dildo while smoking 🫠 😈 I"
type textarea "Maybe you would like this video… of me sucking a dildo while smoking 🫠 😈"
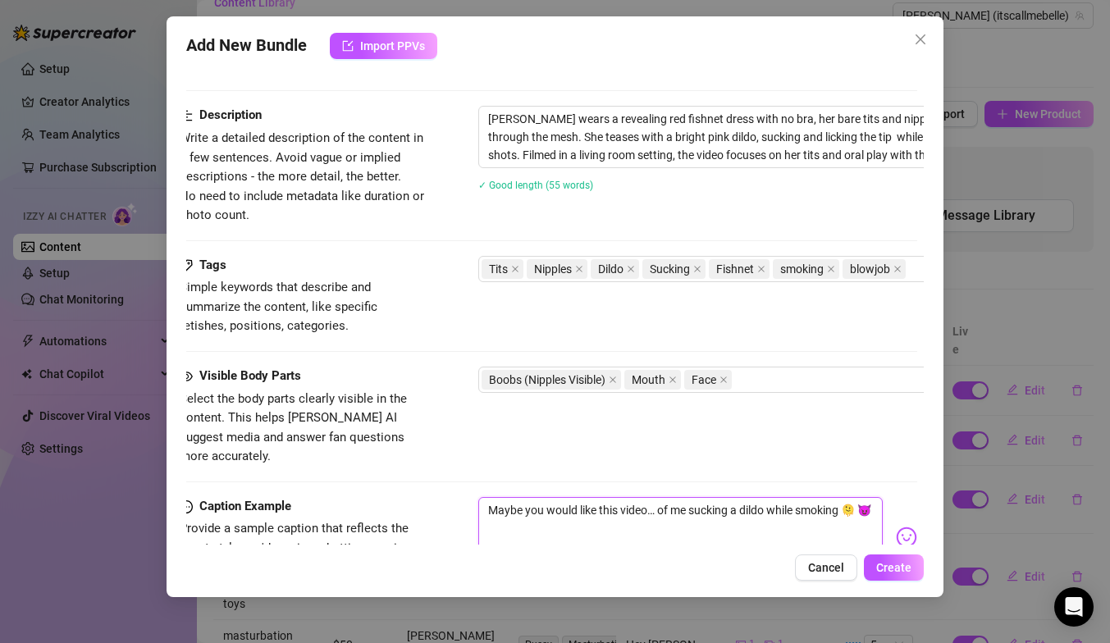
type textarea "Maybe you would like this video… of me sucking a dildo while smoking 🫠 😈 a"
type textarea "Maybe you would like this video… of me sucking a dildo while smoking 🫠 😈 aR"
type textarea "Maybe you would like this video… of me sucking a dildo while smoking 🫠 😈 a"
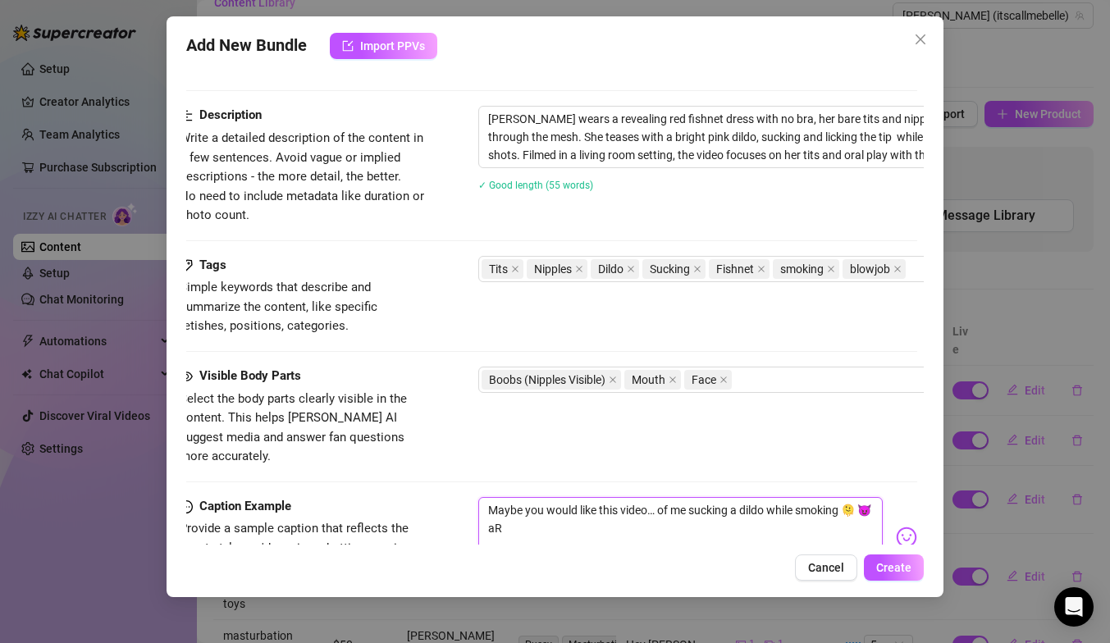
type textarea "Maybe you would like this video… of me sucking a dildo while smoking 🫠 😈 a"
type textarea "Maybe you would like this video… of me sucking a dildo while smoking 🫠 😈"
type textarea "Maybe you would like this video… of me sucking a dildo while smoking 🫠 😈 A"
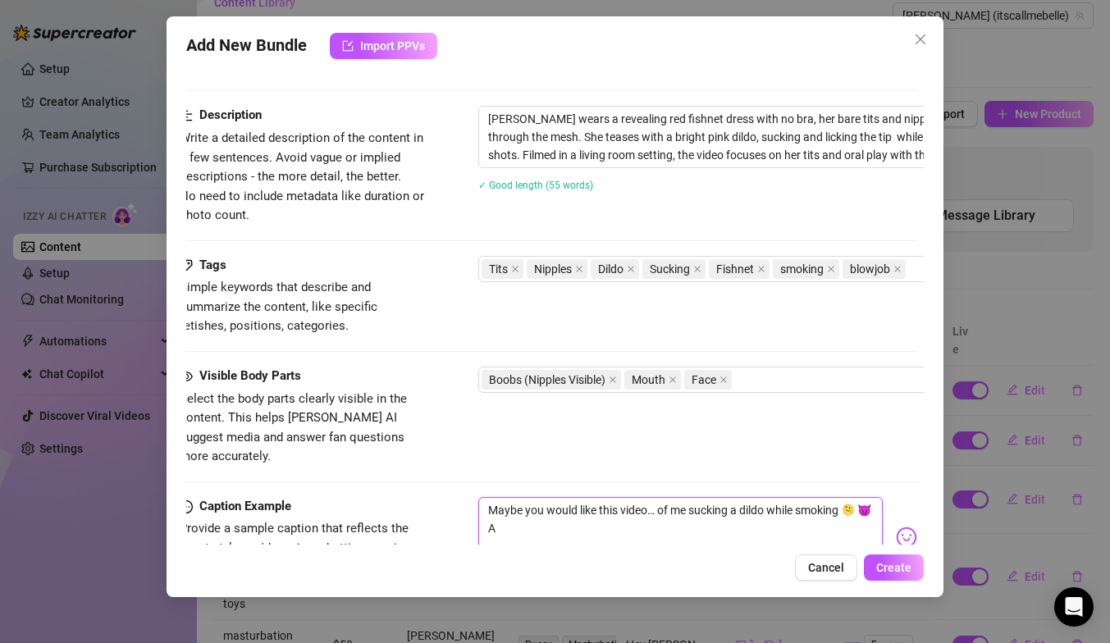
type textarea "Maybe you would like this video… of me sucking a dildo while smoking 🫠 😈 Ar"
type textarea "Maybe you would like this video… of me sucking a dildo while smoking 🫠 😈 Are"
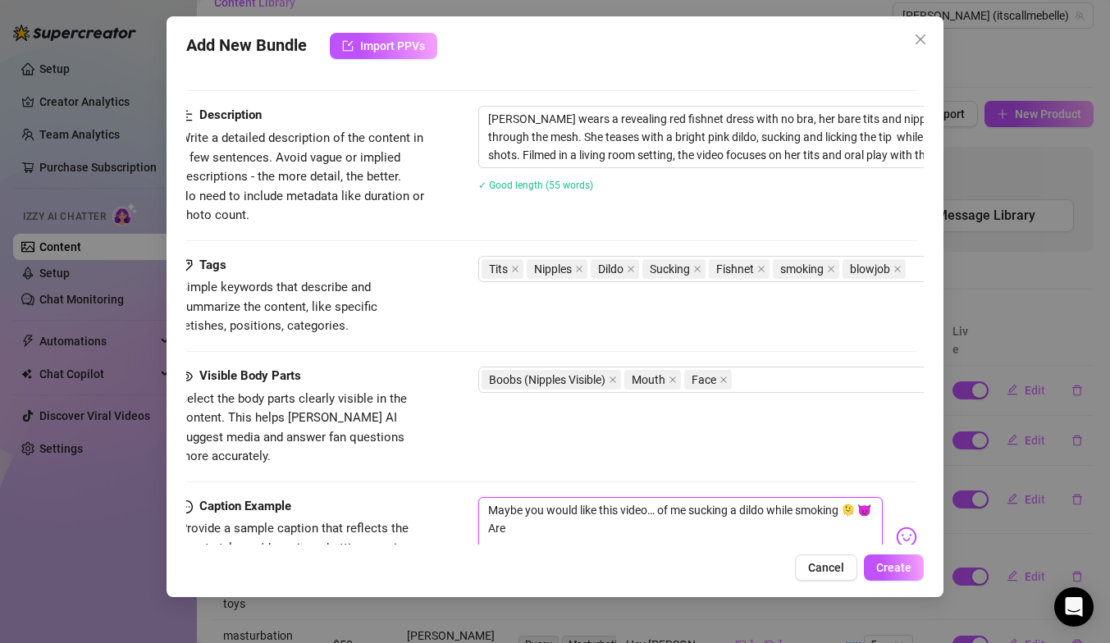
type textarea "Maybe you would like this video… of me sucking a dildo while smoking 🫠 😈 Are"
type textarea "Maybe you would like this video… of me sucking a dildo while smoking 🫠 😈 Are y"
type textarea "Maybe you would like this video… of me sucking a dildo while smoking 🫠 😈 Are yo"
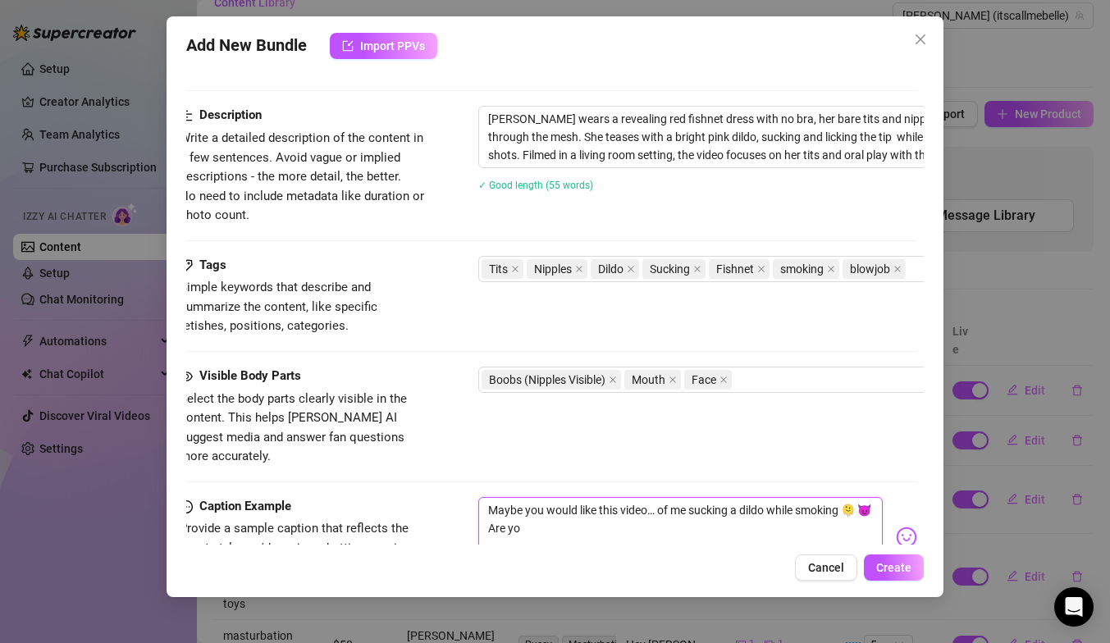
type textarea "Maybe you would like this video… of me sucking a dildo while smoking 🫠 😈 Are you"
type textarea "Maybe you would like this video… of me sucking a dildo while smoking 🫠 😈 Are yo…"
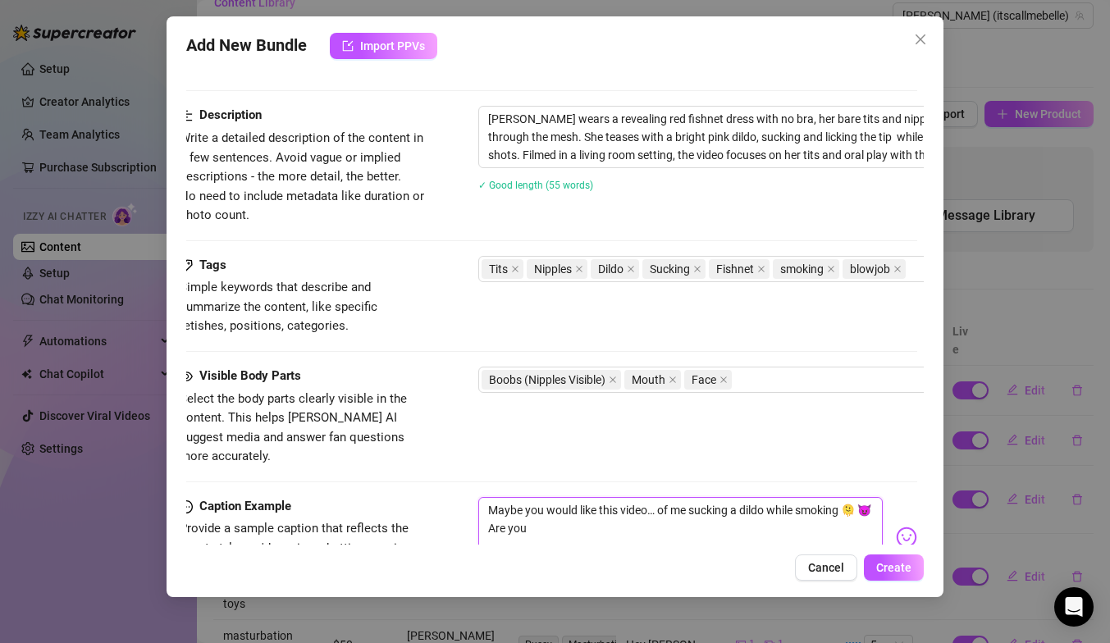
type textarea "Maybe you would like this video… of me sucking a dildo while smoking 🫠 😈 Are yo…"
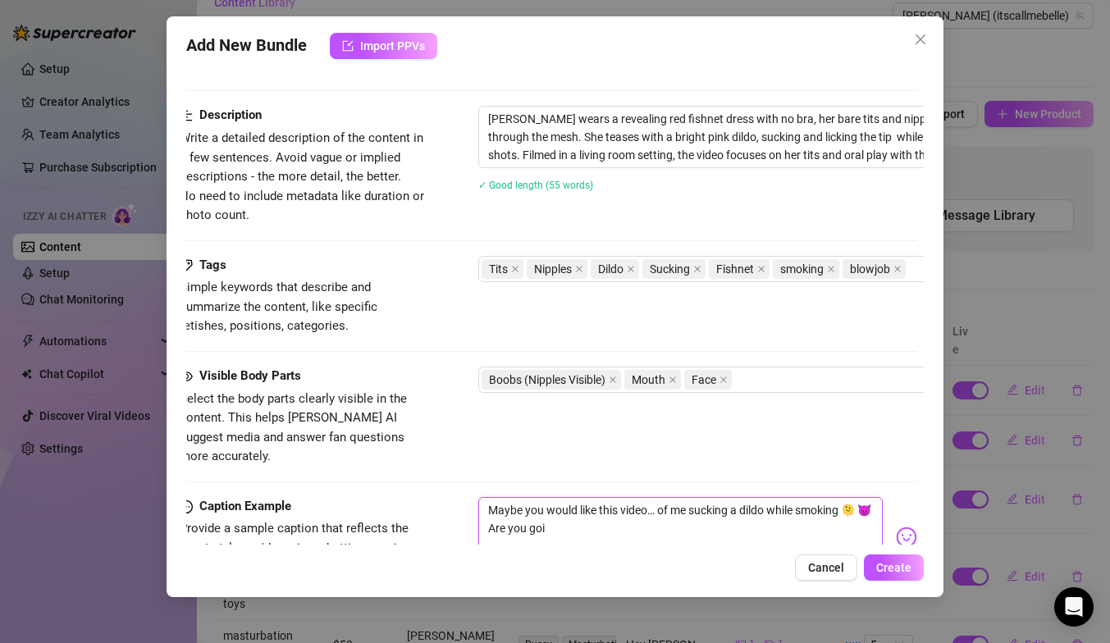
type textarea "Maybe you would like this video… of me sucking a dildo while smoking 🫠 😈 Are yo…"
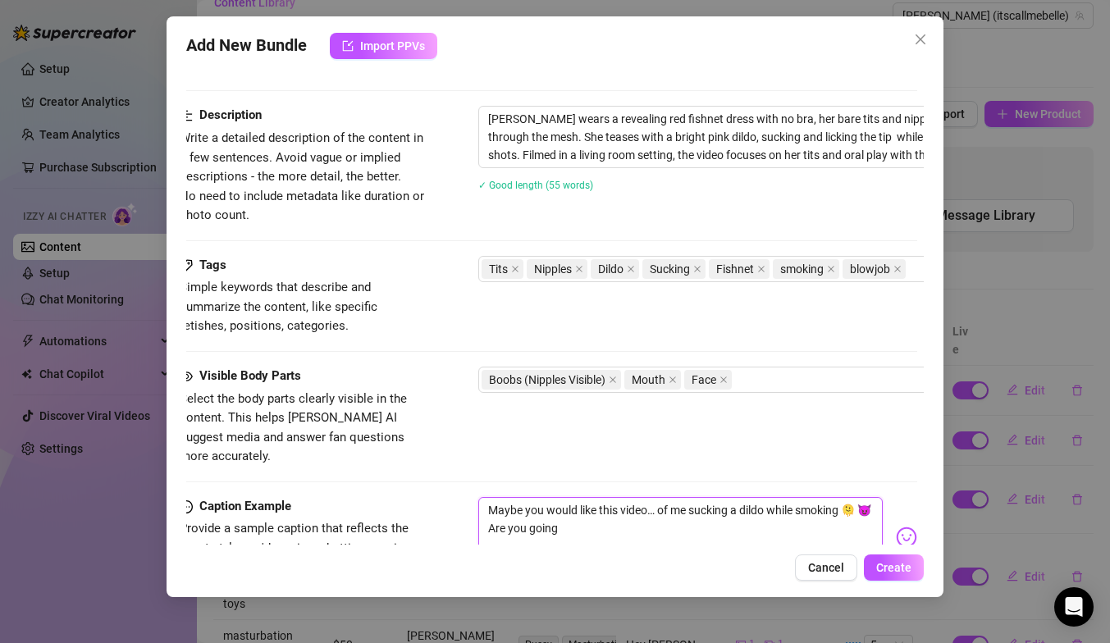
type textarea "Maybe you would like this video… of me sucking a dildo while smoking 🫠 😈 Are yo…"
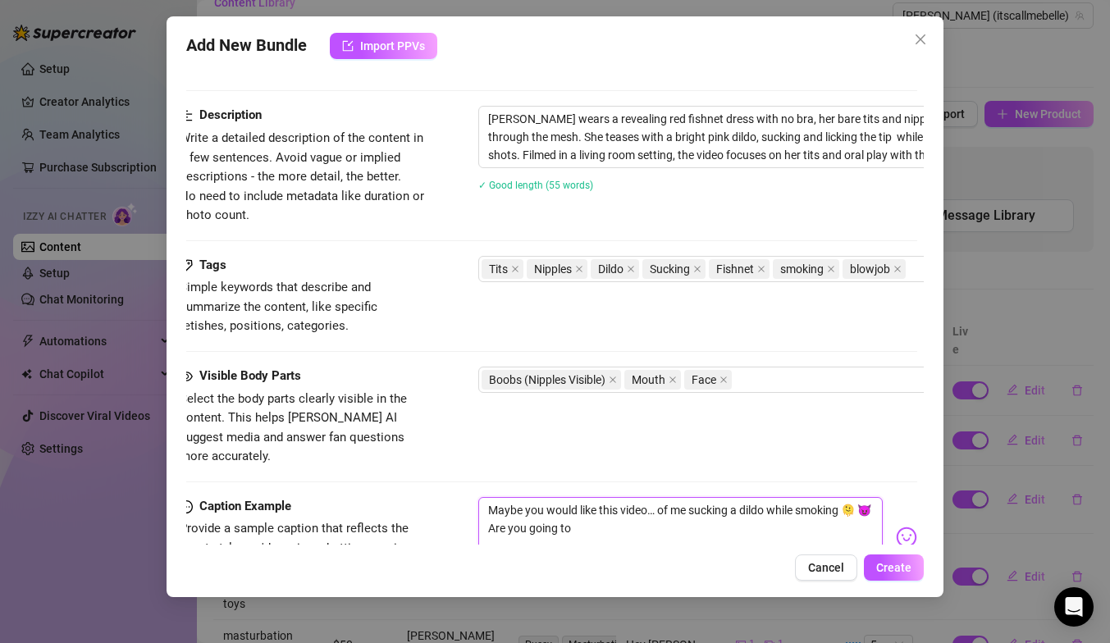
type textarea "Maybe you would like this video… of me sucking a dildo while smoking 🫠 😈 Are yo…"
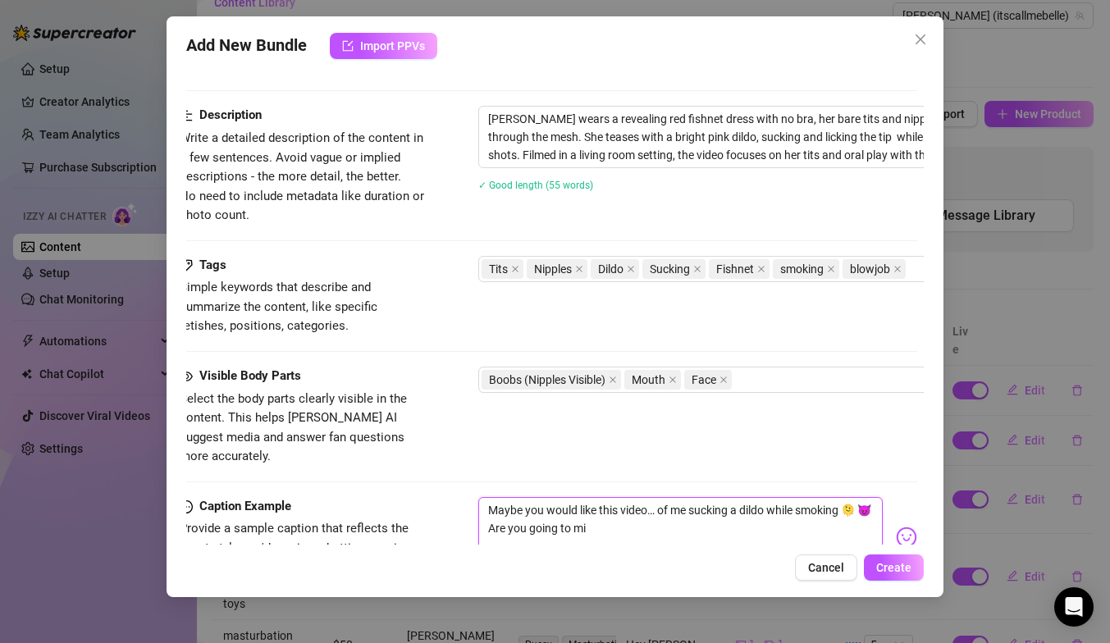
type textarea "Maybe you would like this video… of me sucking a dildo while smoking 🫠 😈 Are yo…"
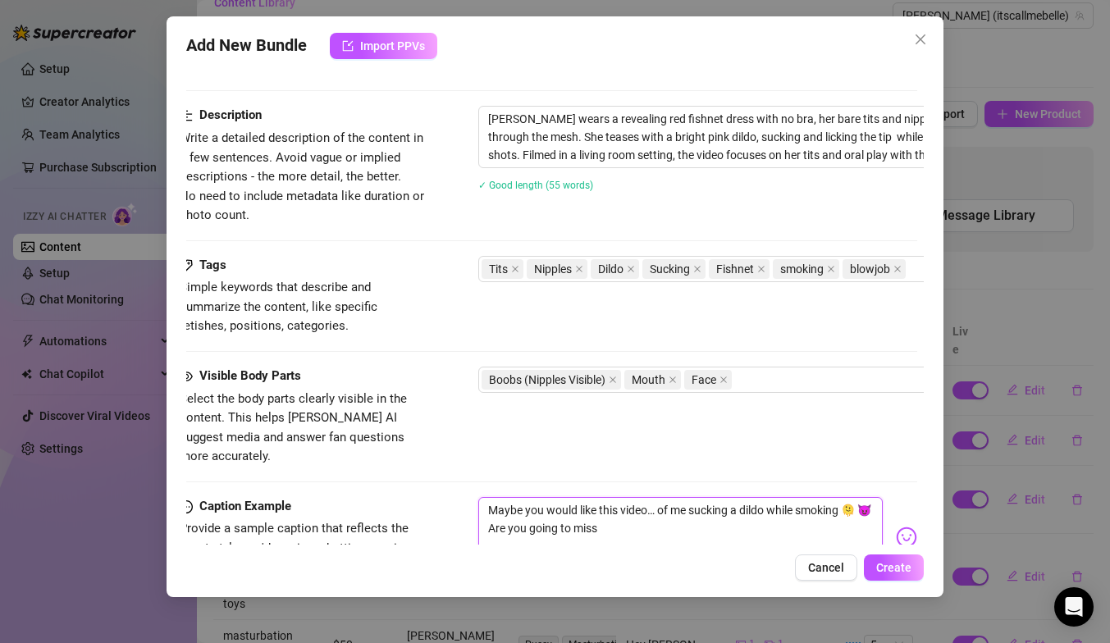
type textarea "Maybe you would like this video… of me sucking a dildo while smoking 🫠 😈 Are yo…"
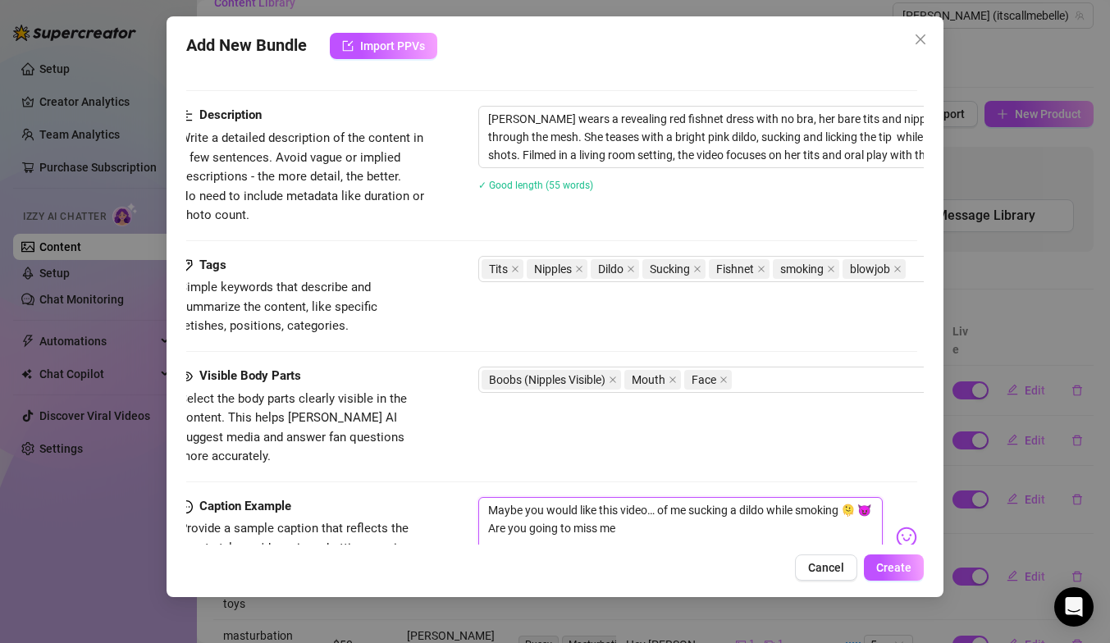
type textarea "Maybe you would like this video… of me sucking a dildo while smoking 🫠 😈 Are yo…"
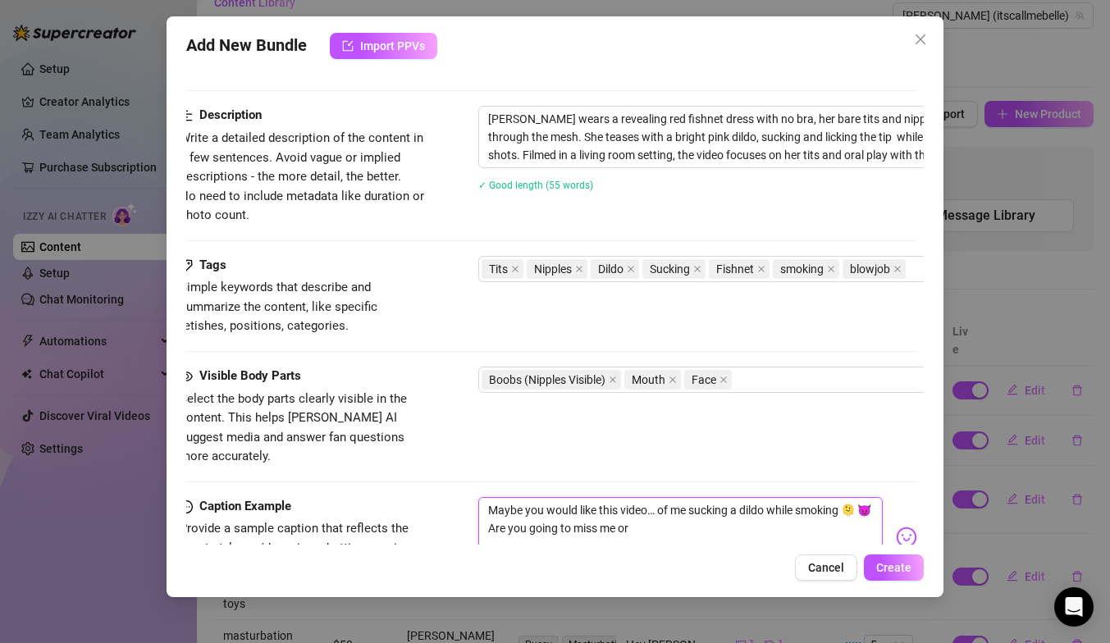
type textarea "Maybe you would like this video… of me sucking a dildo while smoking 🫠 😈 Are yo…"
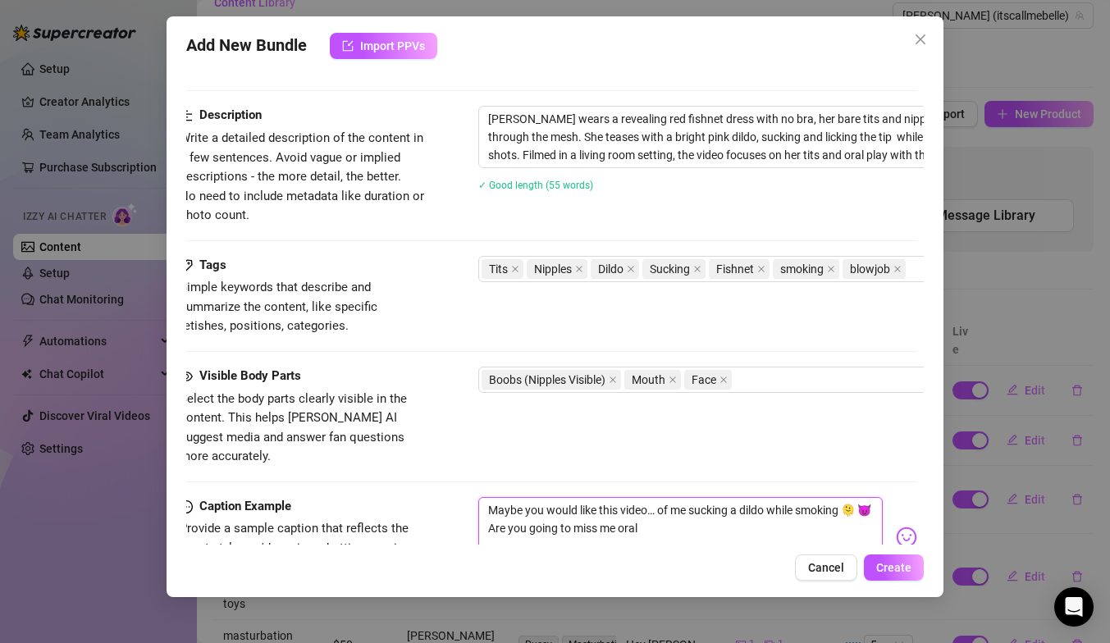
type textarea "Maybe you would like this video… of me sucking a dildo while smoking 🫠 😈 Are yo…"
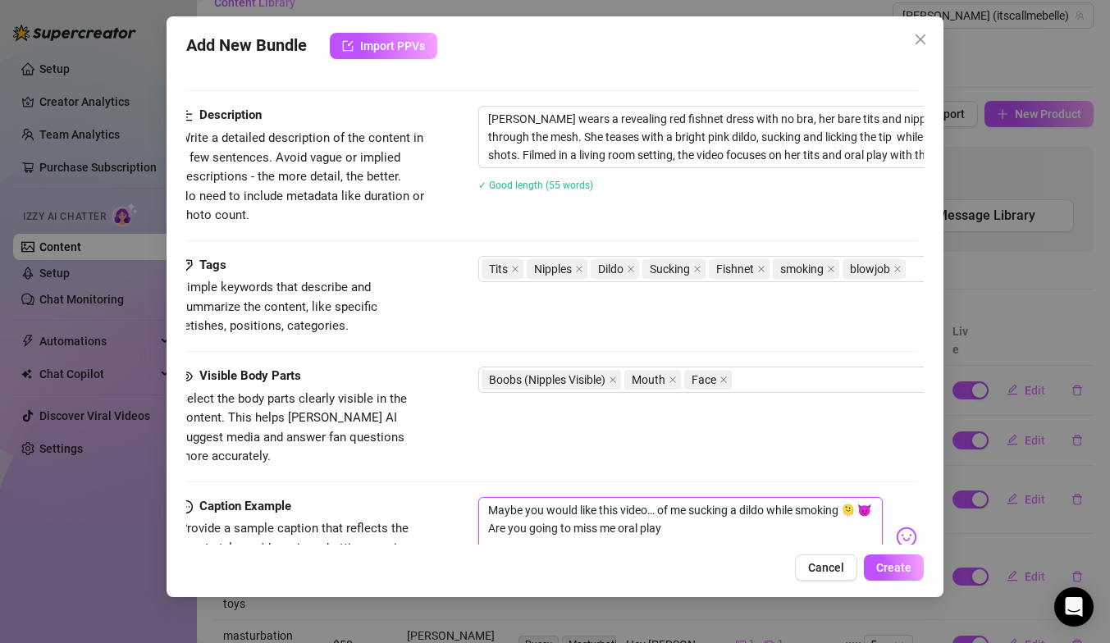
type textarea "Maybe you would like this video… of me sucking a dildo while smoking 🫠 😈 Are yo…"
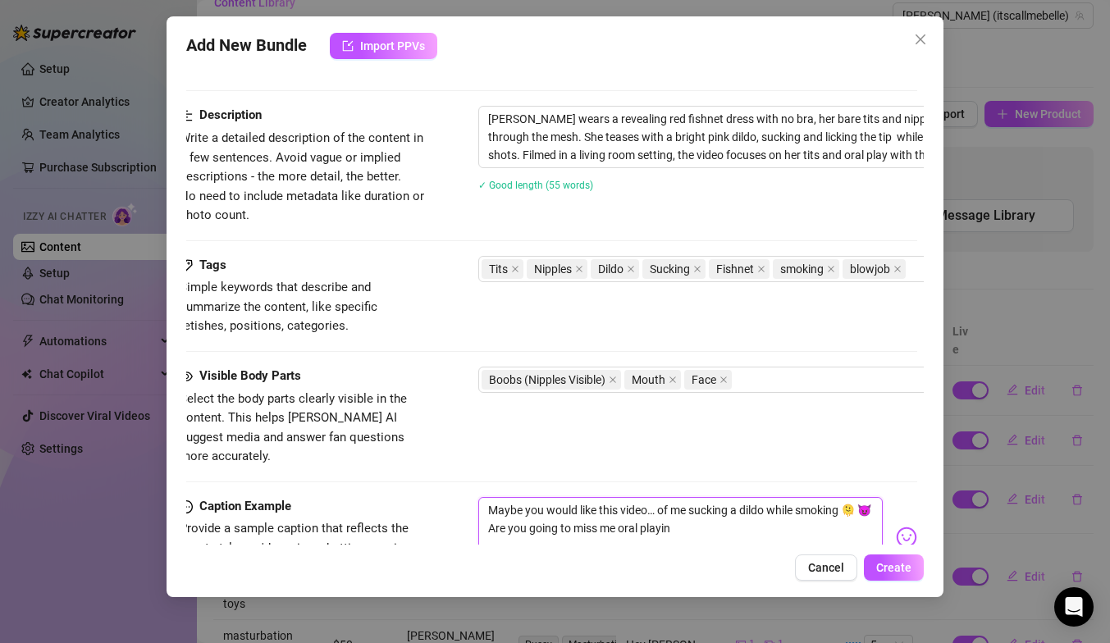
type textarea "Maybe you would like this video… of me sucking a dildo while smoking 🫠 😈 Are yo…"
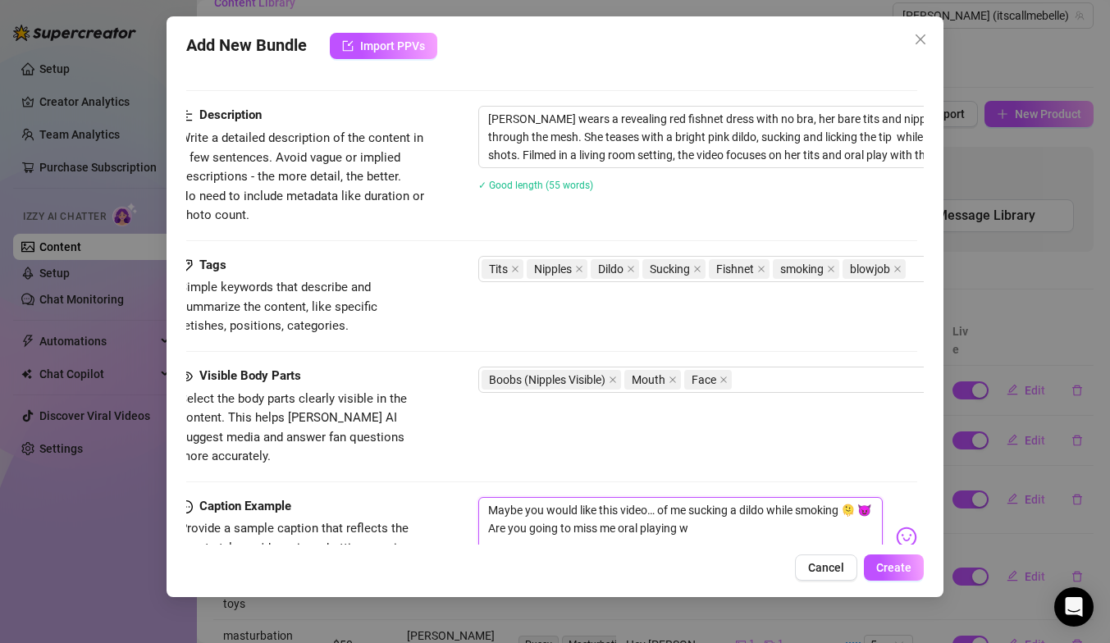
type textarea "Maybe you would like this video… of me sucking a dildo while smoking 🫠 😈 Are yo…"
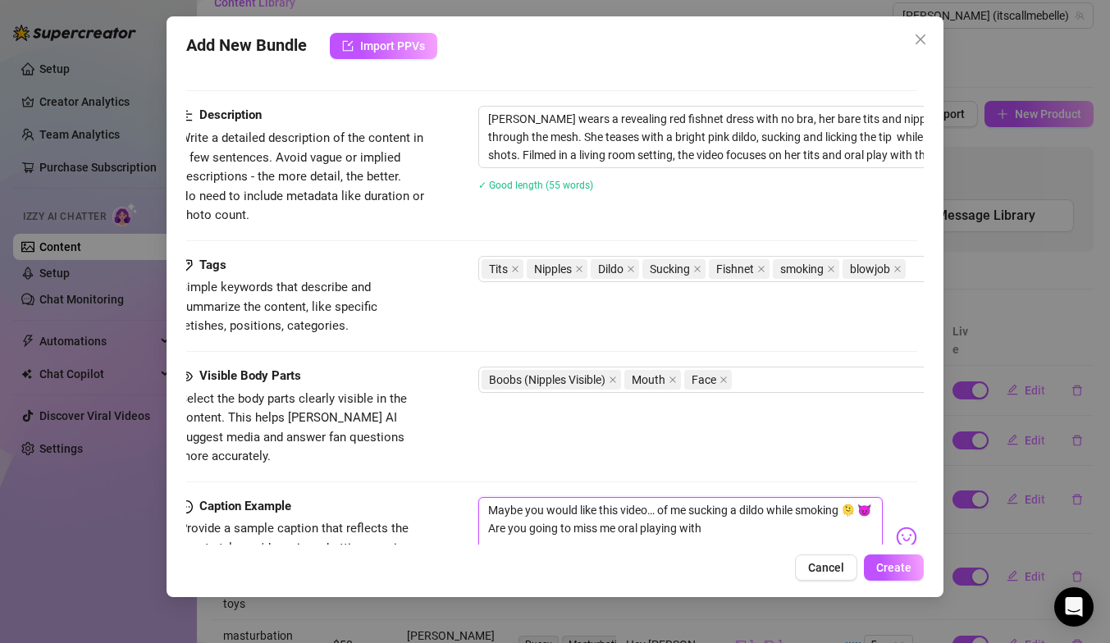
type textarea "Maybe you would like this video… of me sucking a dildo while smoking 🫠 😈 Are yo…"
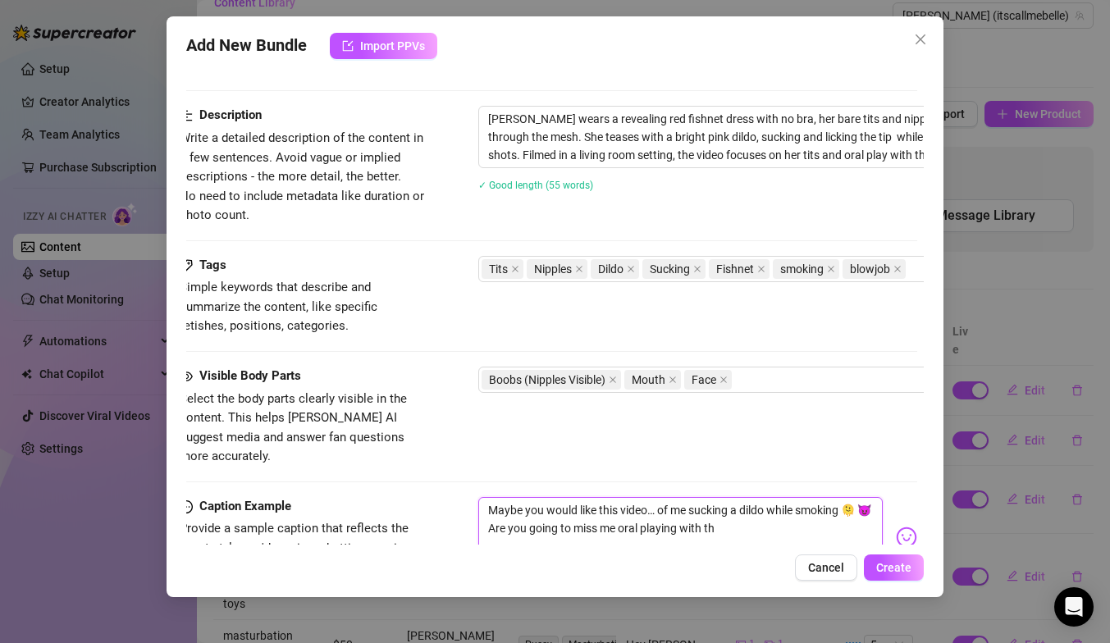
type textarea "Maybe you would like this video… of me sucking a dildo while smoking 🫠 😈 Are yo…"
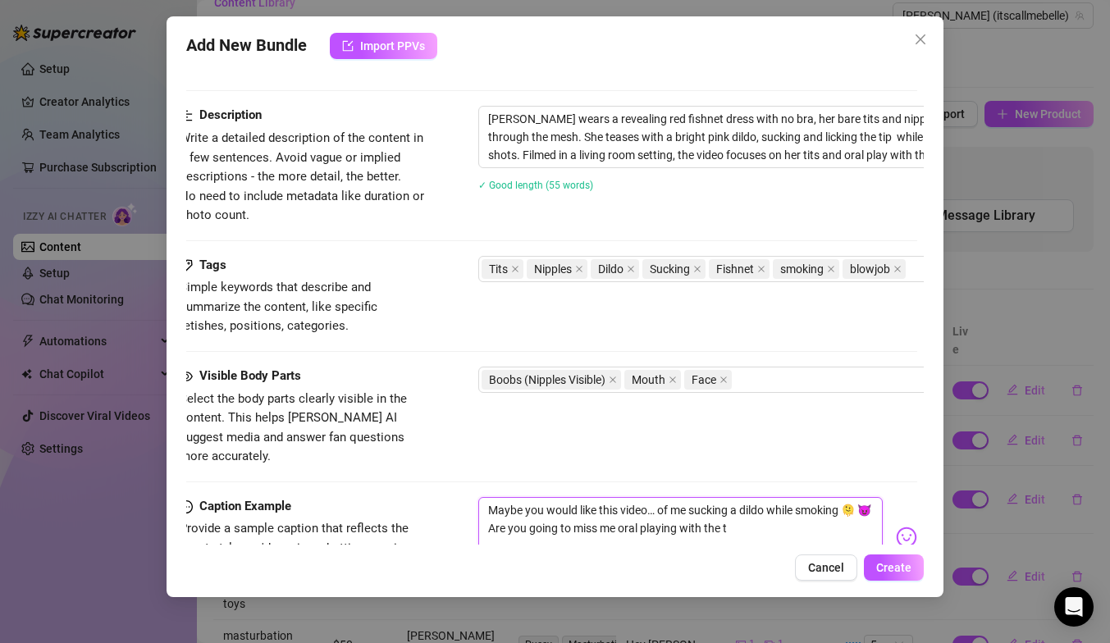
type textarea "Maybe you would like this video… of me sucking a dildo while smoking 🫠 😈 Are yo…"
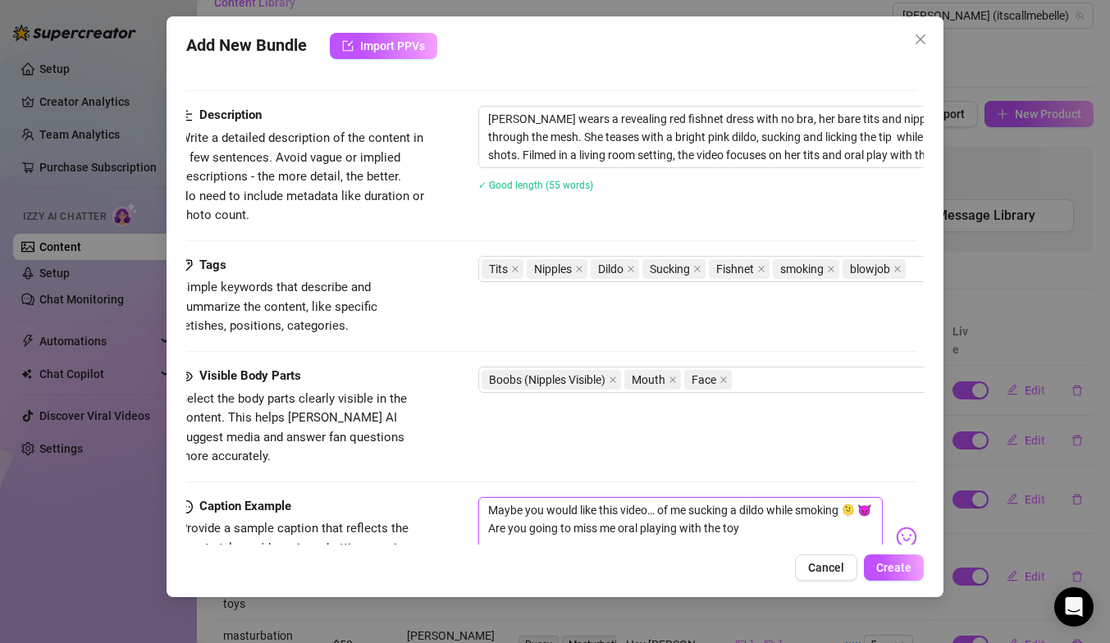
type textarea "Maybe you would like this video… of me sucking a dildo while smoking 🫠 😈 Are yo…"
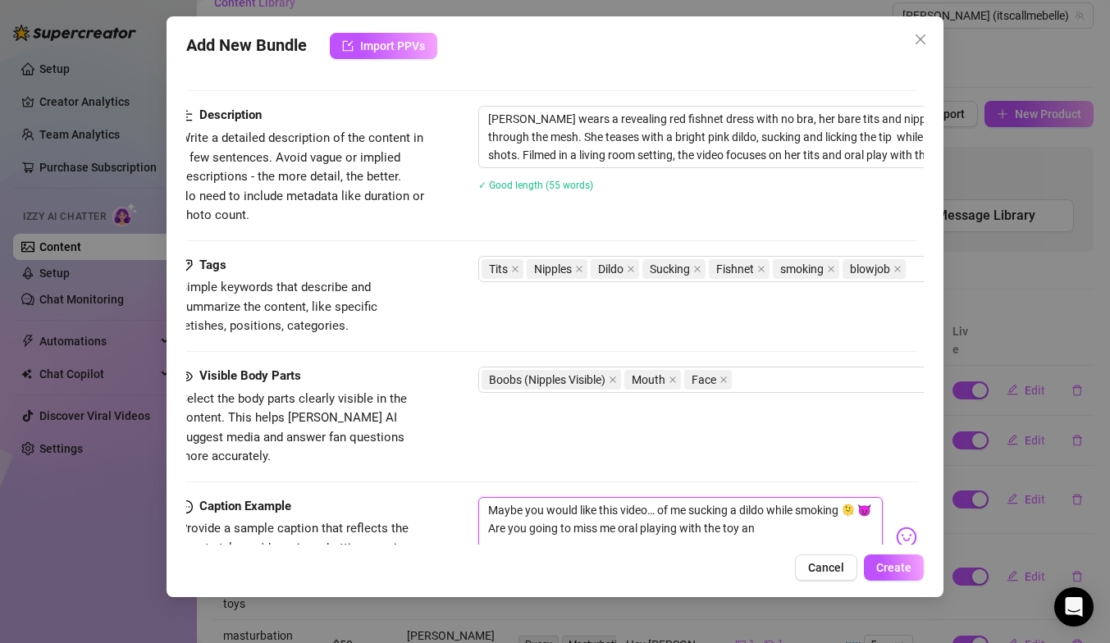
type textarea "Maybe you would like this video… of me sucking a dildo while smoking 🫠 😈 Are yo…"
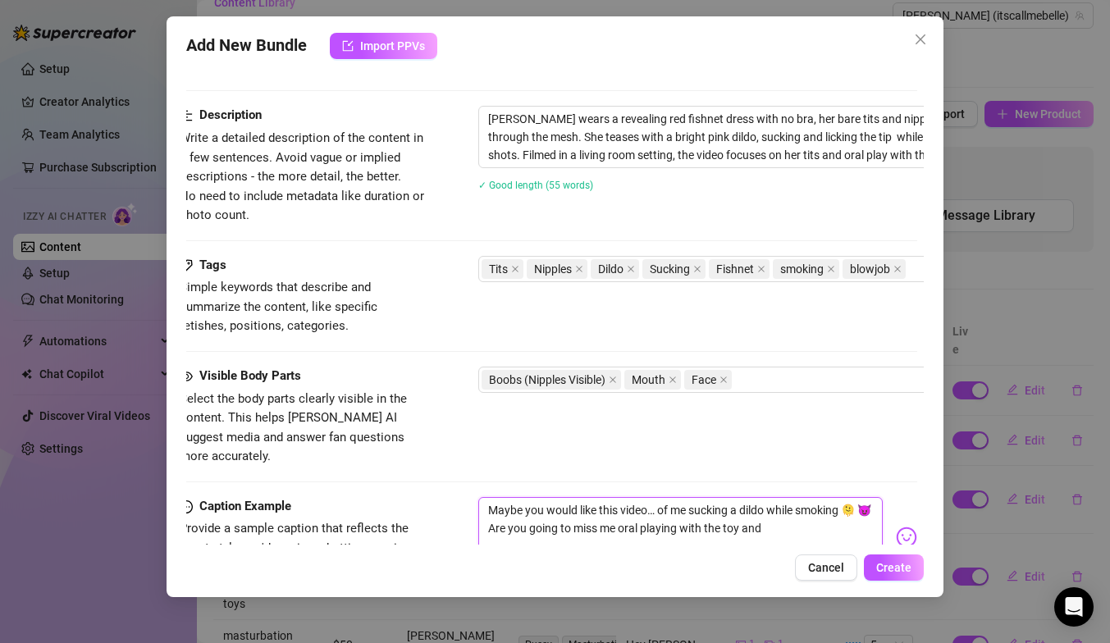
type textarea "Maybe you would like this video… of me sucking a dildo while smoking 🫠 😈 Are yo…"
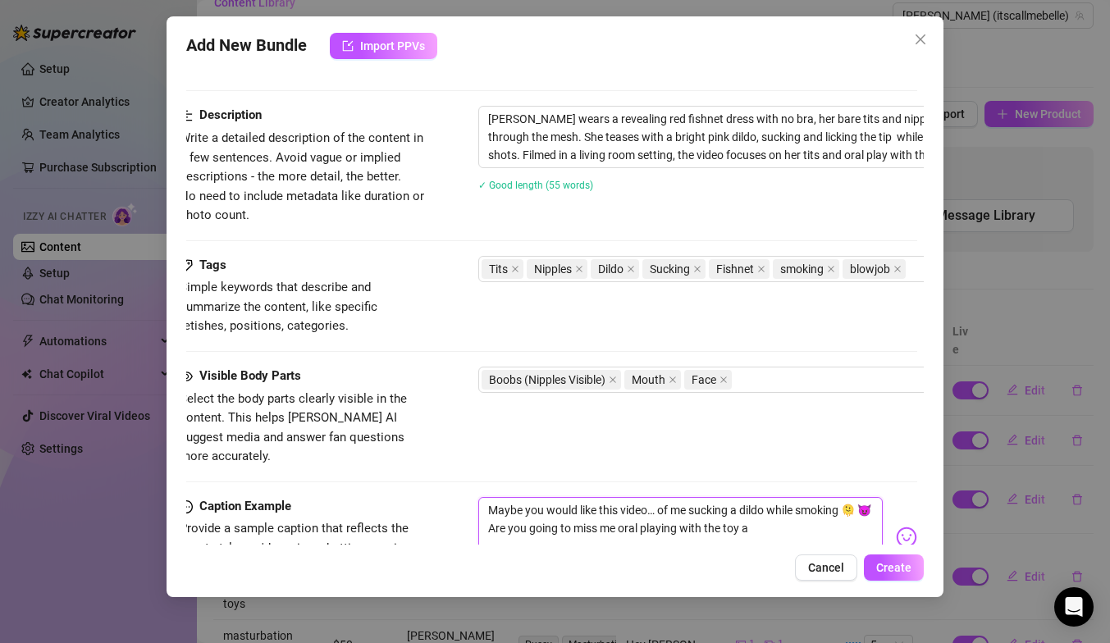
type textarea "Maybe you would like this video… of me sucking a dildo while smoking 🫠 😈 Are yo…"
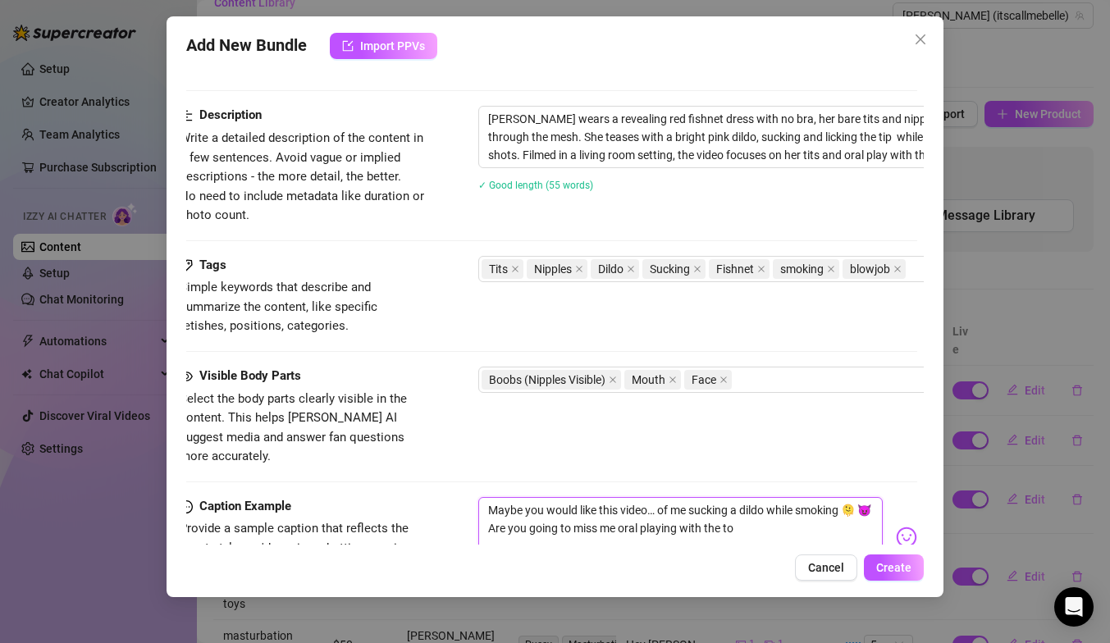
type textarea "Maybe you would like this video… of me sucking a dildo while smoking 🫠 😈 Are yo…"
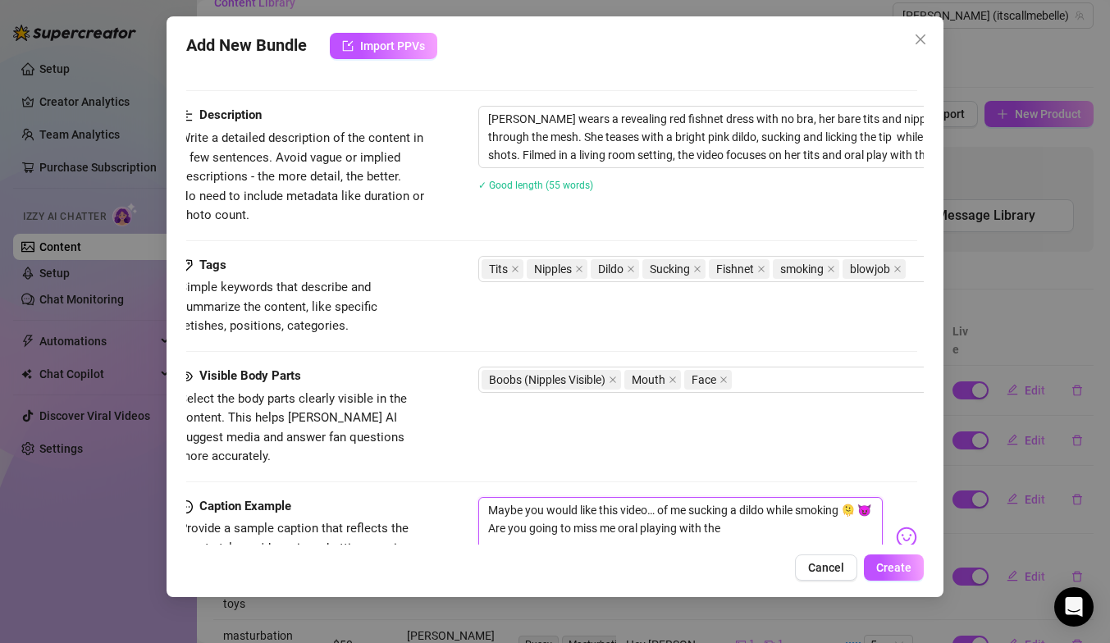
type textarea "Maybe you would like this video… of me sucking a dildo while smoking 🫠 😈 Are yo…"
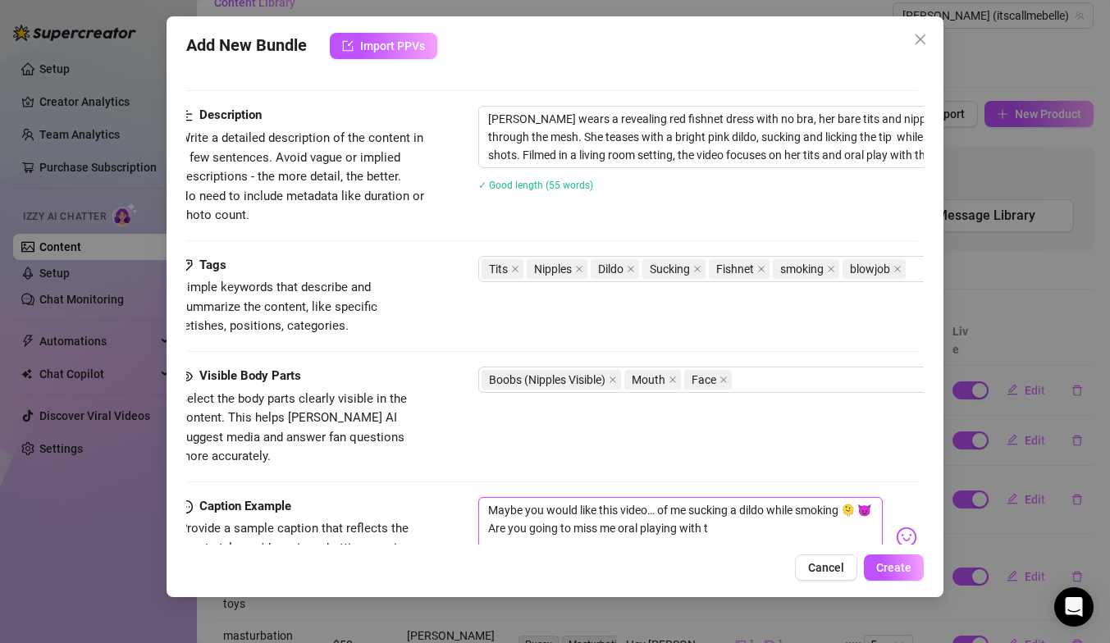
type textarea "Maybe you would like this video… of me sucking a dildo while smoking 🫠 😈 Are yo…"
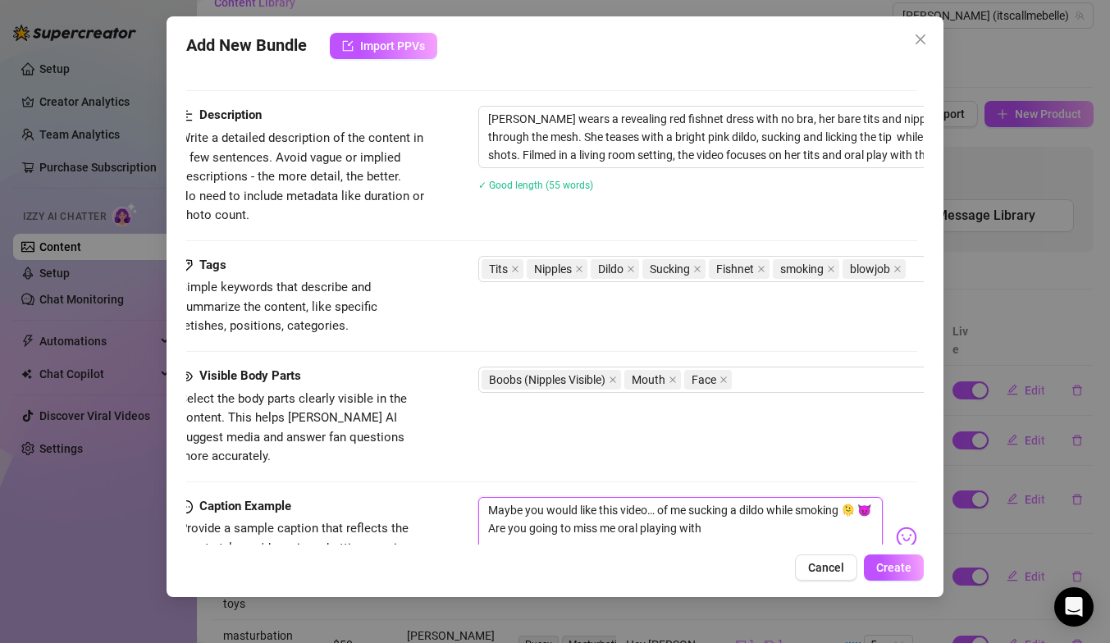
type textarea "Maybe you would like this video… of me sucking a dildo while smoking 🫠 😈 Are yo…"
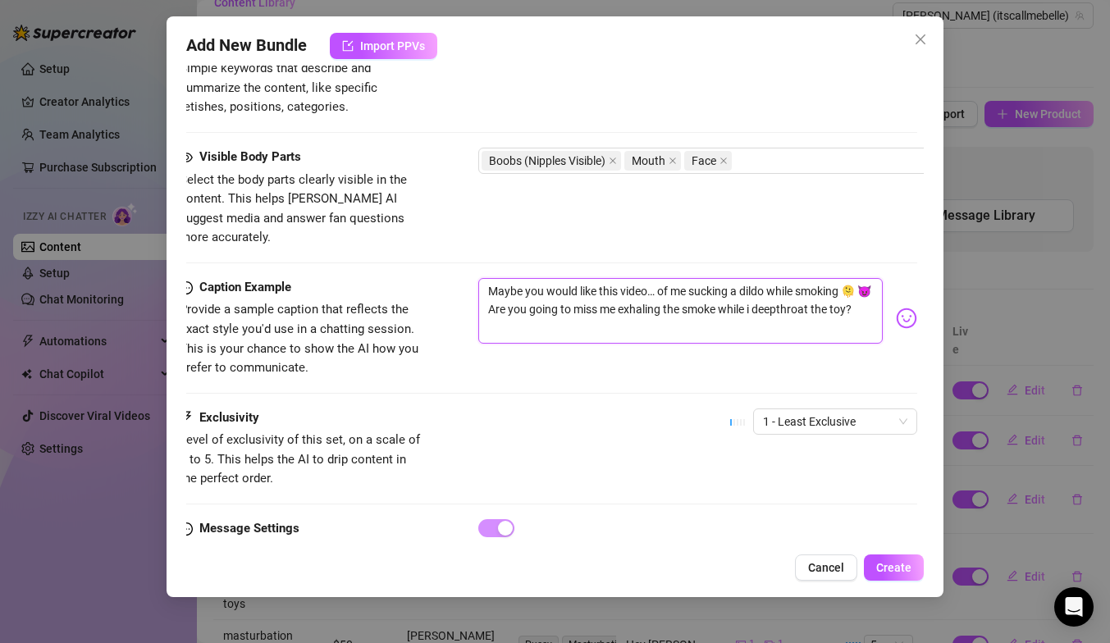
scroll to position [899, 7]
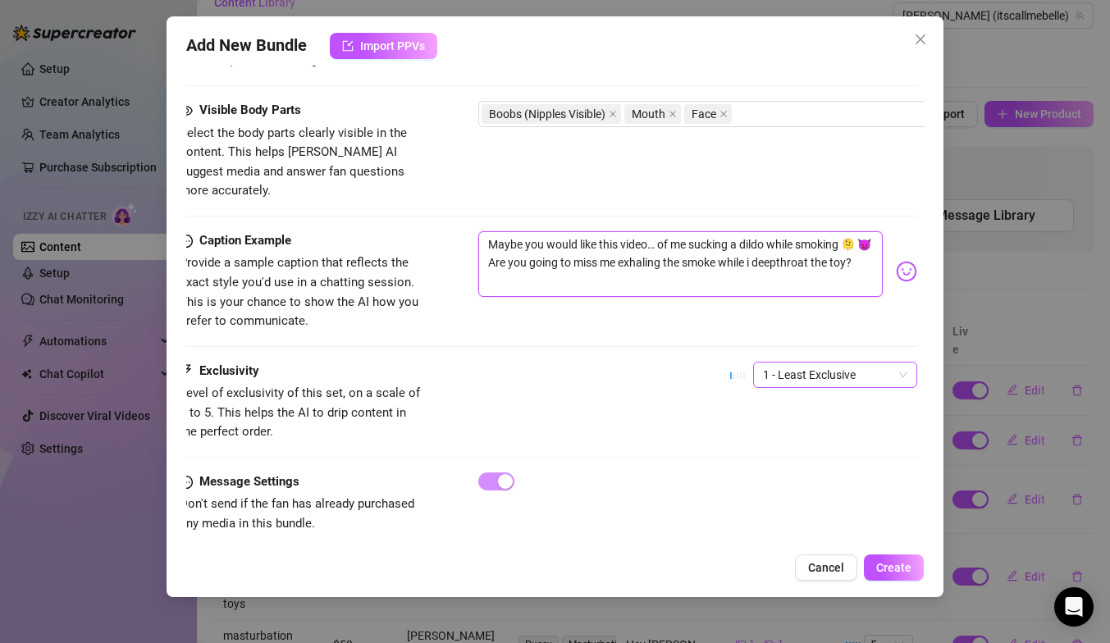
click at [824, 363] on span "1 - Least Exclusive" at bounding box center [835, 375] width 144 height 25
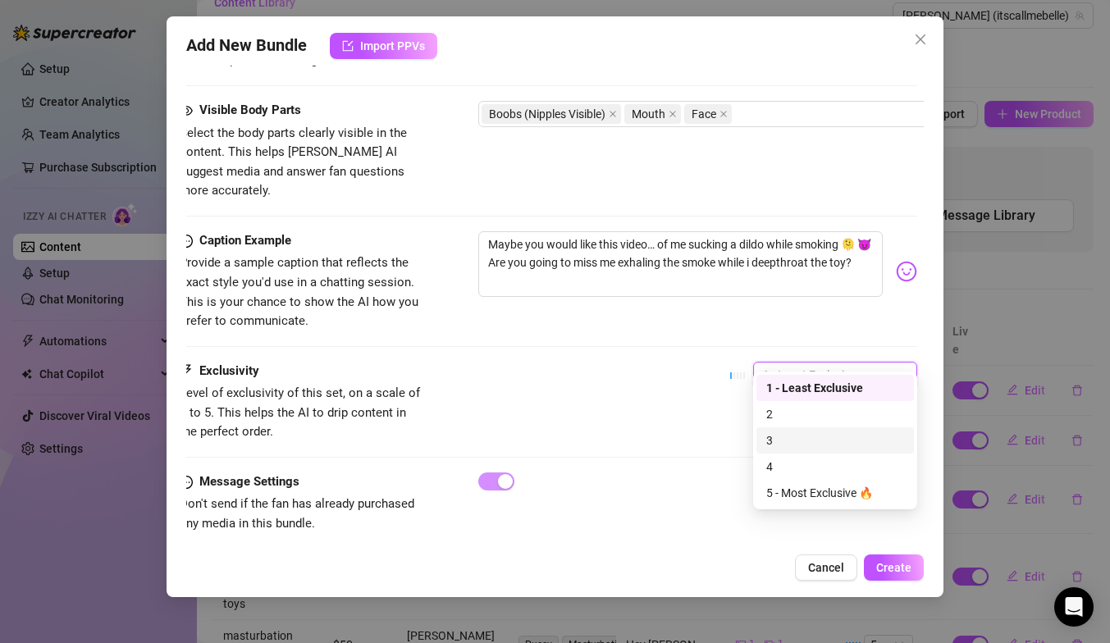
click at [788, 433] on div "3" at bounding box center [835, 440] width 138 height 18
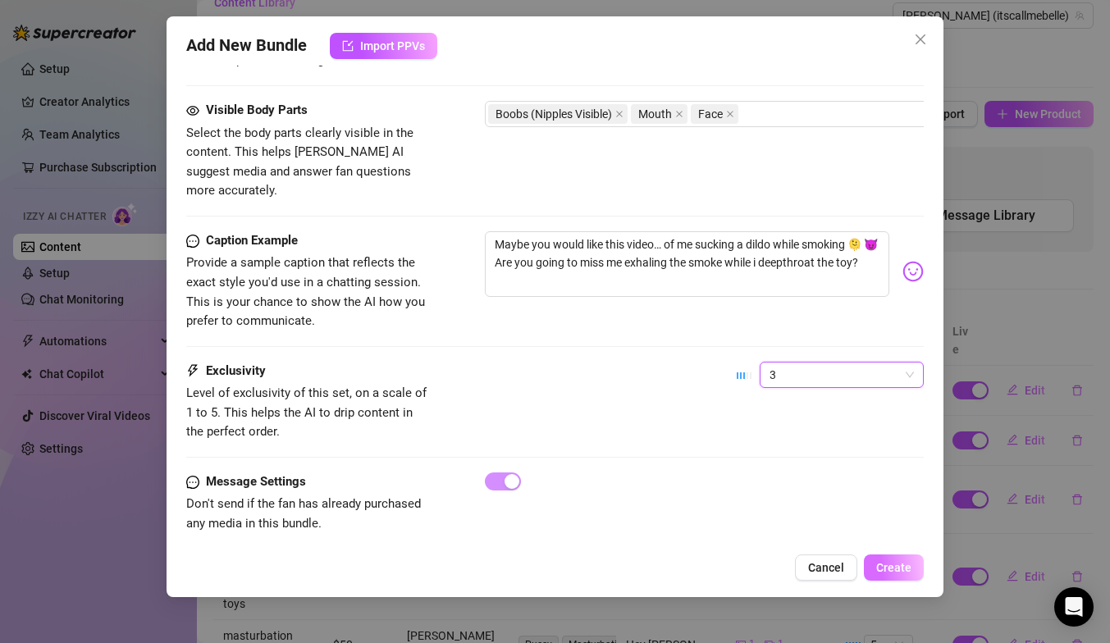
click at [905, 569] on span "Create" at bounding box center [893, 567] width 35 height 13
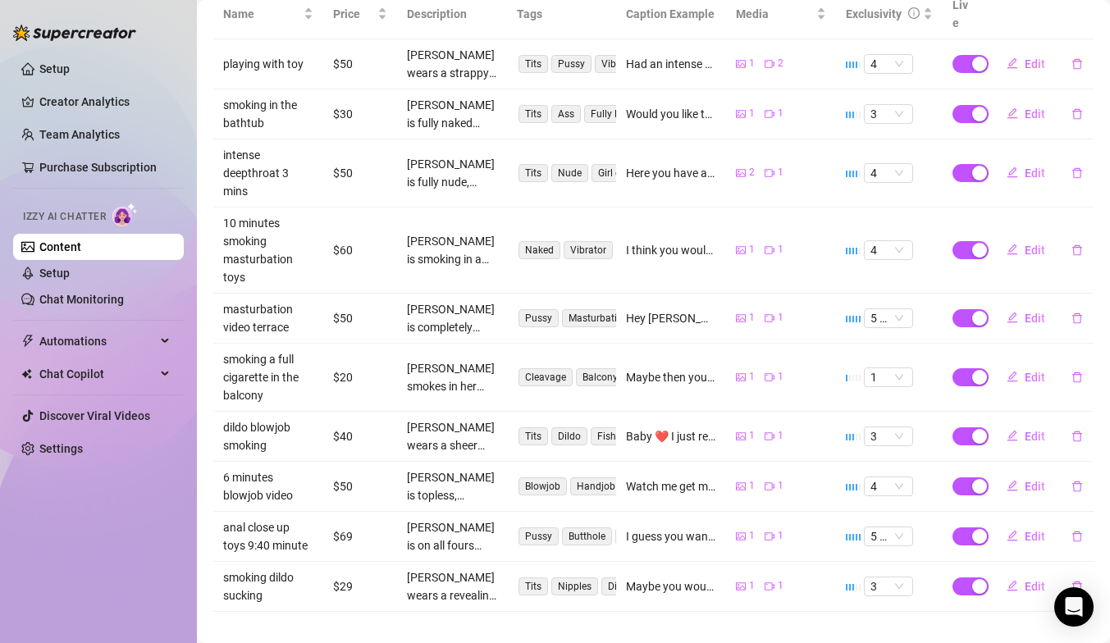
scroll to position [0, 0]
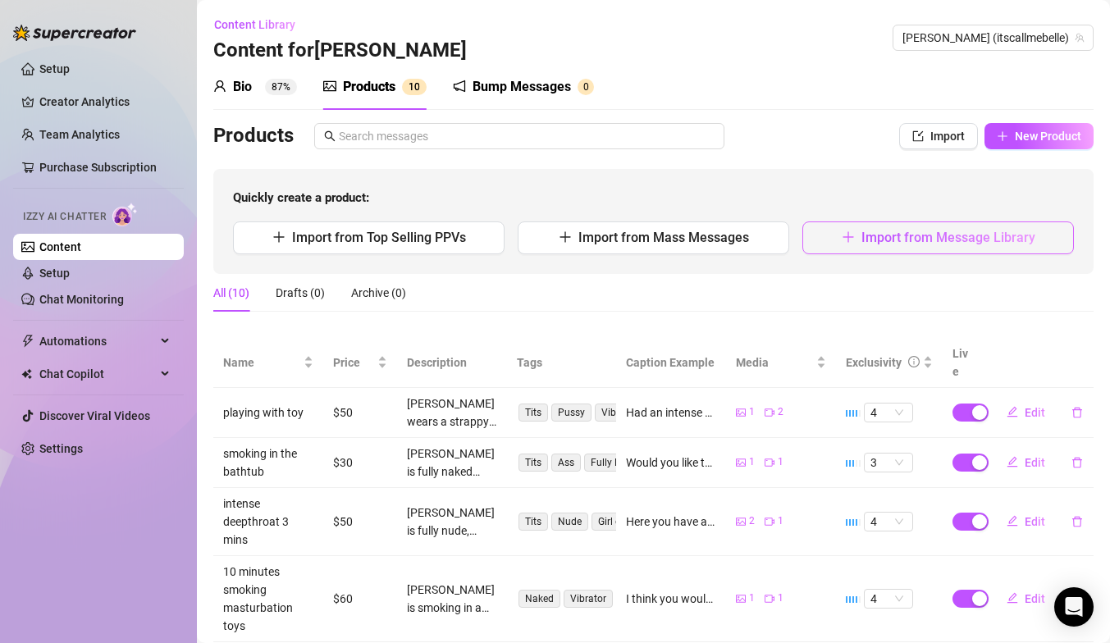
click at [871, 238] on span "Import from Message Library" at bounding box center [948, 238] width 174 height 16
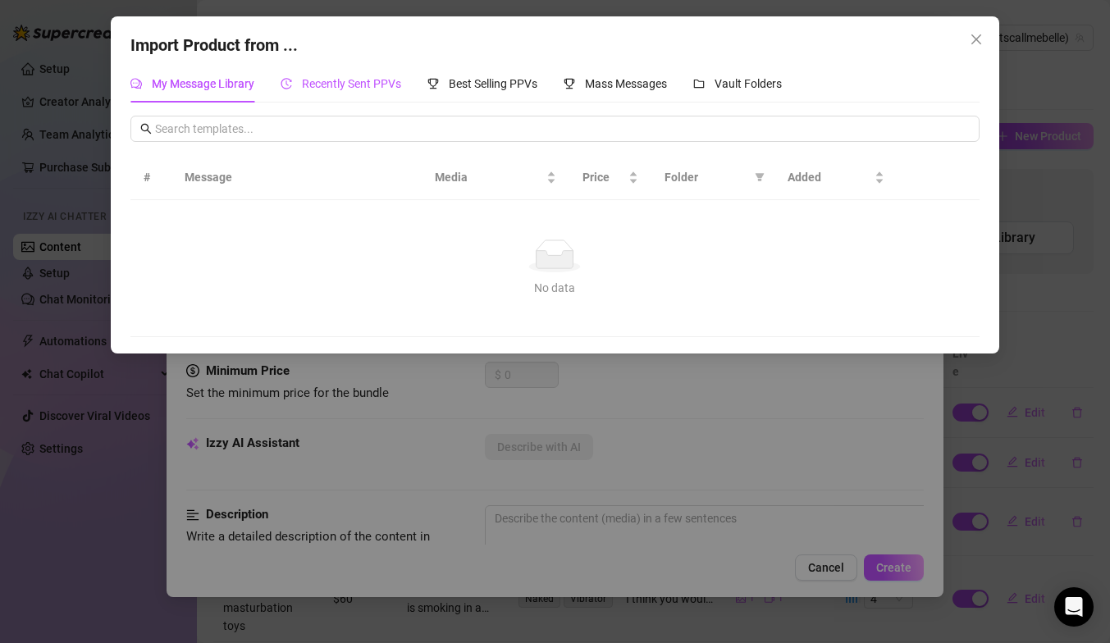
click at [350, 82] on span "Recently Sent PPVs" at bounding box center [351, 83] width 99 height 13
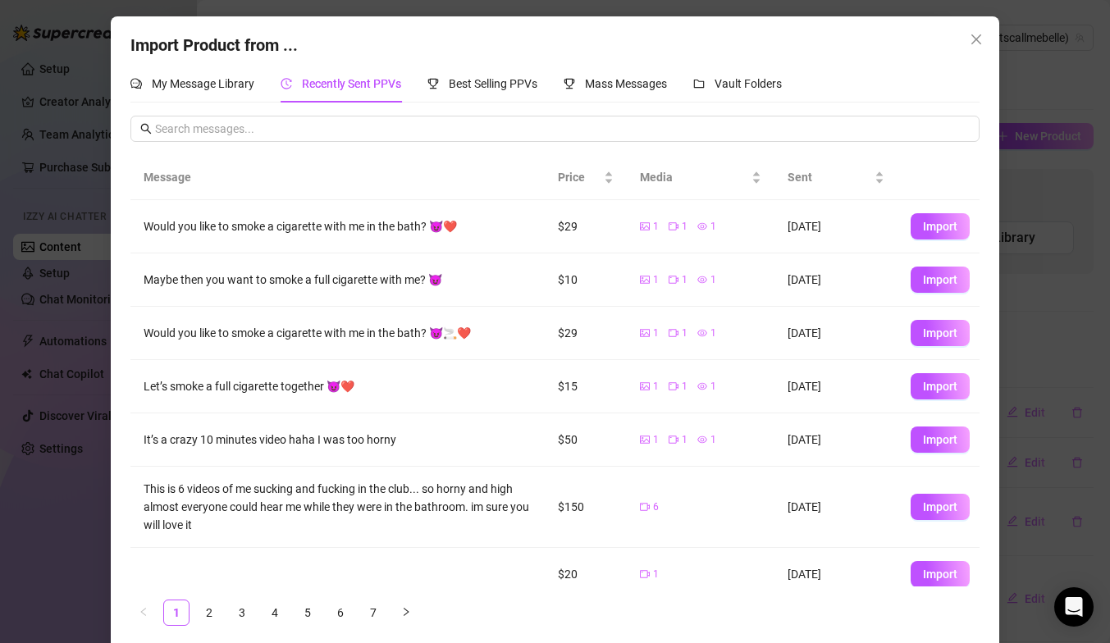
scroll to position [194, 0]
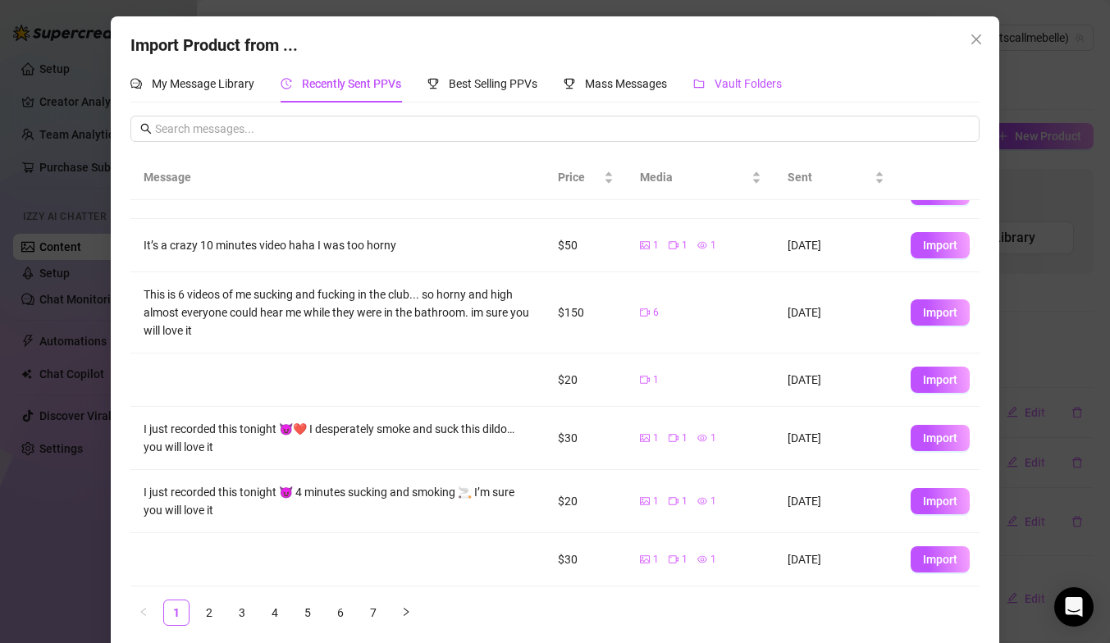
click at [721, 82] on span "Vault Folders" at bounding box center [748, 83] width 67 height 13
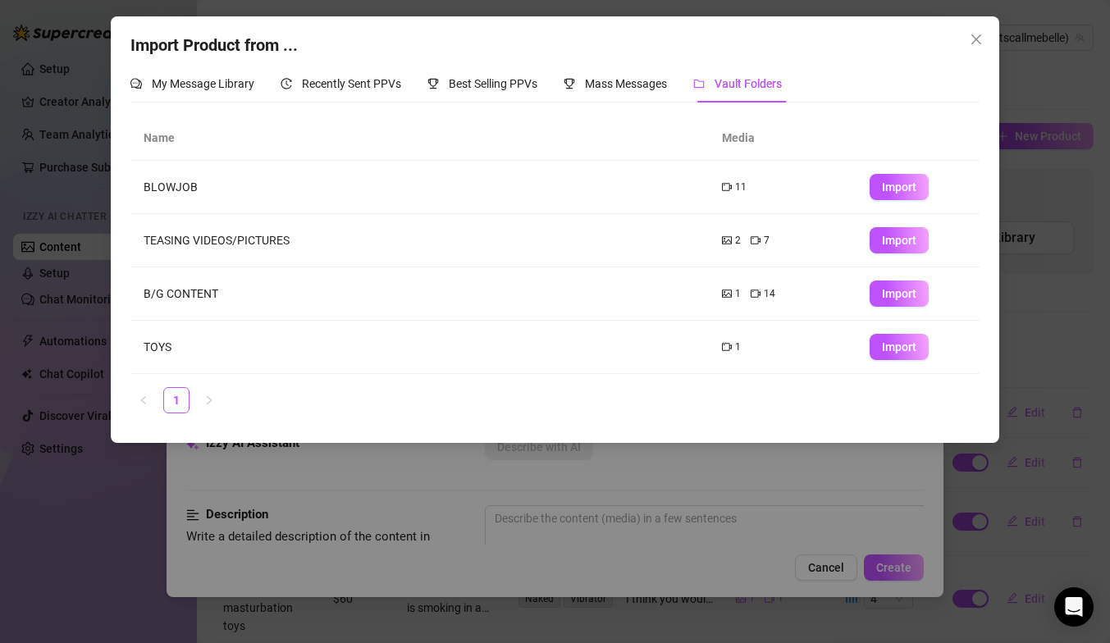
click at [751, 248] on div "7" at bounding box center [760, 241] width 19 height 16
click at [884, 293] on span "Import" at bounding box center [899, 293] width 34 height 13
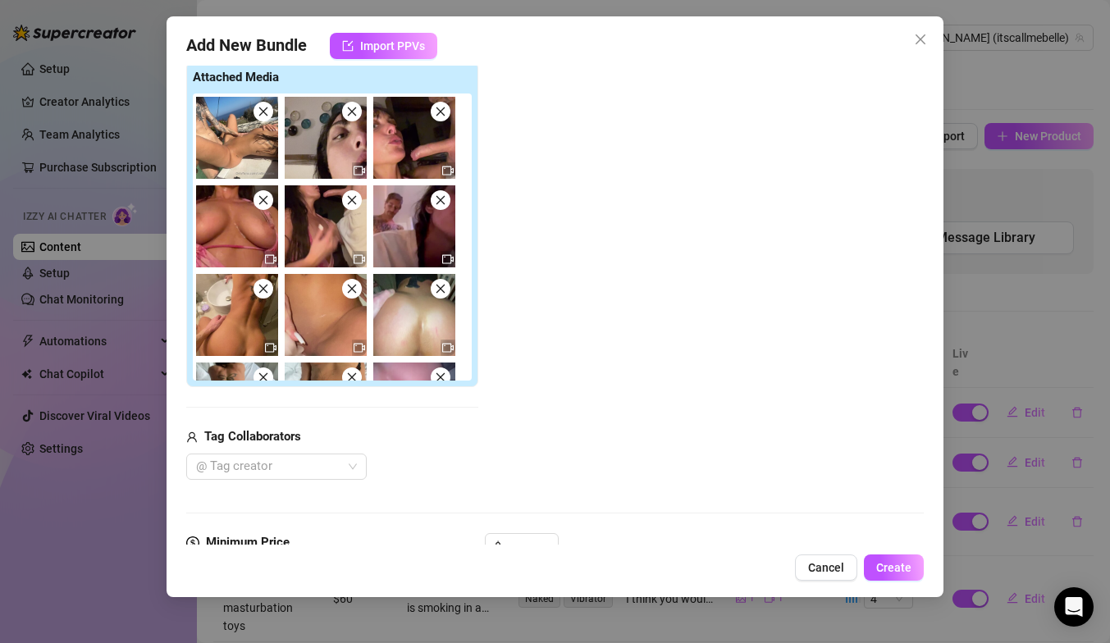
scroll to position [0, 0]
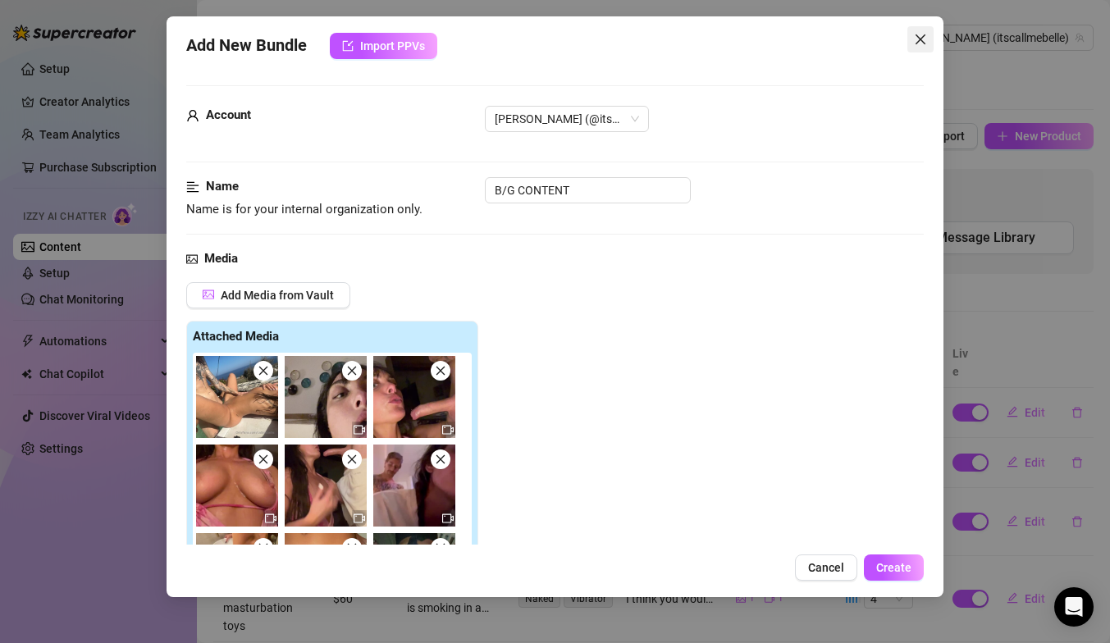
click at [924, 37] on icon "close" at bounding box center [920, 39] width 13 height 13
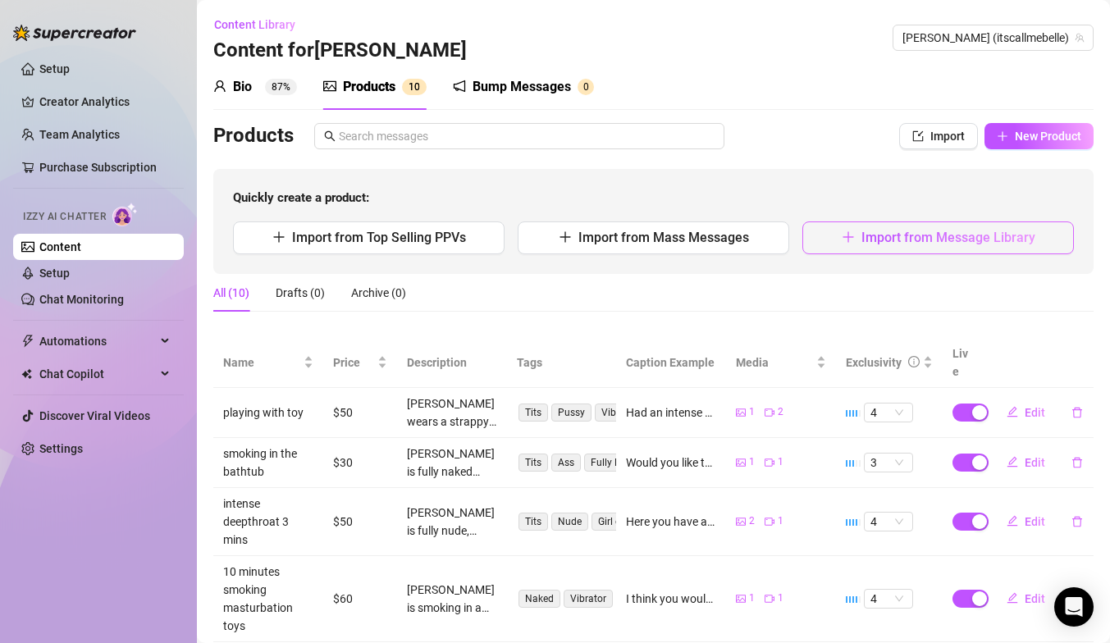
click at [862, 239] on span "Import from Message Library" at bounding box center [948, 238] width 174 height 16
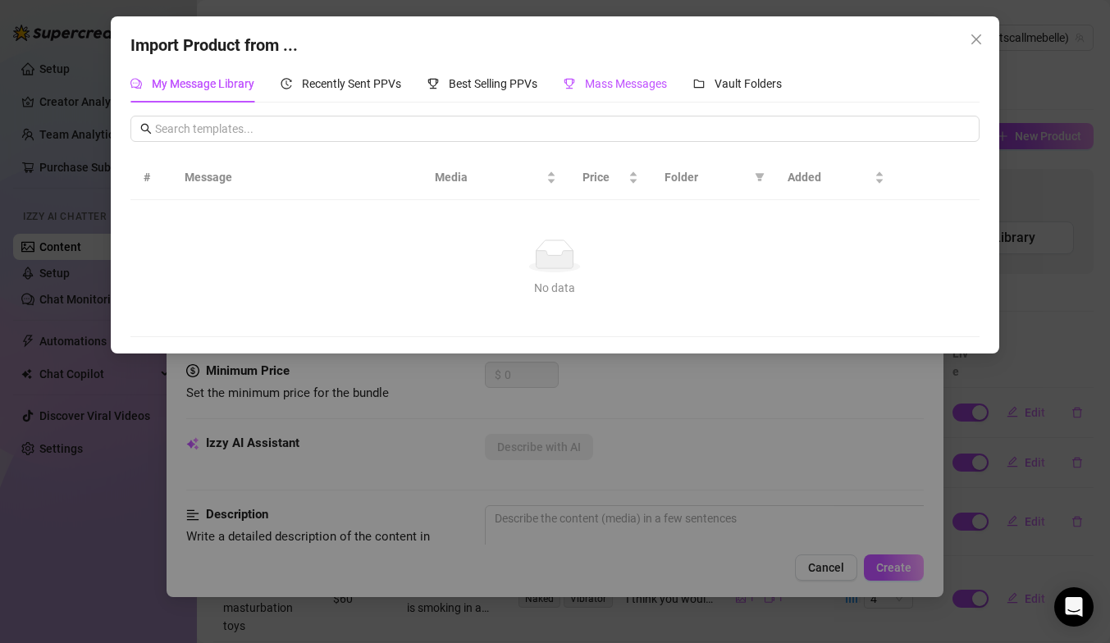
click at [651, 83] on span "Mass Messages" at bounding box center [626, 83] width 82 height 13
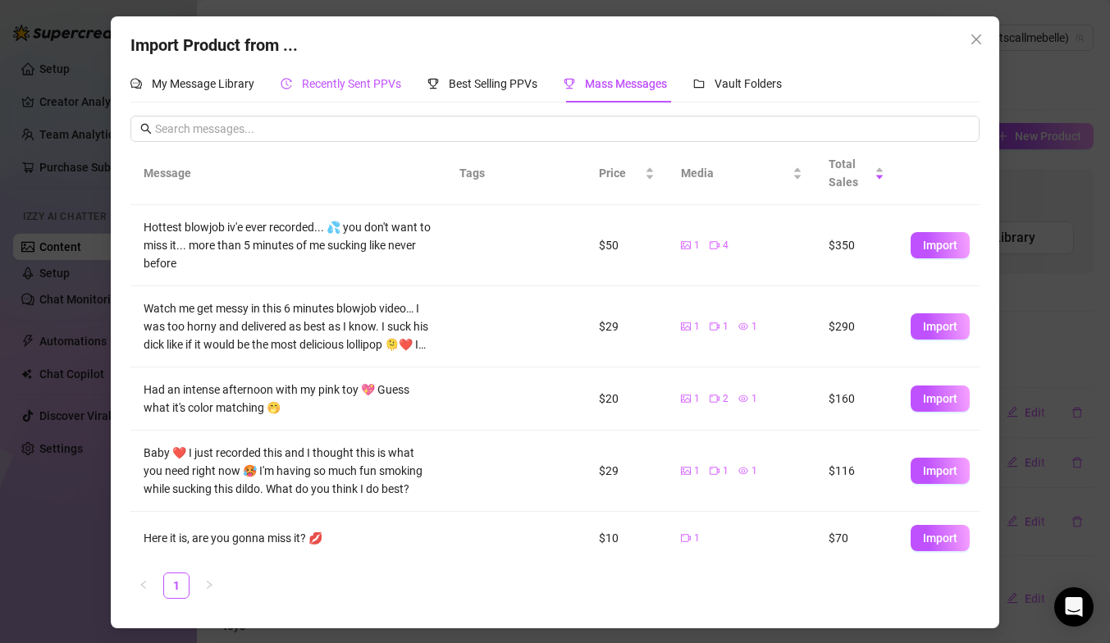
click at [352, 86] on span "Recently Sent PPVs" at bounding box center [351, 83] width 99 height 13
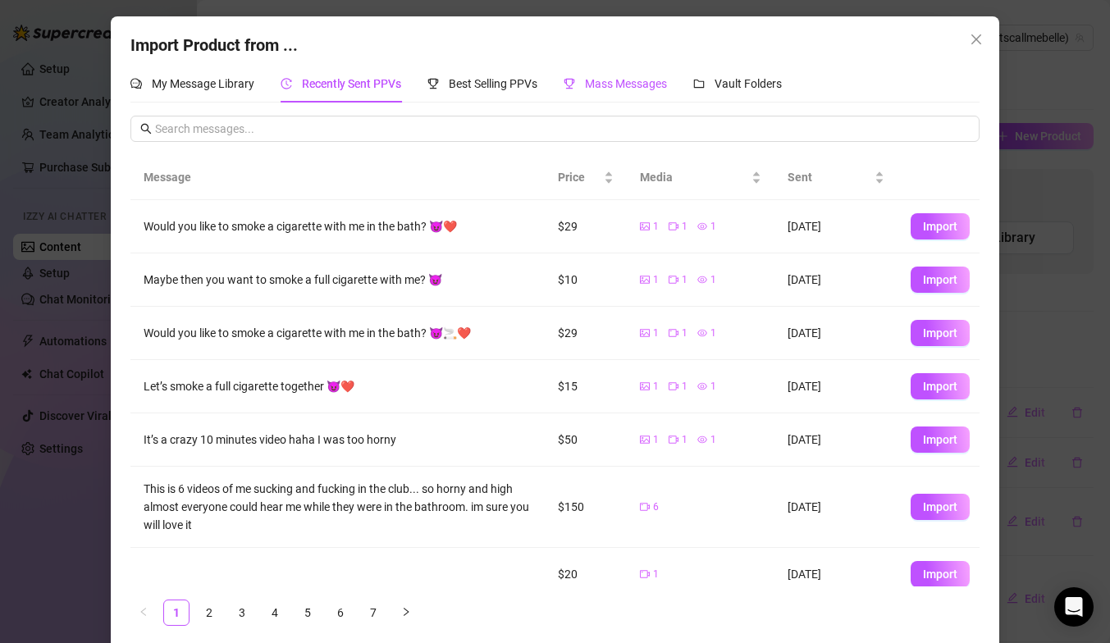
click at [666, 84] on span "Mass Messages" at bounding box center [626, 83] width 82 height 13
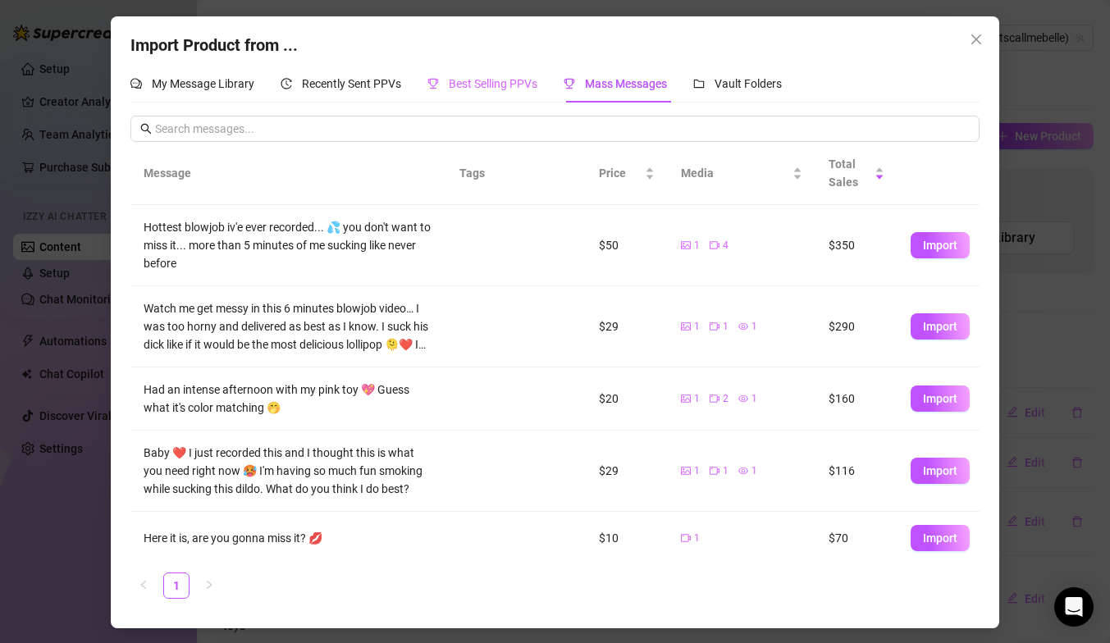
click at [525, 73] on div "Best Selling PPVs" at bounding box center [482, 84] width 110 height 38
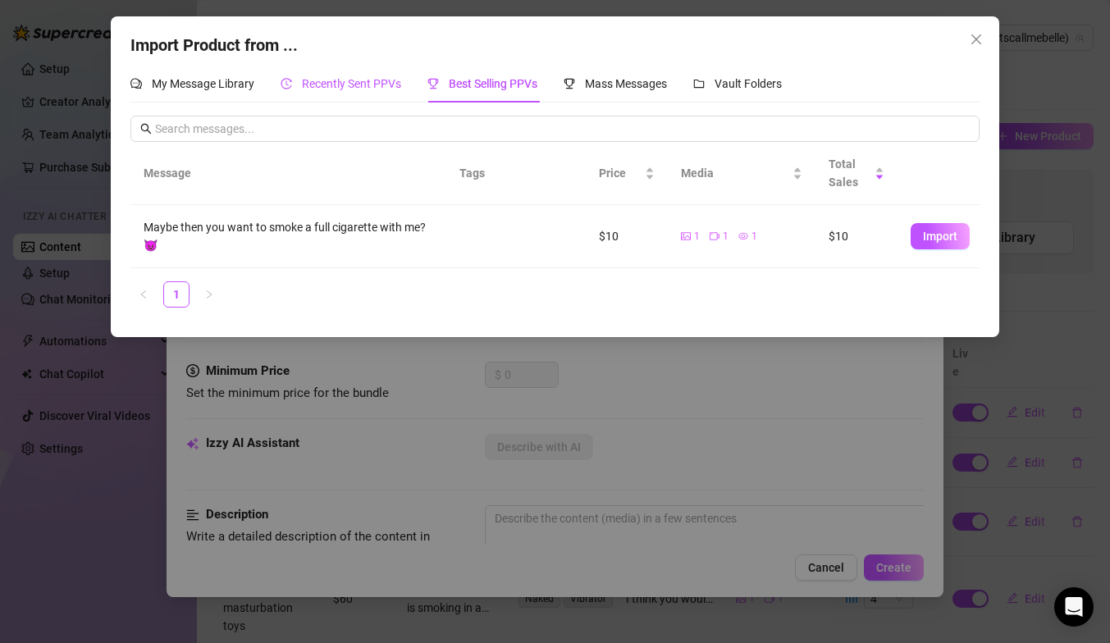
click at [353, 87] on span "Recently Sent PPVs" at bounding box center [351, 83] width 99 height 13
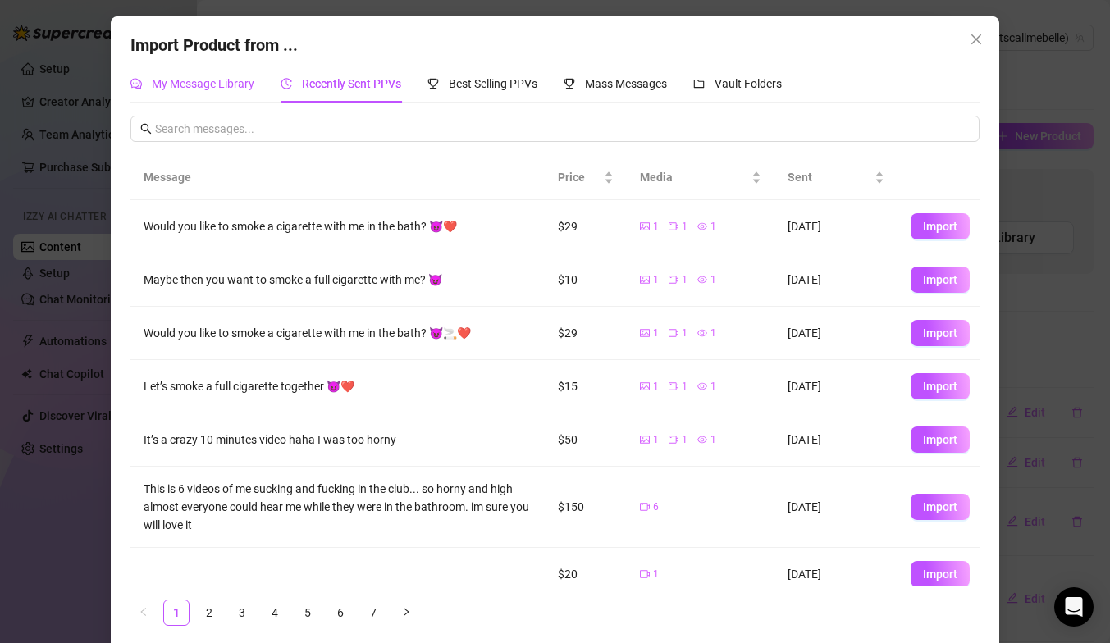
click at [196, 84] on span "My Message Library" at bounding box center [203, 83] width 103 height 13
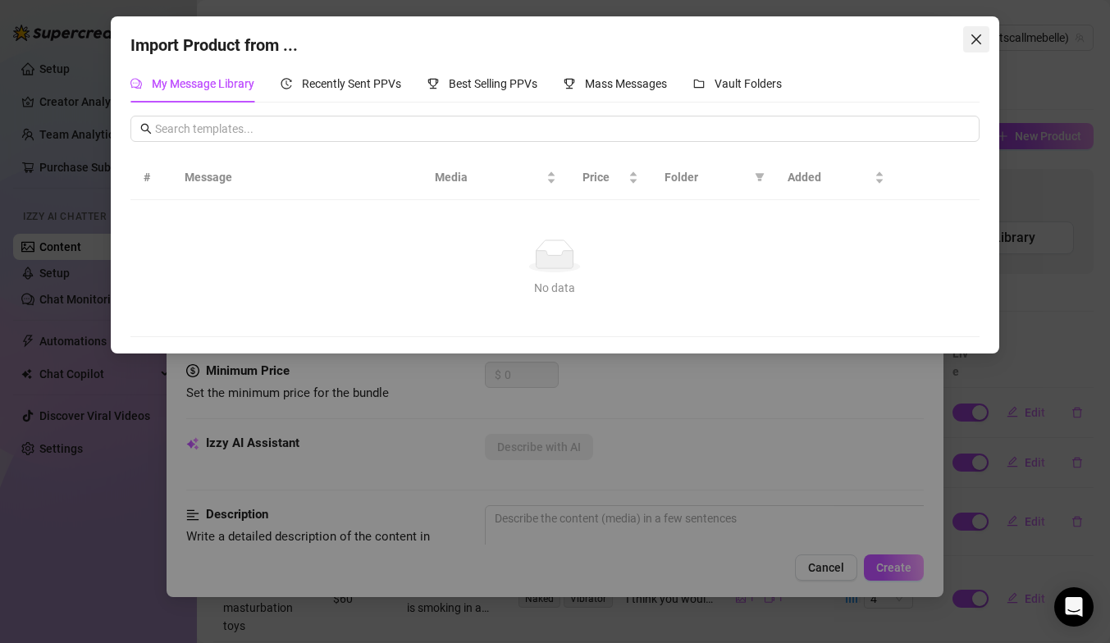
click at [979, 37] on icon "close" at bounding box center [976, 39] width 10 height 10
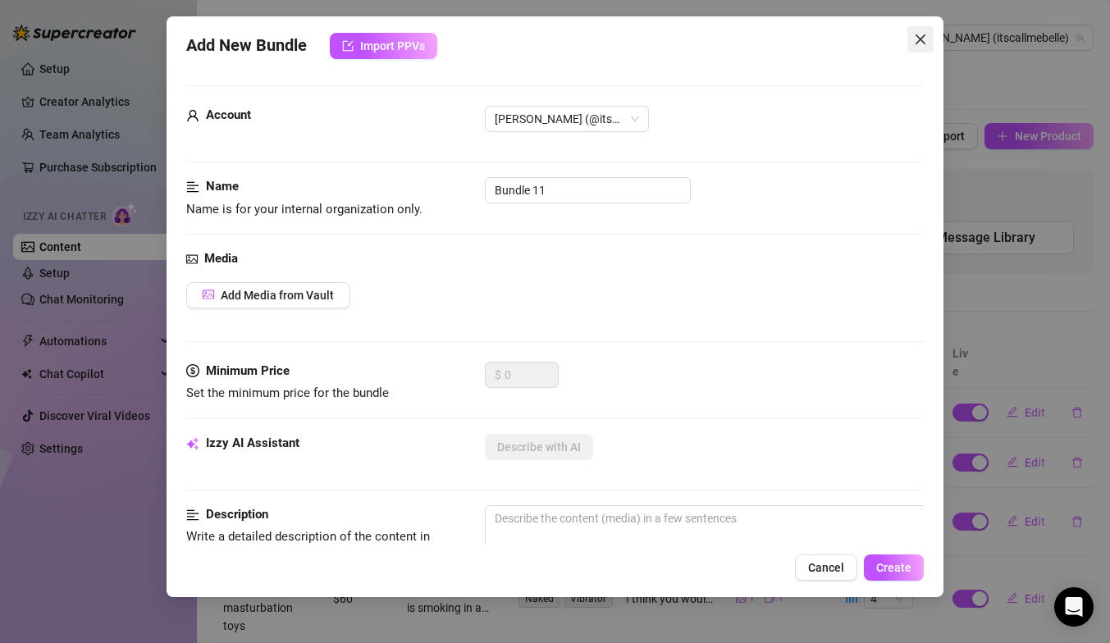
click at [920, 33] on icon "close" at bounding box center [920, 39] width 13 height 13
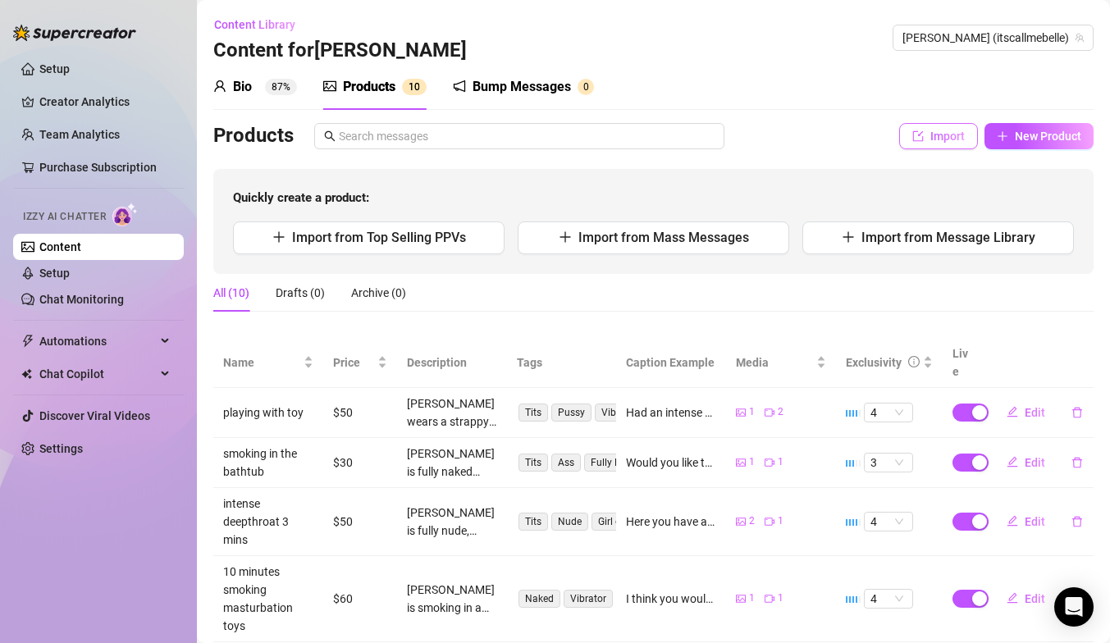
click at [934, 143] on button "Import" at bounding box center [938, 136] width 79 height 26
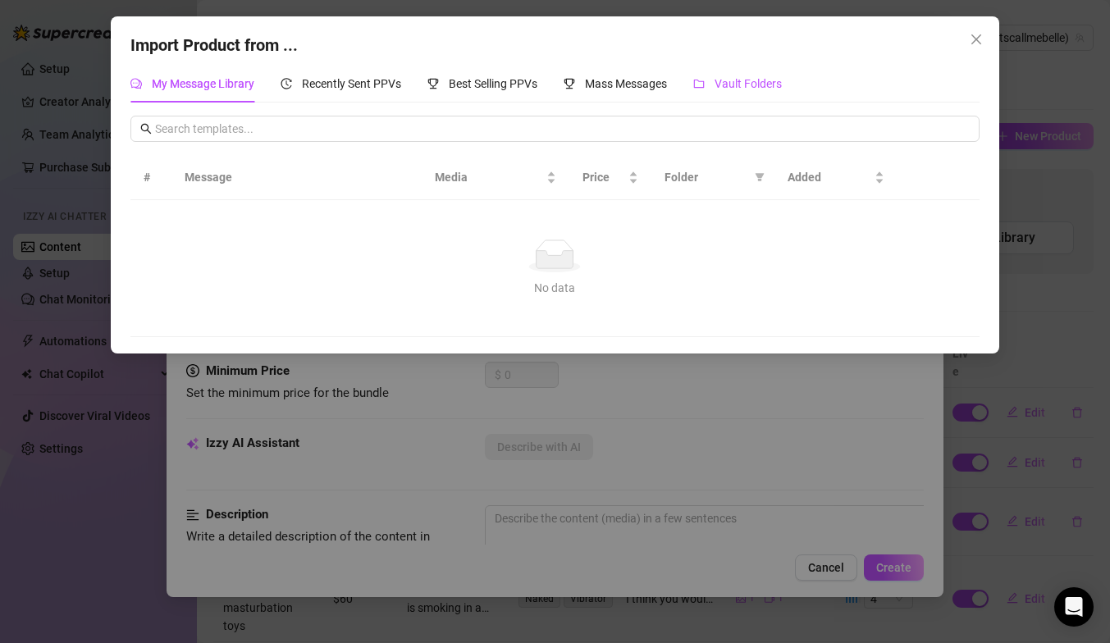
click at [755, 80] on span "Vault Folders" at bounding box center [748, 83] width 67 height 13
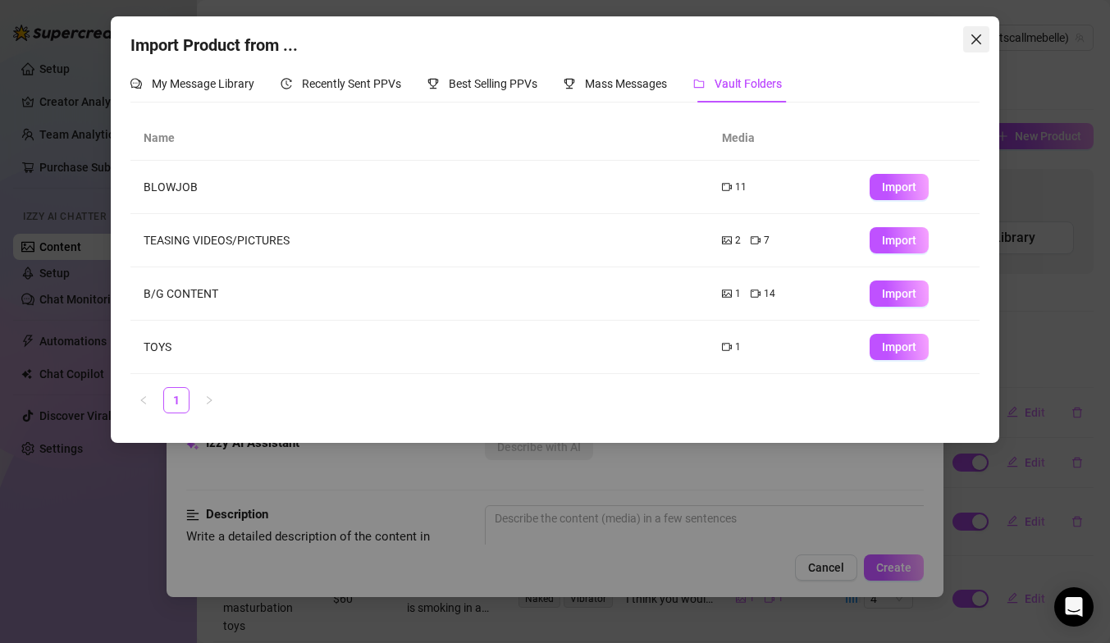
click at [973, 43] on icon "close" at bounding box center [976, 39] width 13 height 13
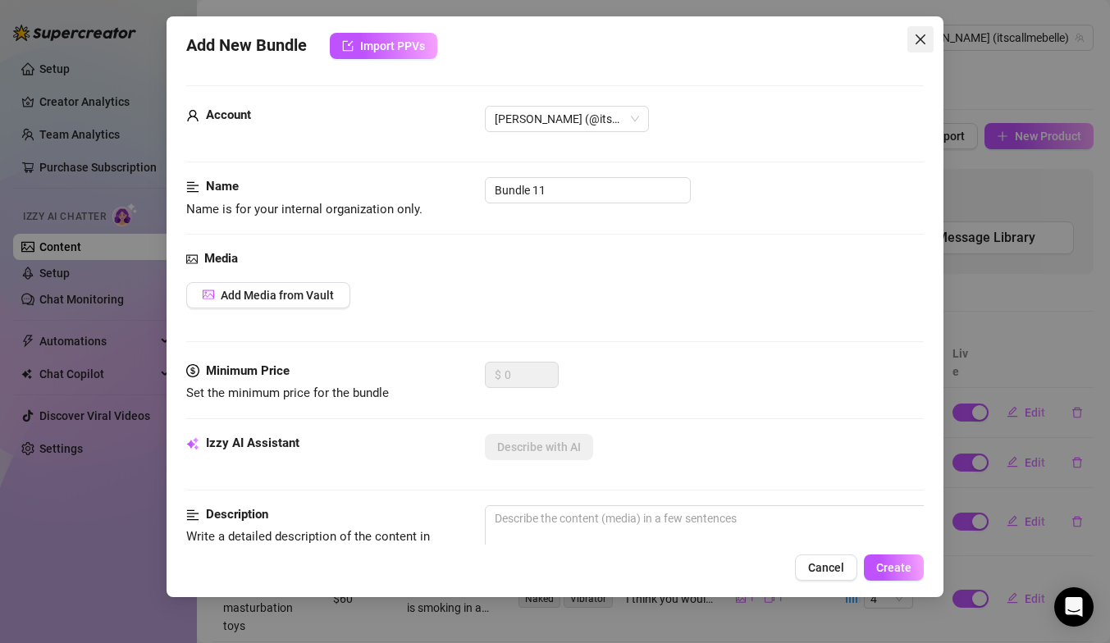
click at [917, 45] on icon "close" at bounding box center [920, 39] width 13 height 13
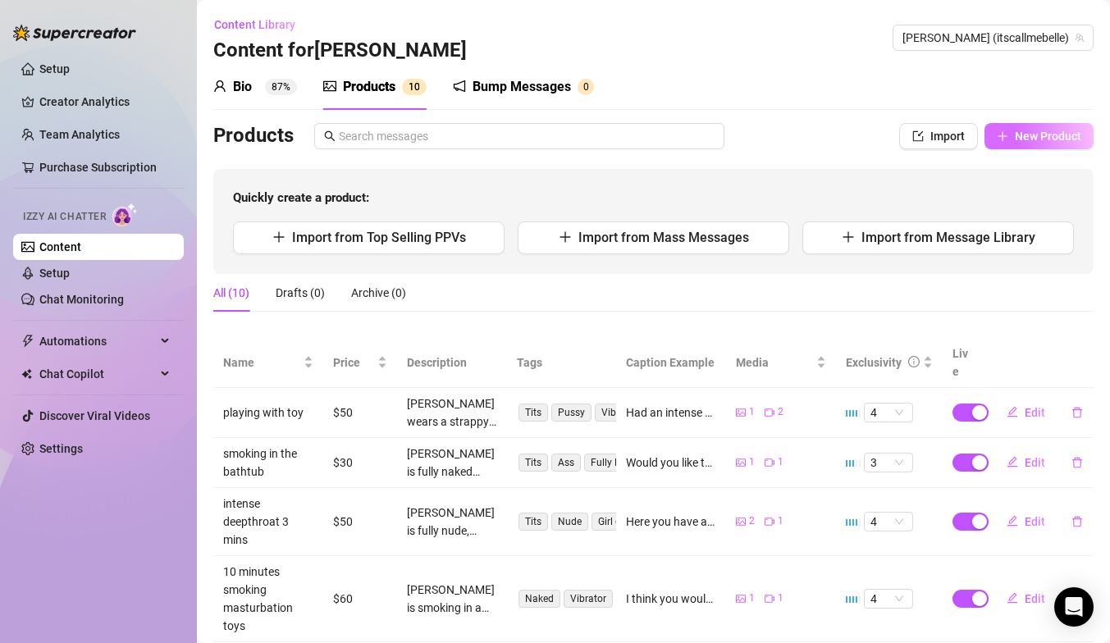
click at [1022, 141] on span "New Product" at bounding box center [1048, 136] width 66 height 13
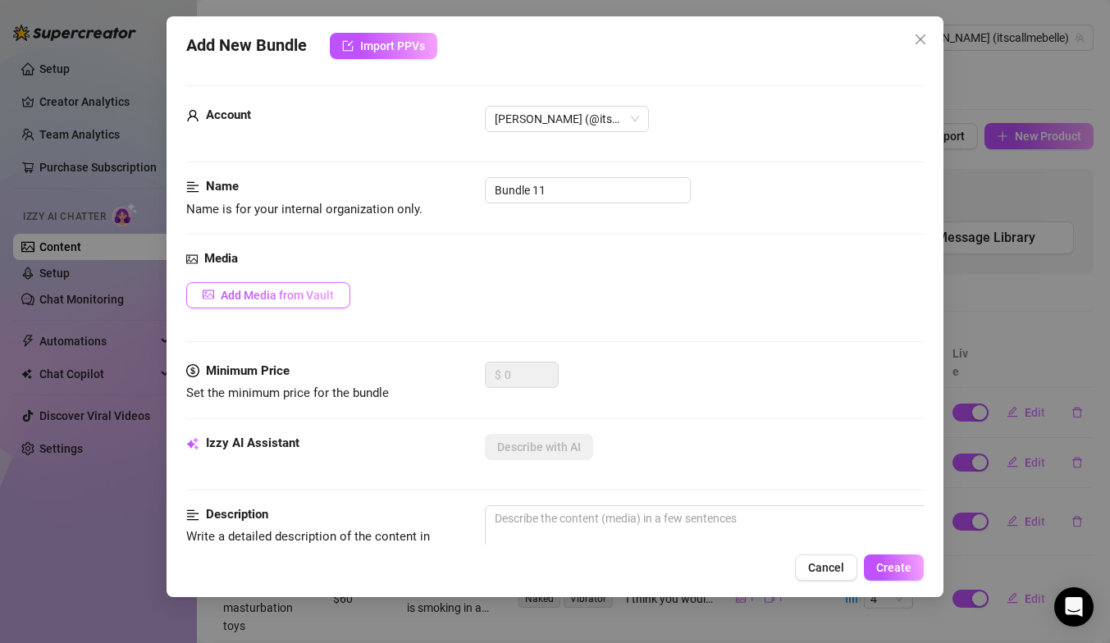
click at [313, 292] on span "Add Media from Vault" at bounding box center [277, 295] width 113 height 13
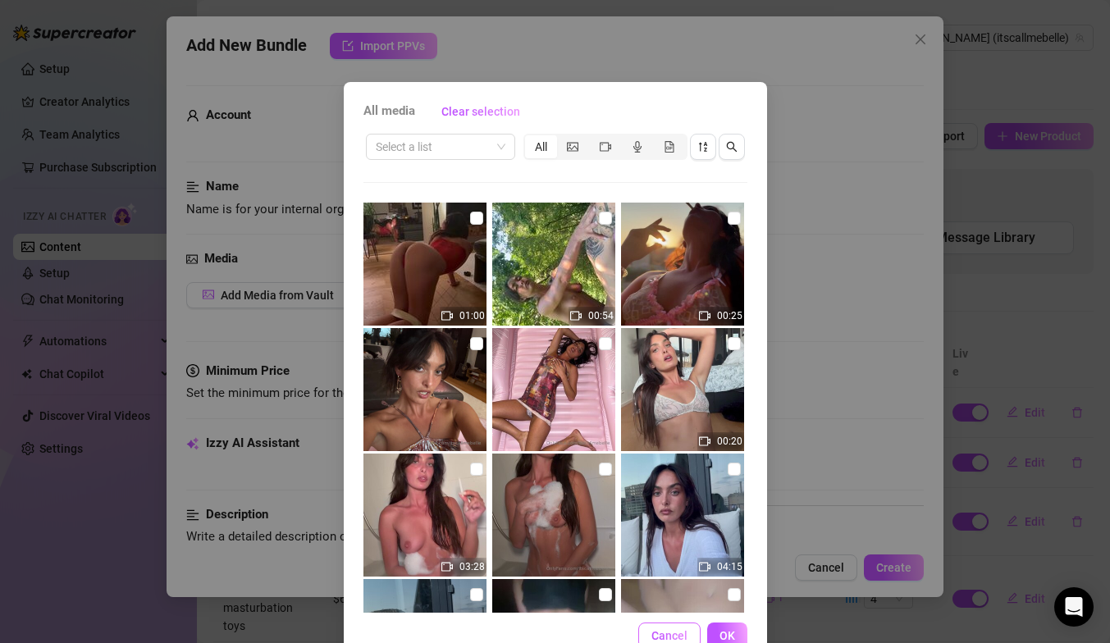
click at [664, 630] on span "Cancel" at bounding box center [669, 635] width 36 height 13
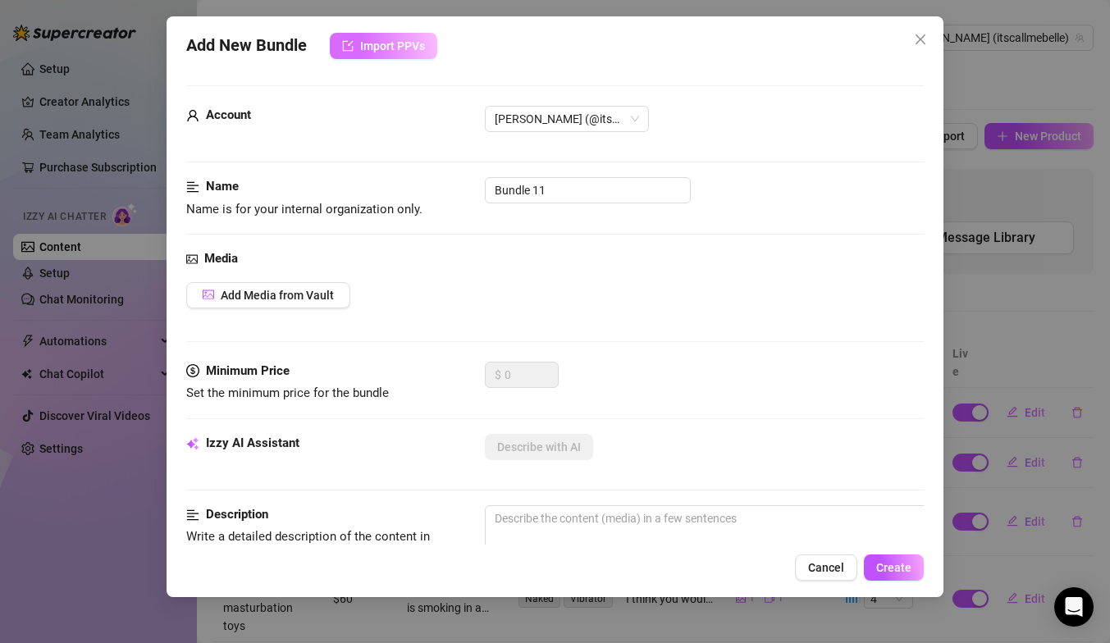
click at [404, 50] on span "Import PPVs" at bounding box center [392, 45] width 65 height 13
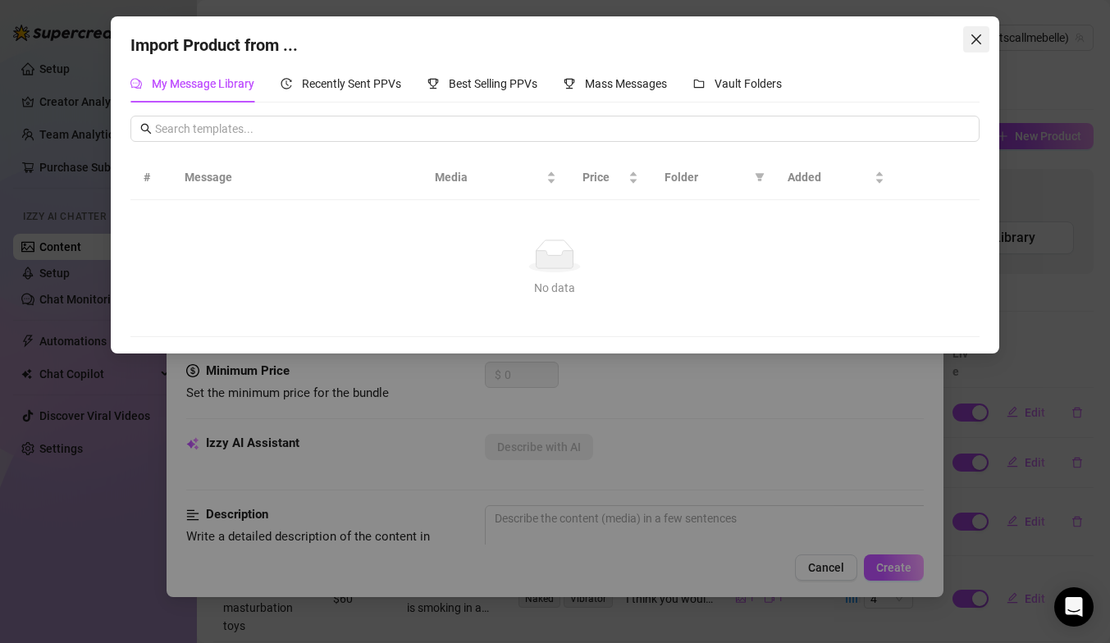
click at [982, 38] on icon "close" at bounding box center [976, 39] width 13 height 13
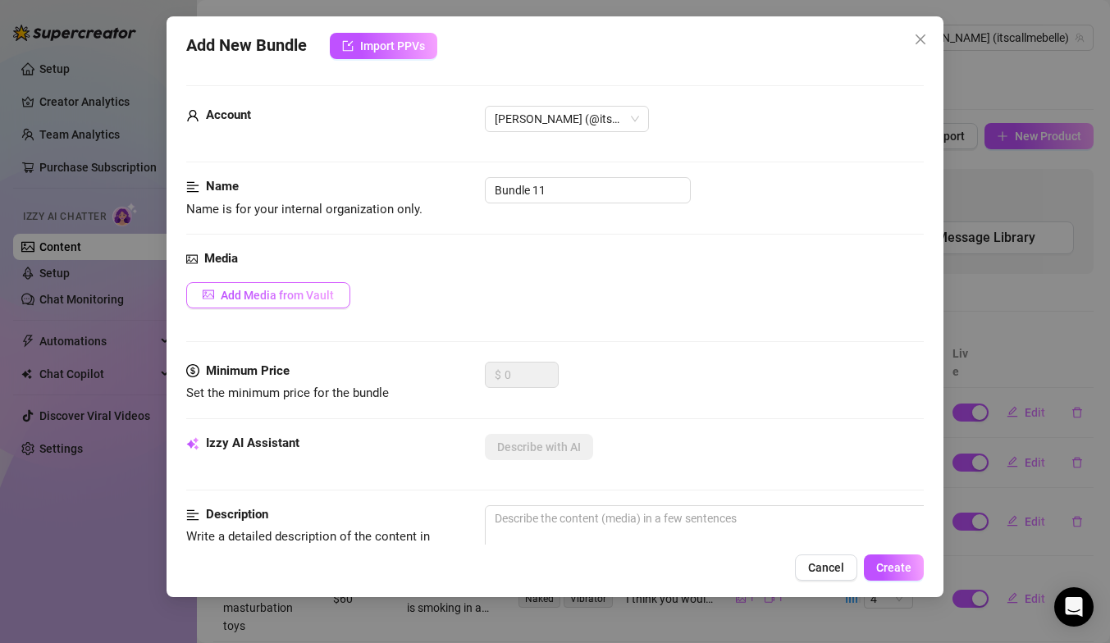
click at [275, 299] on span "Add Media from Vault" at bounding box center [277, 295] width 113 height 13
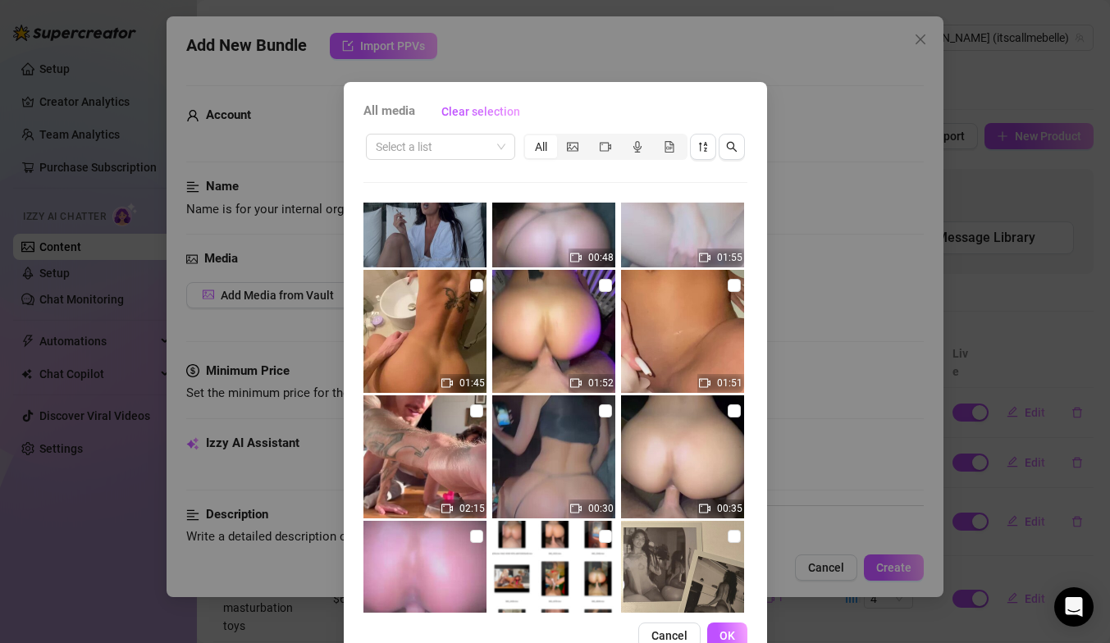
scroll to position [438, 0]
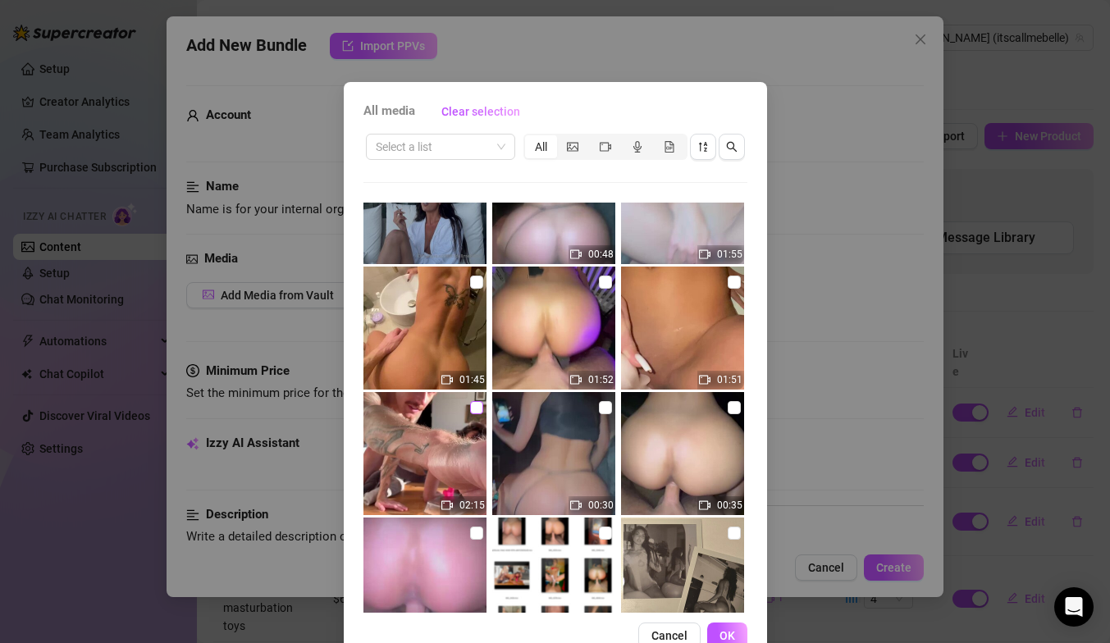
click at [477, 406] on input "checkbox" at bounding box center [476, 407] width 13 height 13
click at [721, 629] on span "OK" at bounding box center [727, 635] width 16 height 13
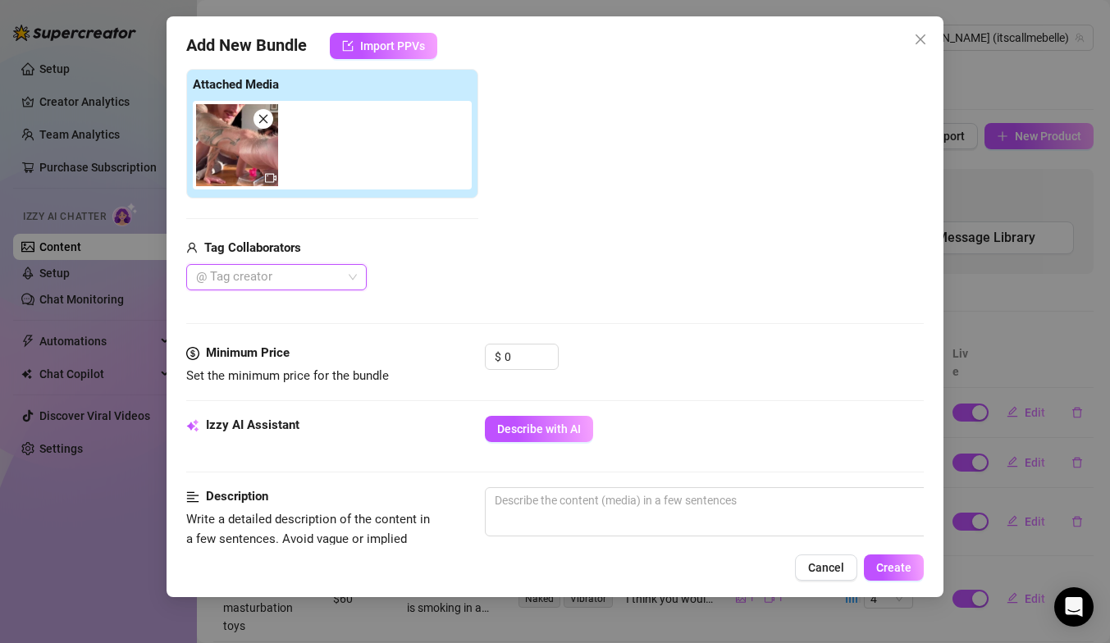
scroll to position [0, 0]
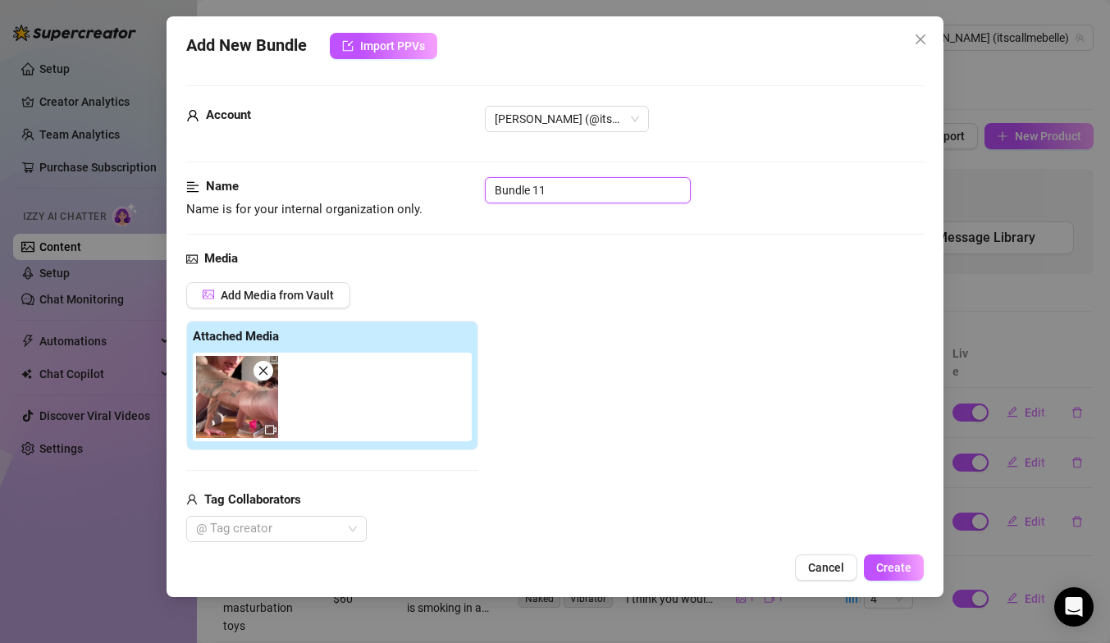
click at [570, 194] on input "Bundle 11" at bounding box center [588, 190] width 206 height 26
click at [504, 197] on input "Sycking dildo while getting fucked" at bounding box center [588, 190] width 206 height 26
click at [677, 192] on input "Sucking dildo while getting fucked" at bounding box center [588, 190] width 206 height 26
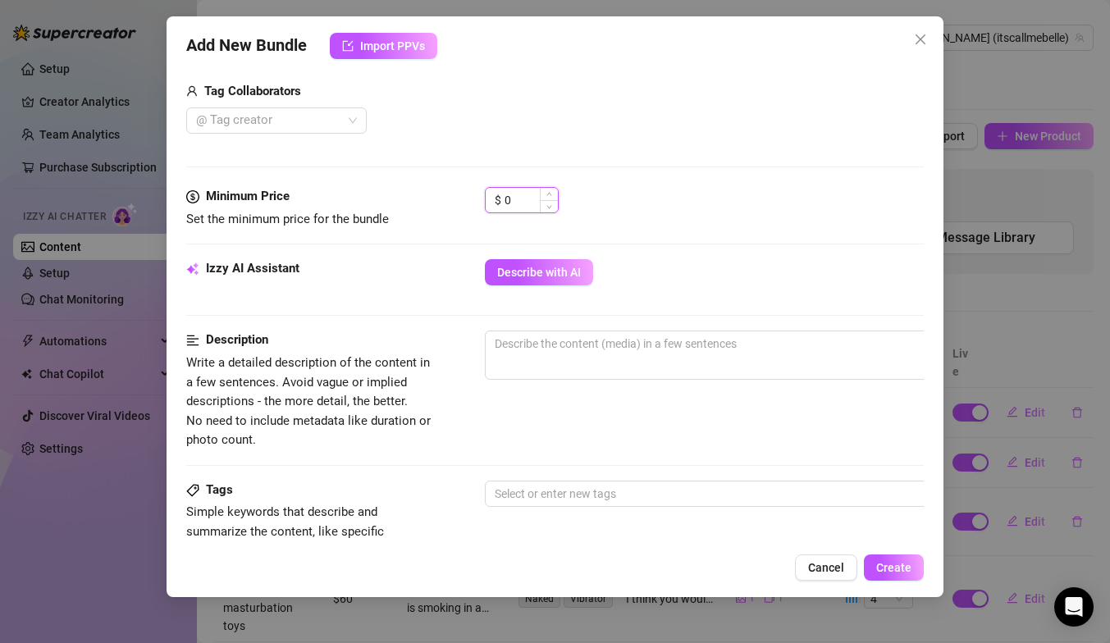
click at [527, 203] on input "0" at bounding box center [531, 200] width 53 height 25
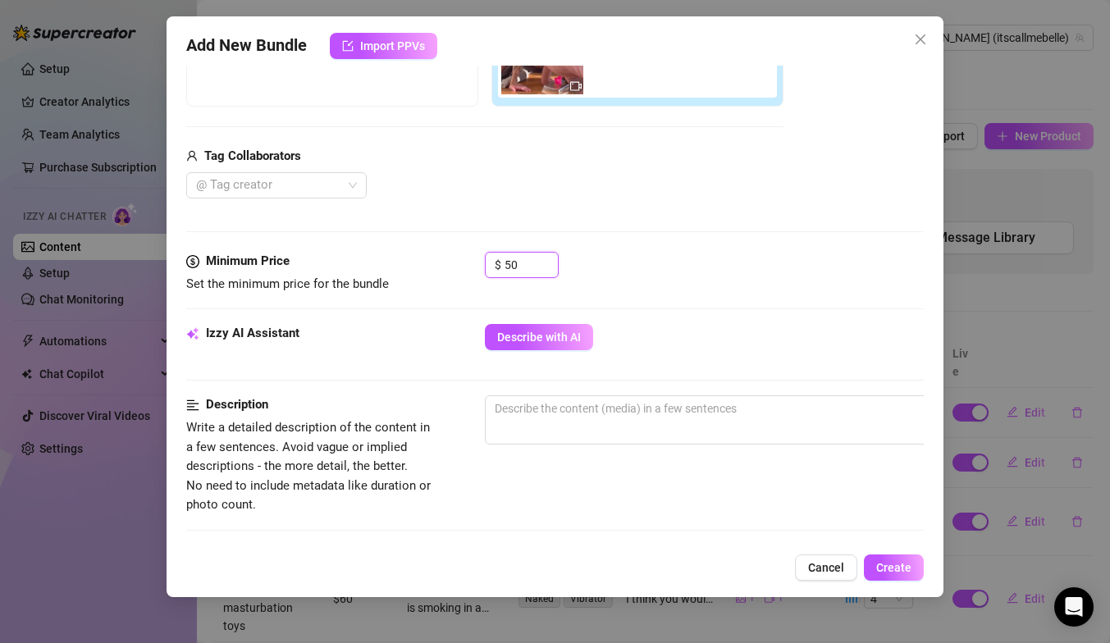
scroll to position [479, 0]
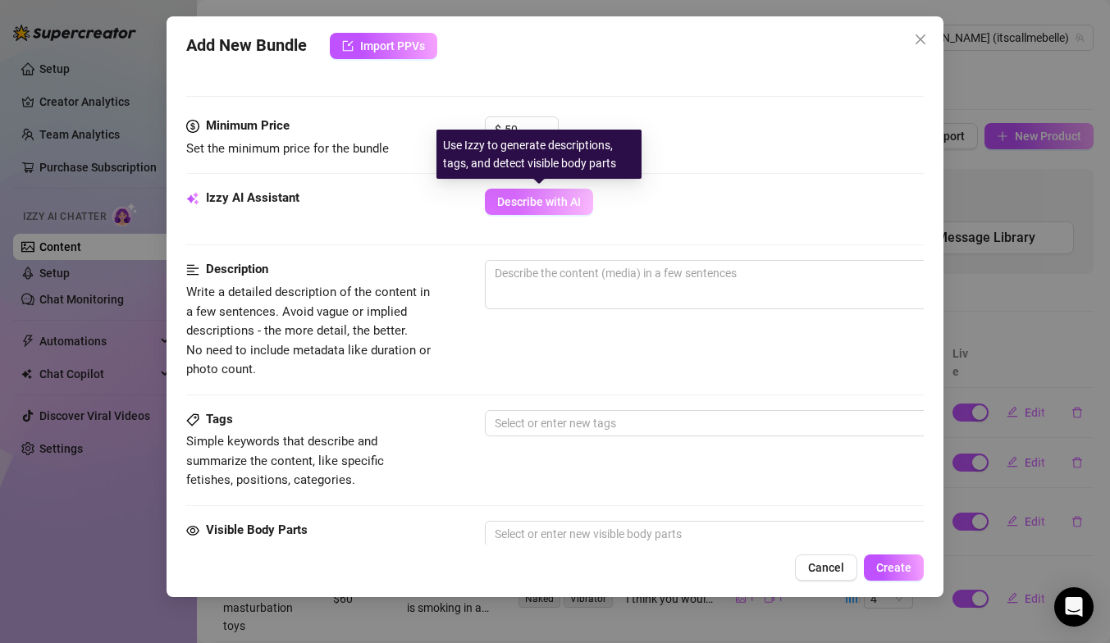
click at [576, 203] on span "Describe with AI" at bounding box center [539, 201] width 84 height 13
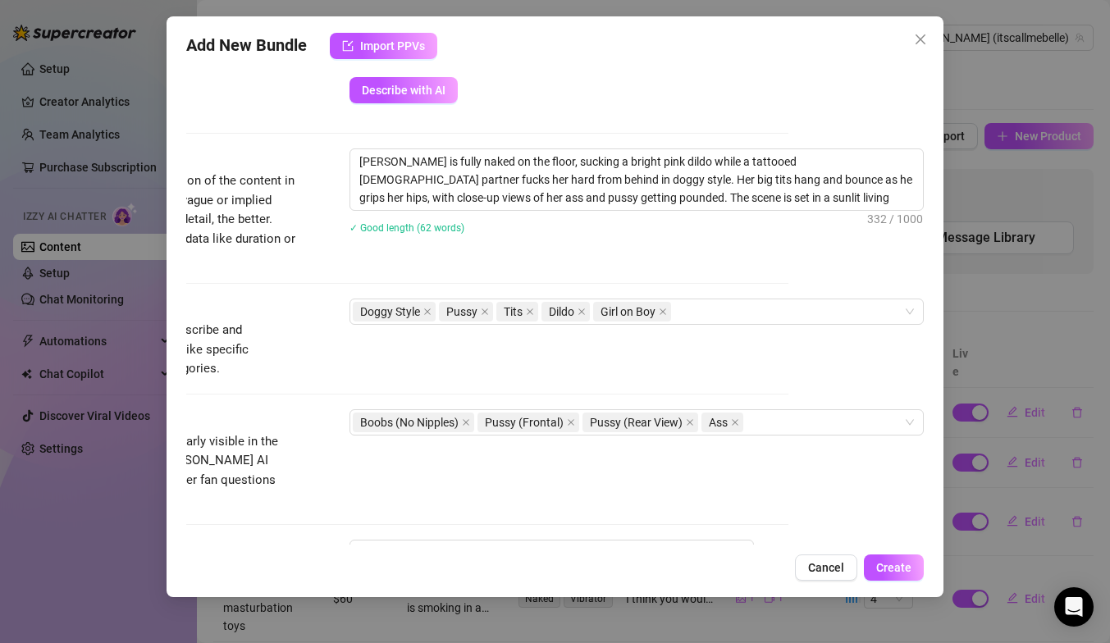
scroll to position [588, 135]
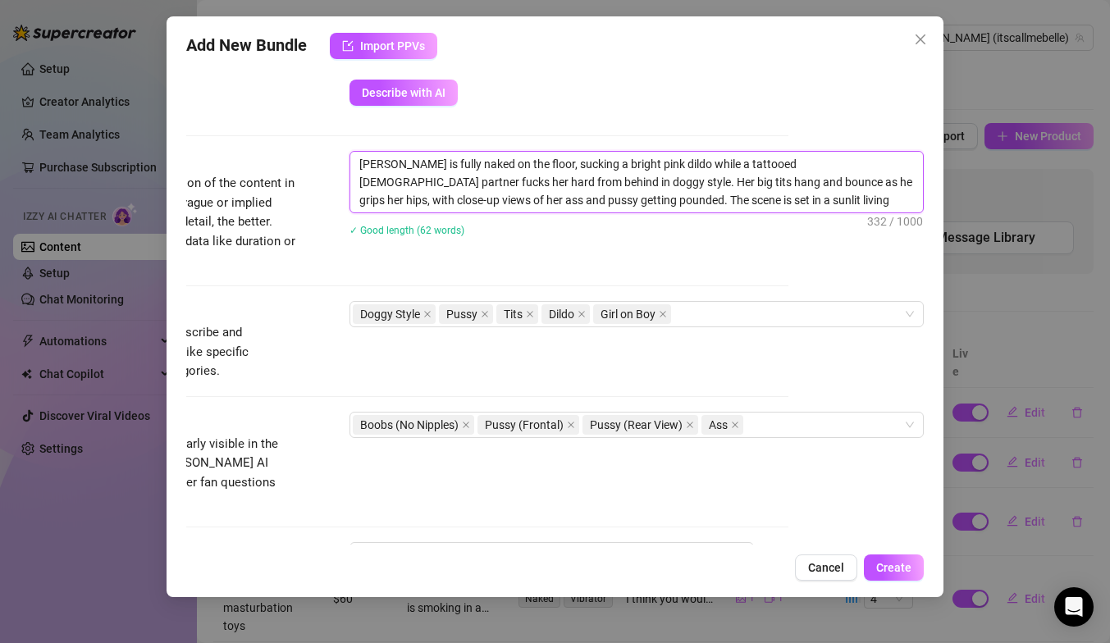
drag, startPoint x: 413, startPoint y: 162, endPoint x: 920, endPoint y: 204, distance: 509.6
click at [920, 204] on textarea "[PERSON_NAME] is fully naked on the floor, sucking a bright pink dildo while a …" at bounding box center [636, 182] width 573 height 61
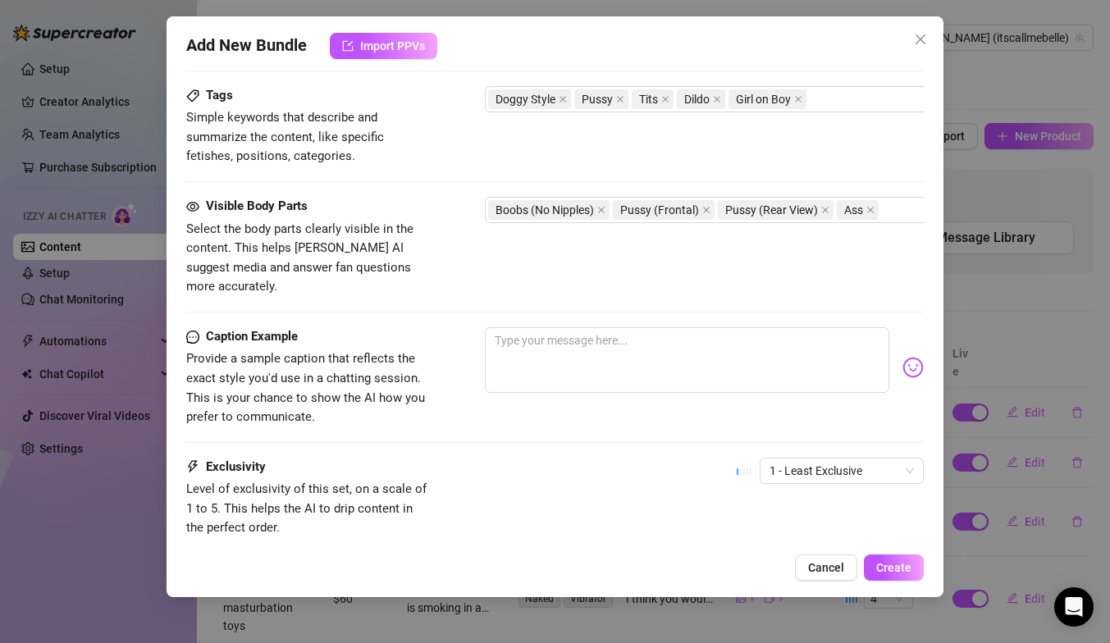
scroll to position [804, 0]
click at [548, 337] on textarea at bounding box center [687, 359] width 404 height 66
paste textarea "fully naked on the floor, sucking a bright pink dildo while a tattooed [DEMOGRA…"
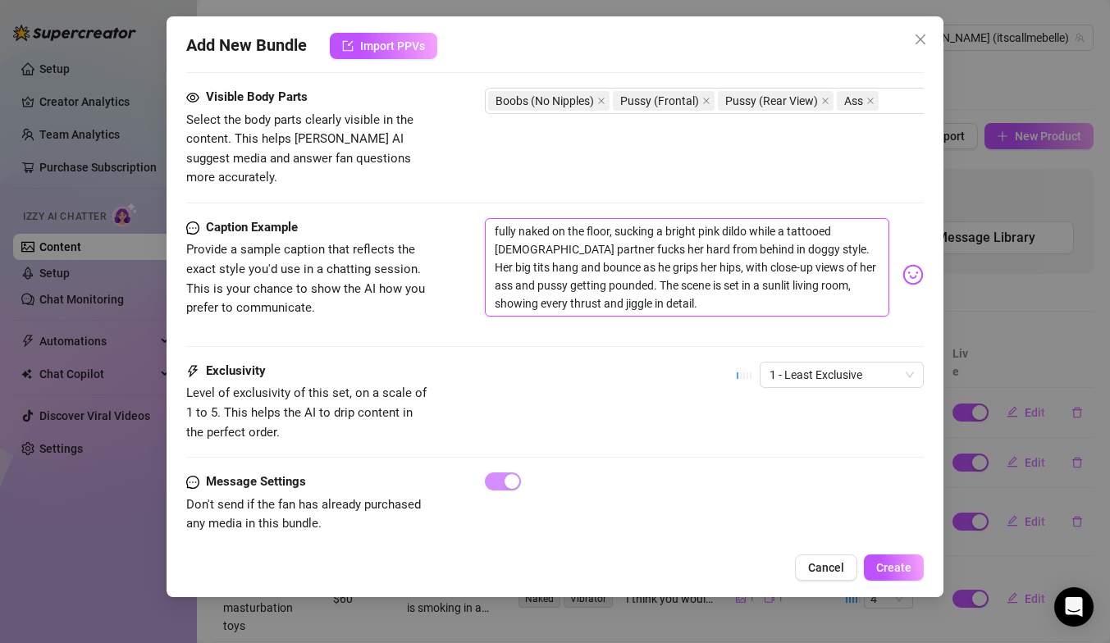
scroll to position [901, 0]
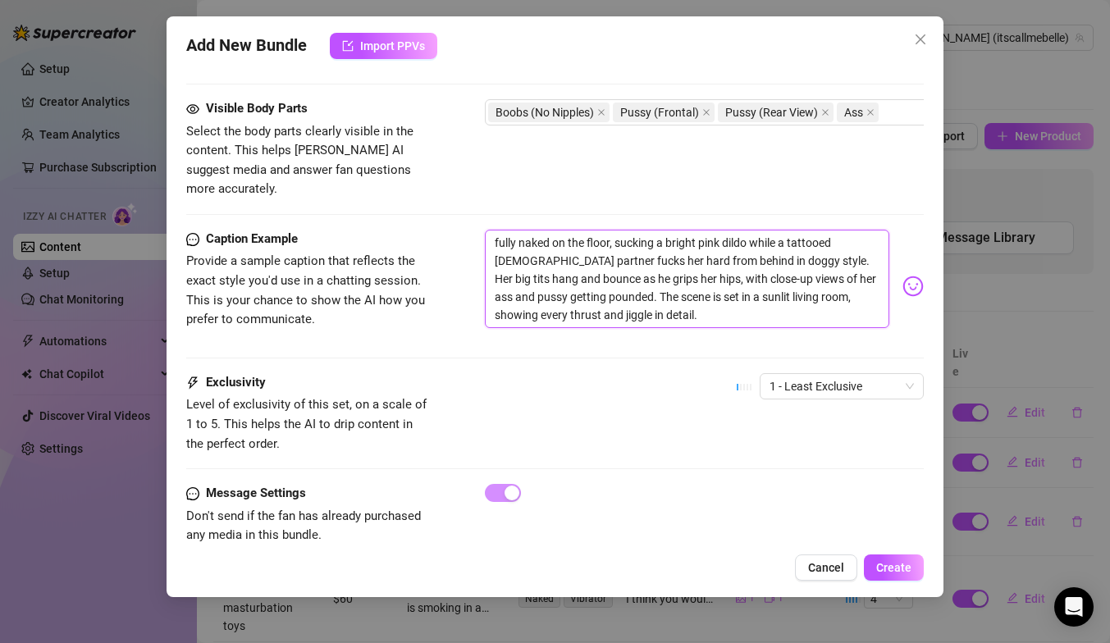
click at [492, 230] on textarea "fully naked on the floor, sucking a bright pink dildo while a tattooed [DEMOGRA…" at bounding box center [687, 279] width 404 height 98
drag, startPoint x: 677, startPoint y: 240, endPoint x: 610, endPoint y: 241, distance: 66.5
click at [610, 241] on textarea "I think you will love seeing me fully naked on the floor, sucking a bright pink…" at bounding box center [687, 279] width 404 height 98
click at [604, 244] on textarea "I think you will love seeing me fully naked on the floor, sucking a bright pink…" at bounding box center [687, 279] width 404 height 98
drag, startPoint x: 658, startPoint y: 240, endPoint x: 616, endPoint y: 242, distance: 41.9
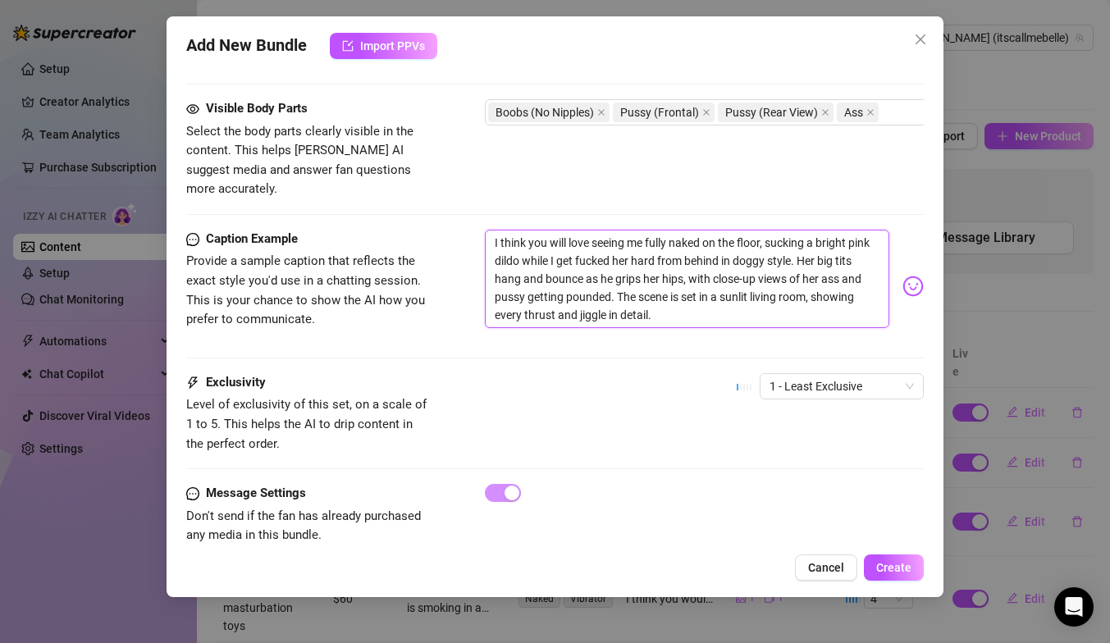
click at [616, 242] on textarea "I think you will love seeing me fully naked on the floor, sucking a bright pink…" at bounding box center [687, 279] width 404 height 98
click at [774, 241] on textarea "I think you will love seeing me fully naked on the floor, sucking a bright pink…" at bounding box center [687, 279] width 404 height 98
click at [837, 244] on textarea "I think you will love seeing me fully naked on the floor, sucking a bright pink…" at bounding box center [687, 279] width 404 height 98
drag, startPoint x: 791, startPoint y: 243, endPoint x: 770, endPoint y: 242, distance: 20.5
click at [770, 242] on textarea "I think you will love seeing me fully naked on the floor, sucking a bright pink…" at bounding box center [687, 279] width 404 height 98
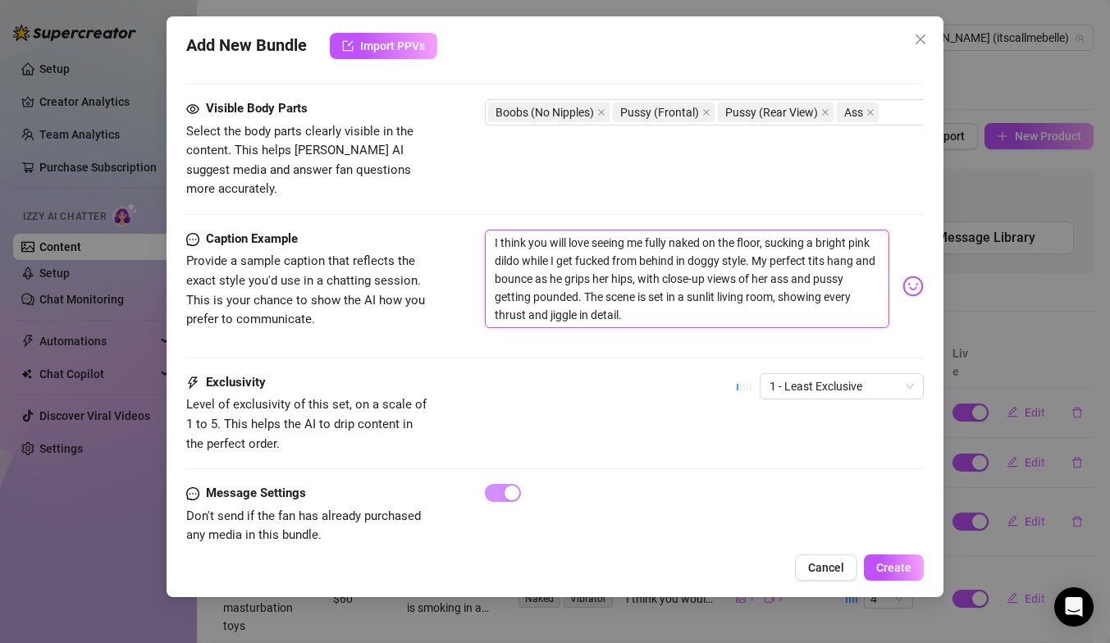
click at [856, 241] on textarea "I think you will love seeing me fully naked on the floor, sucking a bright pink…" at bounding box center [687, 279] width 404 height 98
click at [551, 258] on textarea "I think you will love seeing me fully naked on the floor, sucking a bright pink…" at bounding box center [687, 279] width 404 height 98
click at [642, 264] on textarea "I think you will love seeing me fully naked on the floor, sucking a bright pink…" at bounding box center [687, 279] width 404 height 98
click at [835, 262] on textarea "I think you will love seeing me fully naked on the floor, sucking a bright pink…" at bounding box center [687, 279] width 404 height 98
drag, startPoint x: 715, startPoint y: 294, endPoint x: 643, endPoint y: 272, distance: 74.5
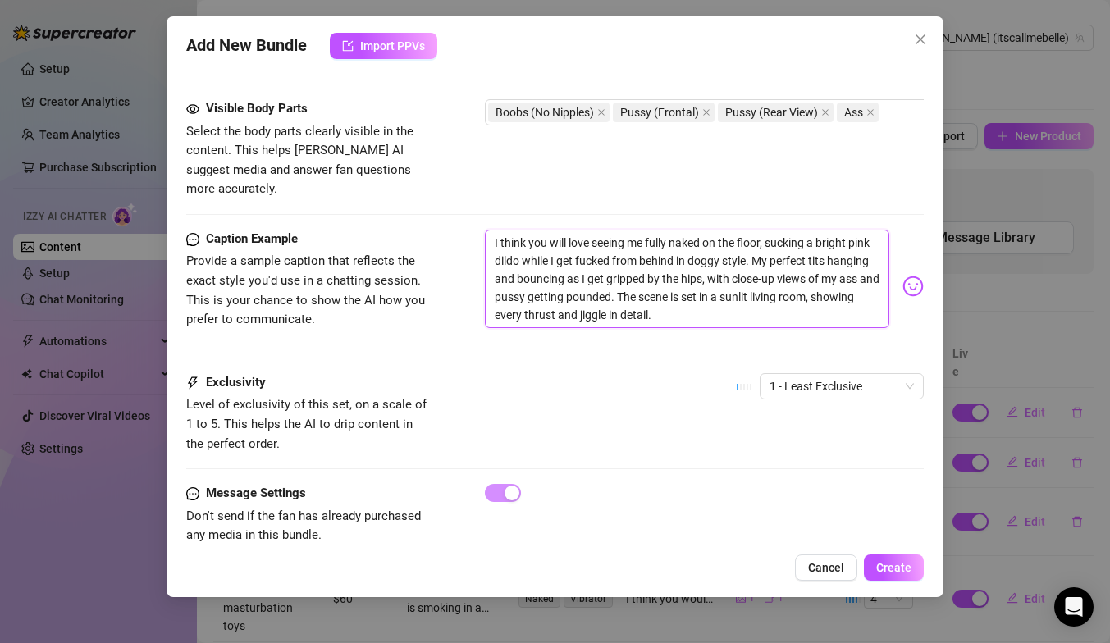
click at [643, 275] on textarea "I think you will love seeing me fully naked on the floor, sucking a bright pink…" at bounding box center [687, 279] width 404 height 98
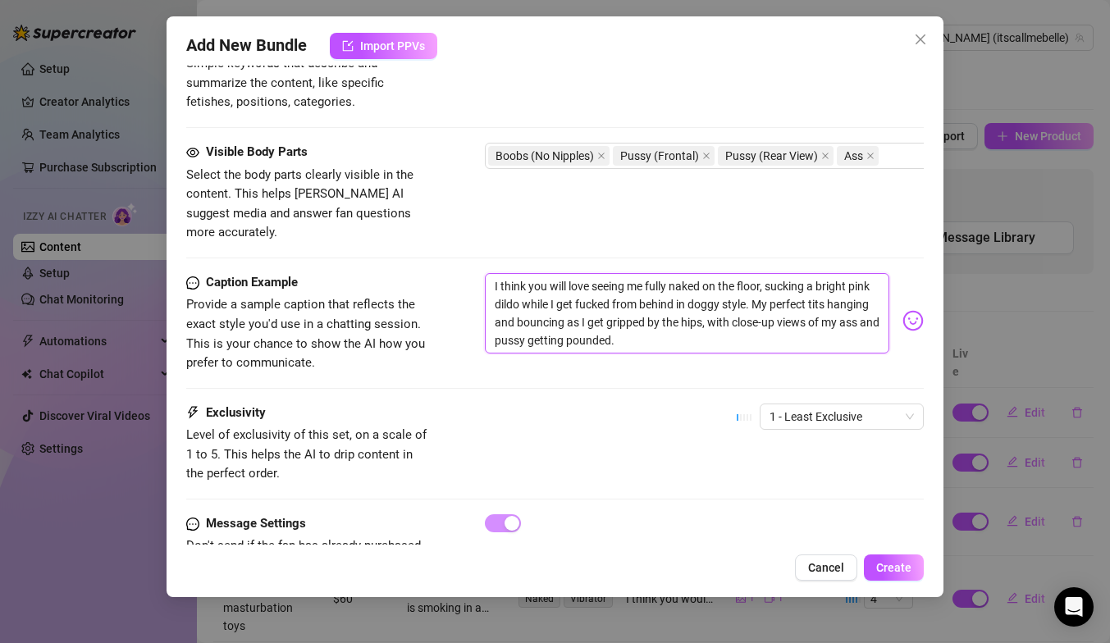
scroll to position [852, 0]
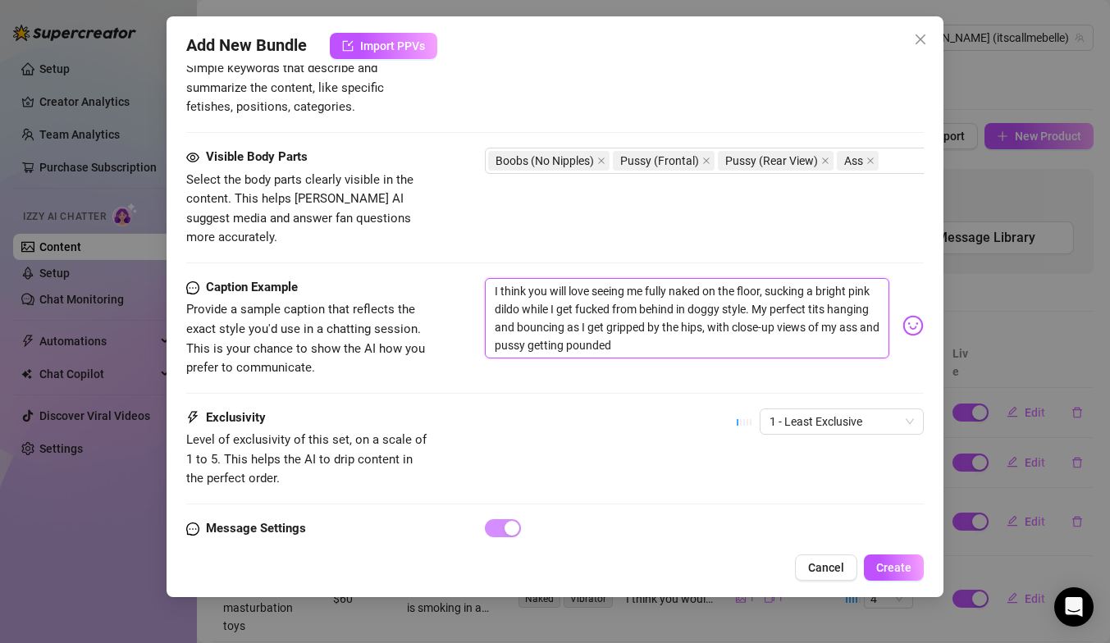
click at [642, 325] on textarea "I think you will love seeing me fully naked on the floor, sucking a bright pink…" at bounding box center [687, 318] width 404 height 80
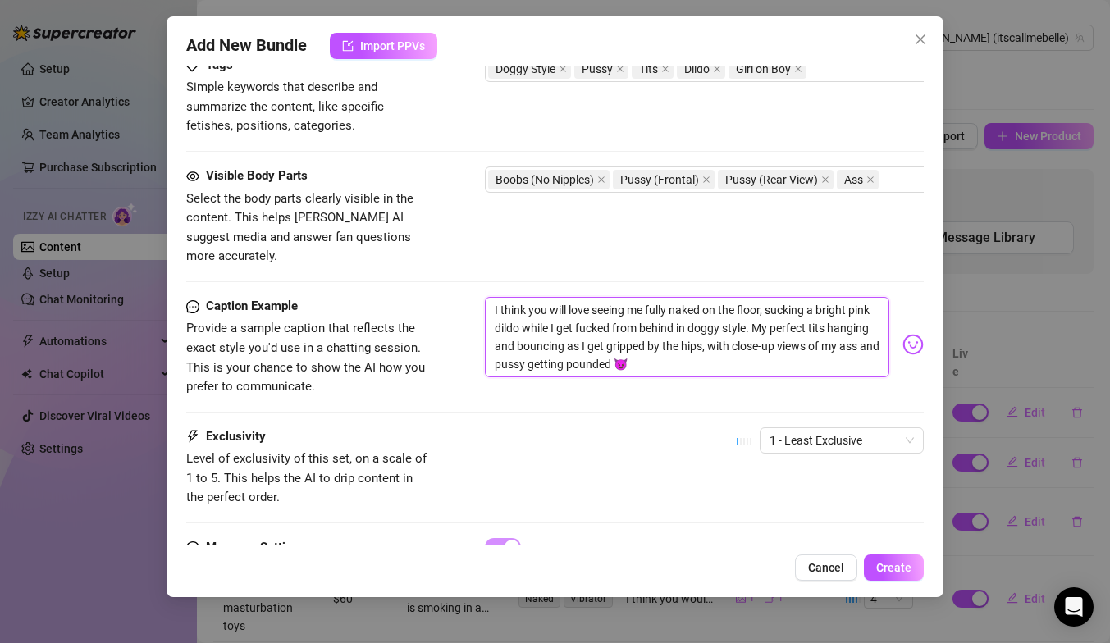
click at [648, 297] on textarea "I think you will love seeing me fully naked on the floor, sucking a bright pink…" at bounding box center [687, 337] width 404 height 80
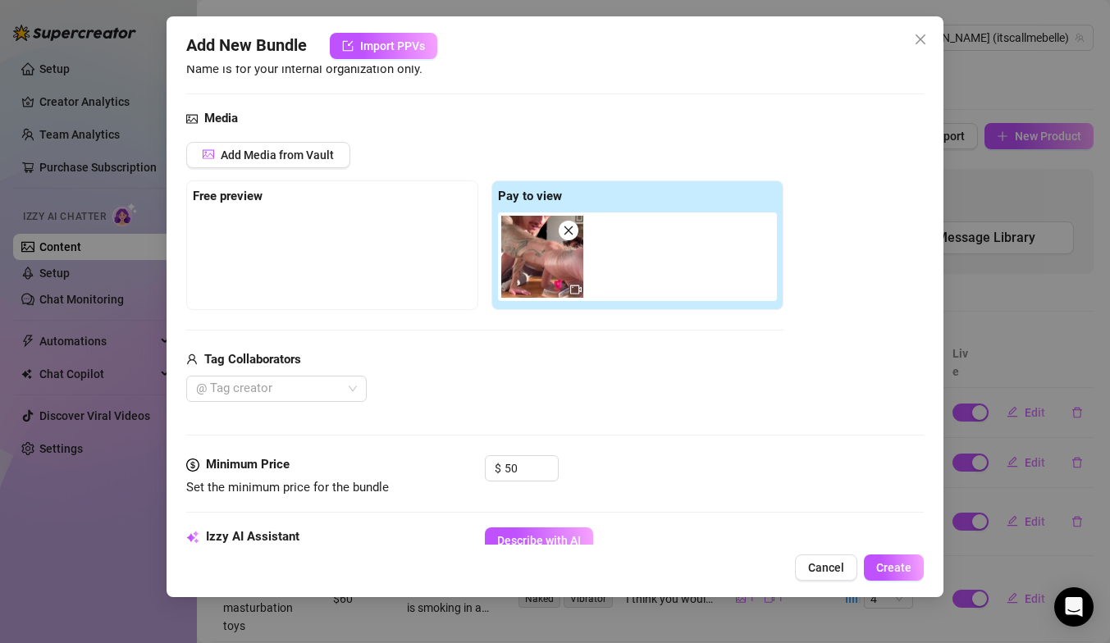
scroll to position [142, 0]
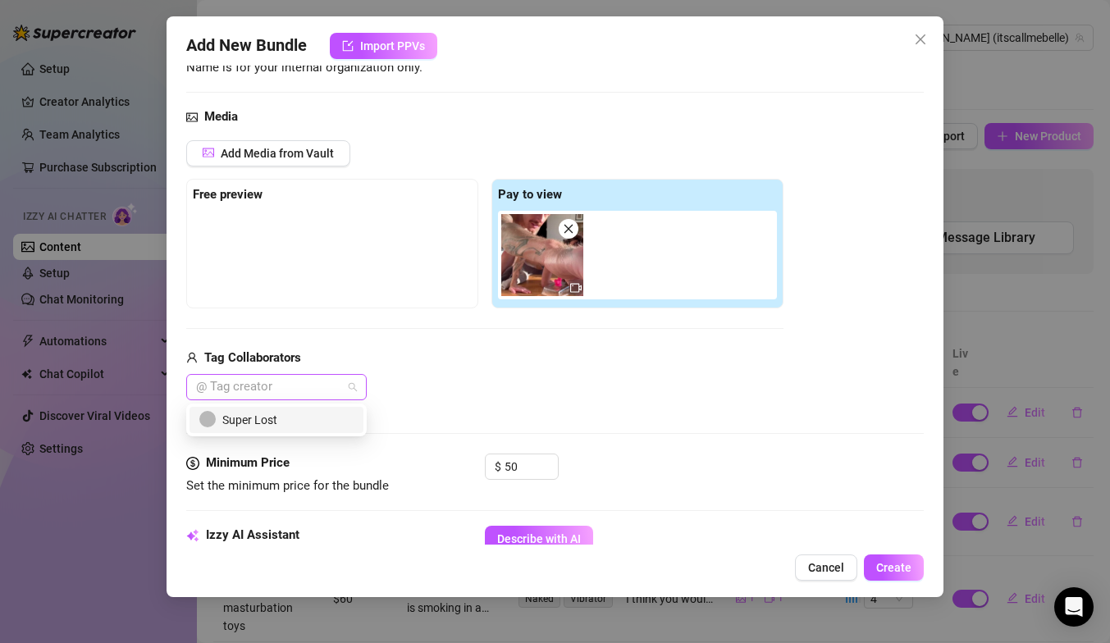
click at [300, 381] on div at bounding box center [267, 387] width 157 height 23
click at [292, 424] on div "Super Lost" at bounding box center [276, 420] width 154 height 18
click at [517, 389] on div "Super Lost" at bounding box center [484, 387] width 597 height 26
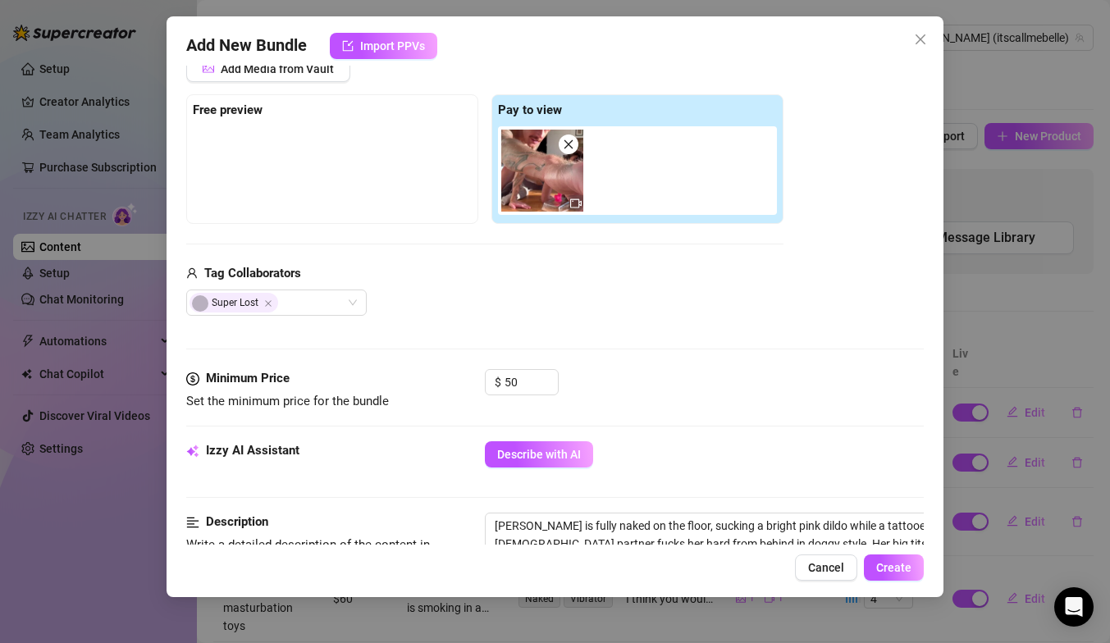
scroll to position [899, 0]
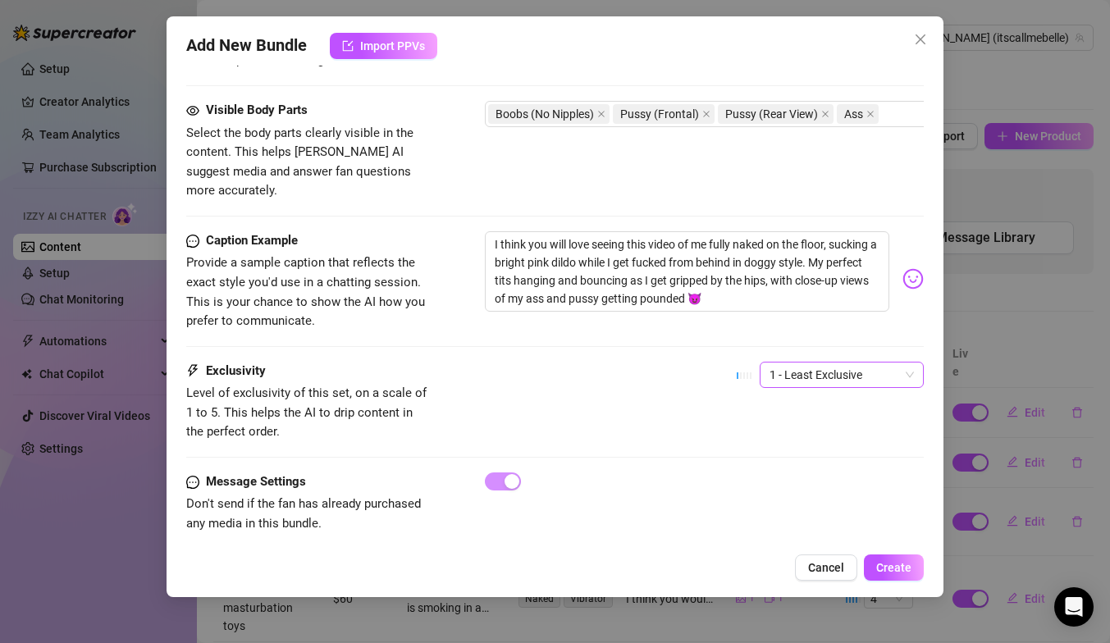
click at [861, 363] on span "1 - Least Exclusive" at bounding box center [841, 375] width 144 height 25
click at [871, 486] on div "5 - Most Exclusive 🔥" at bounding box center [842, 493] width 138 height 18
click at [902, 561] on span "Create" at bounding box center [893, 567] width 35 height 13
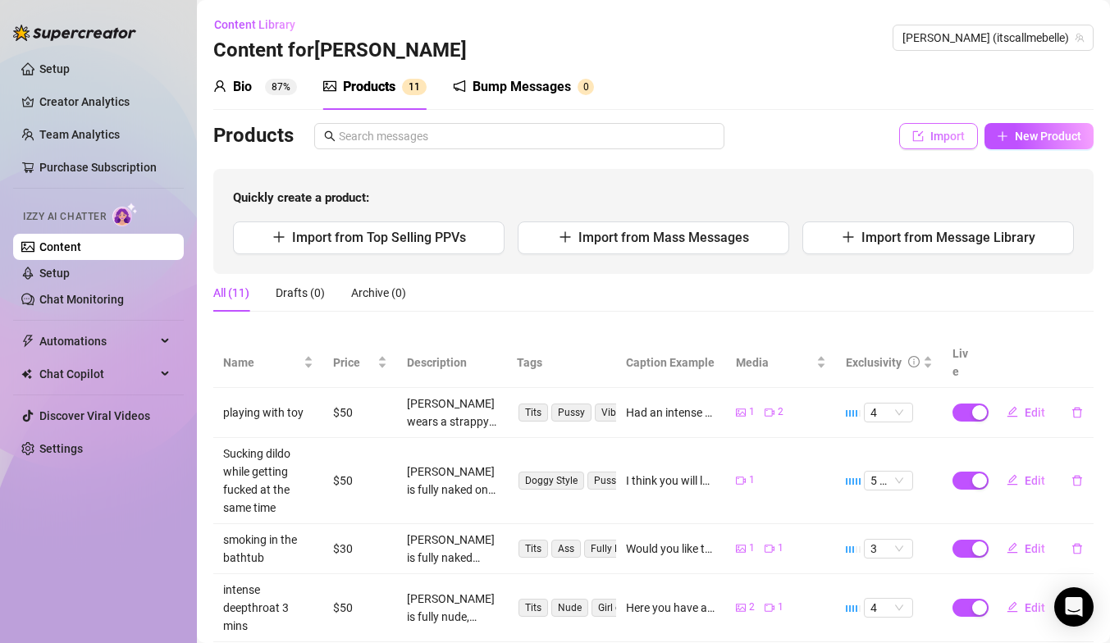
click at [924, 130] on icon "import" at bounding box center [917, 135] width 11 height 11
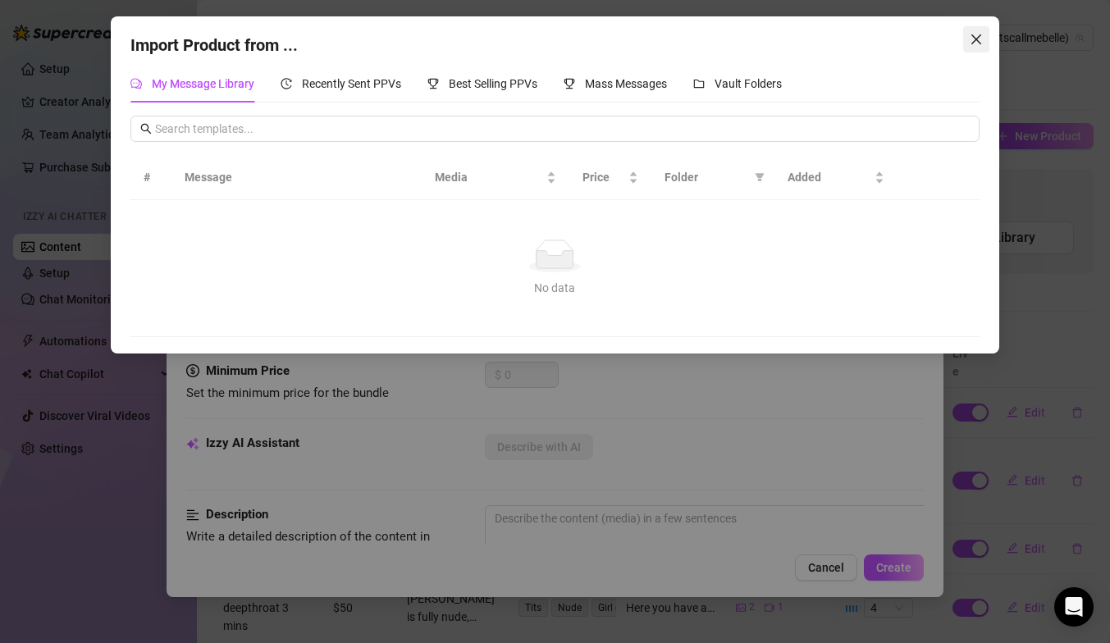
click at [974, 38] on icon "close" at bounding box center [976, 39] width 10 height 10
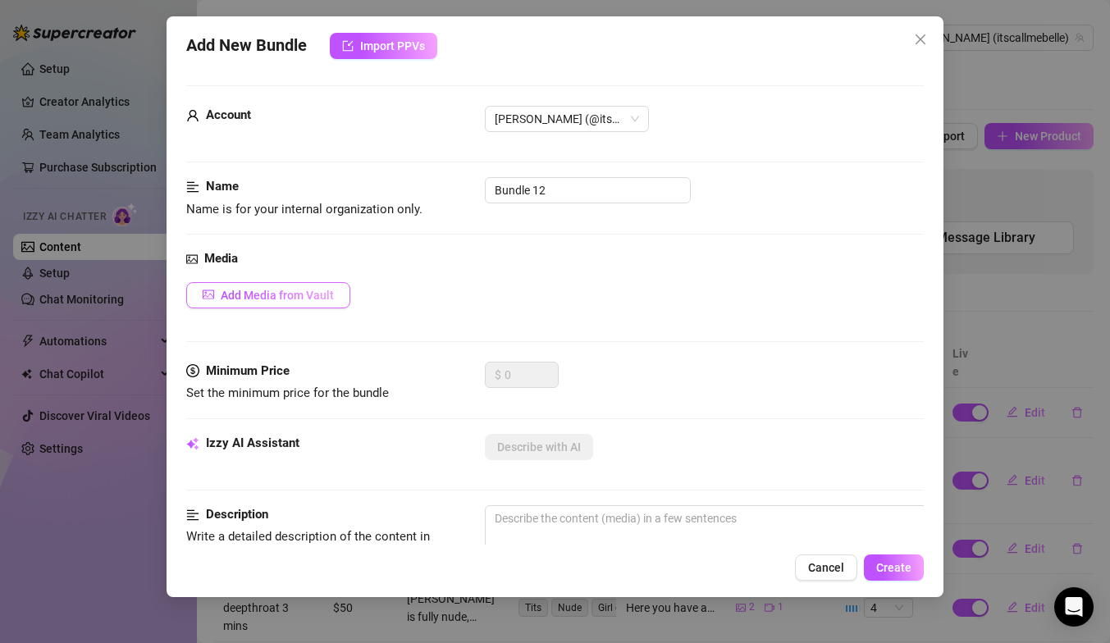
click at [318, 304] on button "Add Media from Vault" at bounding box center [268, 295] width 164 height 26
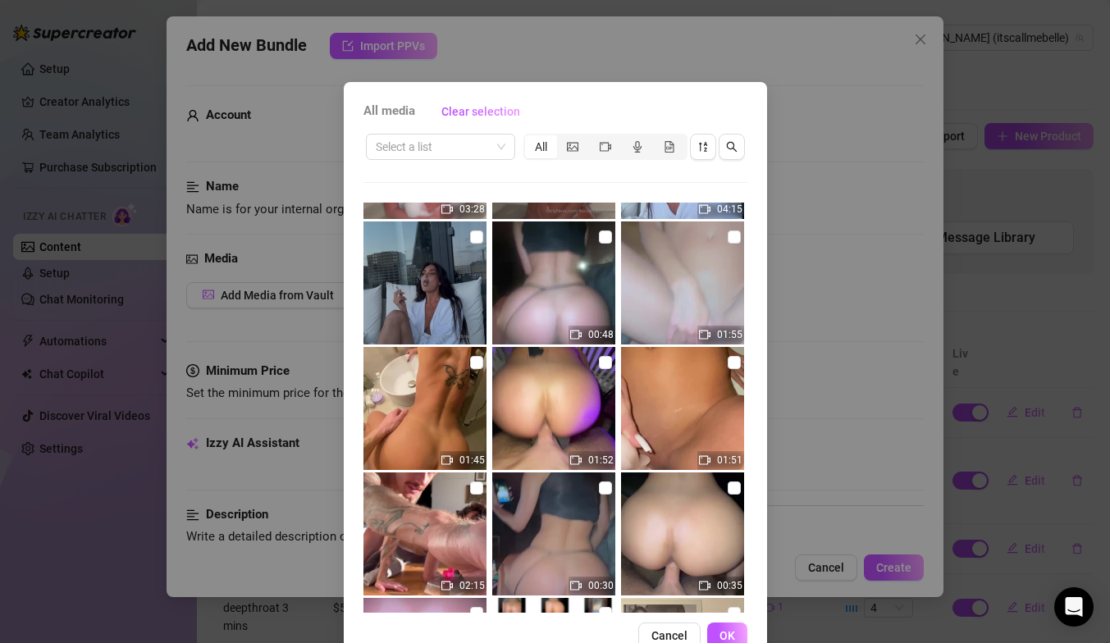
scroll to position [353, 0]
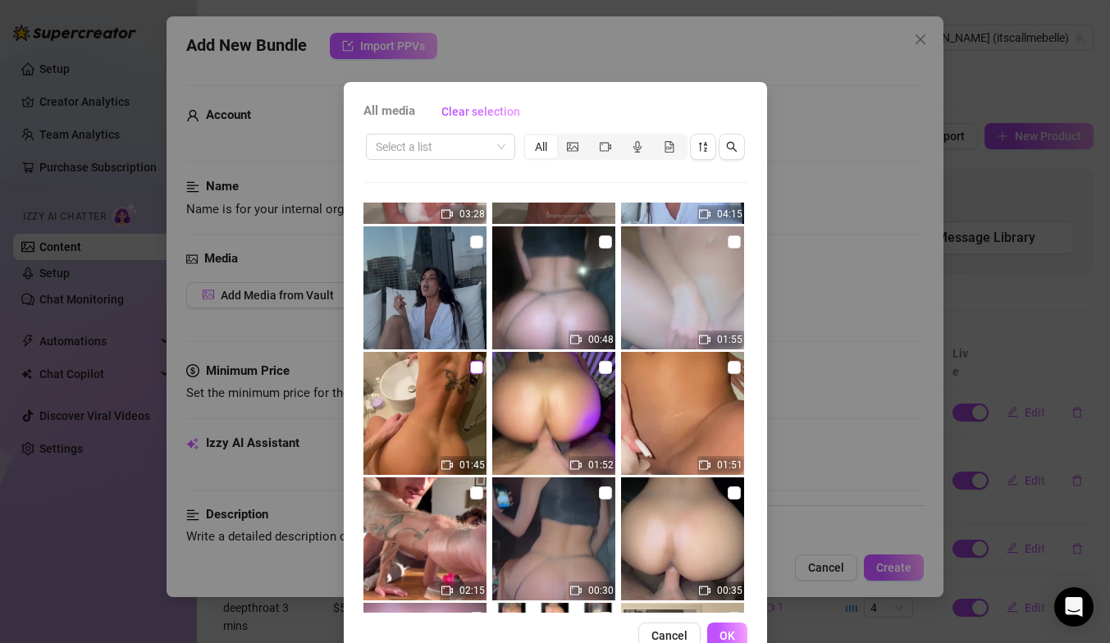
click at [477, 366] on input "checkbox" at bounding box center [476, 367] width 13 height 13
click at [607, 367] on input "checkbox" at bounding box center [605, 367] width 13 height 13
click at [733, 368] on input "checkbox" at bounding box center [734, 367] width 13 height 13
click at [732, 491] on input "checkbox" at bounding box center [734, 492] width 13 height 13
click at [607, 496] on input "checkbox" at bounding box center [605, 492] width 13 height 13
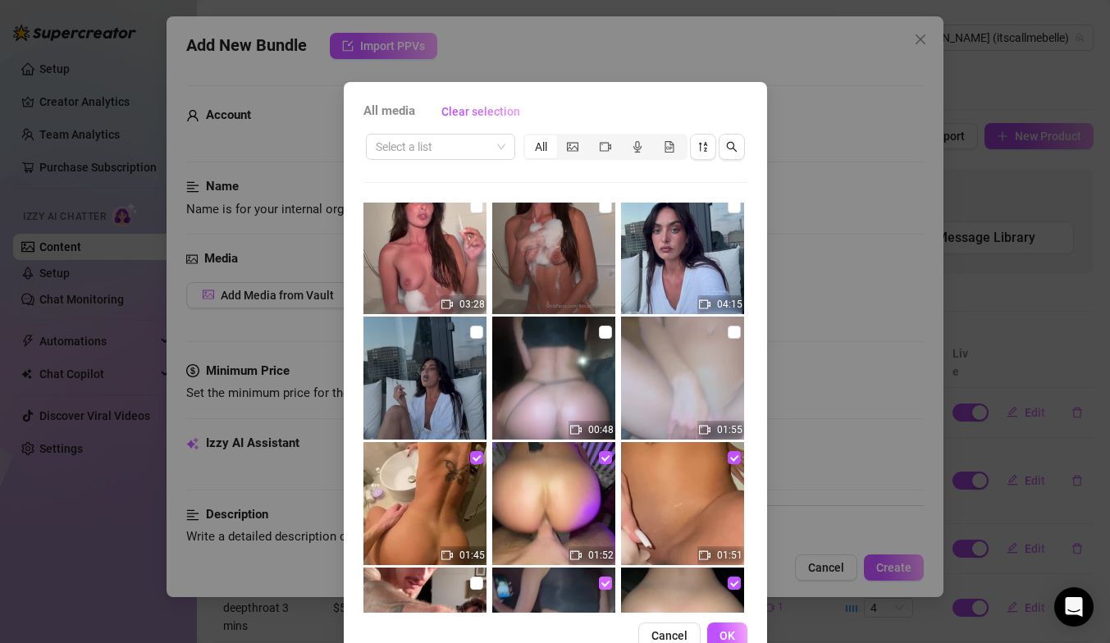
scroll to position [256, 0]
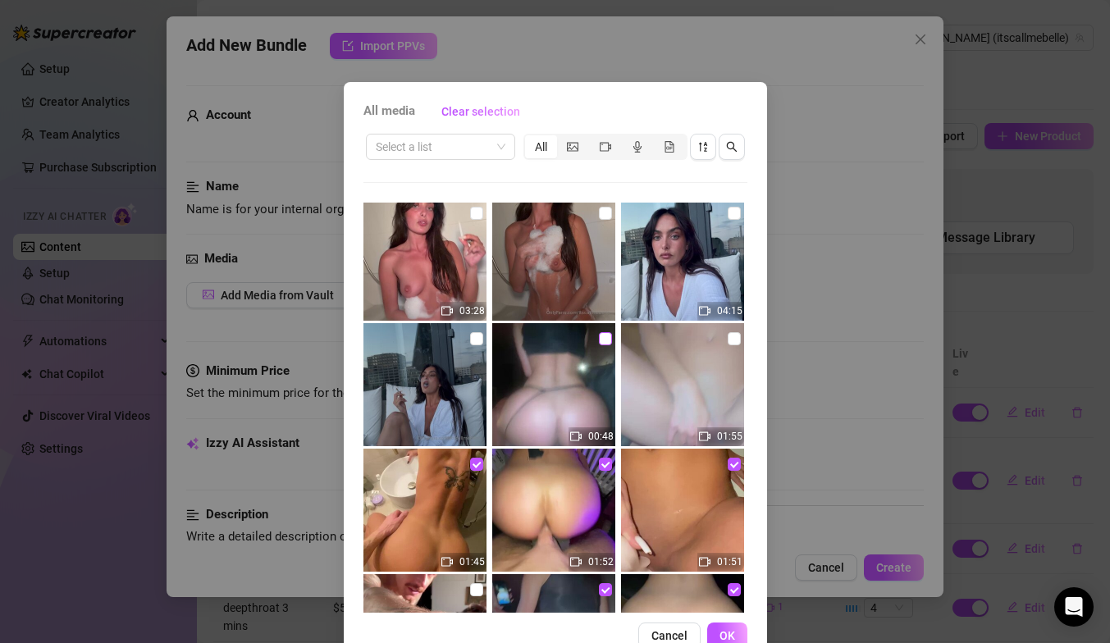
click at [606, 339] on input "checkbox" at bounding box center [605, 338] width 13 height 13
click at [729, 337] on input "checkbox" at bounding box center [734, 338] width 13 height 13
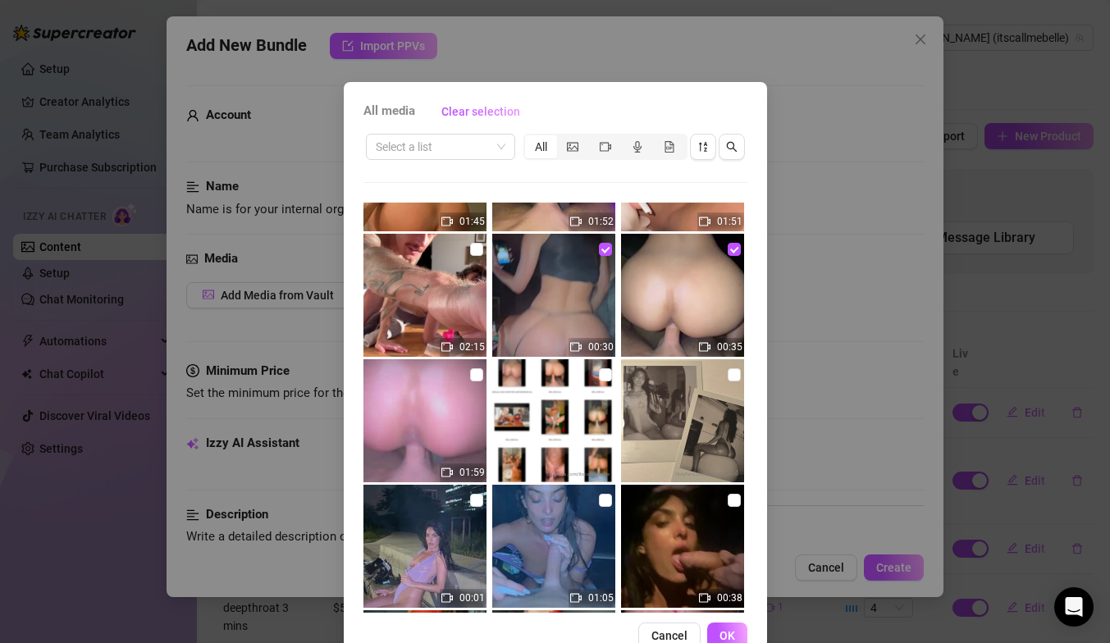
scroll to position [609, 0]
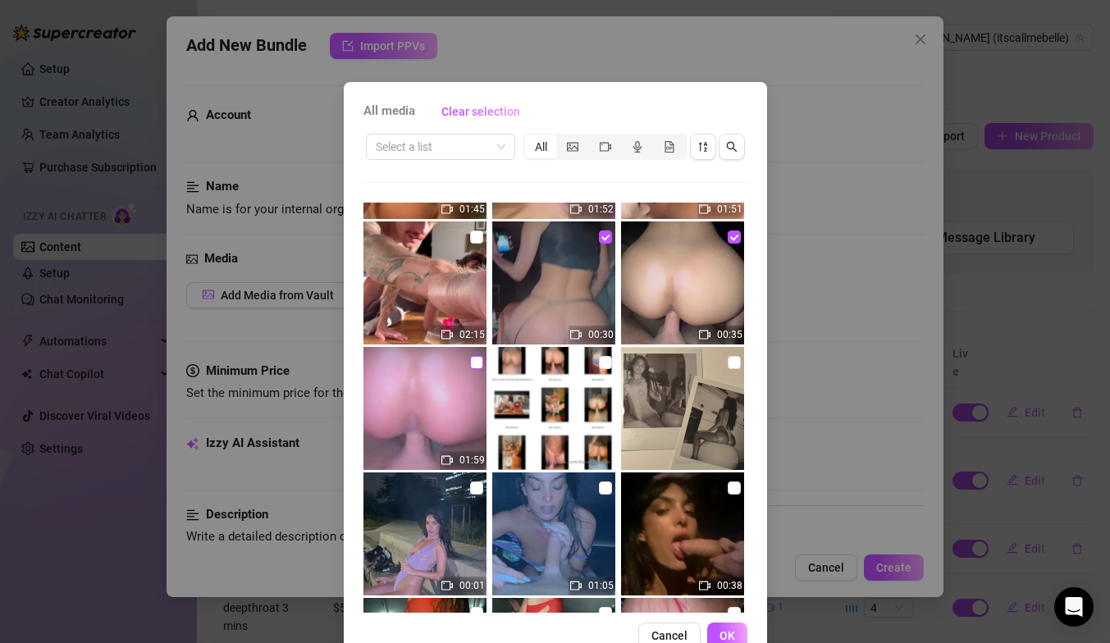
click at [479, 360] on input "checkbox" at bounding box center [476, 362] width 13 height 13
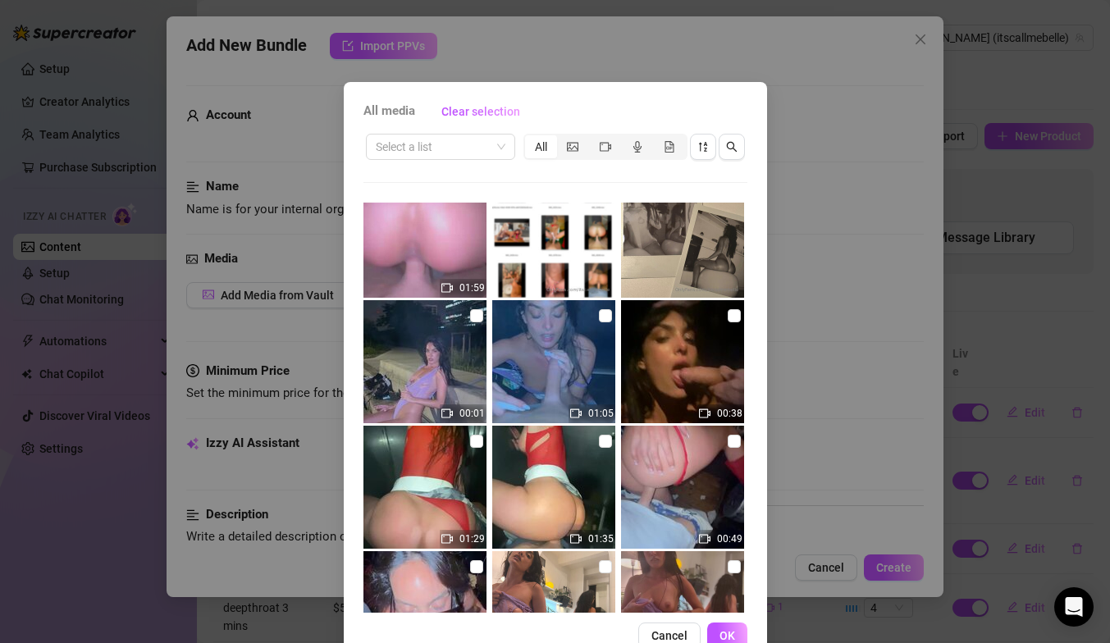
scroll to position [772, 0]
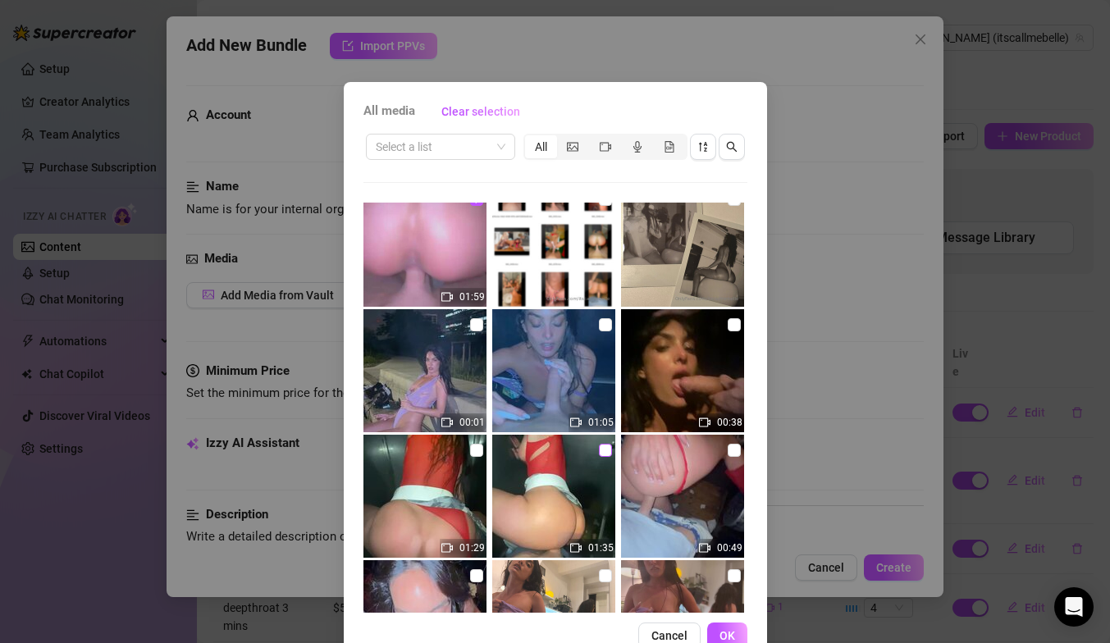
click at [610, 451] on input "checkbox" at bounding box center [605, 450] width 13 height 13
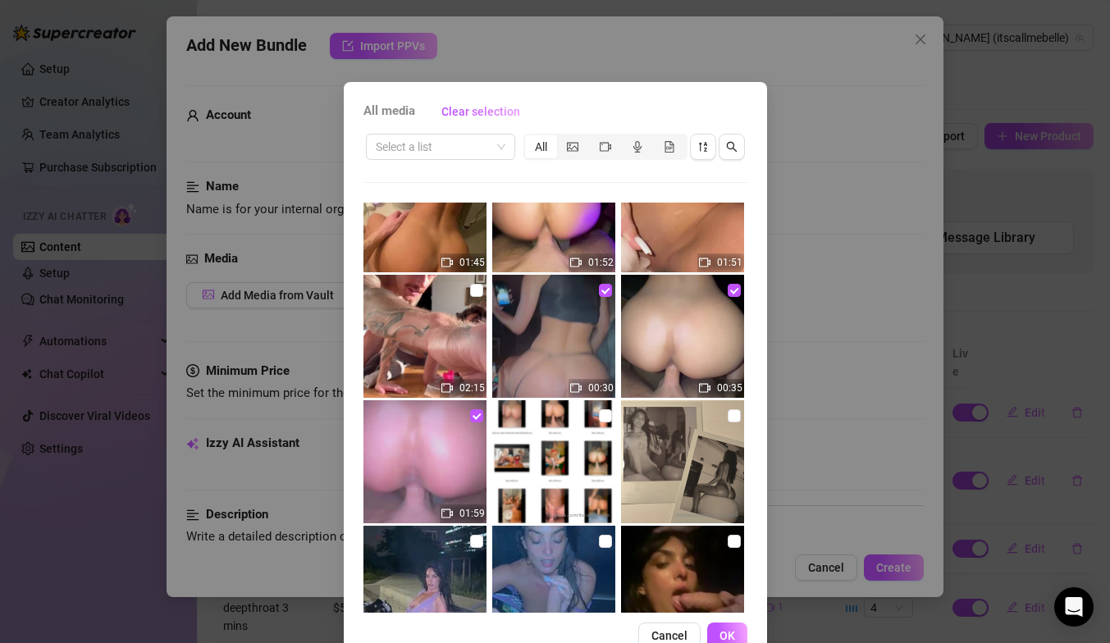
scroll to position [564, 0]
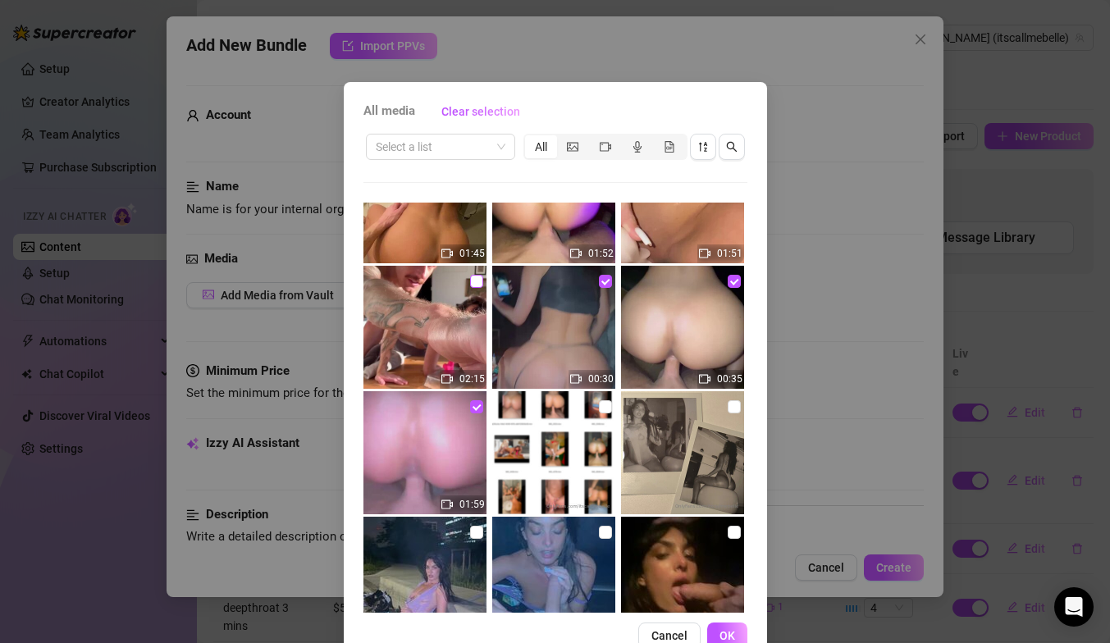
click at [477, 281] on input "checkbox" at bounding box center [476, 281] width 13 height 13
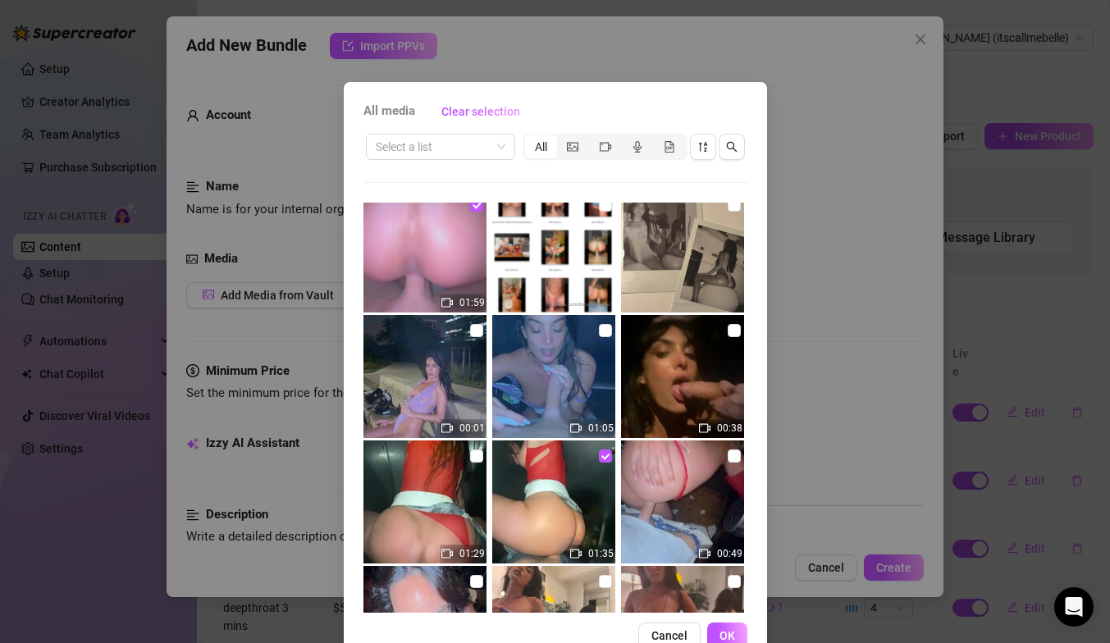
scroll to position [840, 0]
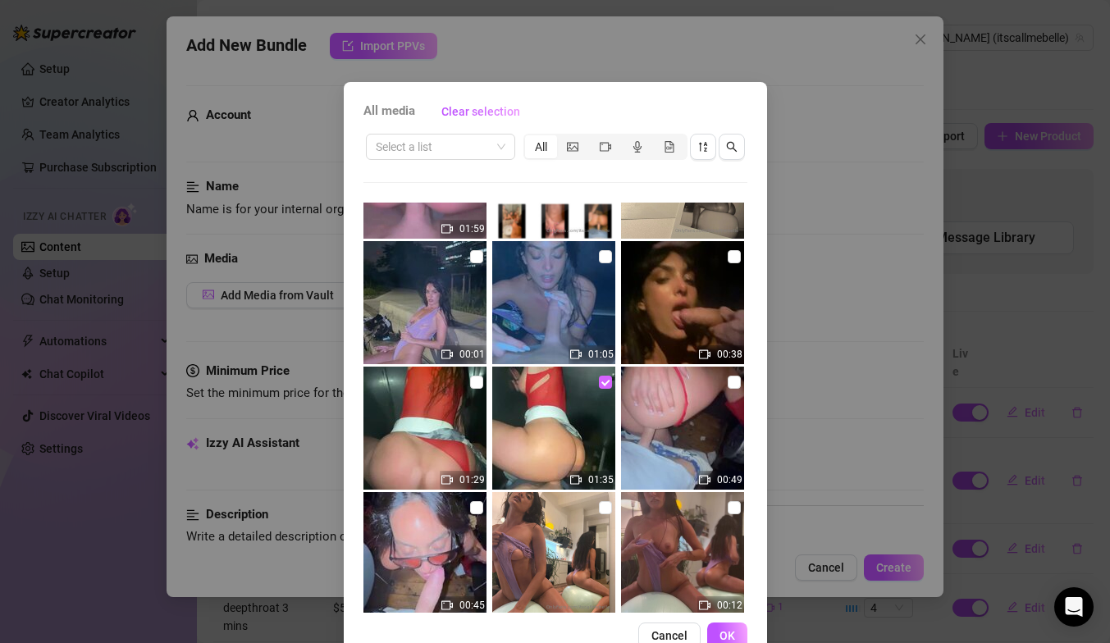
click at [605, 385] on input "checkbox" at bounding box center [605, 382] width 13 height 13
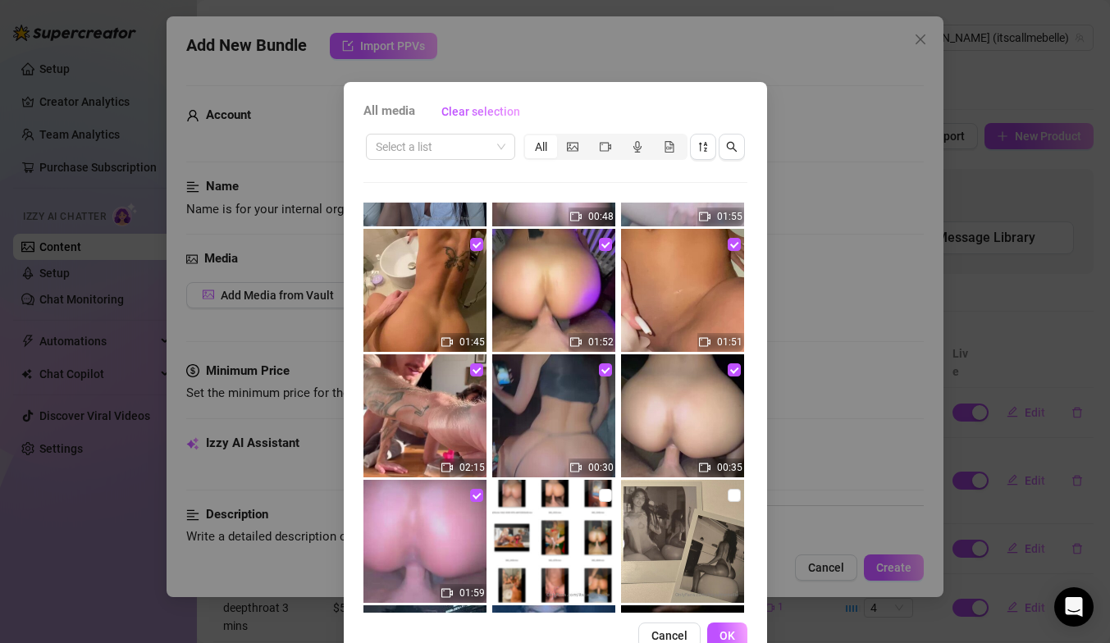
scroll to position [574, 0]
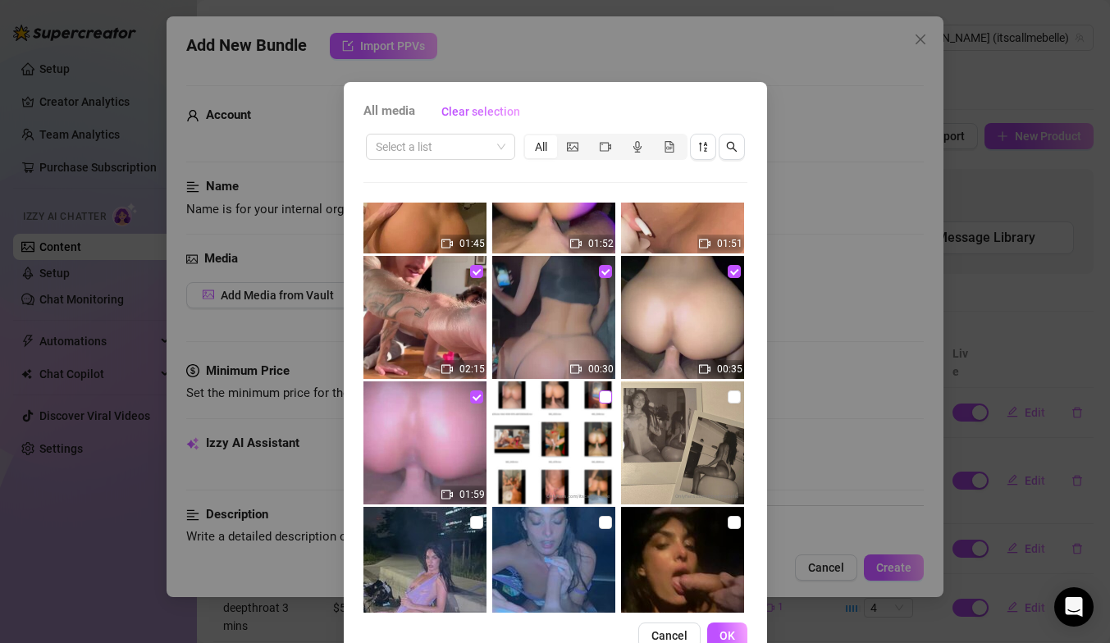
click at [605, 399] on input "checkbox" at bounding box center [605, 396] width 13 height 13
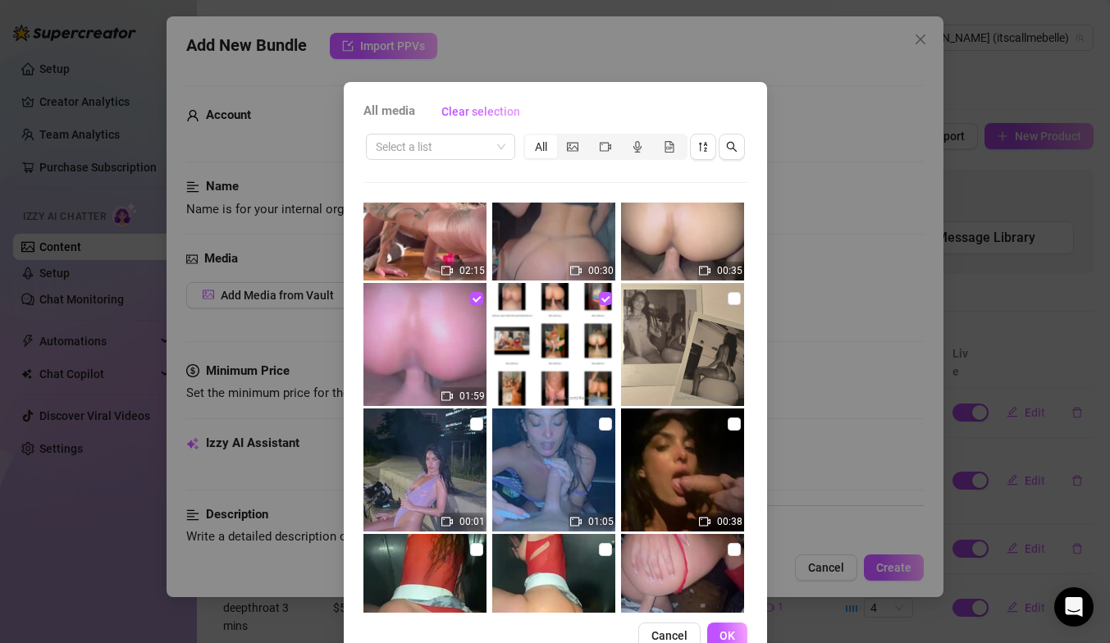
scroll to position [674, 0]
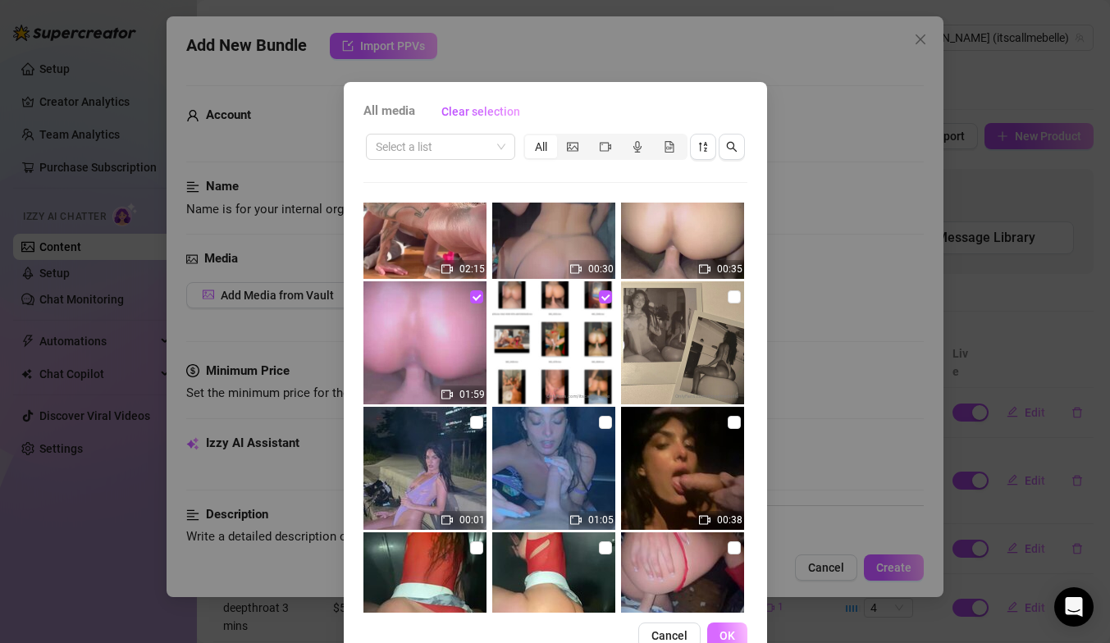
click at [724, 628] on button "OK" at bounding box center [727, 636] width 40 height 26
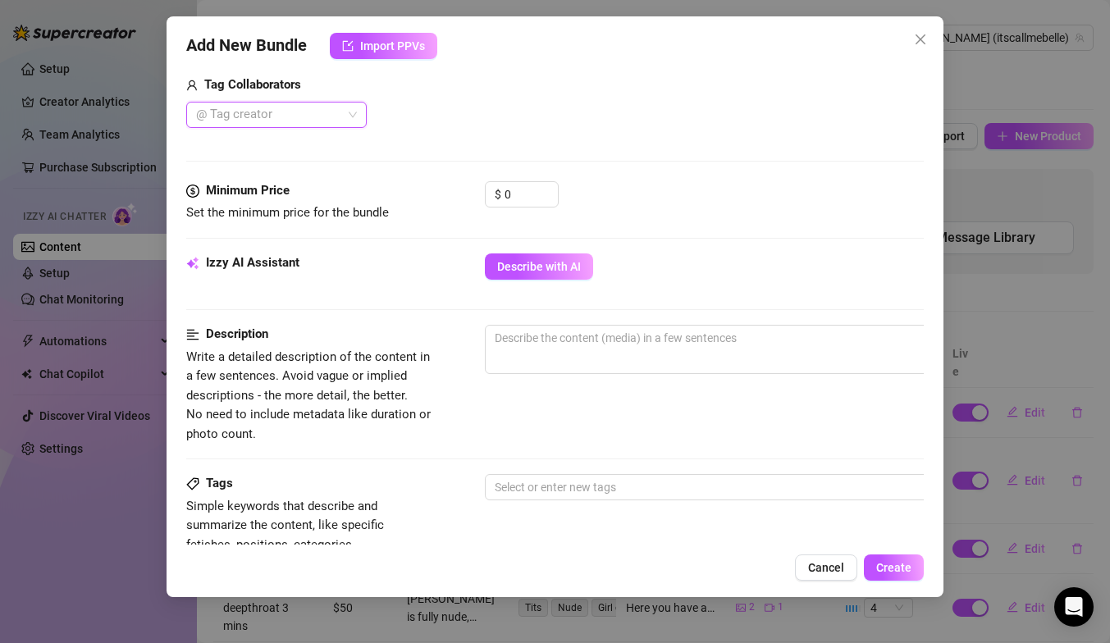
scroll to position [612, 0]
click at [527, 186] on input "0" at bounding box center [531, 193] width 53 height 25
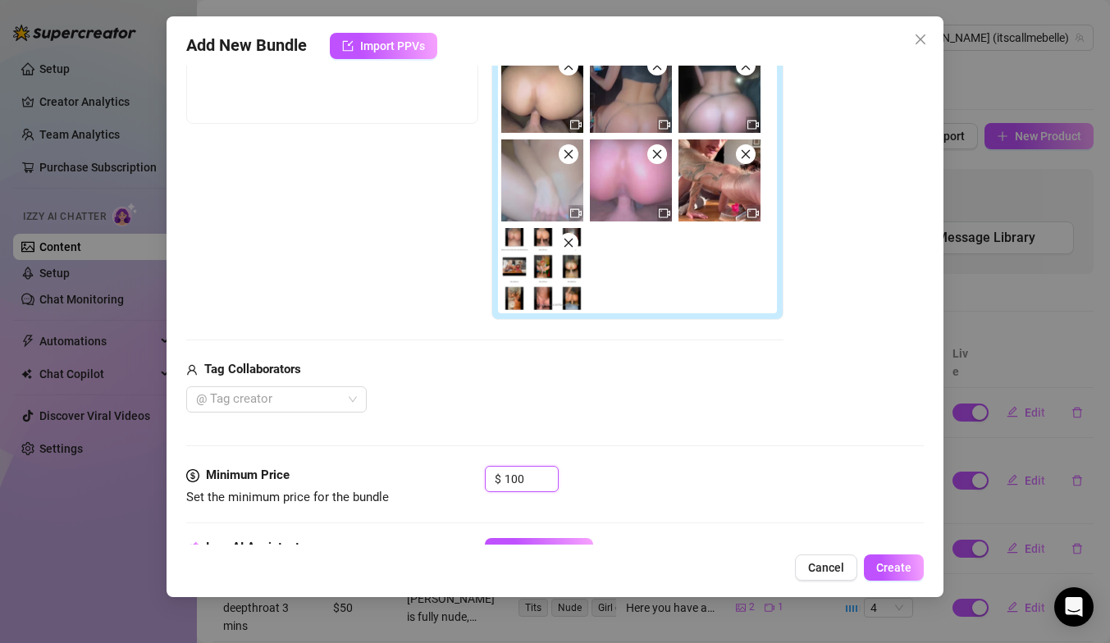
scroll to position [228, 0]
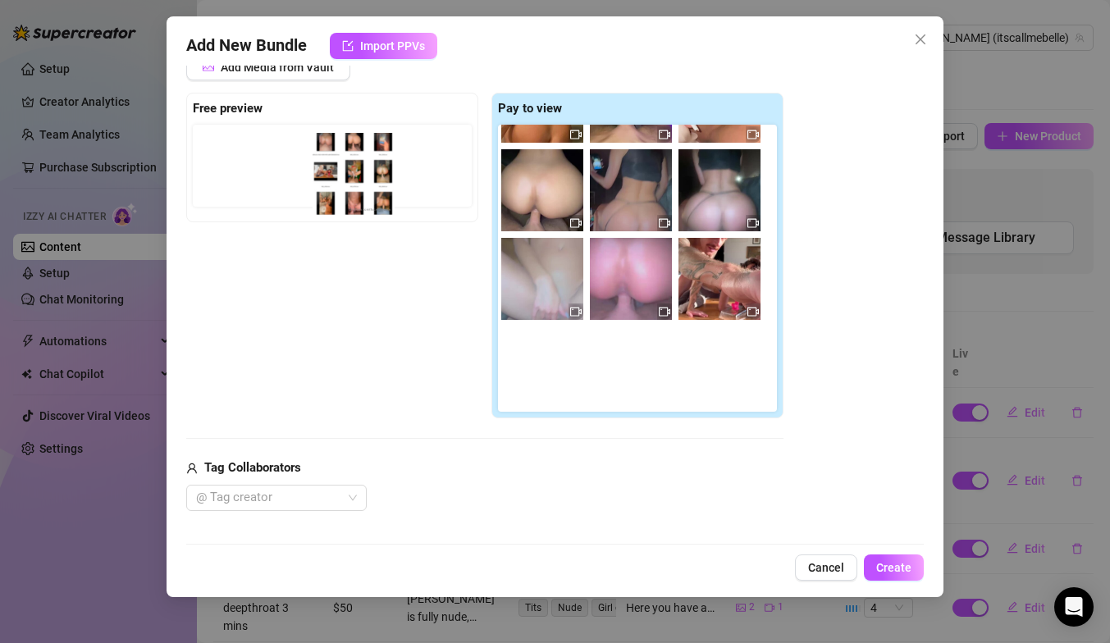
drag, startPoint x: 535, startPoint y: 381, endPoint x: 336, endPoint y: 192, distance: 275.0
click at [336, 192] on div "Free preview Pay to view" at bounding box center [484, 256] width 597 height 326
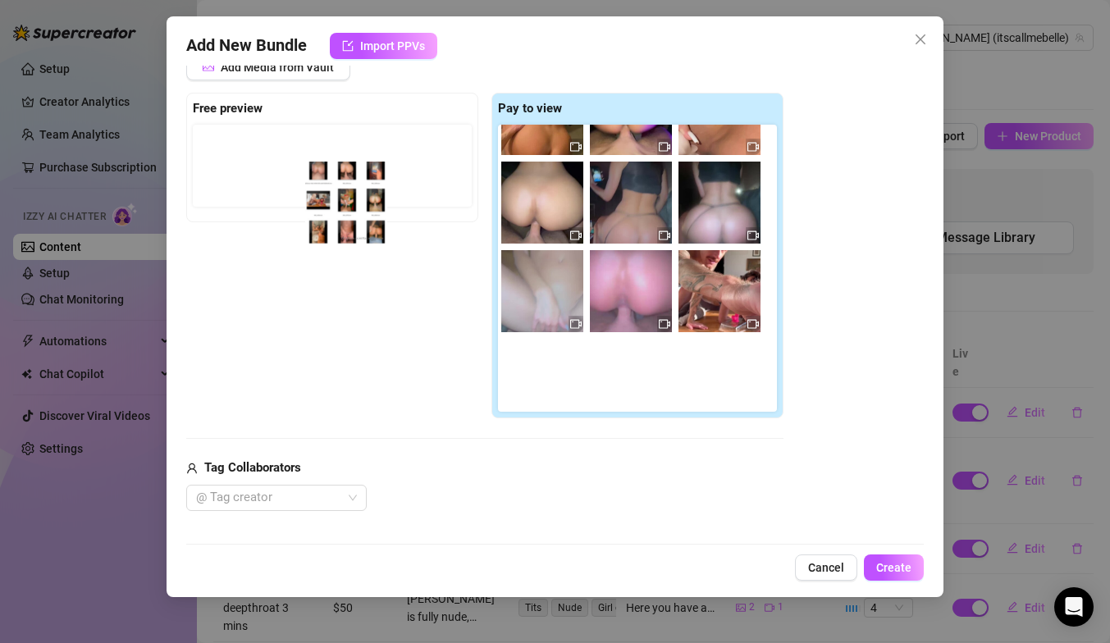
scroll to position [56, 0]
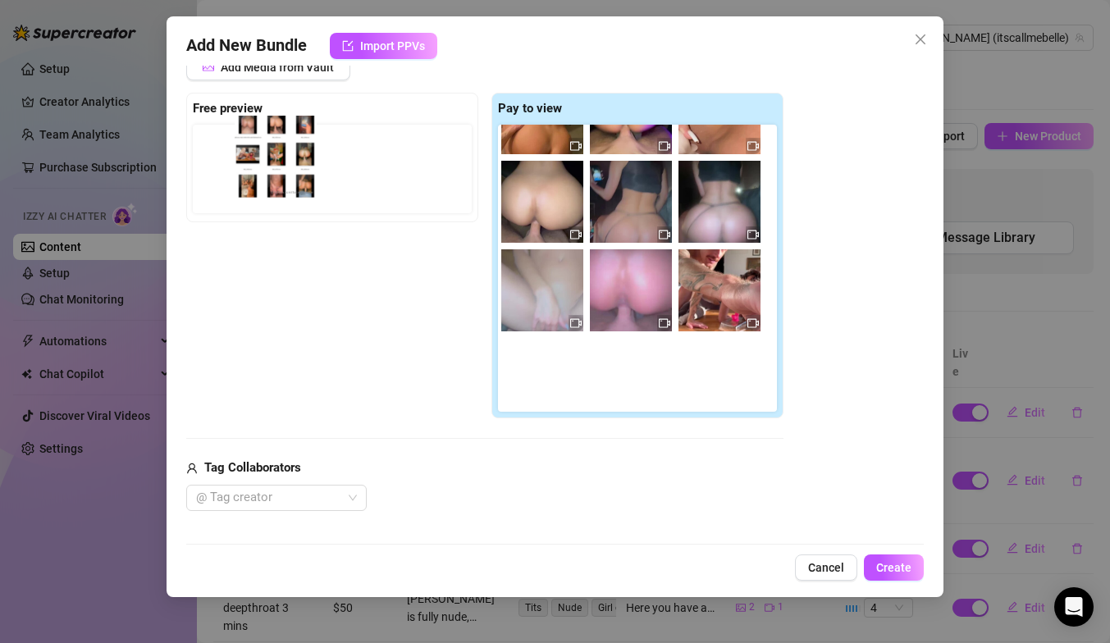
drag, startPoint x: 524, startPoint y: 355, endPoint x: 251, endPoint y: 130, distance: 354.3
click at [251, 130] on div "Free preview Pay to view" at bounding box center [484, 256] width 597 height 326
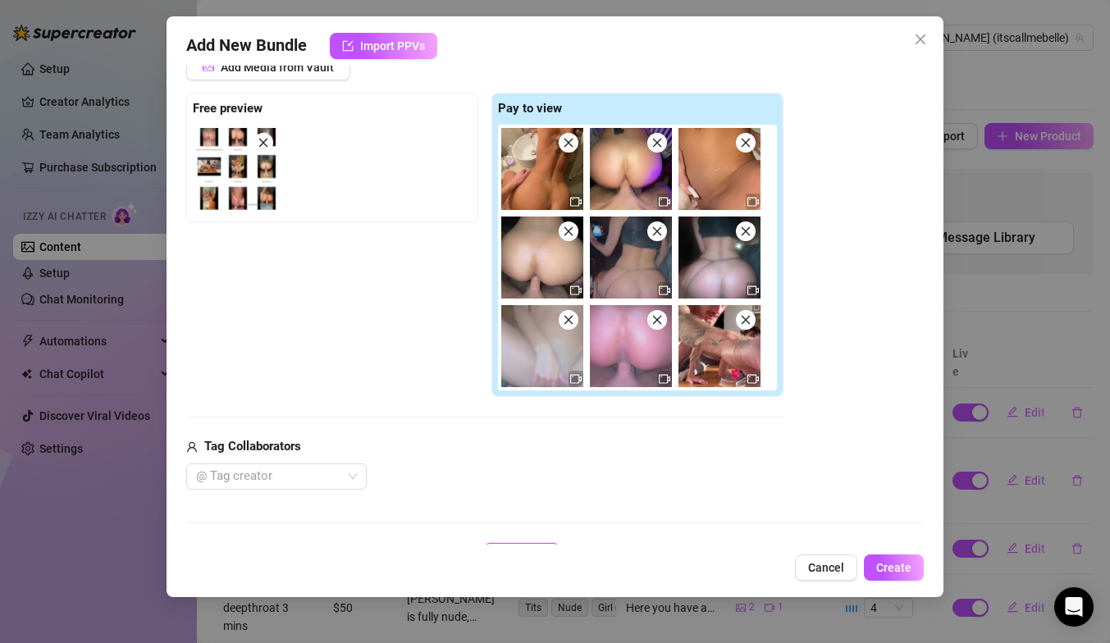
scroll to position [0, 0]
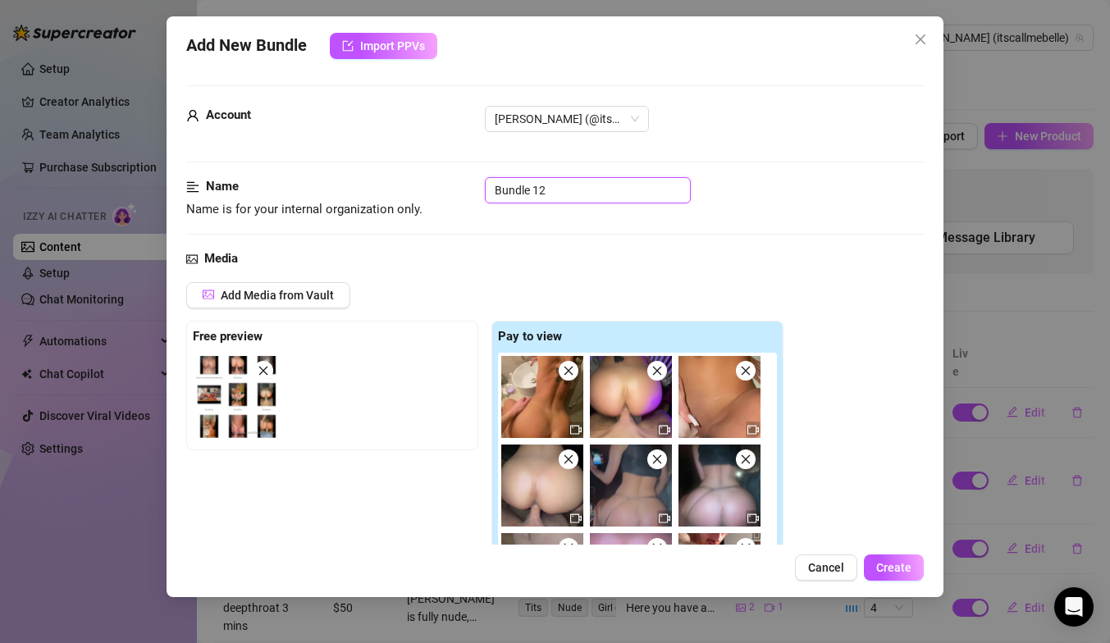
drag, startPoint x: 568, startPoint y: 185, endPoint x: 432, endPoint y: 185, distance: 135.4
click at [432, 185] on div "Name Name is for your internal organization only. Bundle 12" at bounding box center [554, 198] width 737 height 42
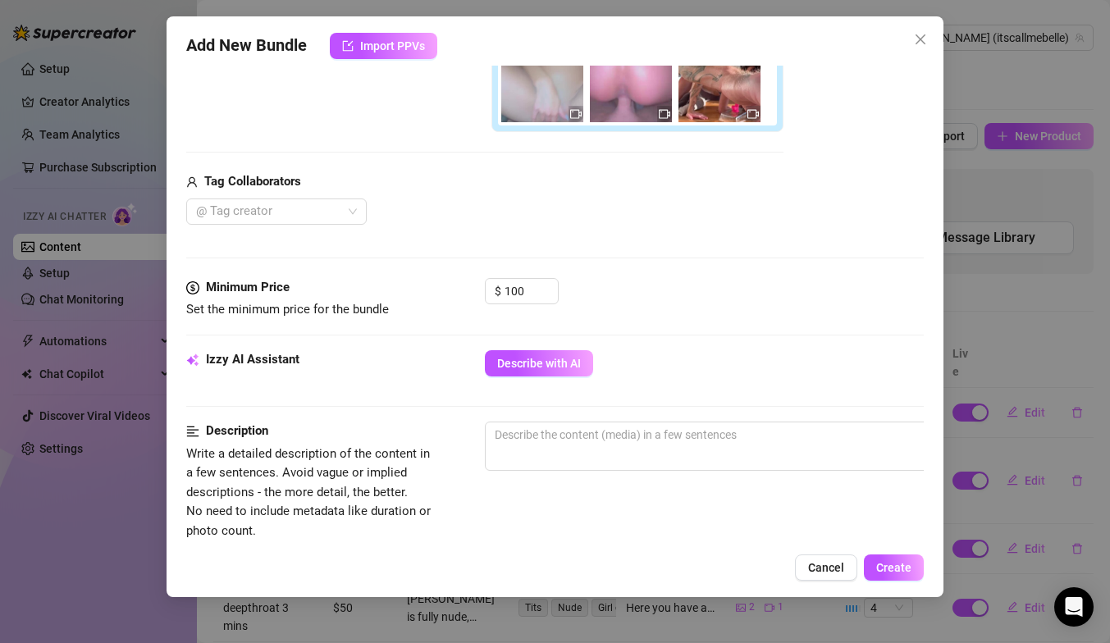
scroll to position [491, 0]
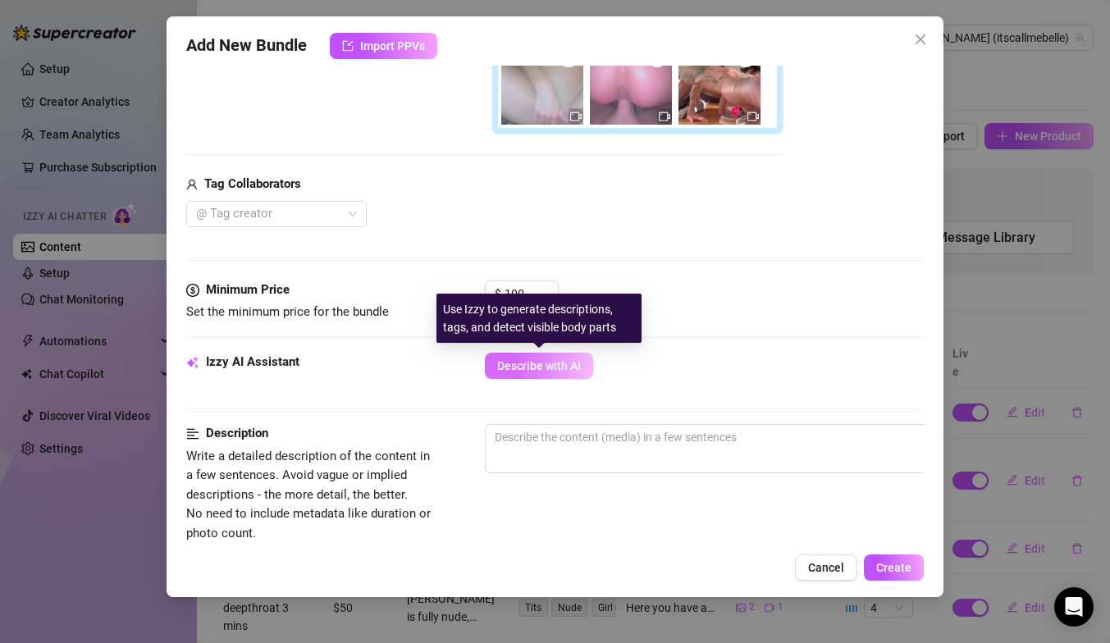
click at [566, 370] on span "Describe with AI" at bounding box center [539, 365] width 84 height 13
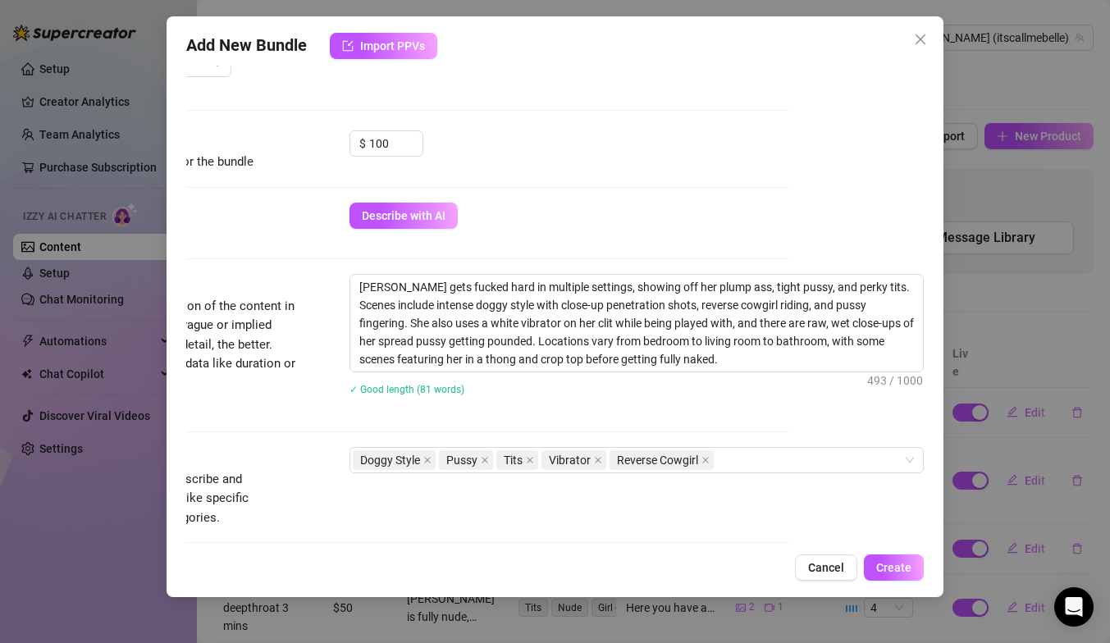
scroll to position [635, 135]
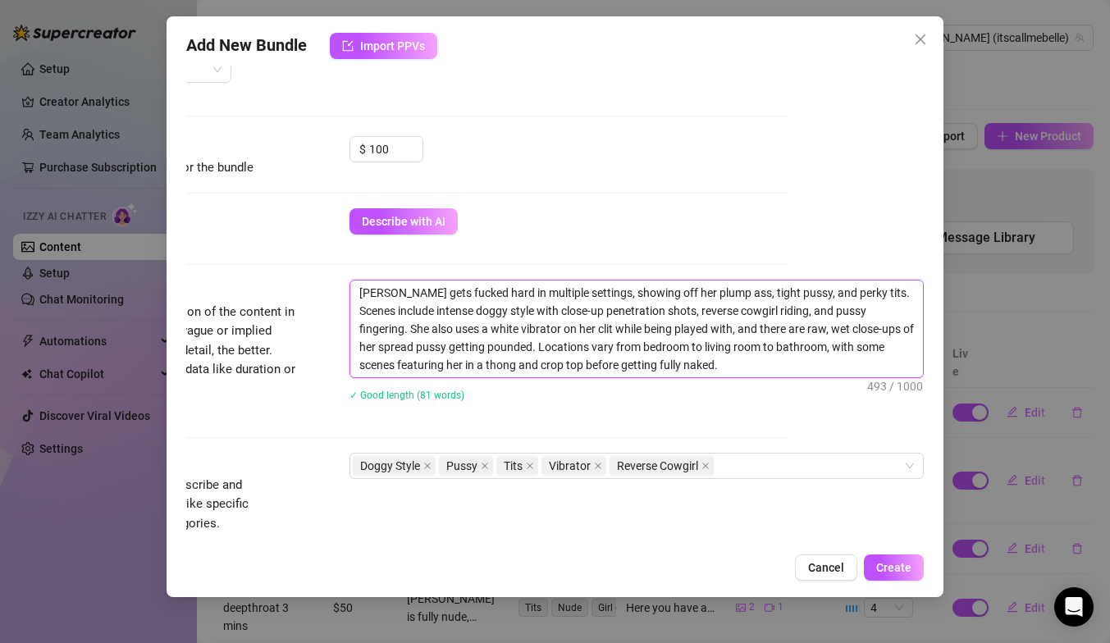
drag, startPoint x: 403, startPoint y: 294, endPoint x: 707, endPoint y: 369, distance: 313.6
click at [707, 369] on textarea "[PERSON_NAME] gets fucked hard in multiple settings, showing off her plump ass,…" at bounding box center [636, 329] width 573 height 97
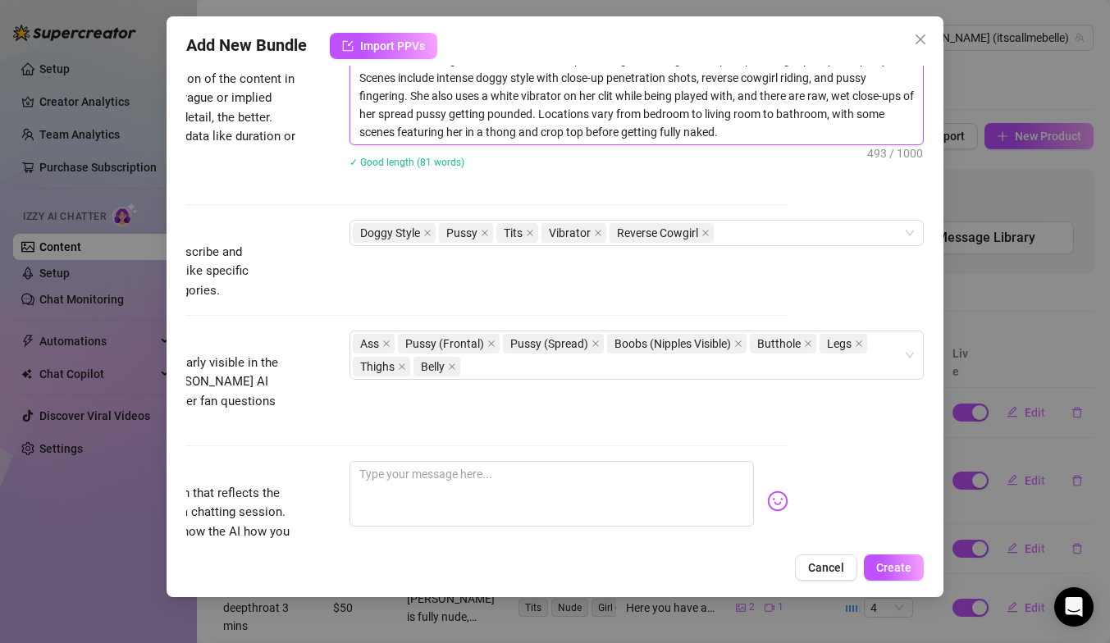
scroll to position [861, 135]
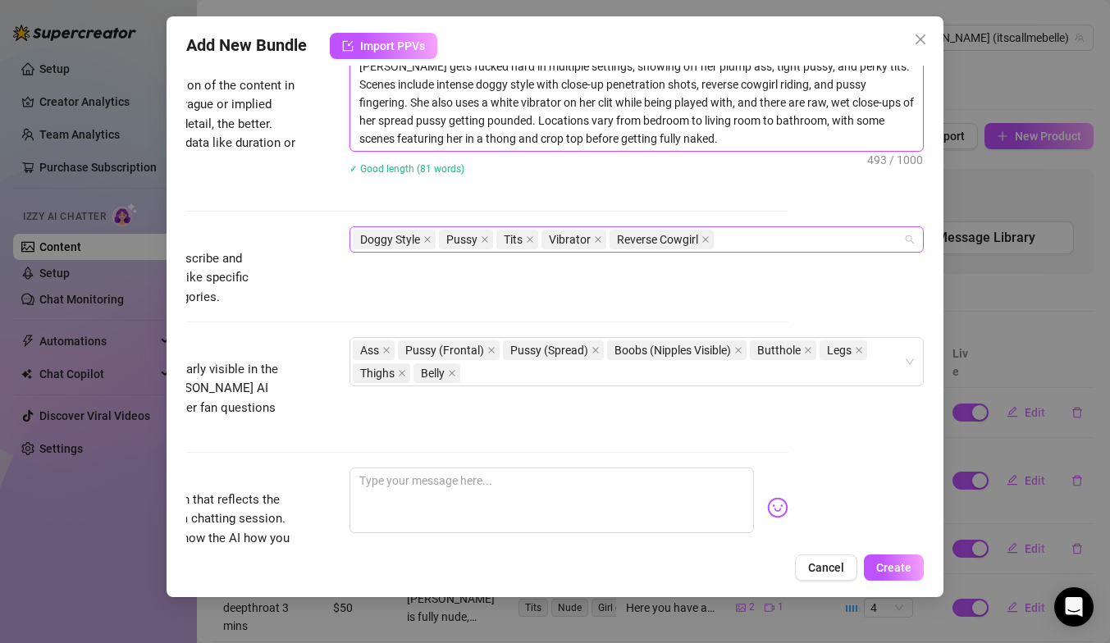
click at [763, 237] on div "Doggy Style Pussy Tits Vibrator Reverse Cowgirl" at bounding box center [628, 239] width 550 height 23
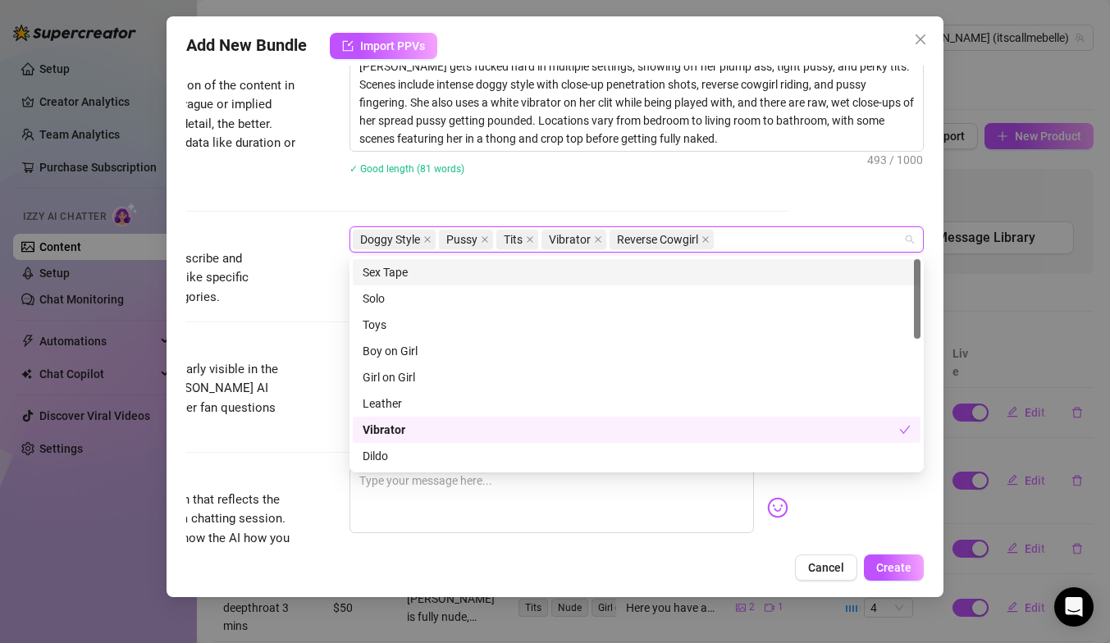
click at [665, 274] on div "Sex Tape" at bounding box center [637, 272] width 548 height 18
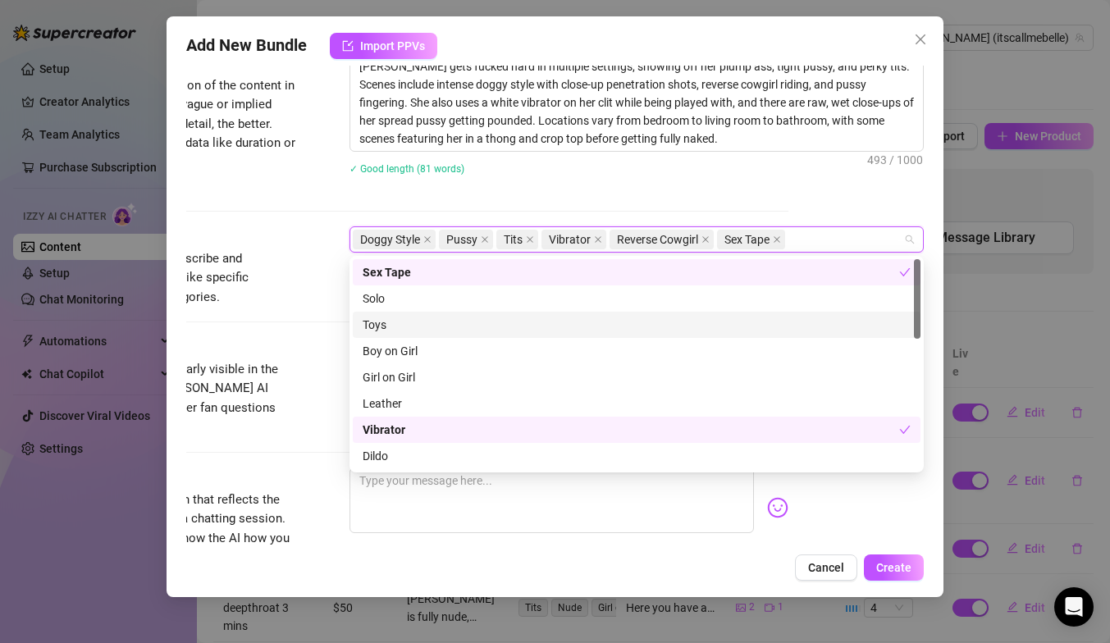
click at [678, 334] on div "Toys" at bounding box center [637, 325] width 568 height 26
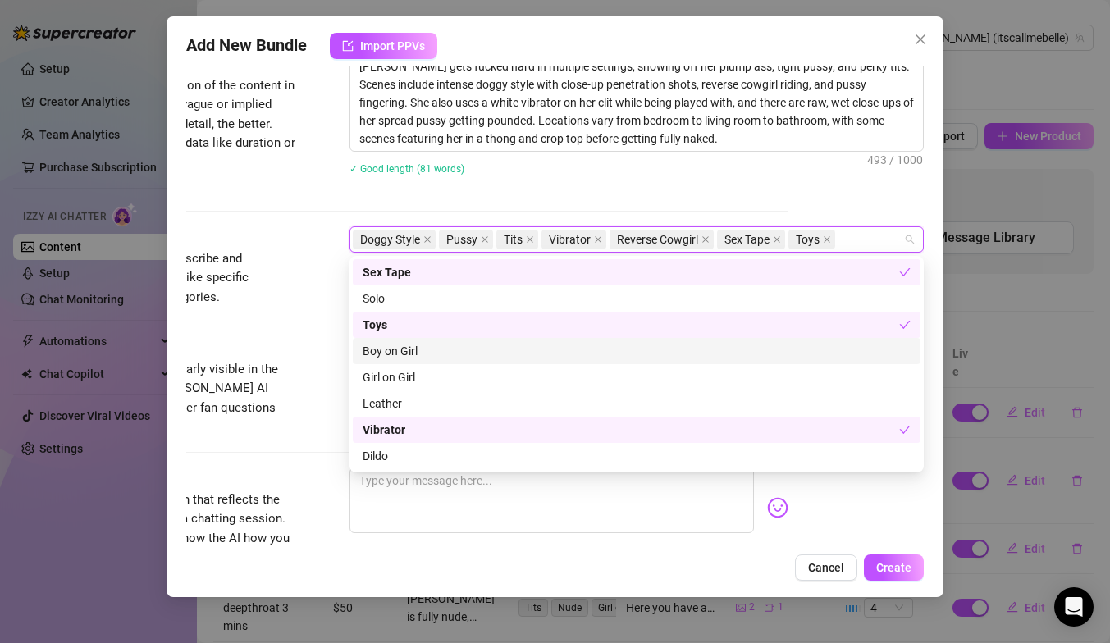
click at [652, 358] on div "Boy on Girl" at bounding box center [637, 351] width 548 height 18
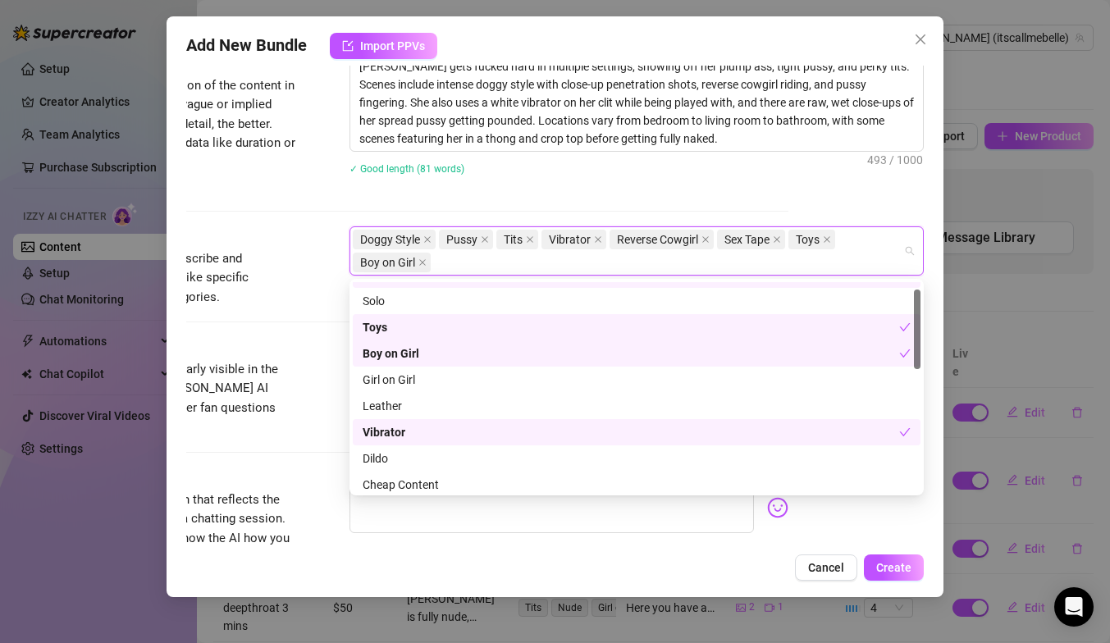
scroll to position [0, 0]
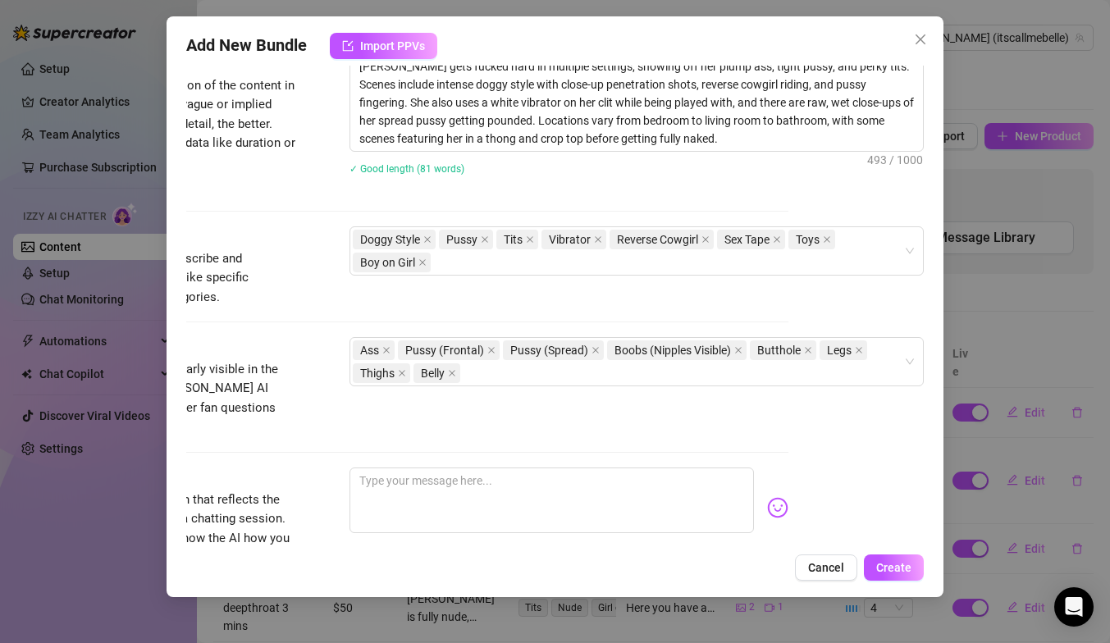
click at [899, 519] on div "Account [PERSON_NAME] (@itscallmebelle) Name Name is for your internal organiza…" at bounding box center [554, 305] width 737 height 479
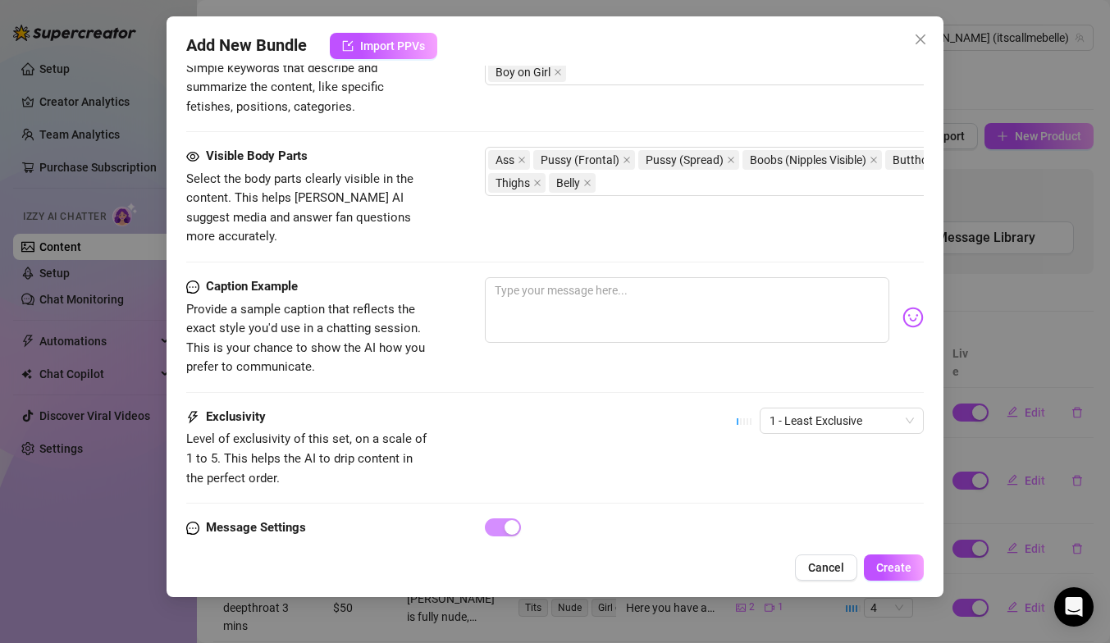
scroll to position [1053, 0]
click at [580, 279] on textarea at bounding box center [687, 309] width 404 height 66
paste textarea "gets fucked hard in multiple settings, showing off her plump ass, tight pussy, …"
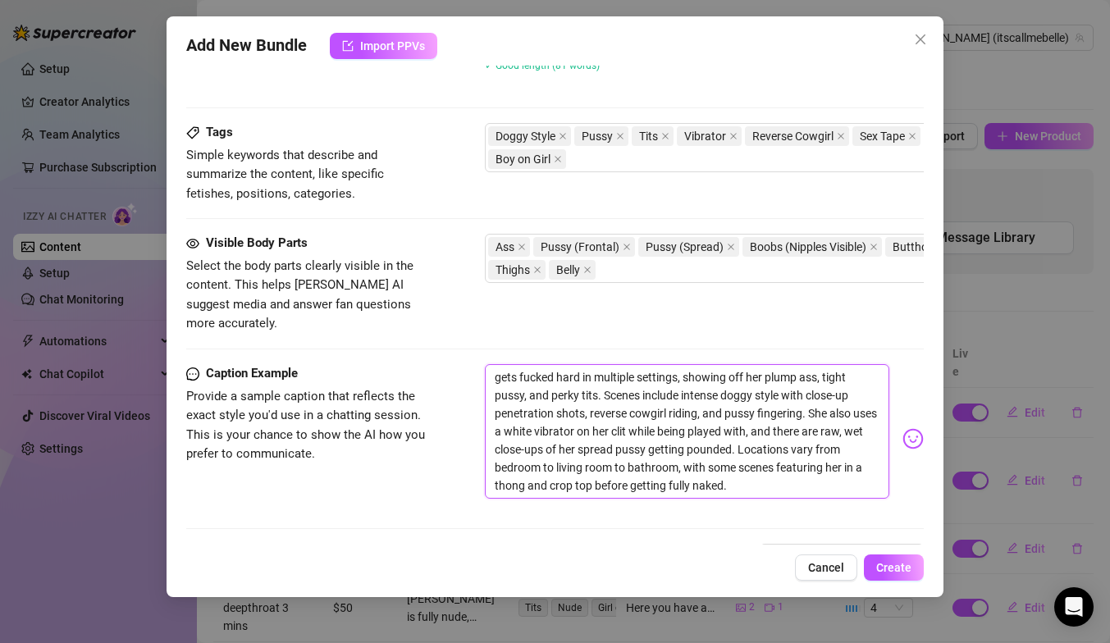
scroll to position [1064, 0]
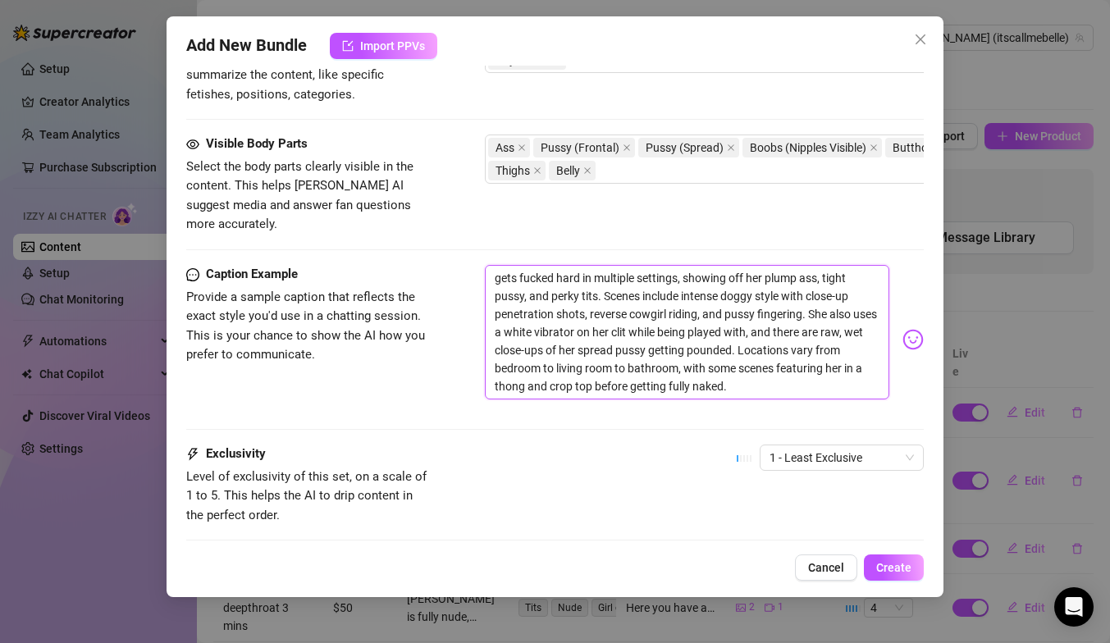
click at [495, 265] on textarea "gets fucked hard in multiple settings, showing off her plump ass, tight pussy, …" at bounding box center [687, 332] width 404 height 135
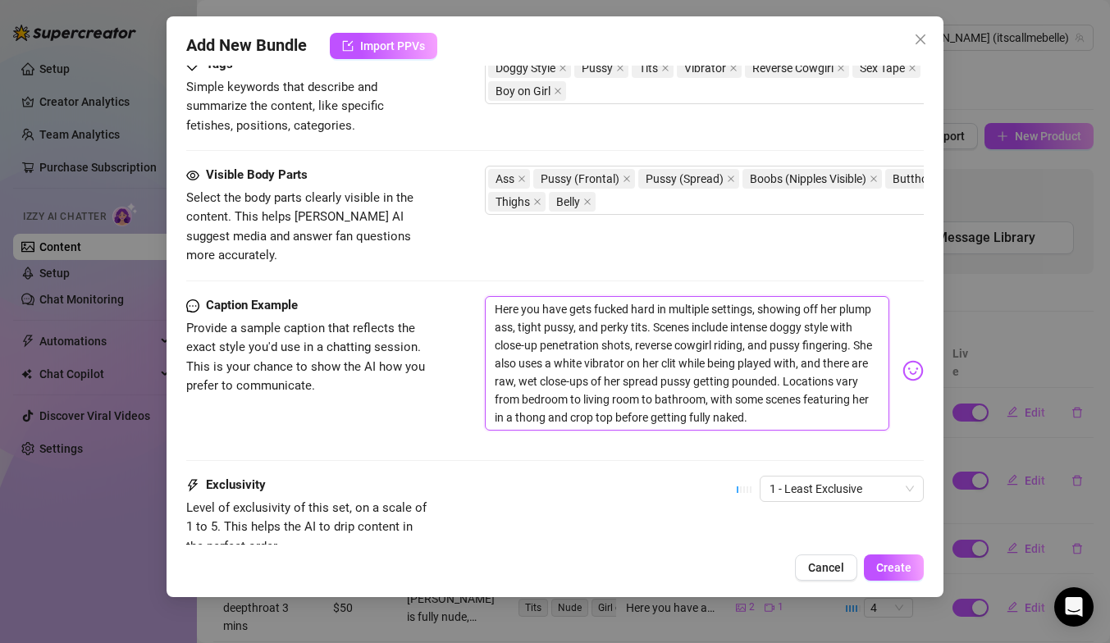
scroll to position [1147, 0]
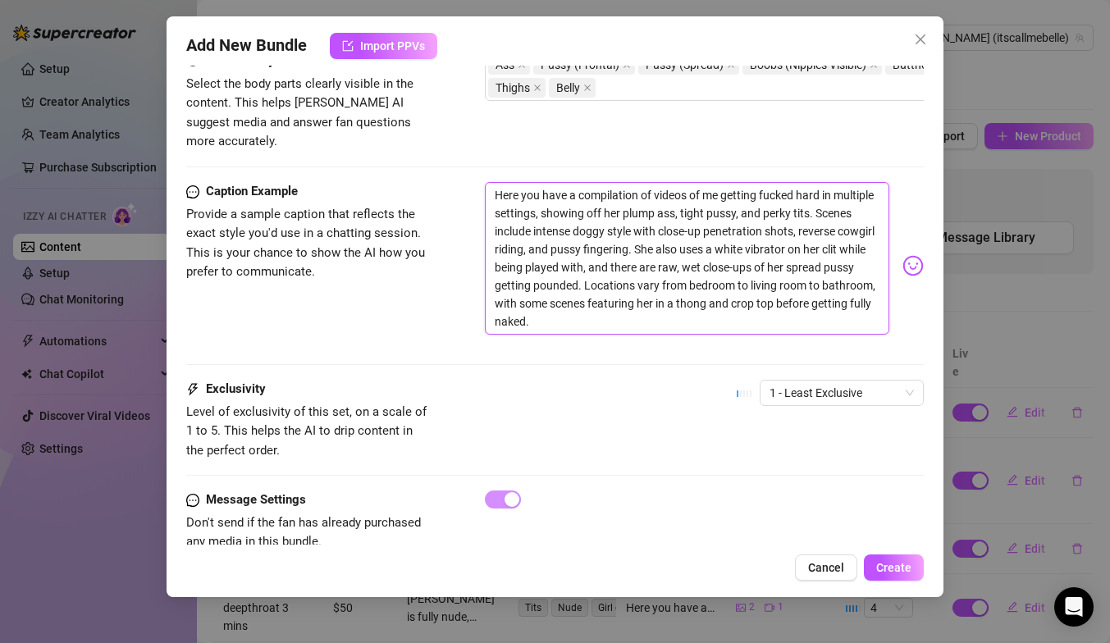
click at [620, 193] on textarea "Here you have a compilation of videos of me getting fucked hard in multiple set…" at bounding box center [687, 258] width 404 height 153
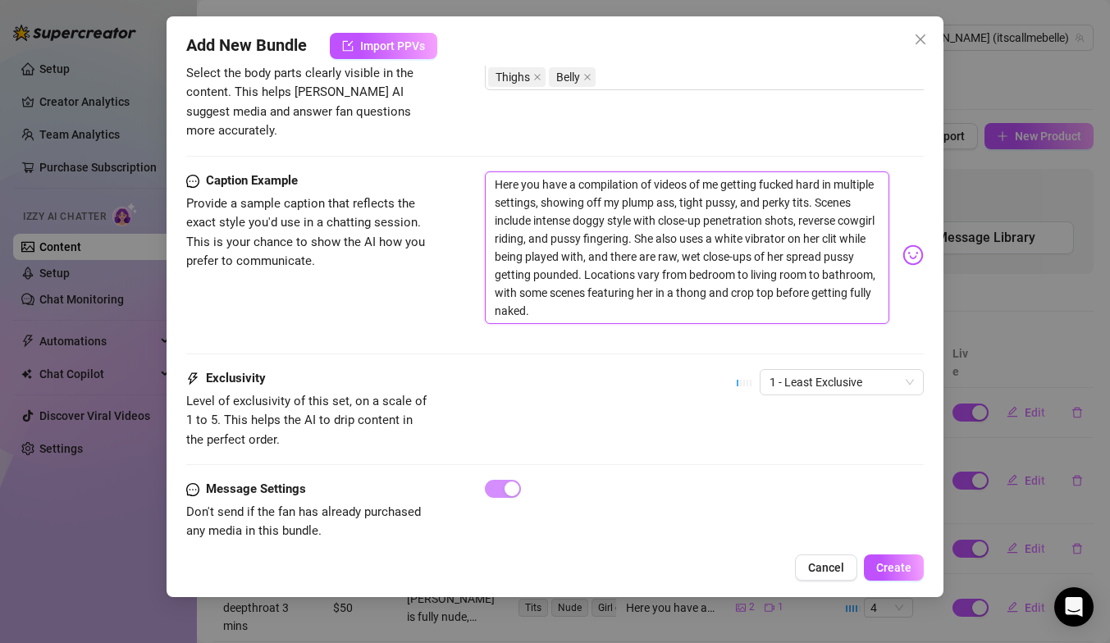
scroll to position [1159, 0]
click at [856, 187] on textarea "Here you have a compilation of videos of me getting fucked hard in multiple set…" at bounding box center [687, 246] width 404 height 153
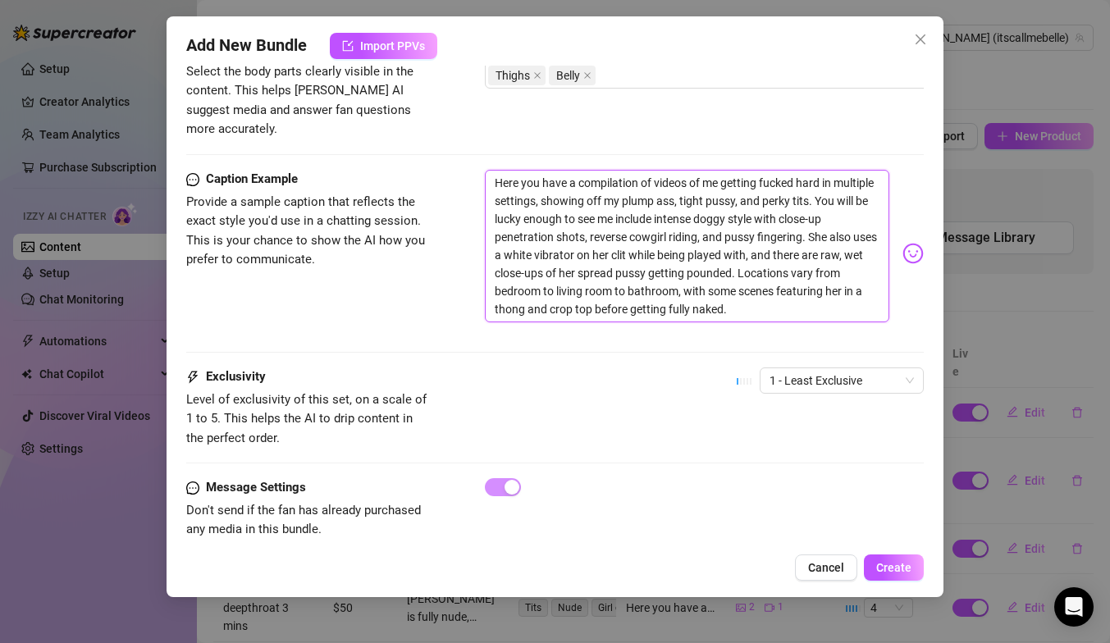
drag, startPoint x: 696, startPoint y: 199, endPoint x: 621, endPoint y: 198, distance: 74.7
click at [621, 198] on textarea "Here you have a compilation of videos of me getting fucked hard in multiple set…" at bounding box center [687, 246] width 404 height 153
click at [629, 219] on textarea "Here you have a compilation of videos of me getting fucked hard in multiple set…" at bounding box center [687, 246] width 404 height 153
click at [690, 219] on textarea "Here you have a compilation of videos of me getting fucked hard in multiple set…" at bounding box center [687, 246] width 404 height 153
drag, startPoint x: 762, startPoint y: 234, endPoint x: 777, endPoint y: 211, distance: 27.3
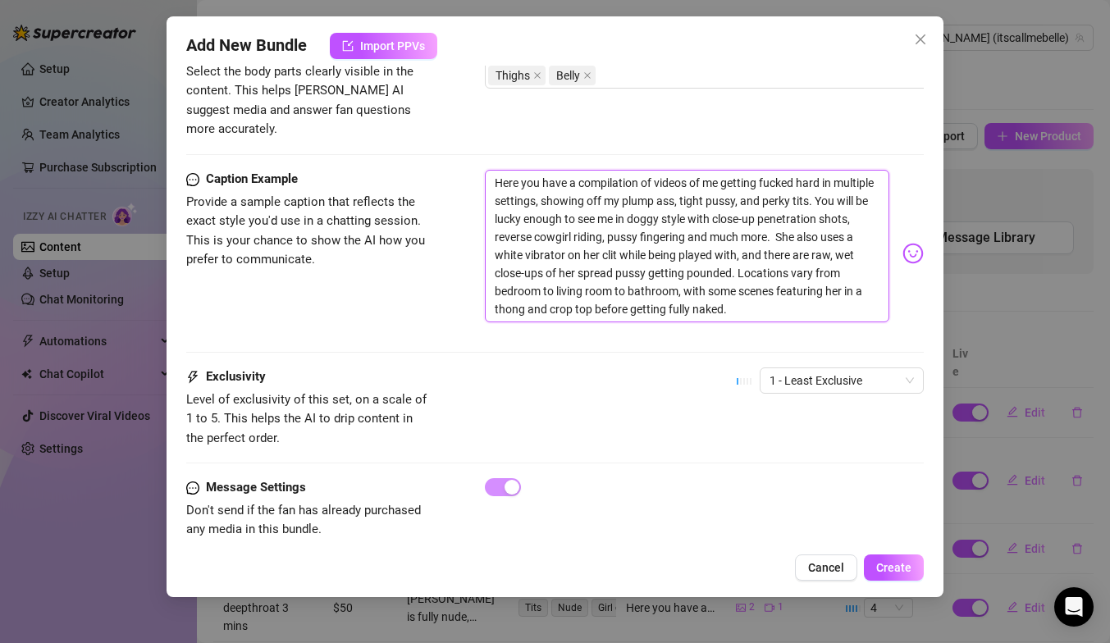
click at [777, 211] on textarea "Here you have a compilation of videos of me getting fucked hard in multiple set…" at bounding box center [687, 246] width 404 height 153
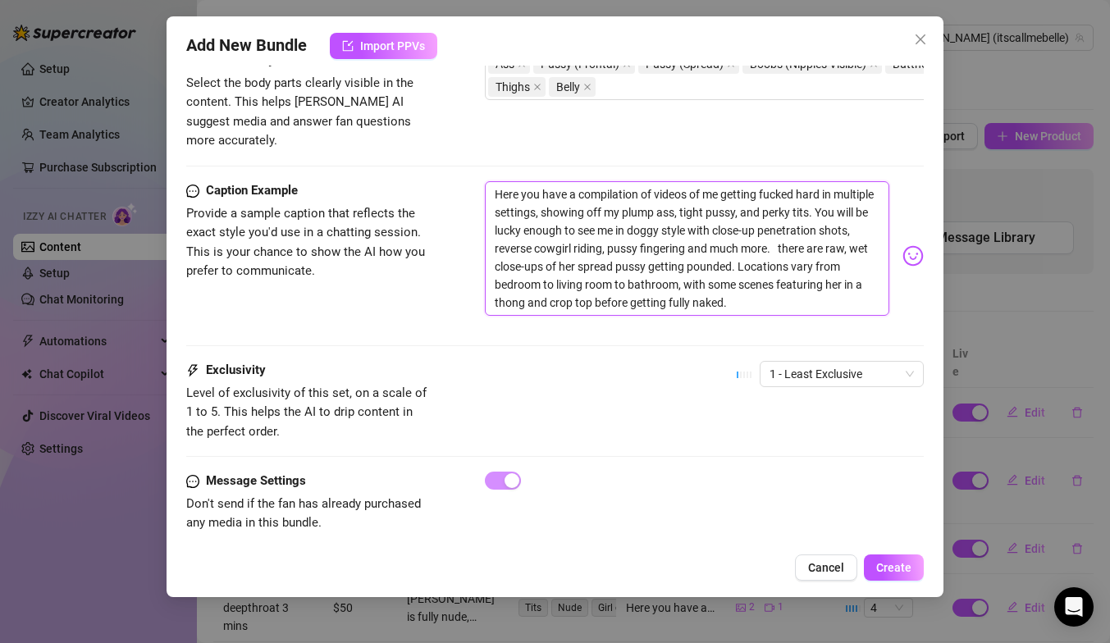
scroll to position [1147, 0]
drag, startPoint x: 728, startPoint y: 285, endPoint x: 778, endPoint y: 227, distance: 75.6
click at [778, 227] on textarea "Here you have a compilation of videos of me getting fucked hard in multiple set…" at bounding box center [687, 249] width 404 height 135
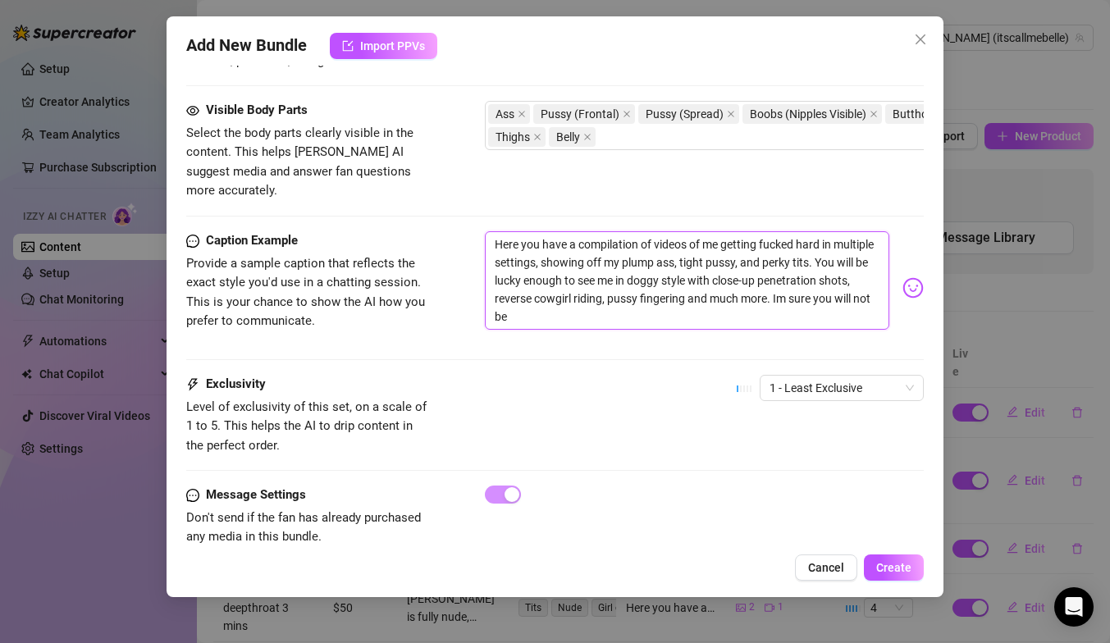
scroll to position [0, 0]
click at [817, 277] on textarea "Here you have a compilation of videos of me getting fucked hard in multiple set…" at bounding box center [687, 280] width 404 height 98
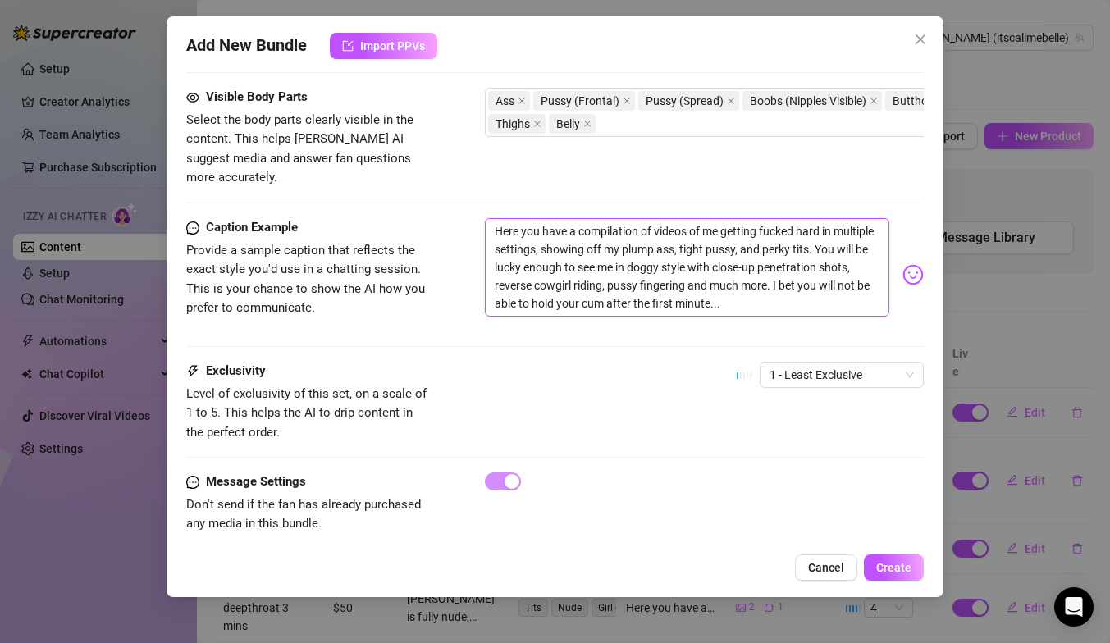
click at [740, 289] on textarea "Here you have a compilation of videos of me getting fucked hard in multiple set…" at bounding box center [687, 267] width 404 height 98
click at [871, 363] on span "1 - Least Exclusive" at bounding box center [841, 375] width 144 height 25
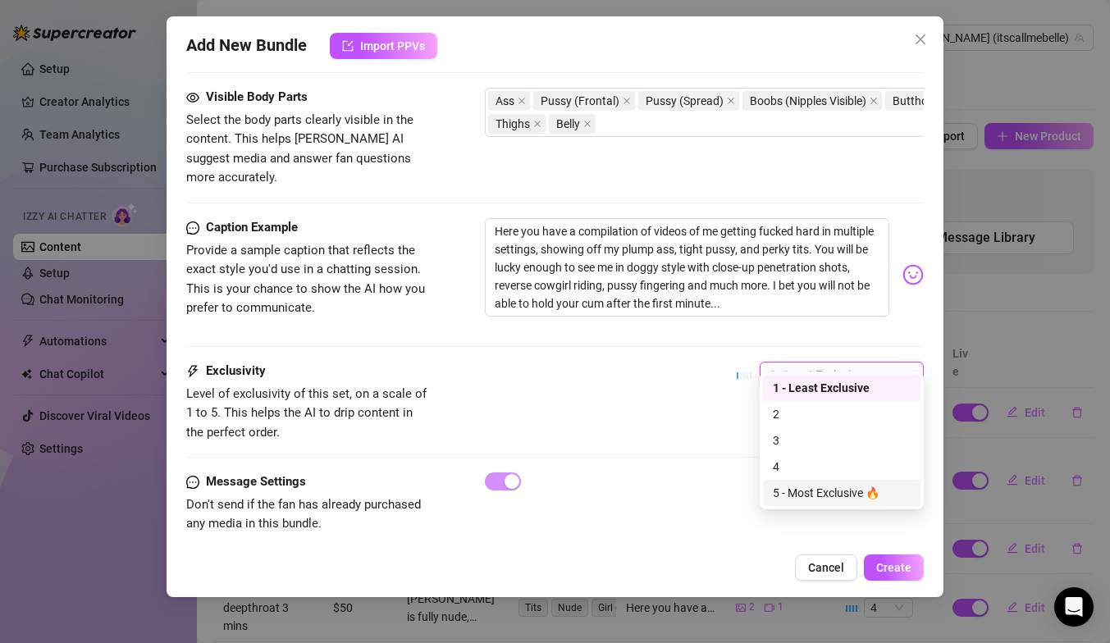
click at [840, 491] on div "5 - Most Exclusive 🔥" at bounding box center [842, 493] width 138 height 18
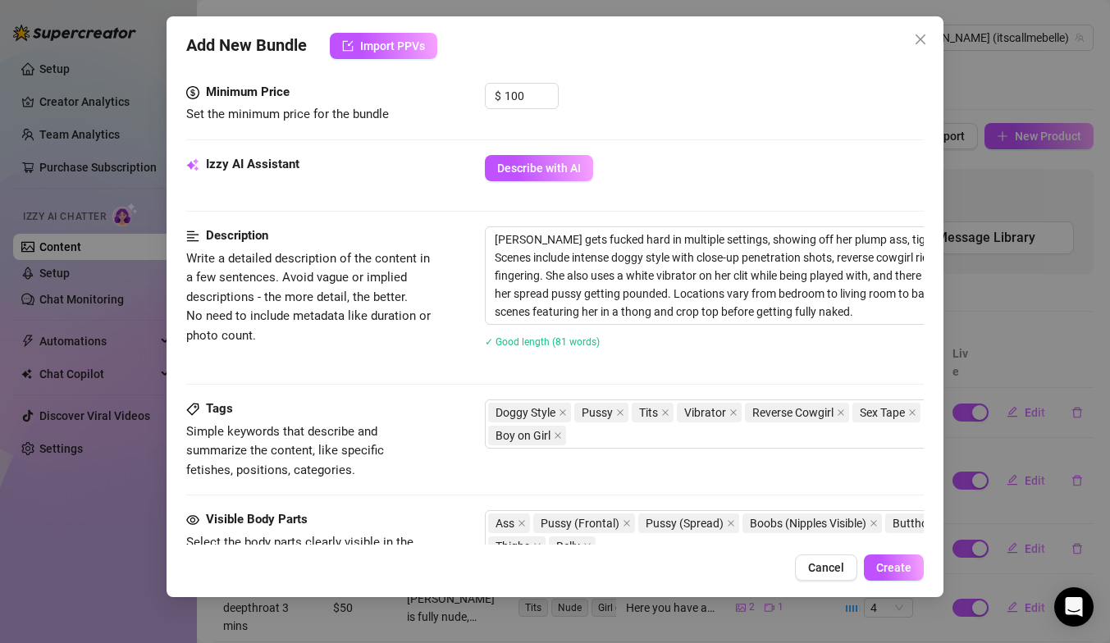
scroll to position [618, 0]
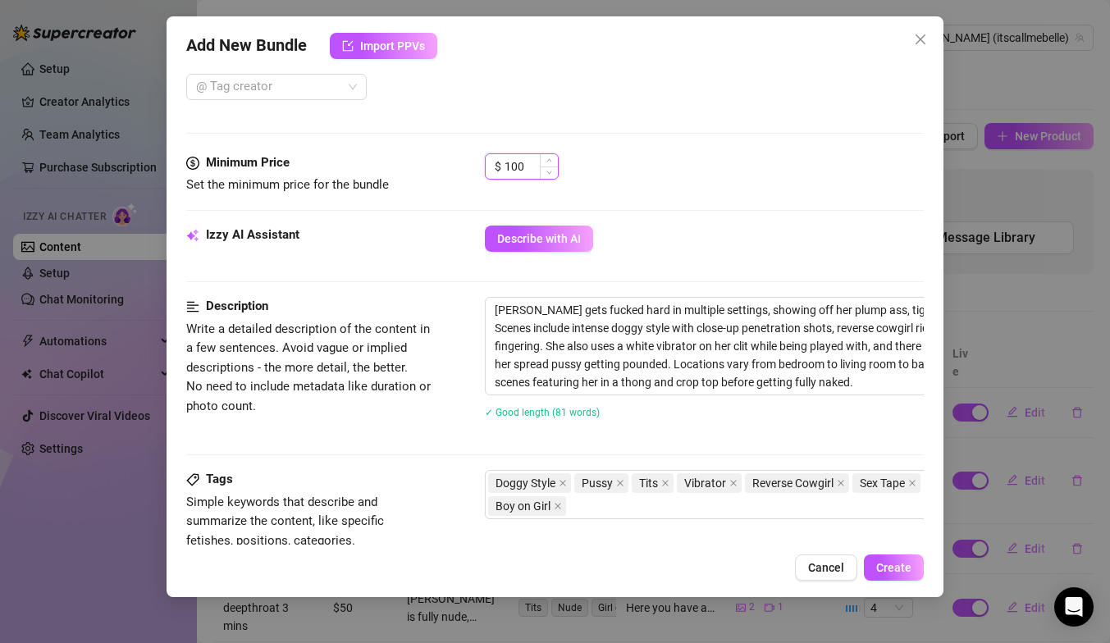
click at [532, 171] on input "100" at bounding box center [531, 166] width 53 height 25
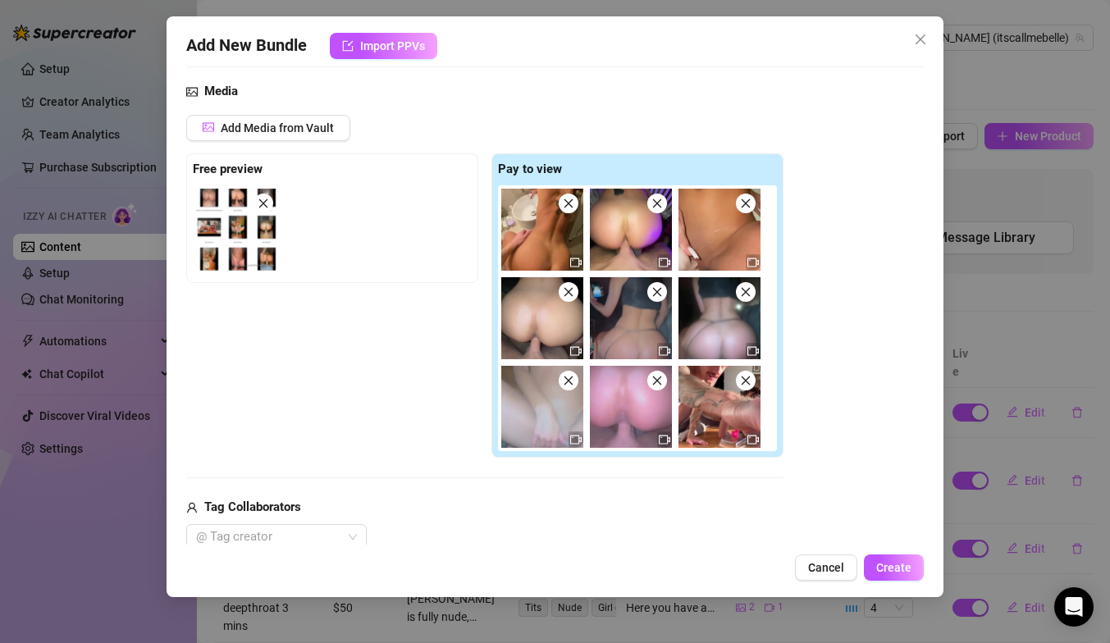
scroll to position [167, 0]
click at [904, 574] on button "Create" at bounding box center [894, 568] width 60 height 26
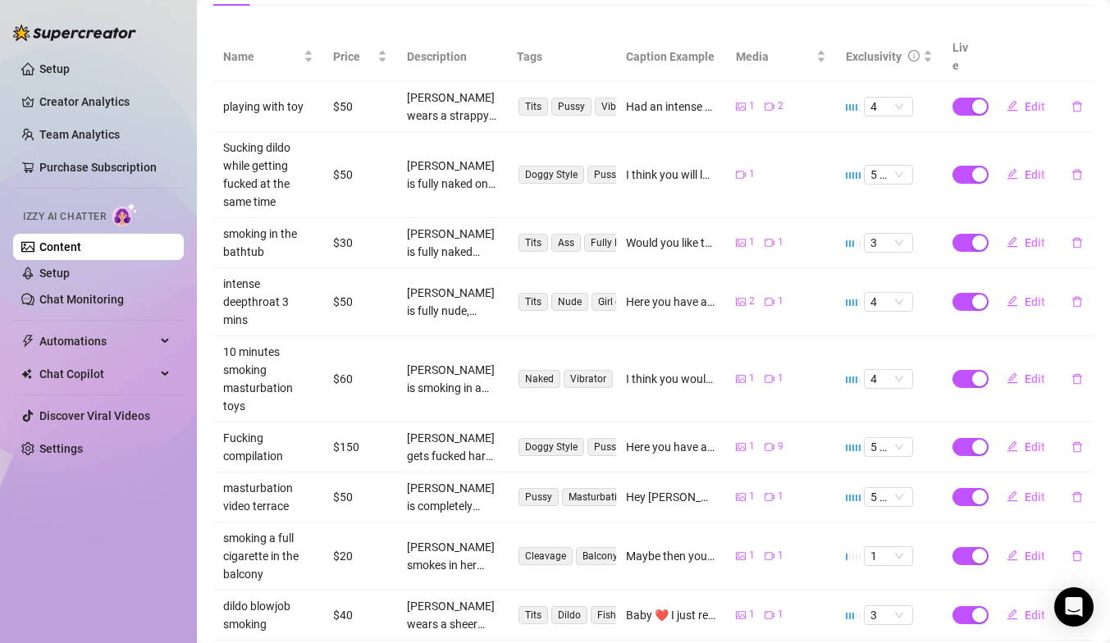
scroll to position [305, 0]
click at [1039, 169] on span "Edit" at bounding box center [1035, 175] width 21 height 13
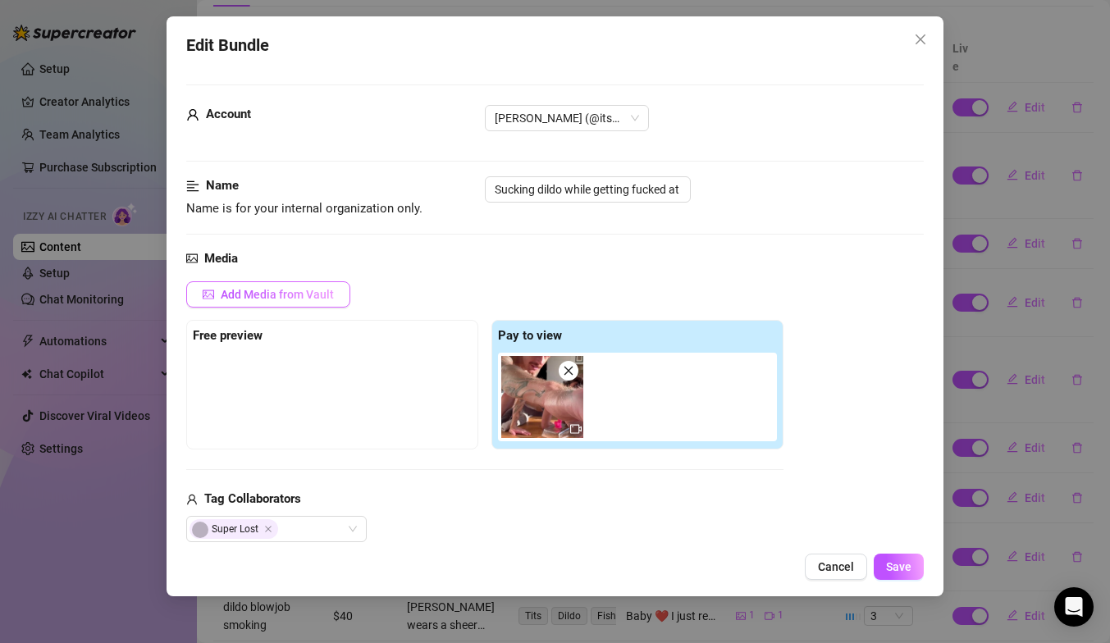
click at [288, 293] on span "Add Media from Vault" at bounding box center [277, 294] width 113 height 13
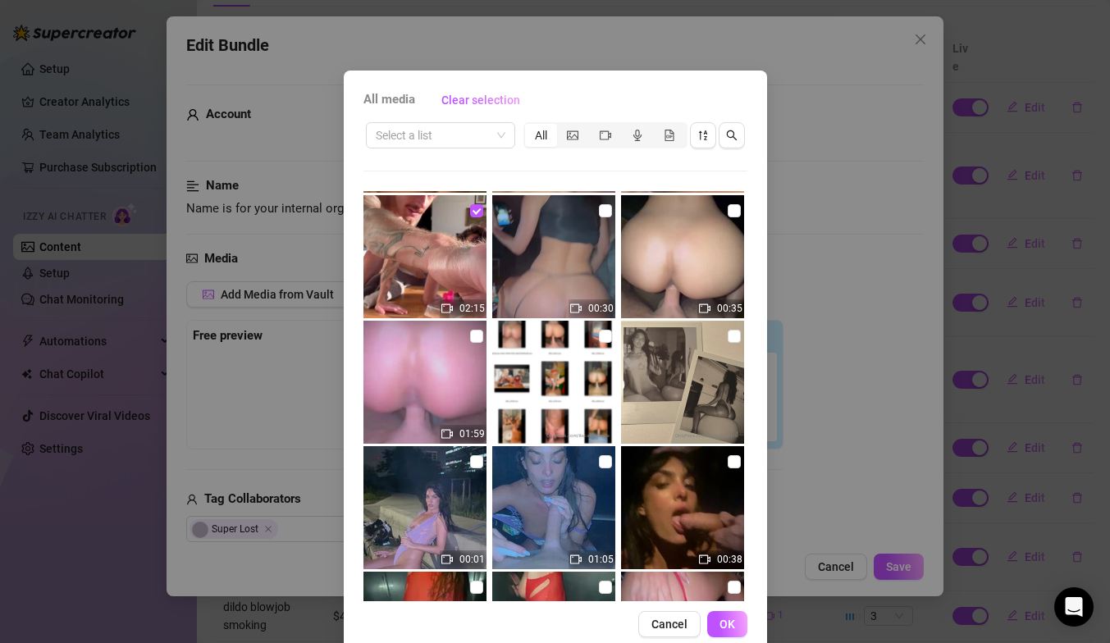
scroll to position [0, 0]
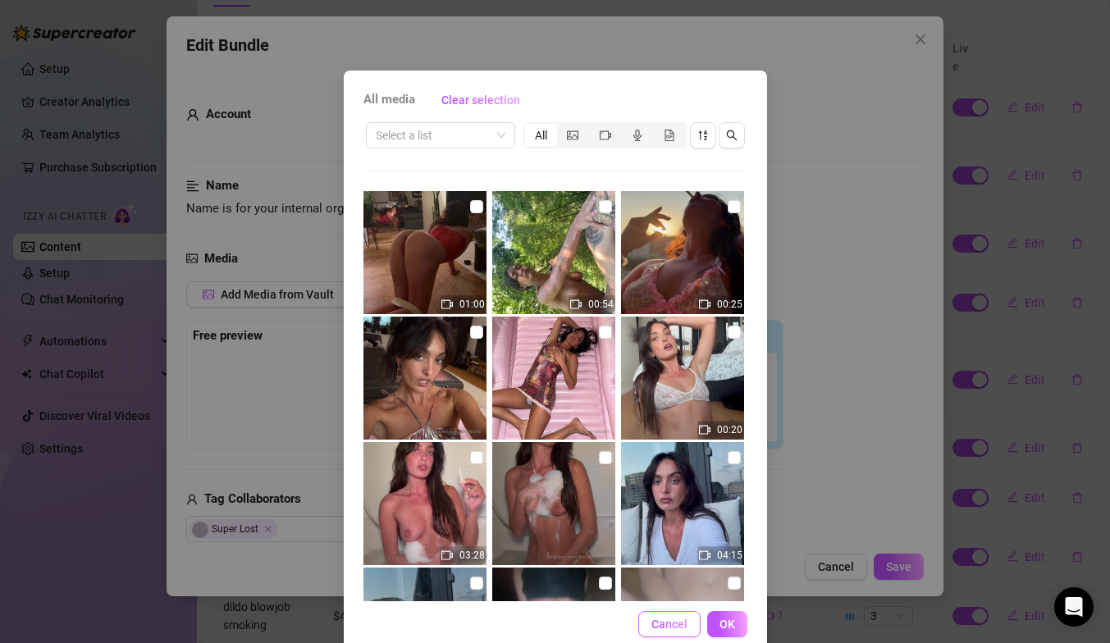
click at [678, 632] on button "Cancel" at bounding box center [669, 624] width 62 height 26
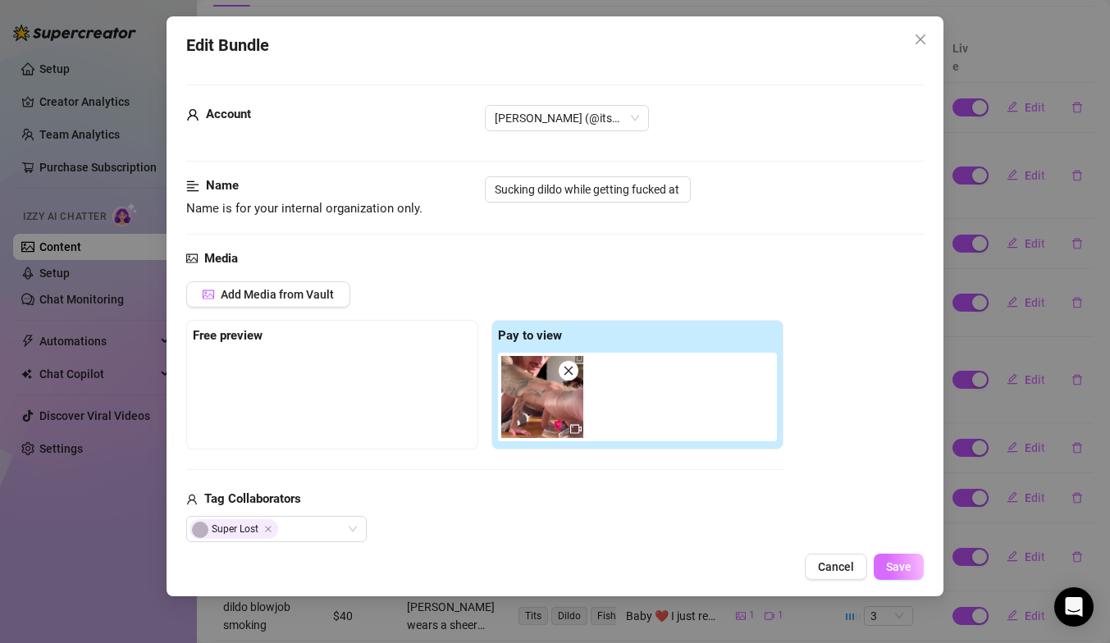
click at [901, 572] on span "Save" at bounding box center [898, 566] width 25 height 13
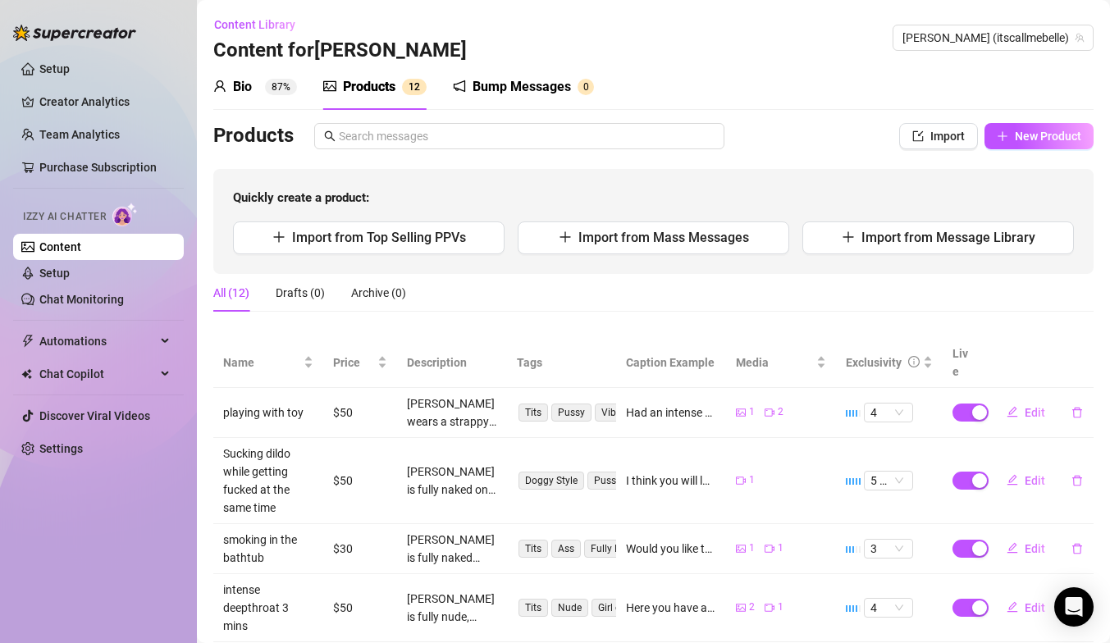
click at [258, 89] on div "Bio 87%" at bounding box center [255, 87] width 84 height 20
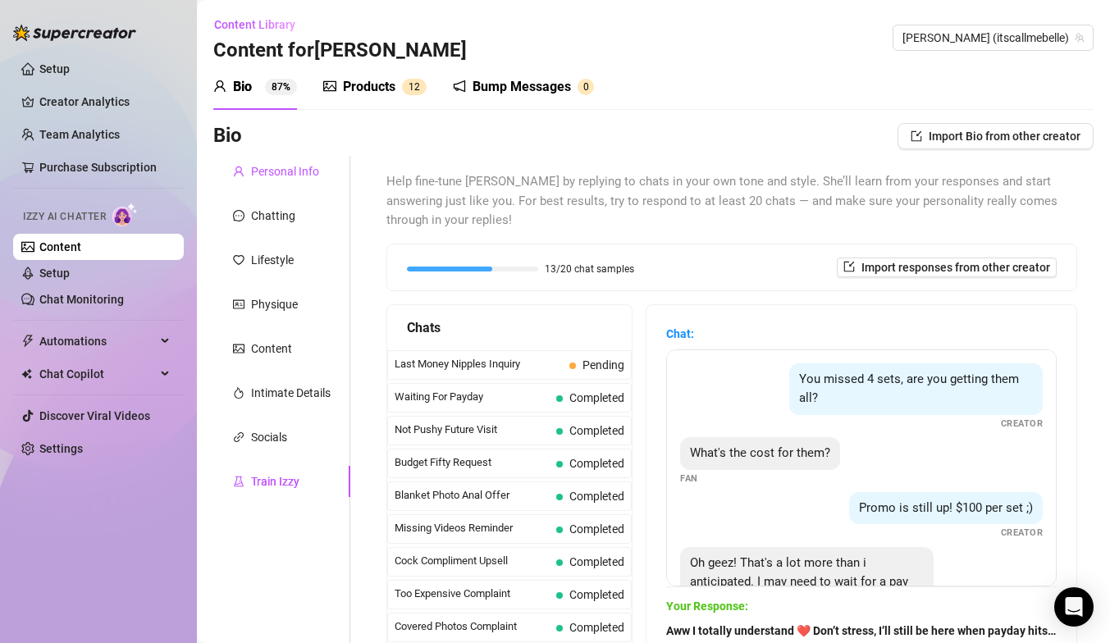
click at [286, 168] on div "Personal Info" at bounding box center [285, 171] width 68 height 18
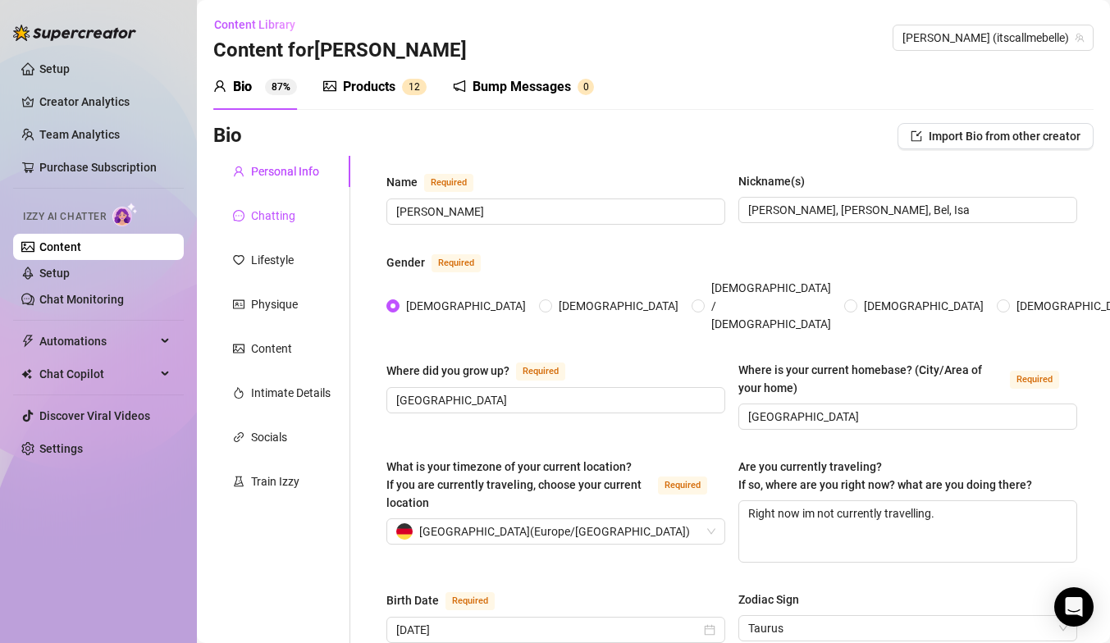
click at [287, 220] on div "Chatting" at bounding box center [273, 216] width 44 height 18
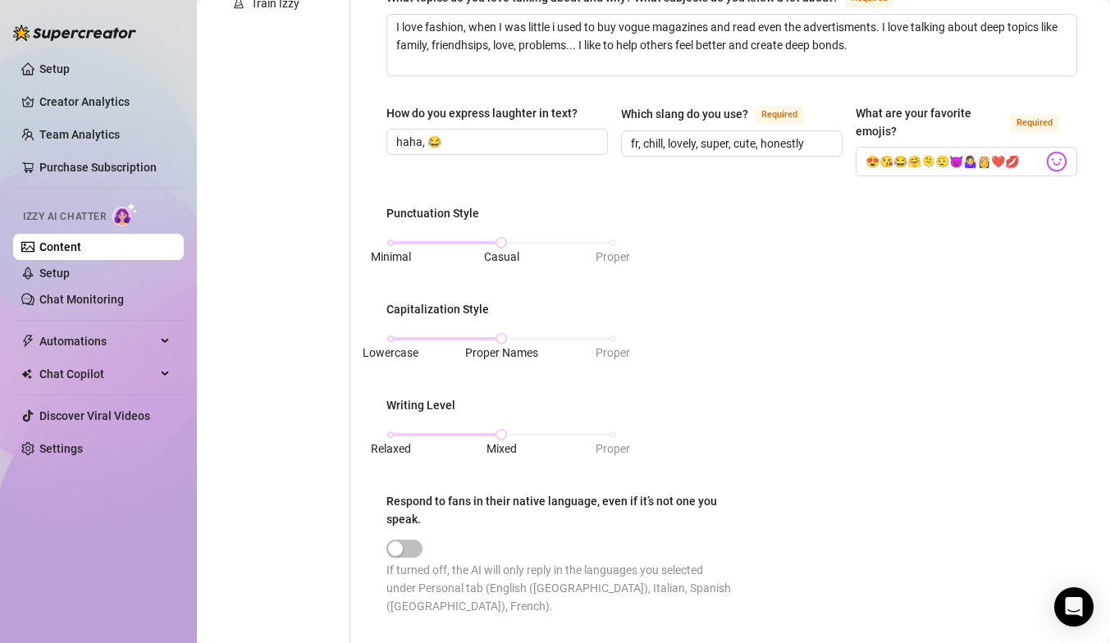
scroll to position [156, 0]
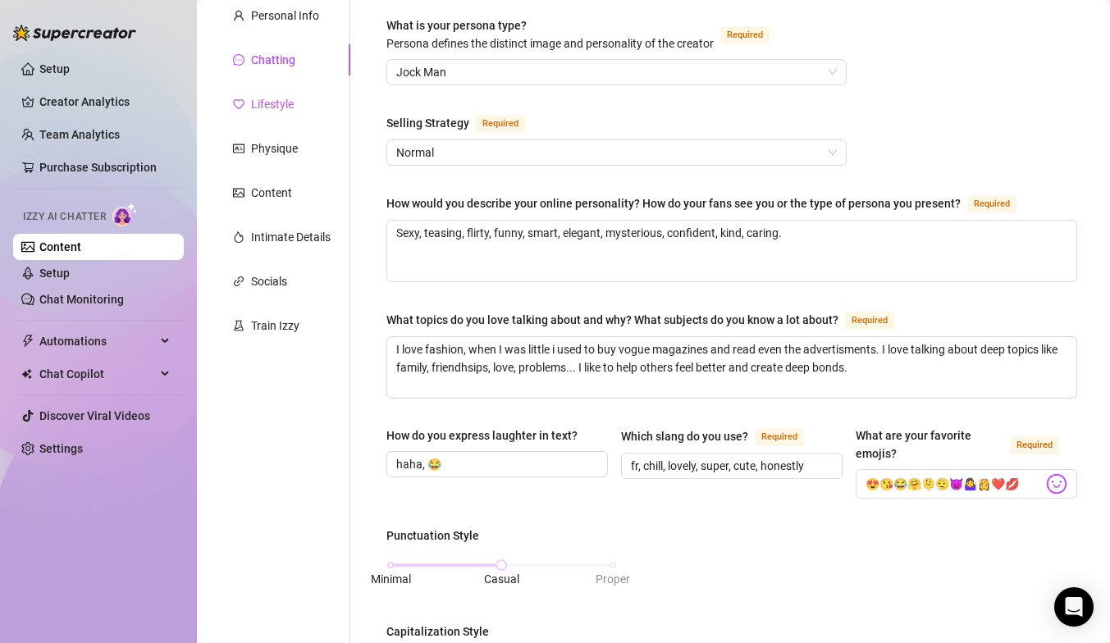
click at [272, 111] on div "Lifestyle" at bounding box center [272, 104] width 43 height 18
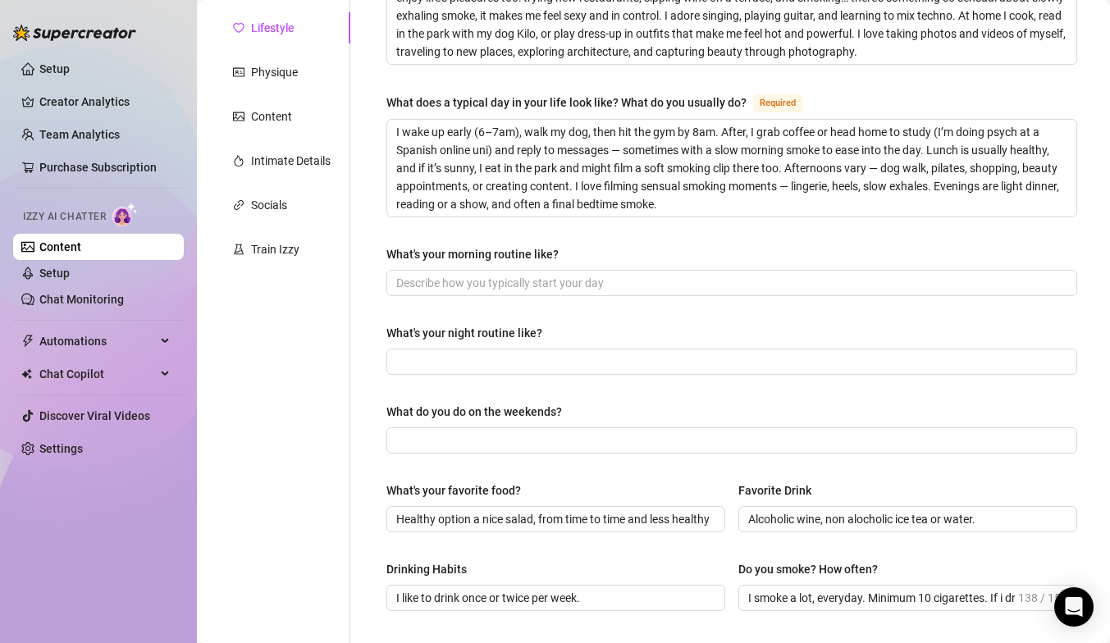
scroll to position [235, 0]
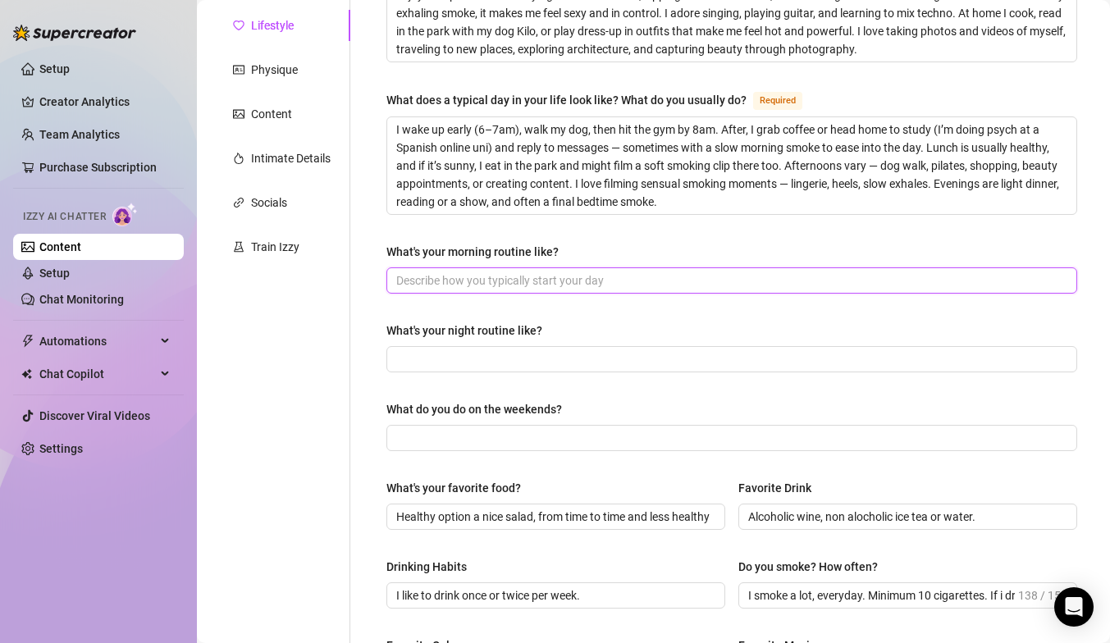
click at [468, 274] on input "What's your morning routine like?" at bounding box center [730, 281] width 668 height 18
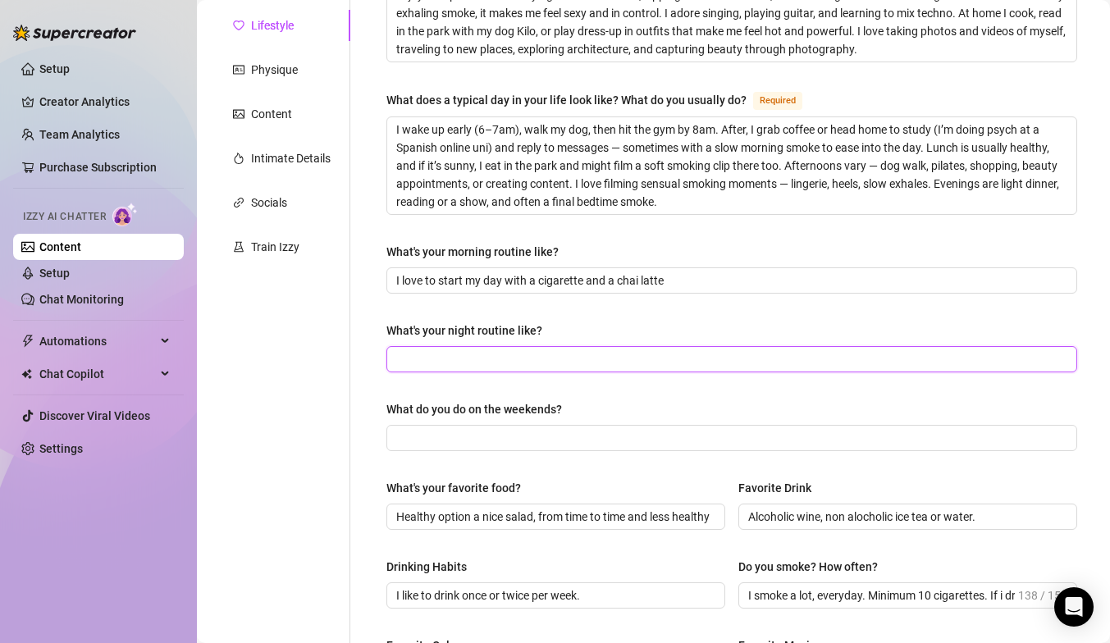
click at [477, 362] on input "What's your night routine like?" at bounding box center [730, 359] width 668 height 18
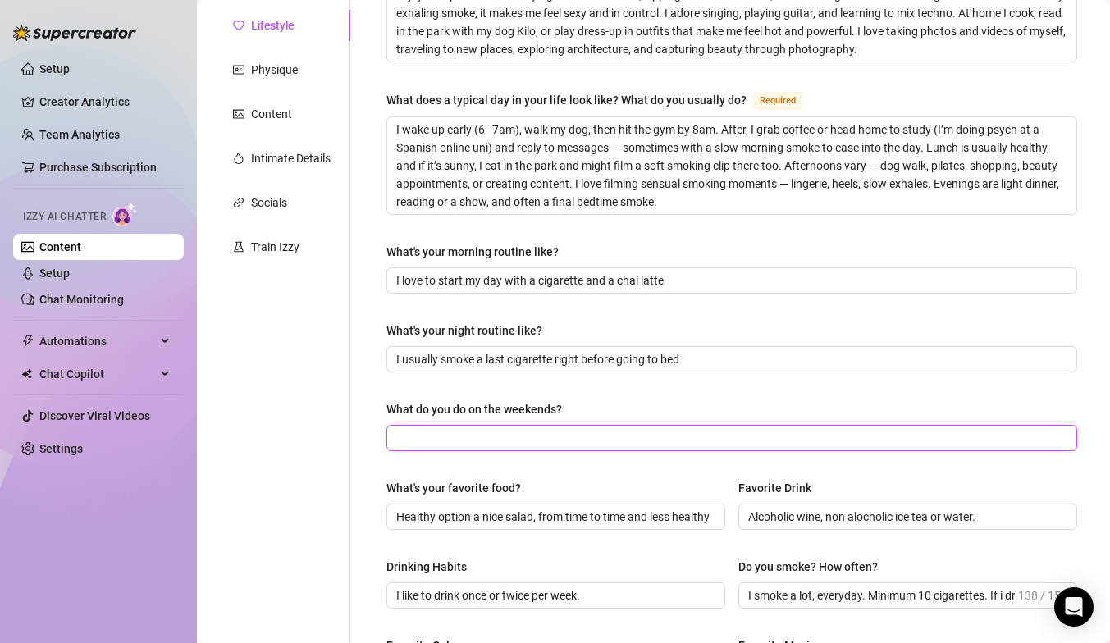
click at [467, 441] on input "What do you do on the weekends?" at bounding box center [730, 438] width 668 height 18
click at [539, 437] on input "You find me somewhere inbetween bars and nightclubs" at bounding box center [730, 438] width 668 height 18
click at [573, 438] on input "You find me somewhere in bars and nightclubs smoking" at bounding box center [730, 438] width 668 height 18
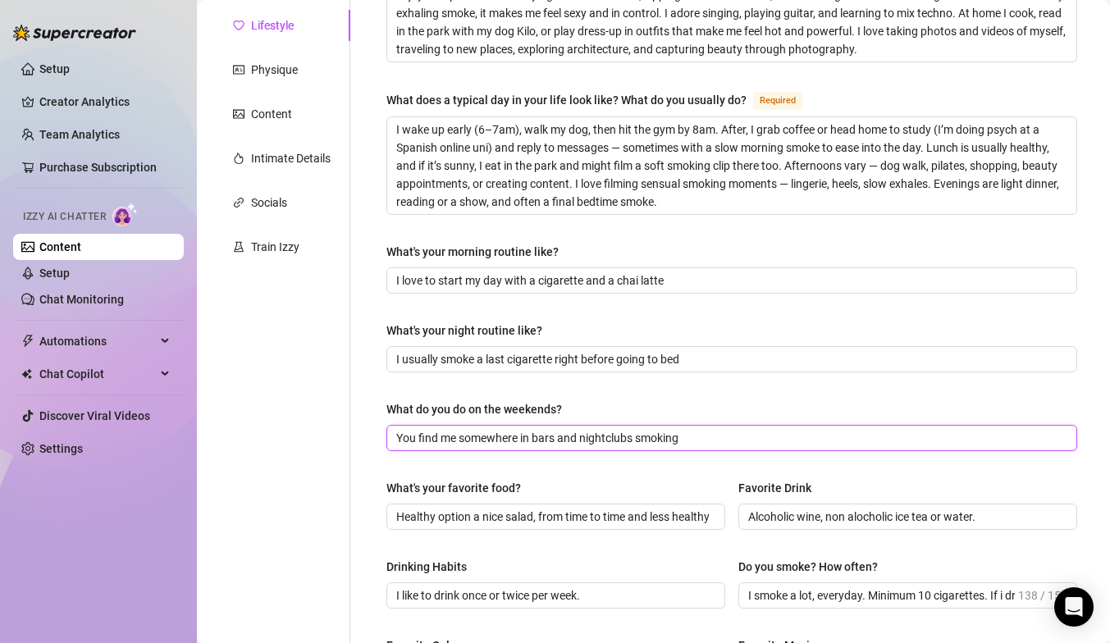
click at [701, 433] on input "You find me somewhere in bars and nightclubs smoking" at bounding box center [730, 438] width 668 height 18
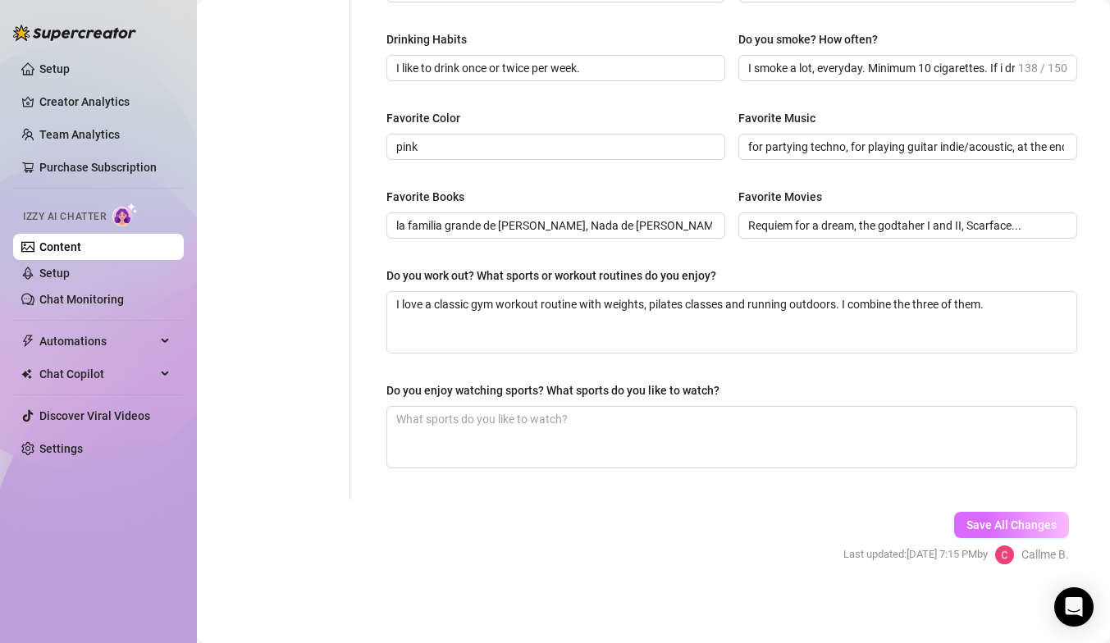
click at [989, 520] on span "Save All Changes" at bounding box center [1011, 524] width 90 height 13
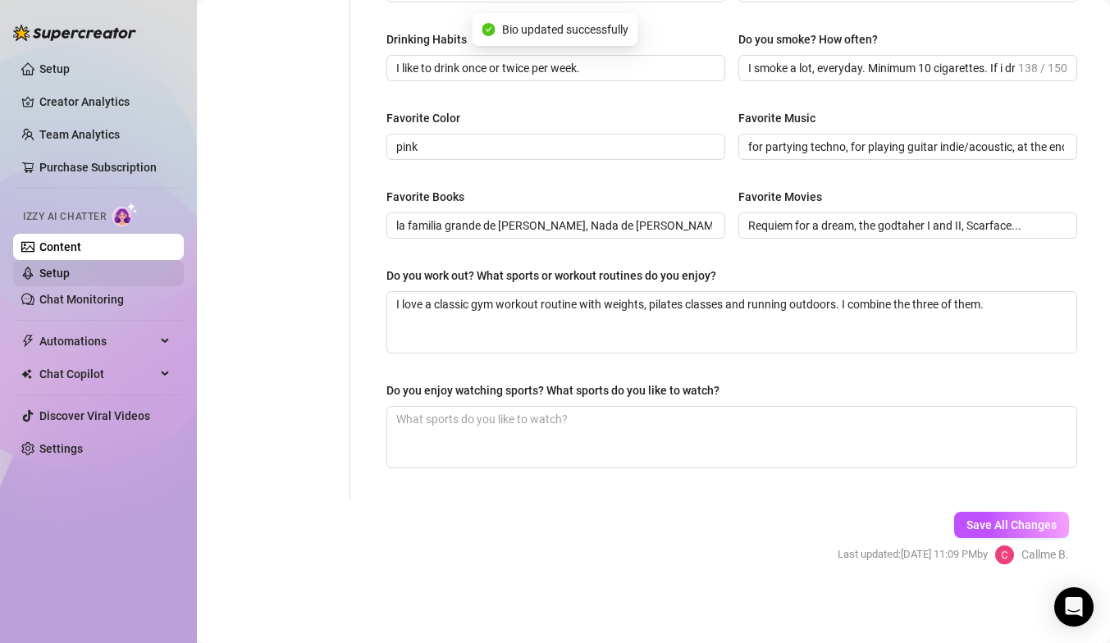
click at [70, 269] on link "Setup" at bounding box center [54, 273] width 30 height 13
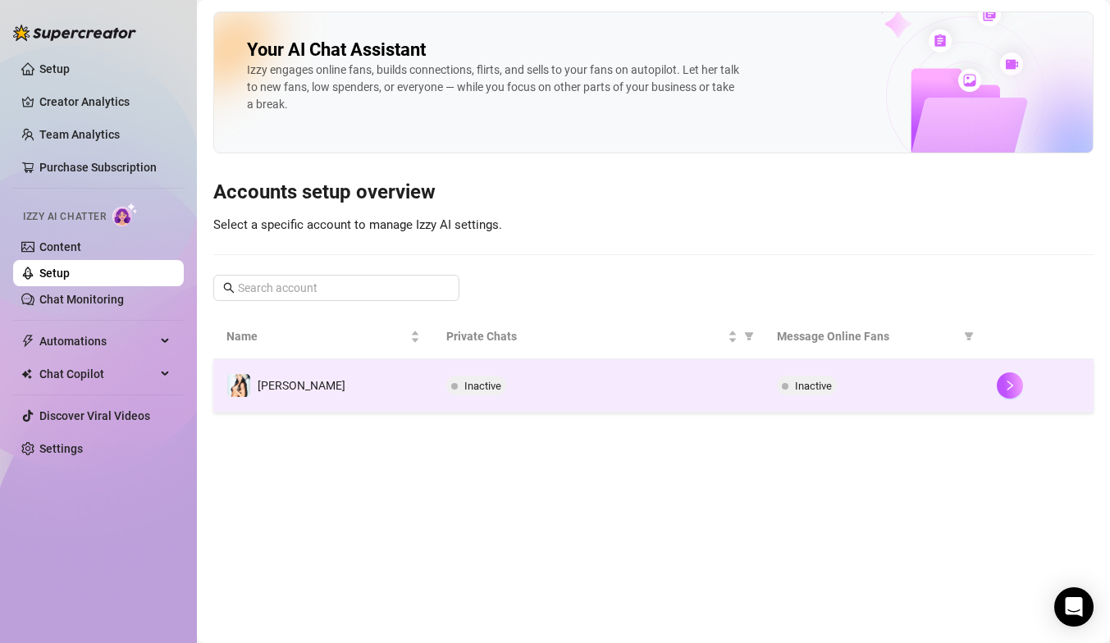
click at [410, 379] on td "[PERSON_NAME]" at bounding box center [323, 385] width 220 height 53
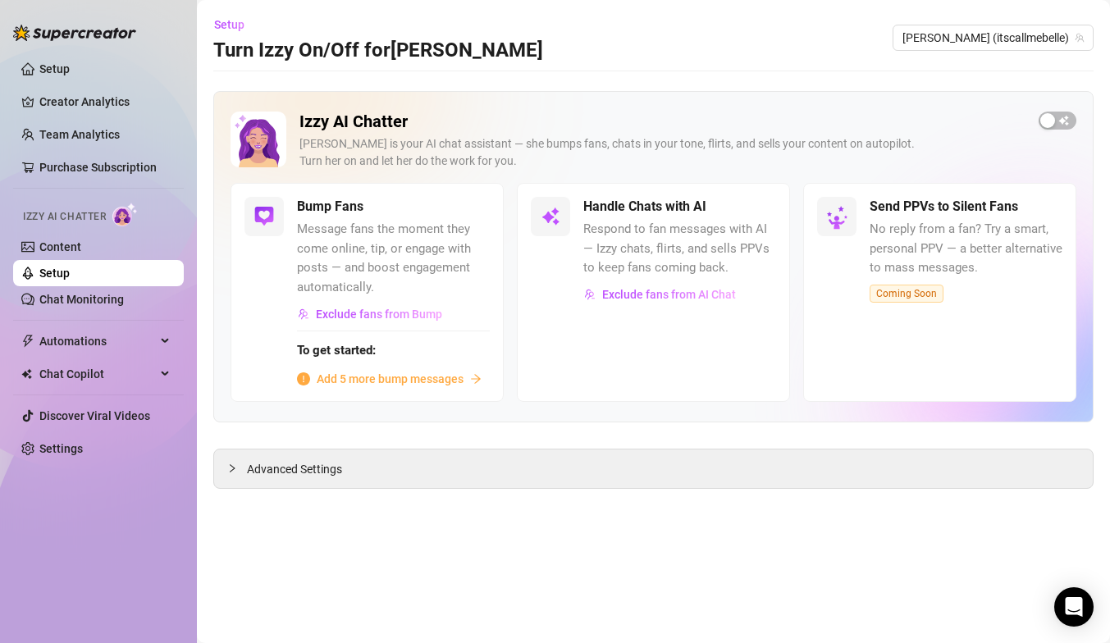
click at [433, 377] on span "Add 5 more bump messages" at bounding box center [390, 379] width 147 height 18
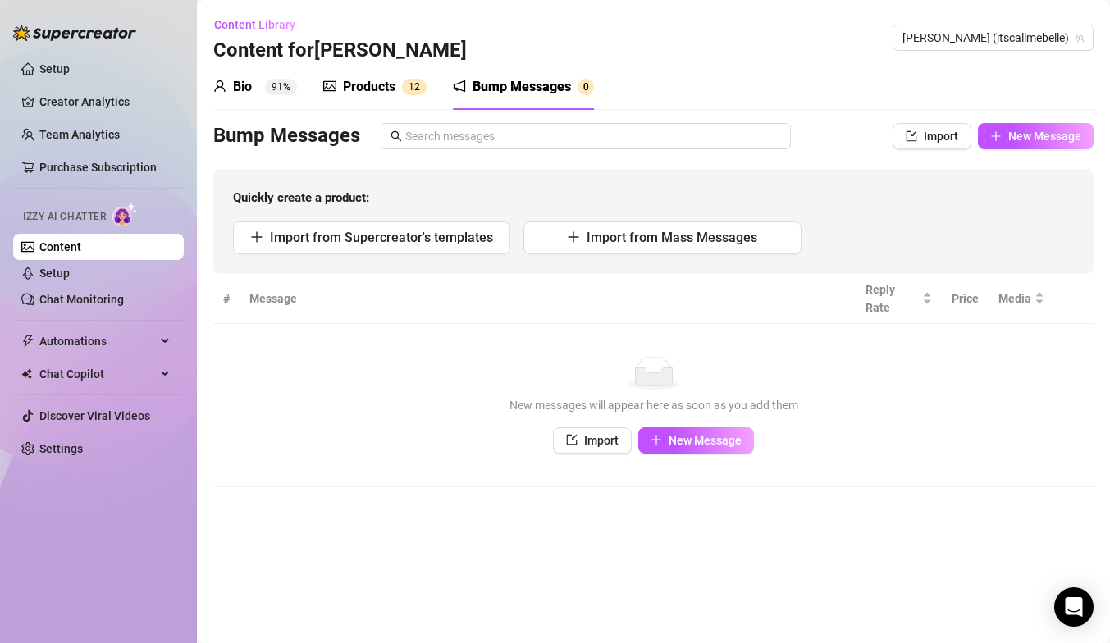
click at [81, 244] on link "Content" at bounding box center [60, 246] width 42 height 13
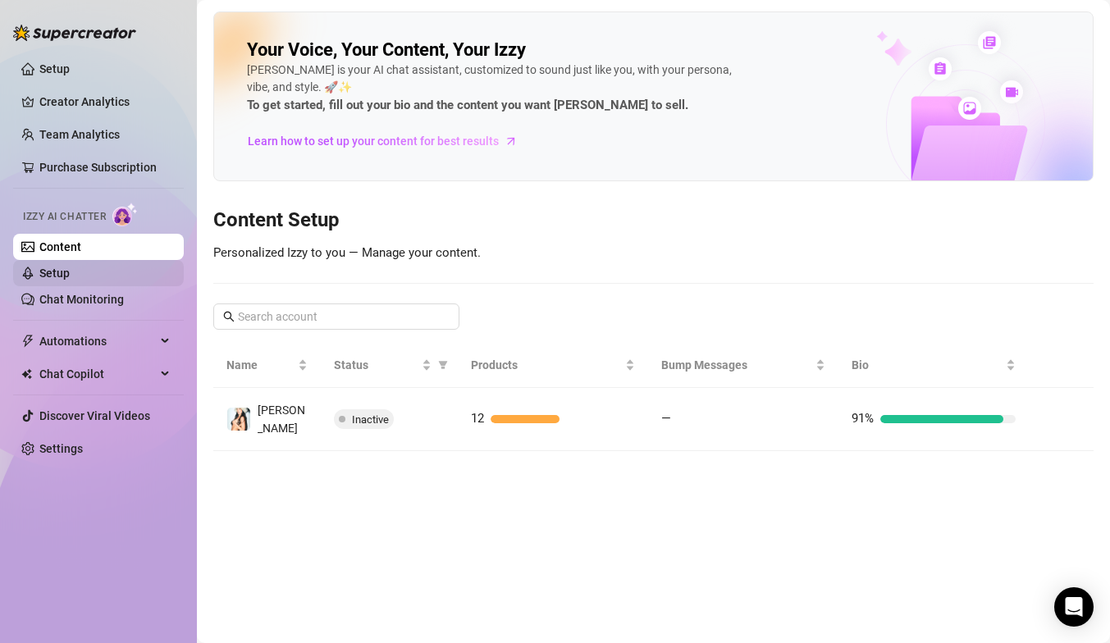
click at [70, 276] on link "Setup" at bounding box center [54, 273] width 30 height 13
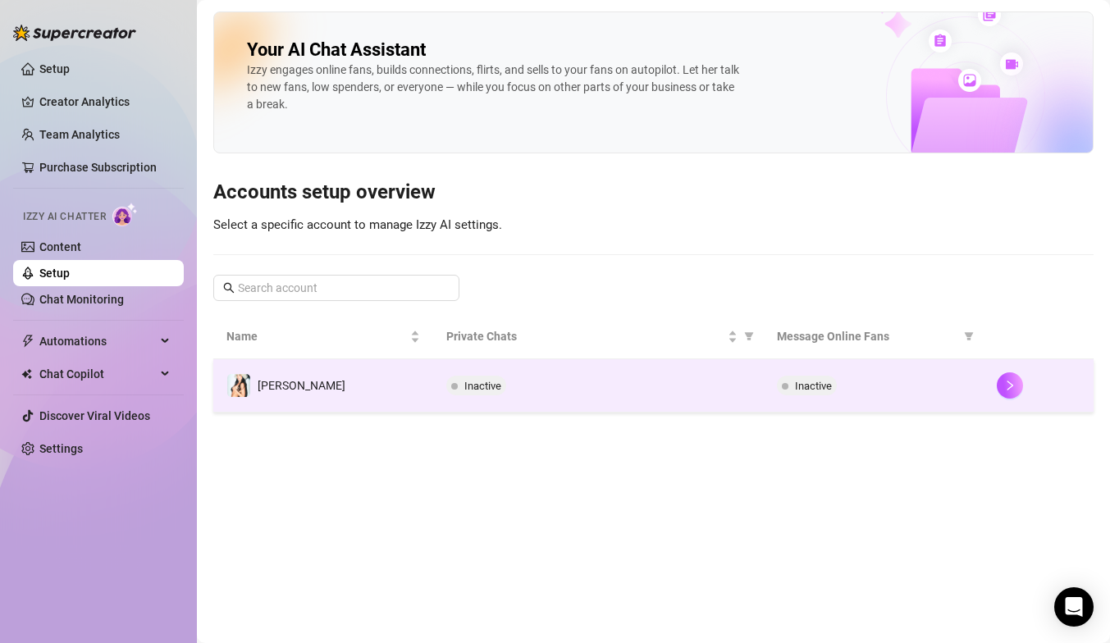
click at [482, 391] on span "Inactive" at bounding box center [482, 386] width 37 height 12
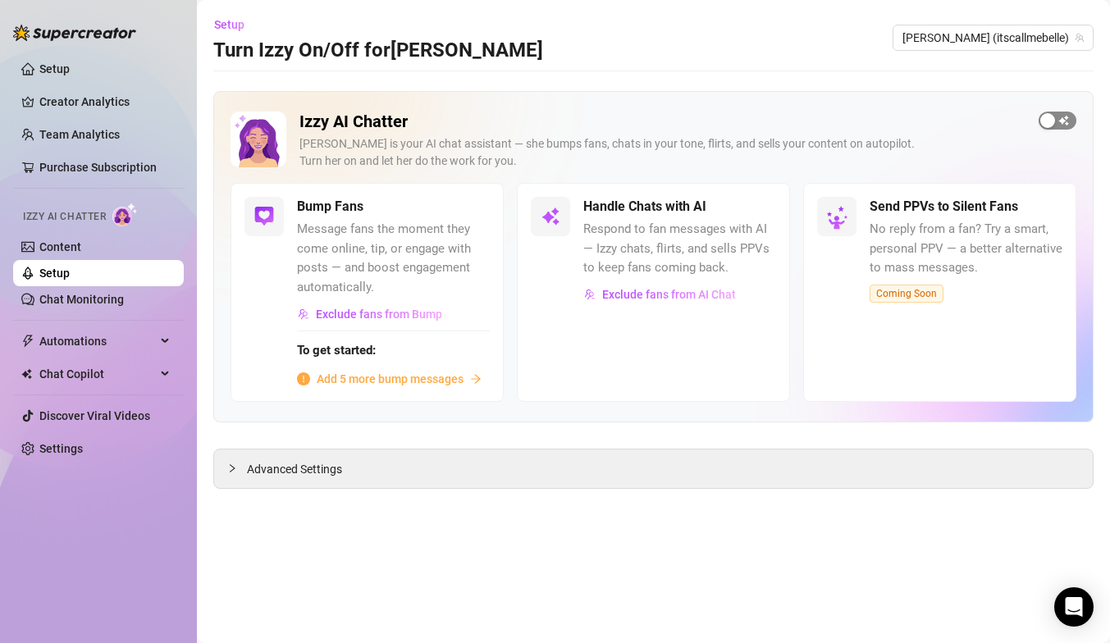
click at [1054, 123] on div "button" at bounding box center [1047, 120] width 15 height 15
click at [762, 204] on span "button" at bounding box center [758, 207] width 36 height 18
click at [759, 205] on span "button" at bounding box center [758, 207] width 36 height 18
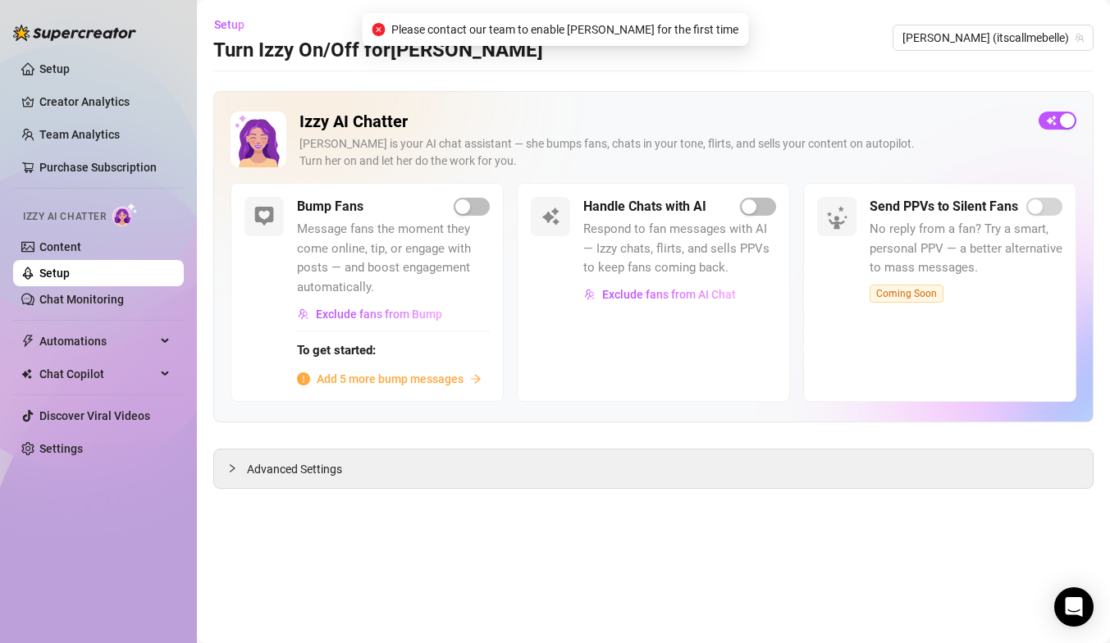
click at [558, 30] on span "Please contact our team to enable [PERSON_NAME] for the first time" at bounding box center [564, 30] width 347 height 18
click at [322, 468] on span "Advanced Settings" at bounding box center [294, 469] width 95 height 18
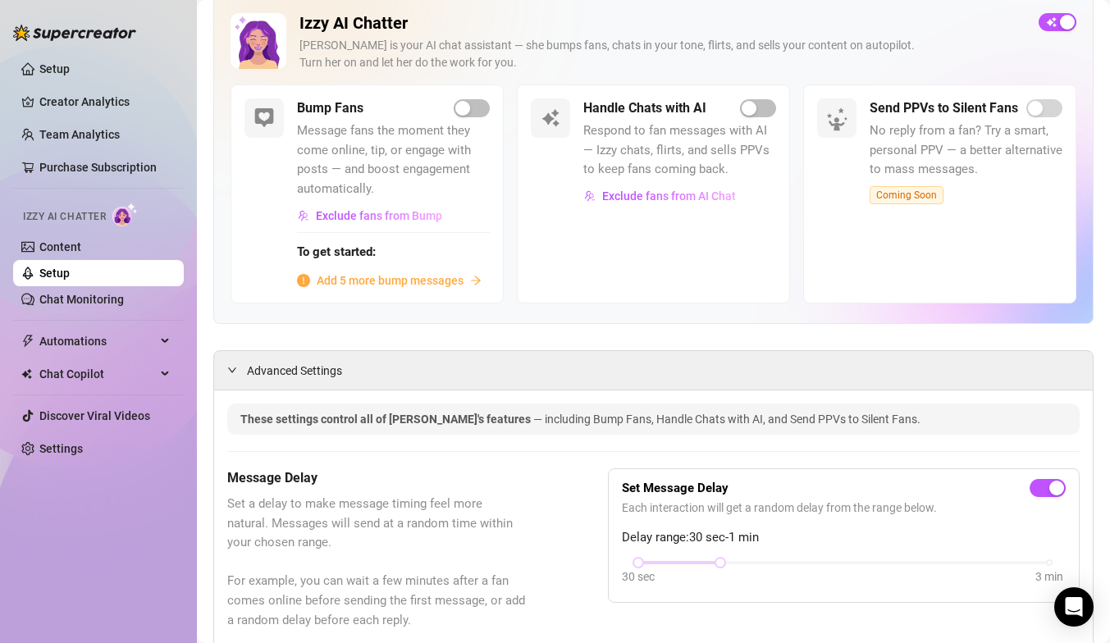
scroll to position [93, 0]
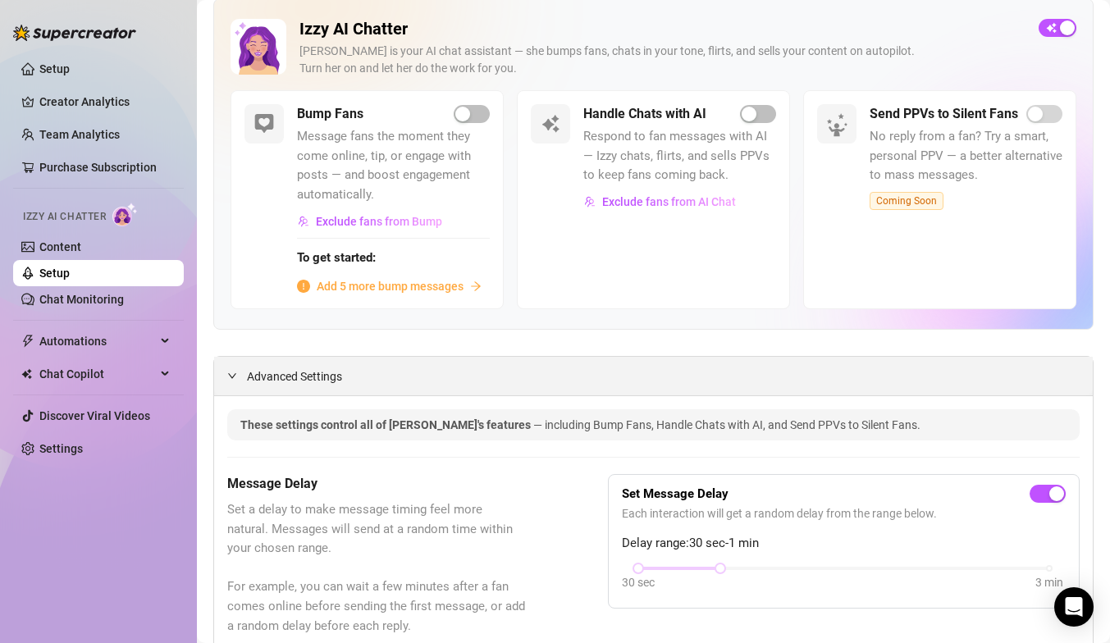
click at [334, 378] on span "Advanced Settings" at bounding box center [294, 377] width 95 height 18
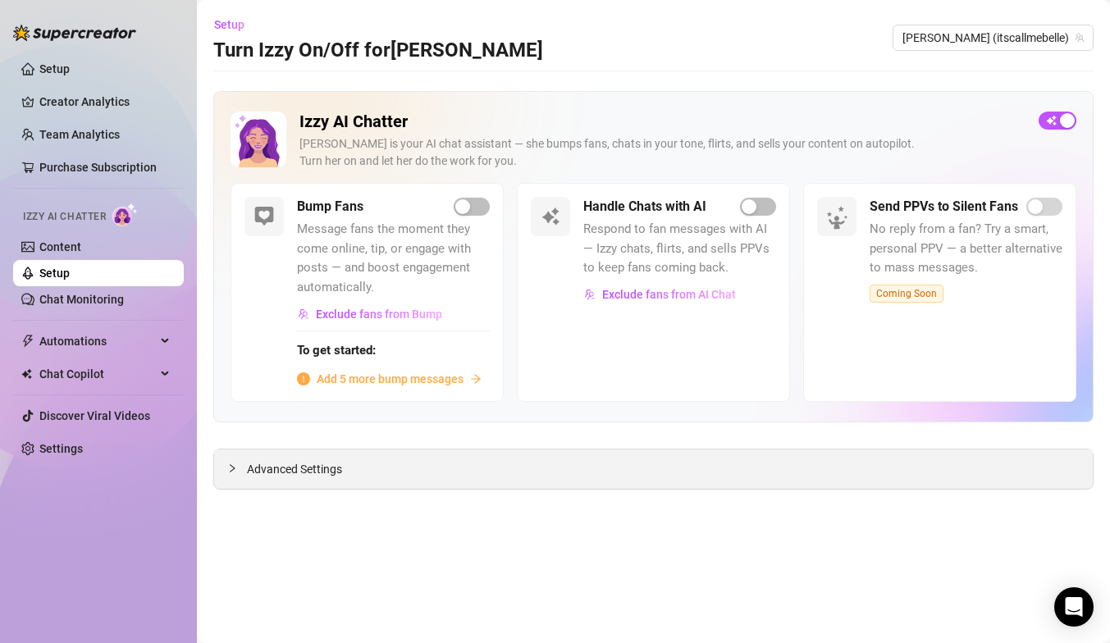
scroll to position [0, 0]
click at [455, 209] on div "button" at bounding box center [462, 206] width 15 height 15
click at [756, 206] on div "button" at bounding box center [749, 206] width 15 height 15
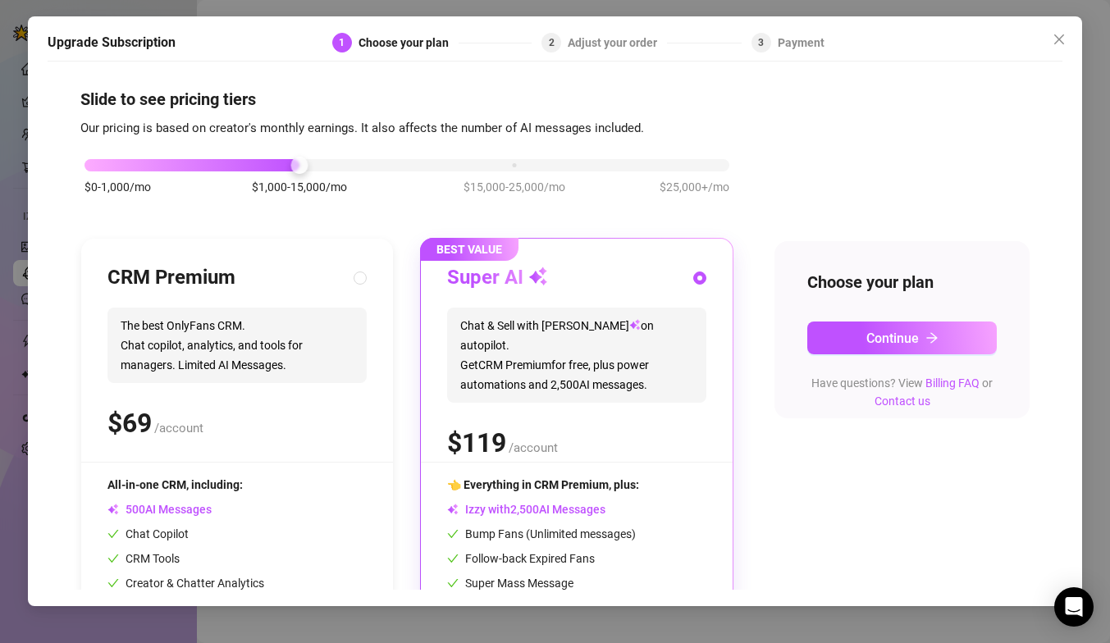
scroll to position [2, 0]
click at [1057, 38] on icon "close" at bounding box center [1059, 39] width 10 height 10
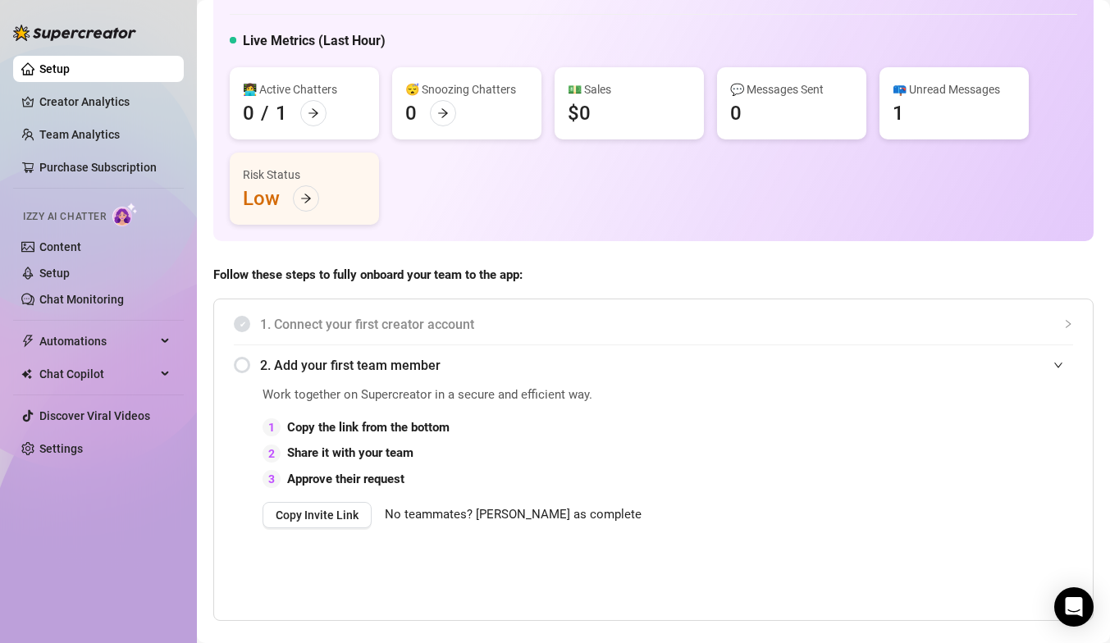
scroll to position [78, 0]
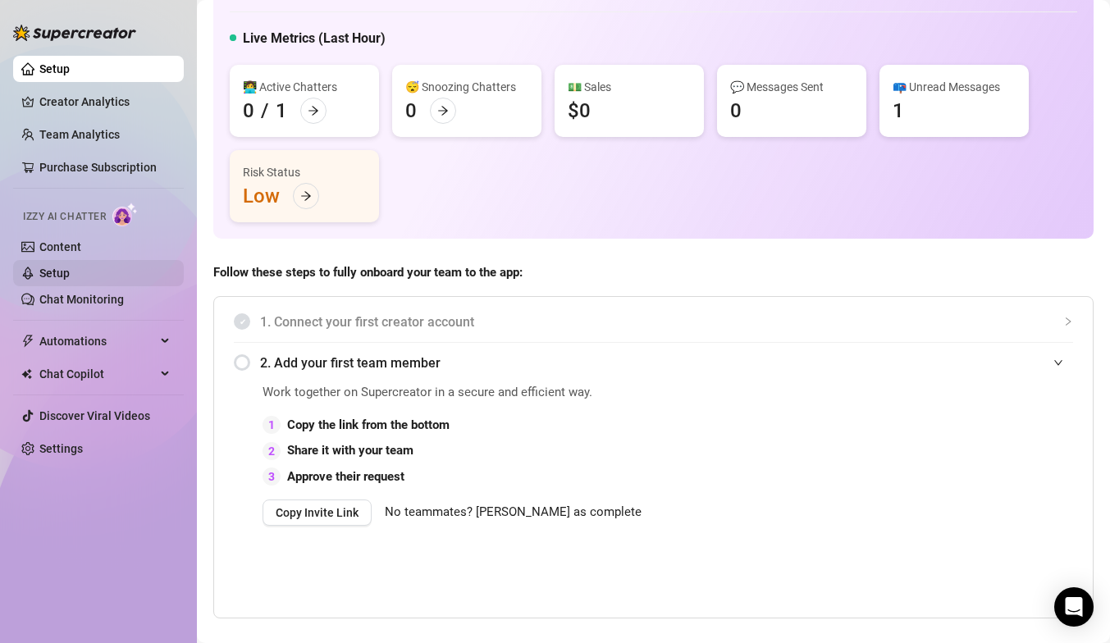
click at [70, 276] on link "Setup" at bounding box center [54, 273] width 30 height 13
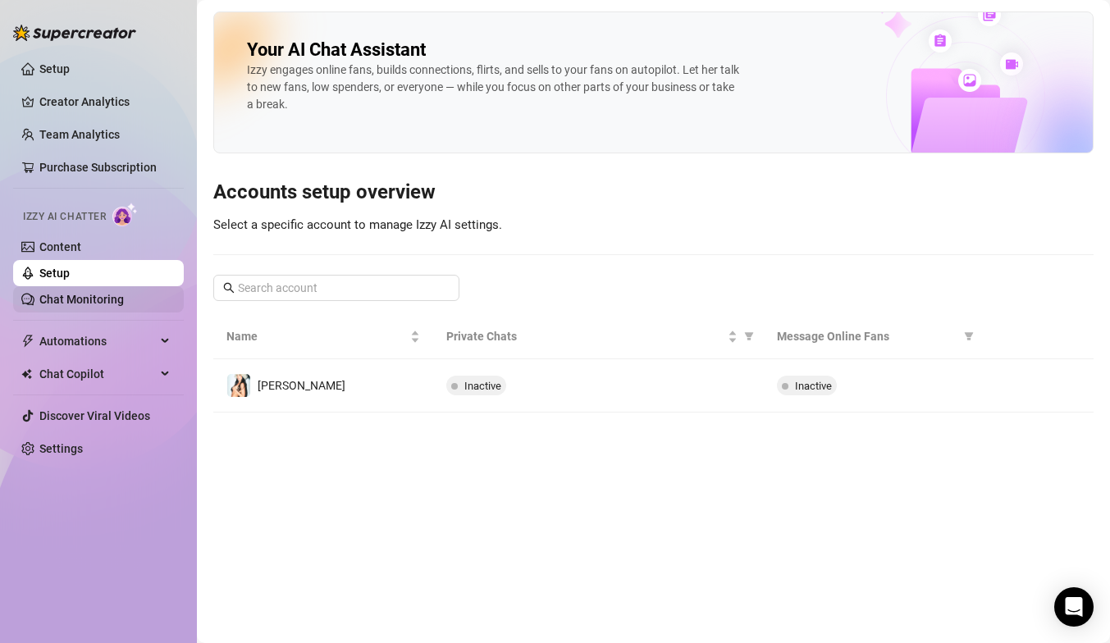
click at [99, 302] on link "Chat Monitoring" at bounding box center [81, 299] width 84 height 13
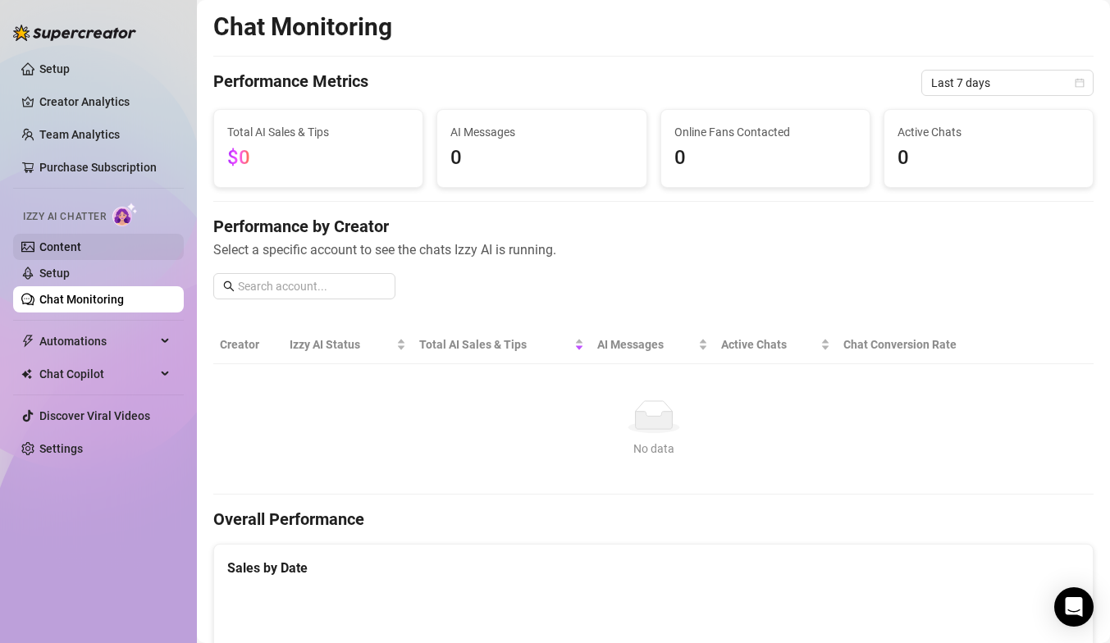
click at [74, 251] on link "Content" at bounding box center [60, 246] width 42 height 13
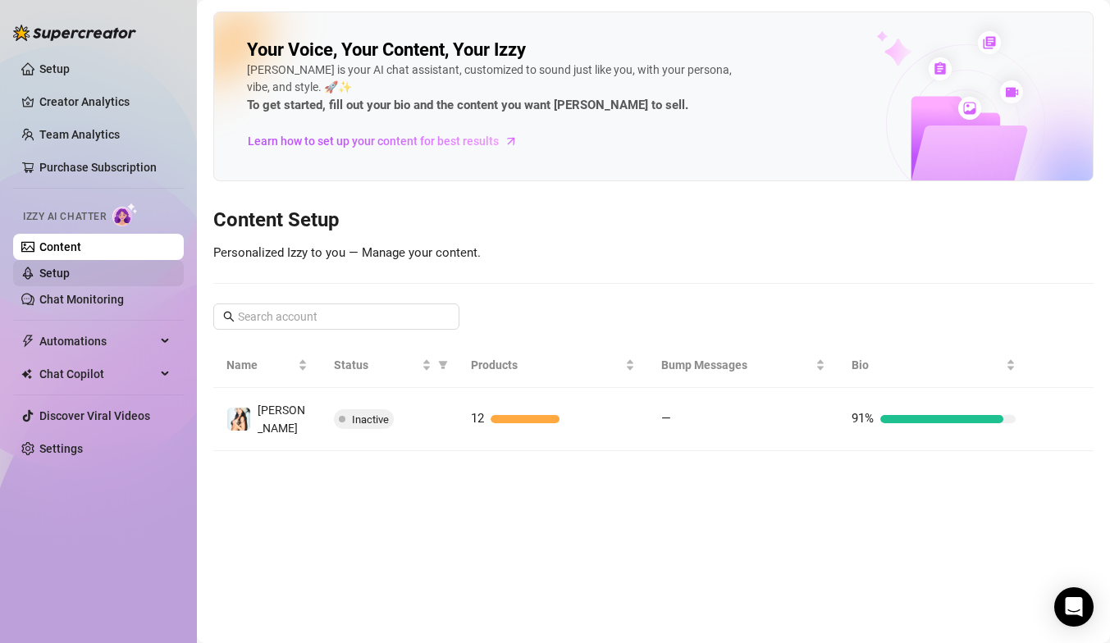
click at [54, 267] on link "Setup" at bounding box center [54, 273] width 30 height 13
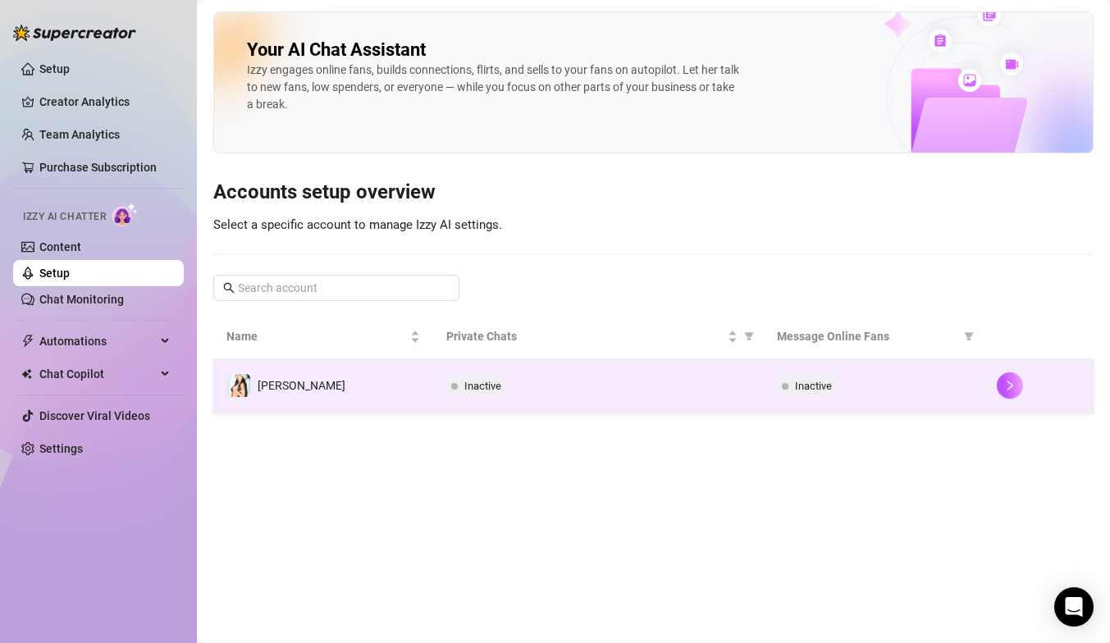
click at [532, 383] on div "Inactive" at bounding box center [598, 386] width 304 height 20
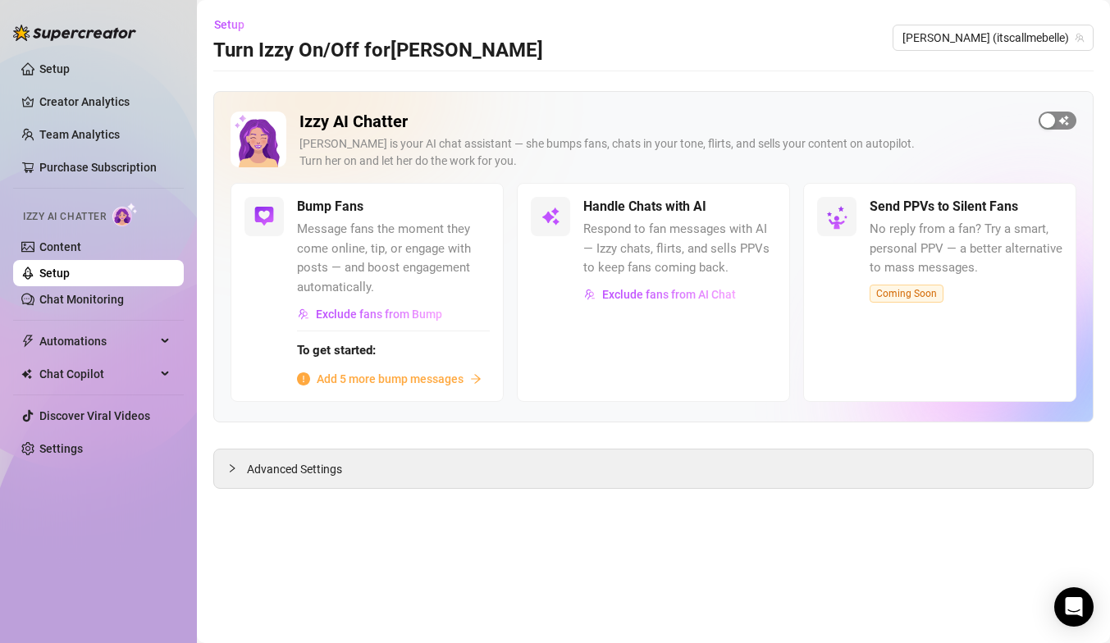
click at [1057, 114] on span "button" at bounding box center [1058, 121] width 38 height 18
click at [758, 210] on span "button" at bounding box center [758, 207] width 36 height 18
